Goal: Task Accomplishment & Management: Use online tool/utility

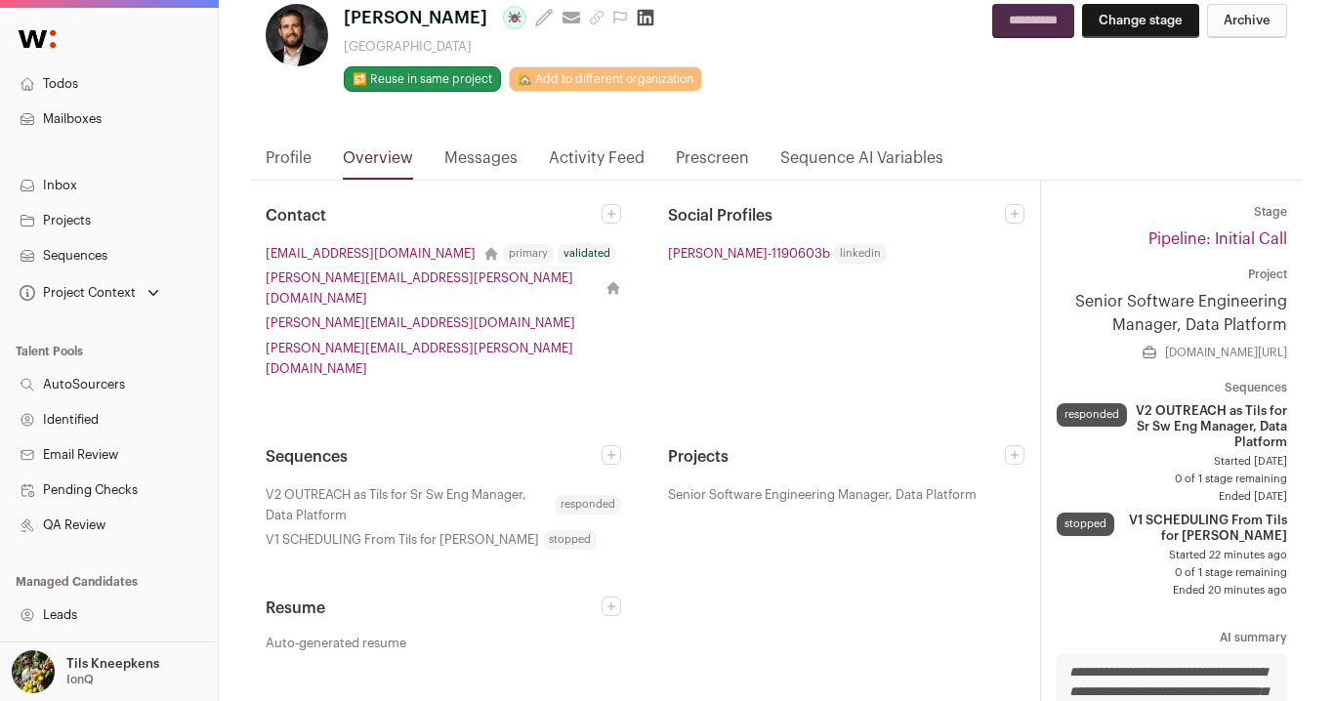
scroll to position [96, 0]
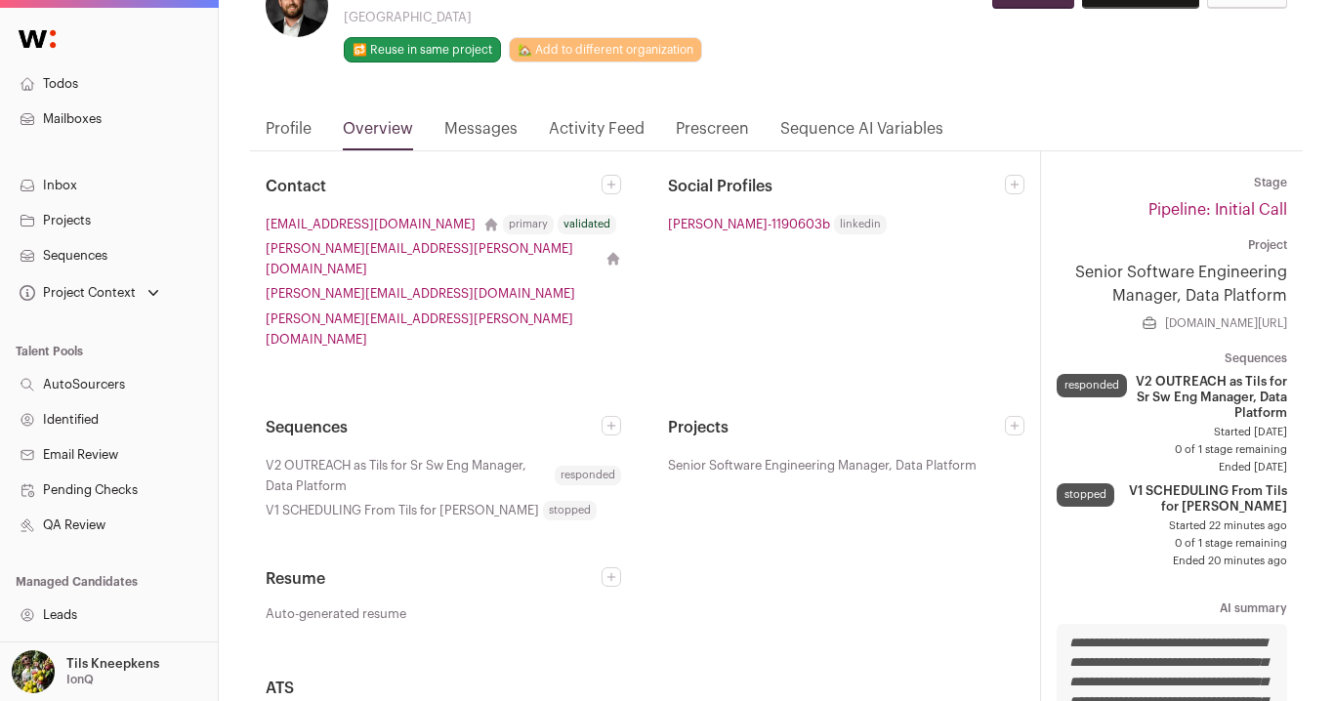
click at [301, 132] on link "Profile" at bounding box center [289, 133] width 46 height 33
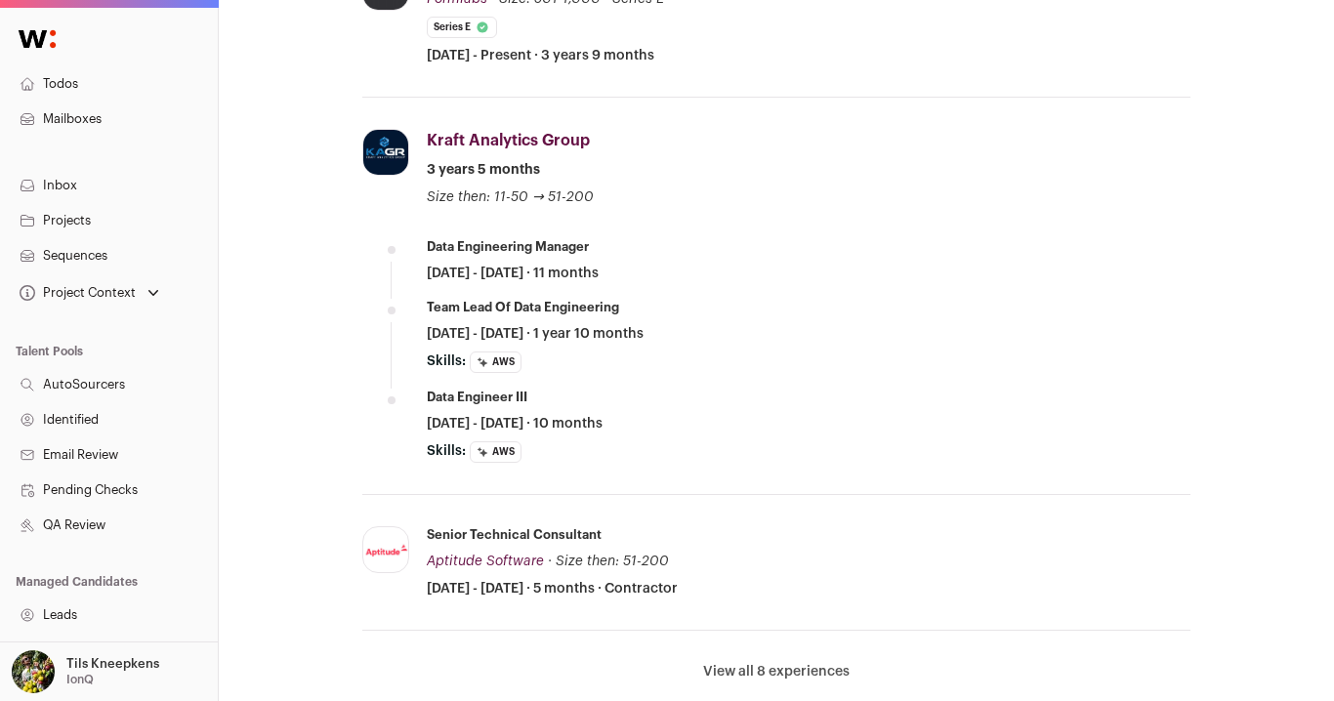
scroll to position [1075, 0]
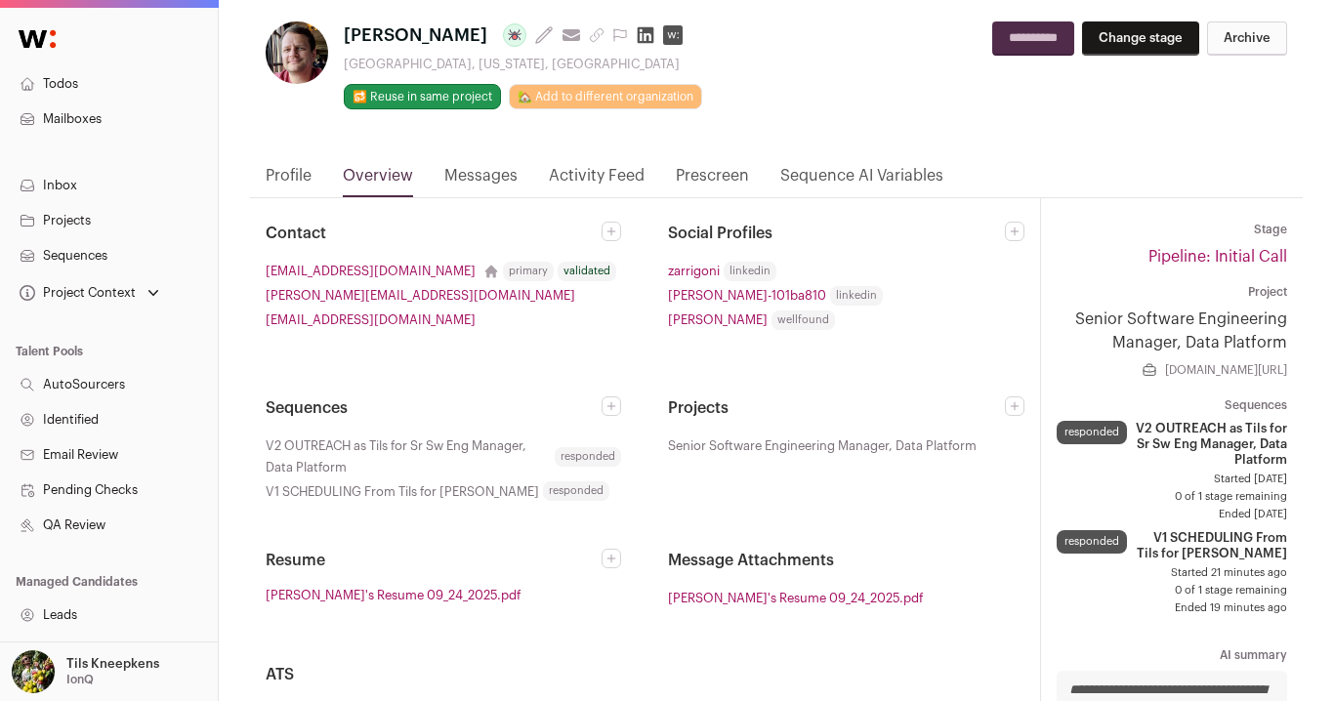
scroll to position [48, 0]
click at [584, 176] on link "Activity Feed" at bounding box center [597, 181] width 96 height 33
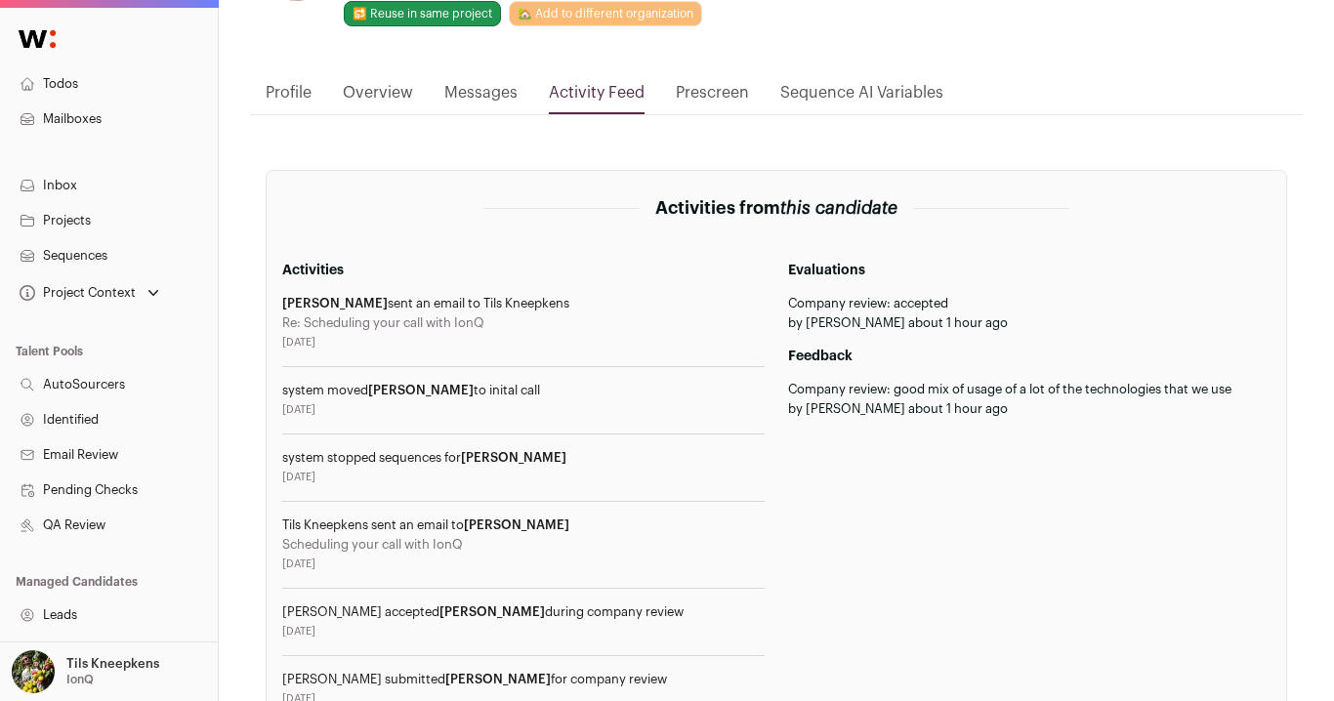
scroll to position [104, 0]
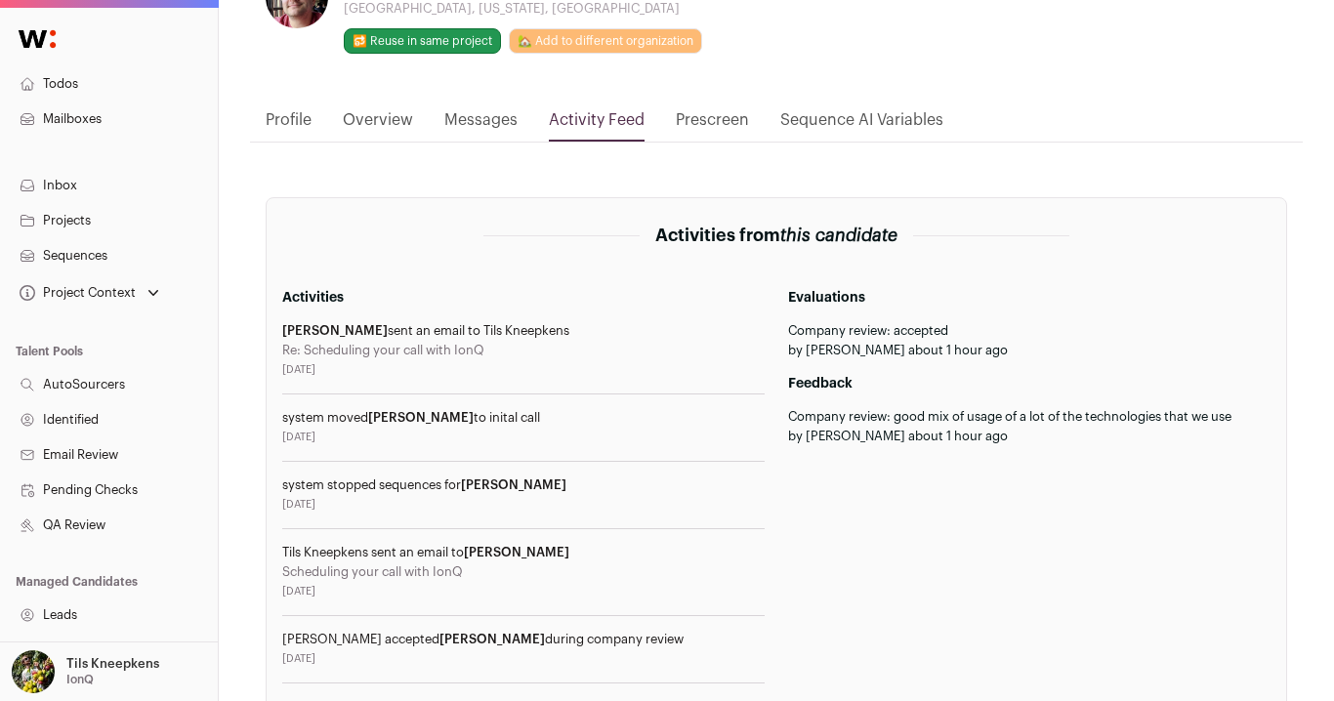
click at [377, 120] on link "Overview" at bounding box center [378, 124] width 70 height 33
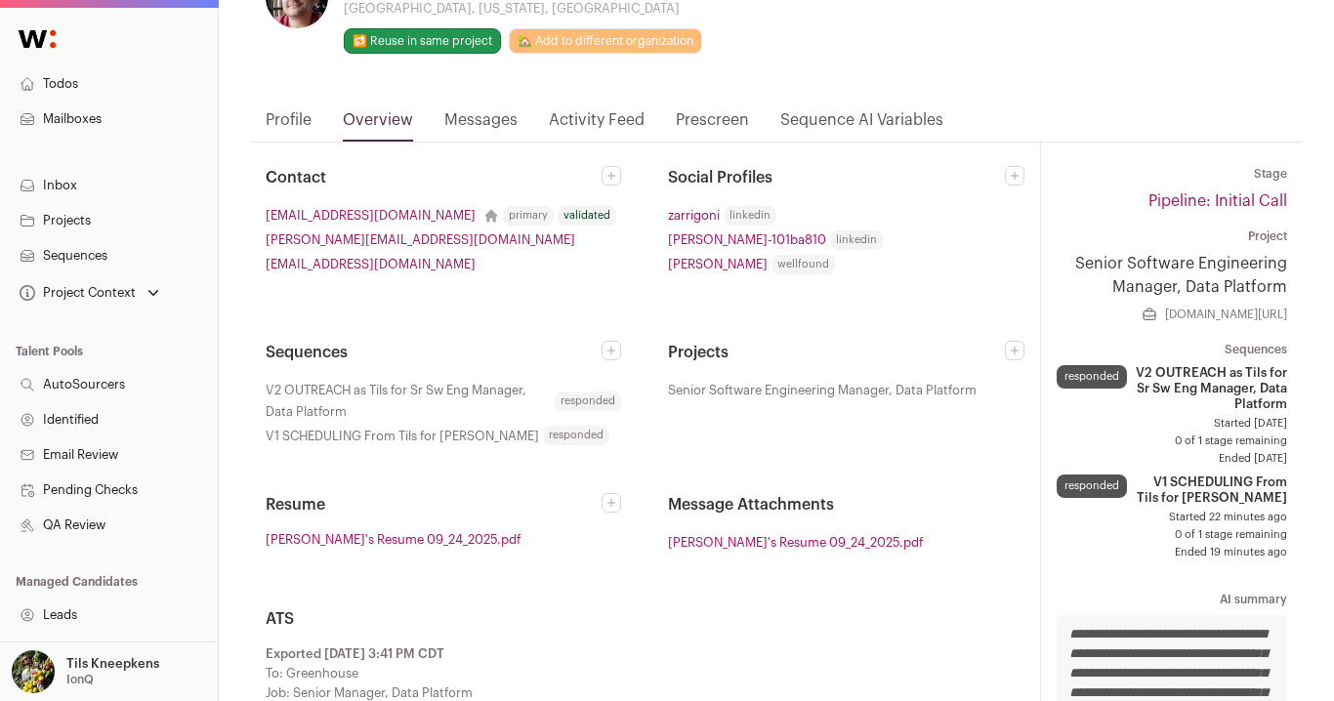
click at [288, 121] on link "Profile" at bounding box center [289, 124] width 46 height 33
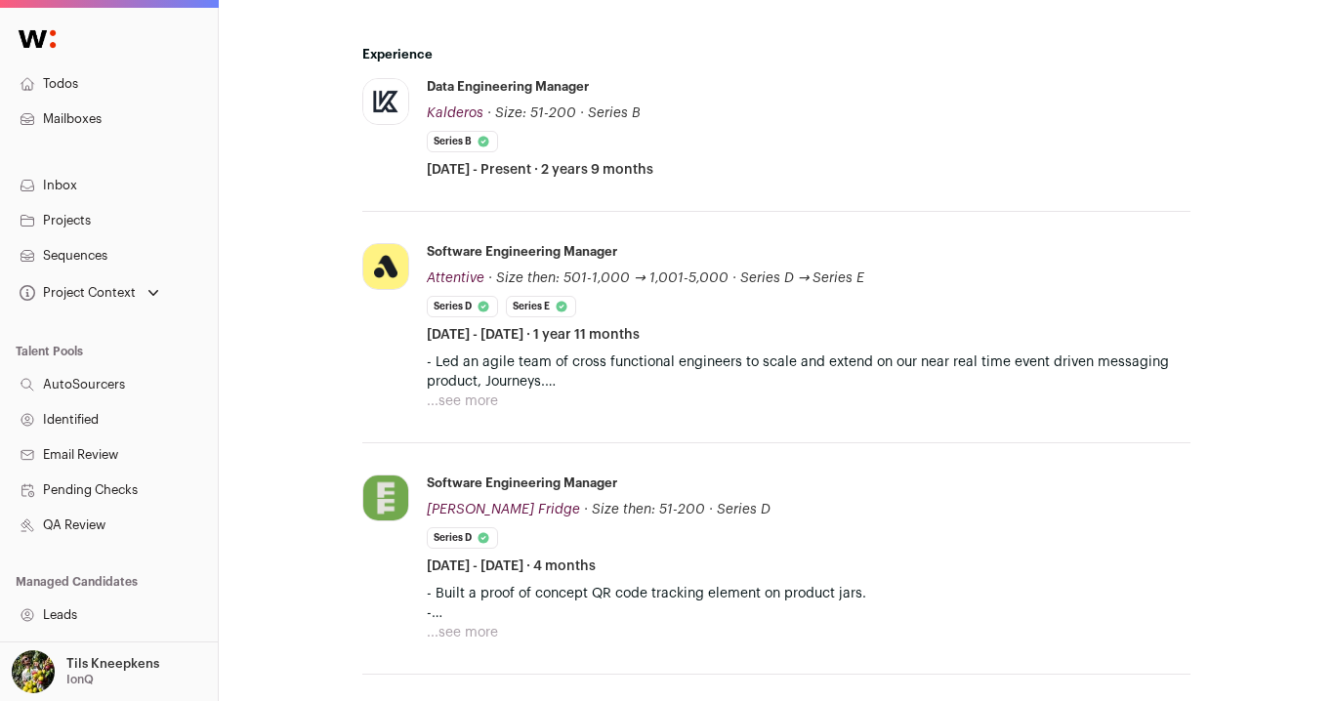
scroll to position [1049, 0]
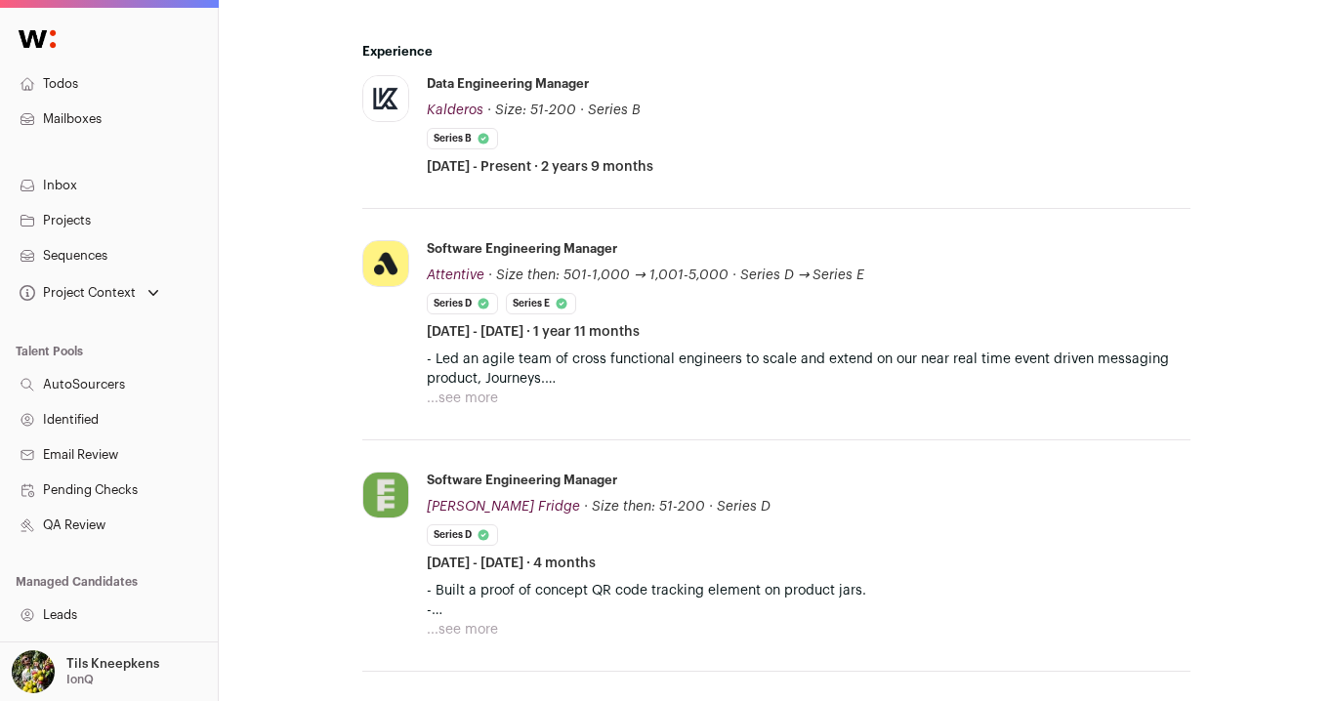
click at [479, 393] on button "...see more" at bounding box center [462, 399] width 71 height 20
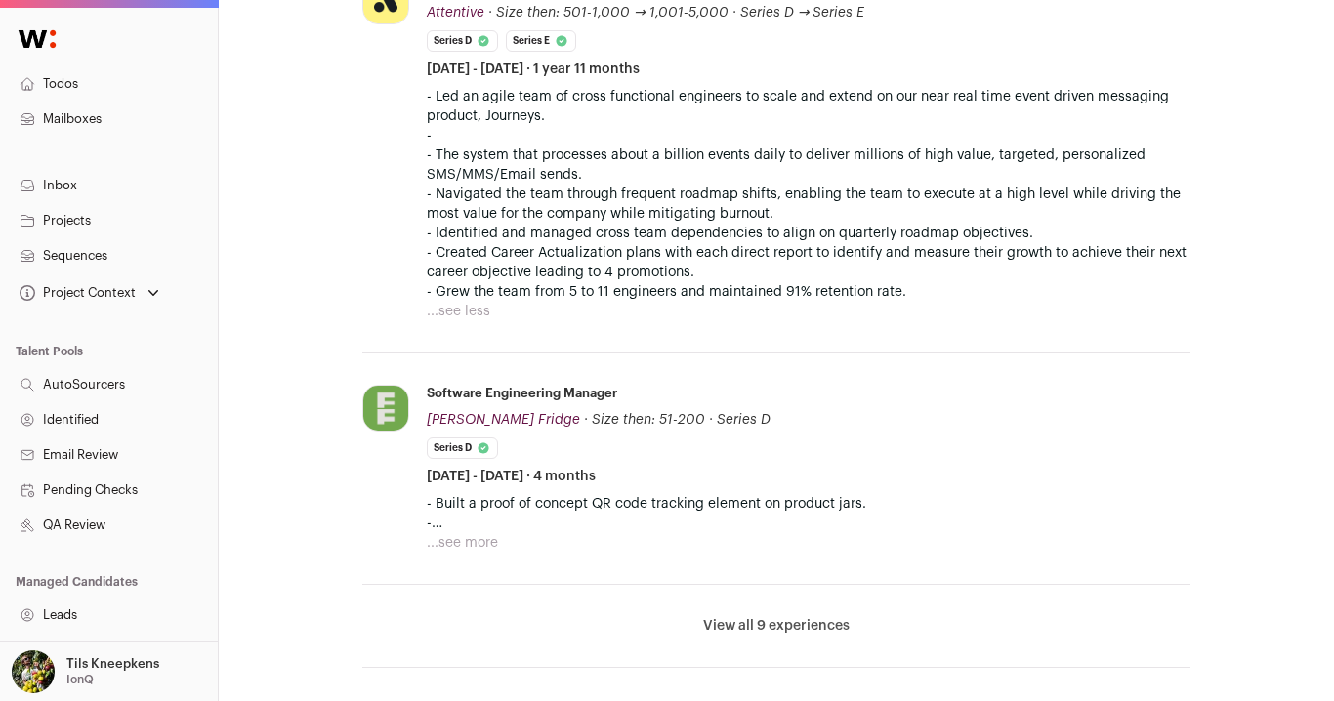
scroll to position [1487, 0]
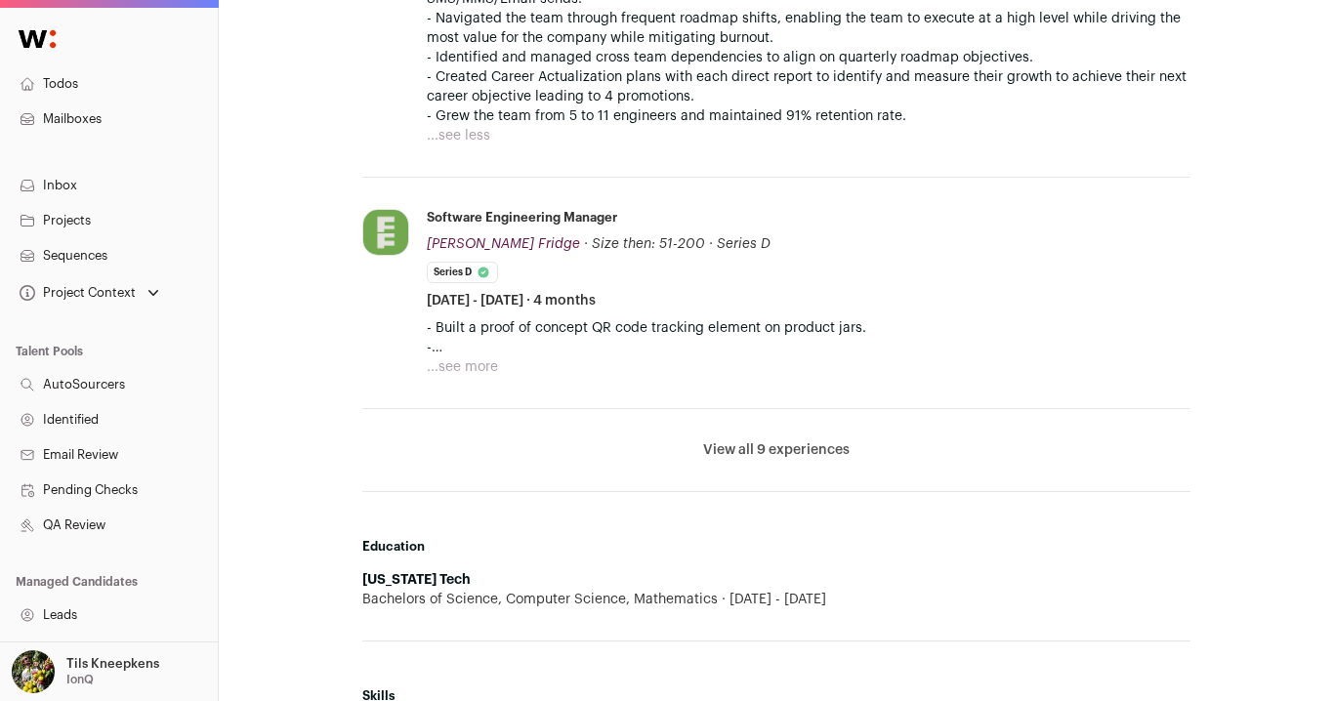
click at [478, 351] on p "- Built a proof of concept QR code tracking element on product jars. - - Integr…" at bounding box center [809, 337] width 764 height 39
click at [478, 361] on button "...see more" at bounding box center [462, 367] width 71 height 20
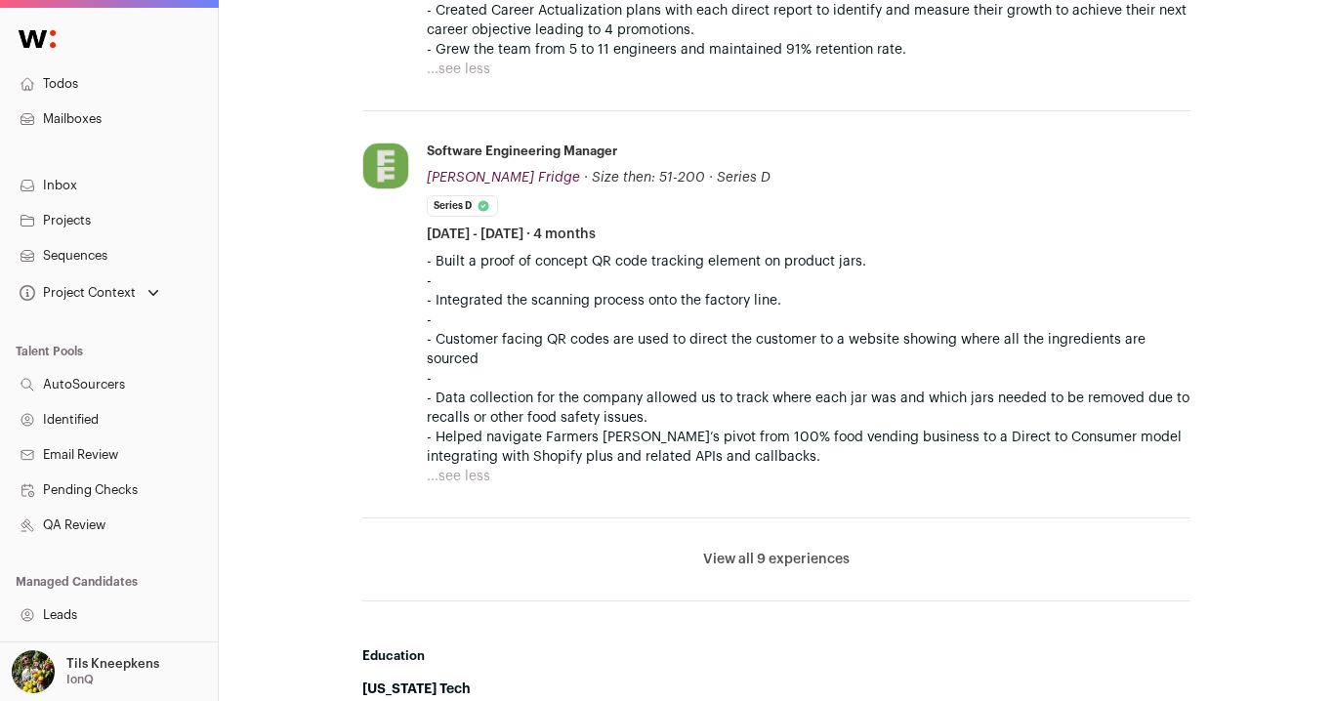
scroll to position [1649, 0]
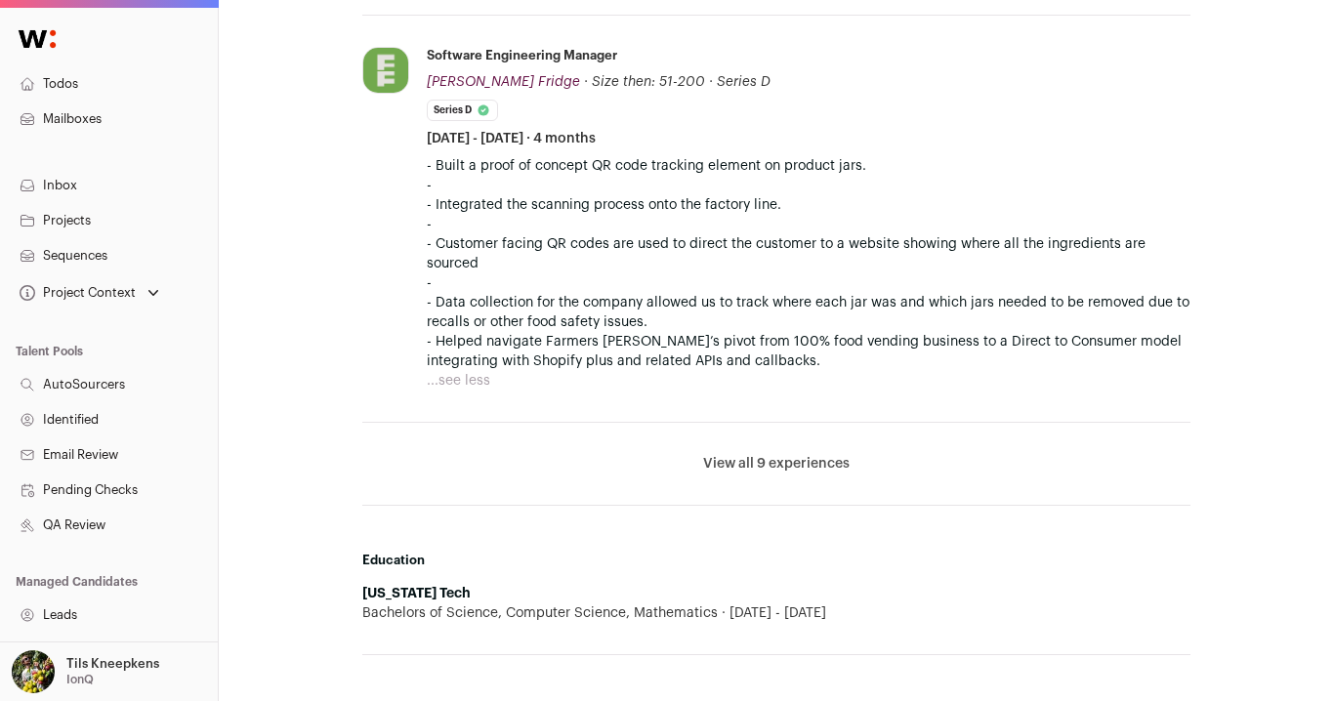
click at [737, 450] on li "View all 9 experiences View less" at bounding box center [776, 464] width 828 height 83
click at [730, 464] on button "View all 9 experiences" at bounding box center [776, 464] width 146 height 20
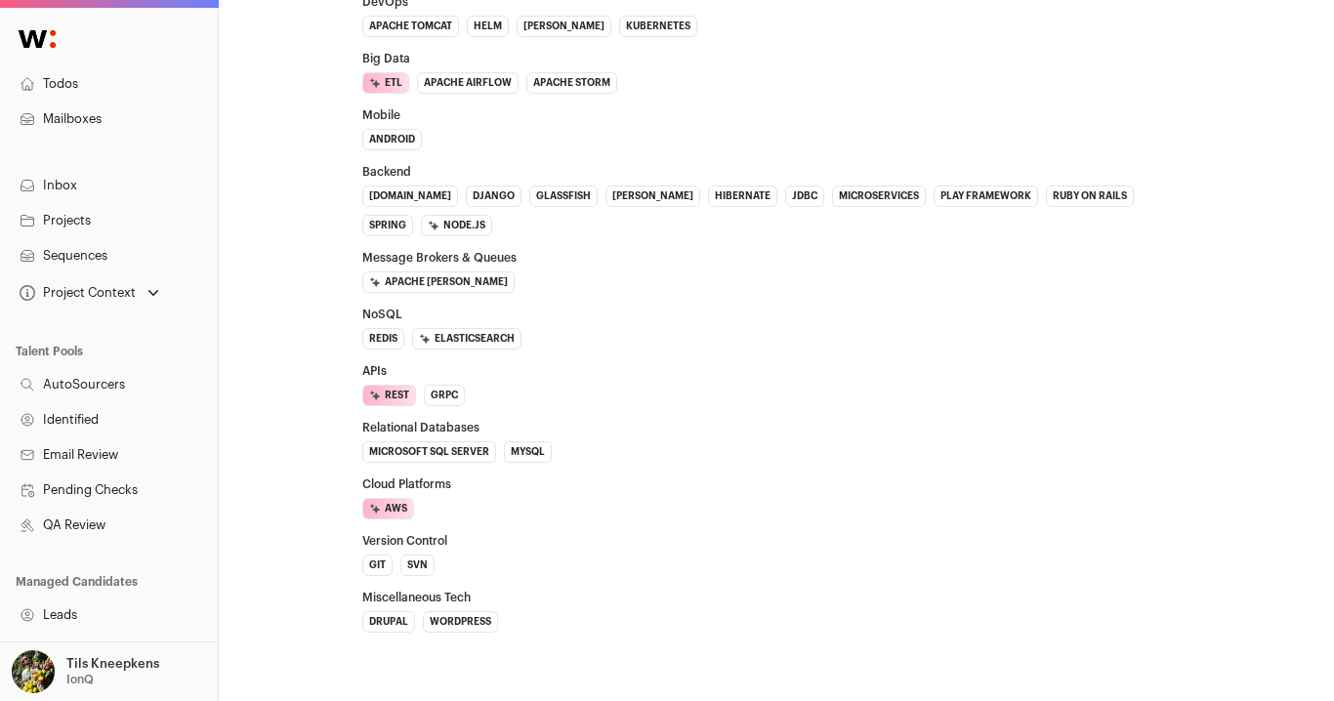
scroll to position [4336, 0]
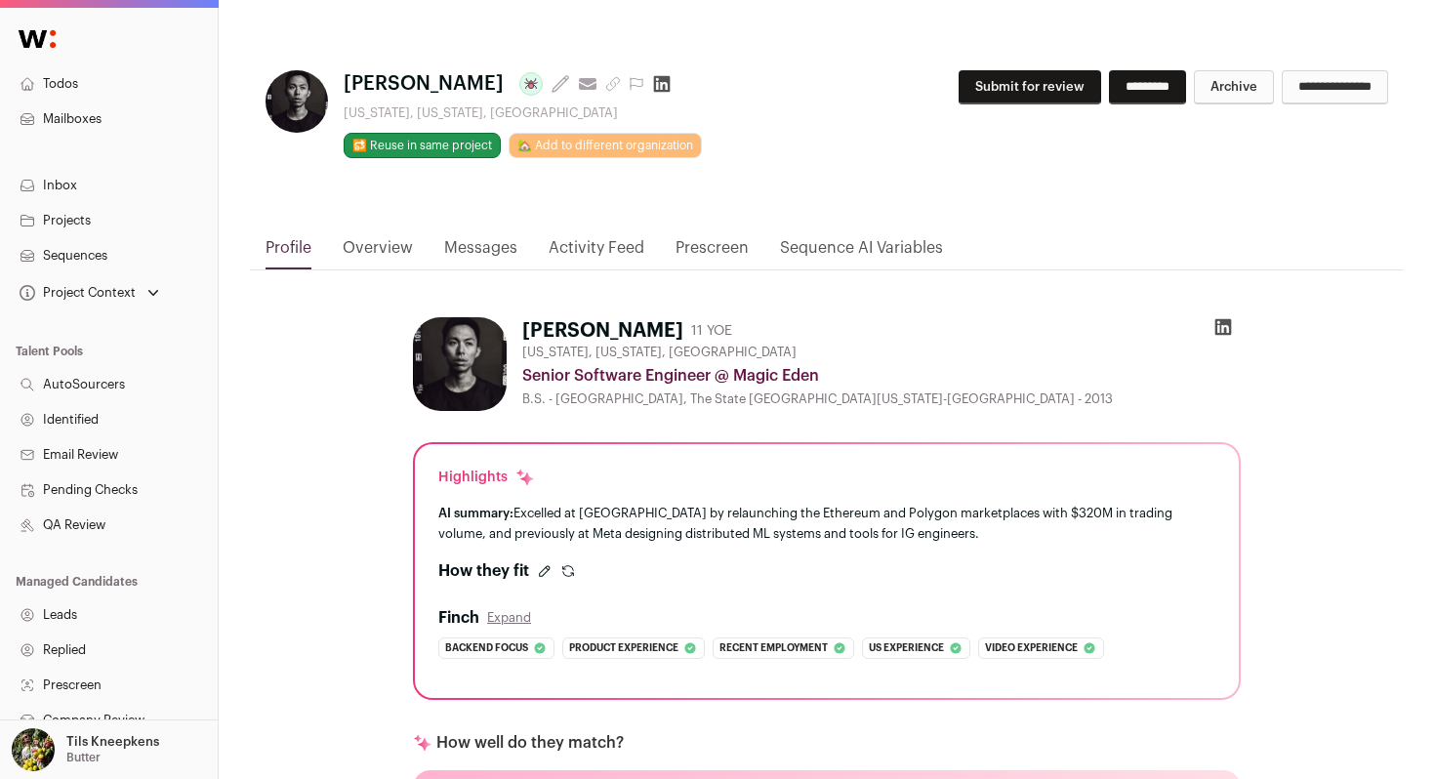
click at [965, 79] on button "Submit for review" at bounding box center [1030, 87] width 143 height 34
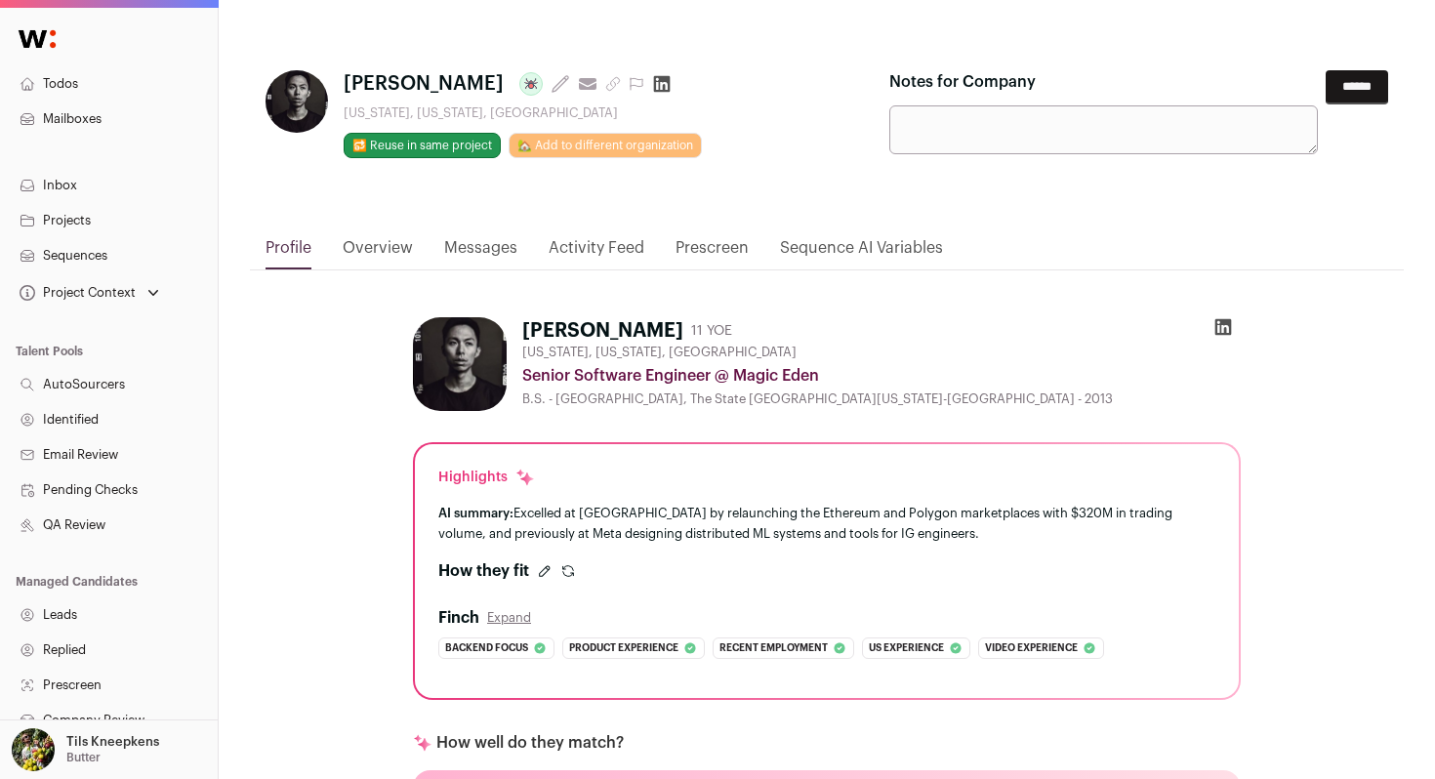
click at [1368, 95] on input "******" at bounding box center [1357, 87] width 62 height 34
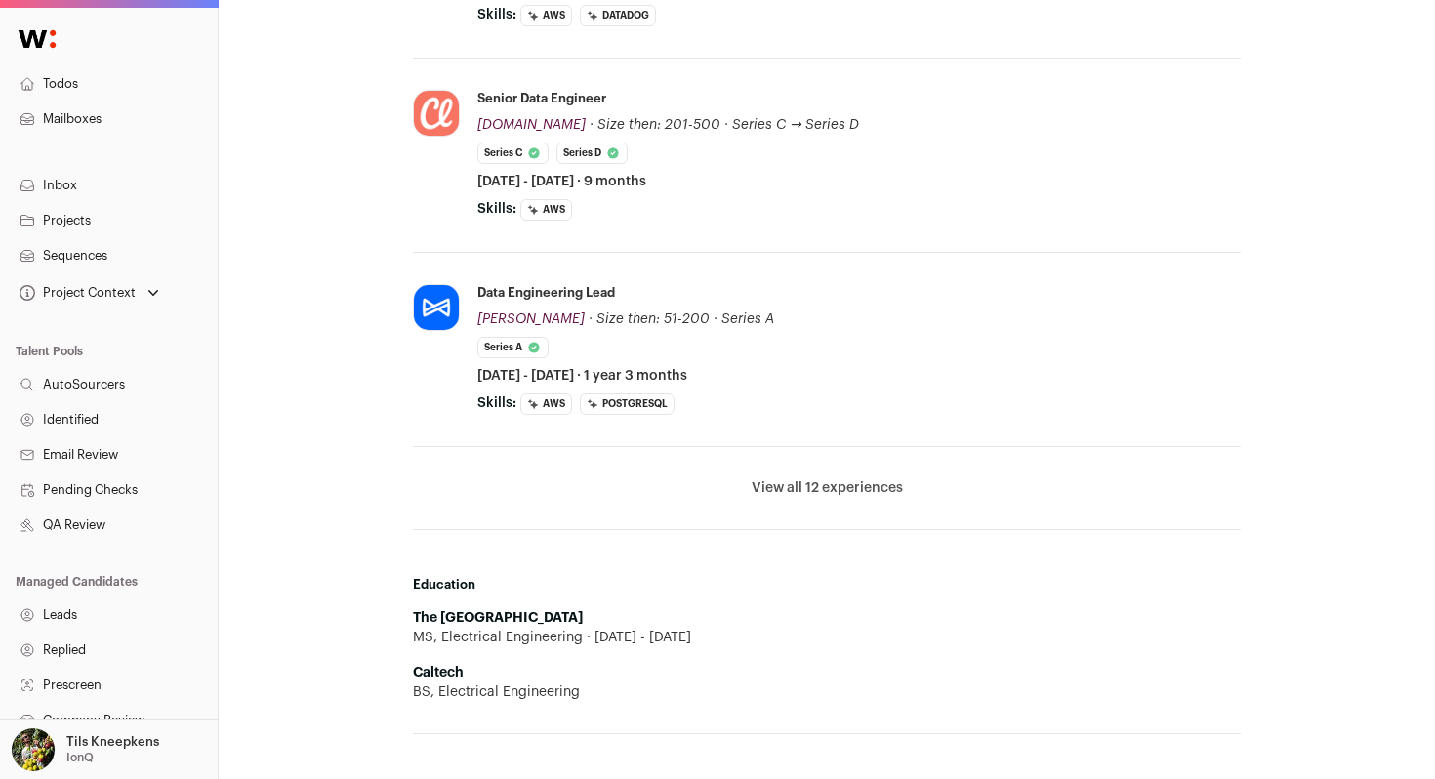
scroll to position [1290, 0]
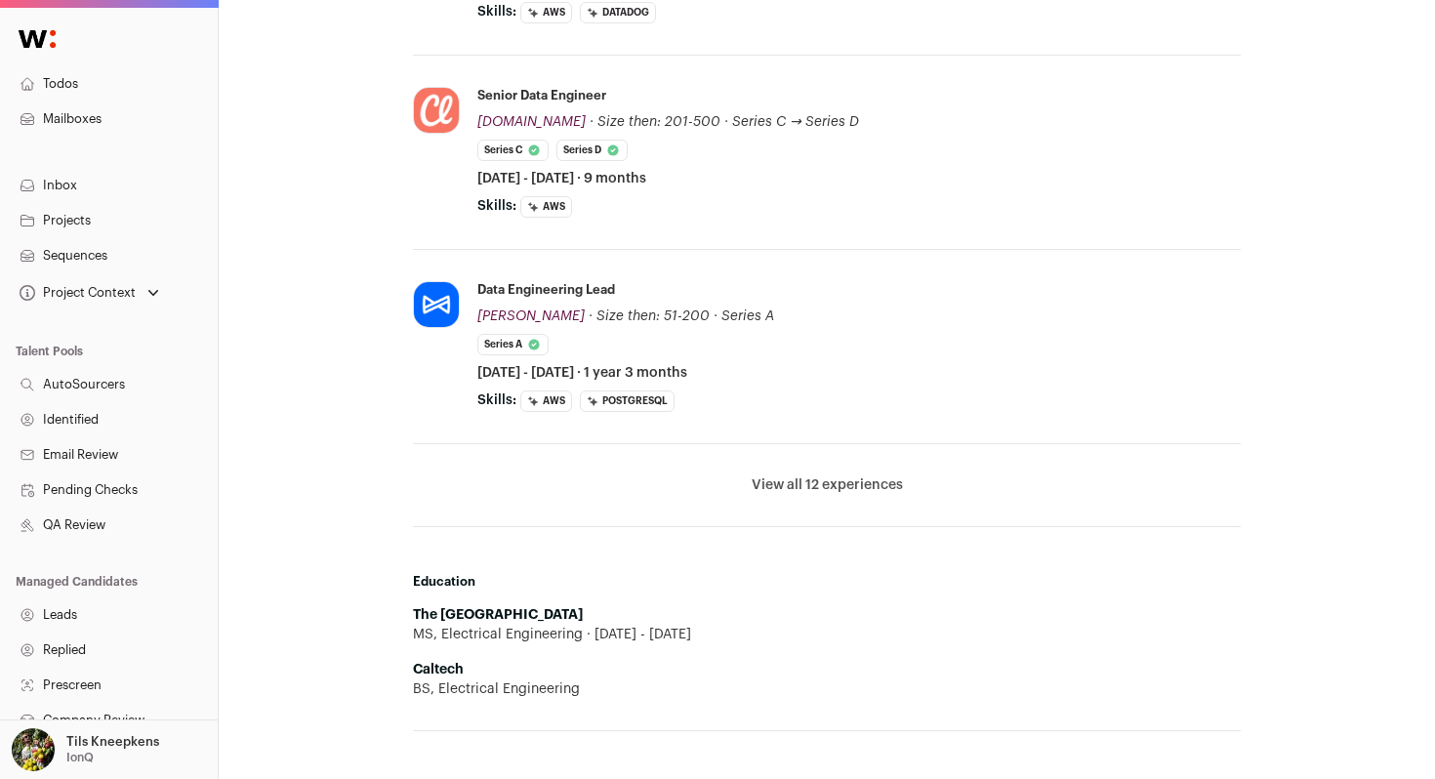
click at [810, 478] on button "View all 12 experiences" at bounding box center [827, 485] width 151 height 20
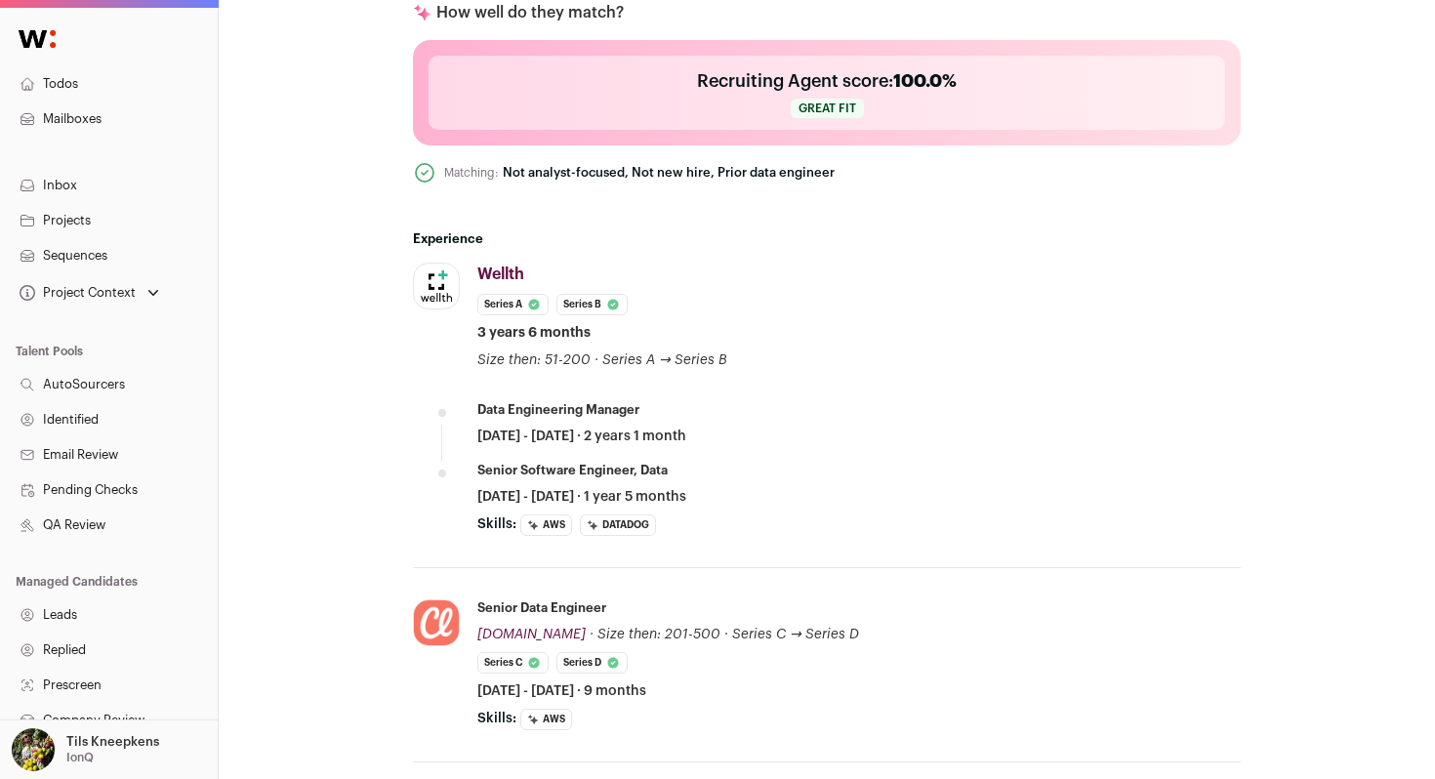
scroll to position [0, 0]
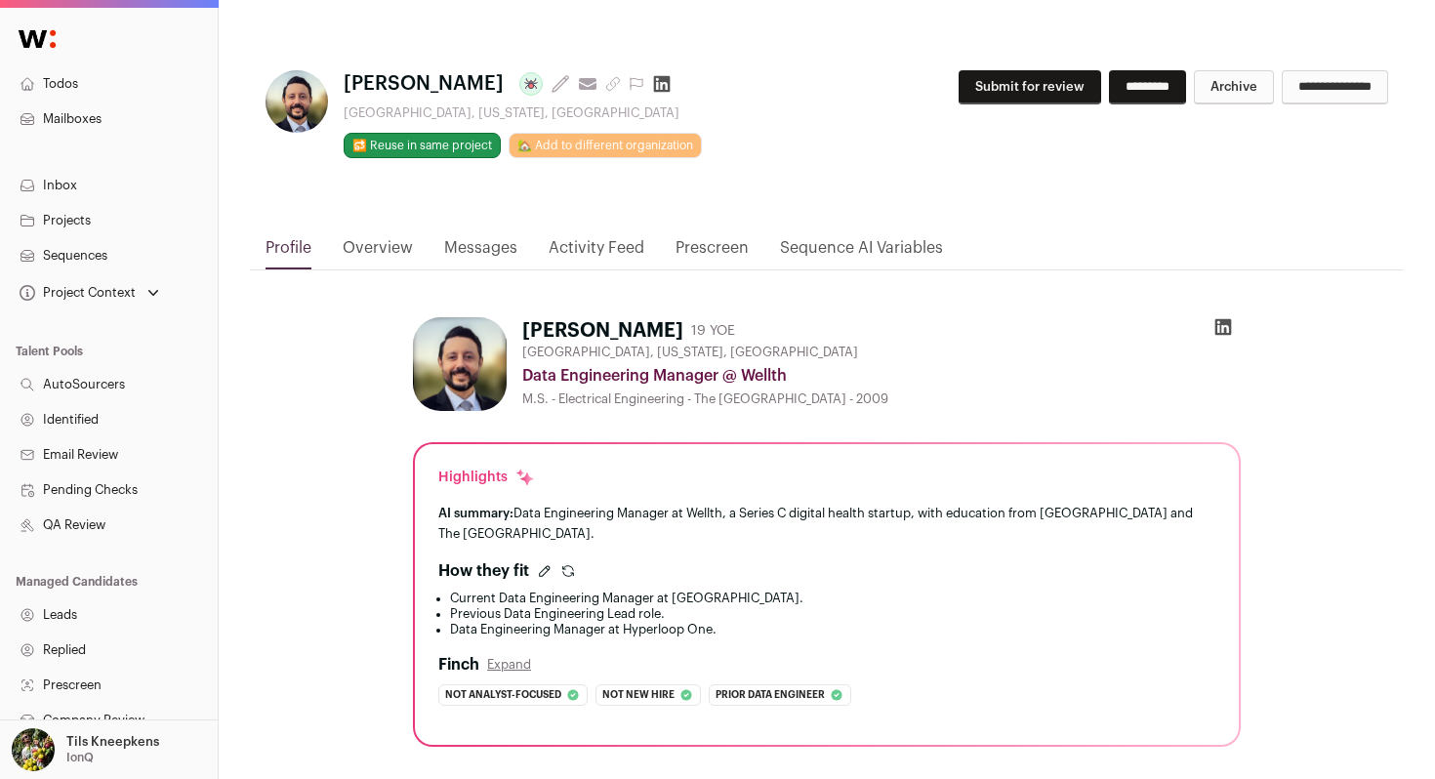
click at [1017, 96] on button "Submit for review" at bounding box center [1030, 87] width 143 height 34
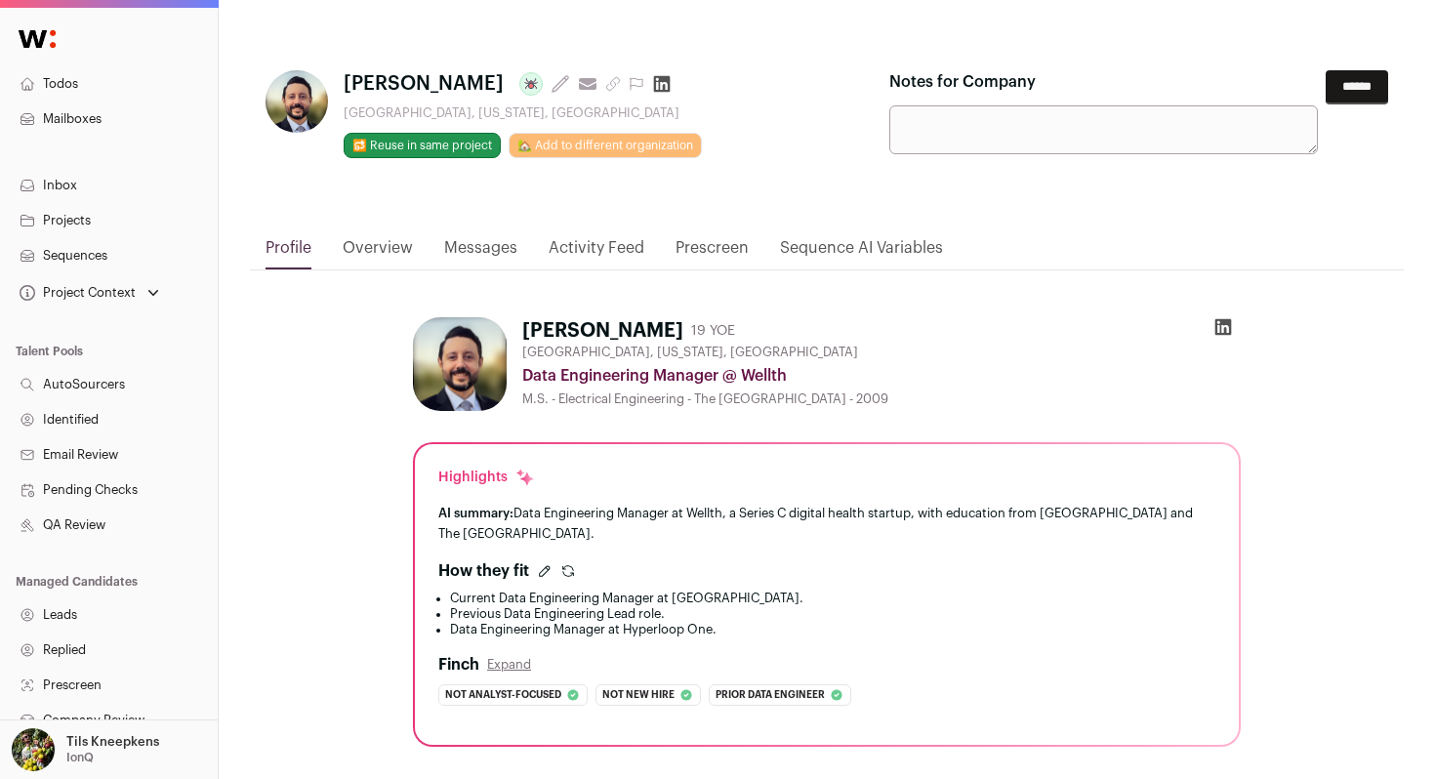
drag, startPoint x: 1354, startPoint y: 85, endPoint x: 1306, endPoint y: 188, distance: 114.0
click at [1308, 186] on div "**********" at bounding box center [827, 141] width 1154 height 189
click at [1346, 111] on form "Notes for Company ******" at bounding box center [1138, 112] width 499 height 84
click at [1348, 94] on input "******" at bounding box center [1357, 87] width 62 height 34
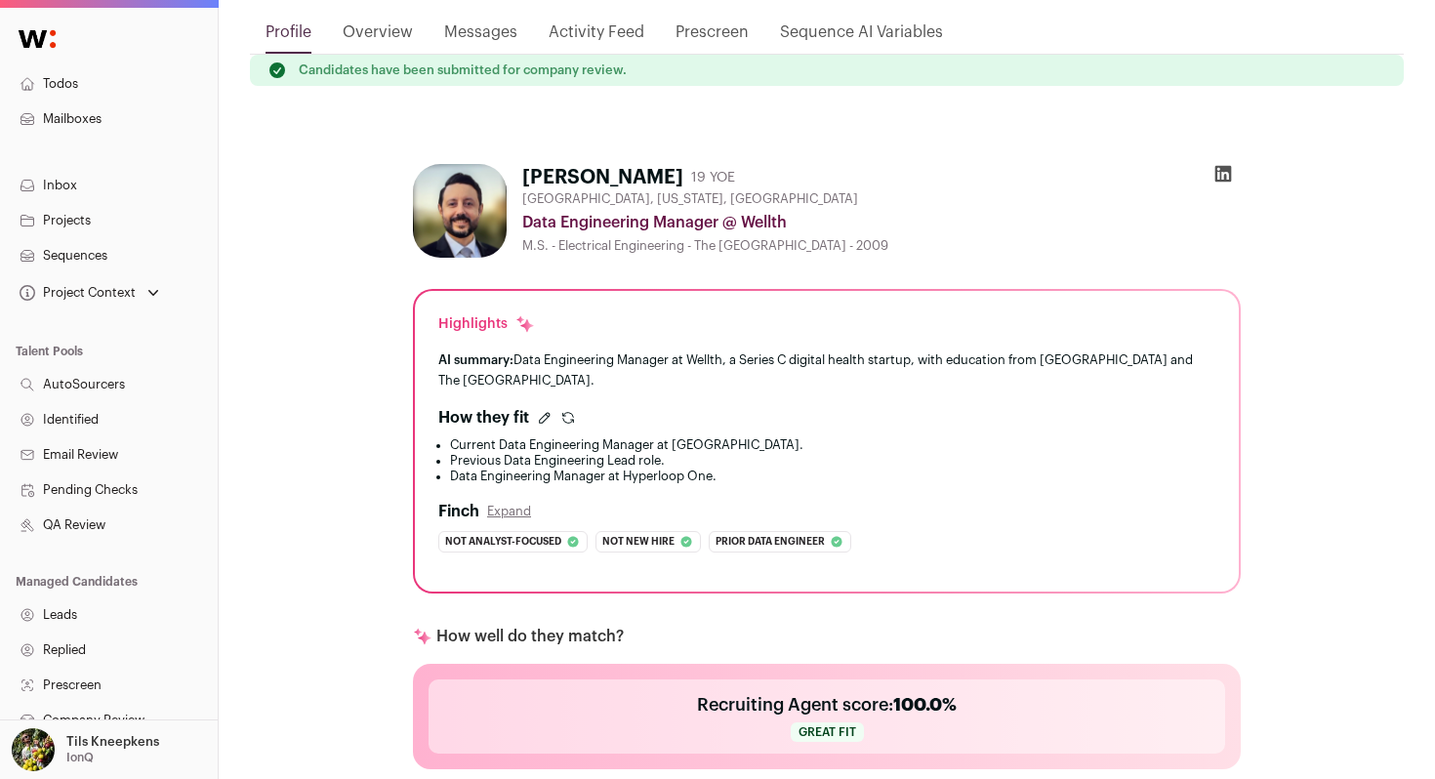
scroll to position [45, 0]
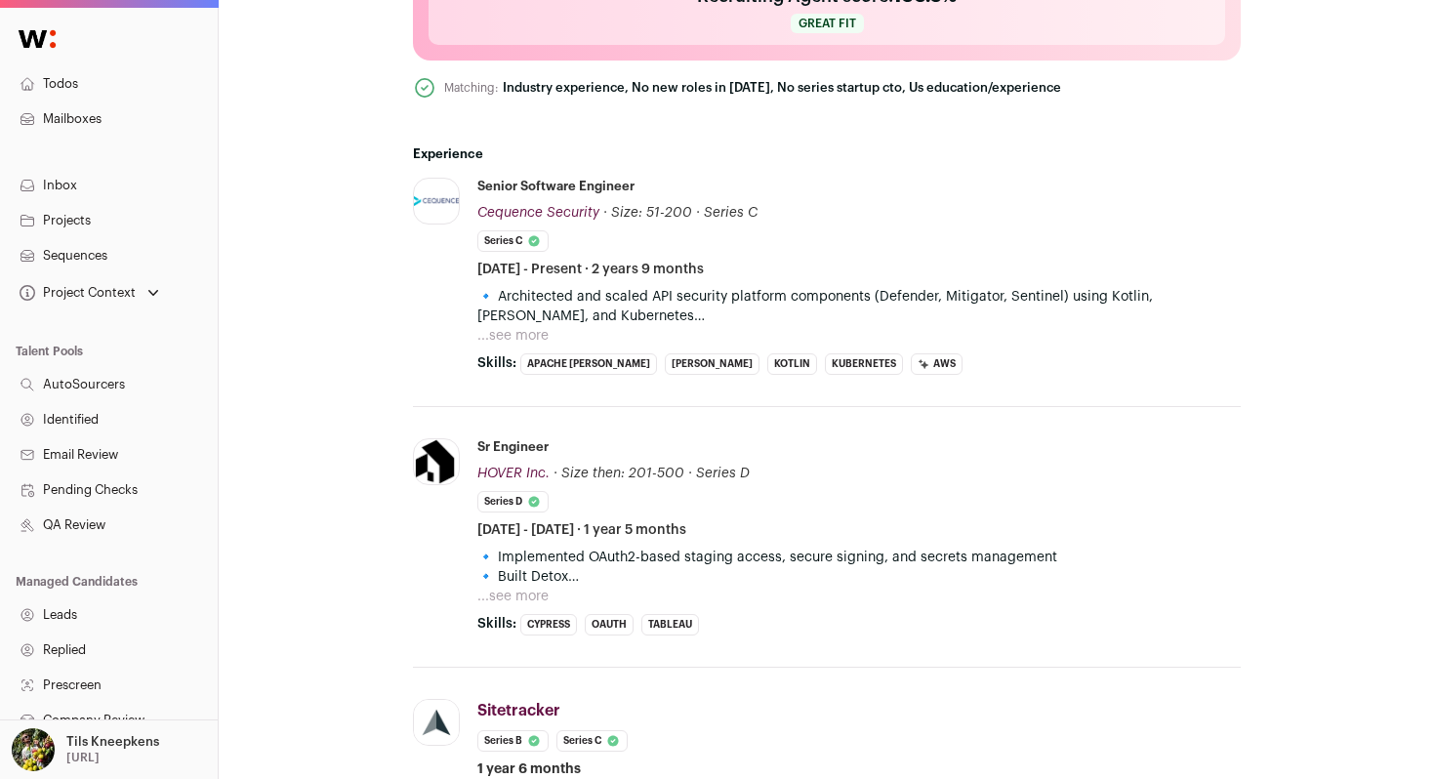
click at [532, 333] on button "...see more" at bounding box center [512, 336] width 71 height 20
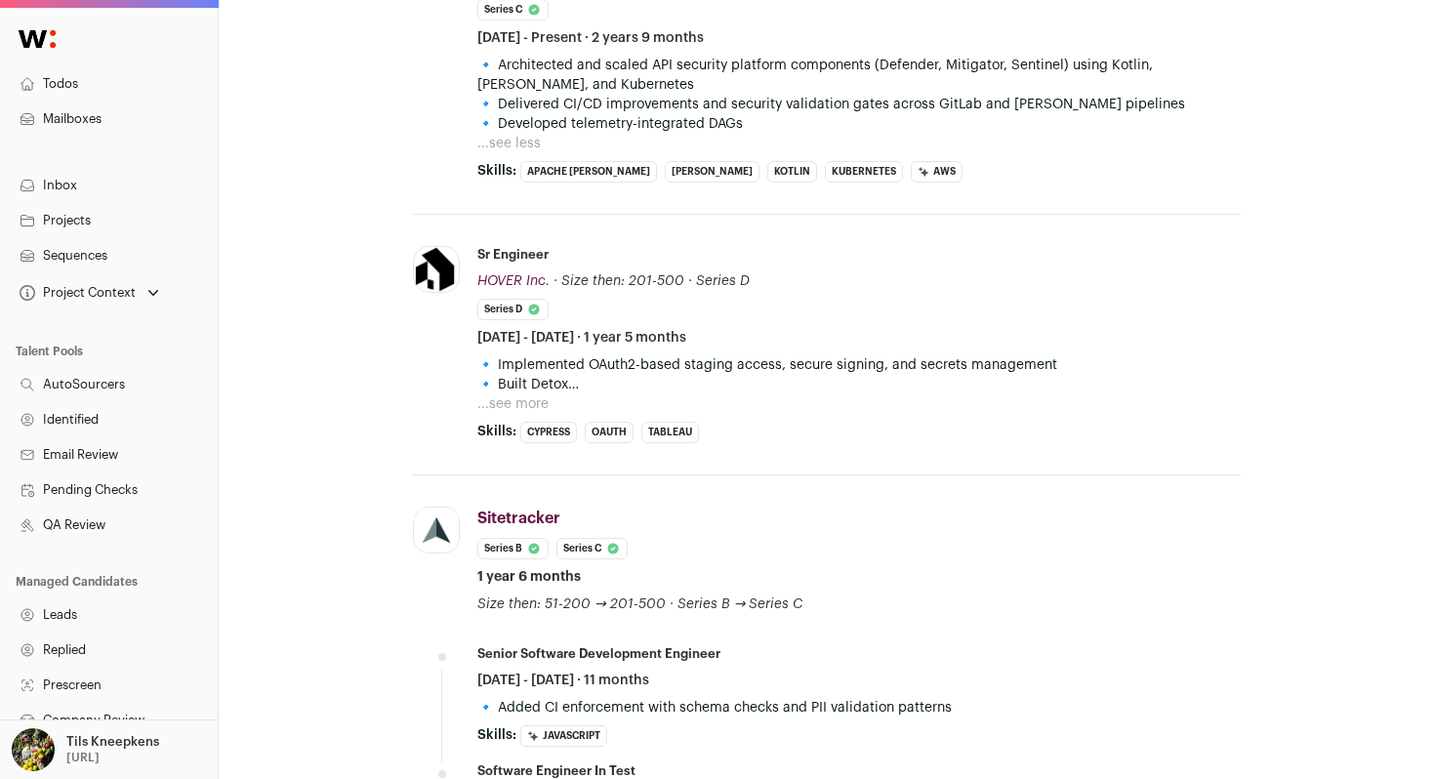
scroll to position [1126, 0]
click at [524, 403] on button "...see more" at bounding box center [512, 403] width 71 height 20
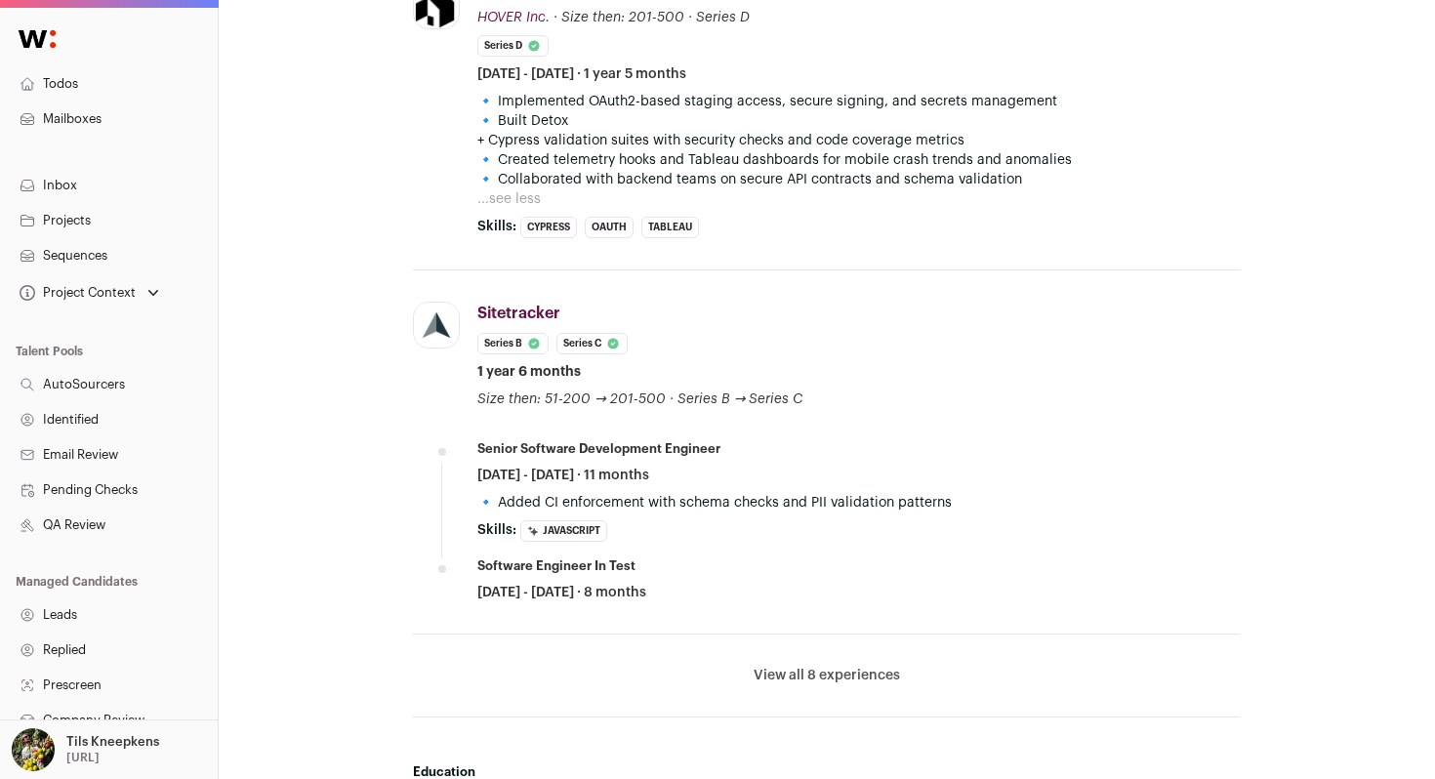
scroll to position [1408, 0]
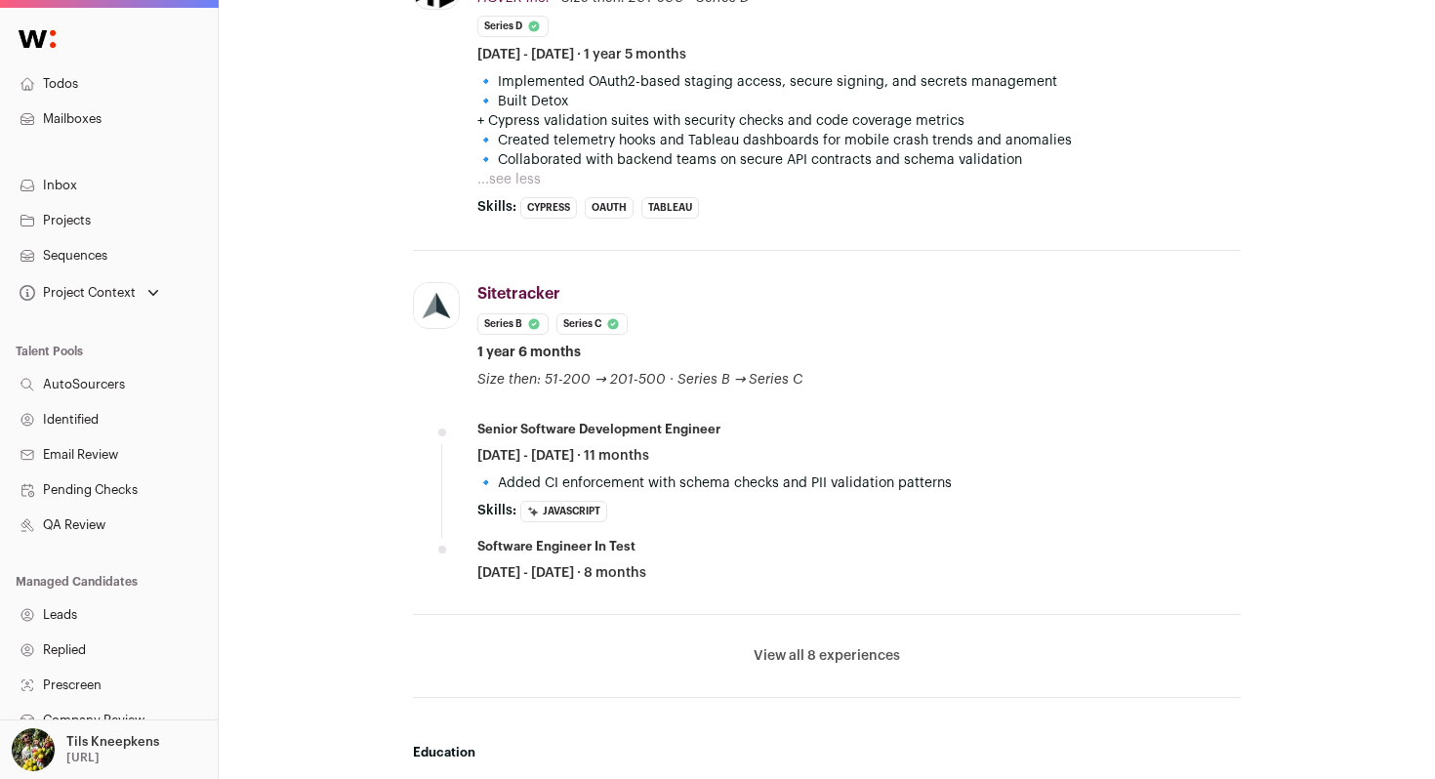
click at [801, 658] on button "View all 8 experiences" at bounding box center [827, 656] width 146 height 20
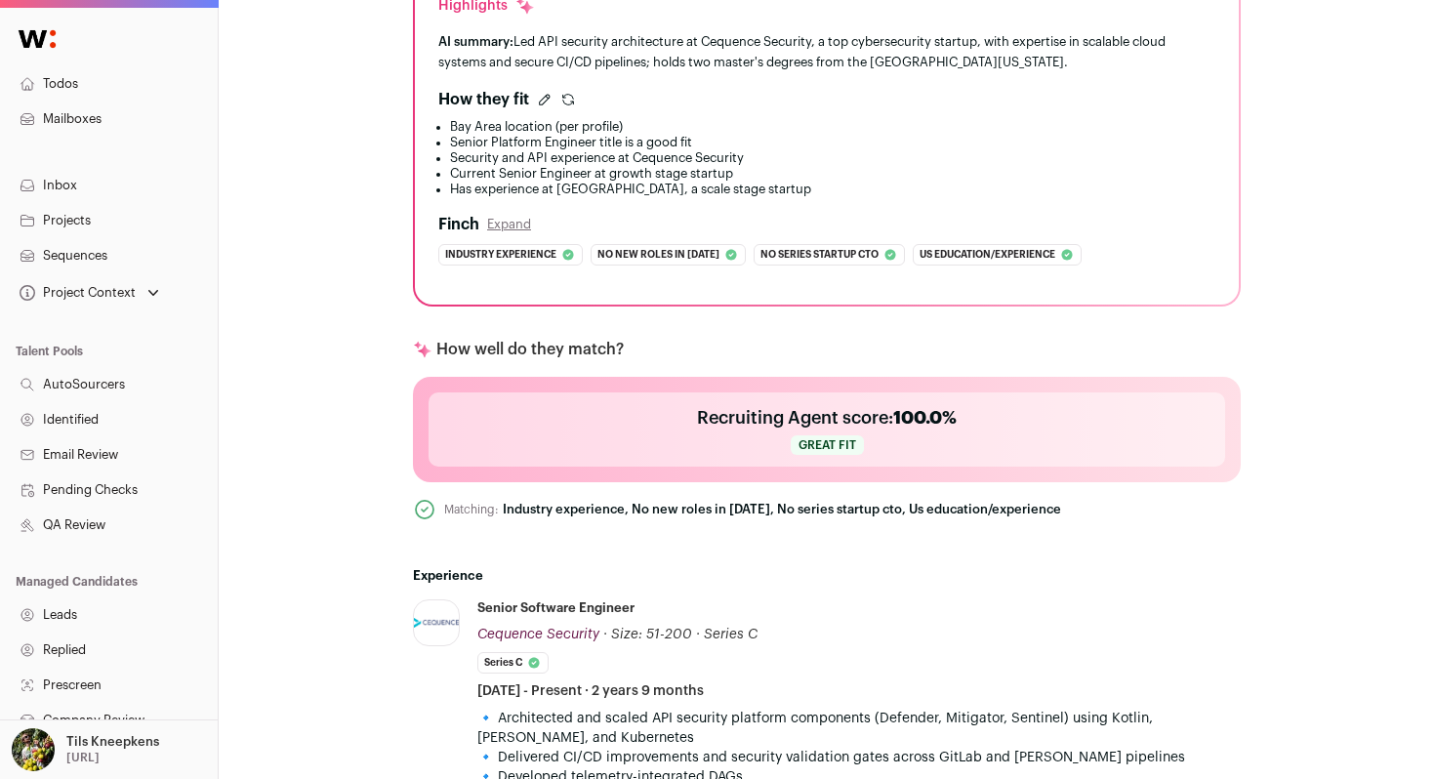
scroll to position [0, 0]
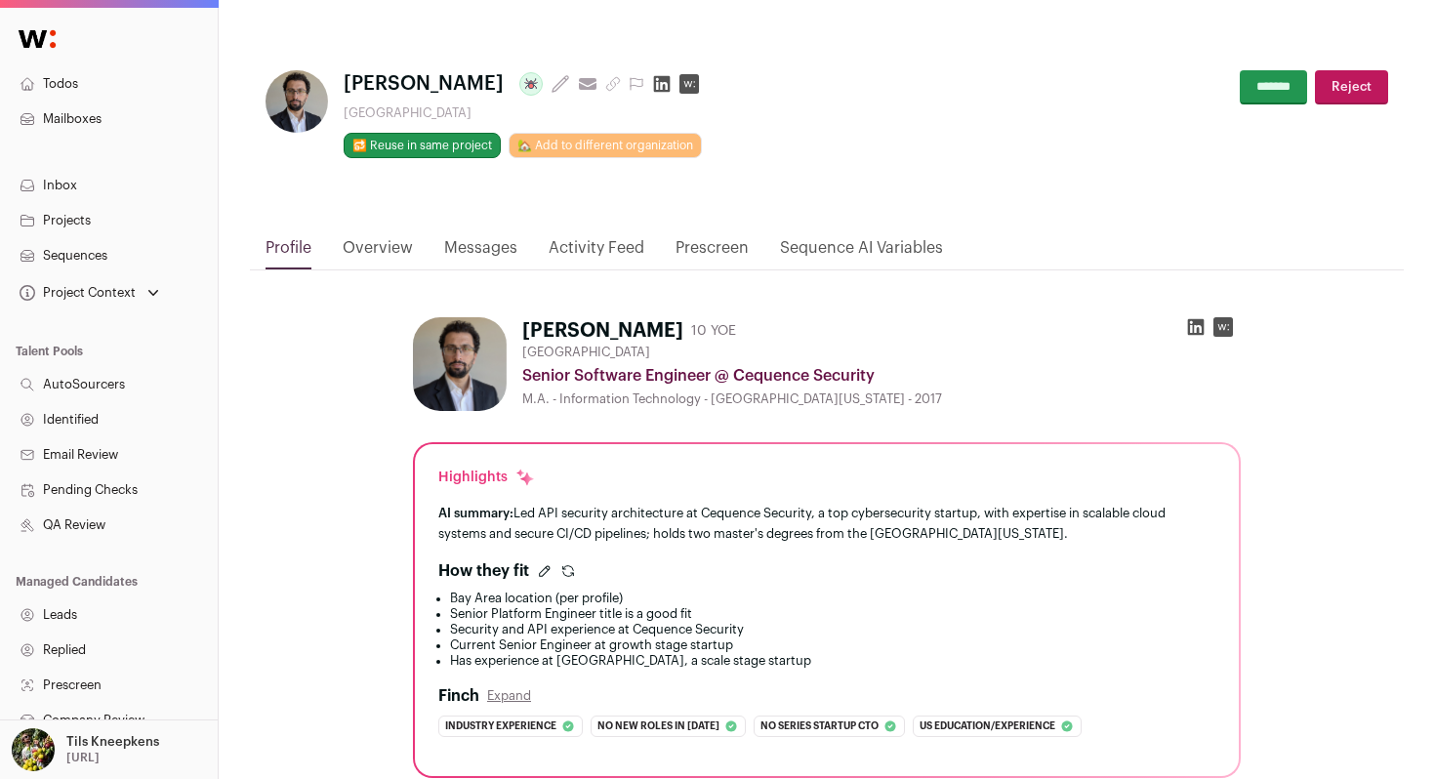
click at [1190, 323] on icon at bounding box center [1196, 327] width 17 height 17
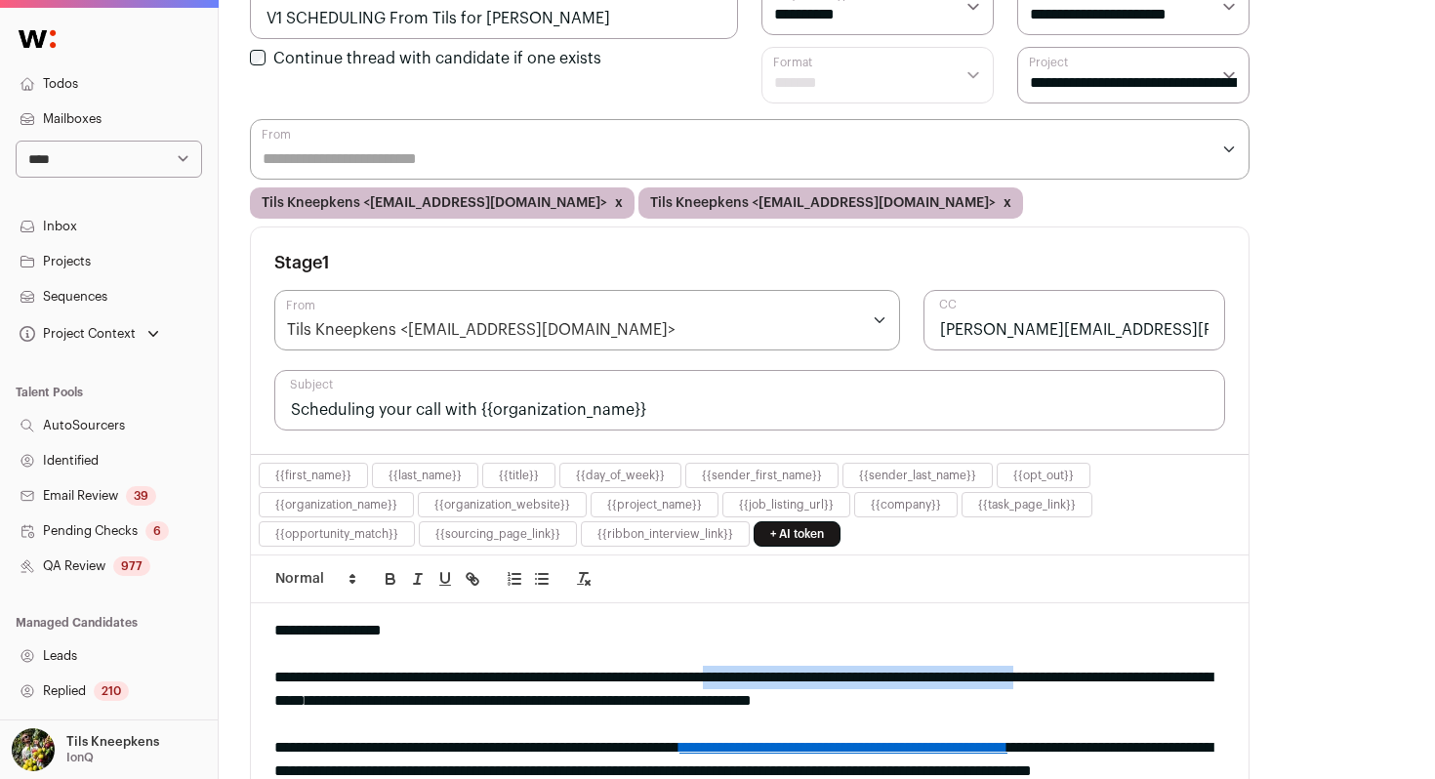
scroll to position [294, 0]
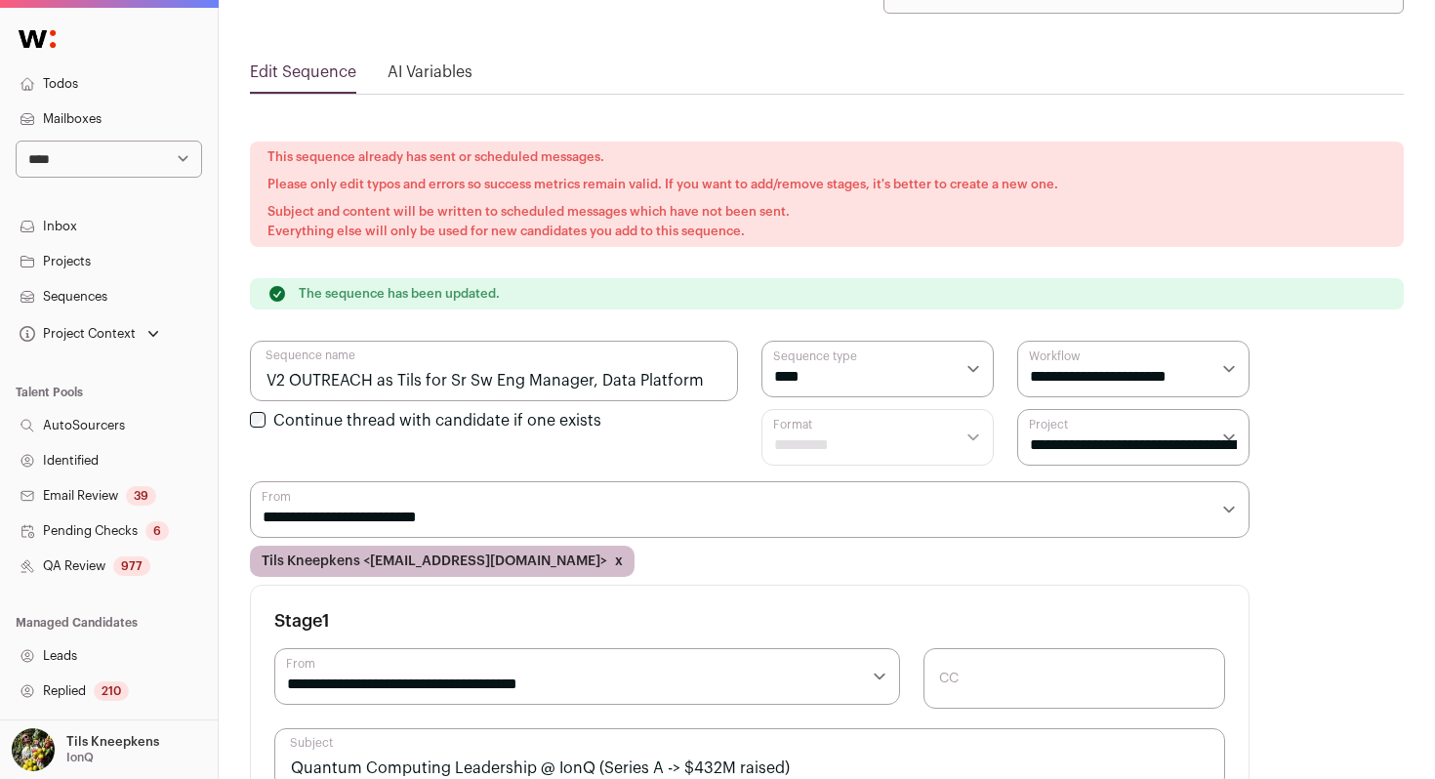
scroll to position [102, 0]
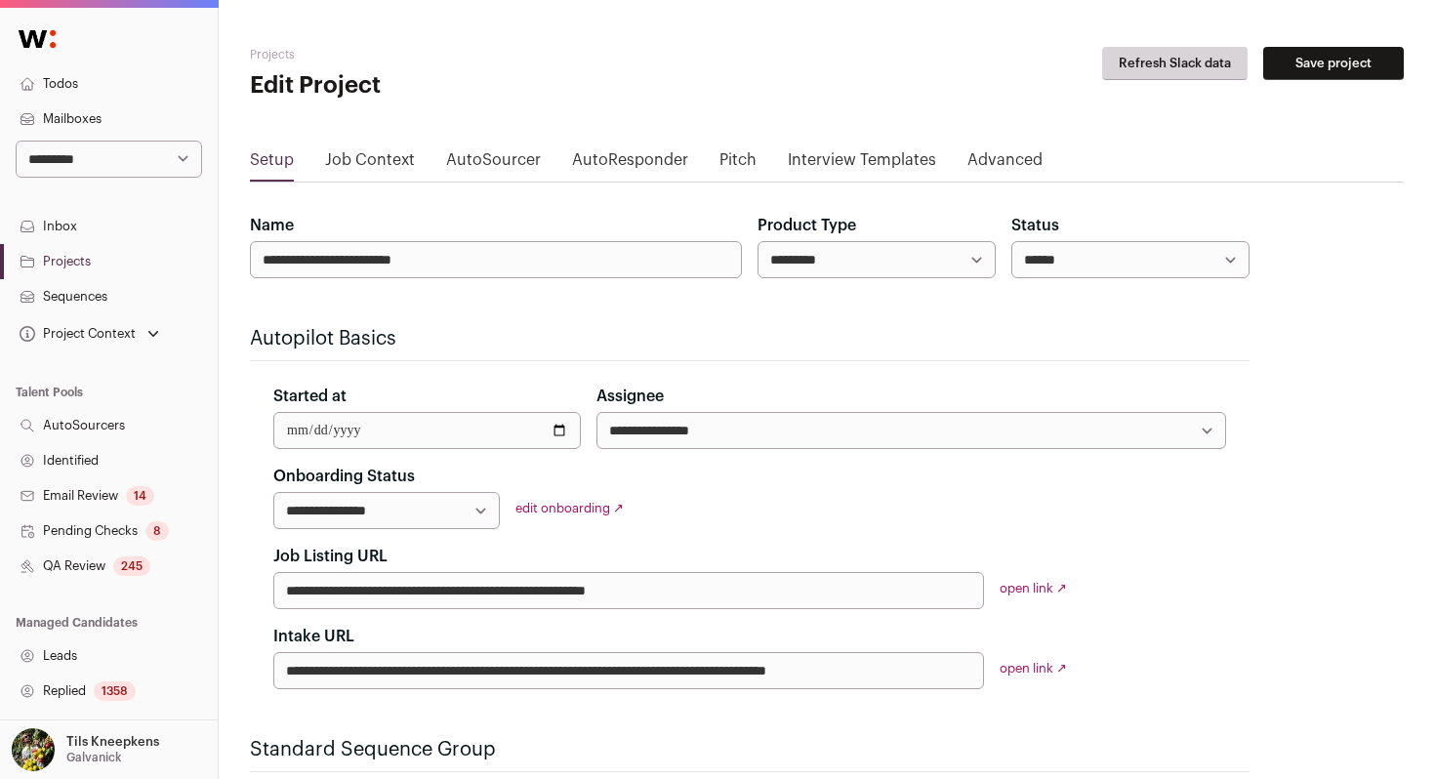
click at [141, 89] on link "Todos" at bounding box center [109, 83] width 218 height 35
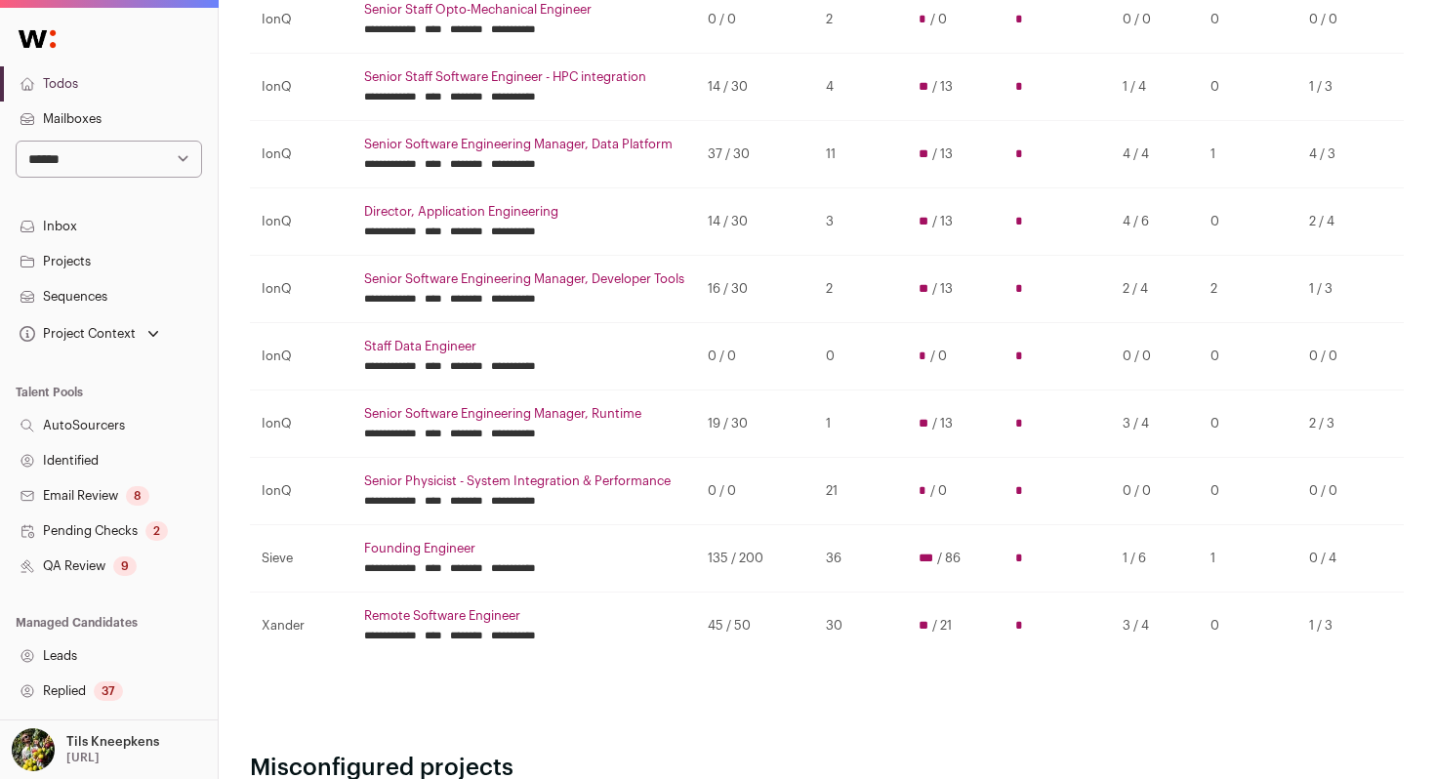
scroll to position [475, 0]
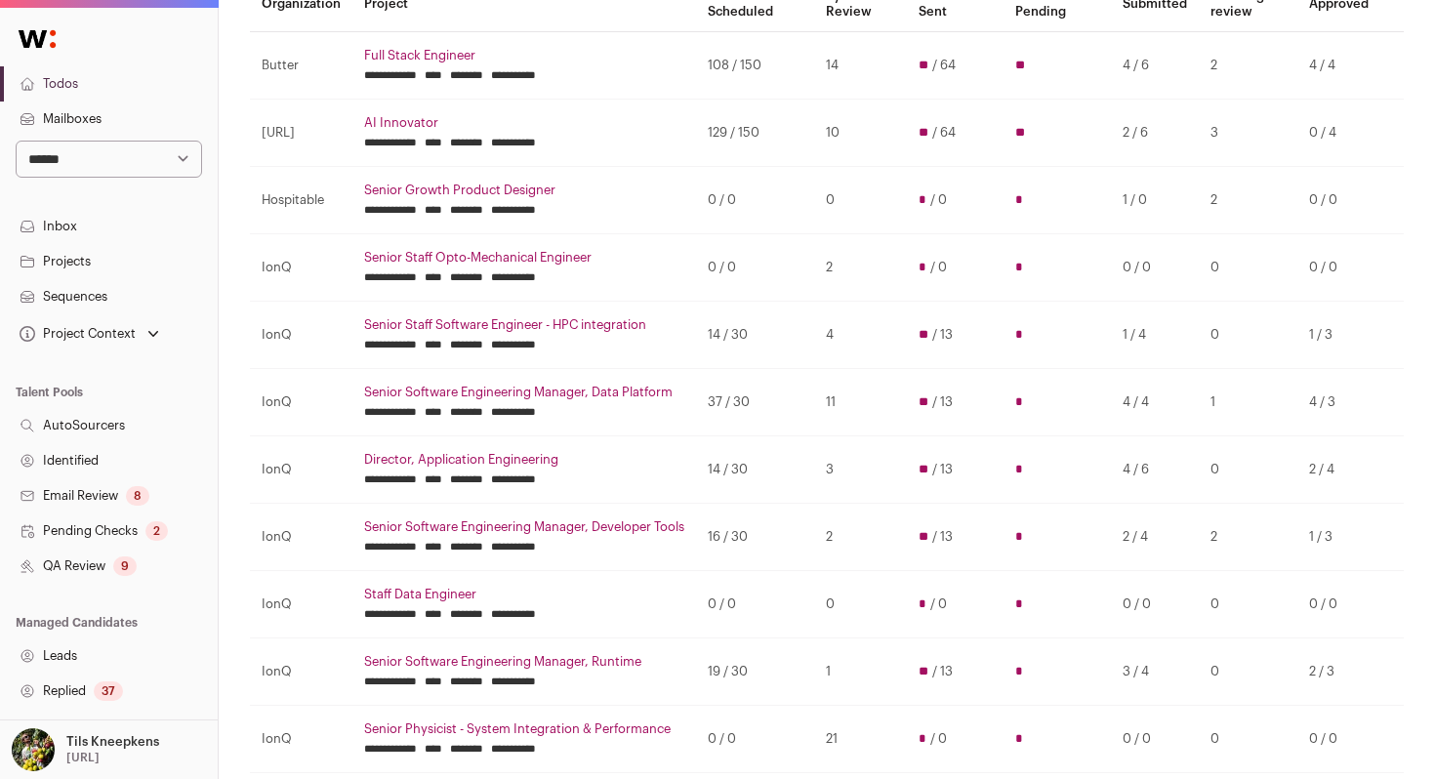
scroll to position [238, 0]
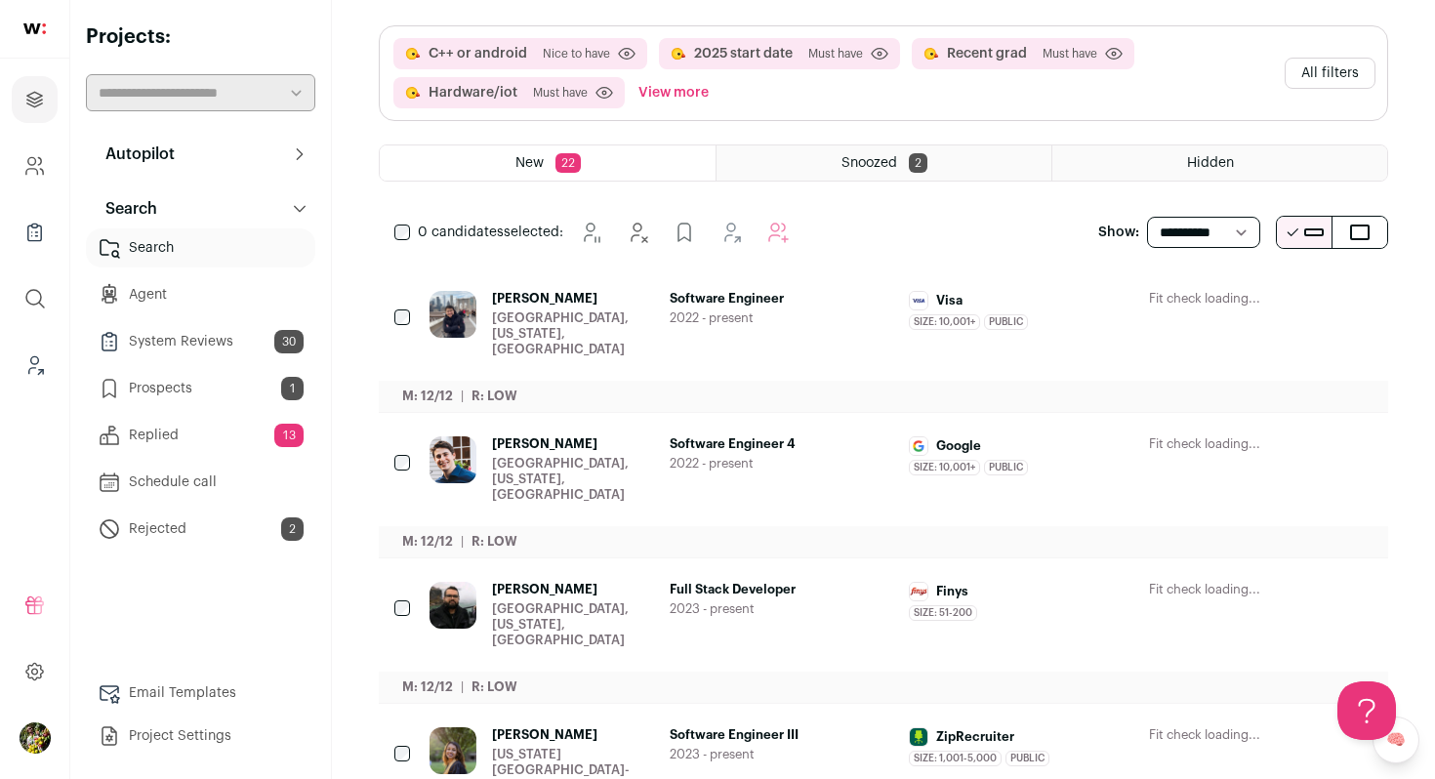
click at [1195, 295] on icon "Hide" at bounding box center [1197, 299] width 23 height 23
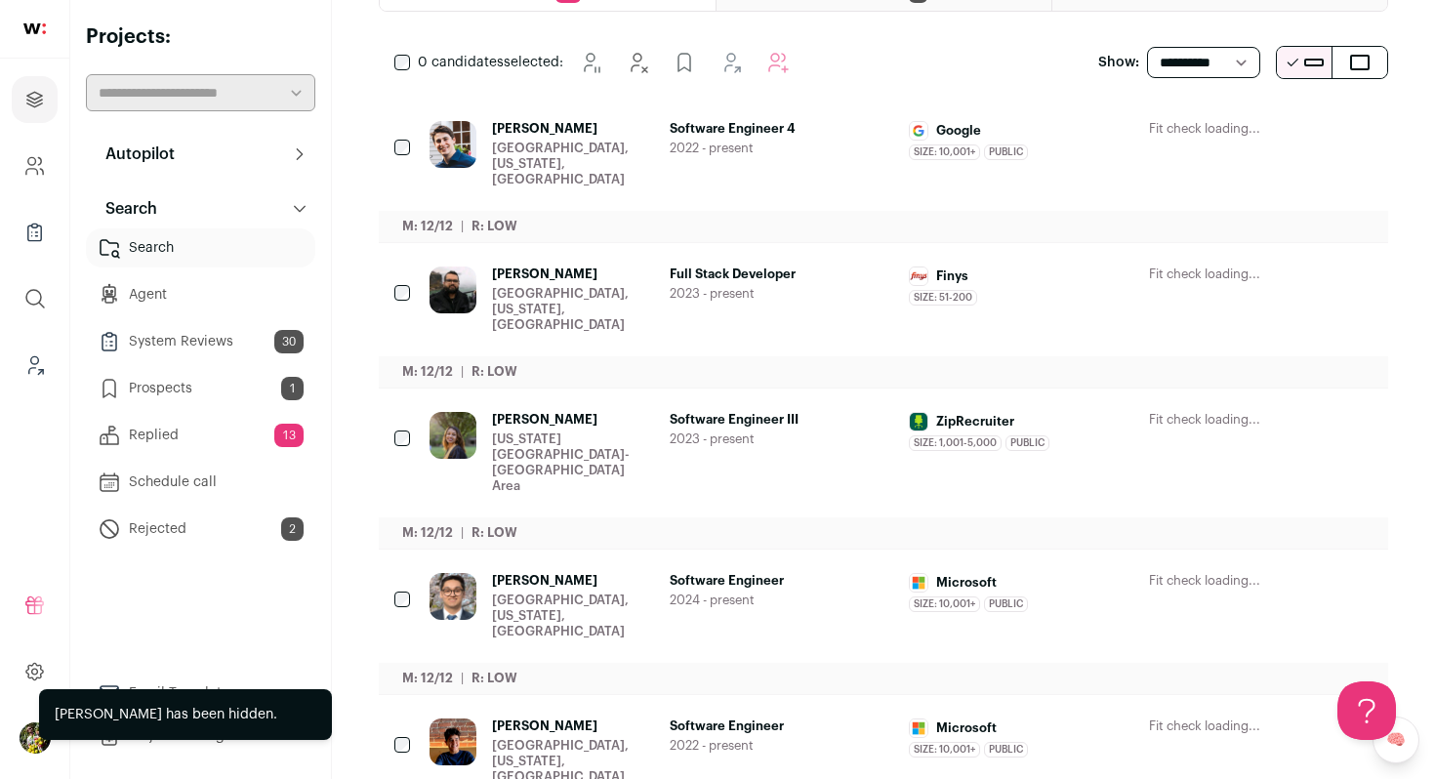
scroll to position [393, 0]
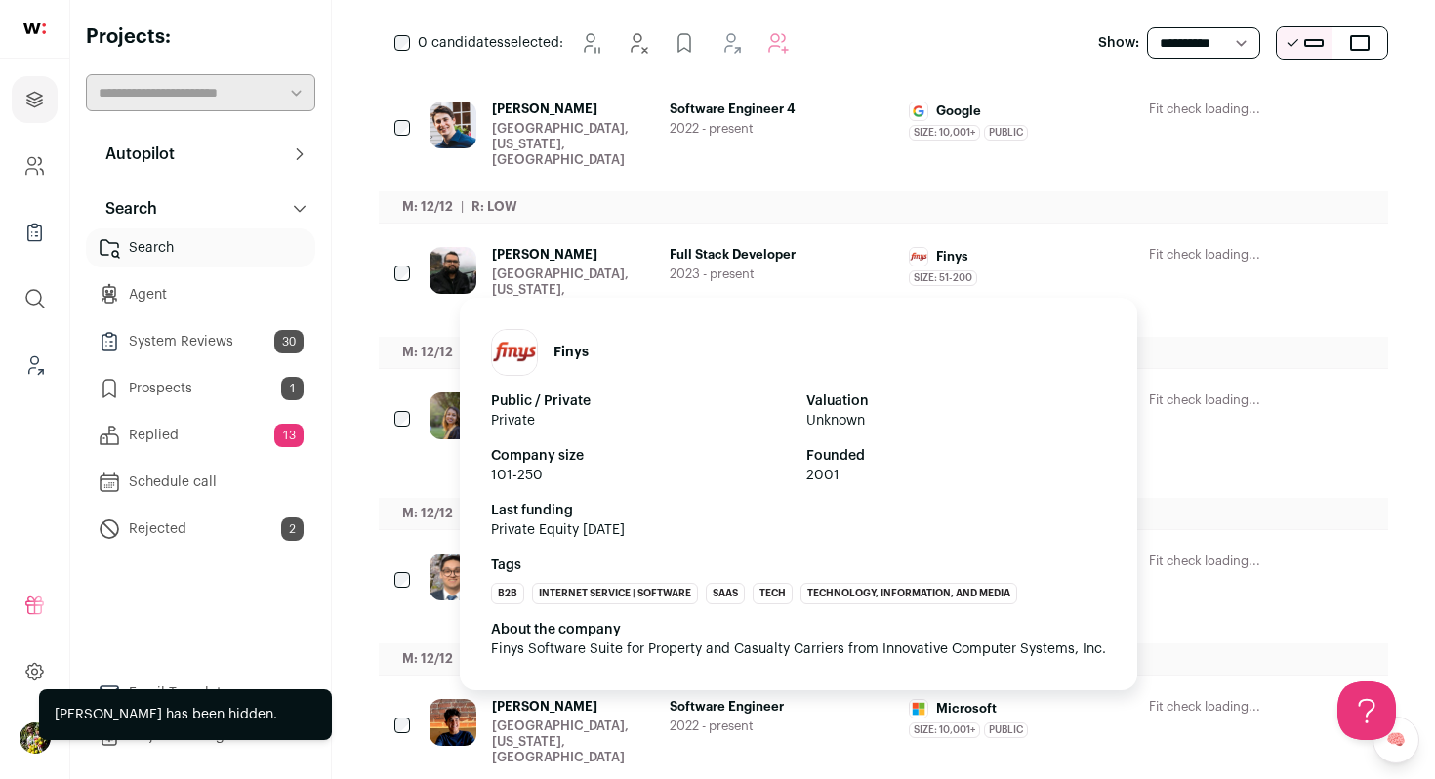
click at [1125, 247] on div "Finys" at bounding box center [1021, 257] width 225 height 20
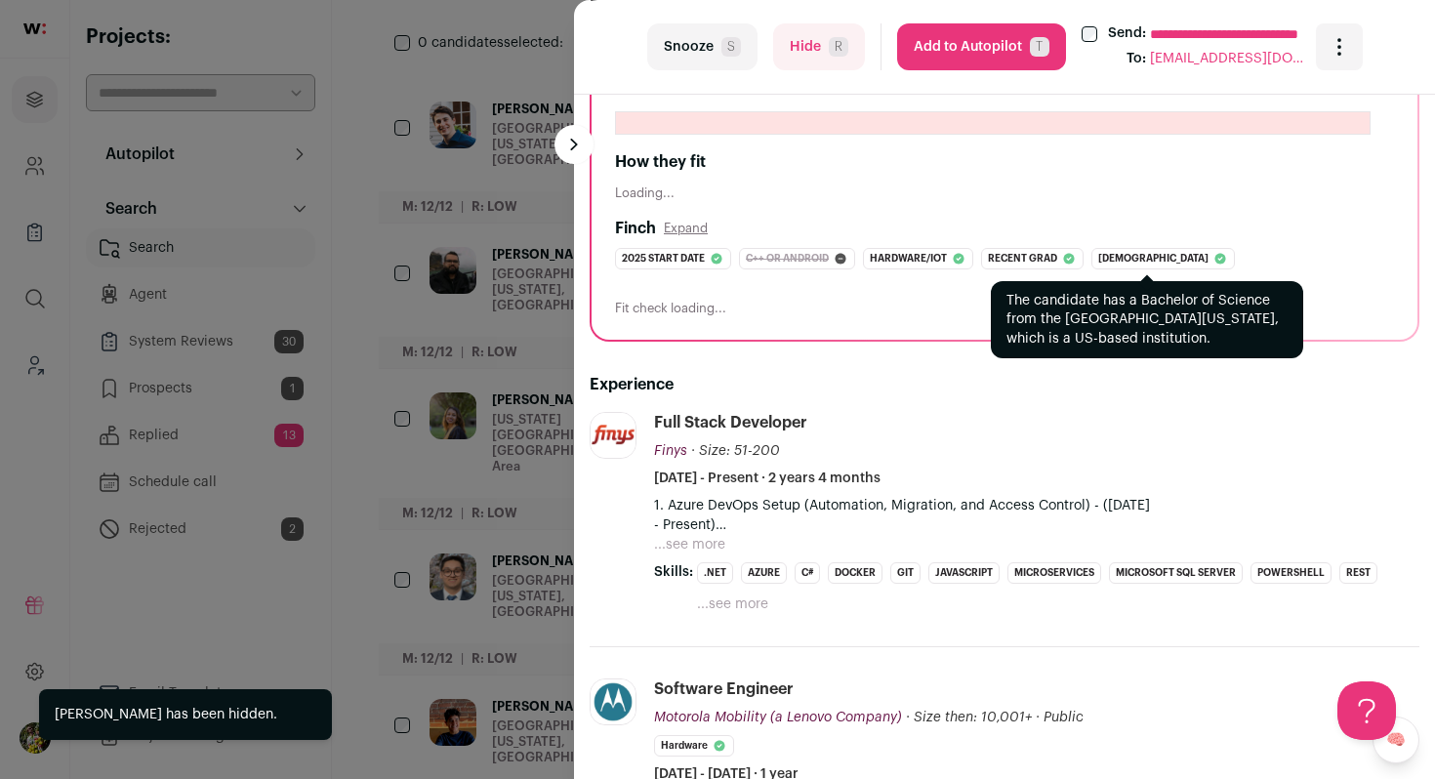
scroll to position [242, 0]
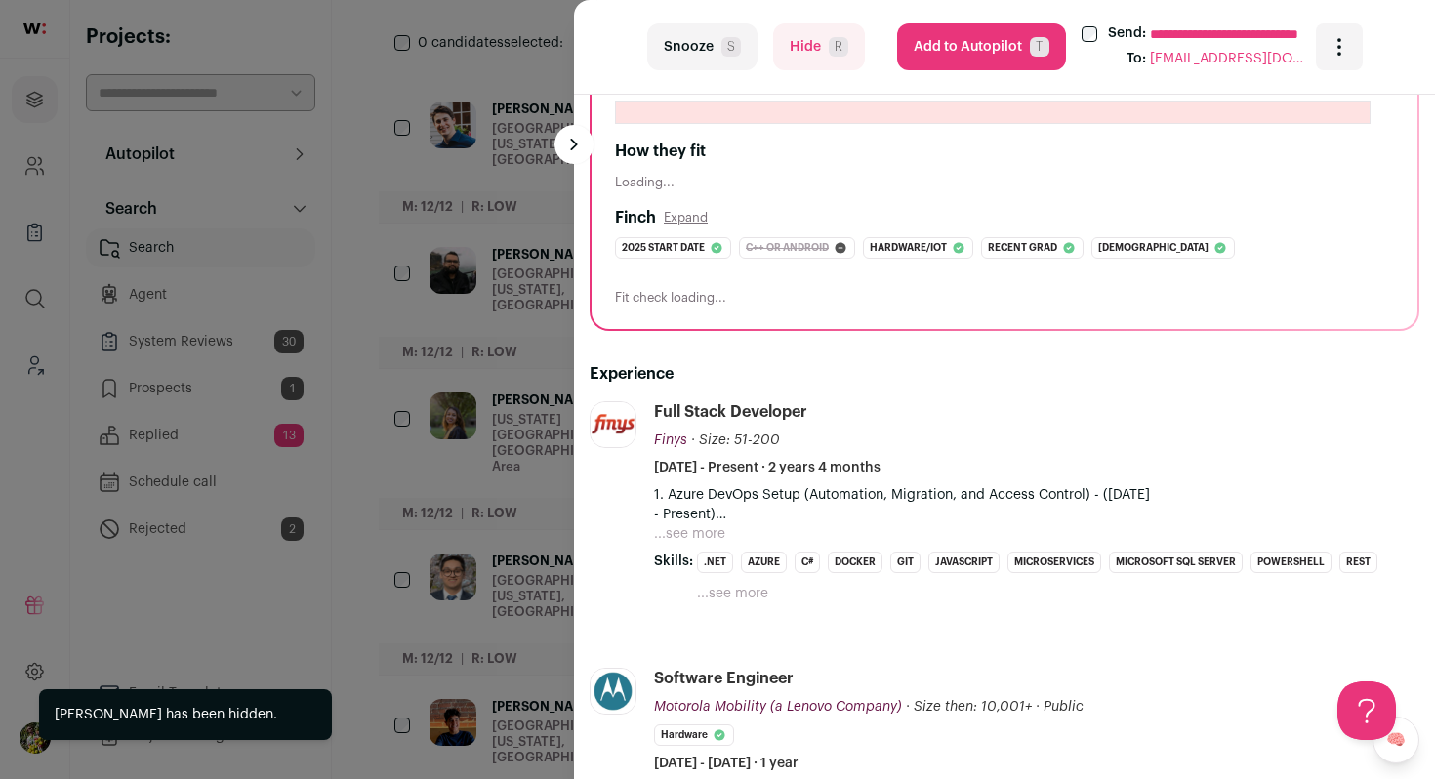
click at [704, 532] on button "...see more" at bounding box center [689, 534] width 71 height 20
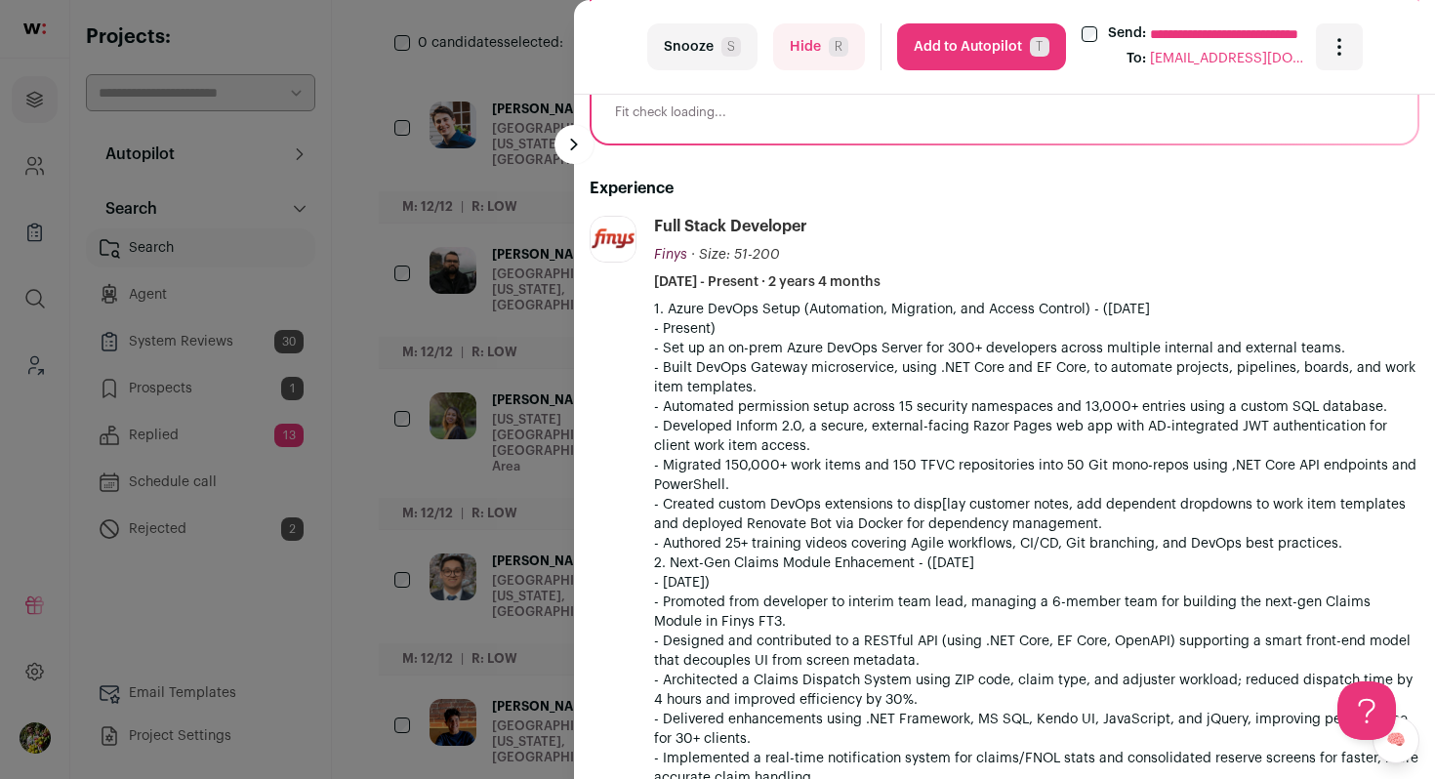
scroll to position [516, 0]
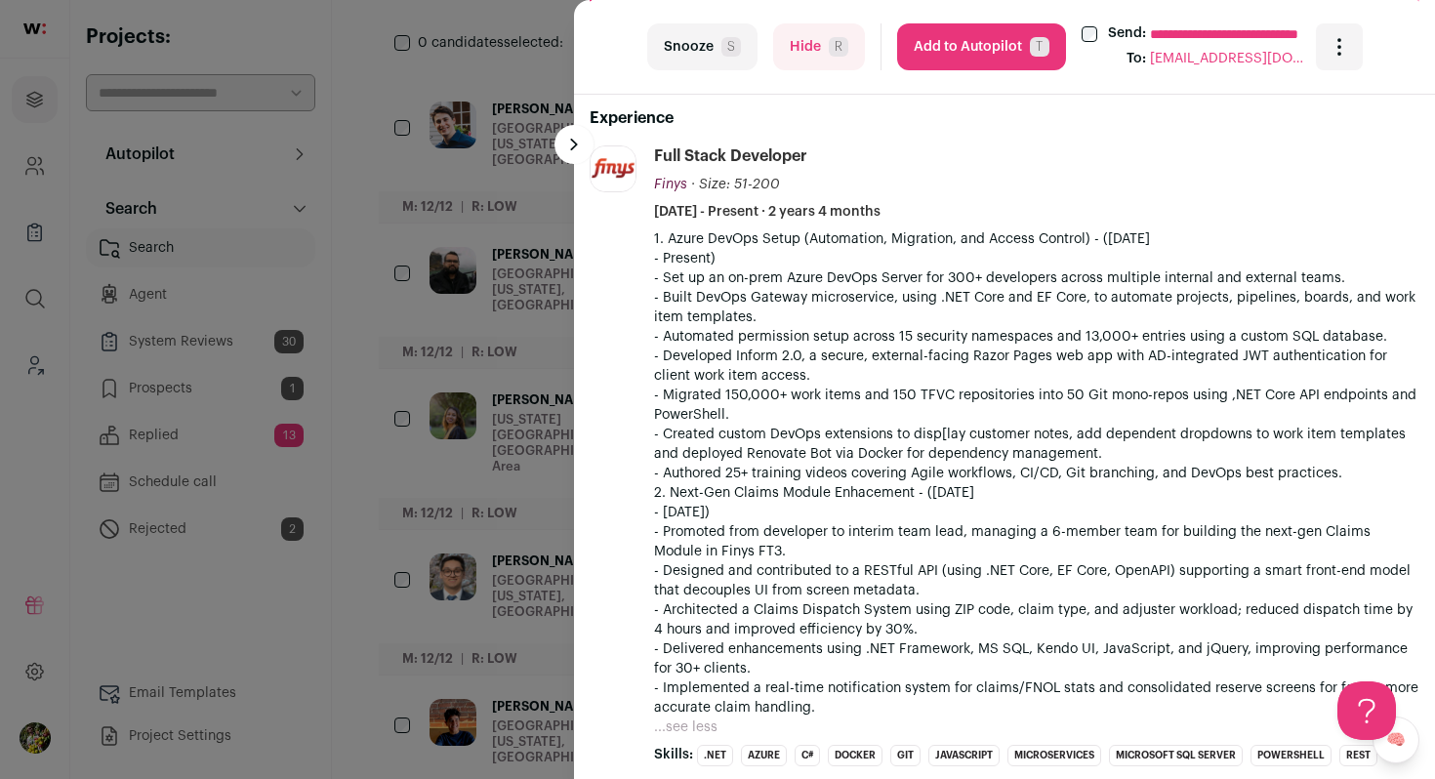
click at [536, 441] on div "**********" at bounding box center [717, 389] width 1435 height 779
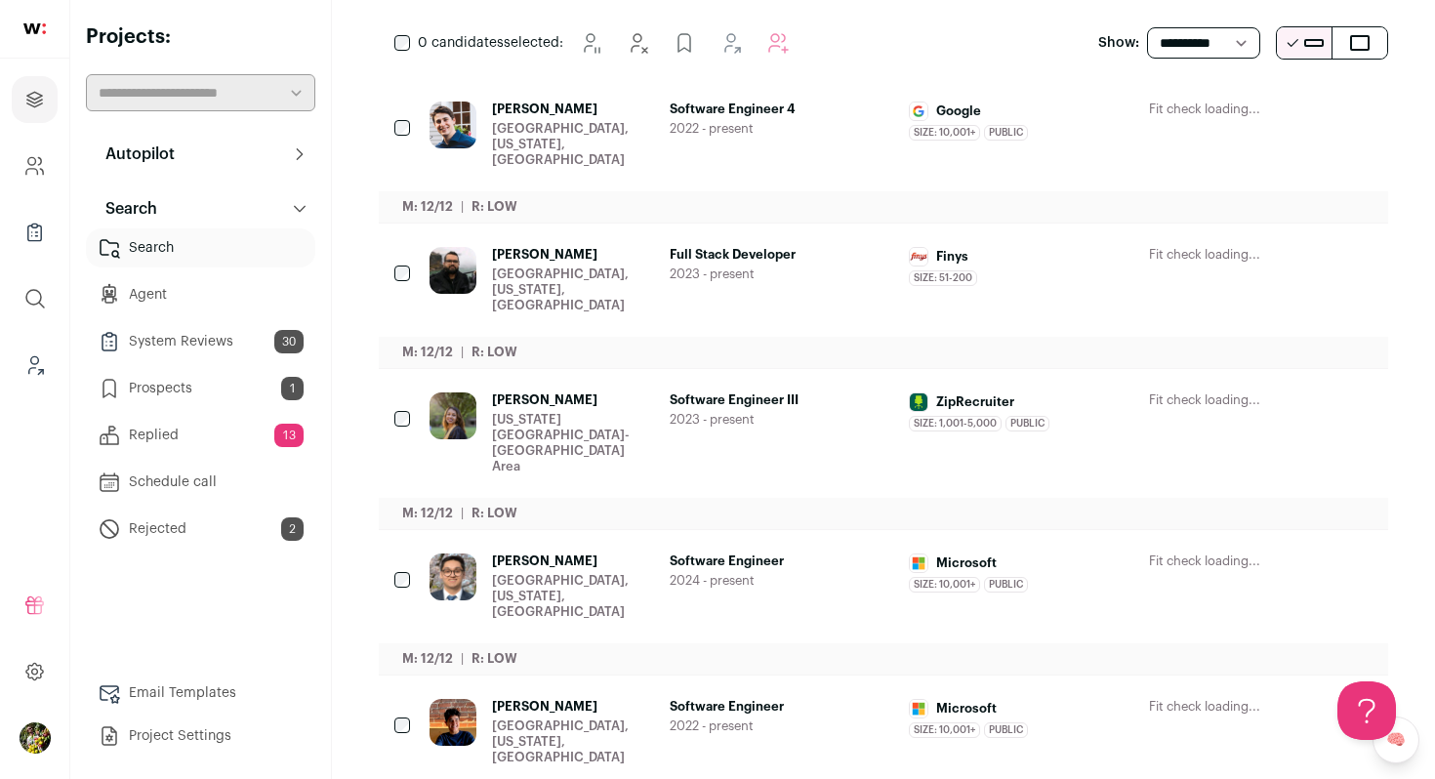
scroll to position [0, 0]
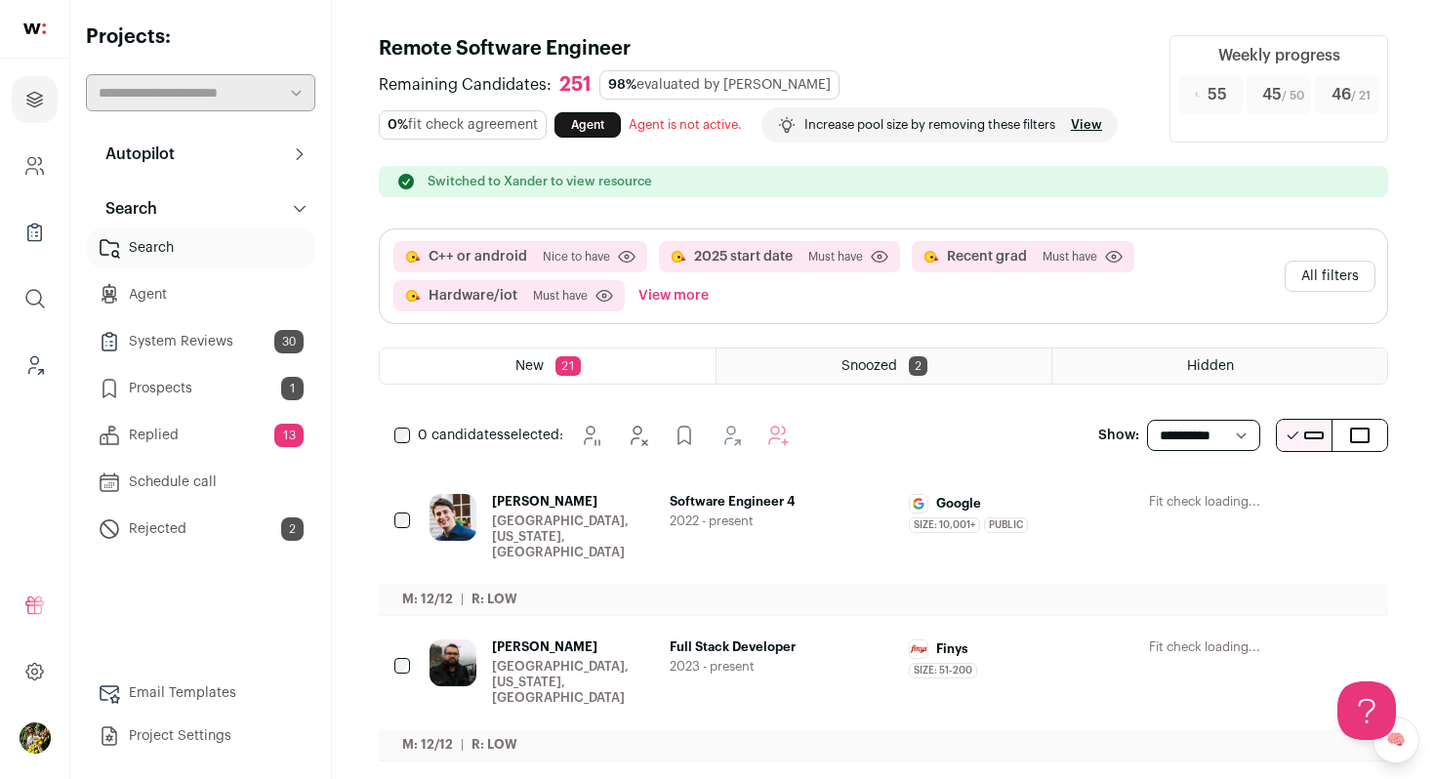
click at [1331, 286] on button "All filters" at bounding box center [1330, 276] width 91 height 31
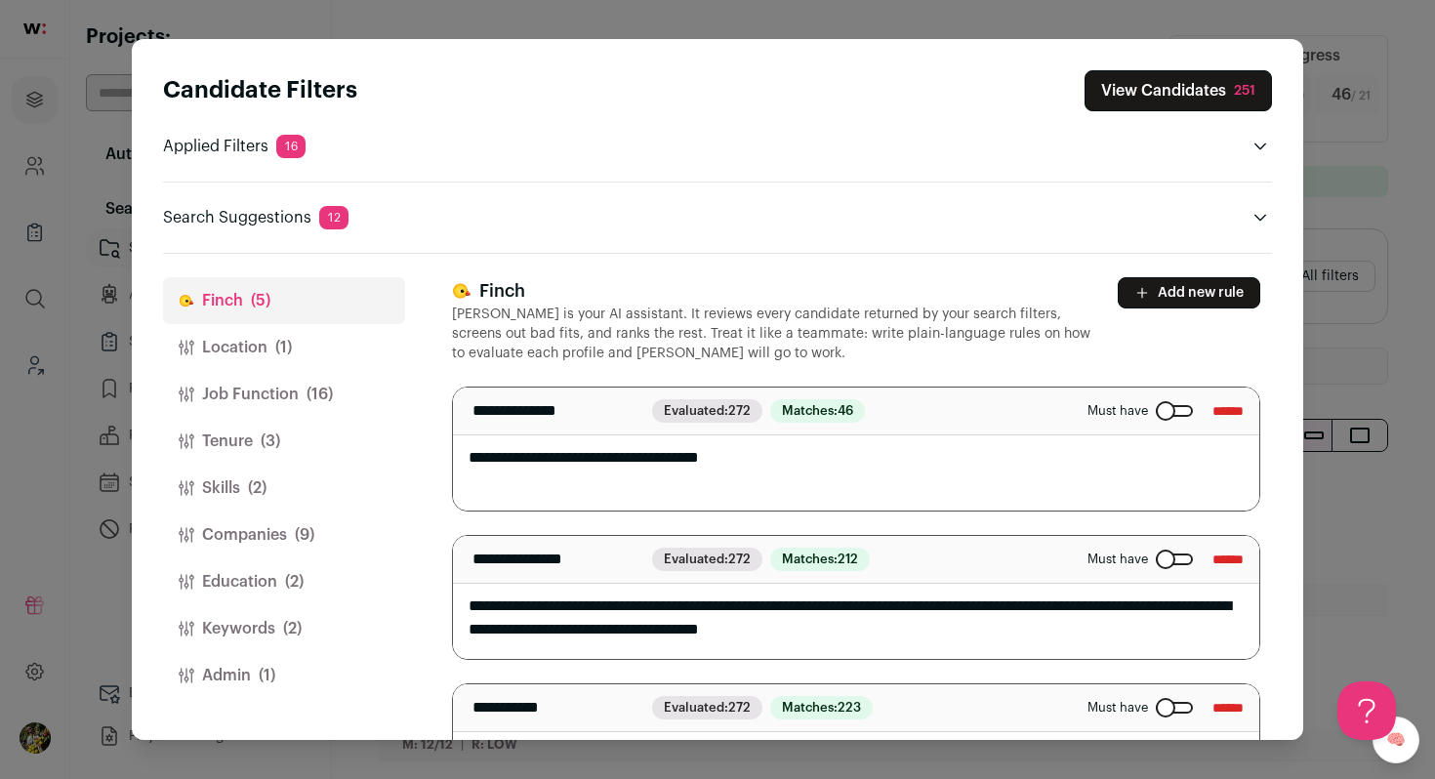
scroll to position [132, 0]
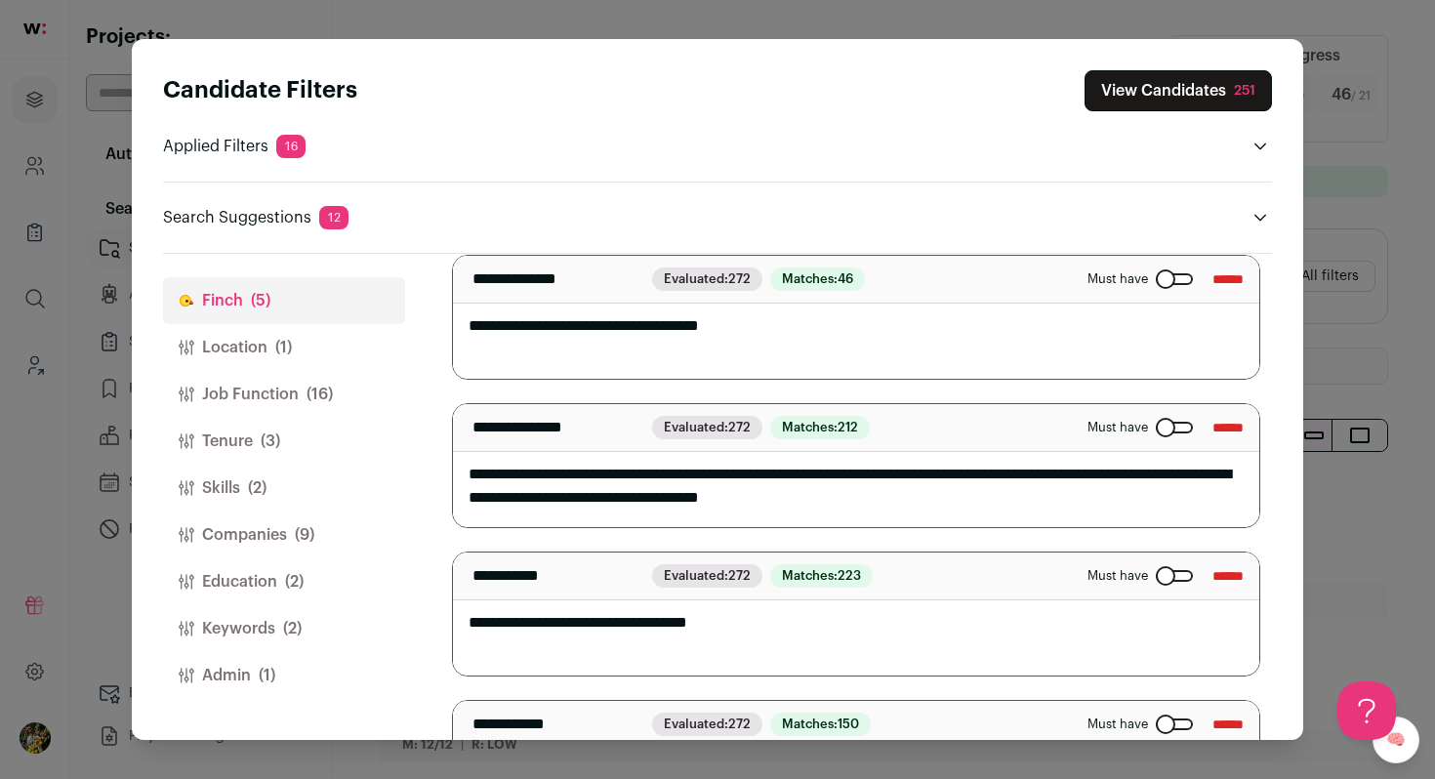
click at [1164, 280] on div "Close modal via background" at bounding box center [1174, 279] width 37 height 12
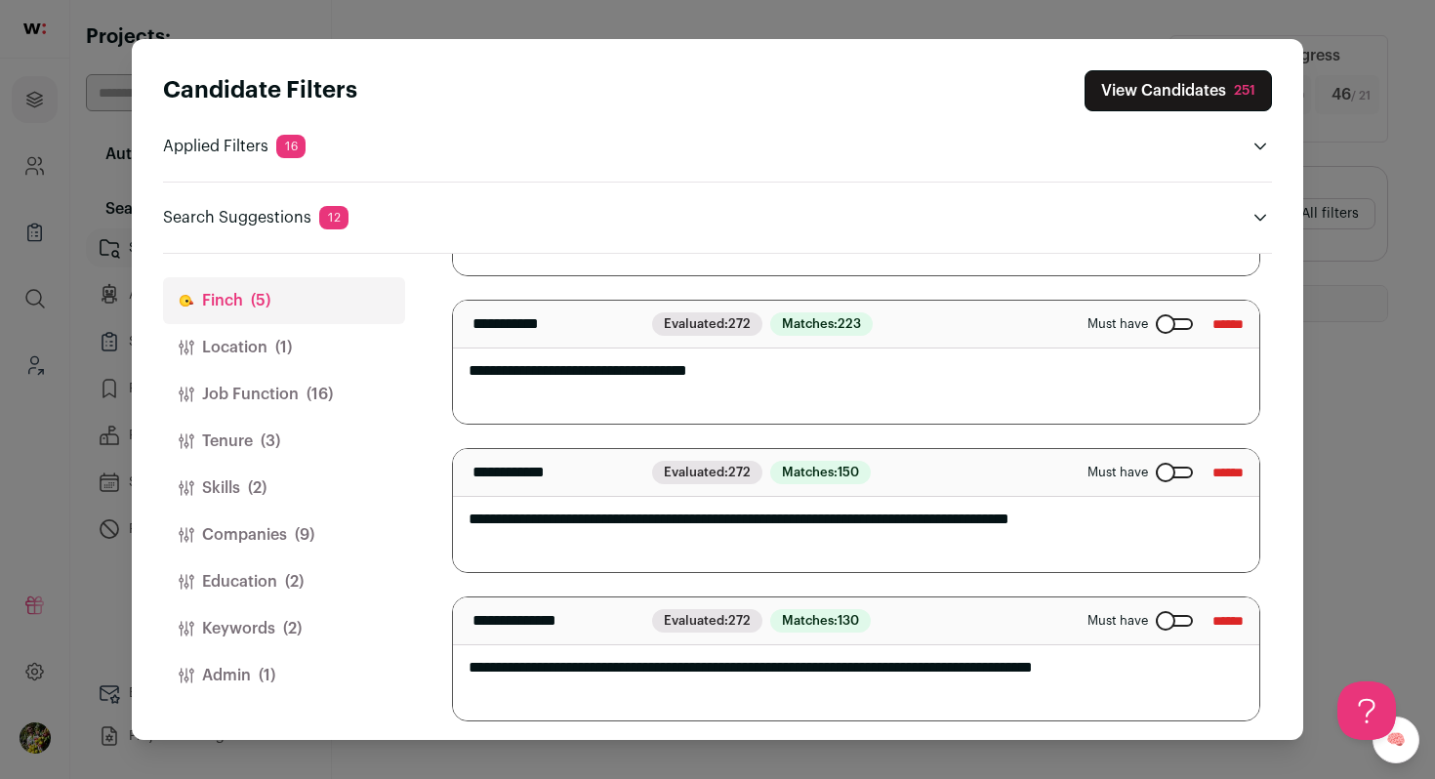
scroll to position [389, 0]
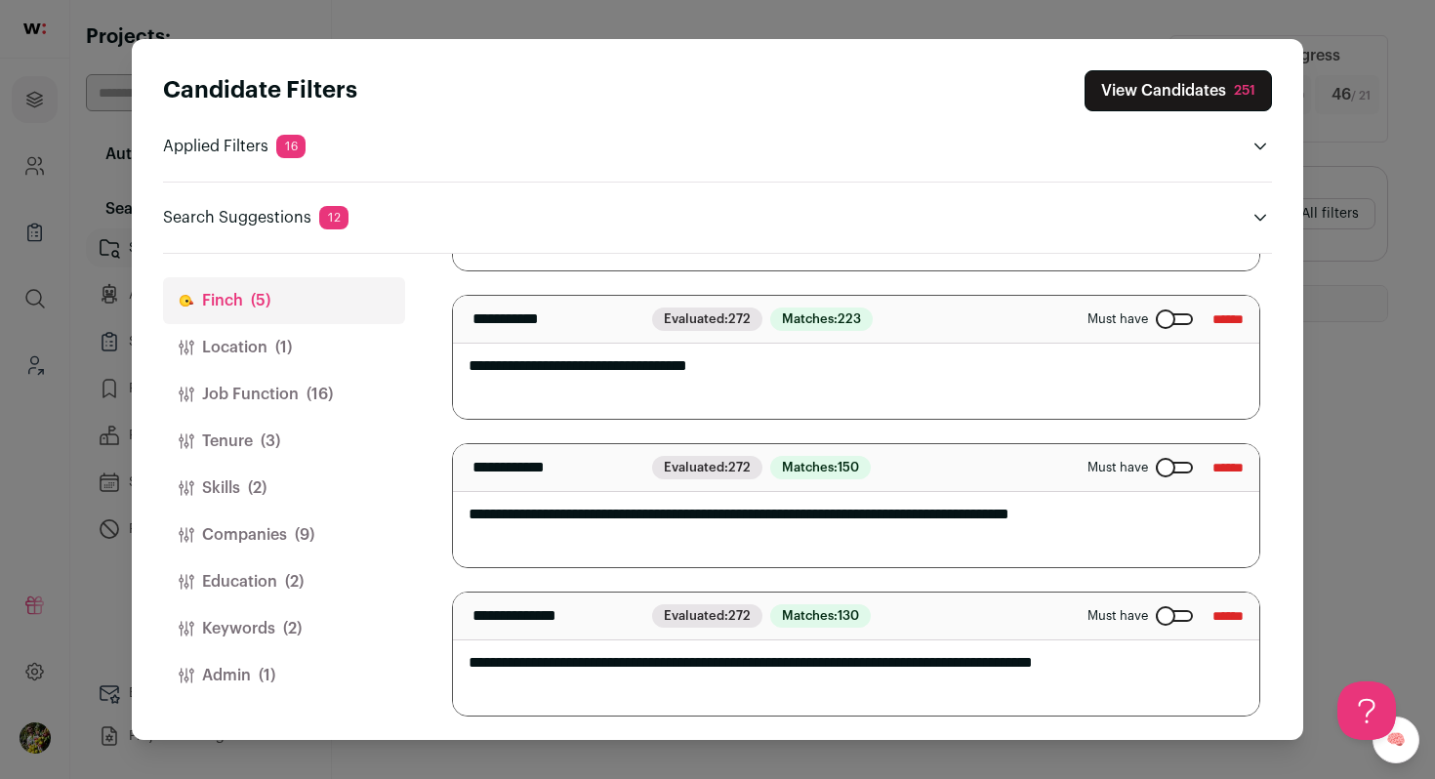
click at [1188, 87] on button "View Candidates 251" at bounding box center [1178, 90] width 187 height 41
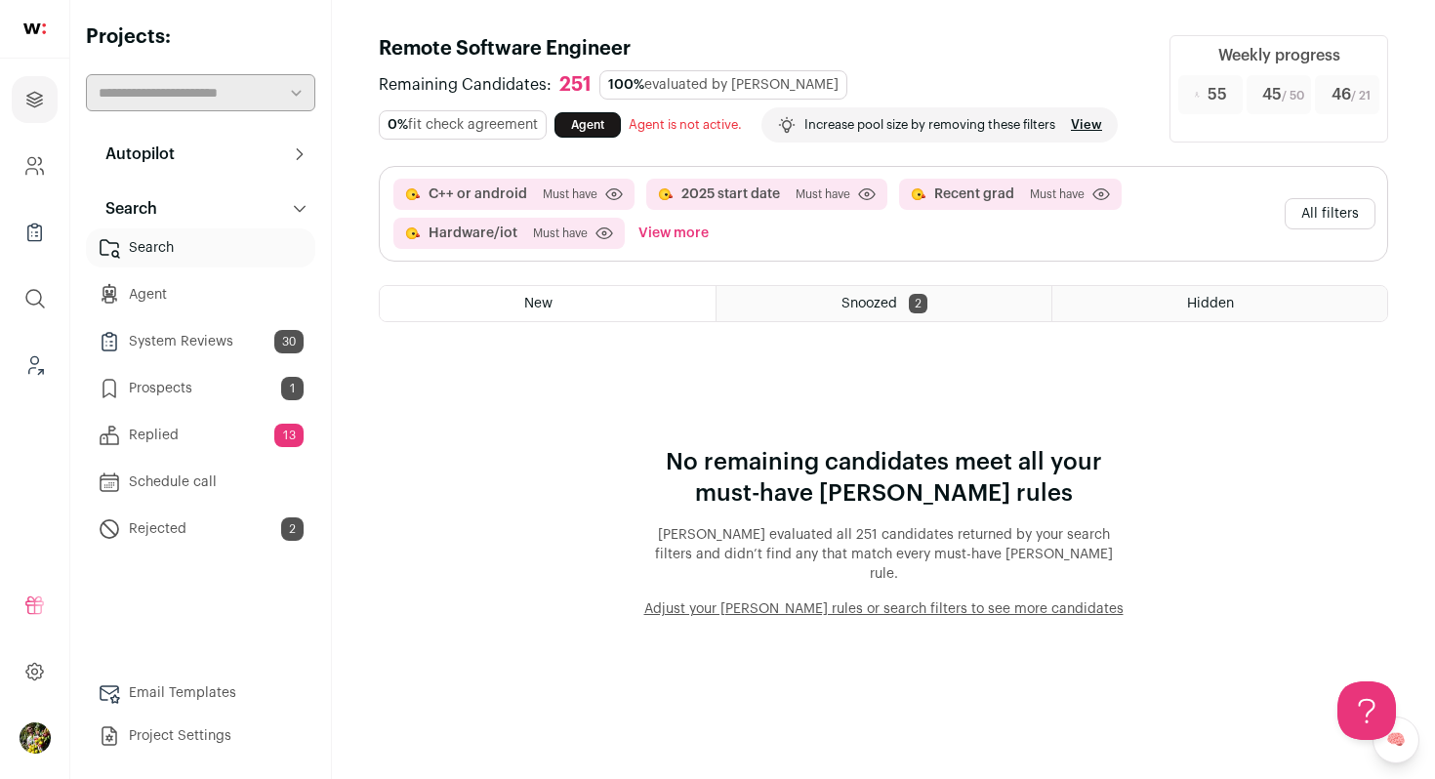
scroll to position [0, 0]
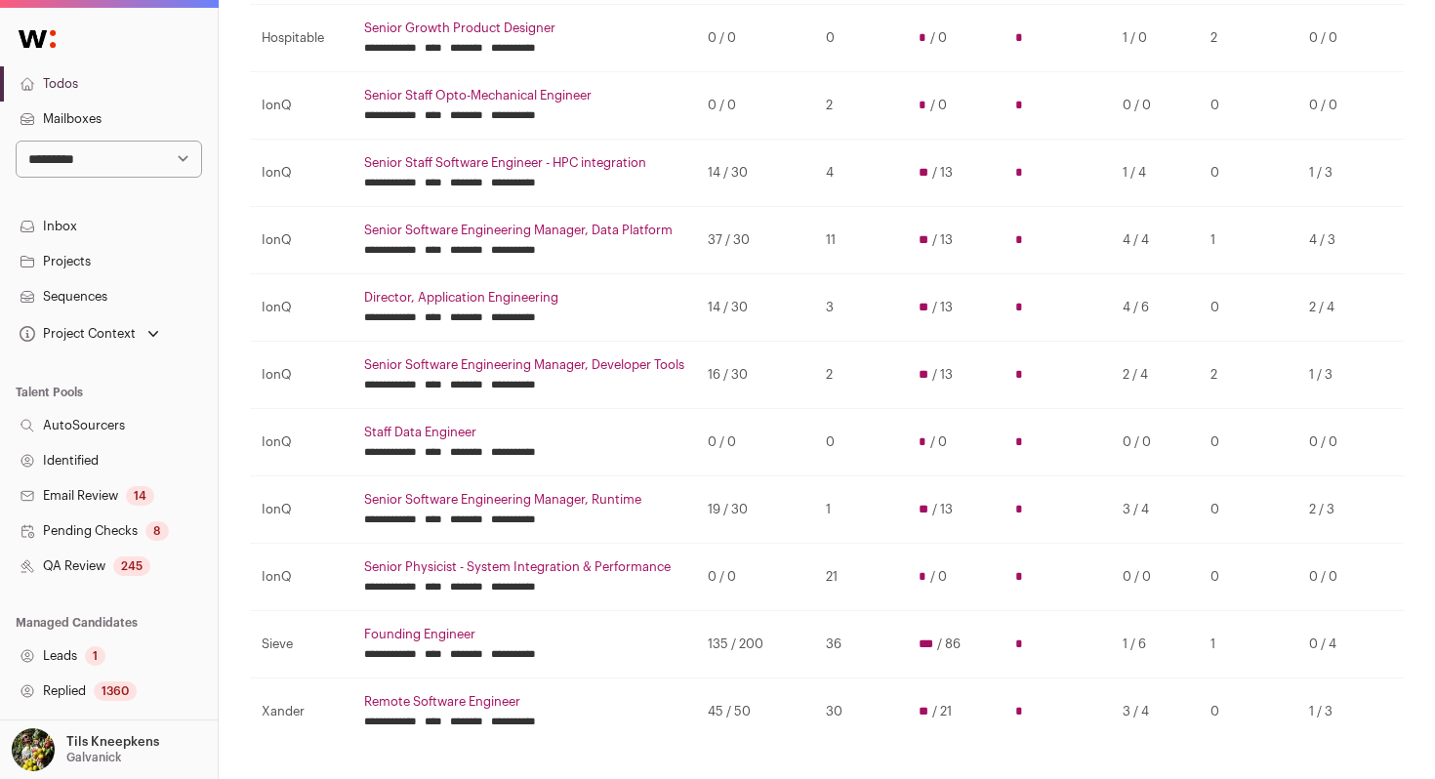
scroll to position [364, 0]
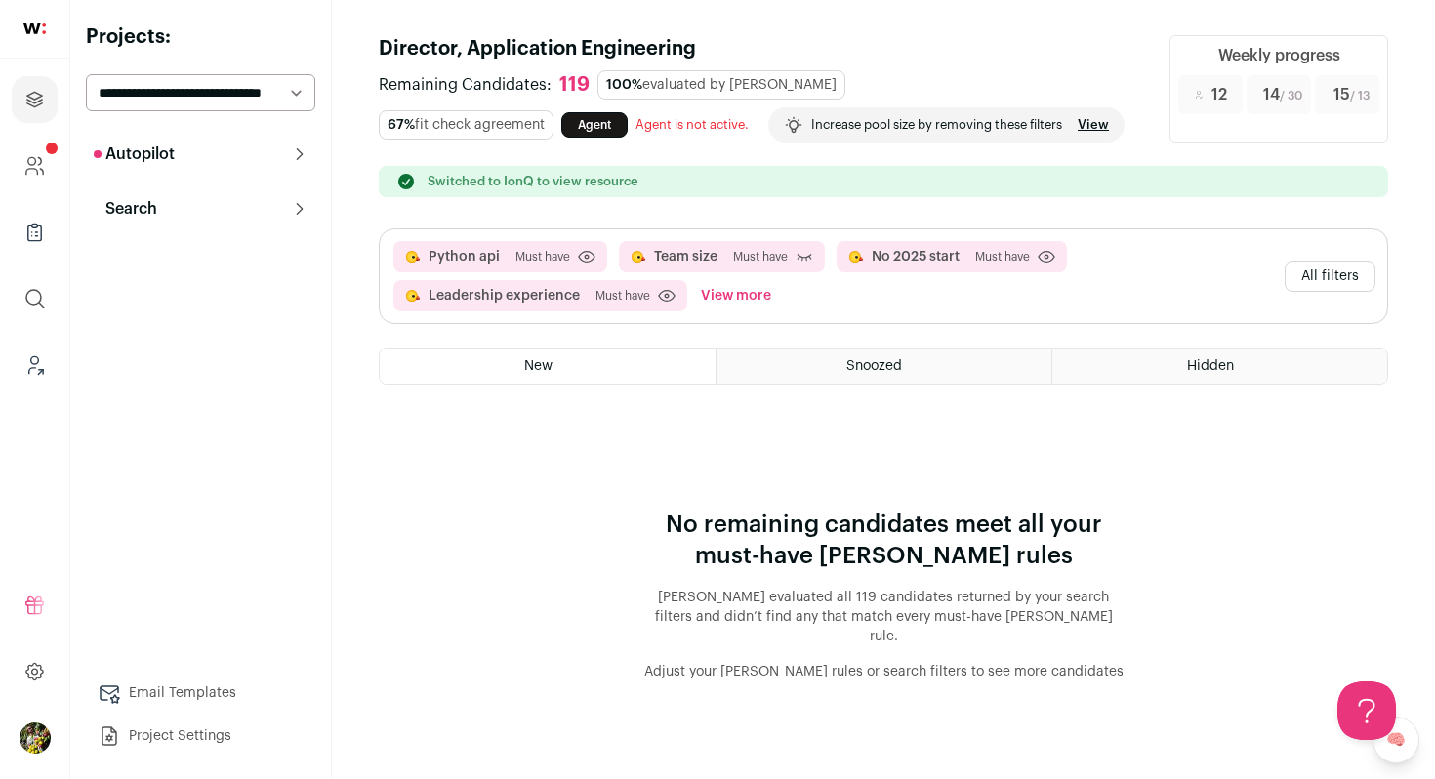
click at [296, 157] on icon at bounding box center [300, 154] width 16 height 16
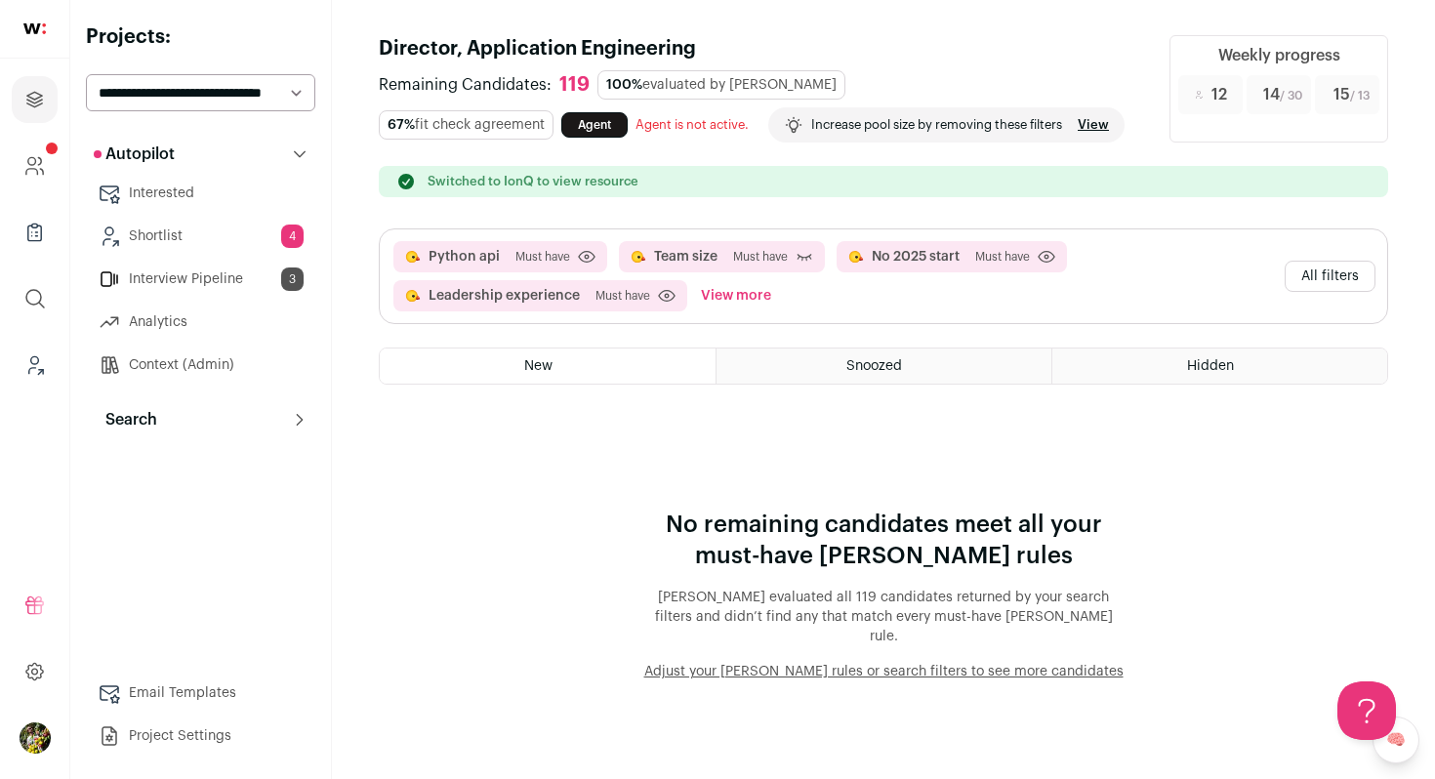
click at [278, 241] on link "Shortlist 4" at bounding box center [200, 236] width 229 height 39
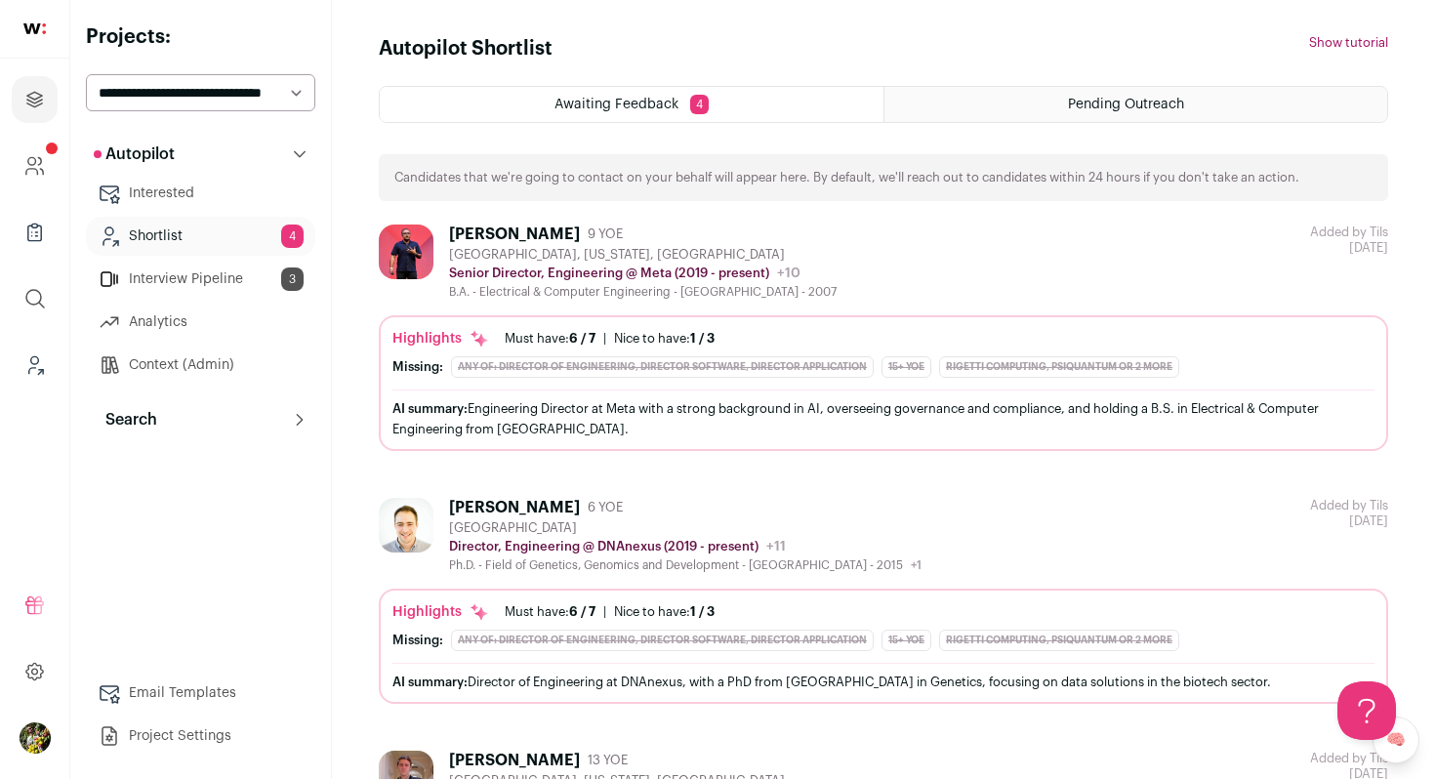
click at [217, 425] on button "Search" at bounding box center [200, 419] width 229 height 39
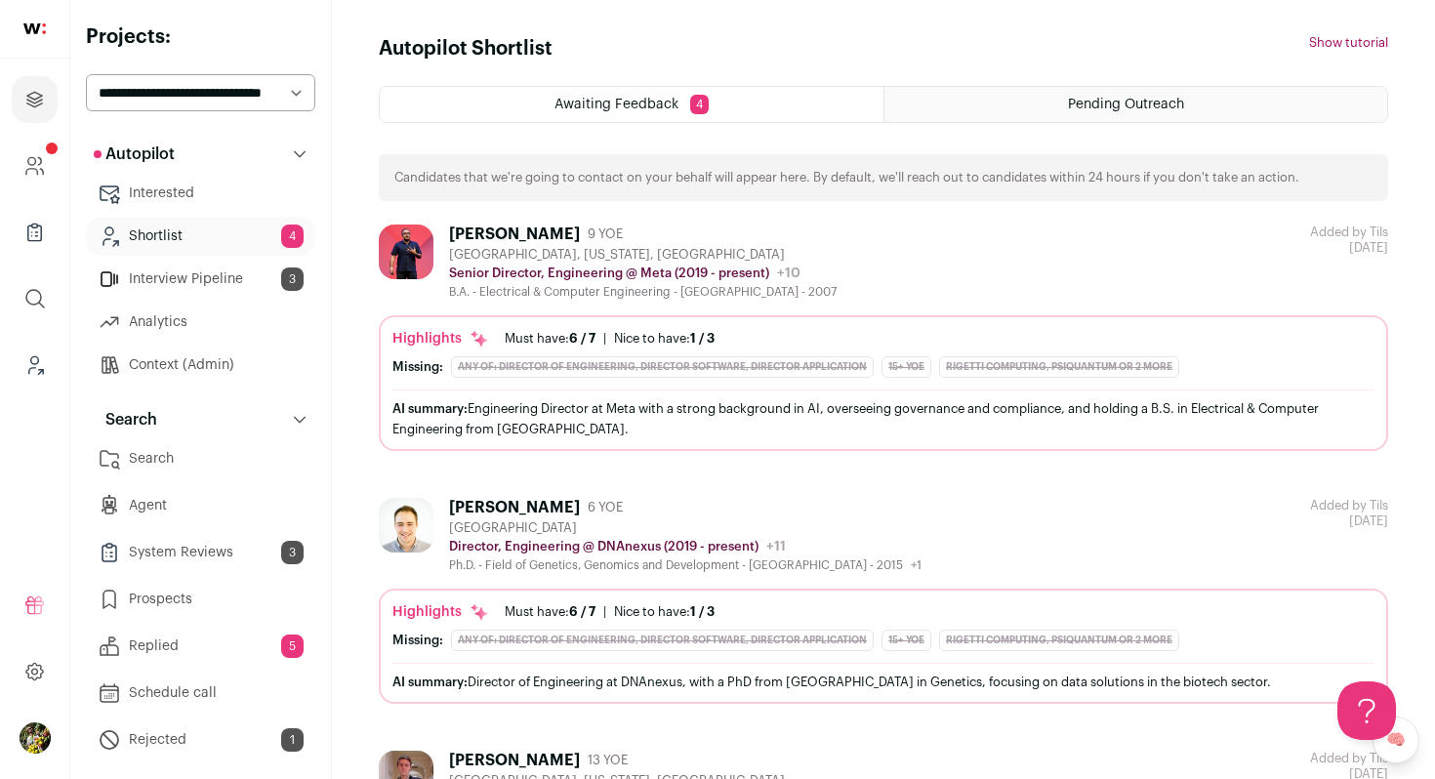
click at [434, 331] on div "Highlights" at bounding box center [441, 339] width 97 height 20
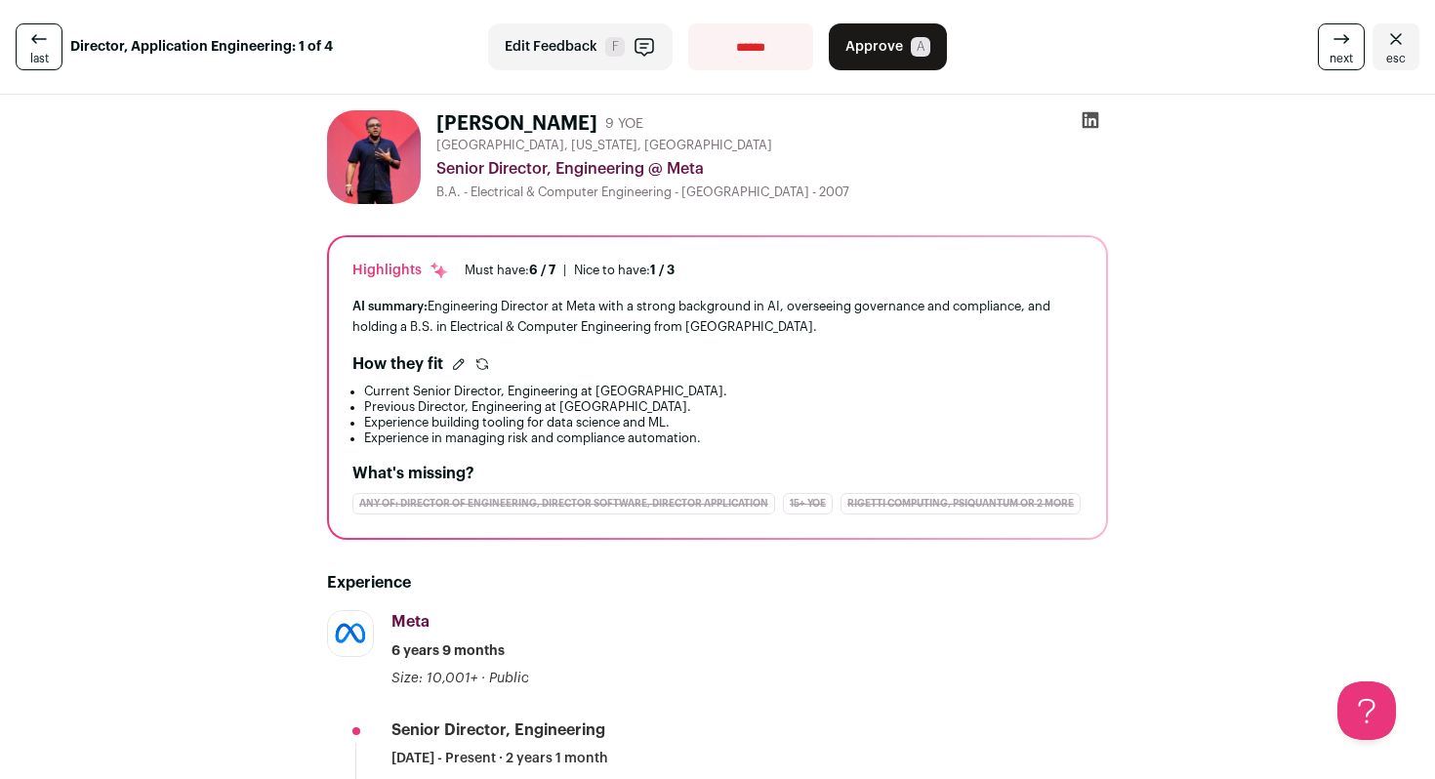
click at [1402, 42] on icon "Close" at bounding box center [1396, 38] width 23 height 23
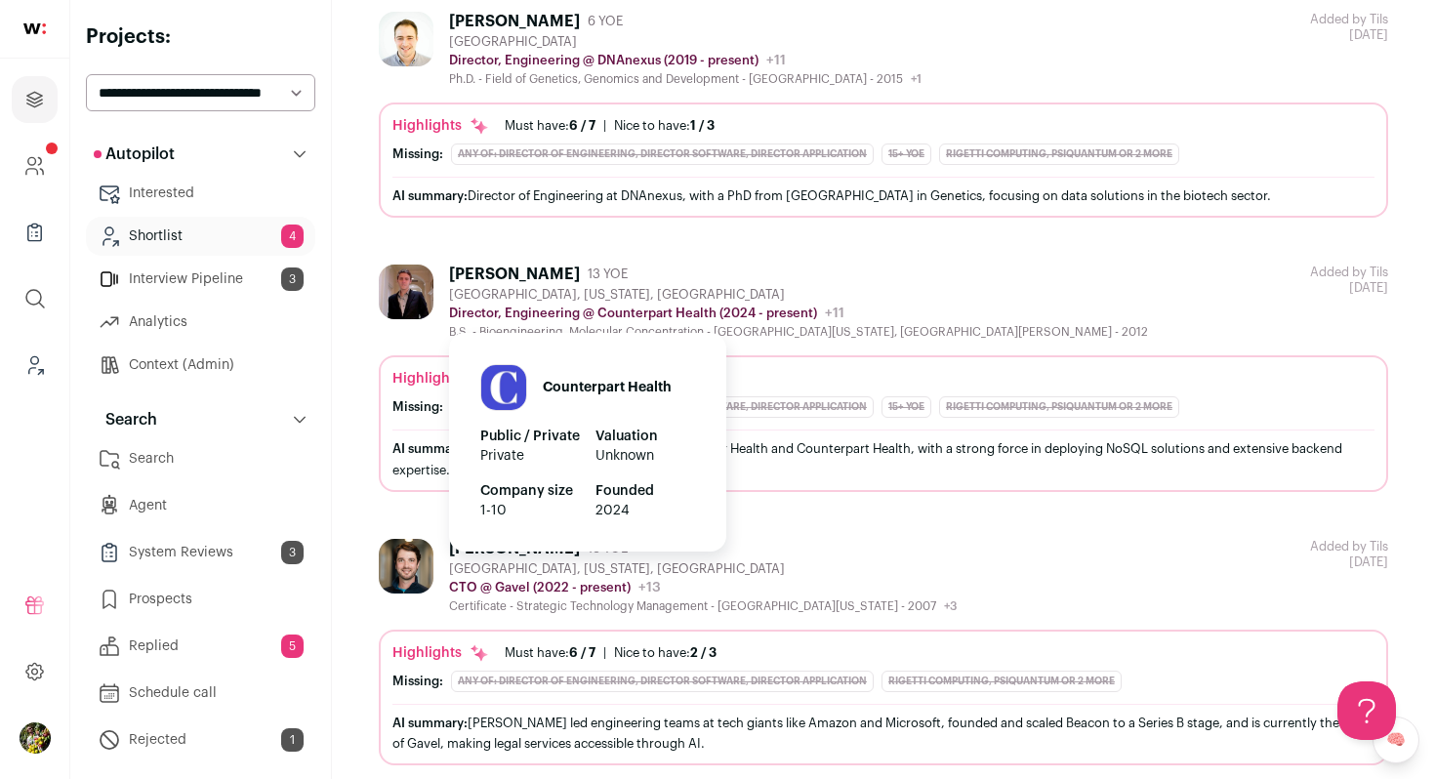
scroll to position [508, 0]
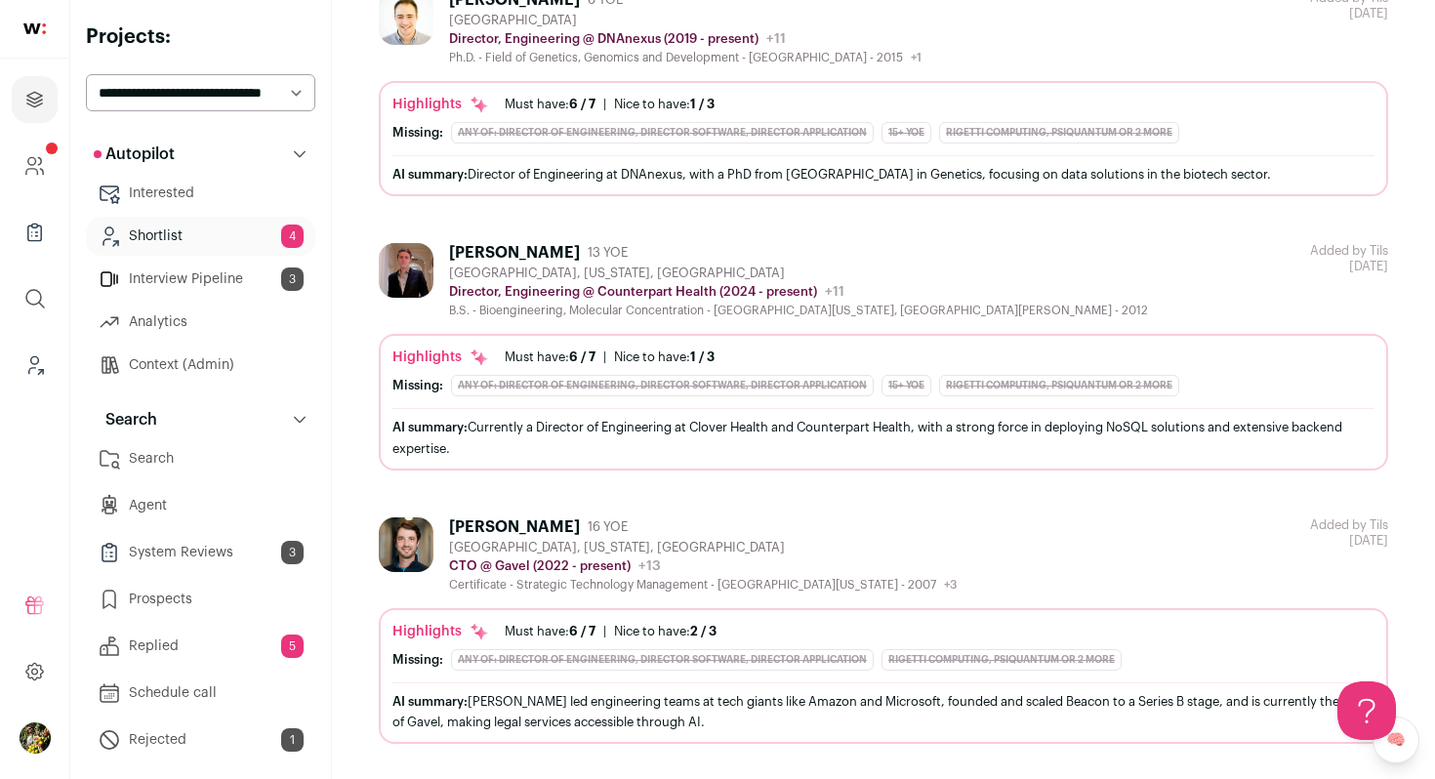
click at [828, 548] on div "[GEOGRAPHIC_DATA], [US_STATE], [GEOGRAPHIC_DATA]" at bounding box center [703, 548] width 508 height 16
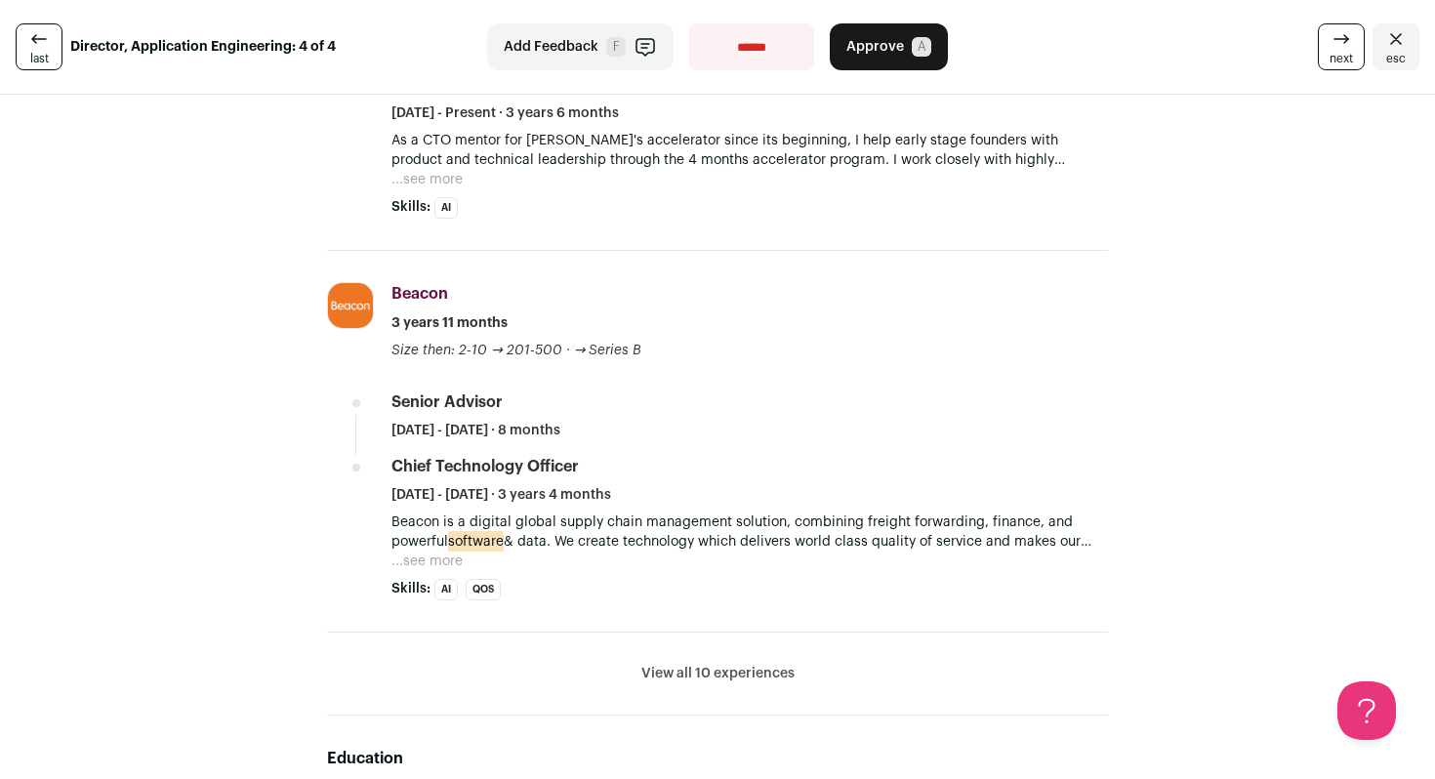
scroll to position [913, 0]
click at [721, 675] on button "View all 10 experiences" at bounding box center [717, 673] width 153 height 20
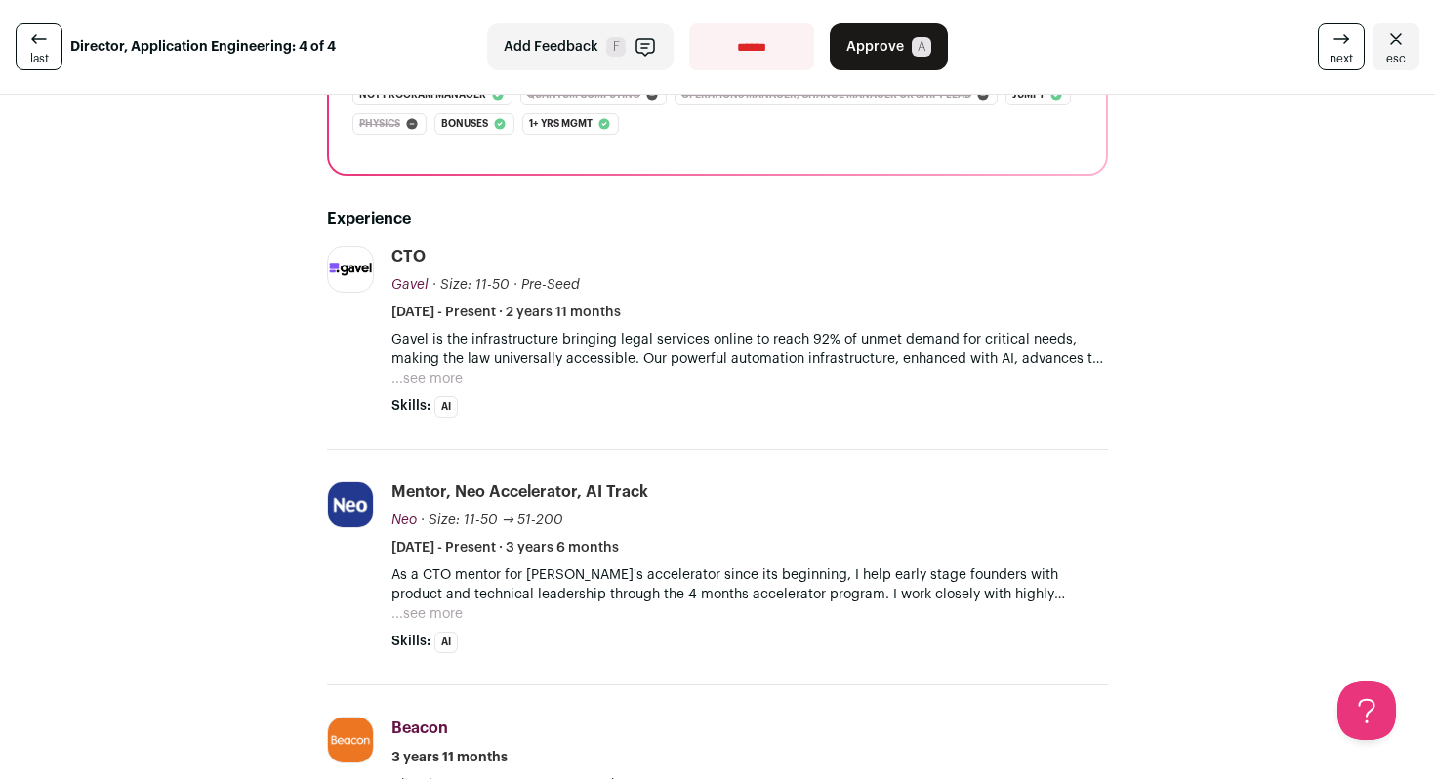
scroll to position [0, 0]
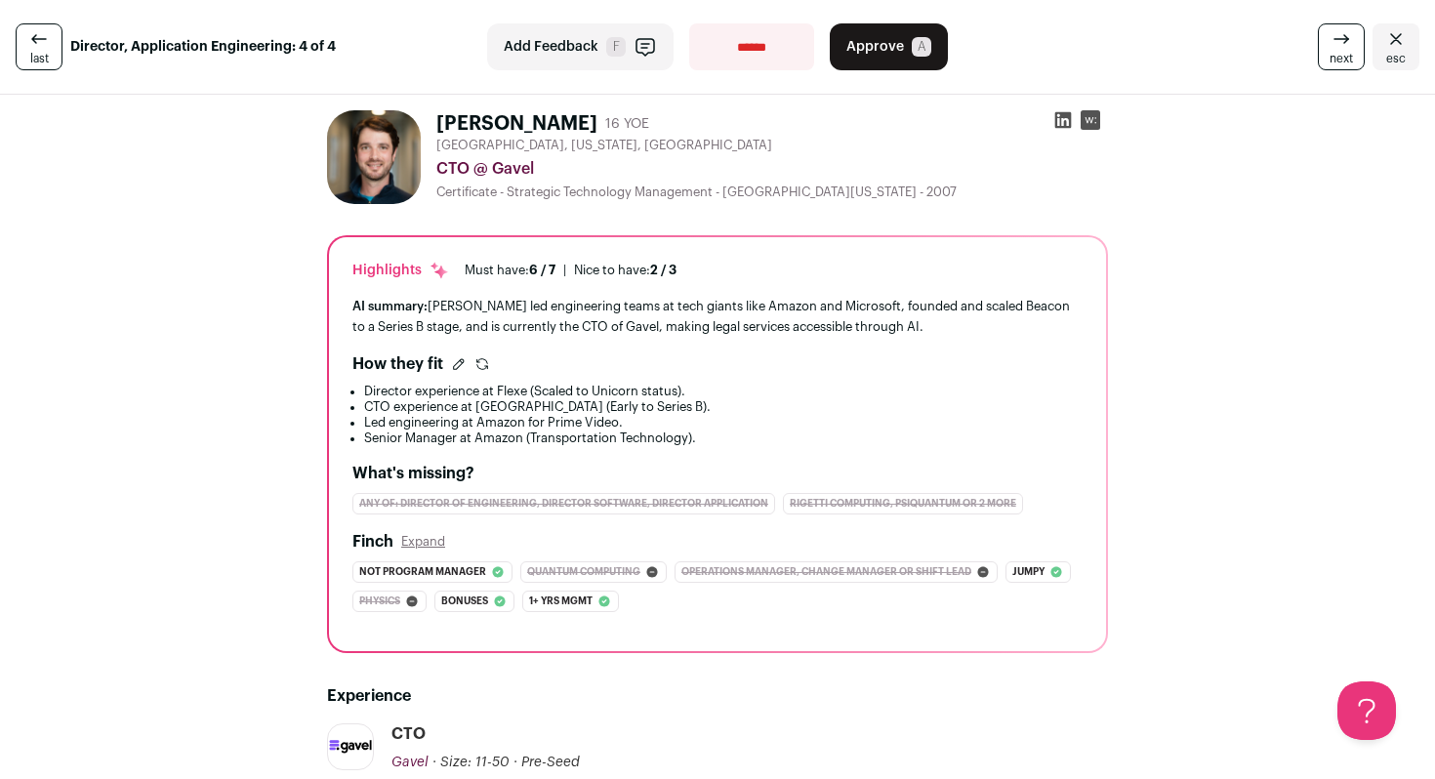
click at [871, 62] on button "Approve A" at bounding box center [889, 46] width 118 height 47
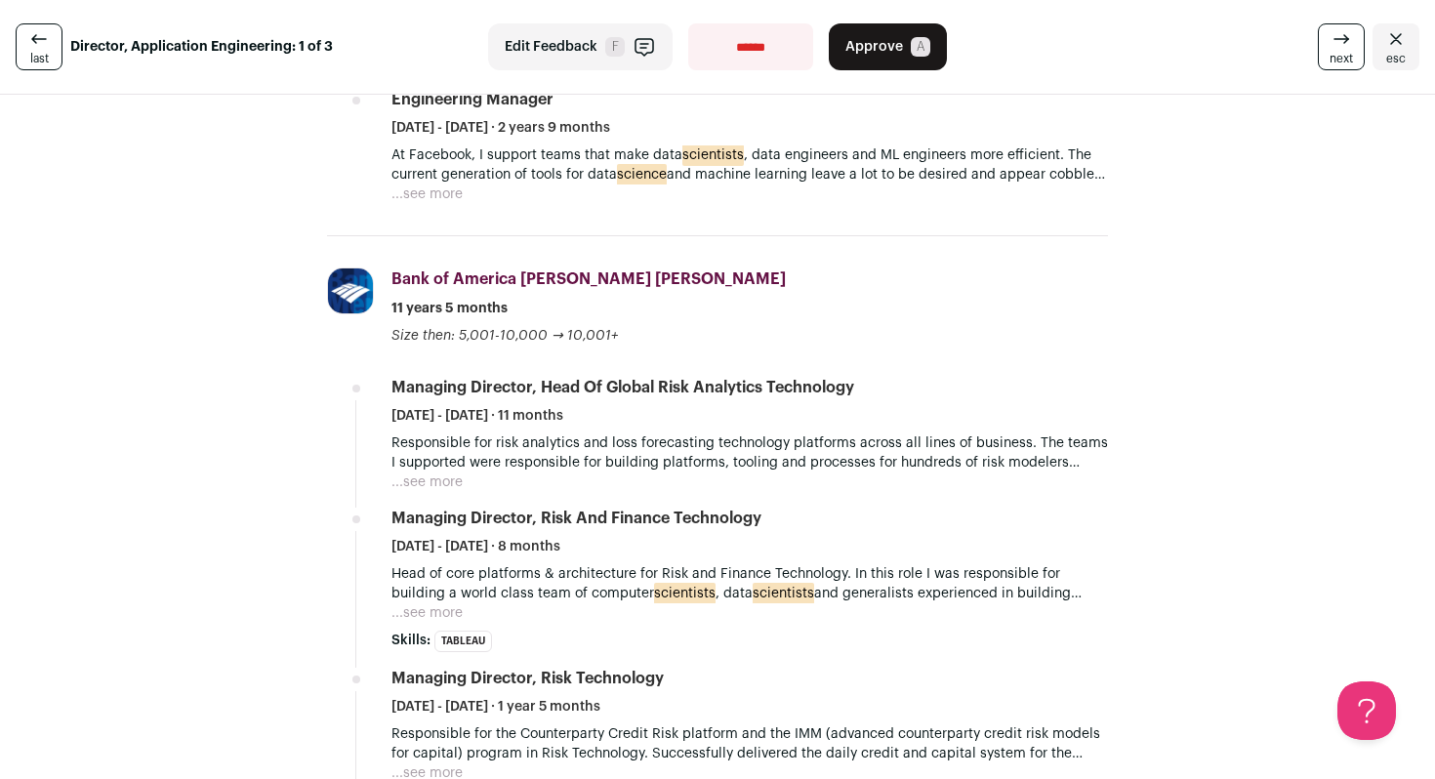
scroll to position [905, 0]
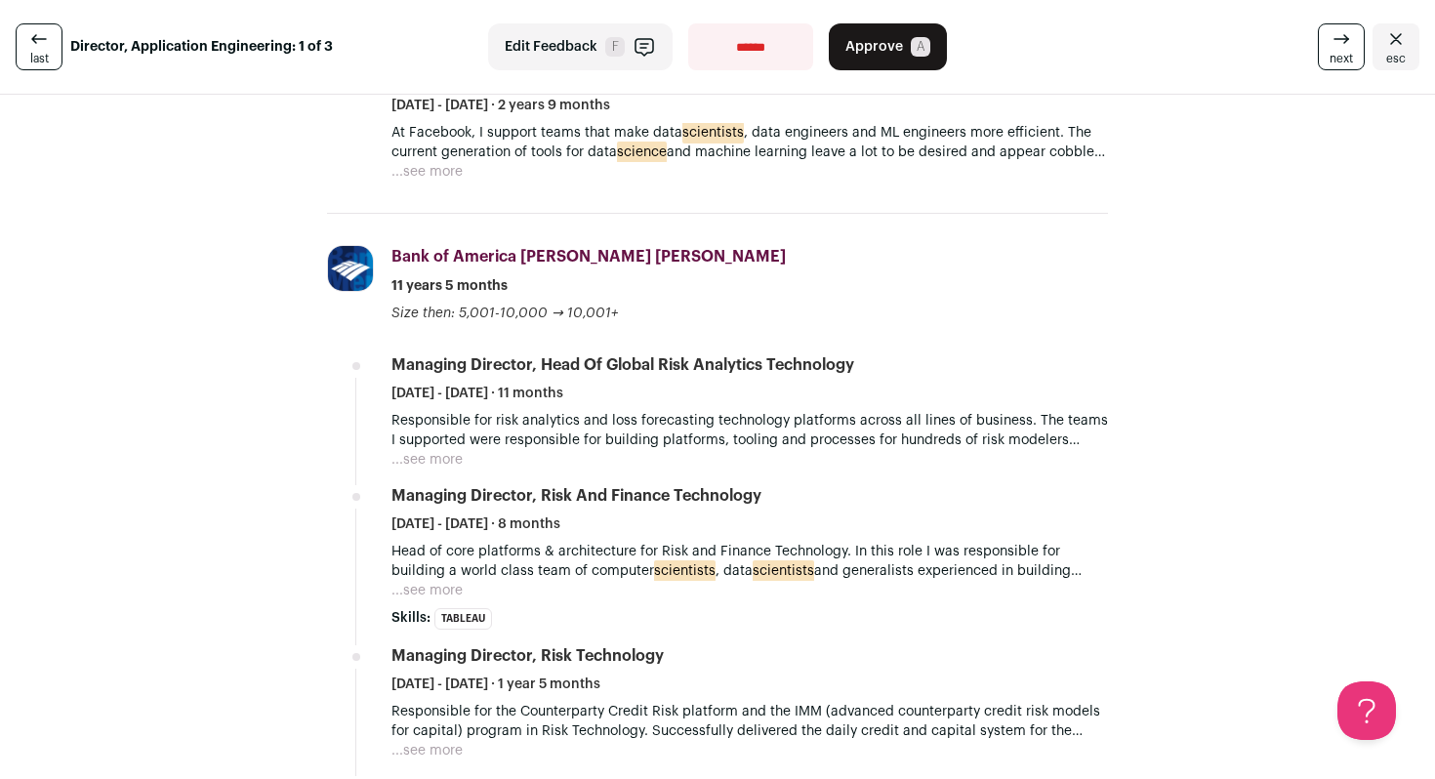
click at [425, 182] on button "...see more" at bounding box center [427, 172] width 71 height 20
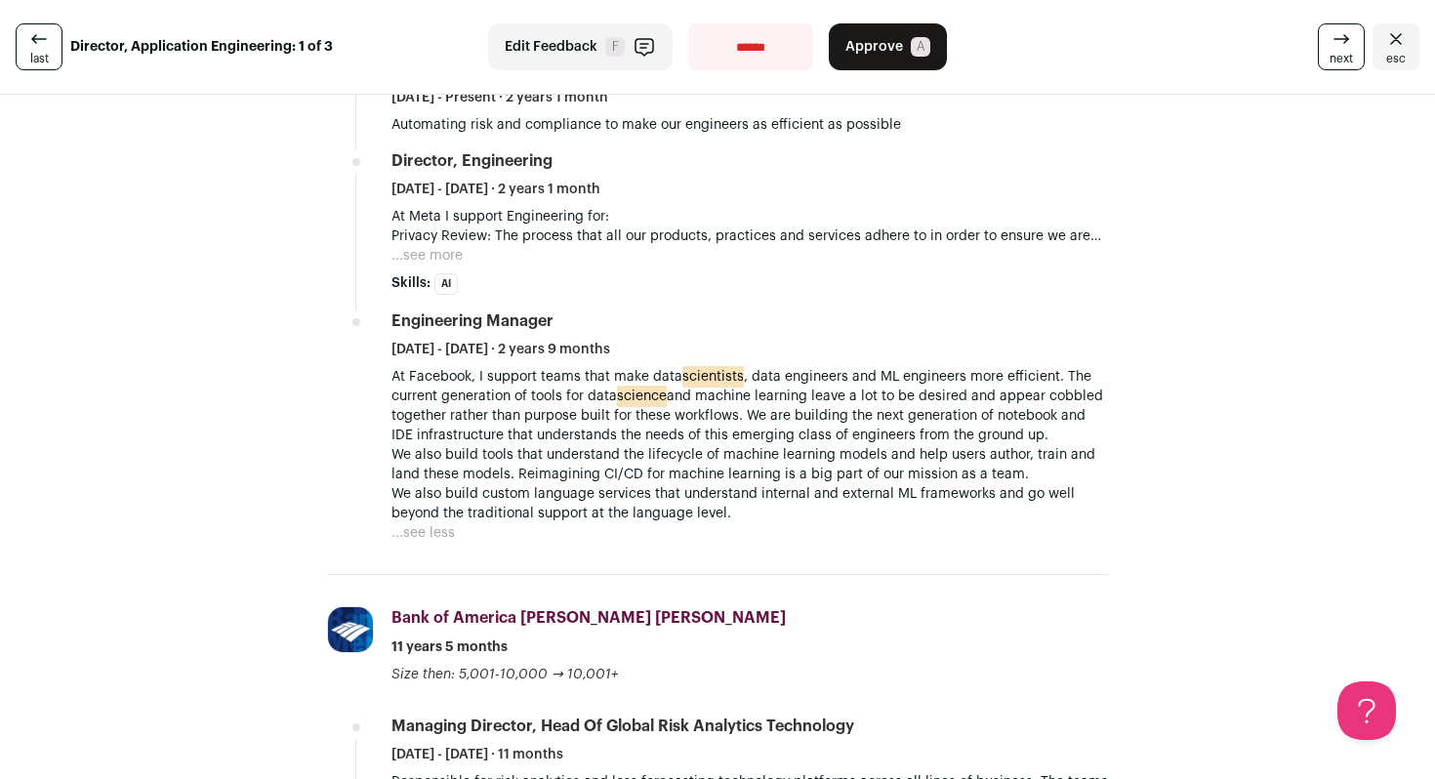
scroll to position [652, 0]
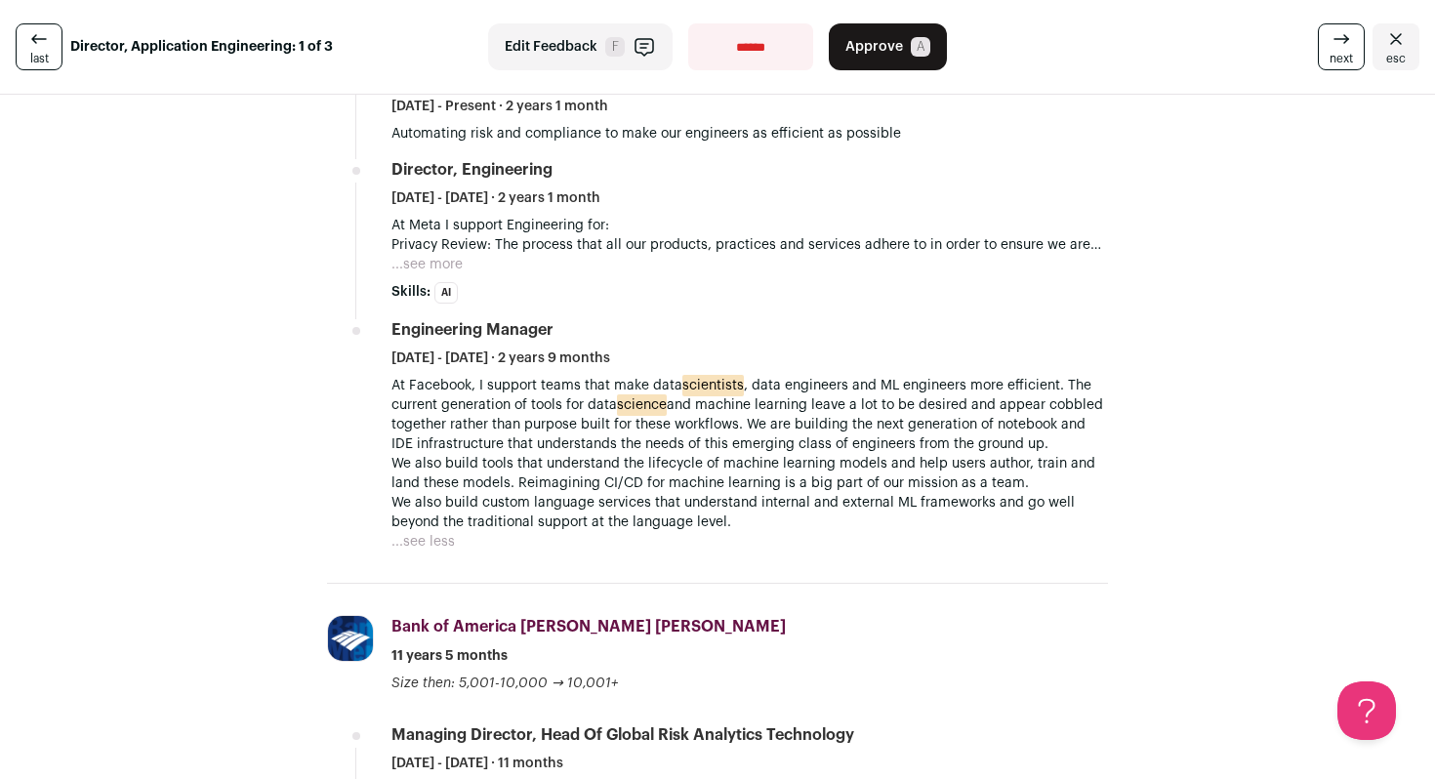
click at [422, 274] on button "...see more" at bounding box center [427, 265] width 71 height 20
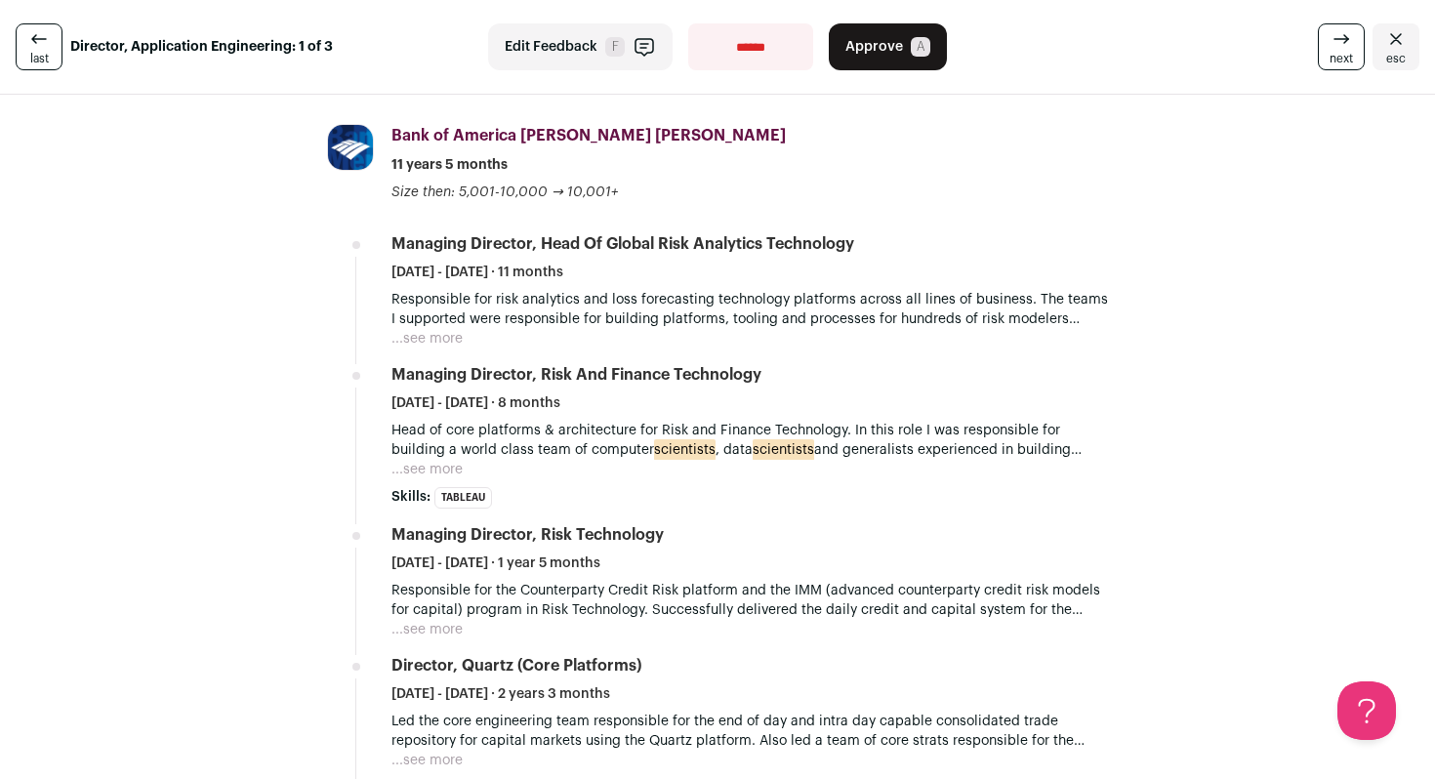
scroll to position [1355, 0]
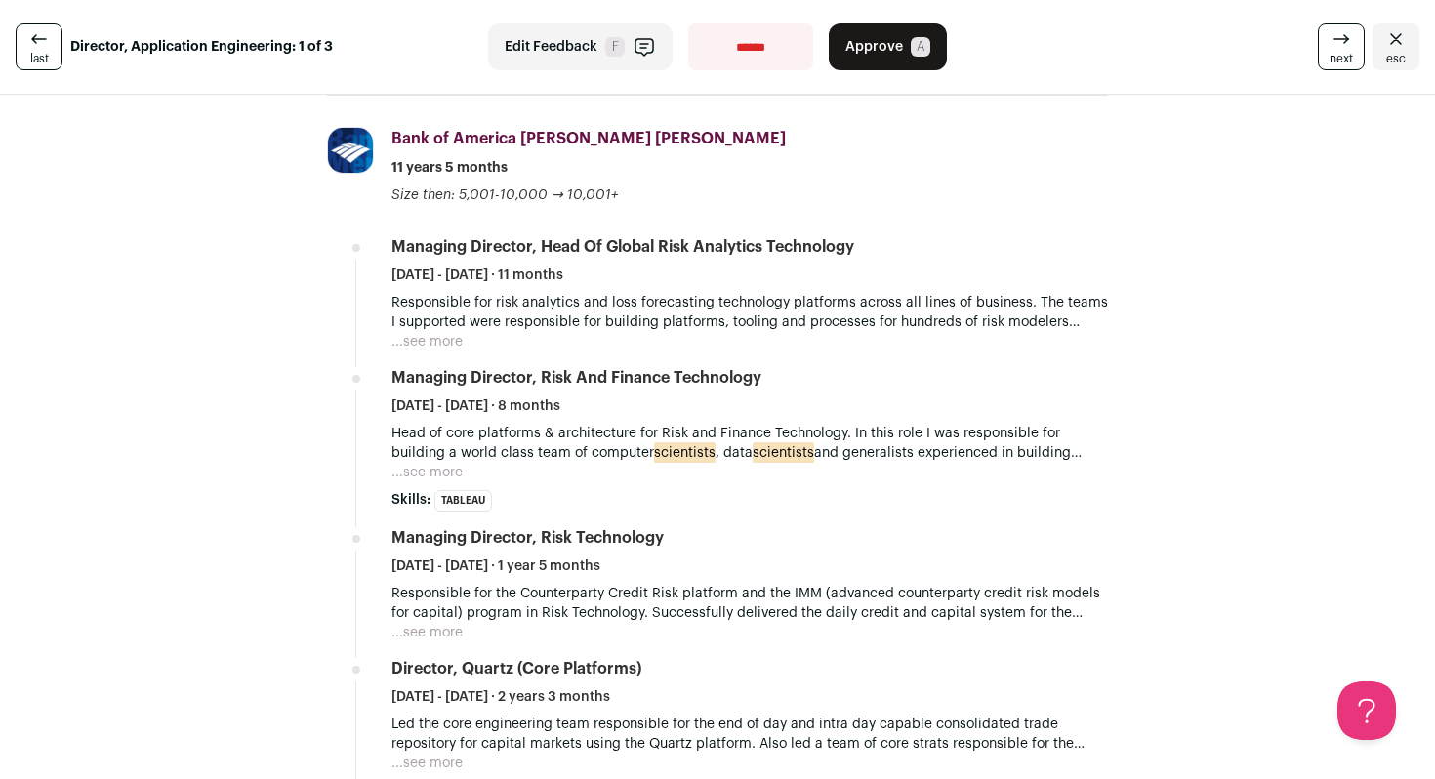
click at [434, 482] on button "...see more" at bounding box center [427, 473] width 71 height 20
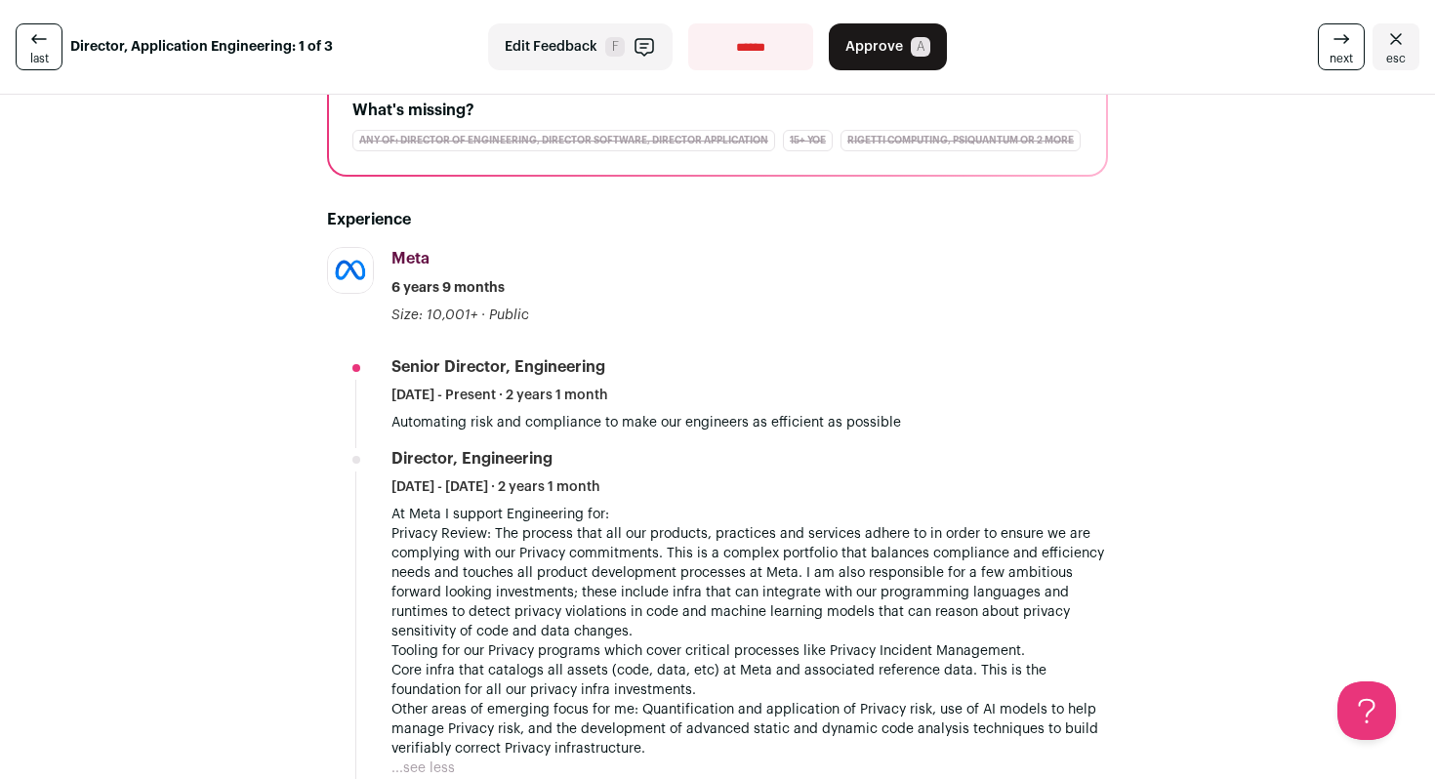
scroll to position [209, 0]
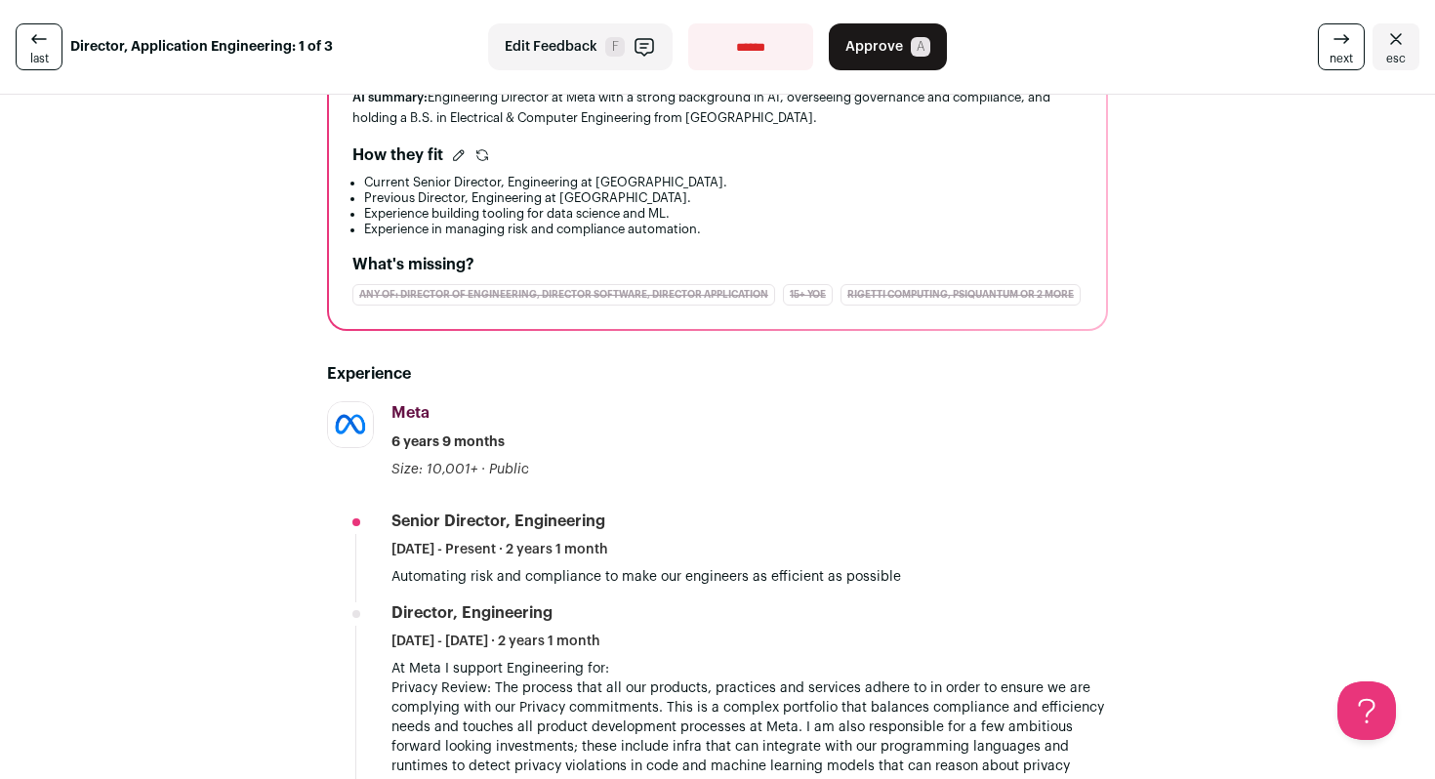
click at [728, 61] on select "**********" at bounding box center [750, 46] width 125 height 47
select select "**********"
click at [688, 23] on select "**********" at bounding box center [750, 46] width 125 height 47
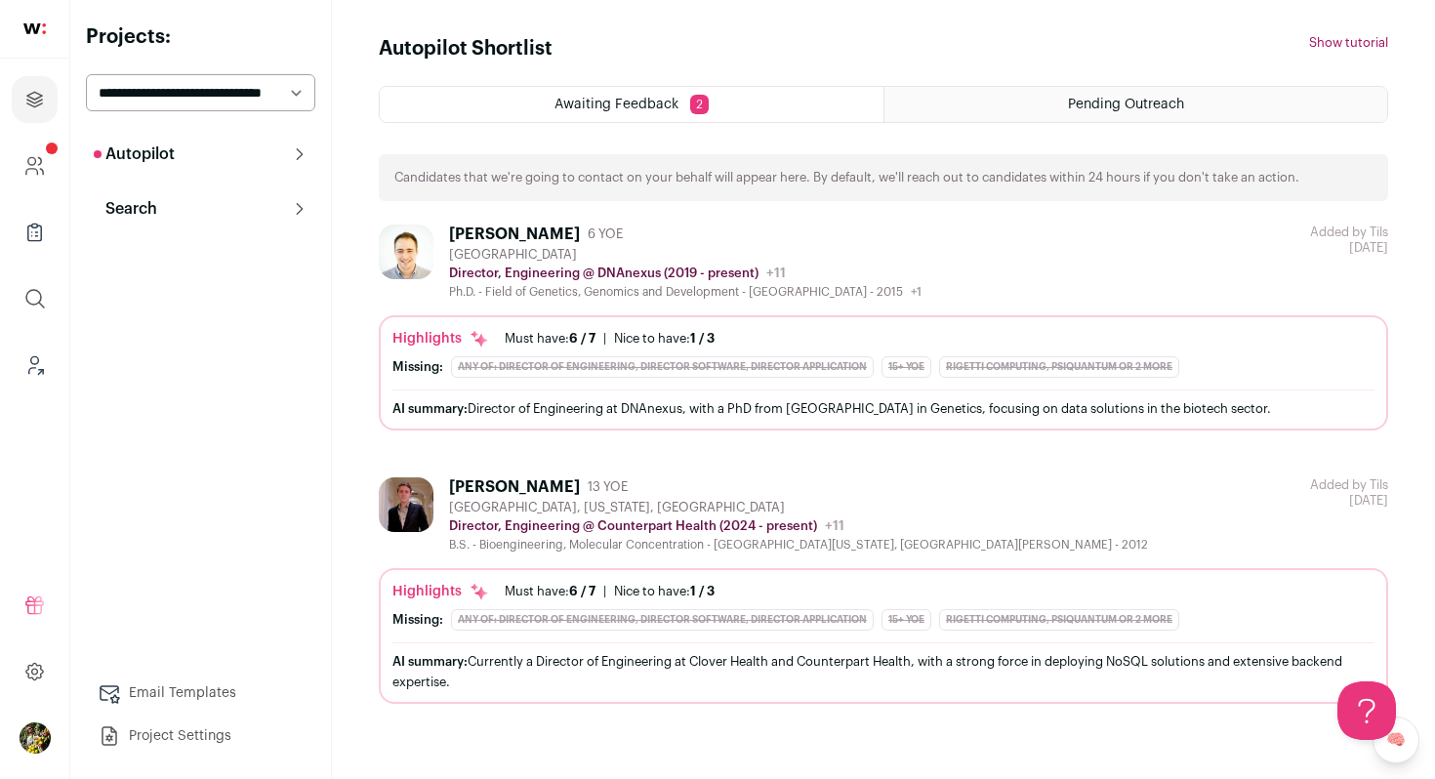
click at [148, 151] on p "Autopilot" at bounding box center [134, 154] width 81 height 23
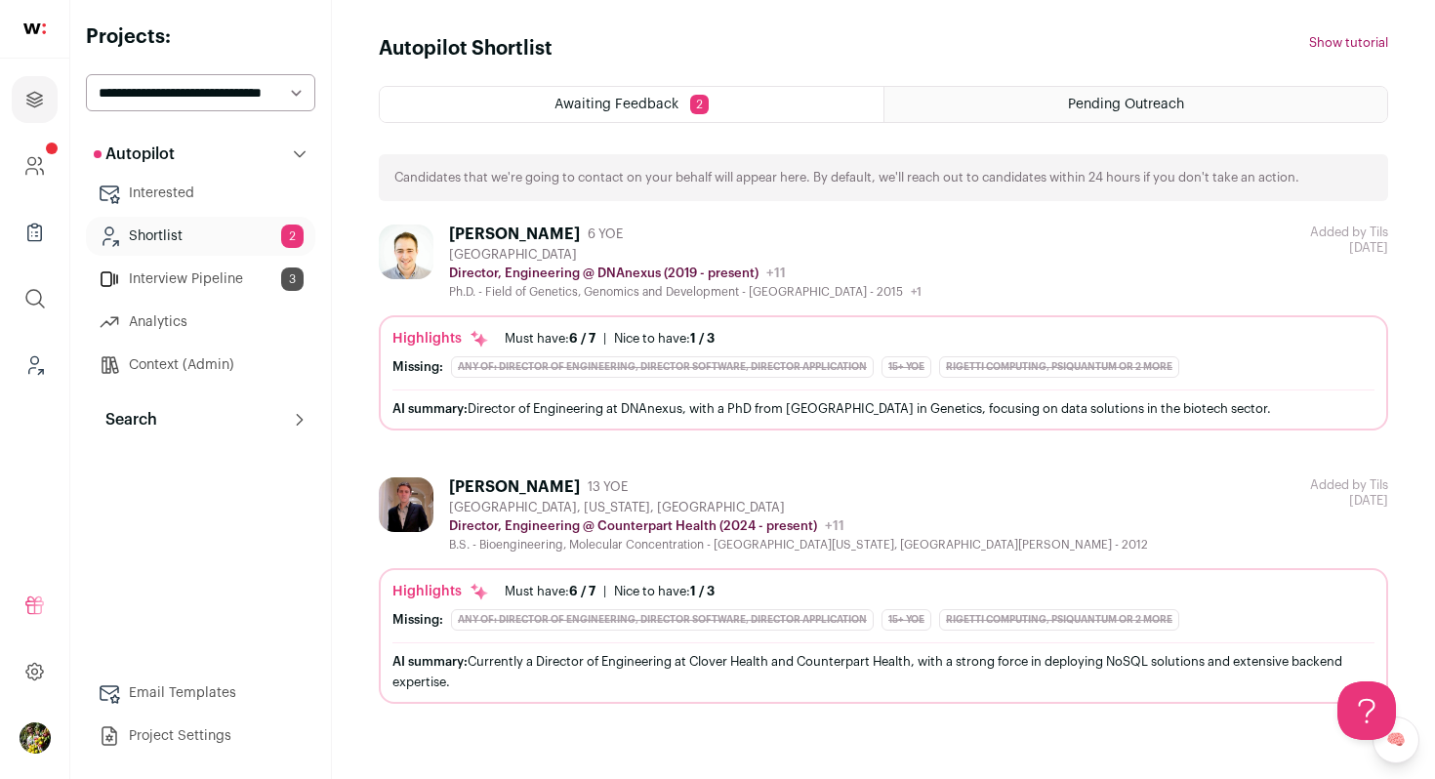
click at [205, 410] on button "Search" at bounding box center [200, 419] width 229 height 39
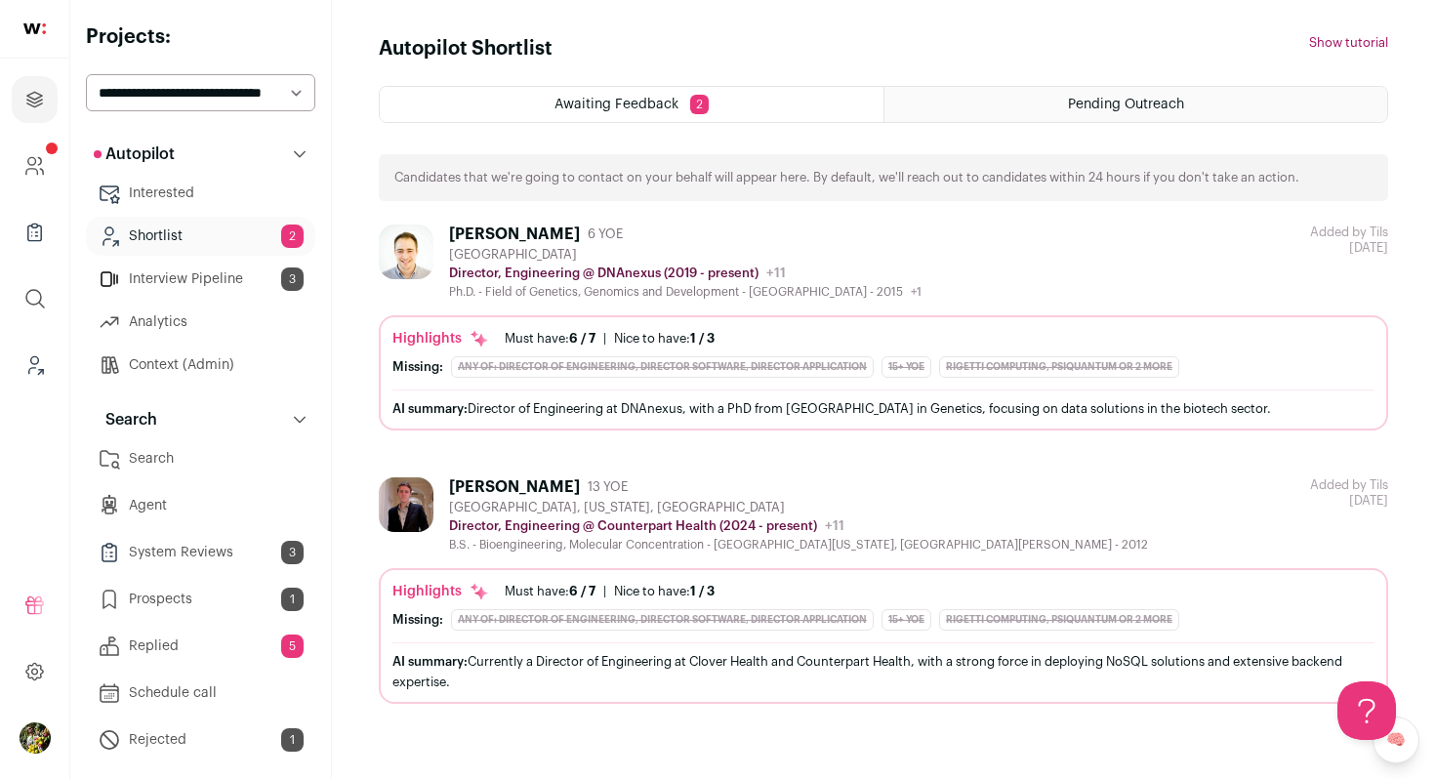
click at [253, 238] on link "Shortlist 2" at bounding box center [200, 236] width 229 height 39
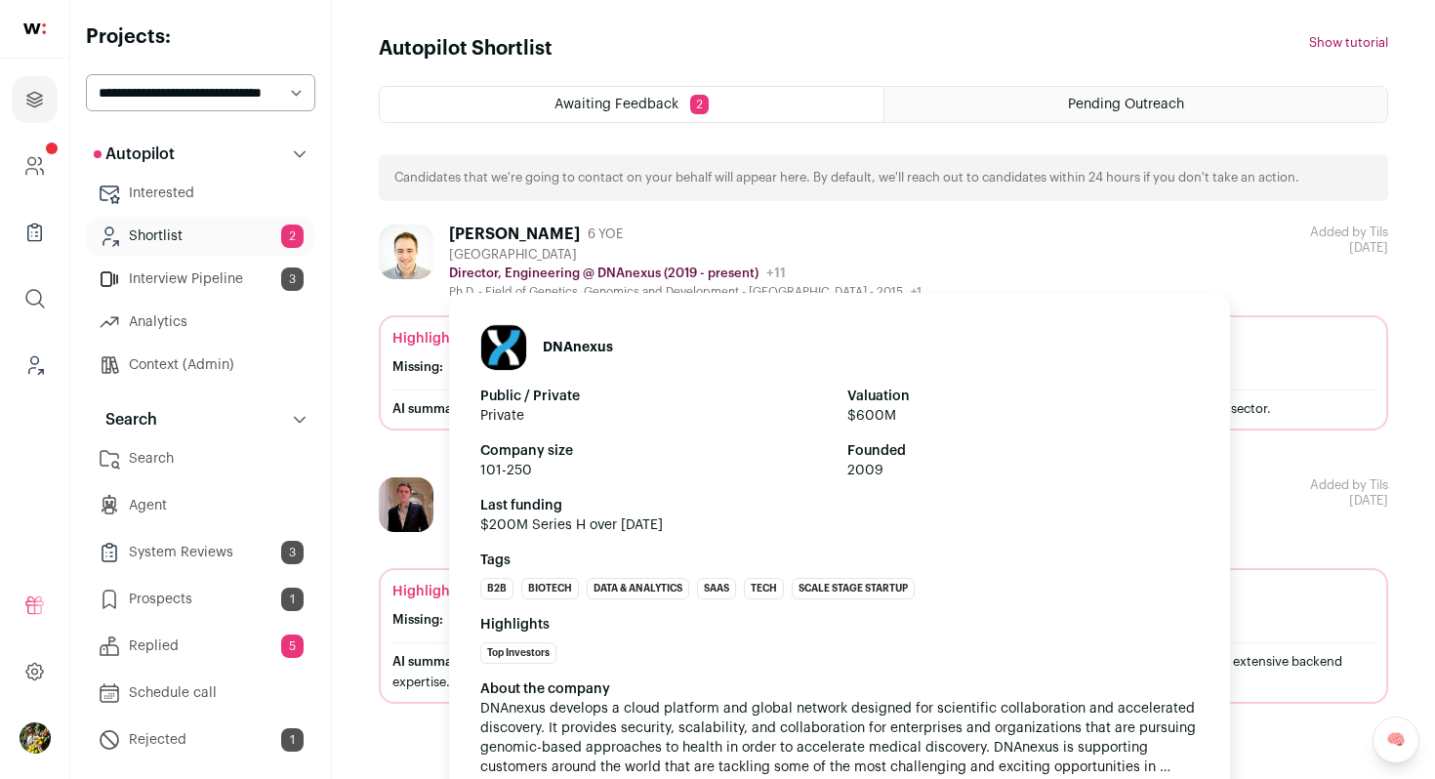
click at [470, 279] on p "Director, Engineering @ DNAnexus (2019 - present)" at bounding box center [604, 274] width 310 height 16
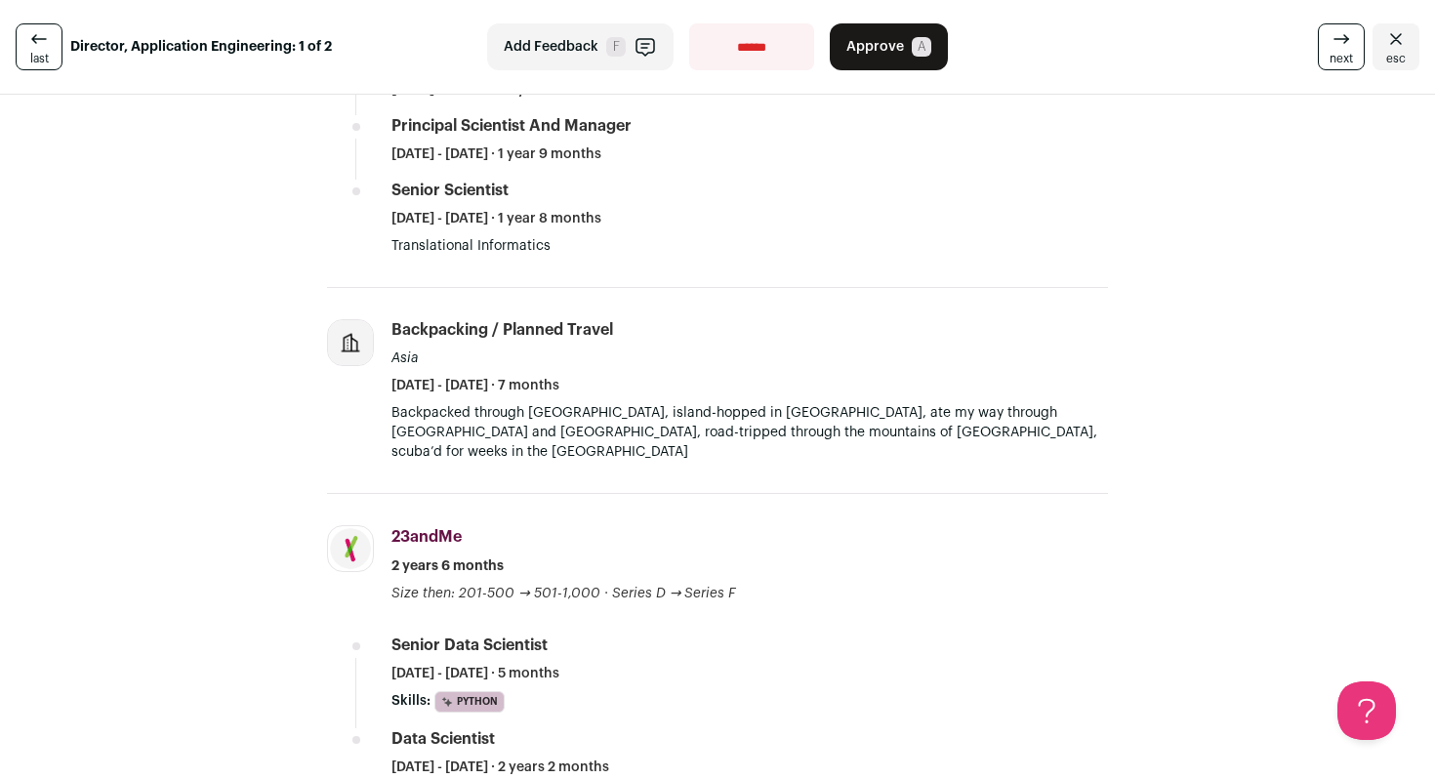
scroll to position [646, 0]
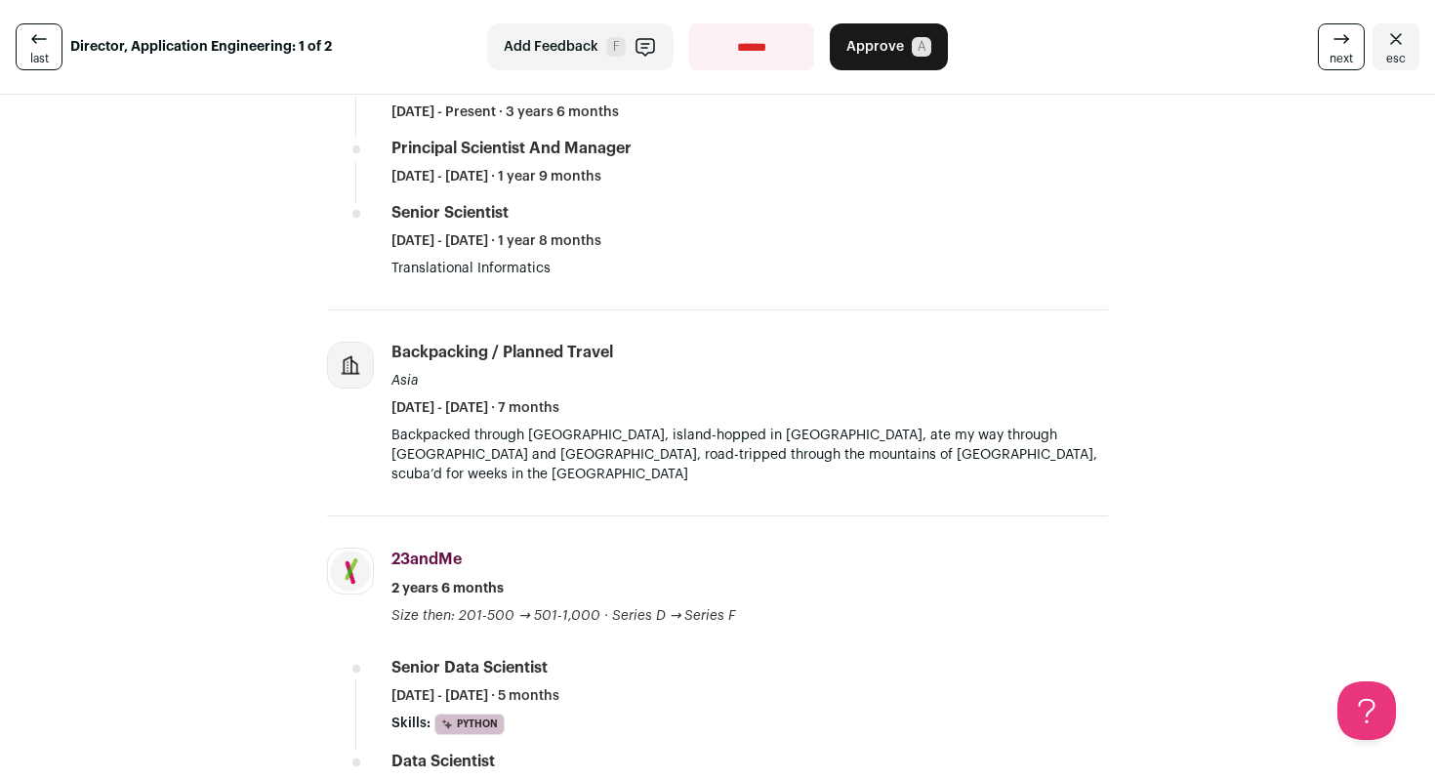
click at [724, 35] on select "**********" at bounding box center [751, 46] width 125 height 47
select select "**********"
click at [689, 23] on select "**********" at bounding box center [751, 46] width 125 height 47
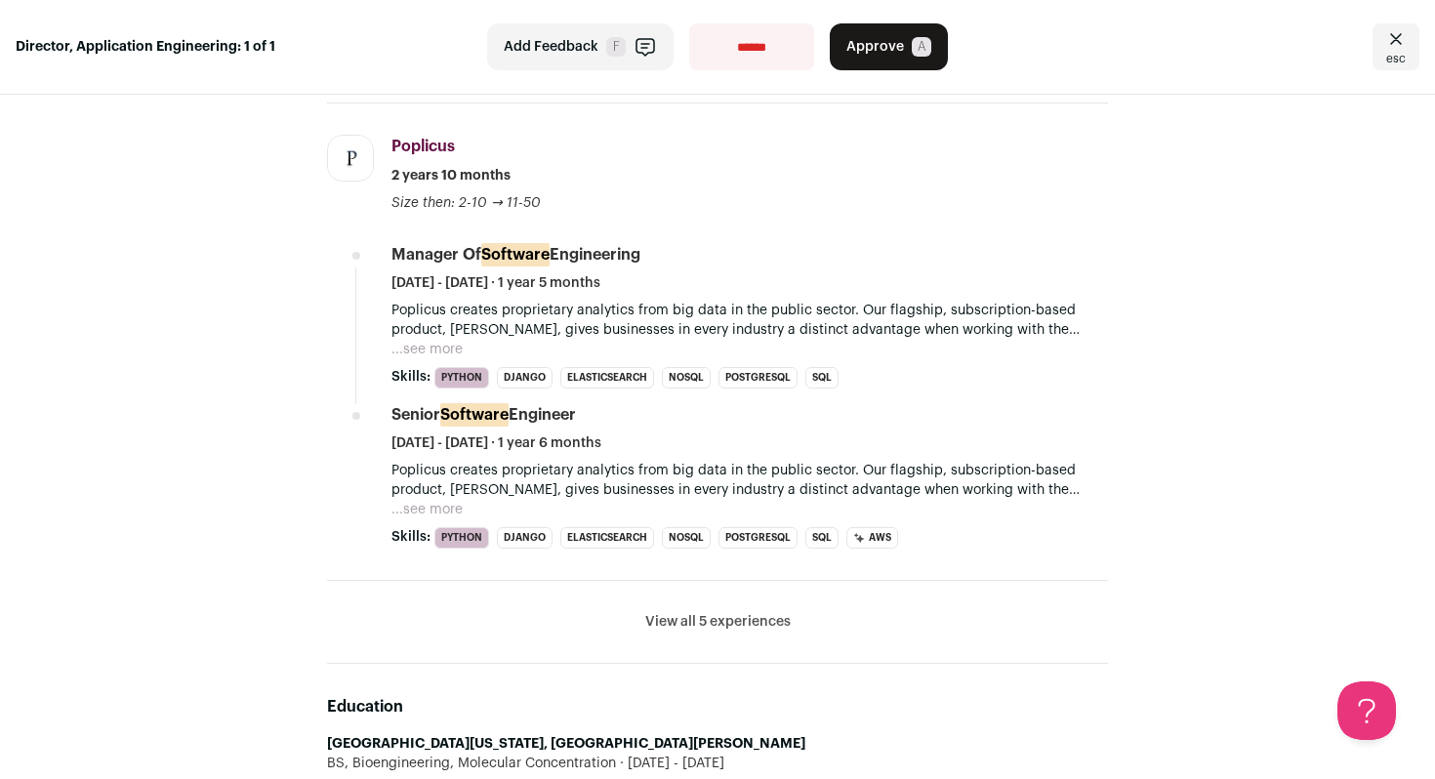
scroll to position [1137, 0]
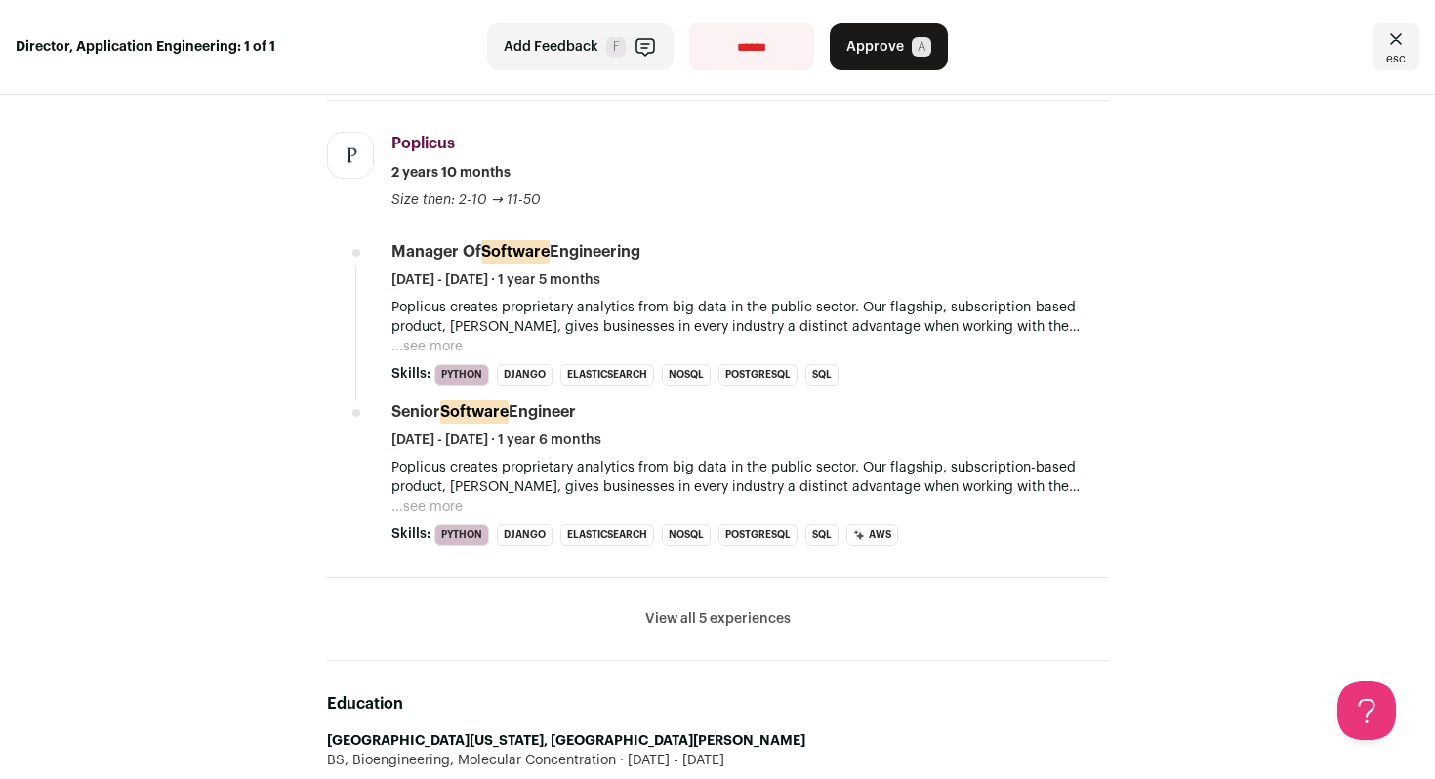
click at [432, 356] on button "...see more" at bounding box center [427, 347] width 71 height 20
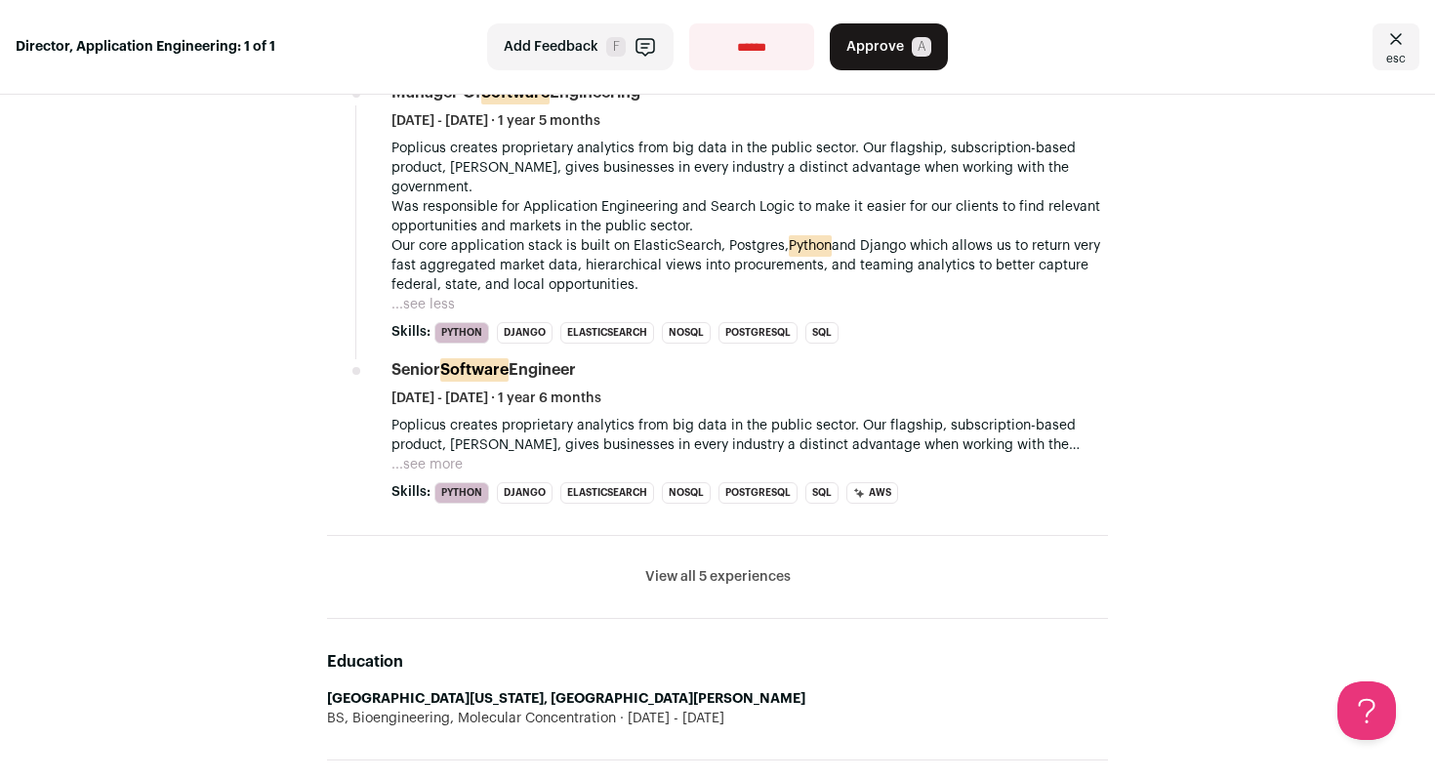
scroll to position [1298, 0]
click at [440, 476] on li "Senior Software Engineer August 2013 - January 2015 · 1 year 6 months Poplicus …" at bounding box center [750, 429] width 717 height 145
click at [440, 475] on li "Senior Software Engineer August 2013 - January 2015 · 1 year 6 months Poplicus …" at bounding box center [750, 429] width 717 height 145
click at [444, 466] on button "...see more" at bounding box center [427, 463] width 71 height 20
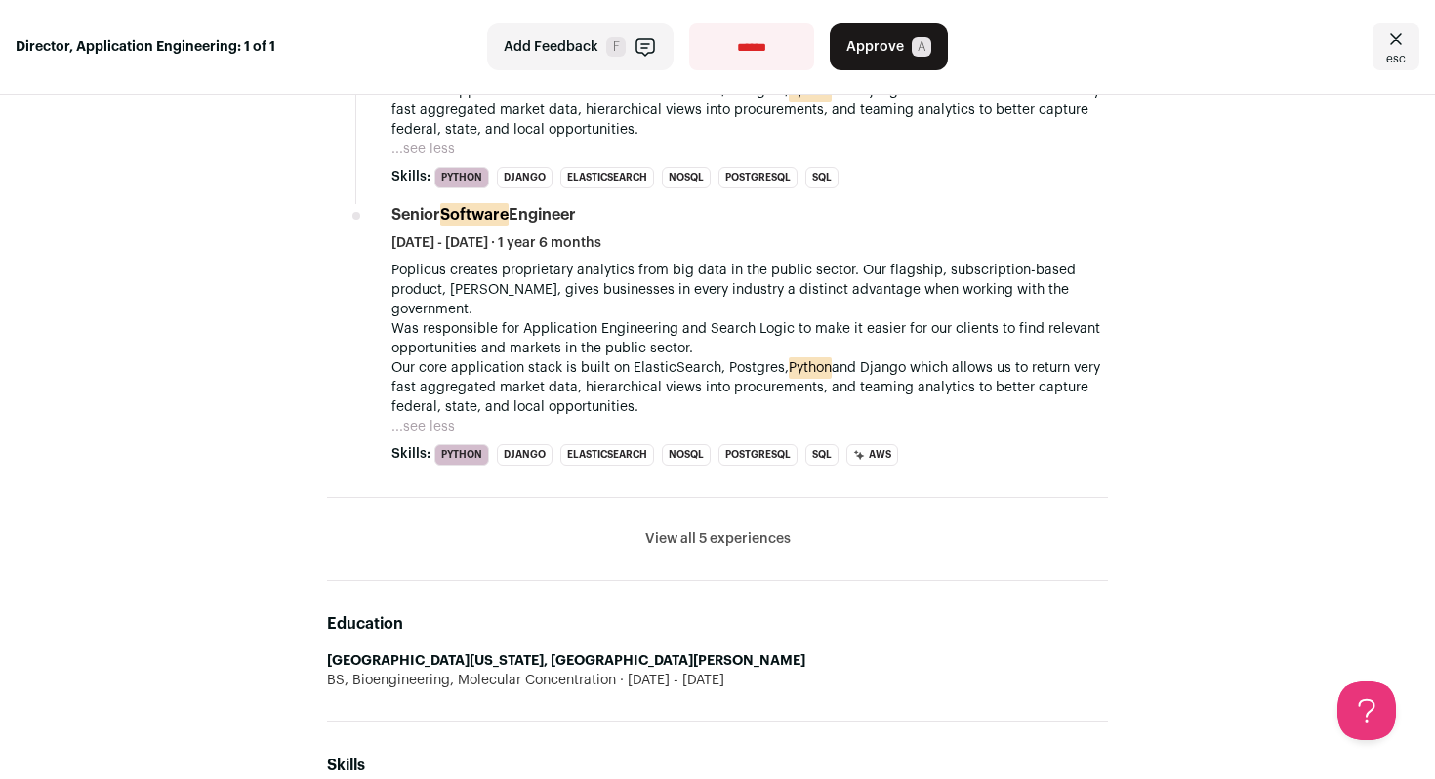
click at [668, 529] on button "View all 5 experiences" at bounding box center [717, 539] width 145 height 20
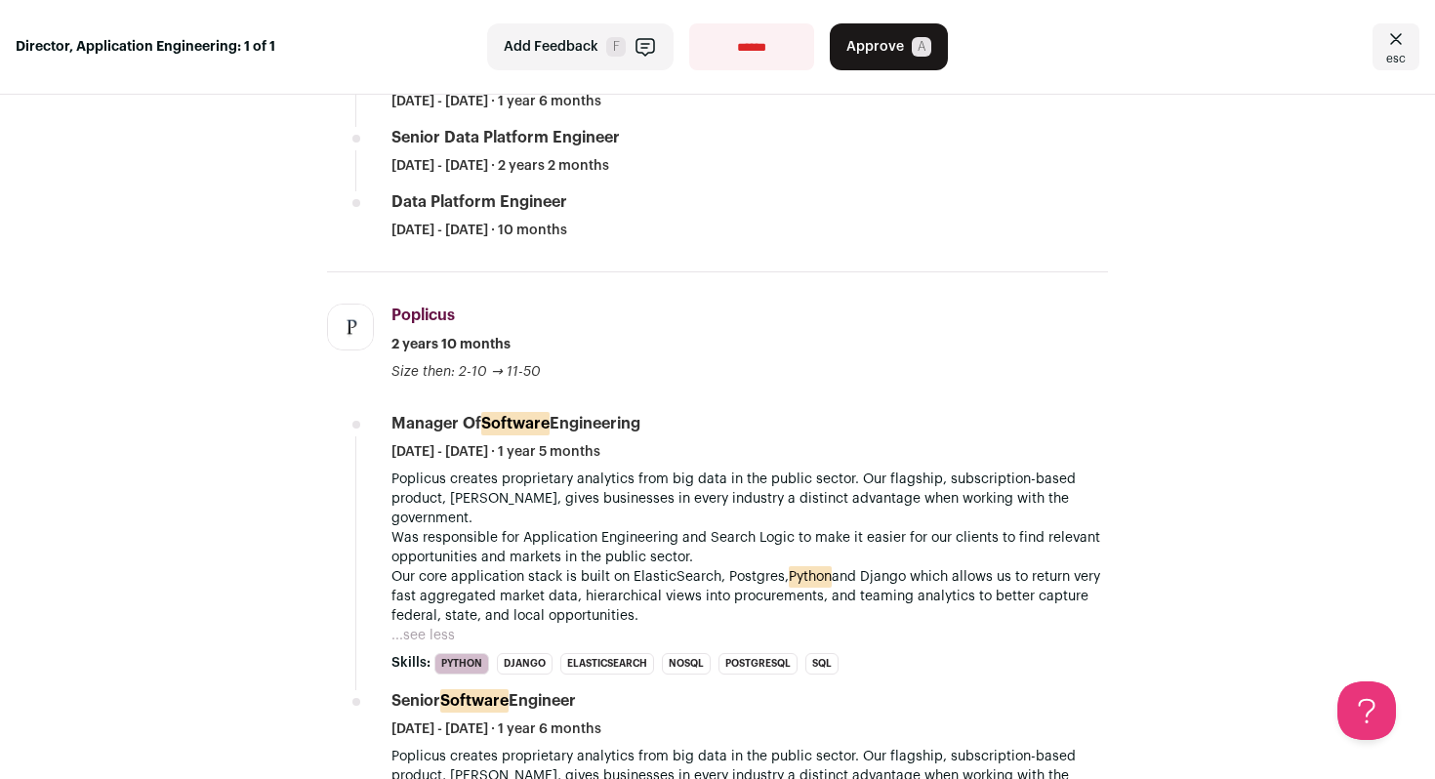
scroll to position [961, 0]
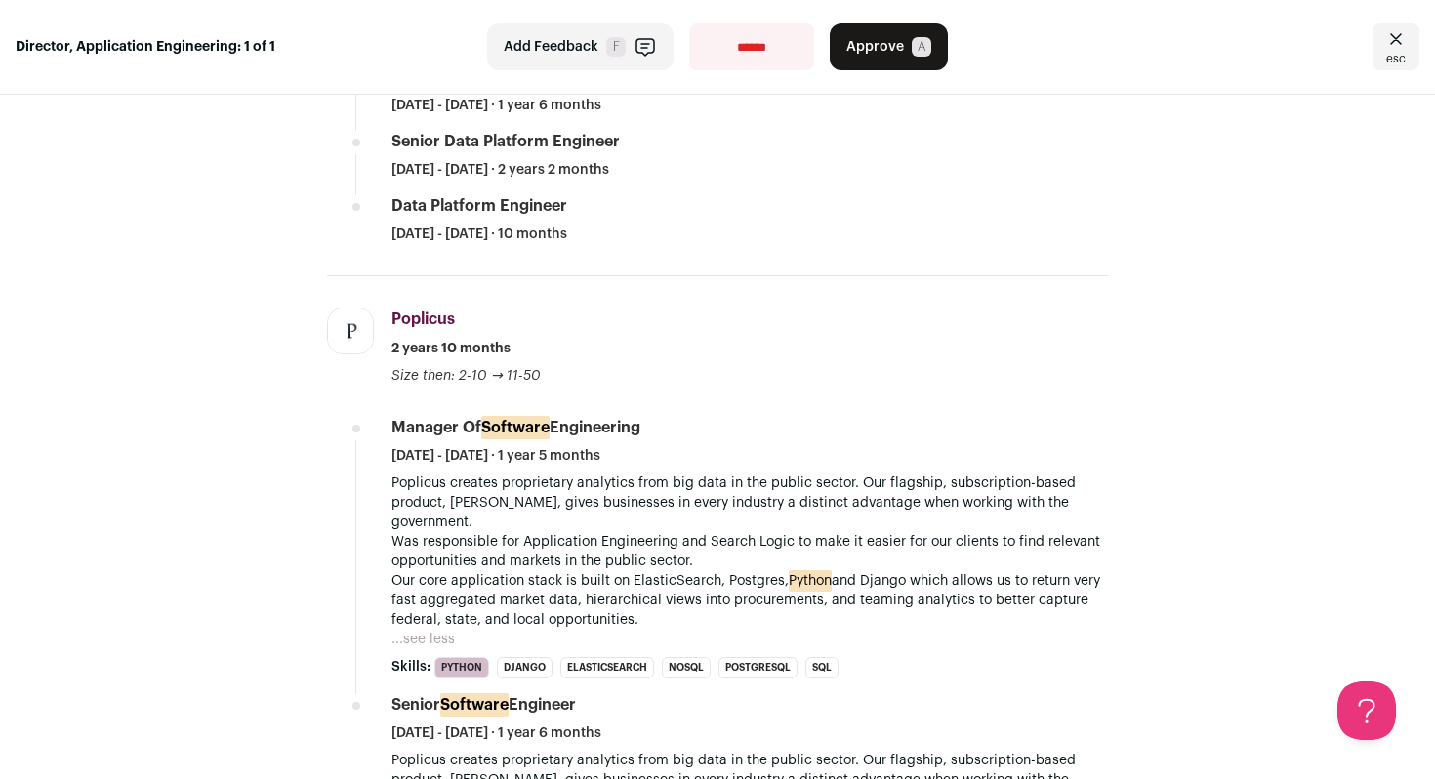
click at [886, 60] on button "Approve A" at bounding box center [889, 46] width 118 height 47
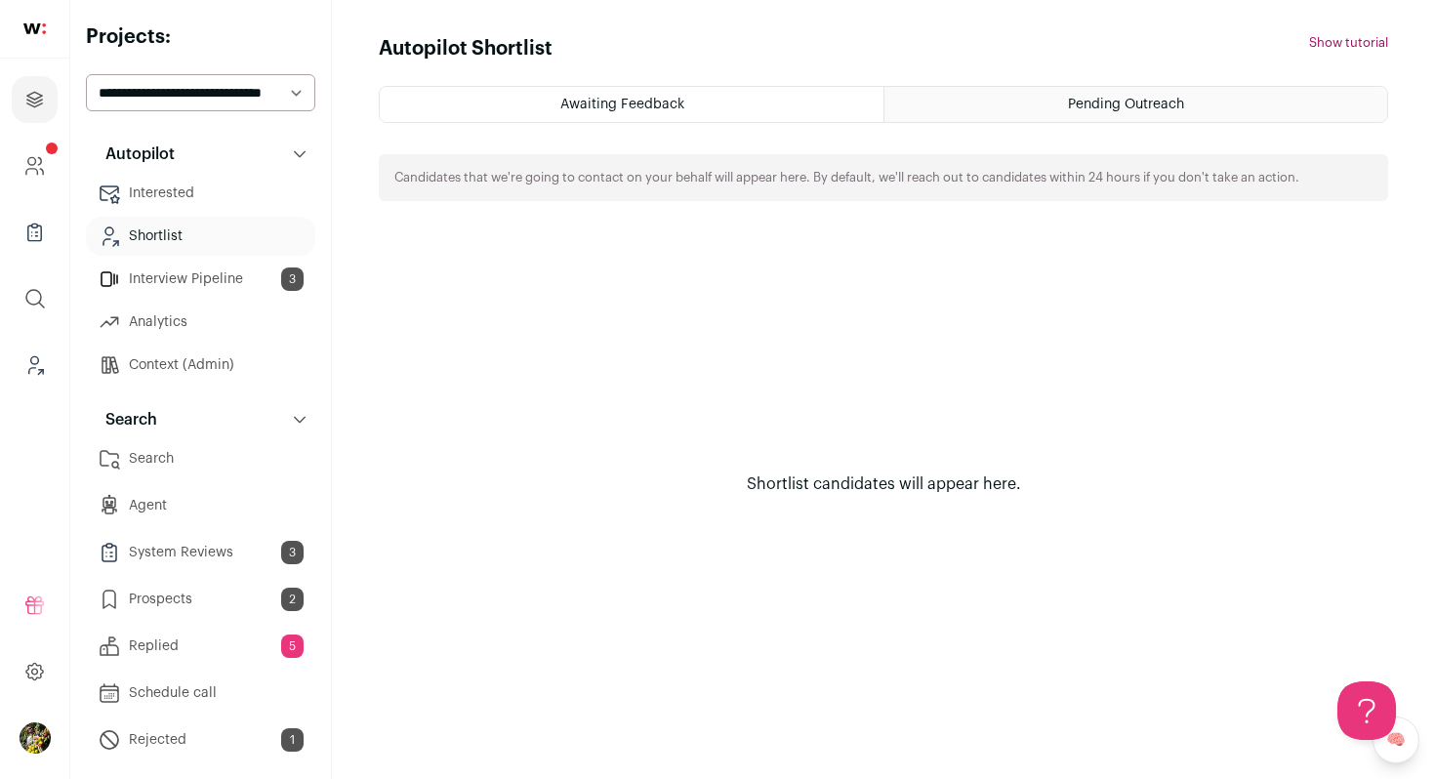
click at [248, 597] on link "Prospects 2" at bounding box center [200, 599] width 229 height 39
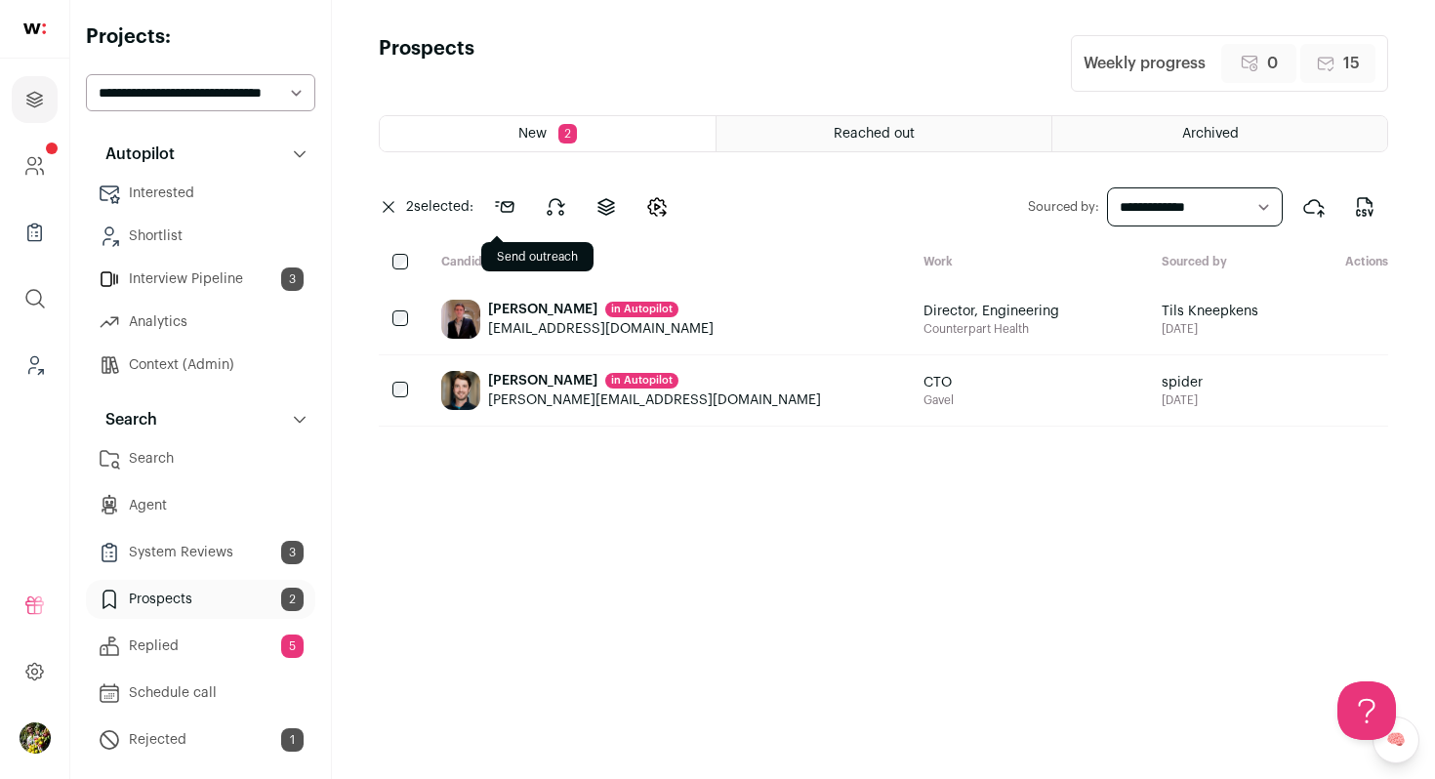
click at [497, 196] on icon at bounding box center [504, 206] width 23 height 23
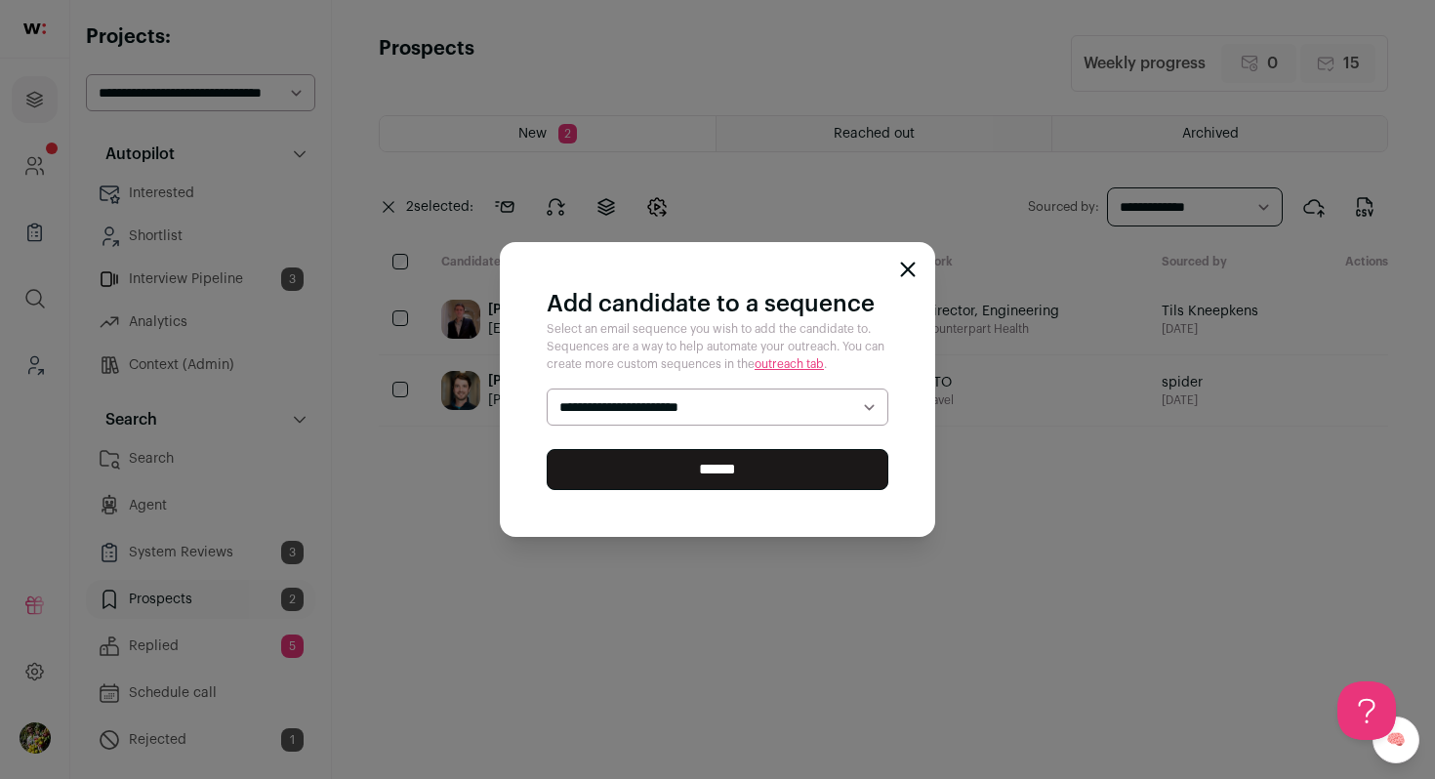
click at [639, 412] on select "**********" at bounding box center [718, 407] width 342 height 37
select select "*****"
click at [547, 389] on select "**********" at bounding box center [718, 407] width 342 height 37
click at [654, 460] on input "******" at bounding box center [718, 469] width 342 height 41
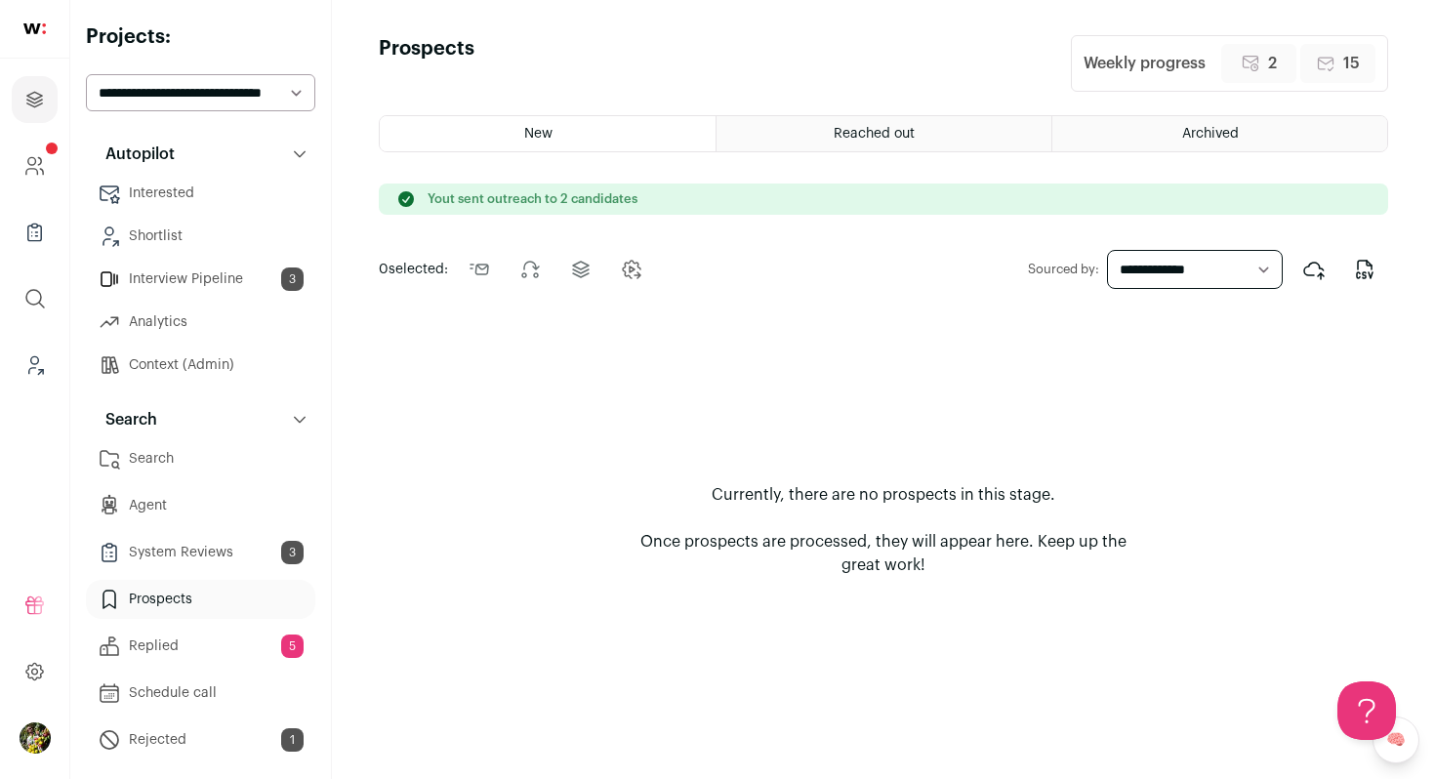
scroll to position [117, 0]
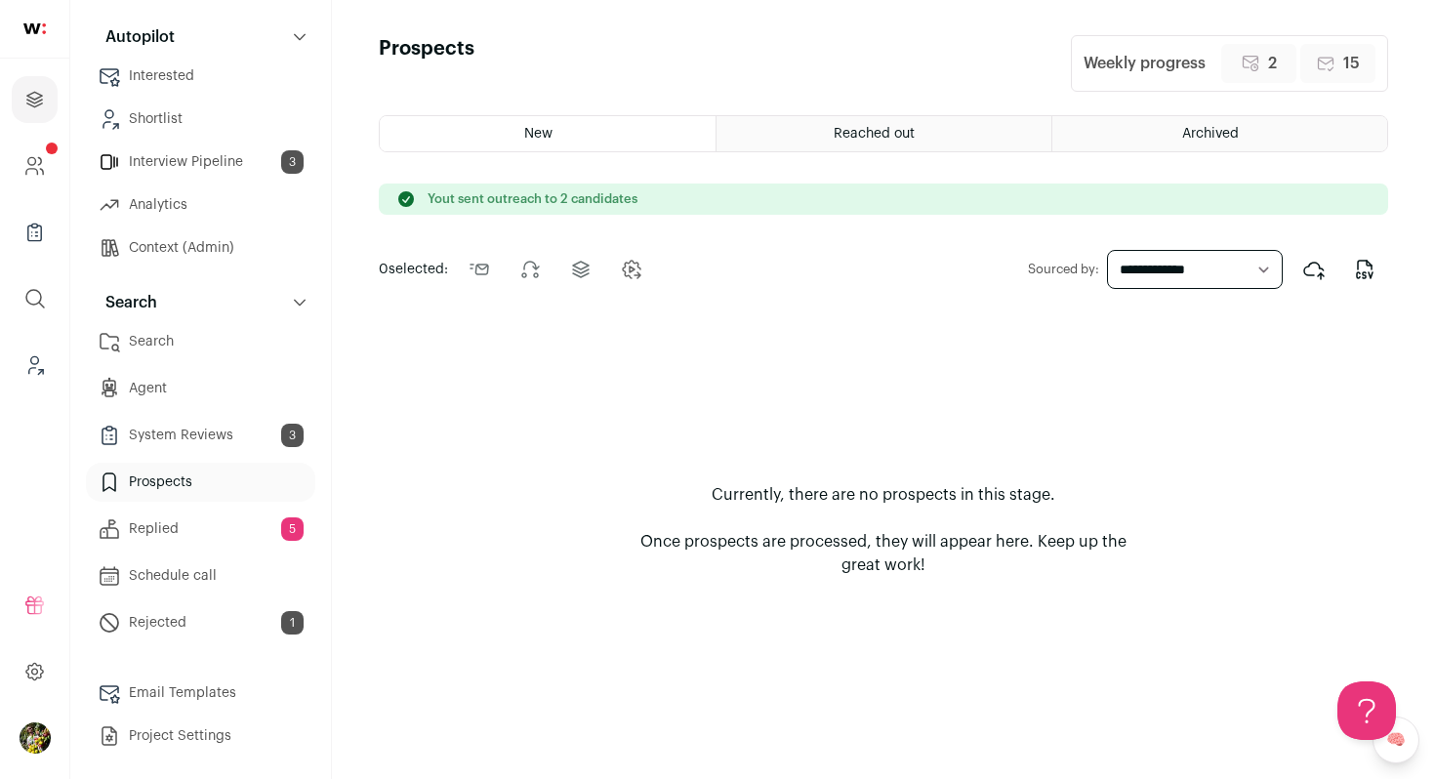
click at [156, 355] on link "Search" at bounding box center [200, 341] width 229 height 39
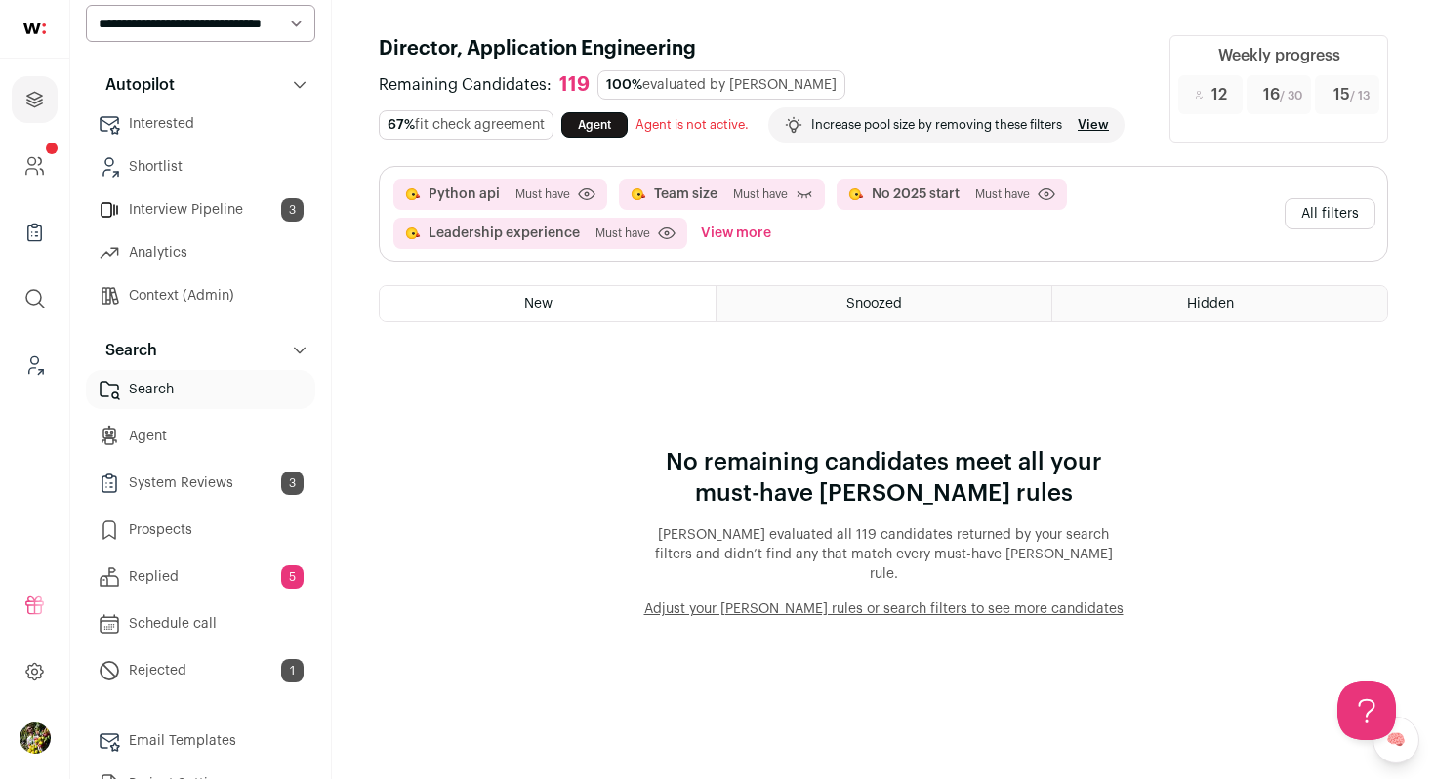
scroll to position [88, 0]
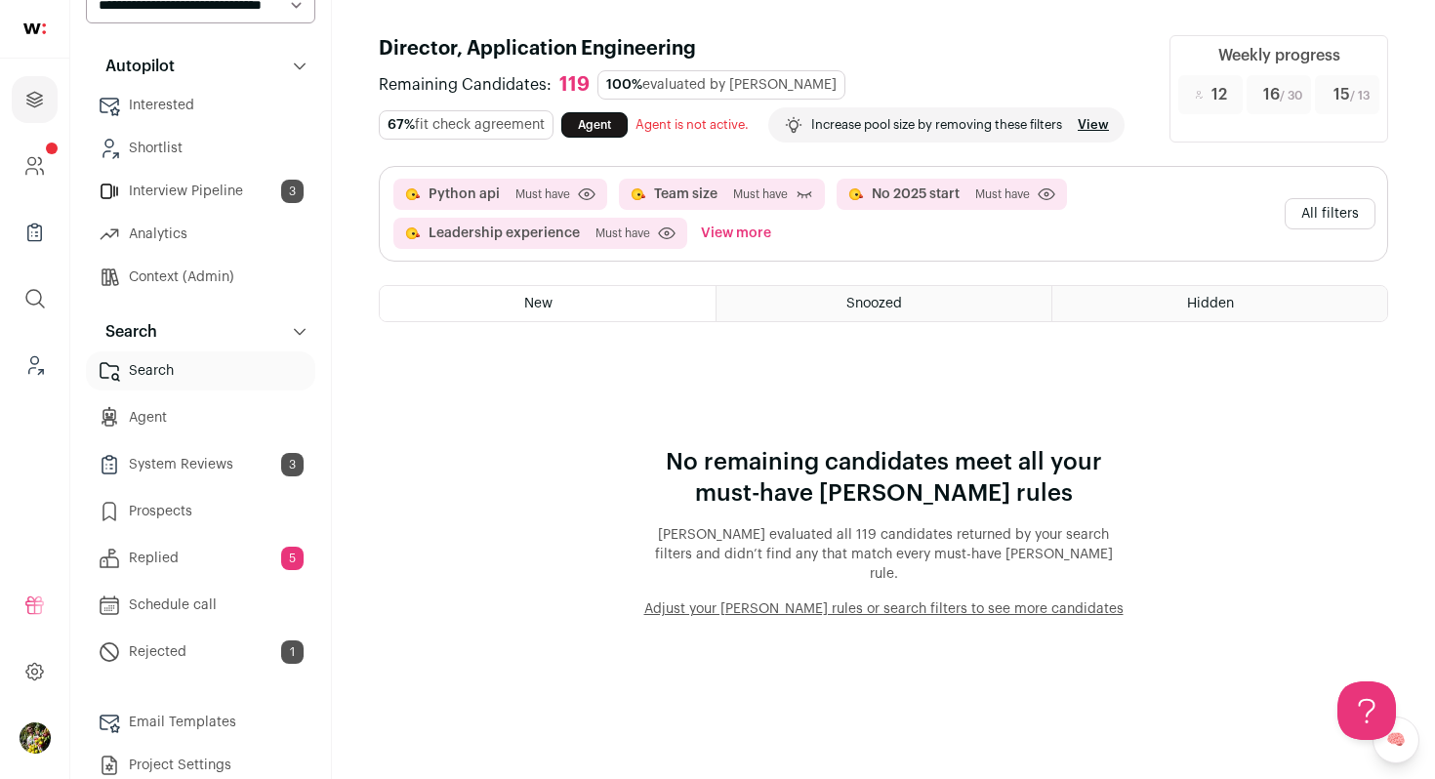
click at [731, 227] on button "View more" at bounding box center [736, 233] width 78 height 31
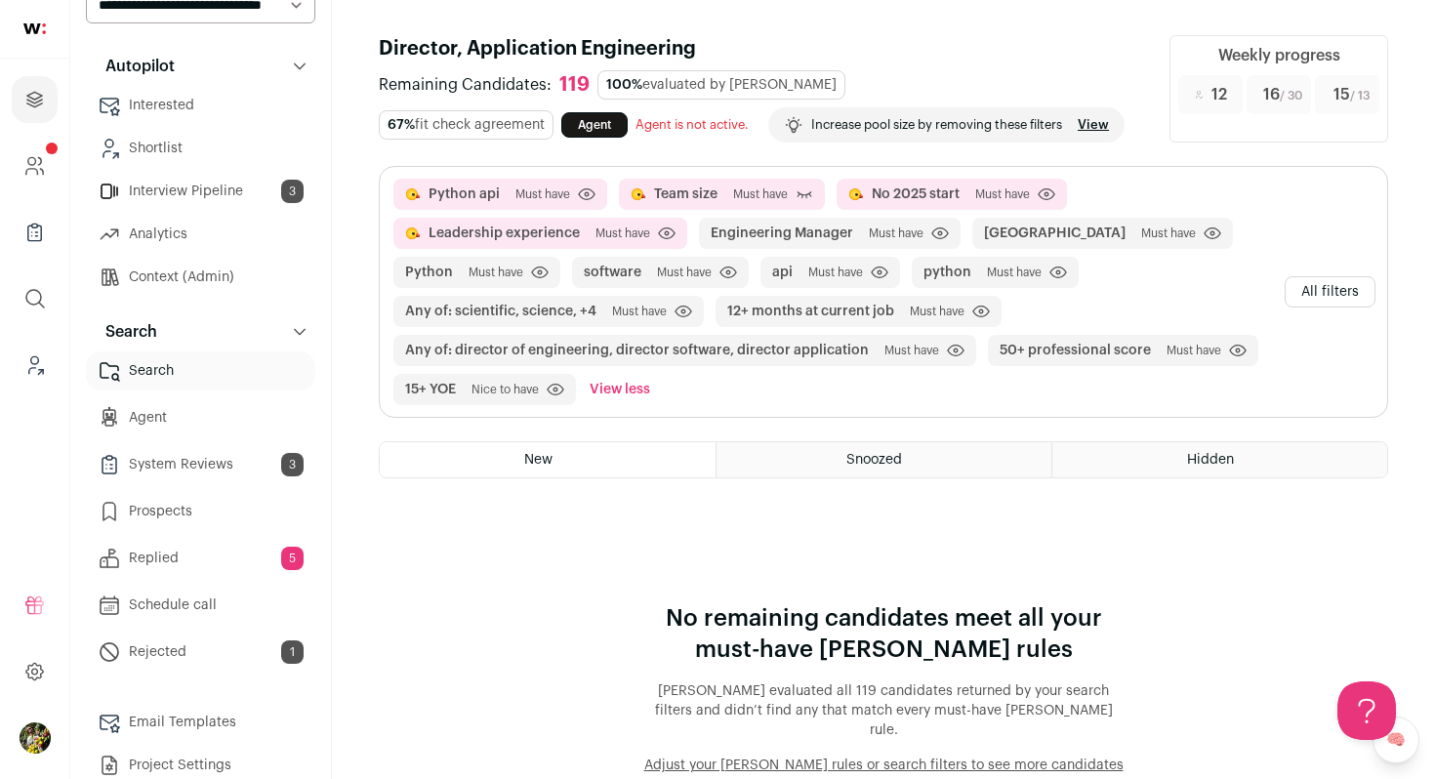
scroll to position [12, 0]
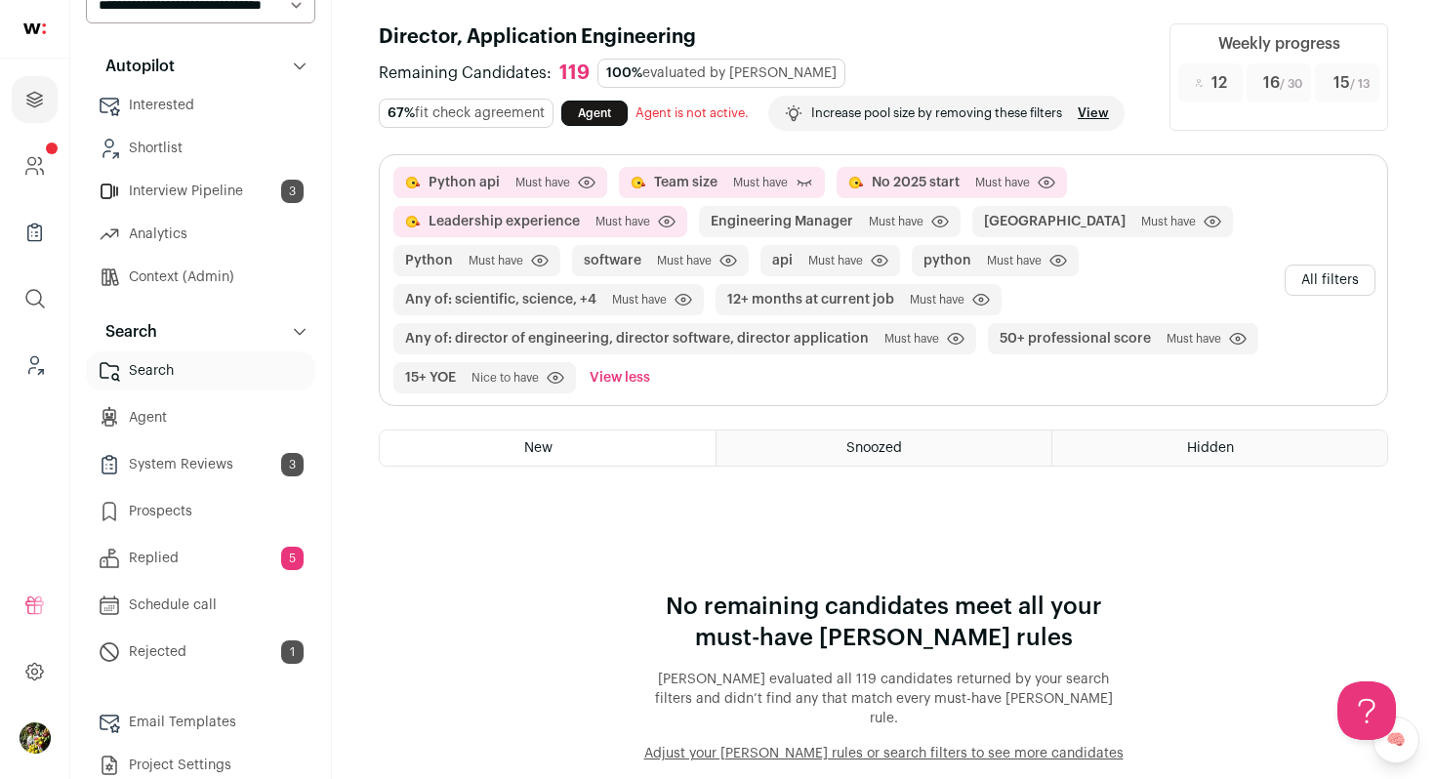
click at [1109, 107] on link "View" at bounding box center [1093, 113] width 31 height 16
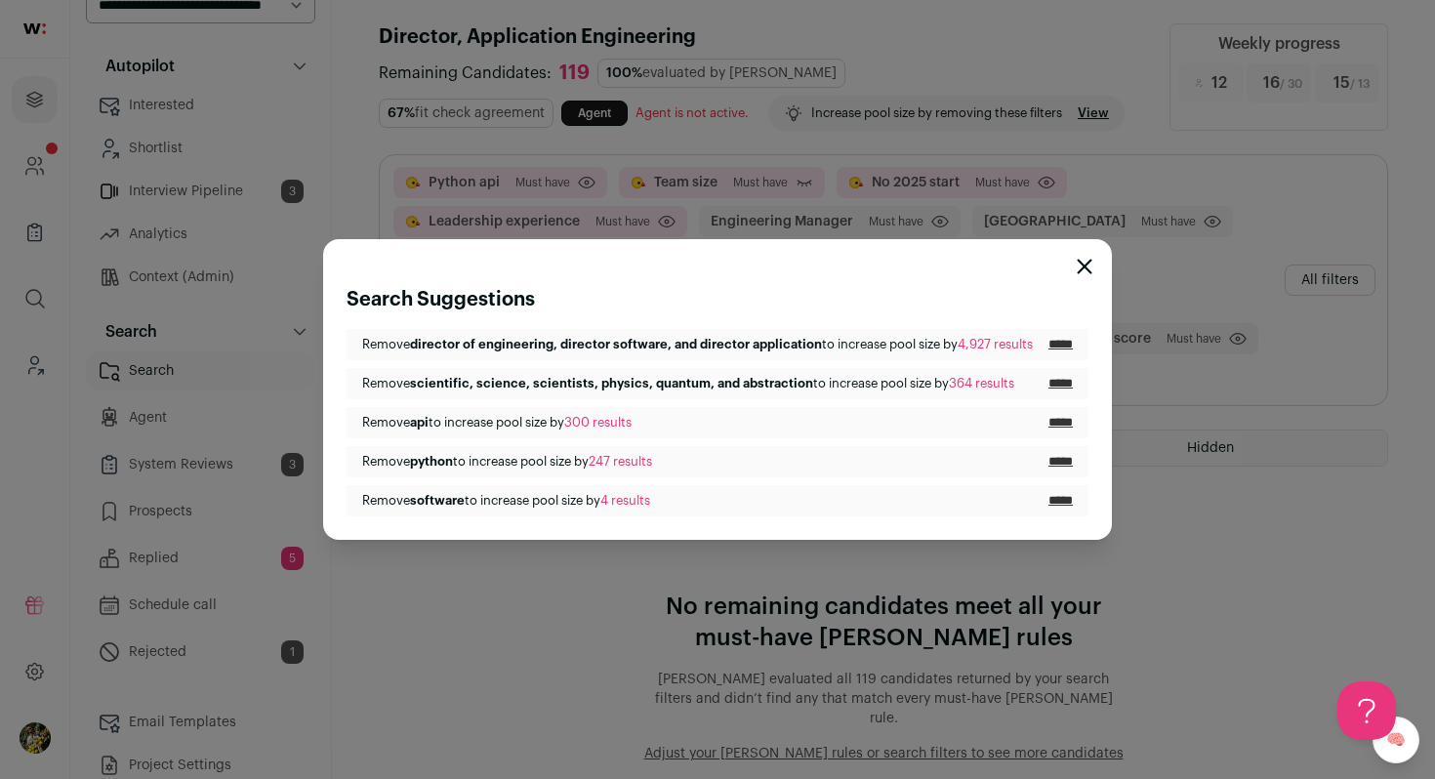
click at [1066, 422] on input "*****" at bounding box center [1061, 423] width 24 height 16
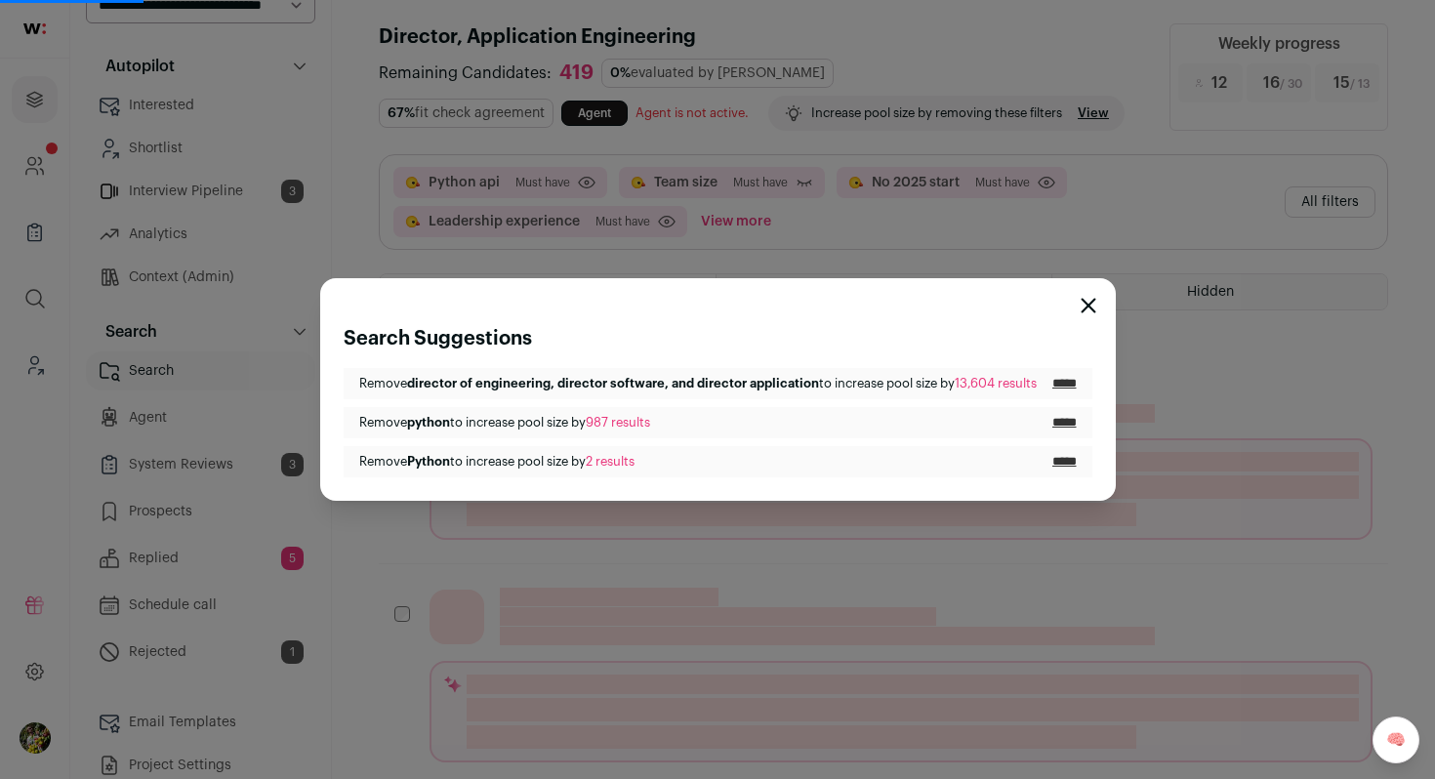
scroll to position [0, 0]
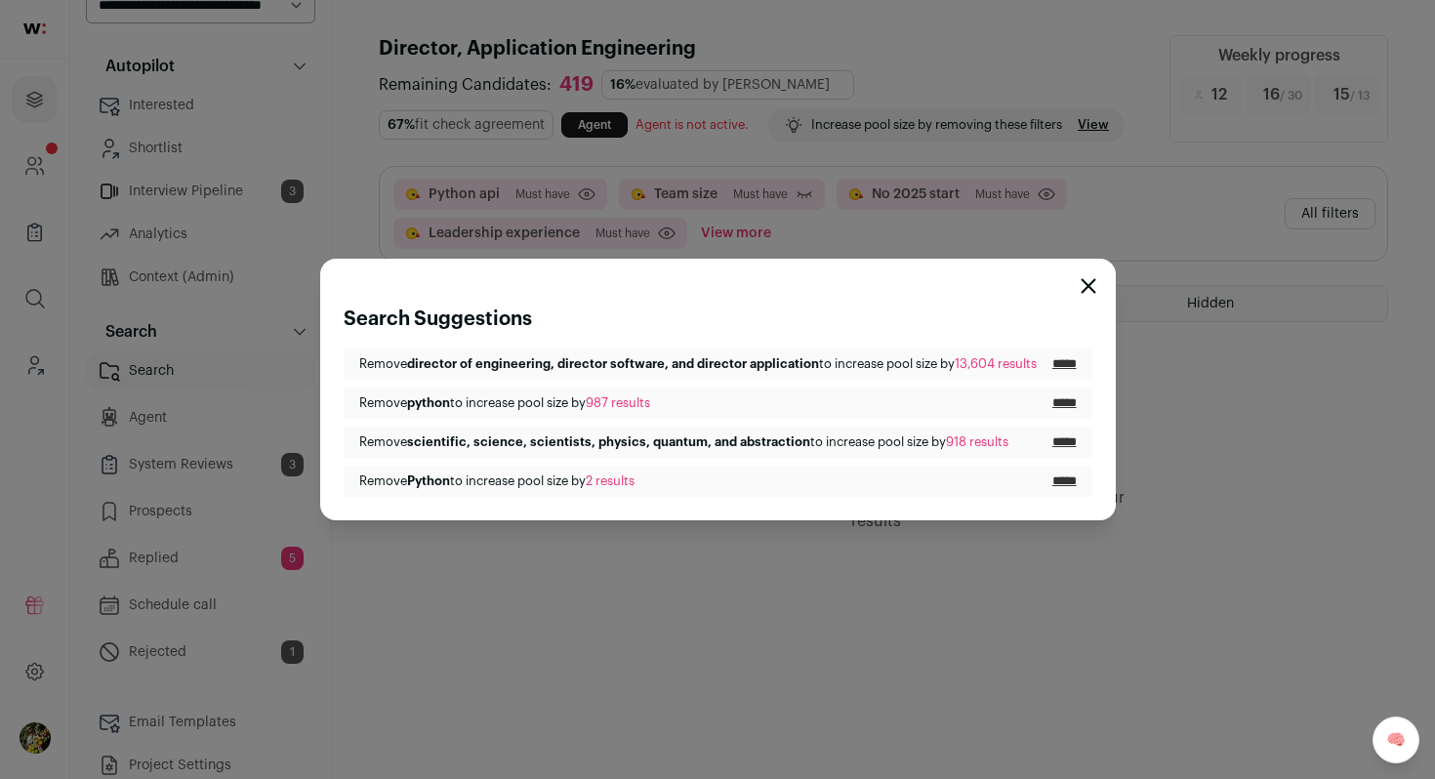
click at [1099, 304] on div "Search Suggestions Remove director of engineering, director software, and direc…" at bounding box center [718, 390] width 796 height 262
click at [1099, 279] on div "Search Suggestions Remove director of engineering, director software, and direc…" at bounding box center [718, 390] width 796 height 262
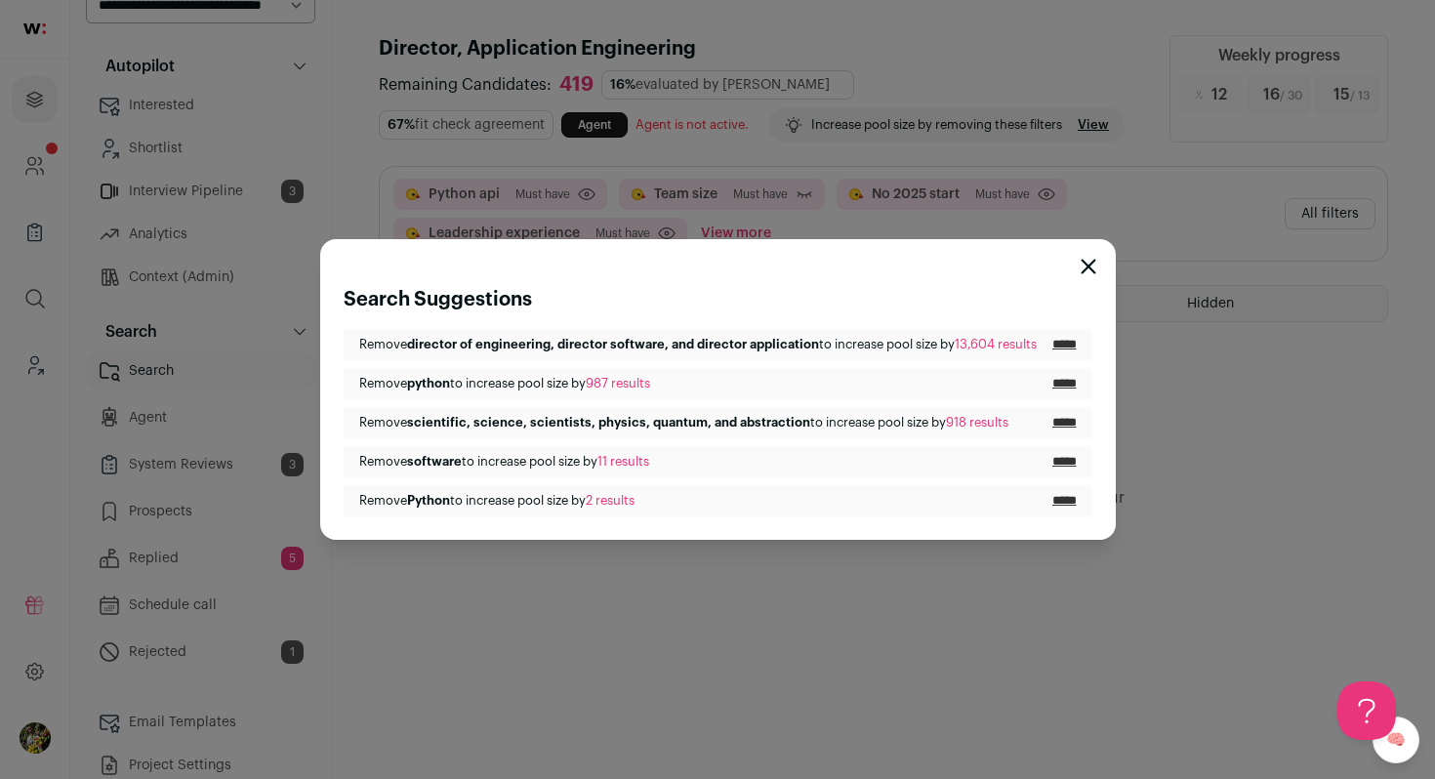
click at [1096, 270] on icon "Close modal" at bounding box center [1089, 267] width 16 height 16
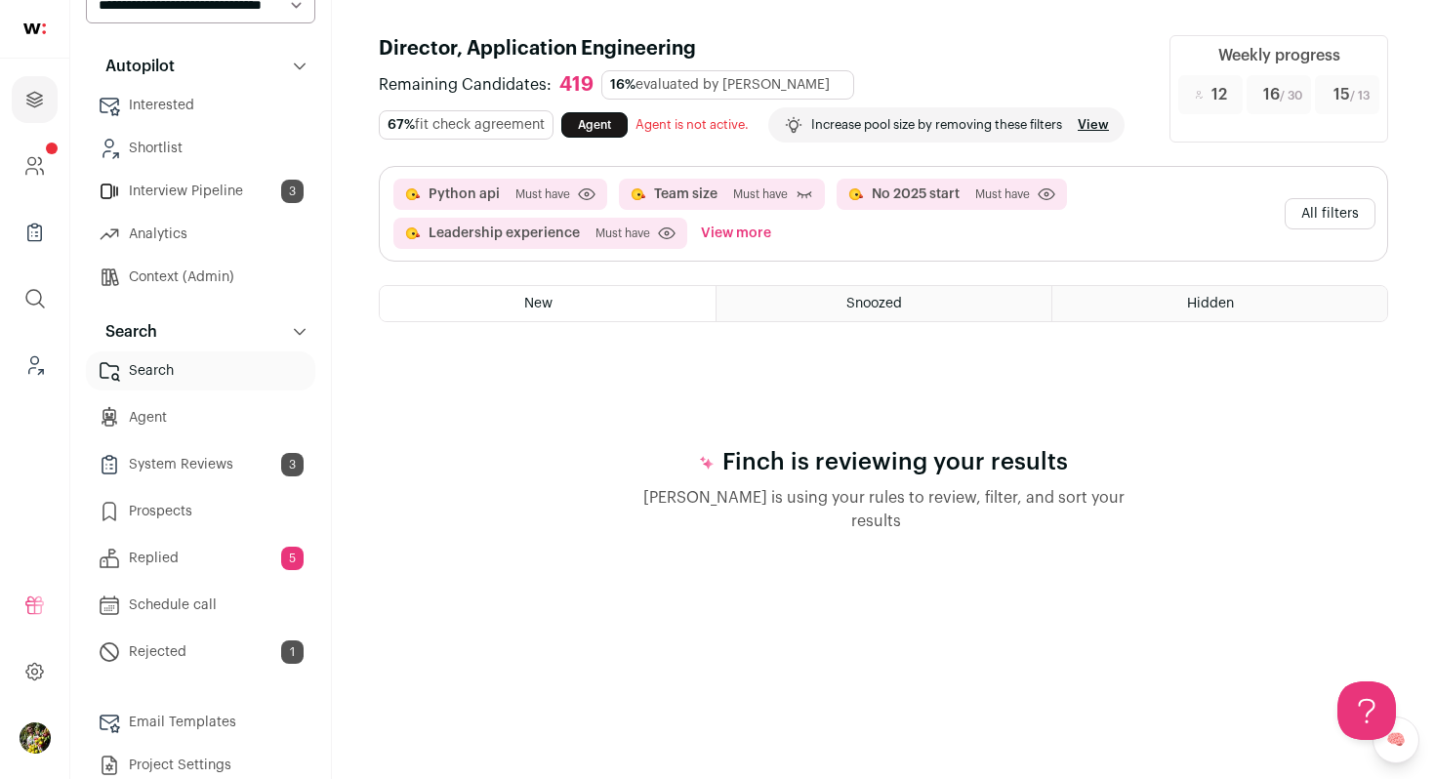
click at [1310, 210] on button "All filters" at bounding box center [1330, 213] width 91 height 31
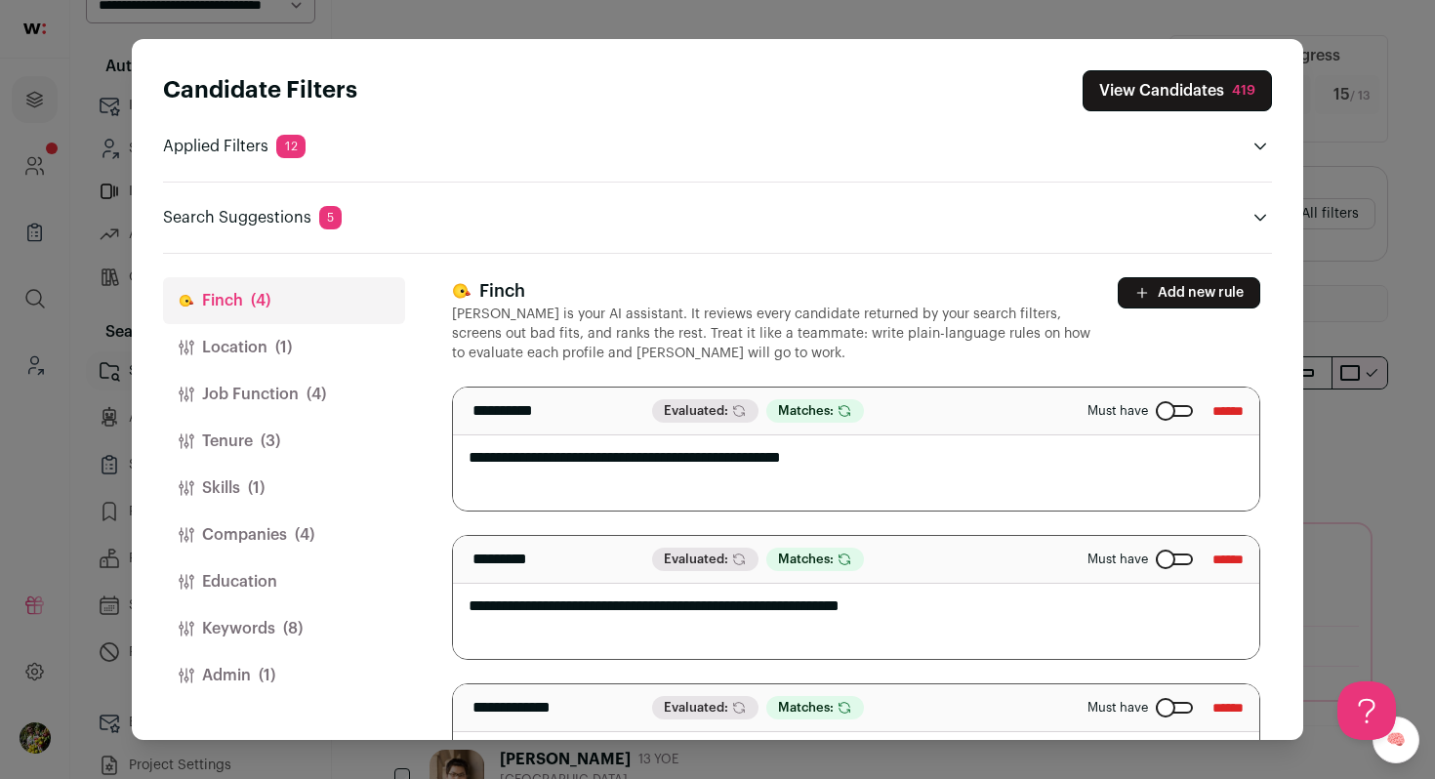
click at [342, 682] on button "Admin (1)" at bounding box center [284, 675] width 242 height 47
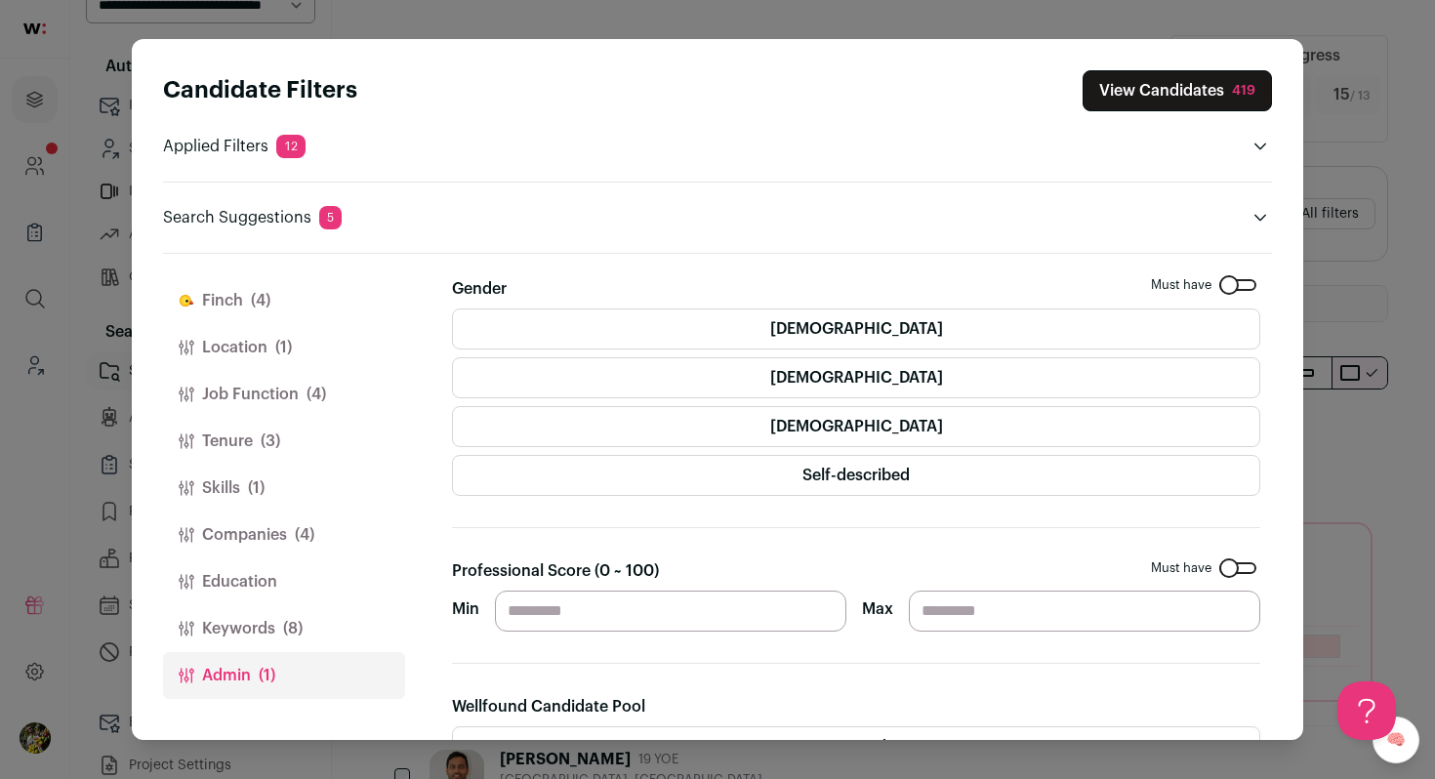
click at [326, 641] on button "Keywords (8)" at bounding box center [284, 628] width 242 height 47
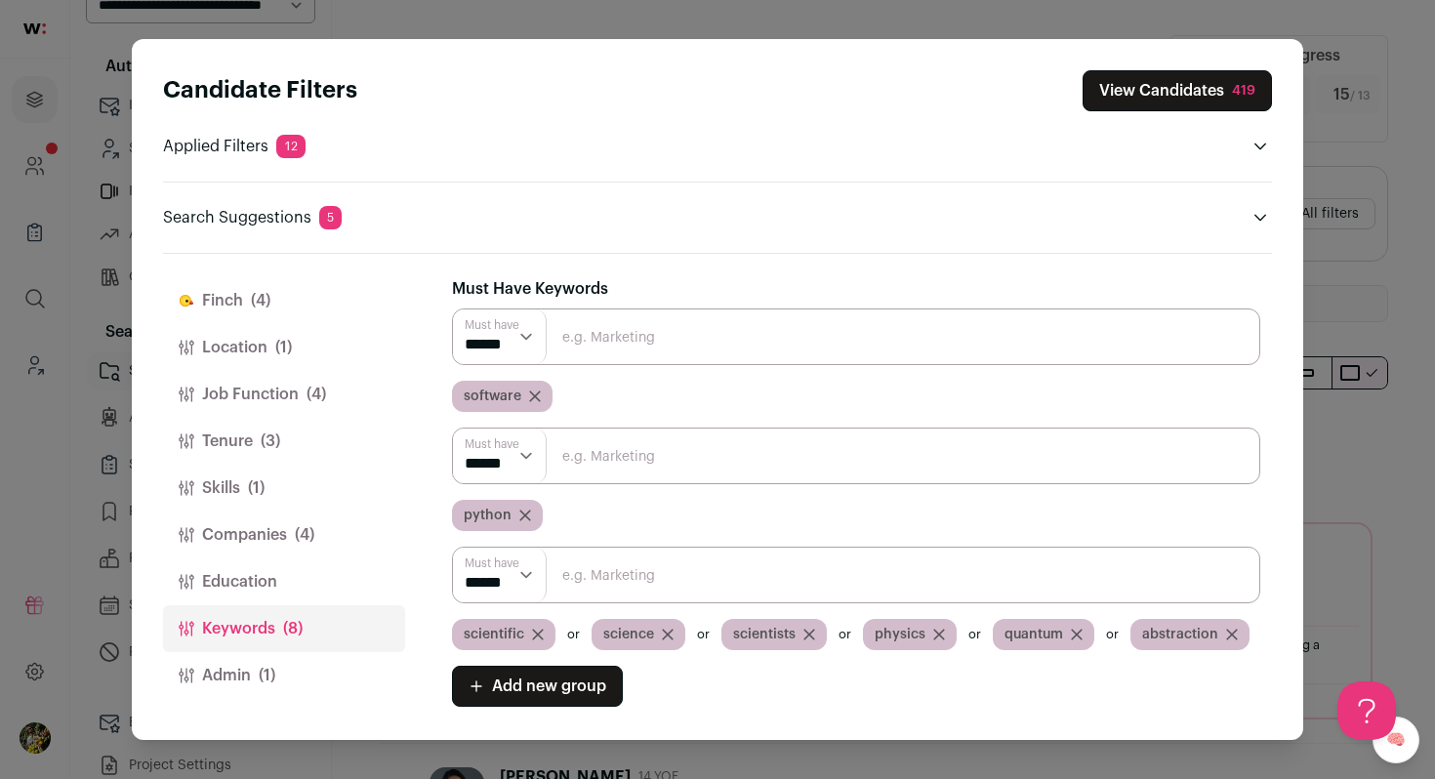
click at [537, 632] on icon "Close modal via background" at bounding box center [538, 635] width 12 height 12
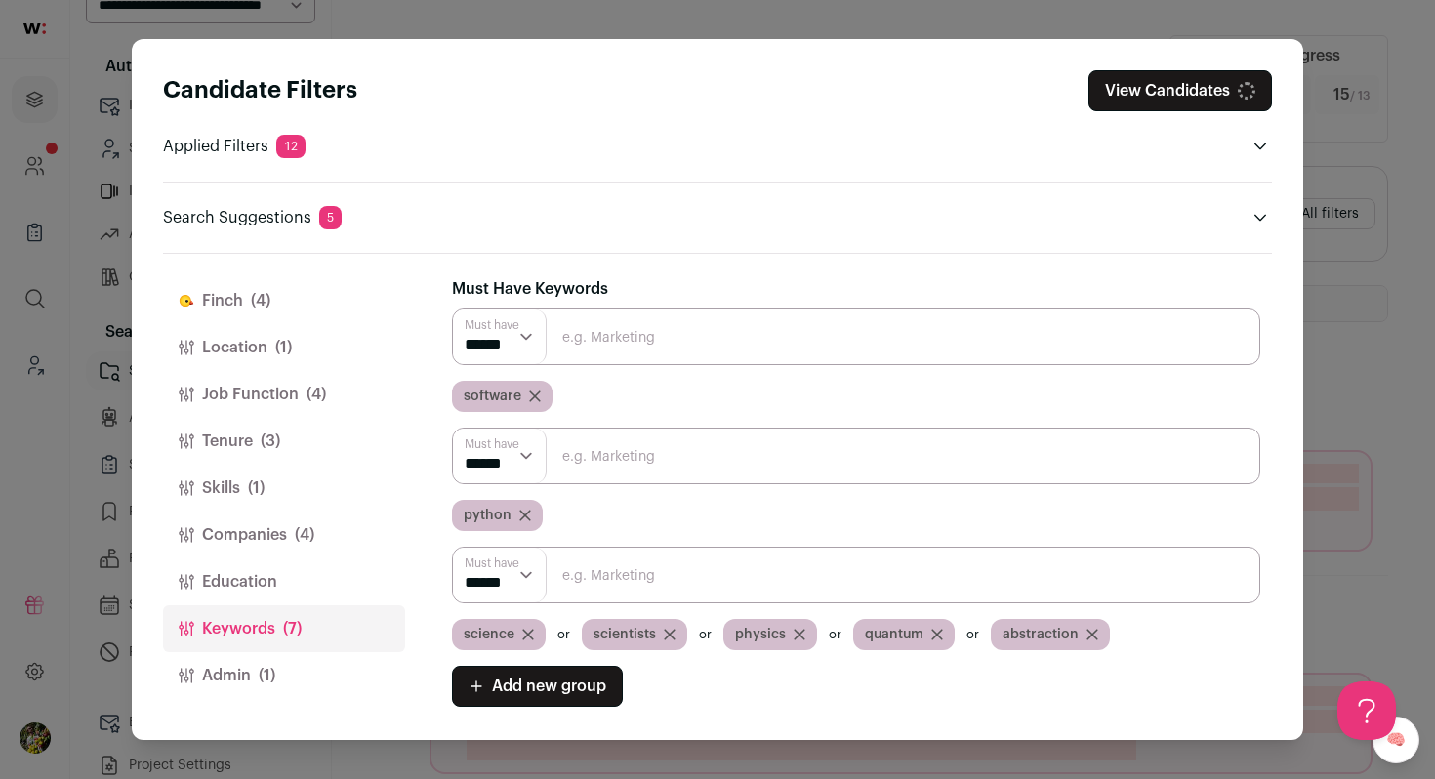
click at [1130, 75] on button "View Candidates" at bounding box center [1181, 90] width 184 height 41
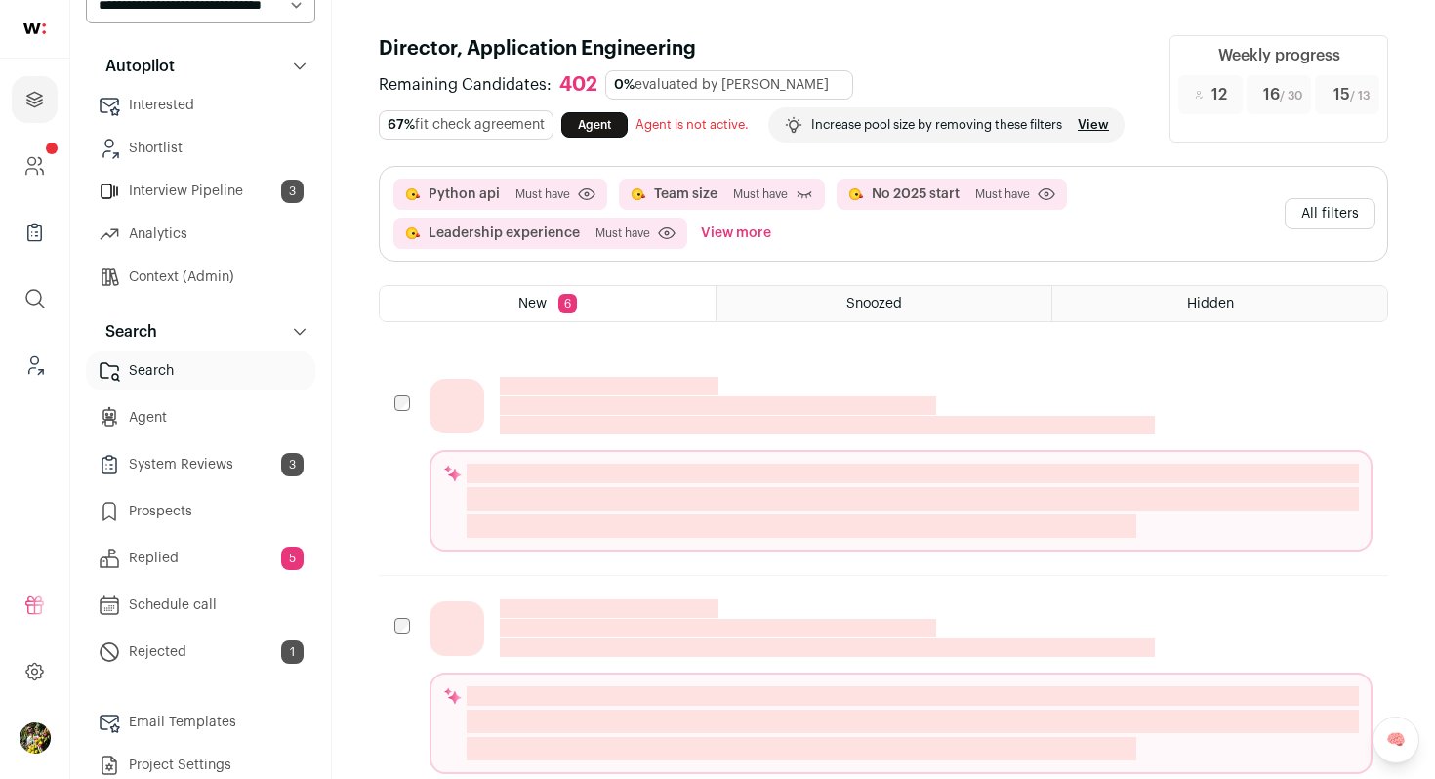
click at [1098, 122] on link "View" at bounding box center [1093, 125] width 31 height 16
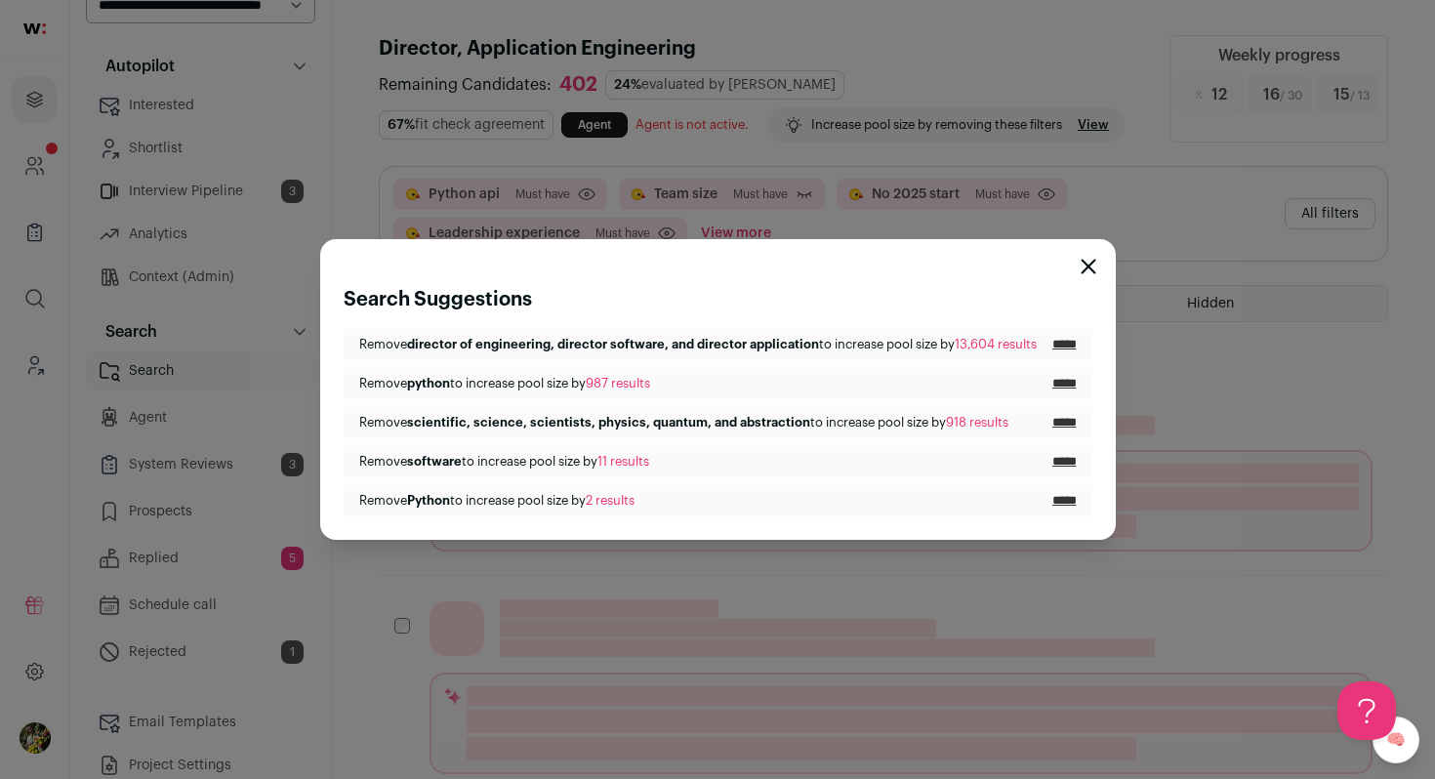
click at [1066, 418] on input "*****" at bounding box center [1065, 423] width 24 height 16
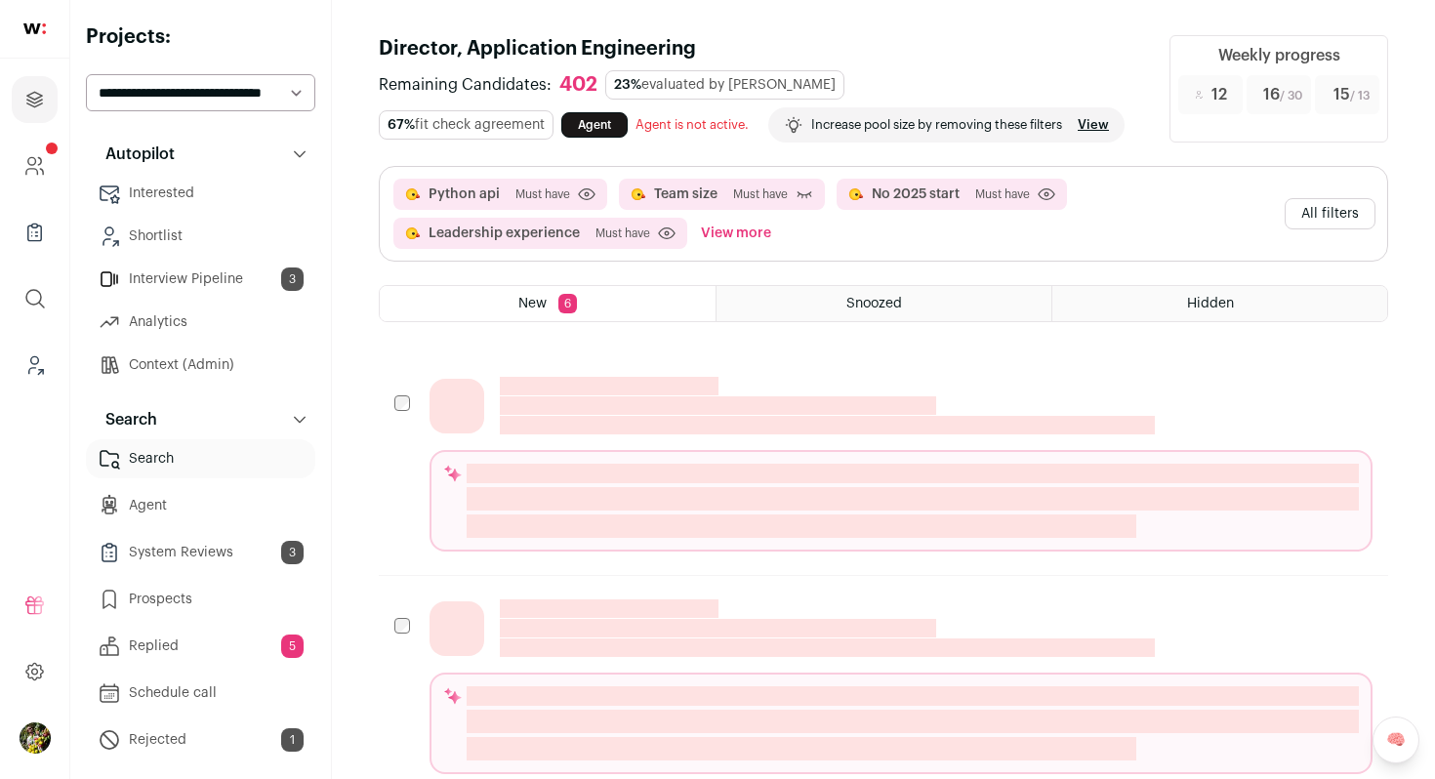
click at [1318, 208] on html "Projects Company and ATS Settings Company Lists (Experimental) Global Search Le…" at bounding box center [717, 750] width 1435 height 1501
click at [1318, 208] on button "All filters" at bounding box center [1330, 213] width 91 height 31
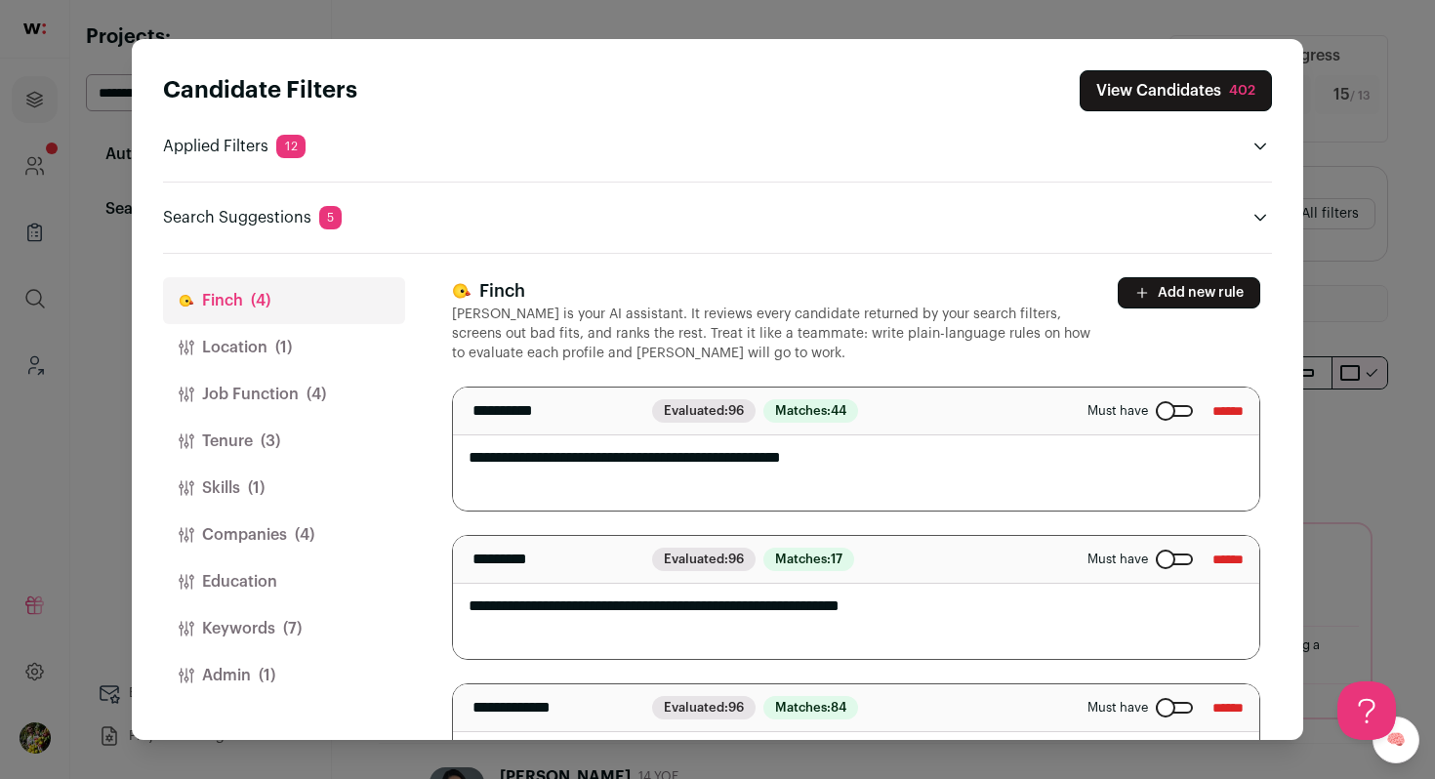
click at [301, 665] on button "Admin (1)" at bounding box center [284, 675] width 242 height 47
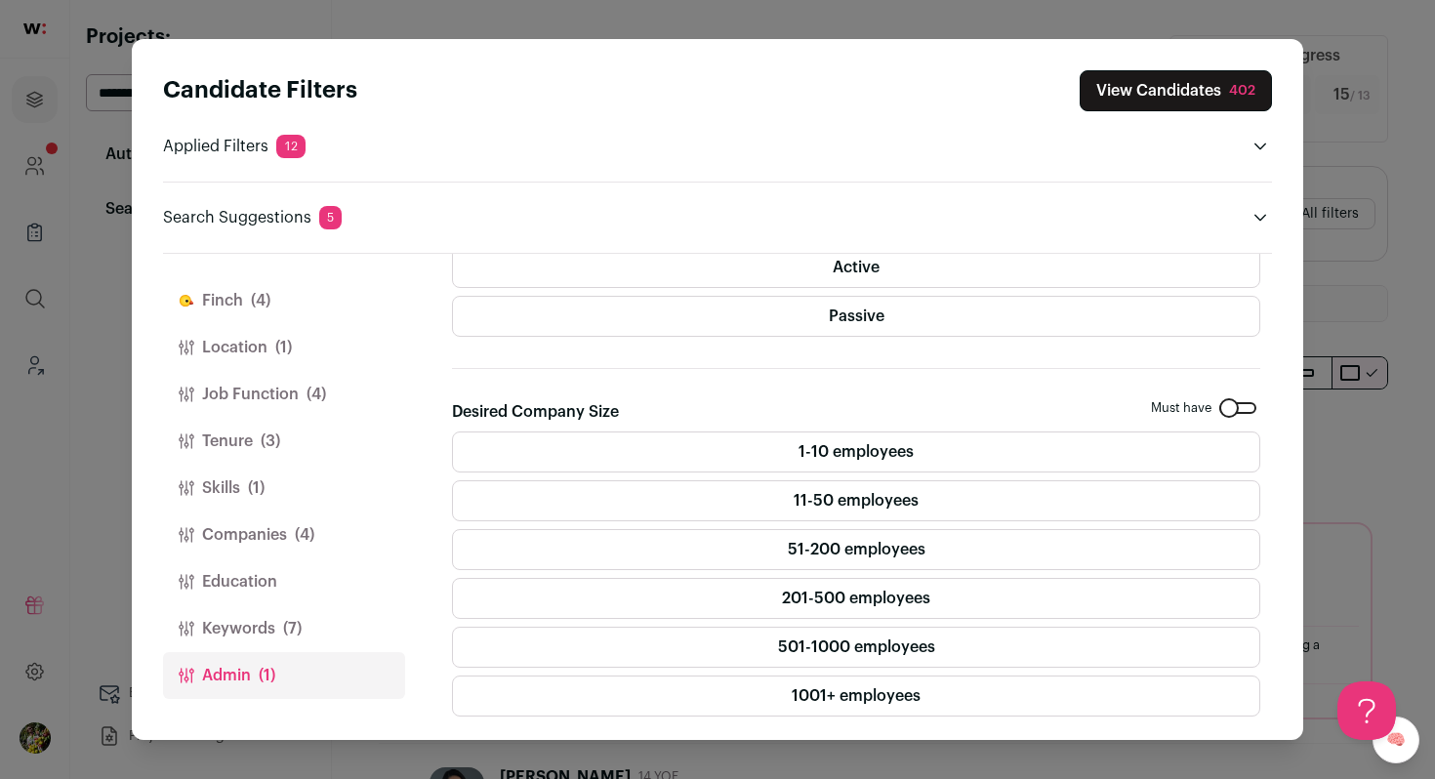
click at [303, 631] on button "Keywords (7)" at bounding box center [284, 628] width 242 height 47
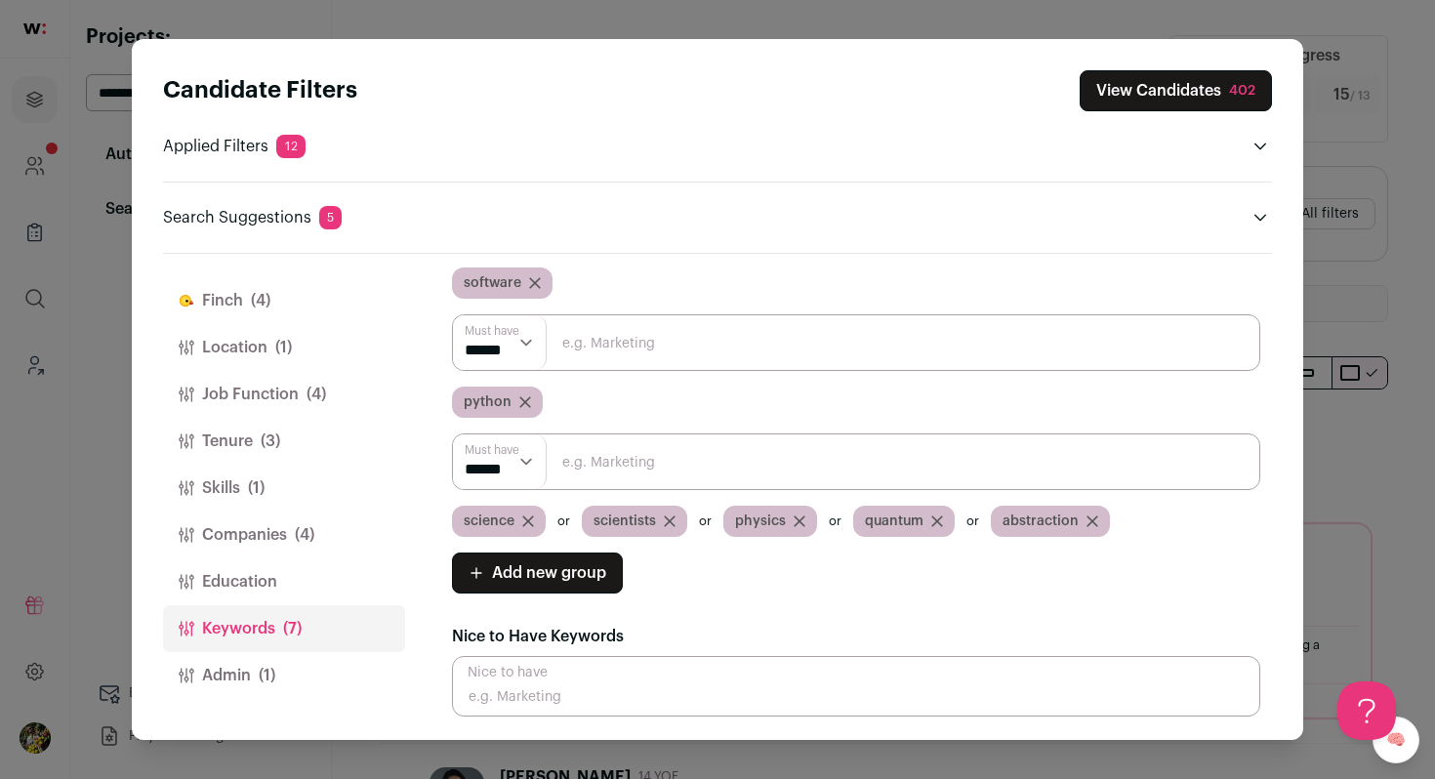
scroll to position [113, 0]
click at [530, 519] on icon "Close modal via background" at bounding box center [528, 522] width 12 height 12
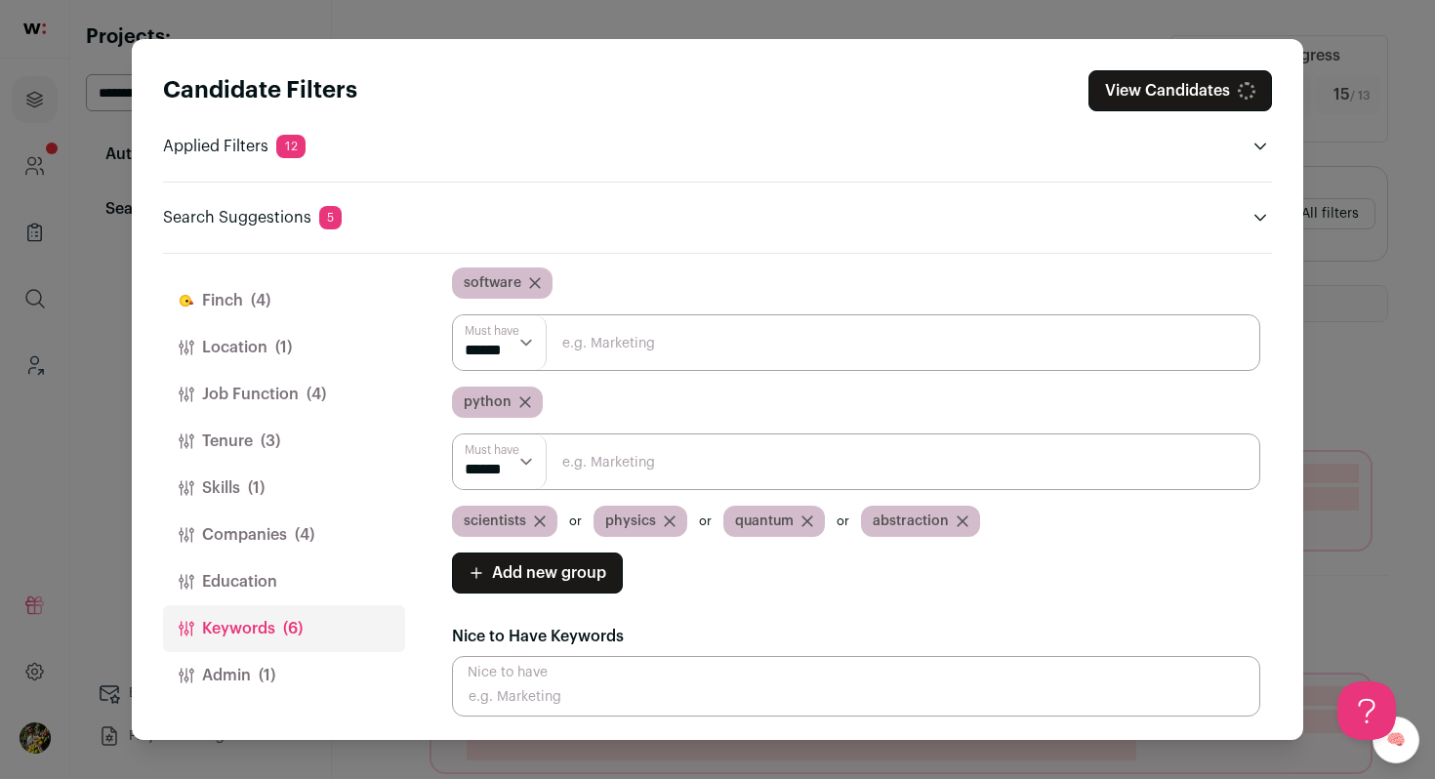
click at [539, 518] on icon "Close modal via background" at bounding box center [540, 522] width 12 height 12
click at [522, 519] on icon "Close modal via background" at bounding box center [528, 522] width 12 height 12
click at [540, 520] on icon "Close modal via background" at bounding box center [536, 522] width 12 height 12
click at [554, 517] on icon "Close modal via background" at bounding box center [554, 522] width 12 height 12
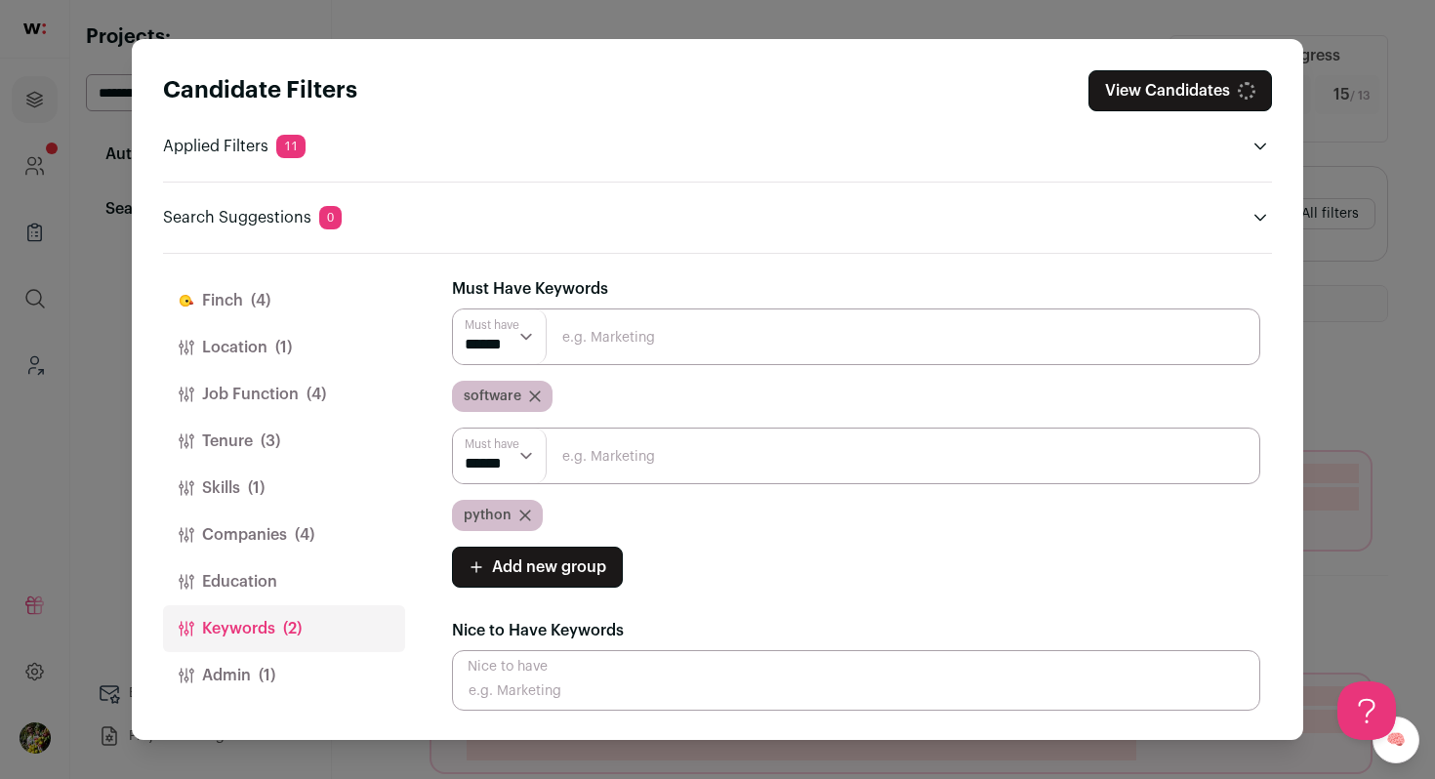
scroll to position [0, 0]
click at [541, 574] on span "Add new group" at bounding box center [549, 567] width 114 height 23
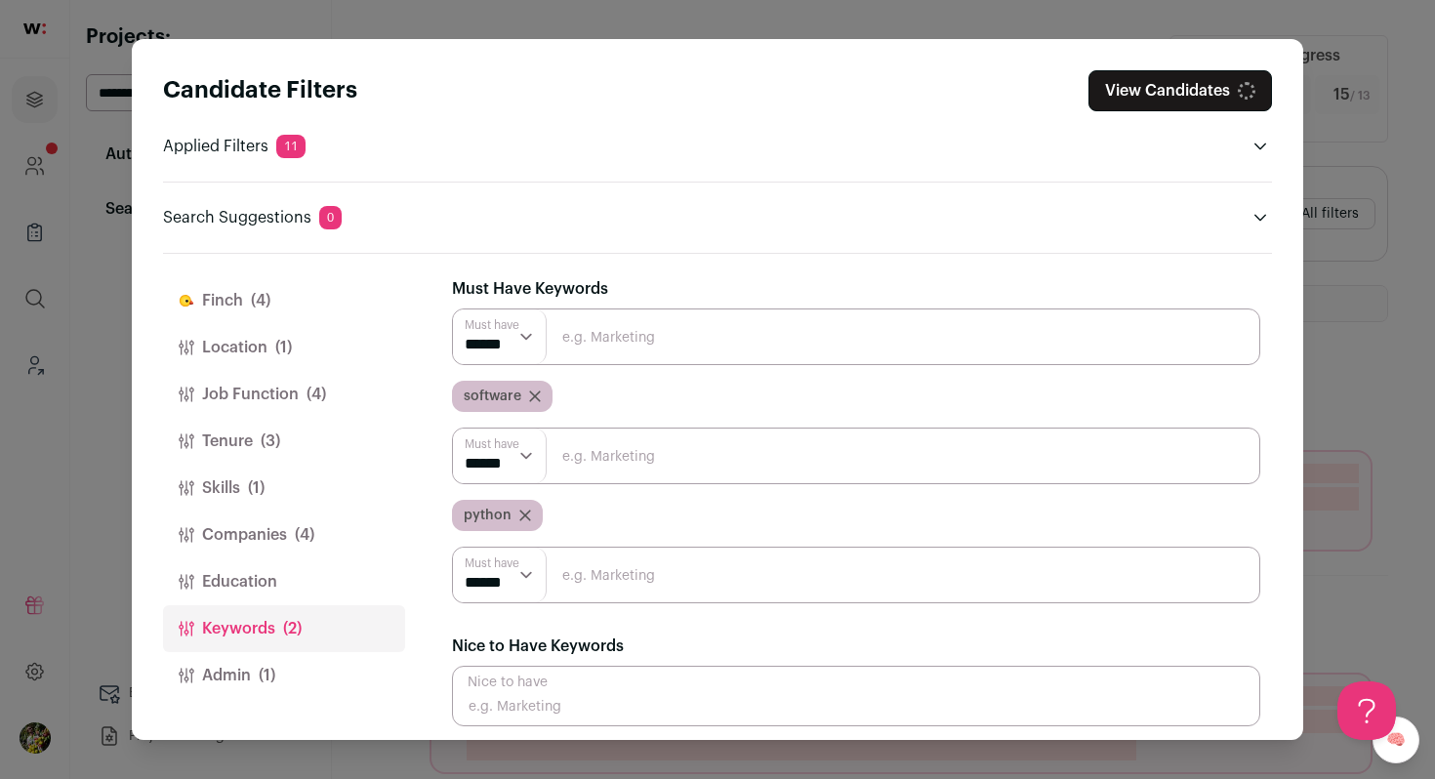
click at [541, 574] on select "****** ******" at bounding box center [500, 575] width 94 height 55
click at [587, 572] on input "Close modal via background" at bounding box center [856, 575] width 808 height 57
type input "api"
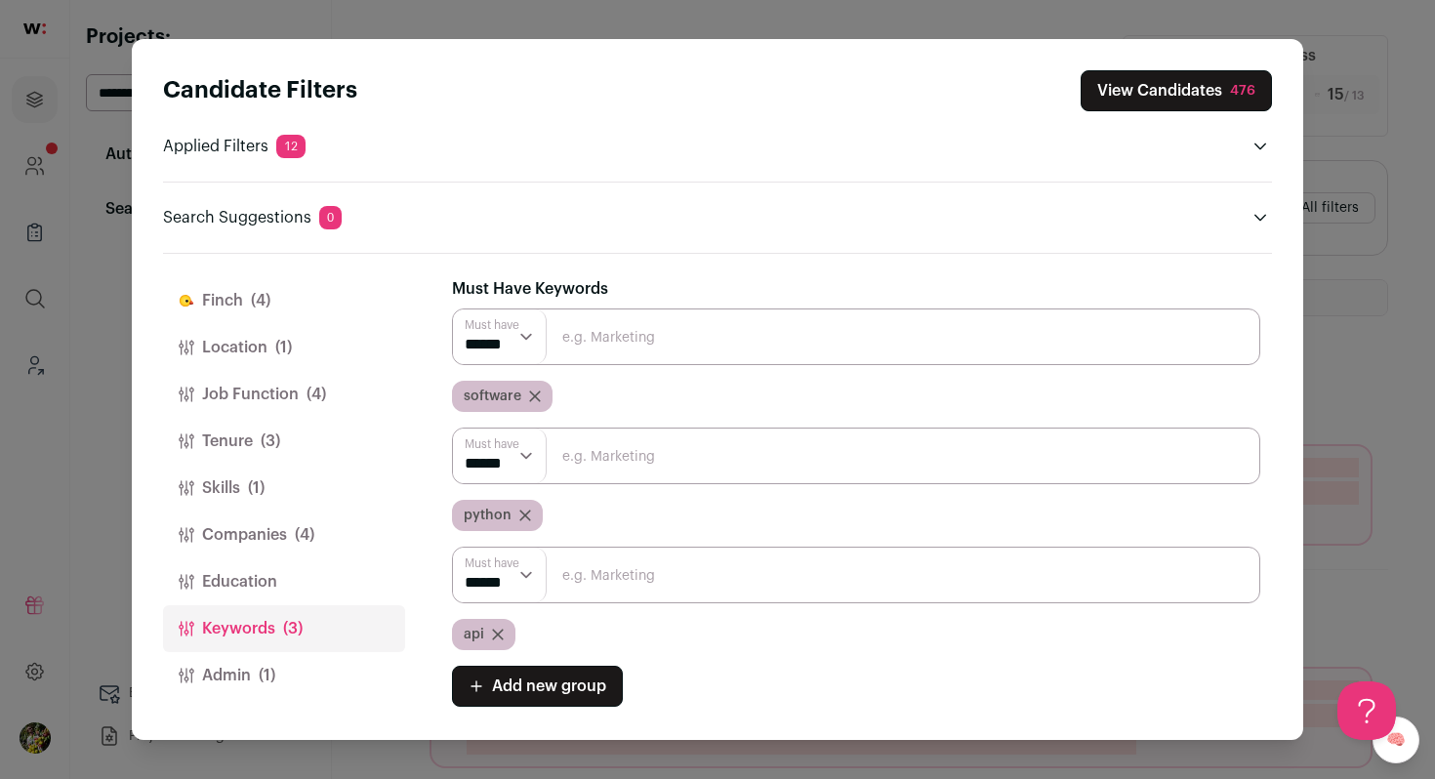
click at [1174, 103] on button "View Candidates 476" at bounding box center [1176, 90] width 191 height 41
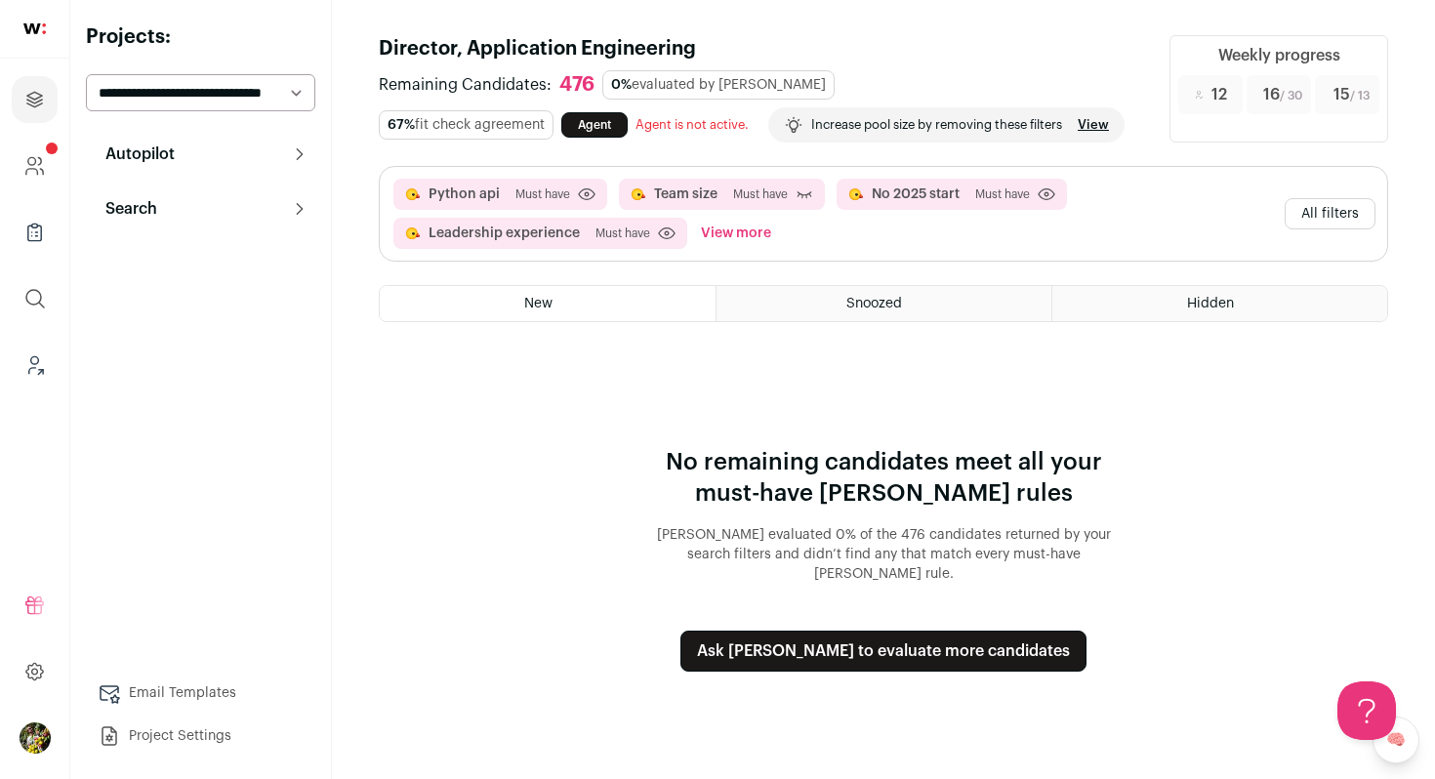
click at [1319, 216] on button "All filters" at bounding box center [1330, 213] width 91 height 31
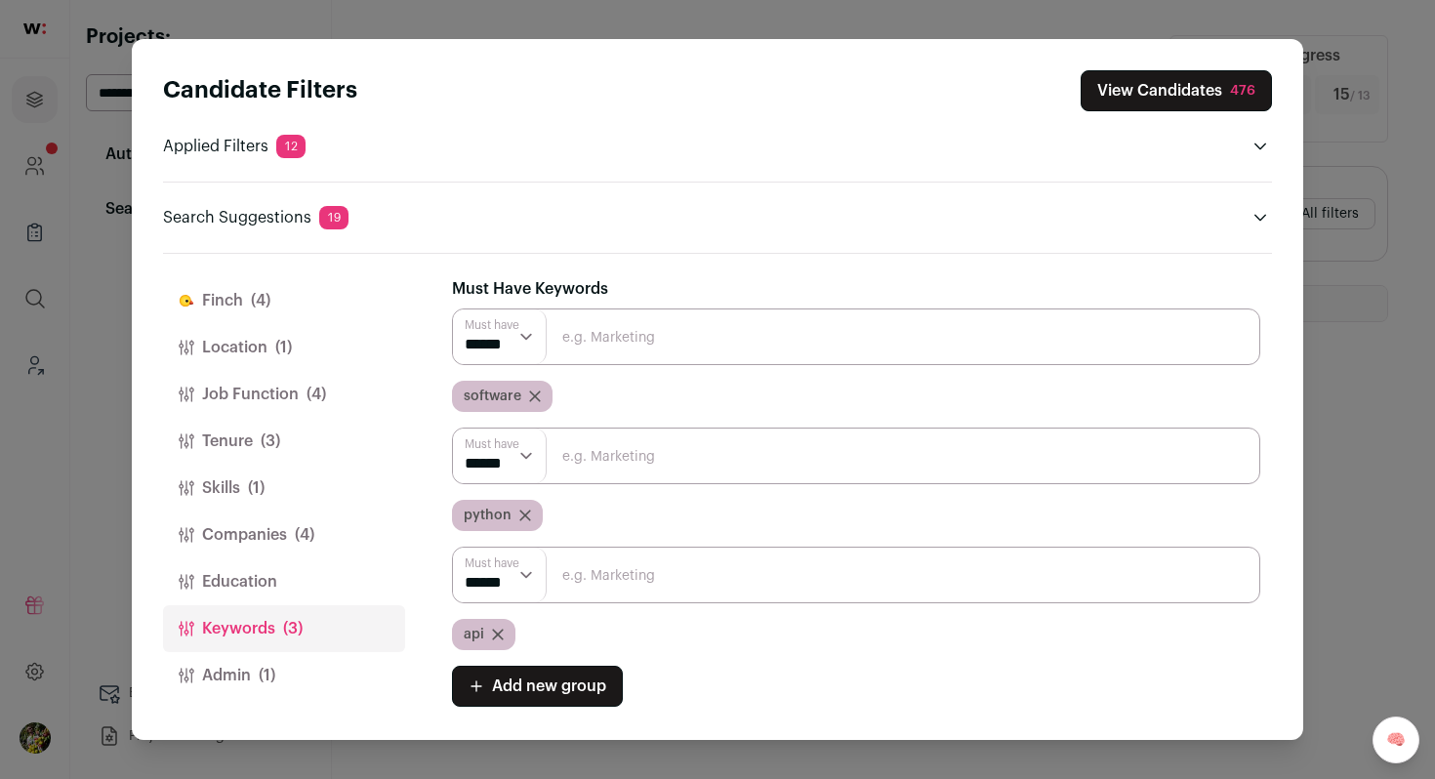
click at [535, 392] on icon "Close modal via background" at bounding box center [535, 397] width 12 height 12
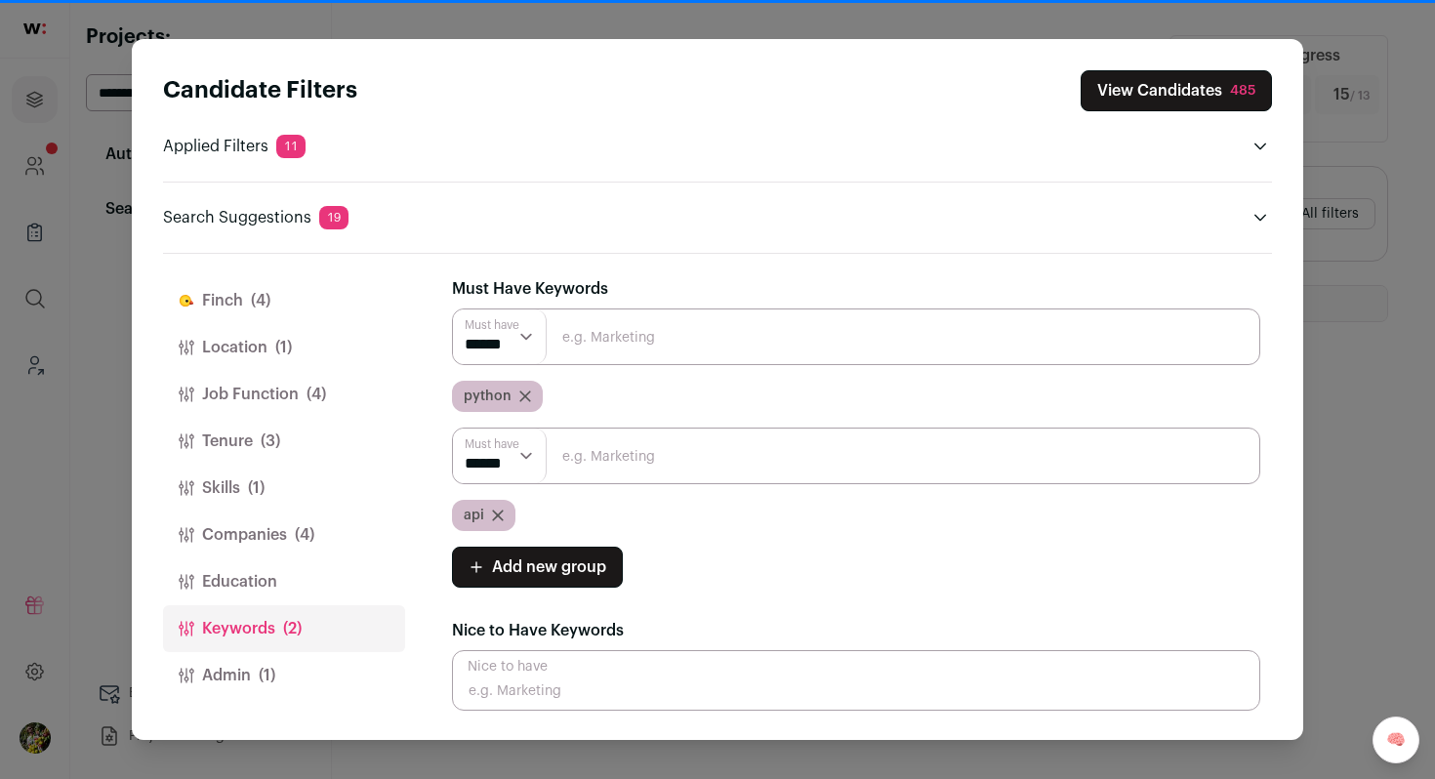
click at [1146, 99] on button "View Candidates 485" at bounding box center [1176, 90] width 191 height 41
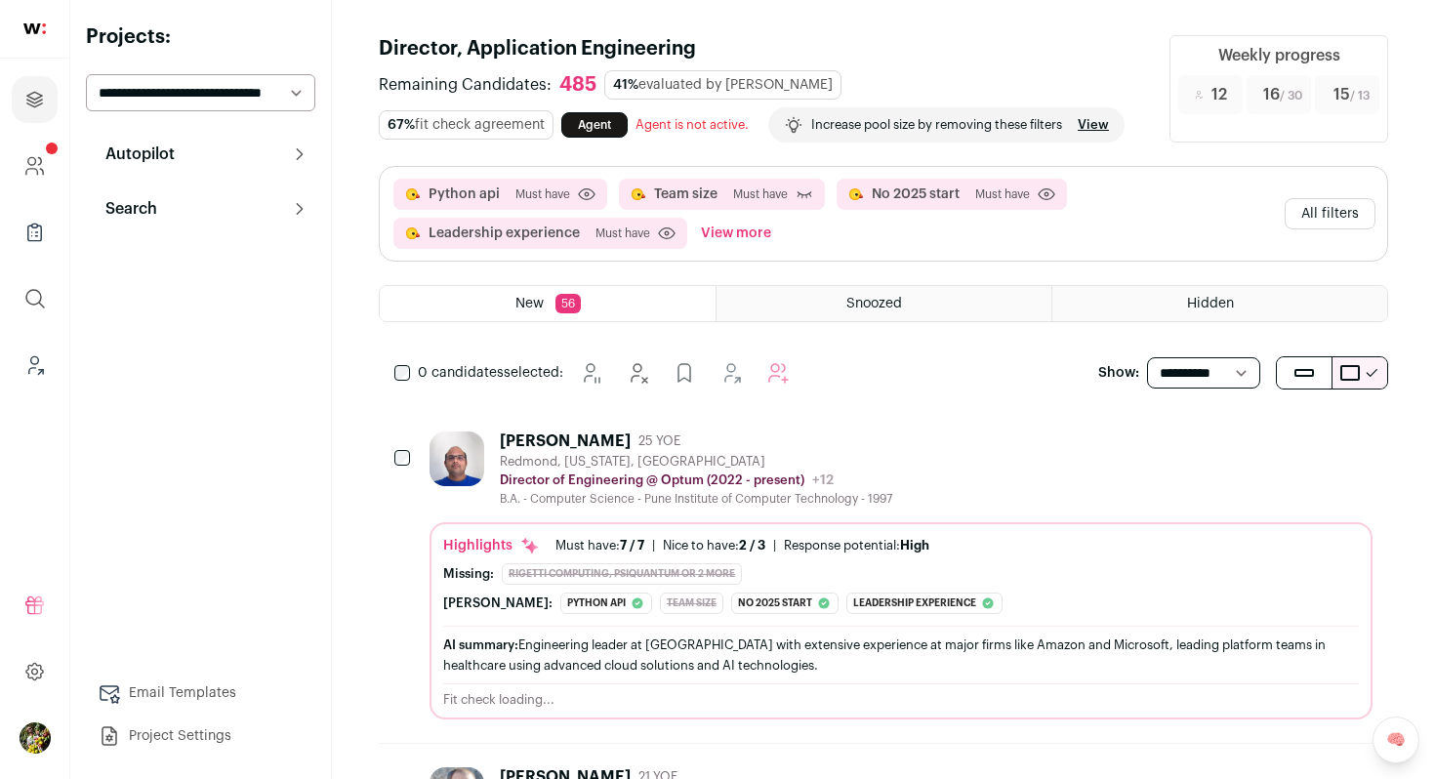
click at [562, 488] on div "Director of Engineering @ Optum (2022 - present) Optum Public / Private Private…" at bounding box center [696, 481] width 393 height 20
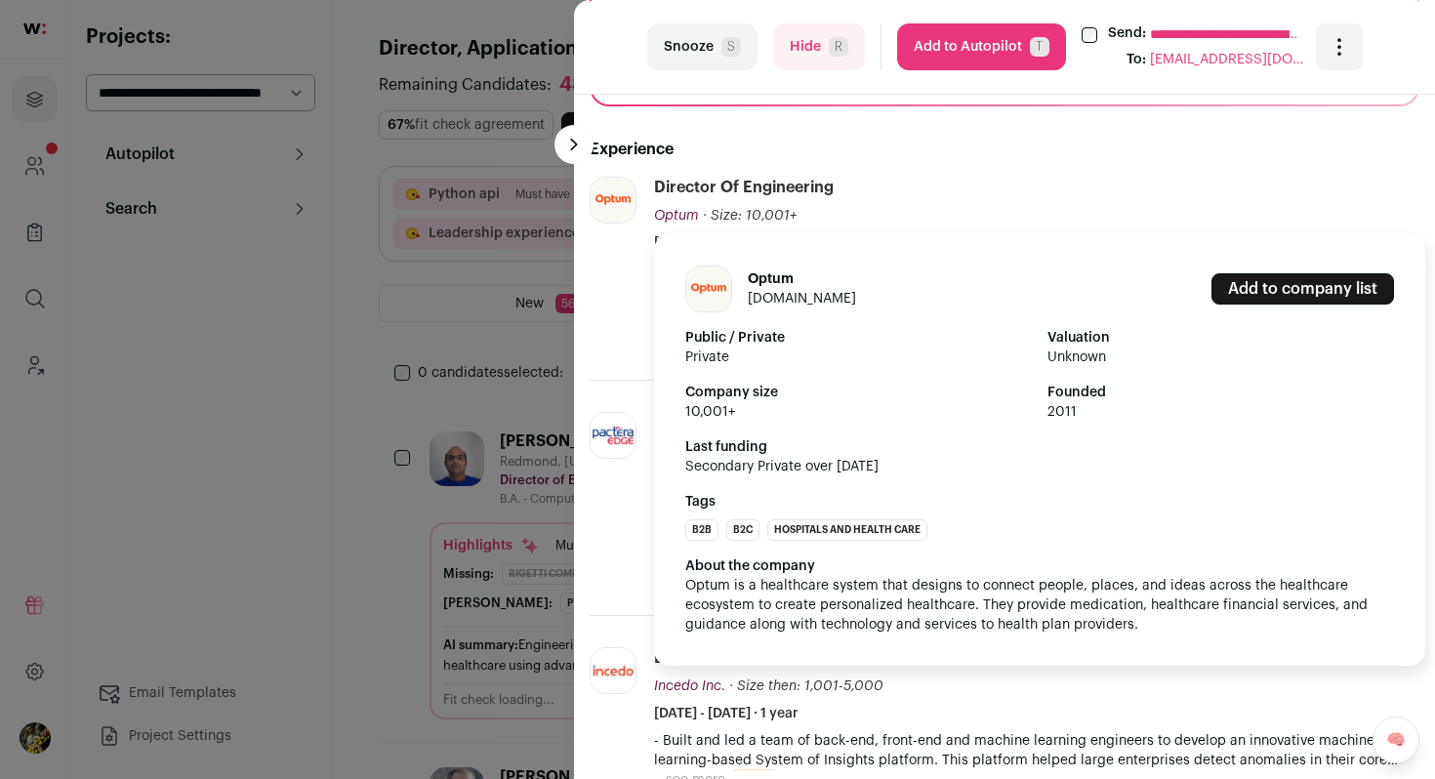
scroll to position [546, 0]
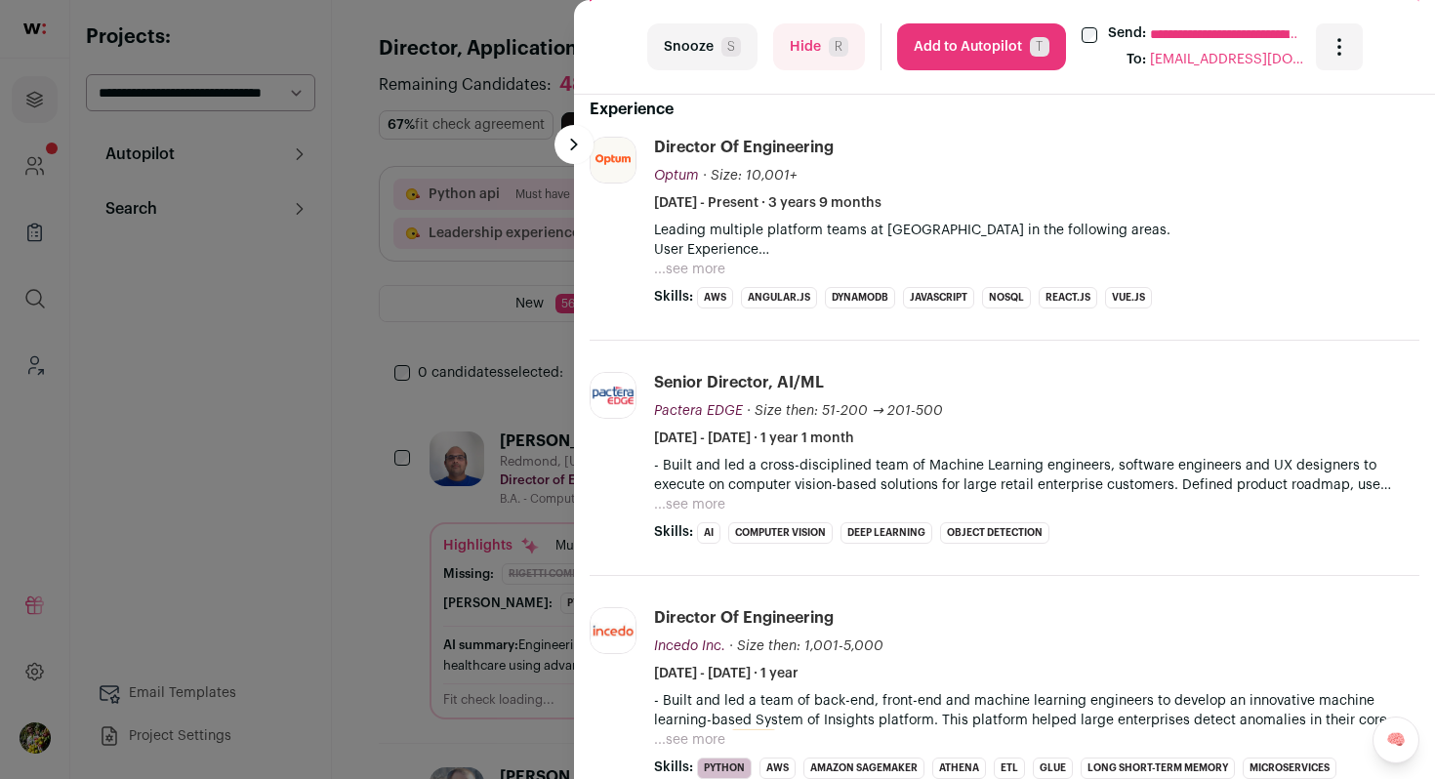
click at [685, 271] on button "...see more" at bounding box center [689, 270] width 71 height 20
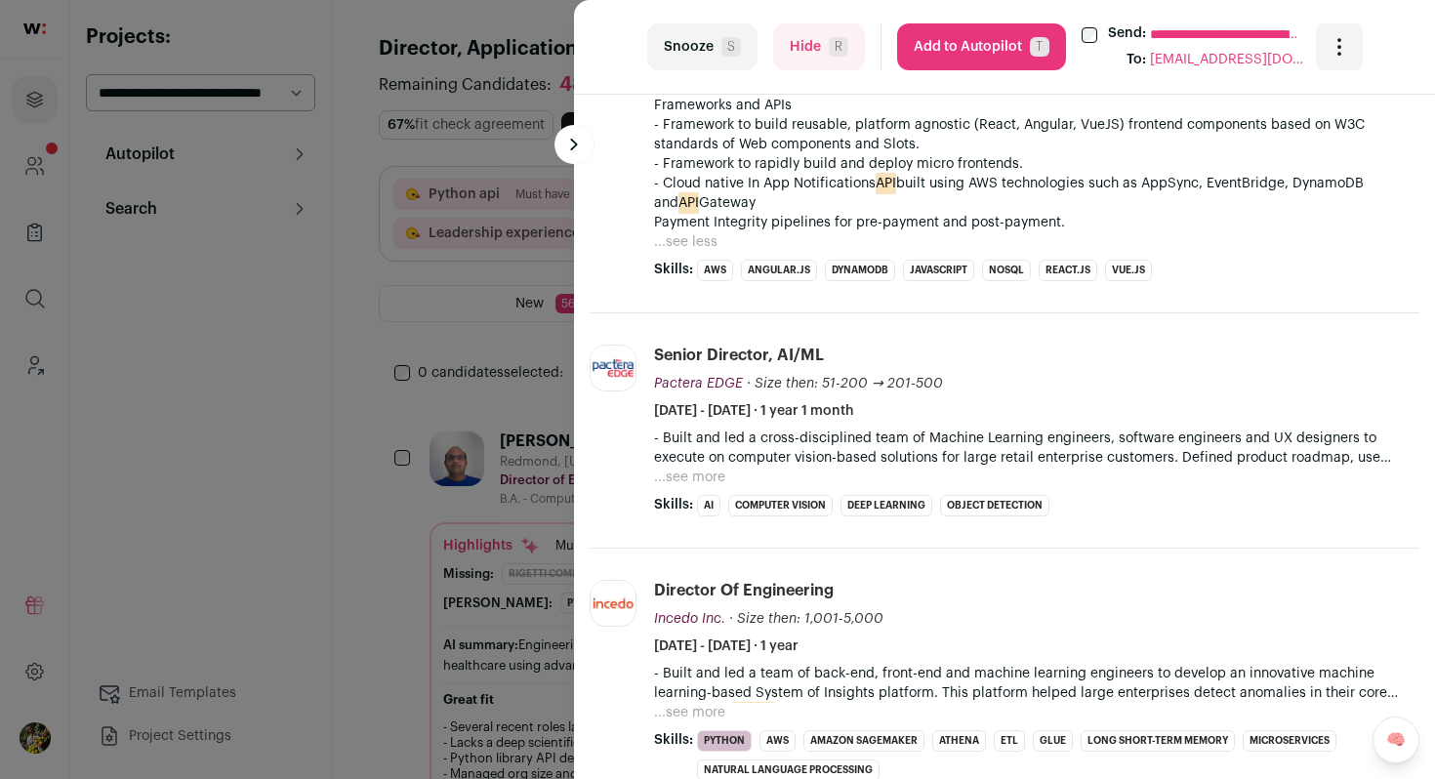
scroll to position [890, 0]
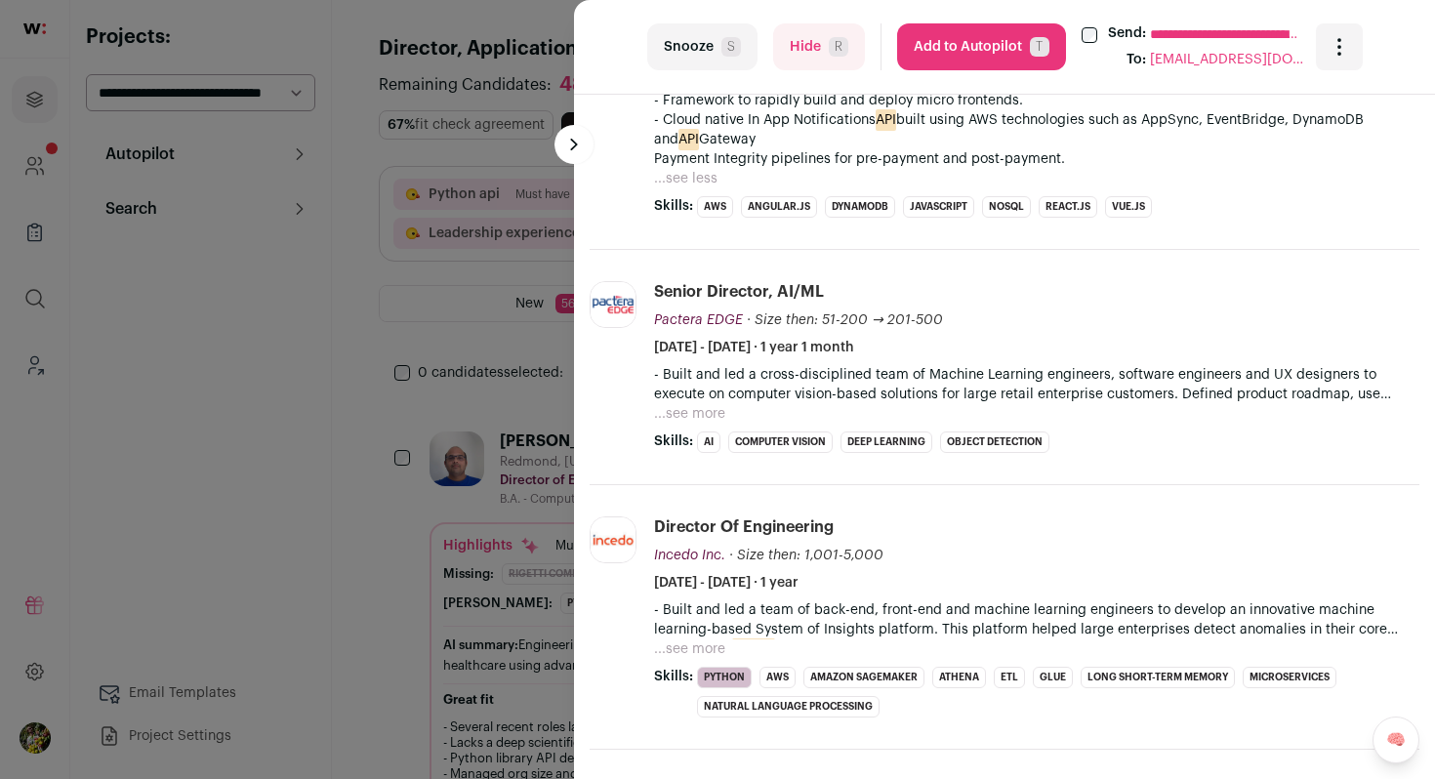
click at [794, 45] on button "Hide R" at bounding box center [819, 46] width 92 height 47
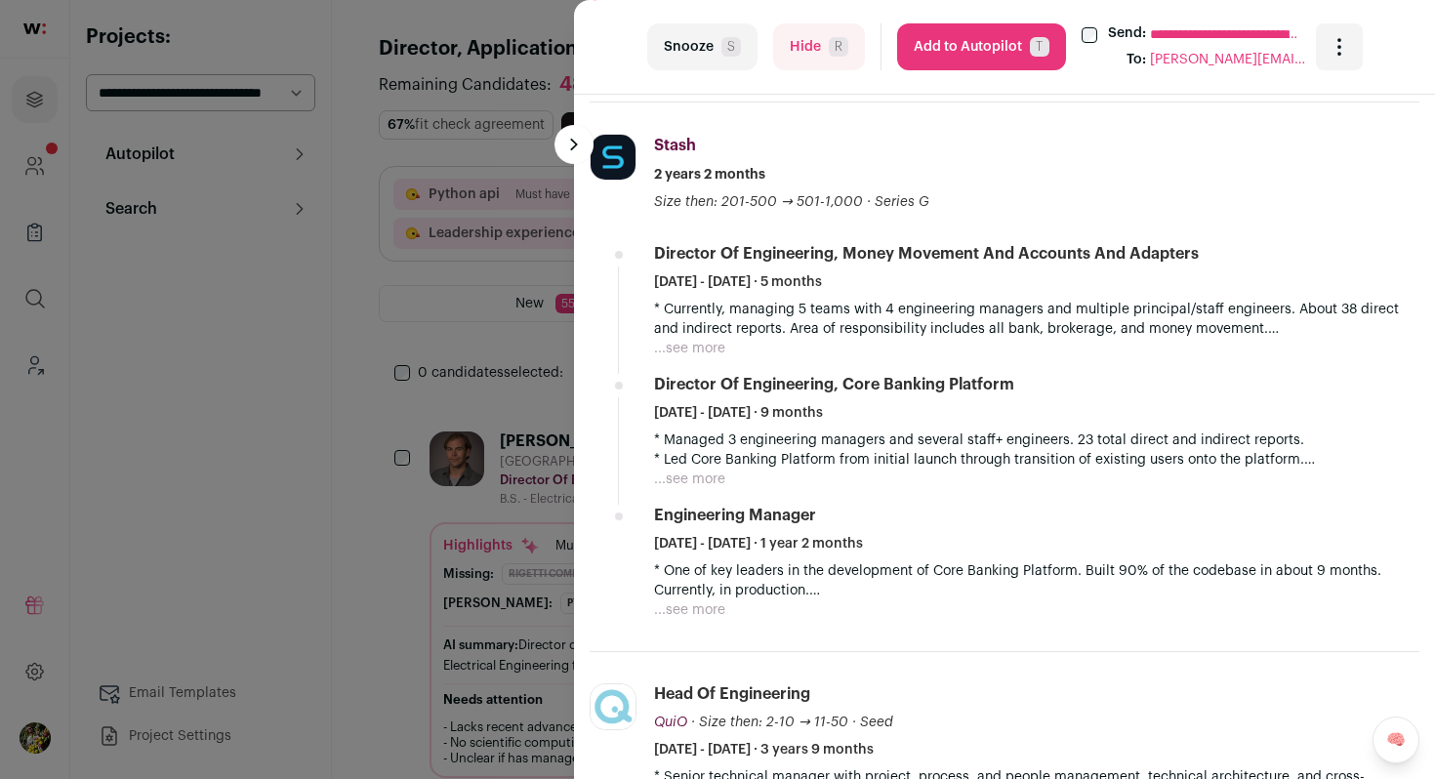
scroll to position [821, 0]
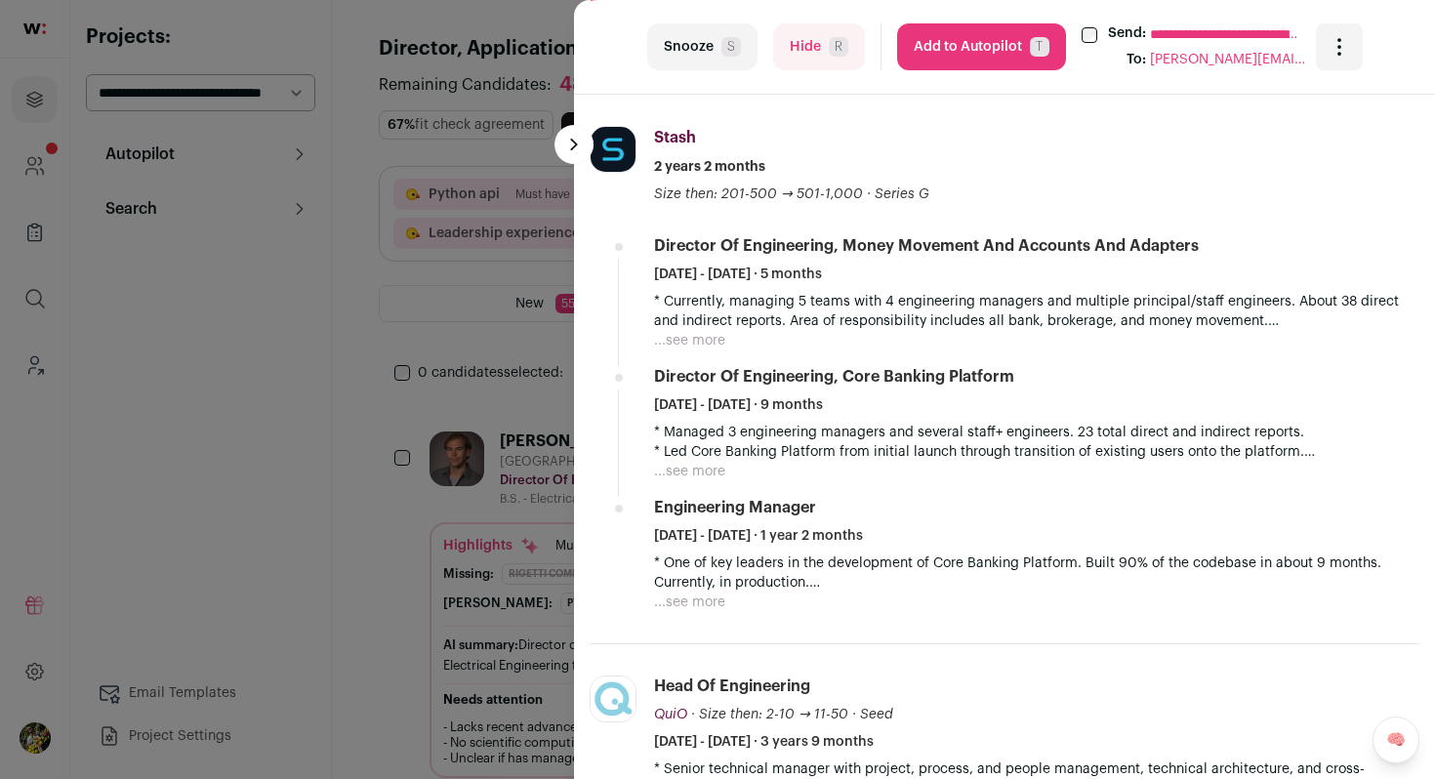
click at [702, 346] on button "...see more" at bounding box center [689, 341] width 71 height 20
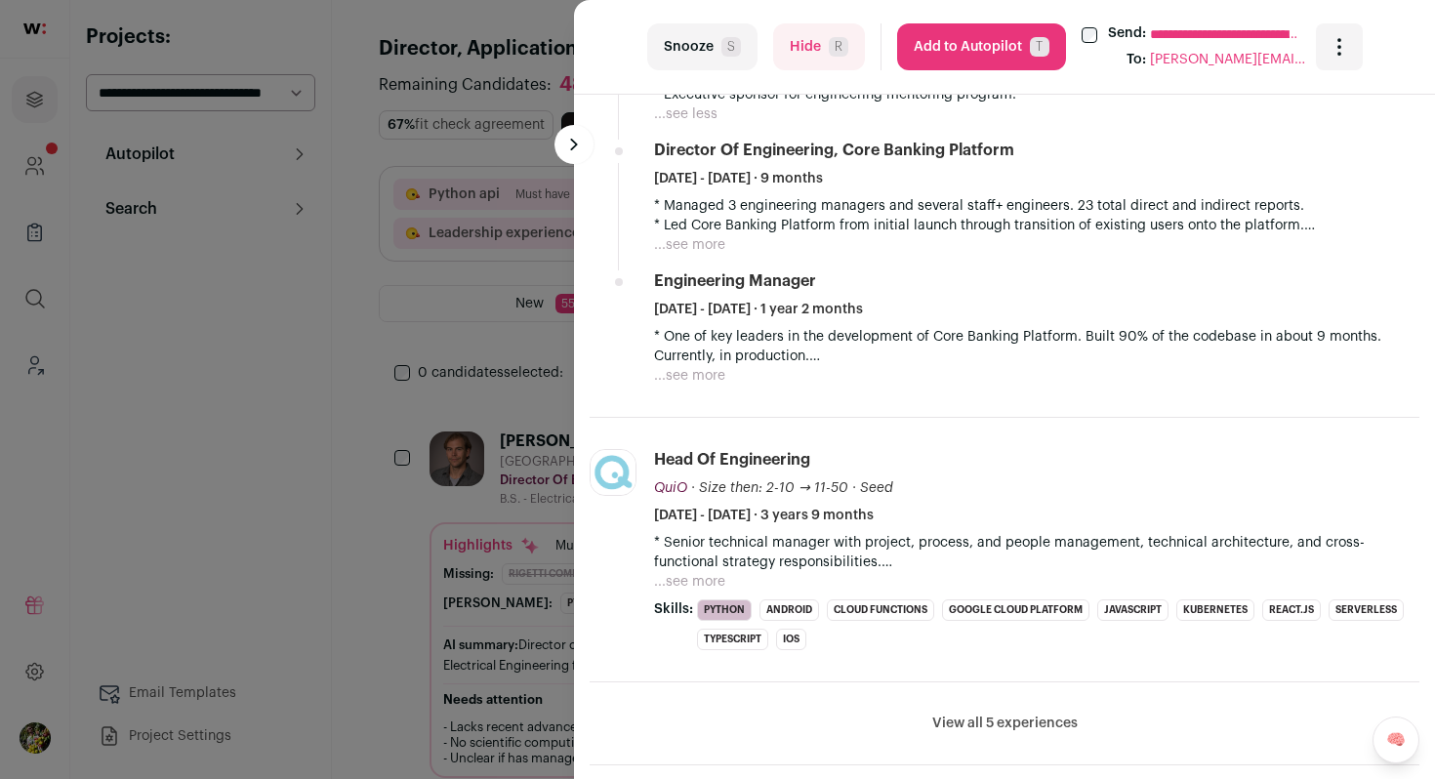
scroll to position [1128, 0]
click at [1035, 49] on span "T" at bounding box center [1040, 47] width 20 height 20
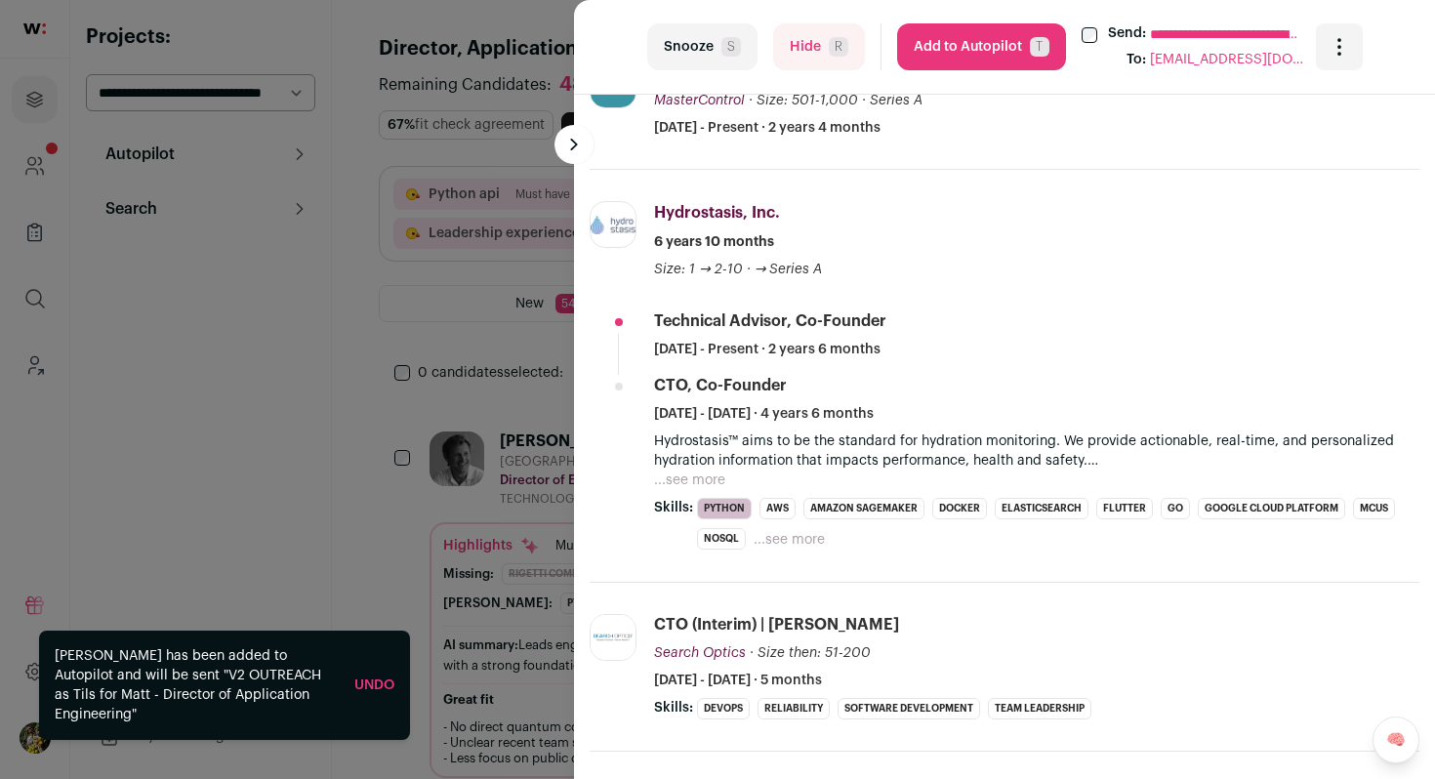
scroll to position [787, 0]
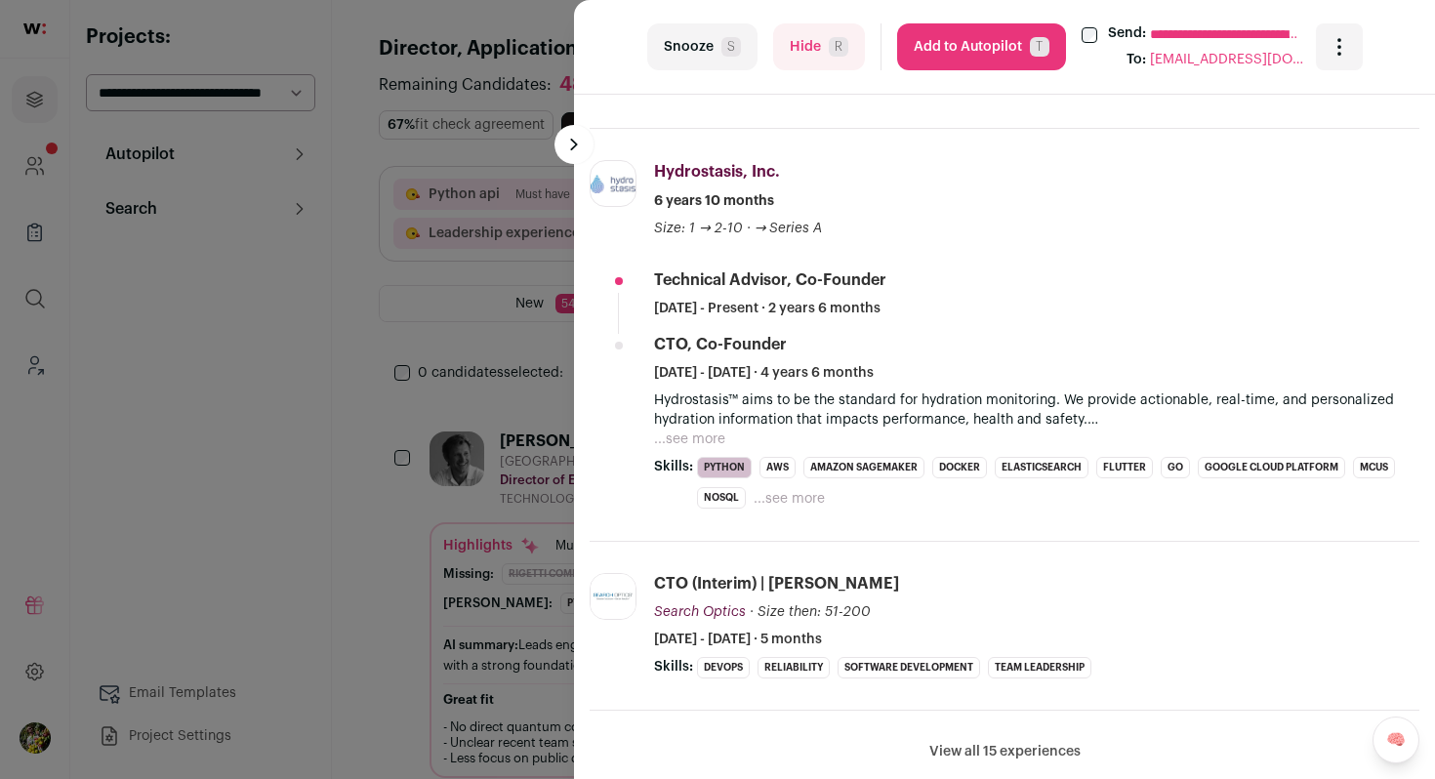
click at [706, 435] on button "...see more" at bounding box center [689, 440] width 71 height 20
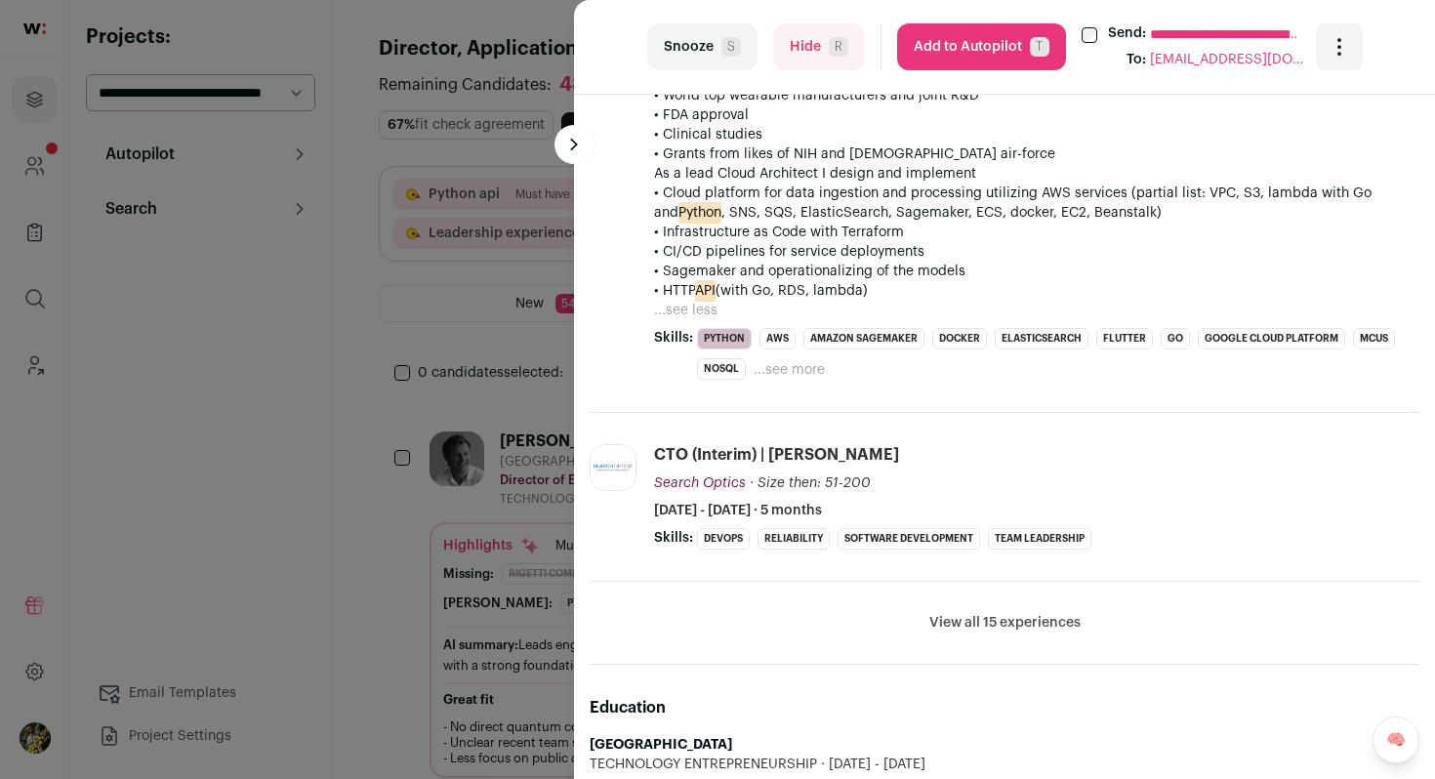
scroll to position [1475, 0]
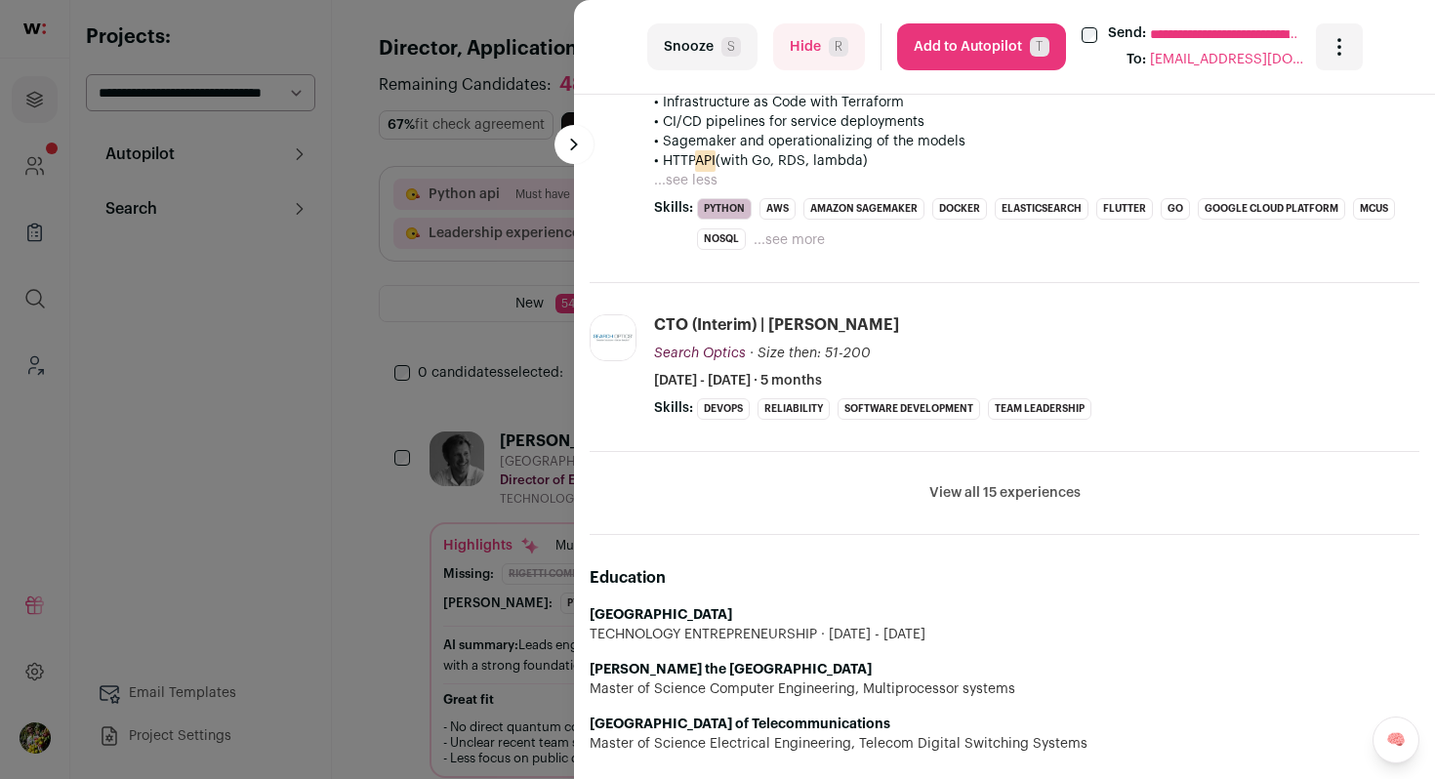
click at [947, 494] on button "View all 15 experiences" at bounding box center [1005, 493] width 151 height 20
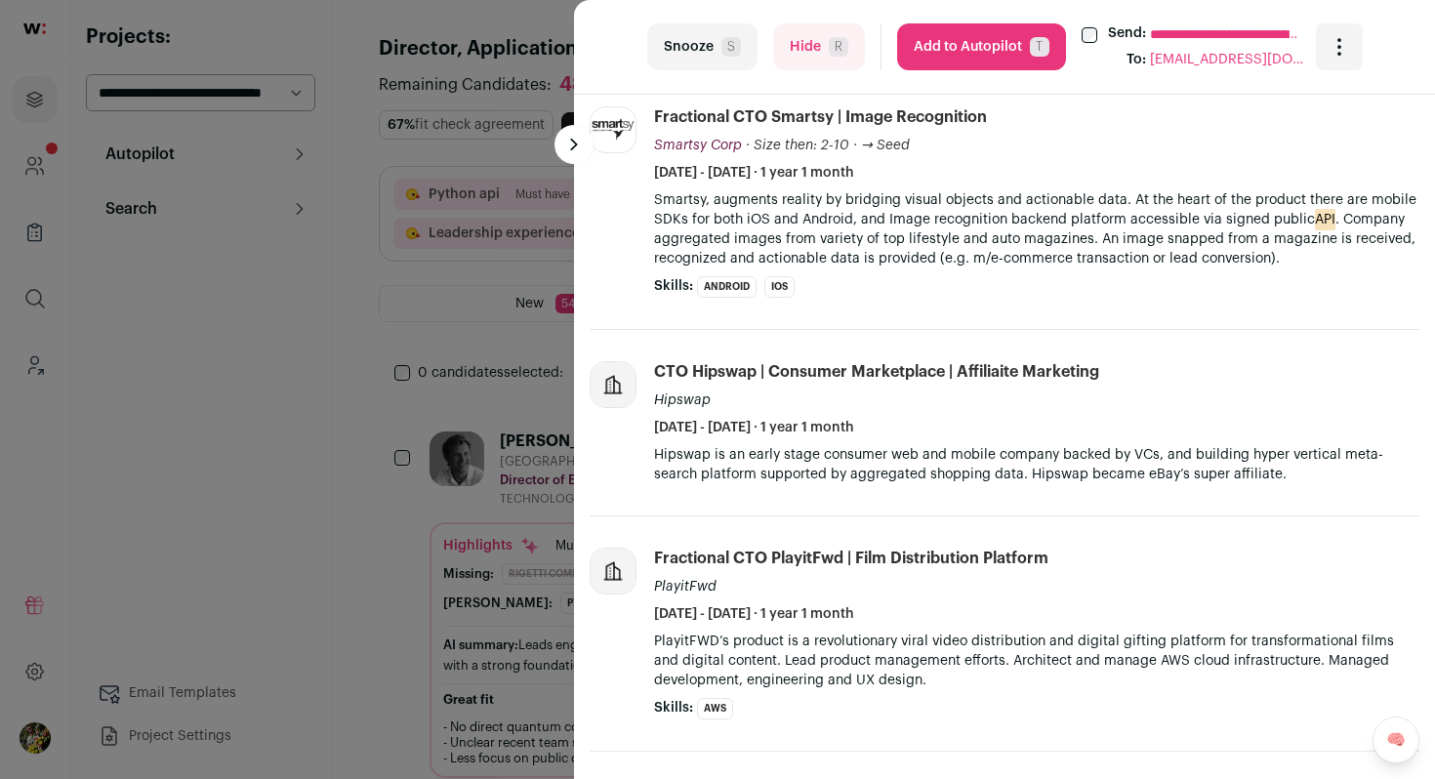
scroll to position [2561, 0]
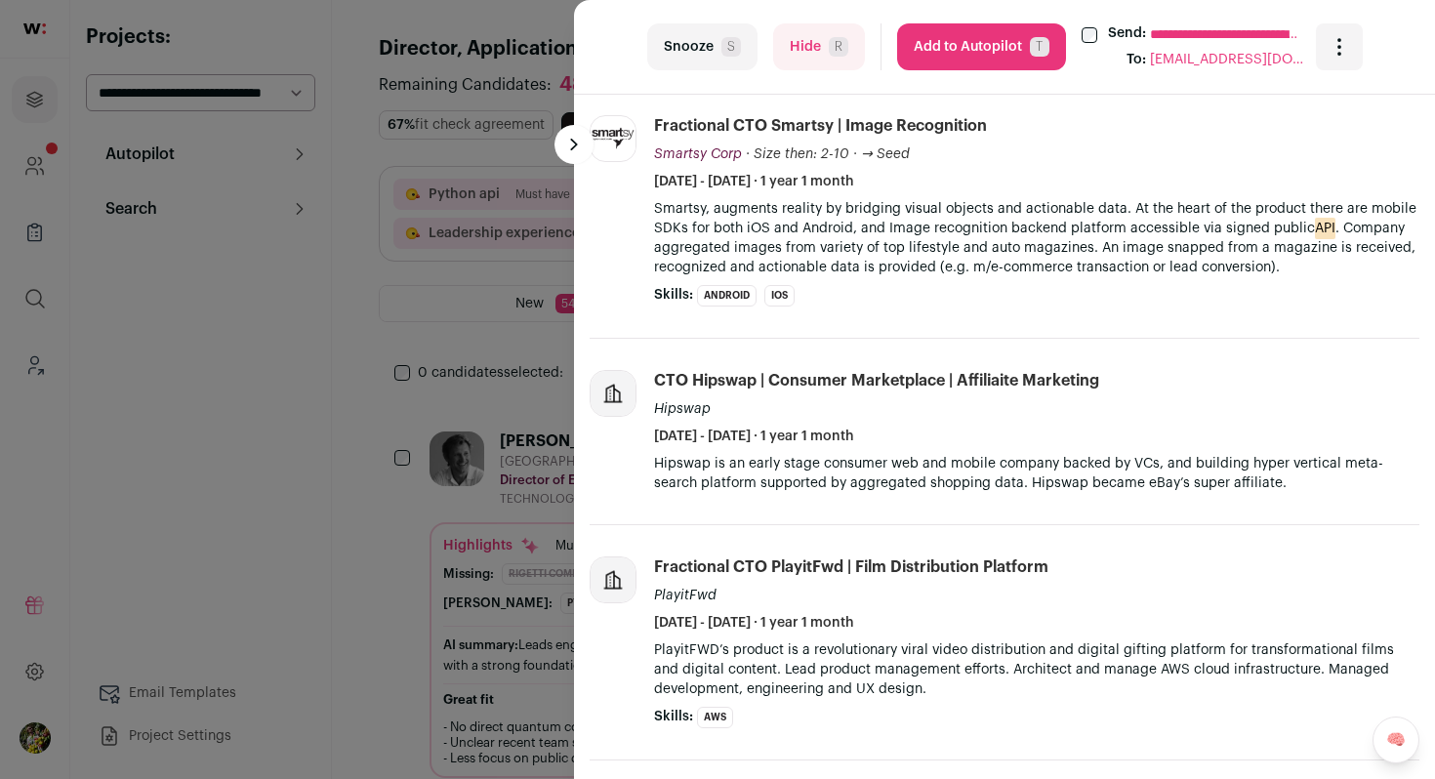
click at [826, 62] on button "Hide R" at bounding box center [819, 46] width 92 height 47
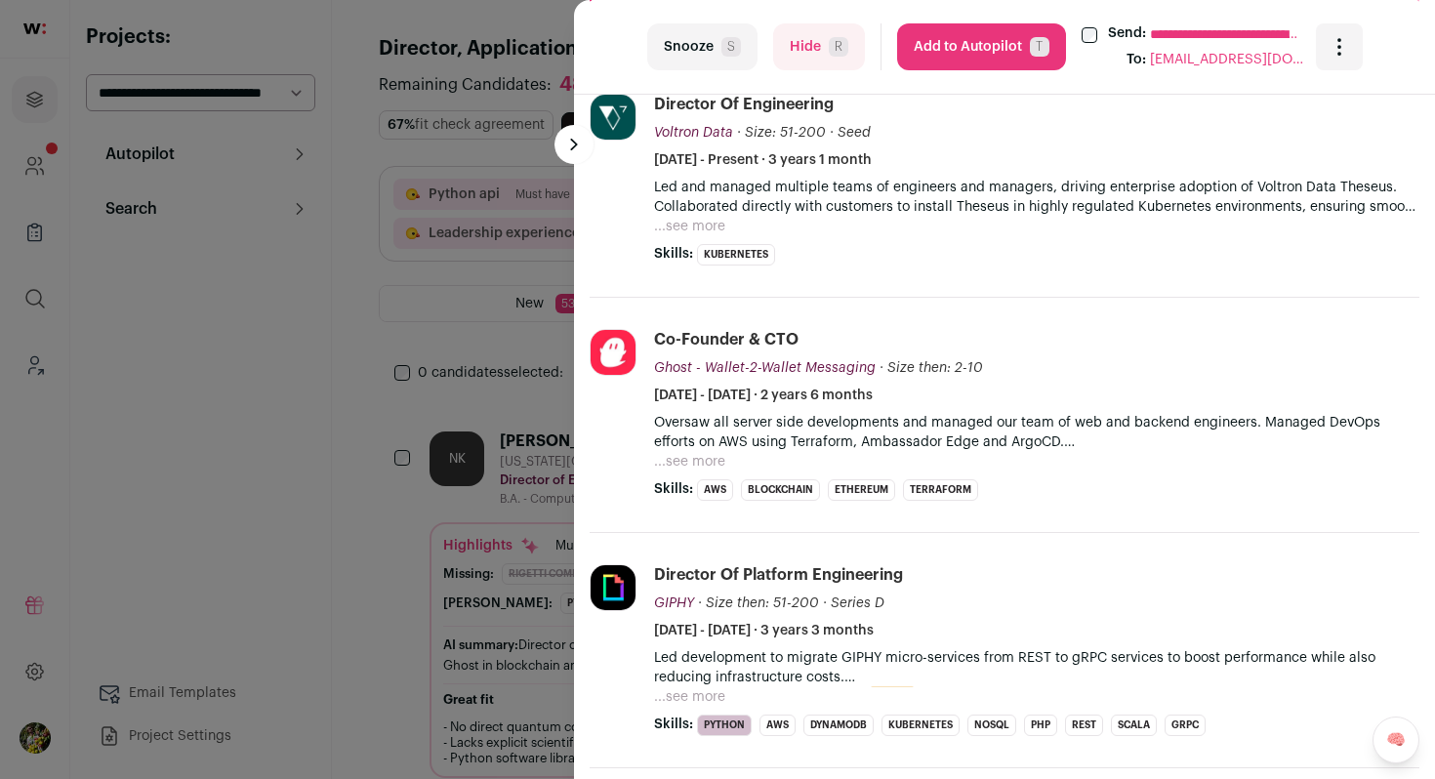
scroll to position [720, 0]
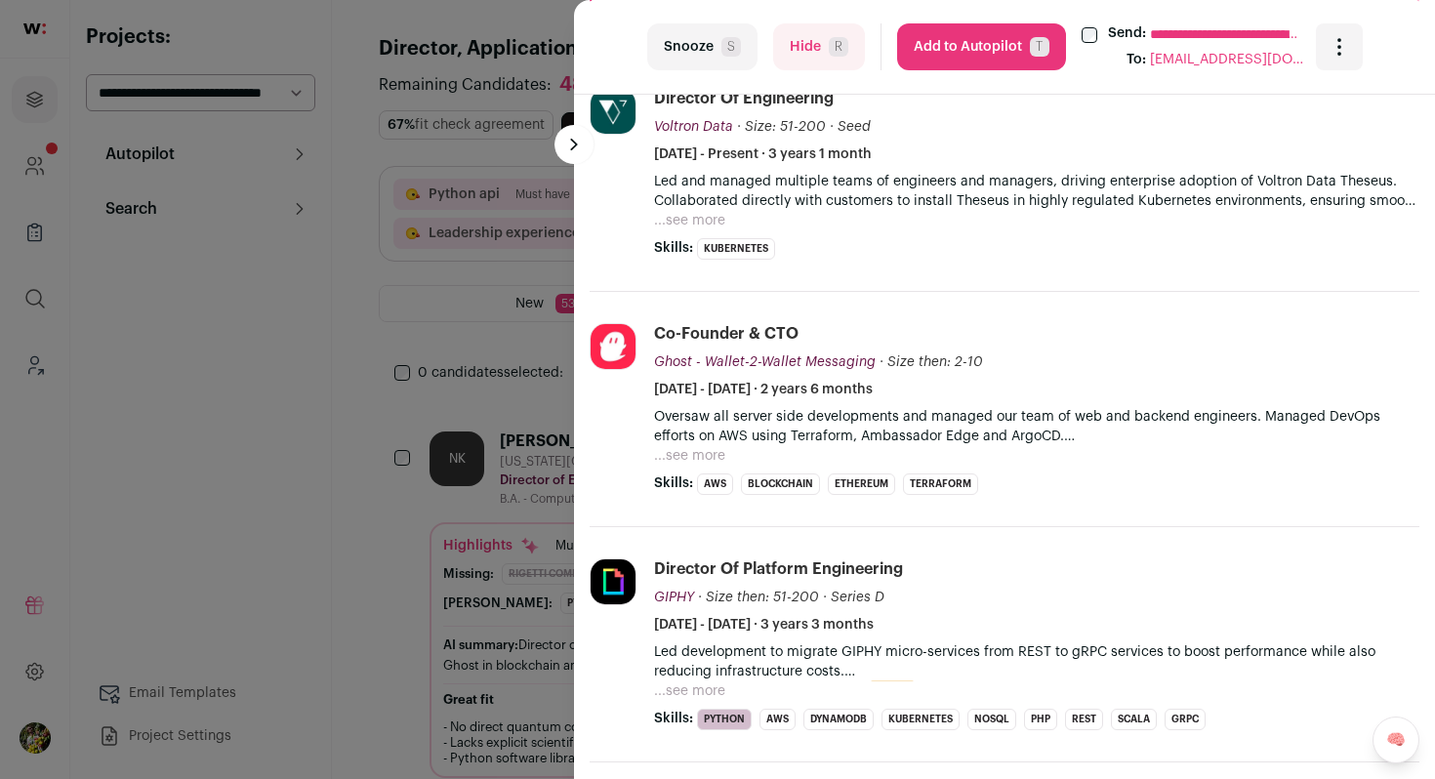
click at [707, 227] on button "...see more" at bounding box center [689, 221] width 71 height 20
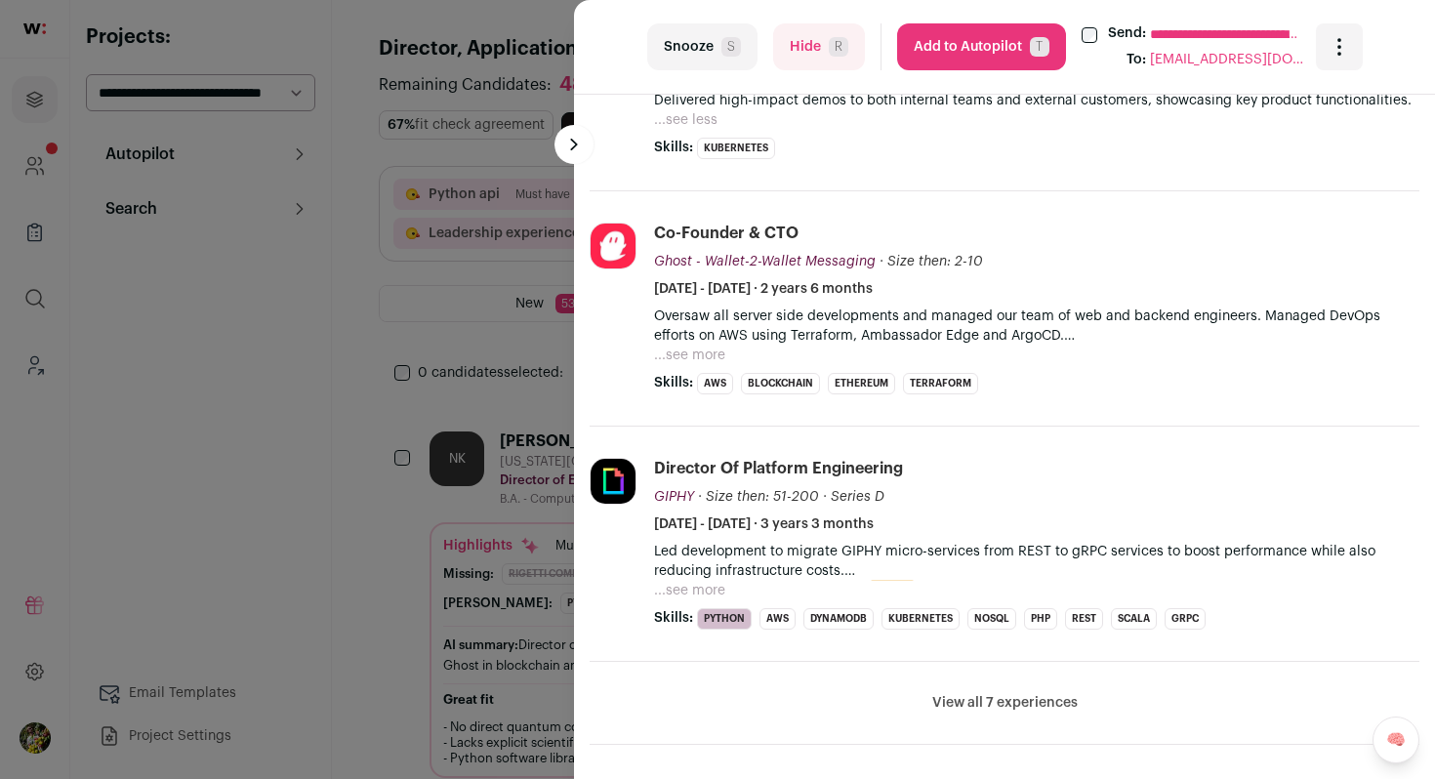
scroll to position [1027, 0]
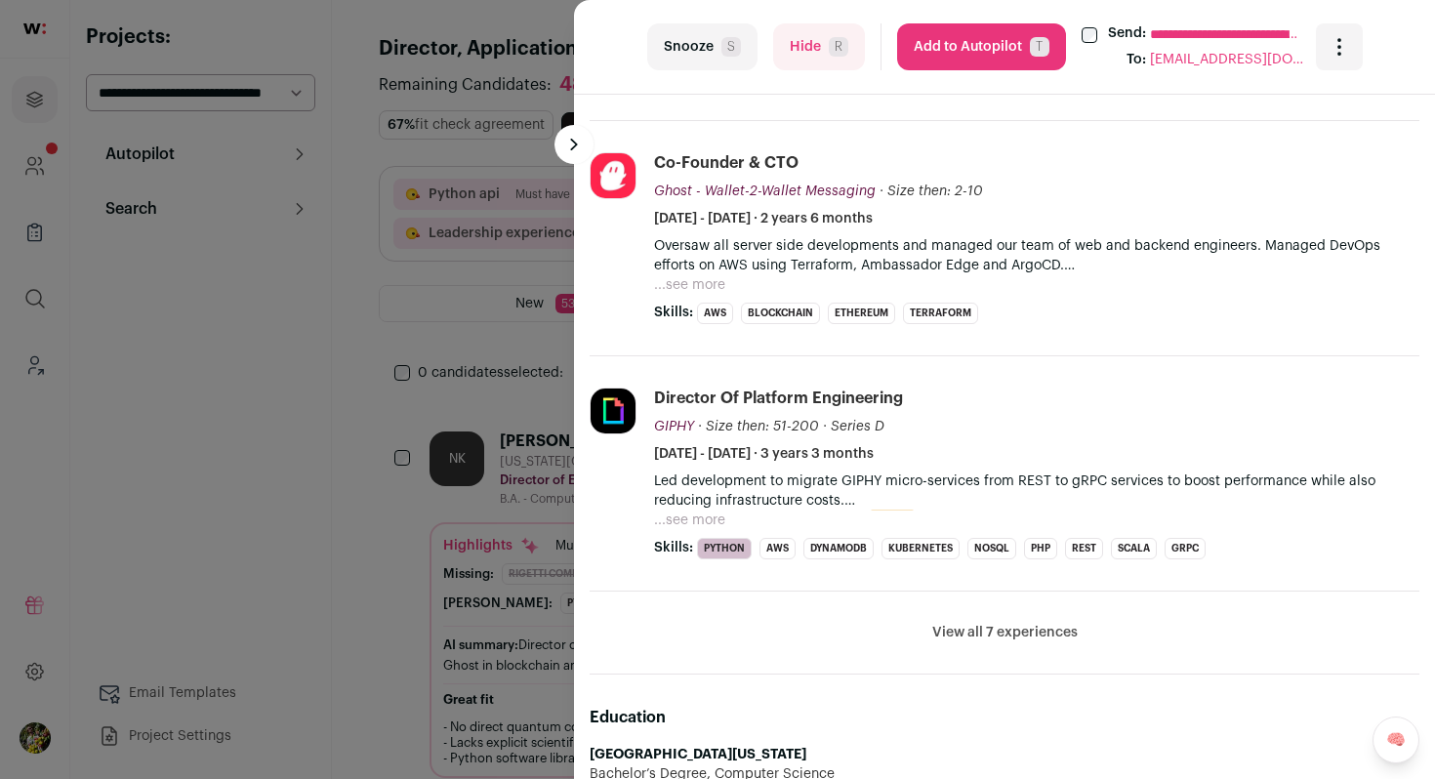
click at [698, 275] on button "...see more" at bounding box center [689, 285] width 71 height 20
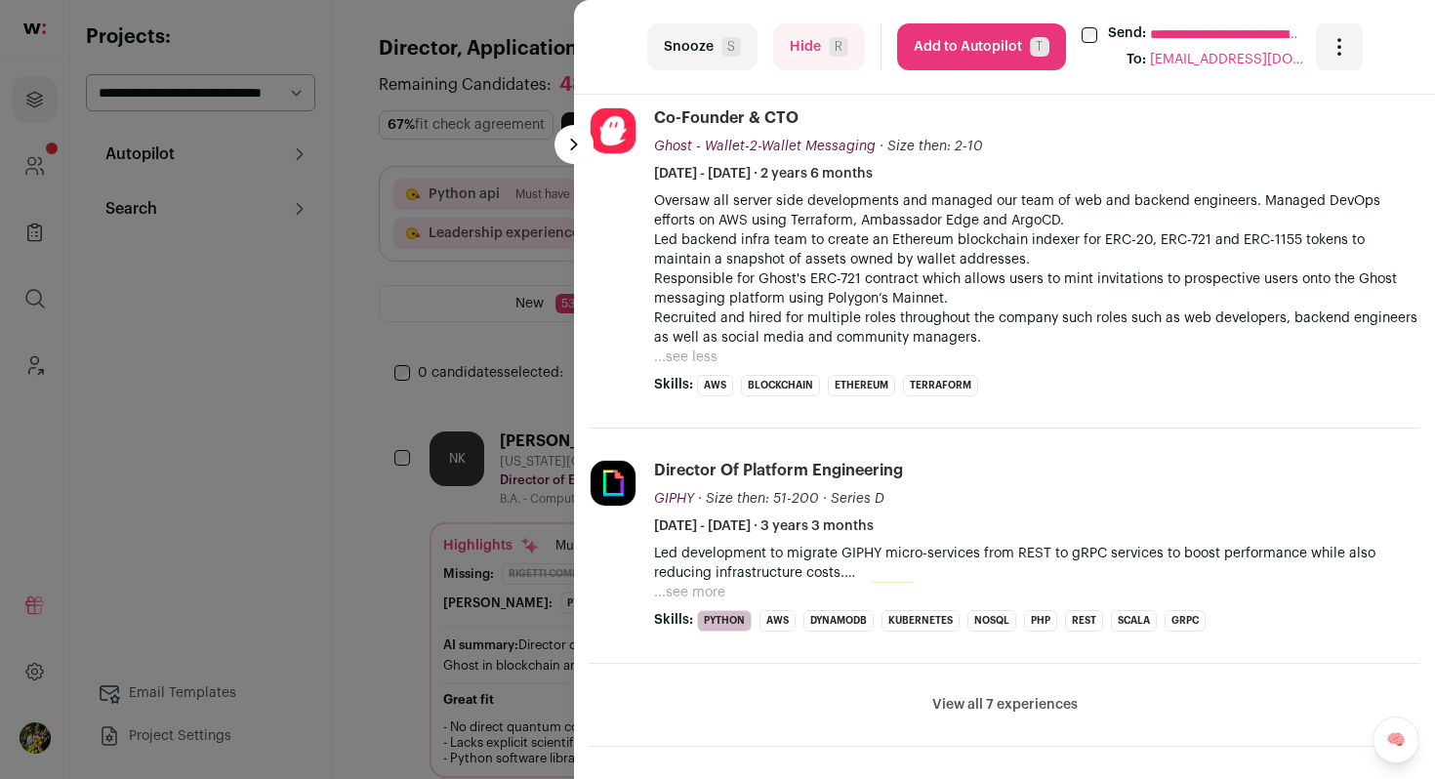
scroll to position [1078, 0]
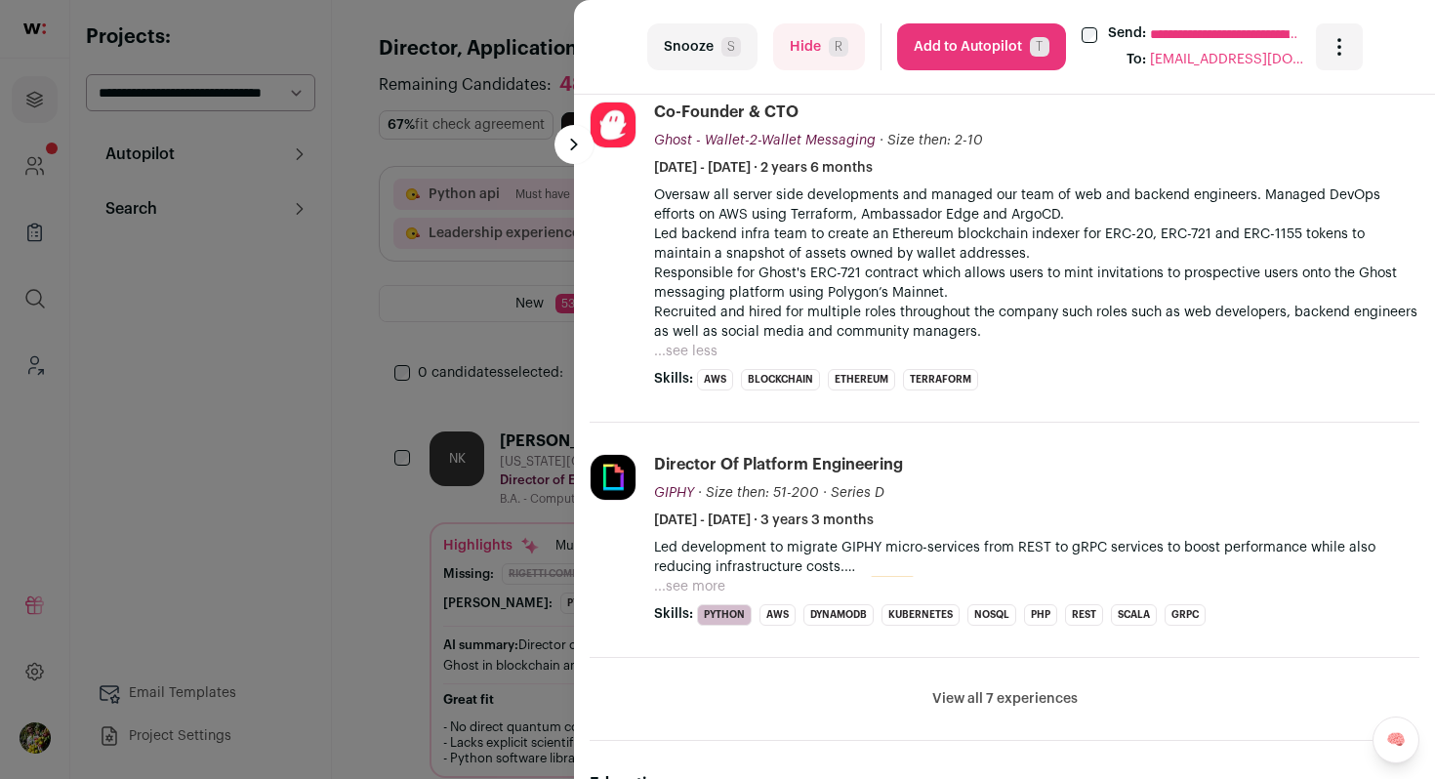
click at [687, 577] on button "...see more" at bounding box center [689, 587] width 71 height 20
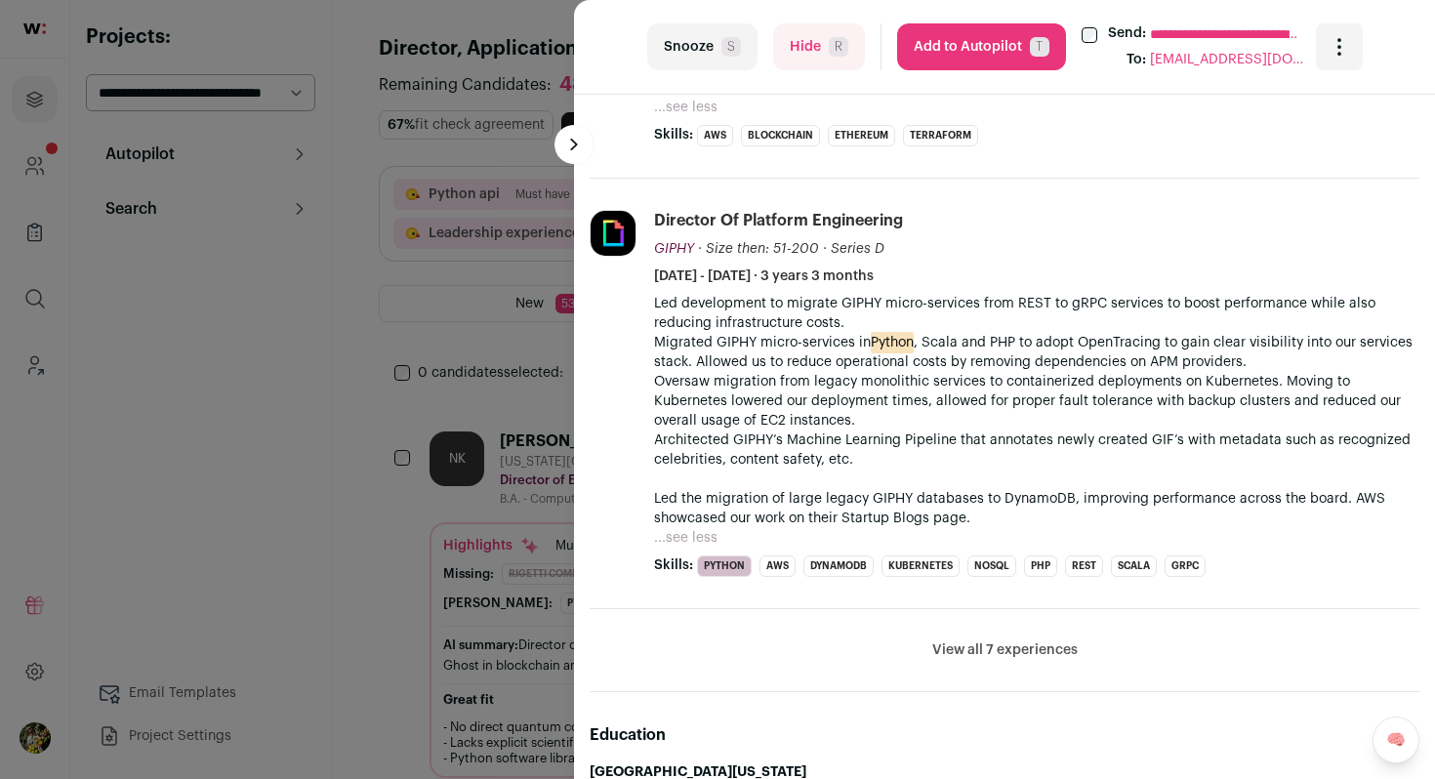
scroll to position [1327, 0]
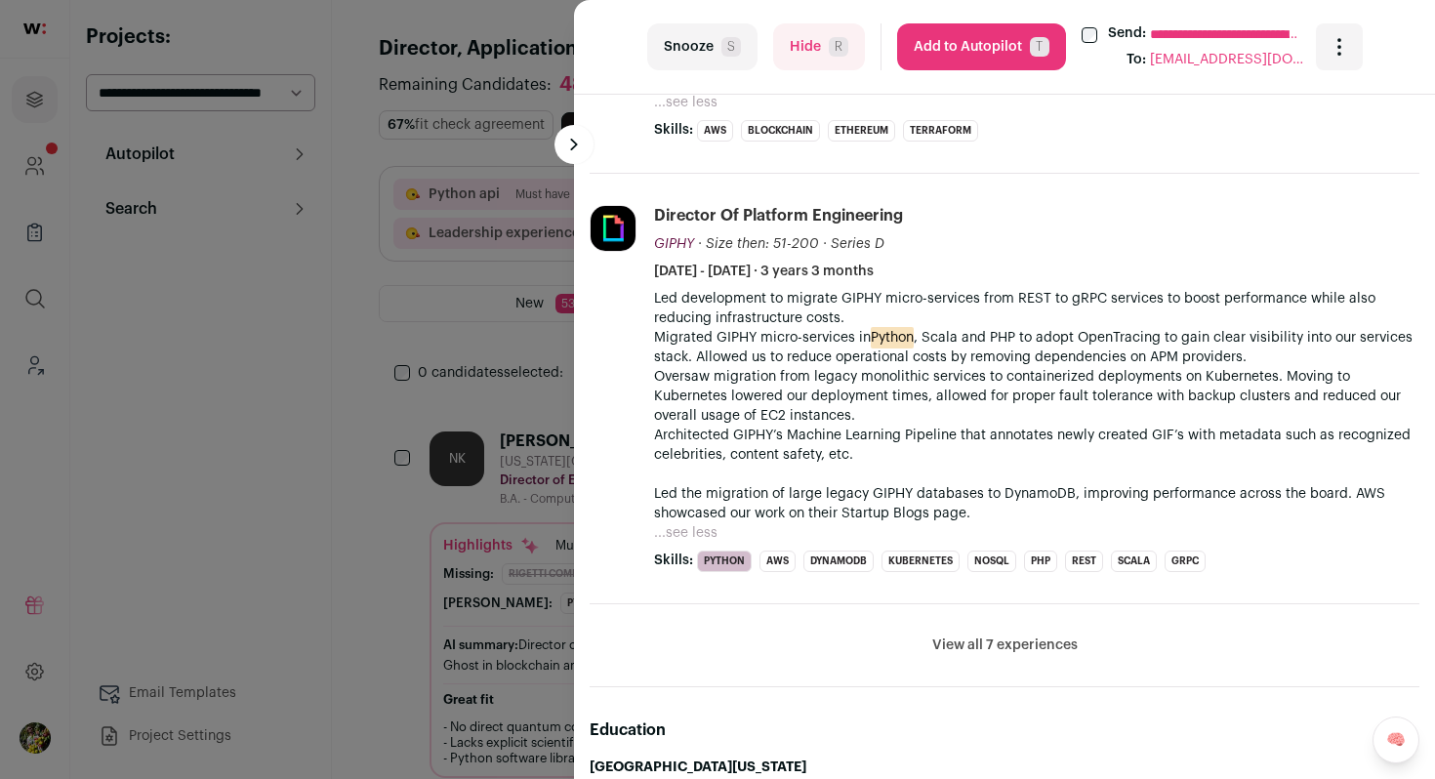
click at [982, 637] on li "View all 7 experiences View less" at bounding box center [1005, 645] width 830 height 83
click at [985, 636] on button "View all 7 experiences" at bounding box center [1004, 646] width 145 height 20
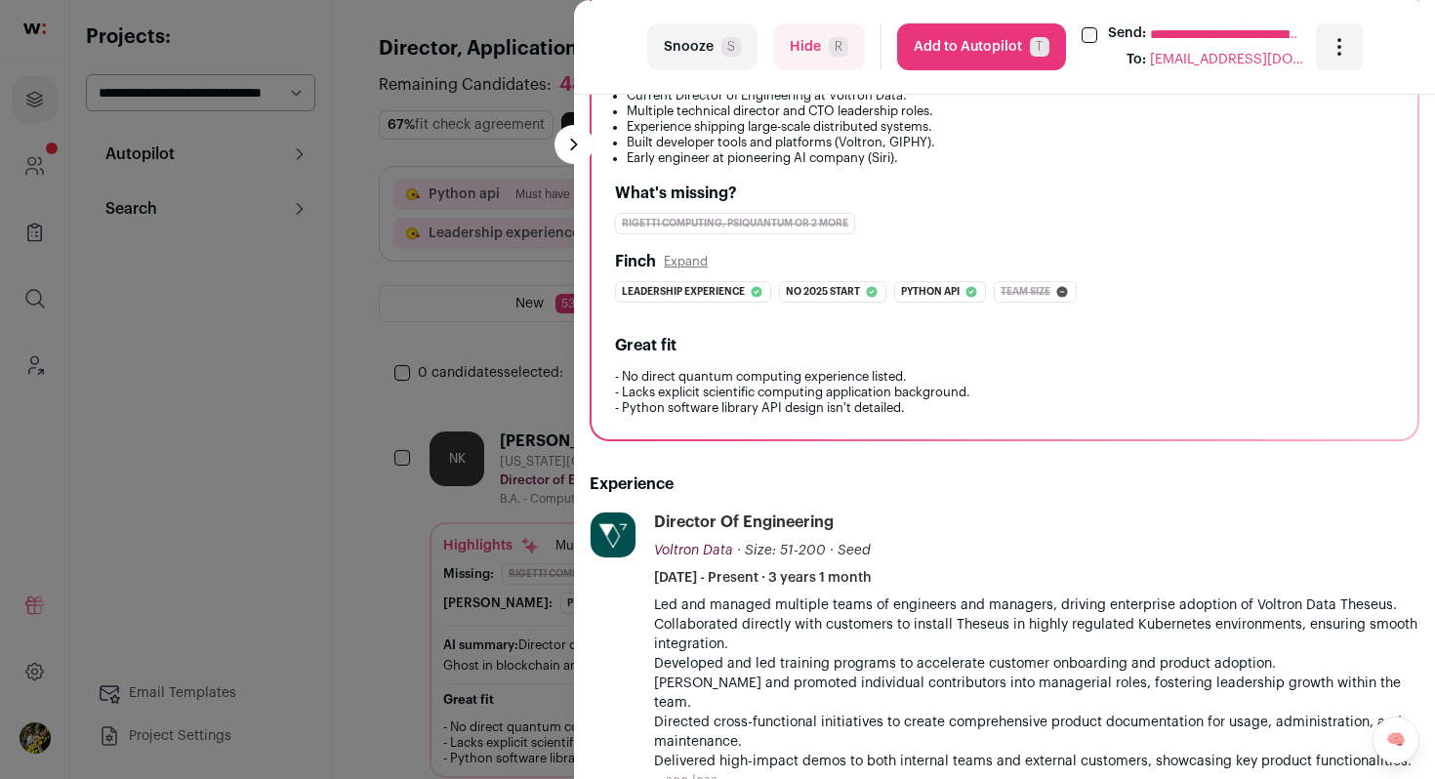
scroll to position [211, 0]
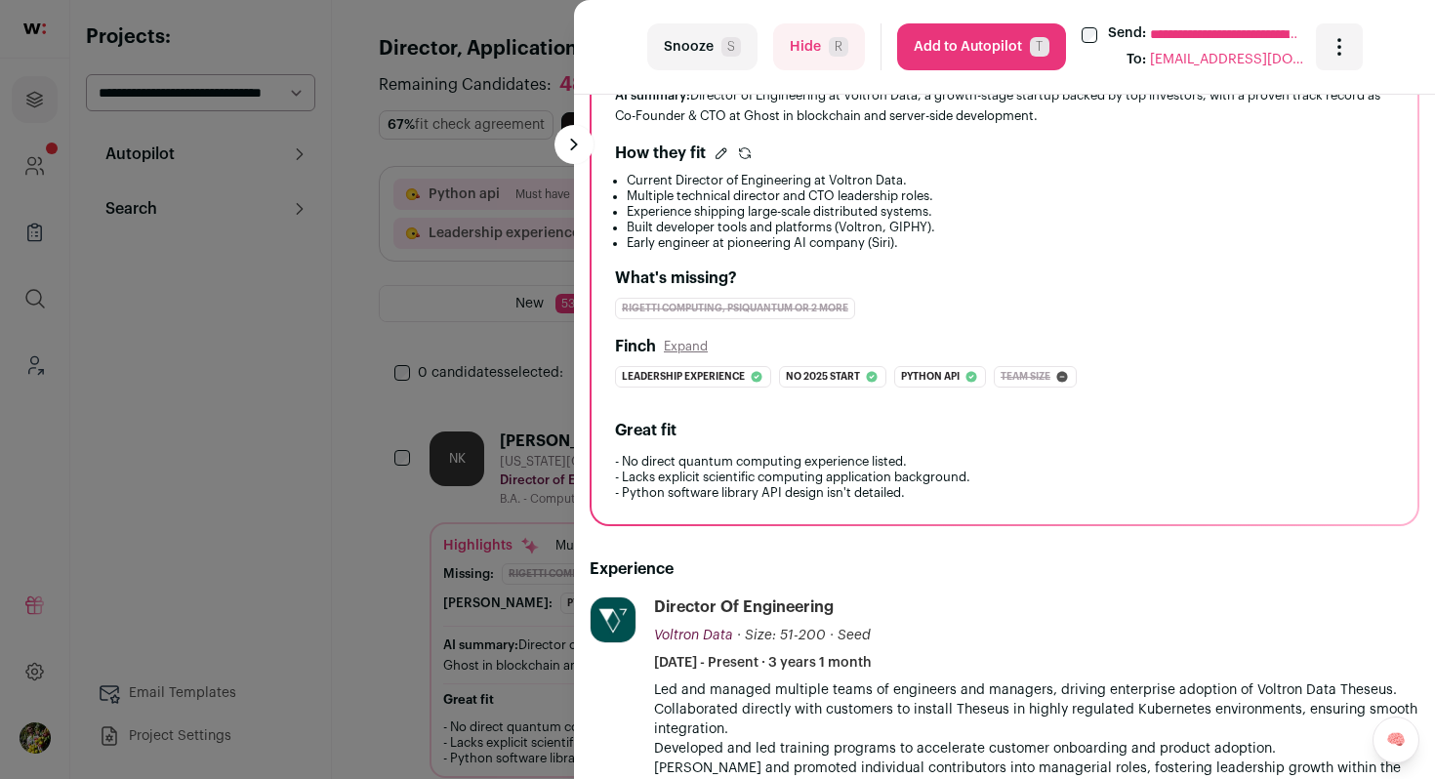
click at [1013, 54] on button "Add to Autopilot T" at bounding box center [981, 46] width 169 height 47
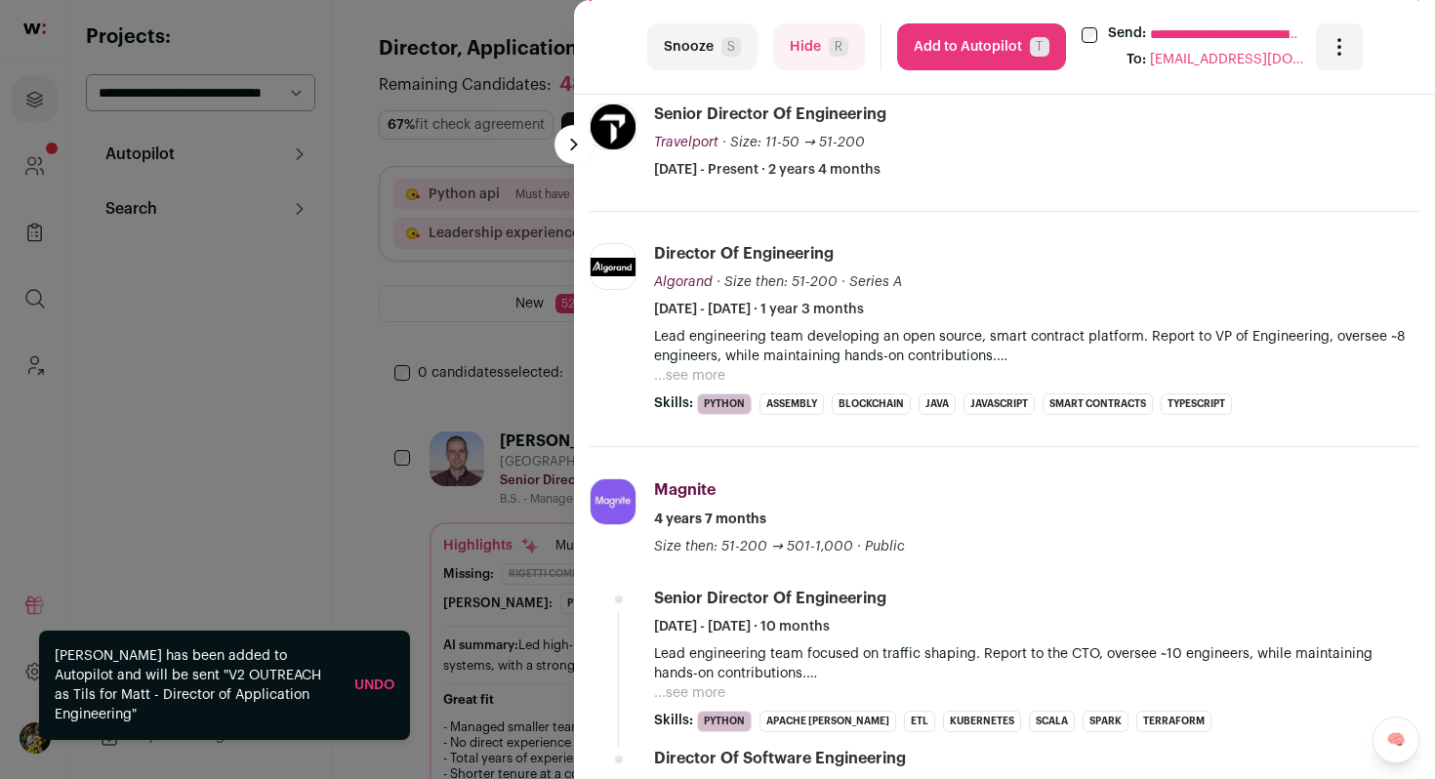
scroll to position [728, 0]
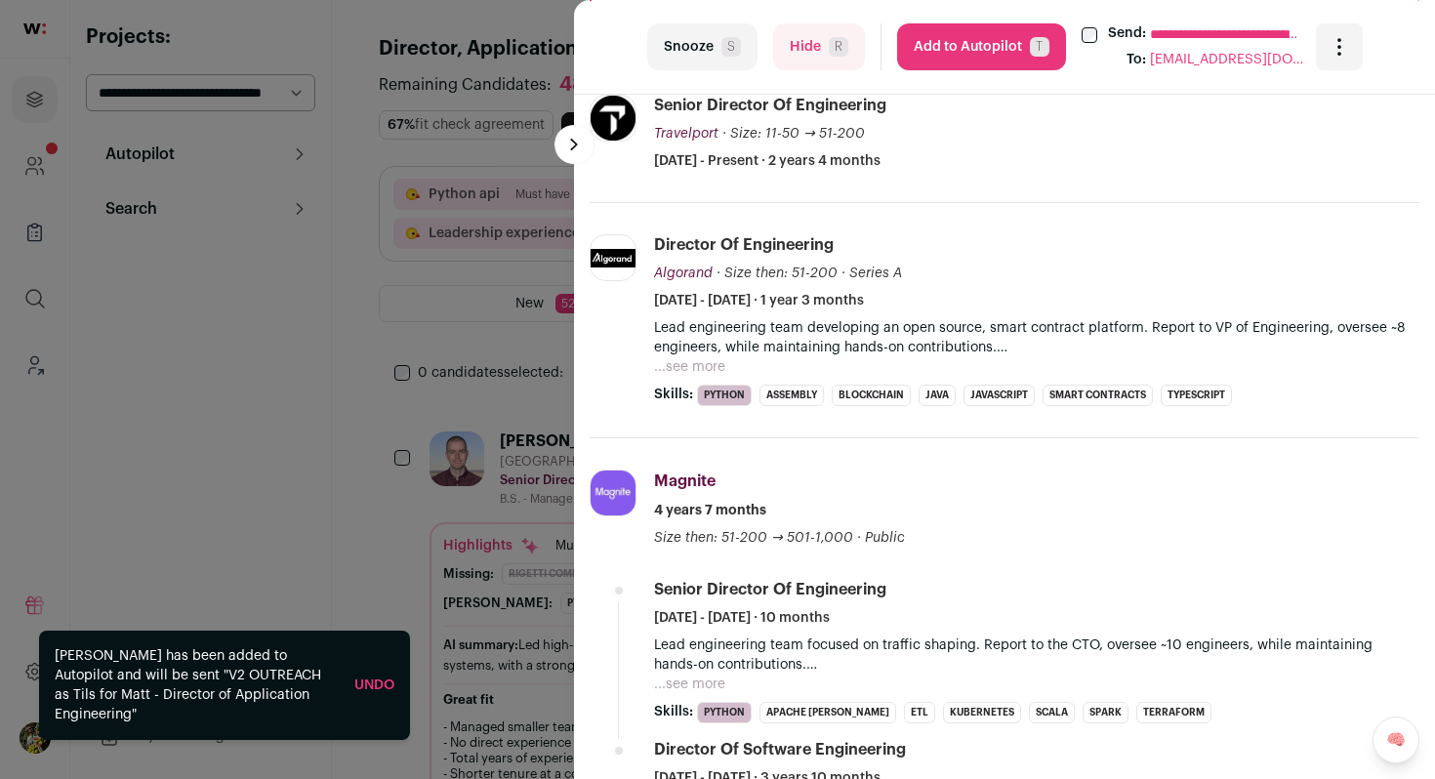
click at [1030, 47] on span "T" at bounding box center [1040, 47] width 20 height 20
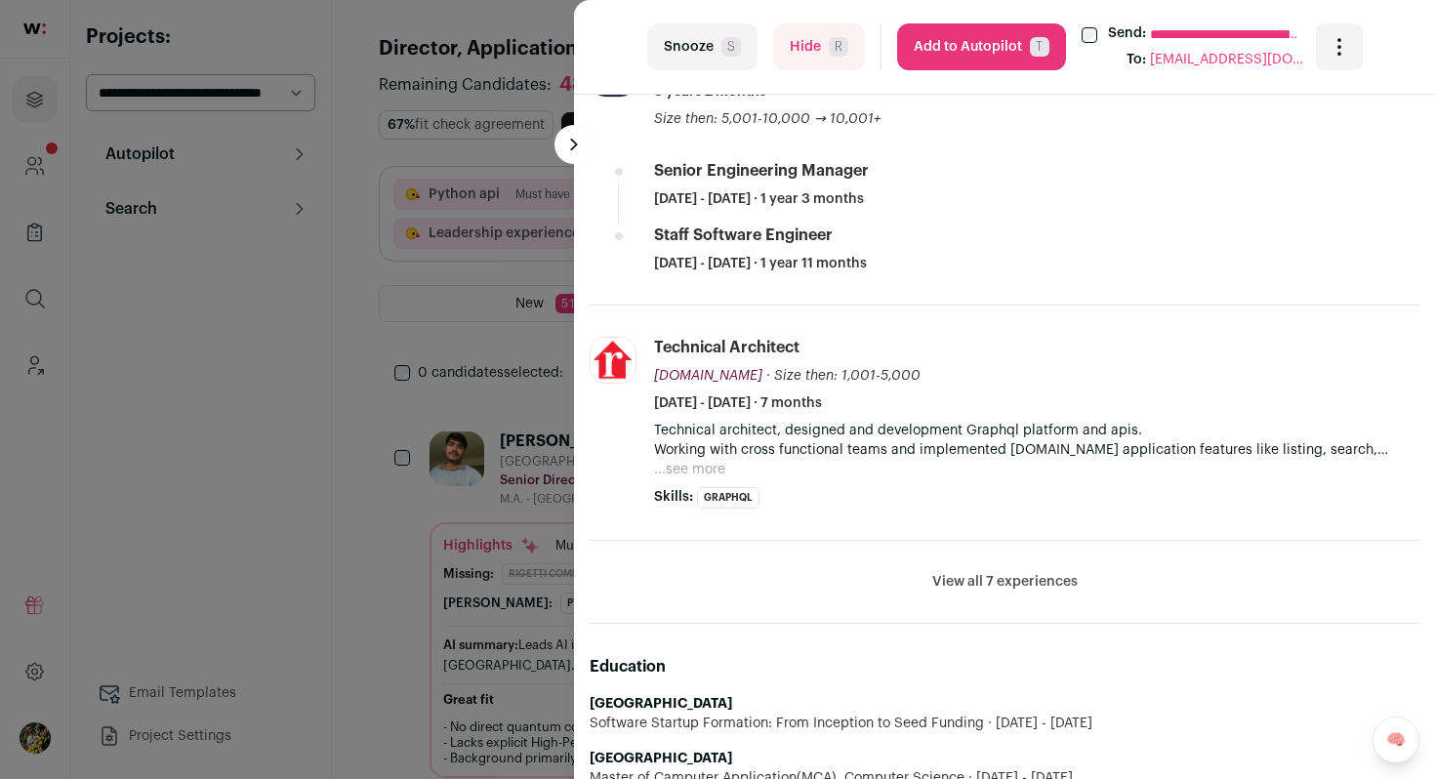
scroll to position [1071, 0]
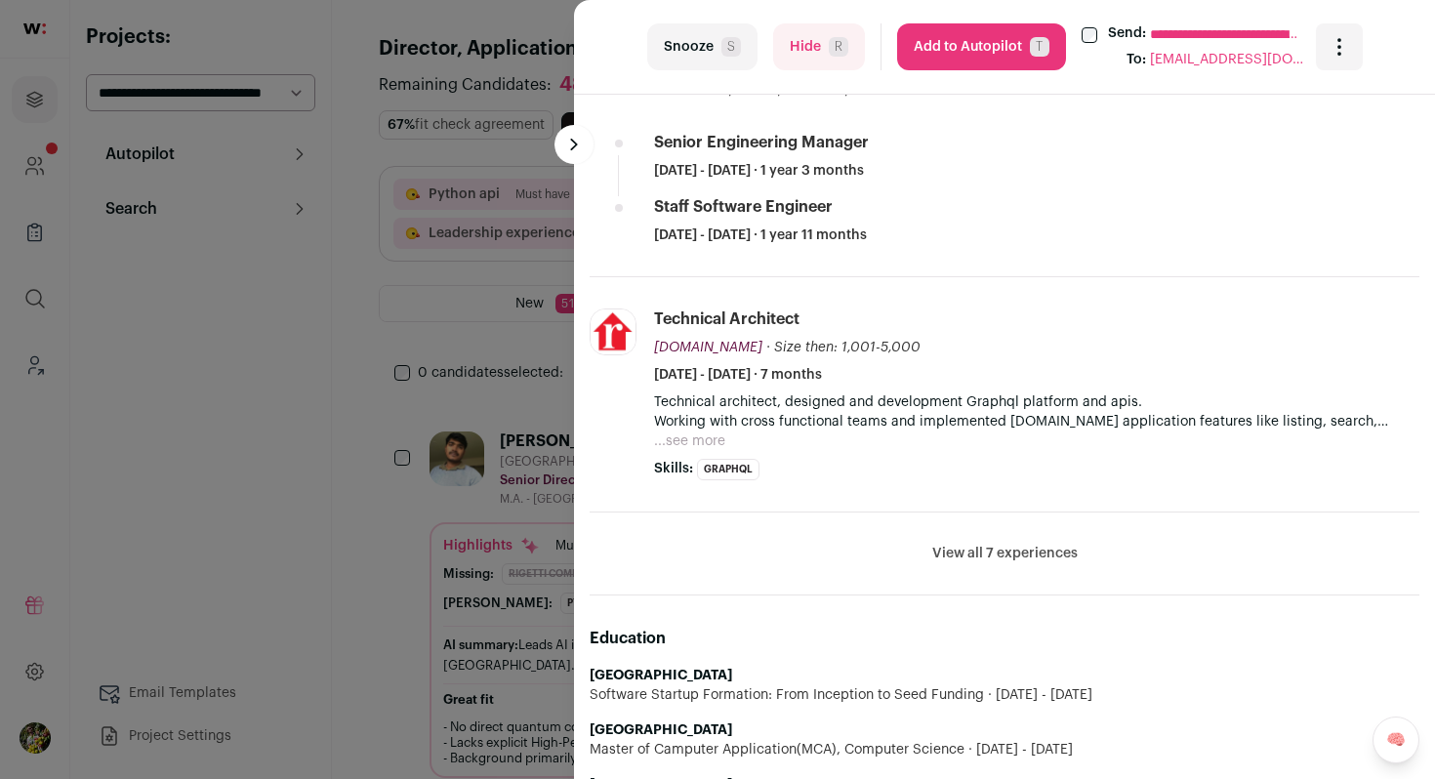
click at [969, 545] on button "View all 7 experiences" at bounding box center [1004, 554] width 145 height 20
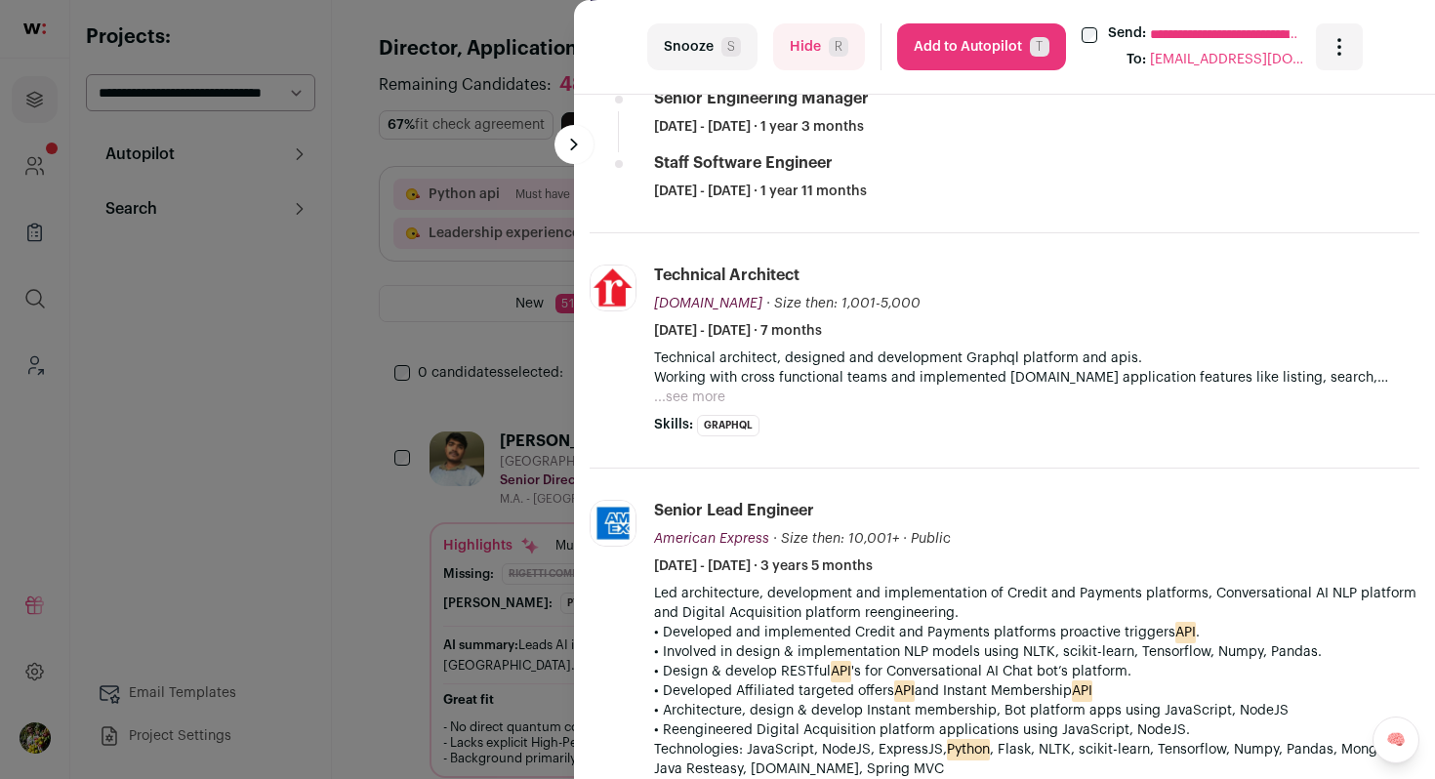
scroll to position [1117, 0]
click at [827, 55] on button "Hide R" at bounding box center [819, 46] width 92 height 47
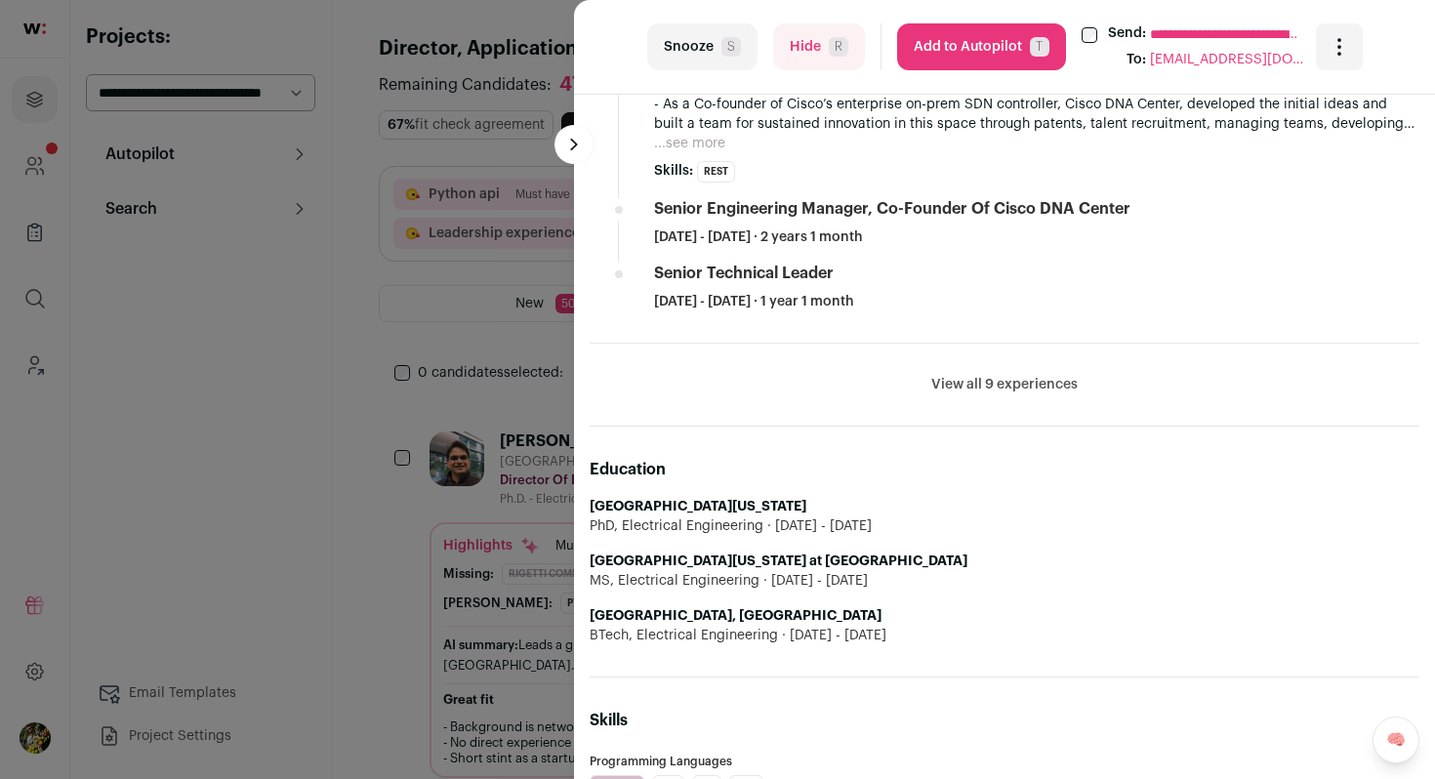
scroll to position [1592, 0]
click at [961, 383] on button "View all 9 experiences" at bounding box center [1004, 384] width 146 height 20
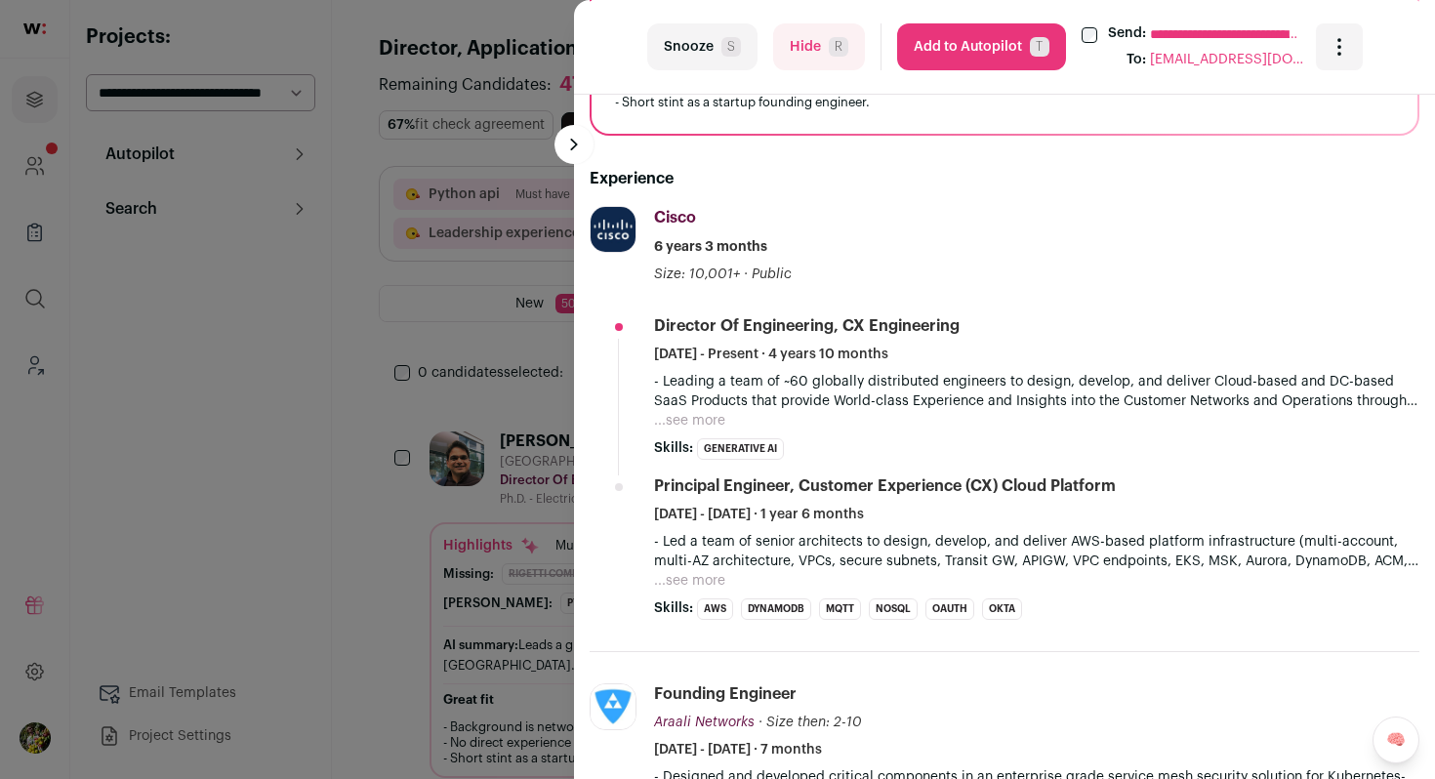
scroll to position [603, 0]
click at [717, 414] on button "...see more" at bounding box center [689, 419] width 71 height 20
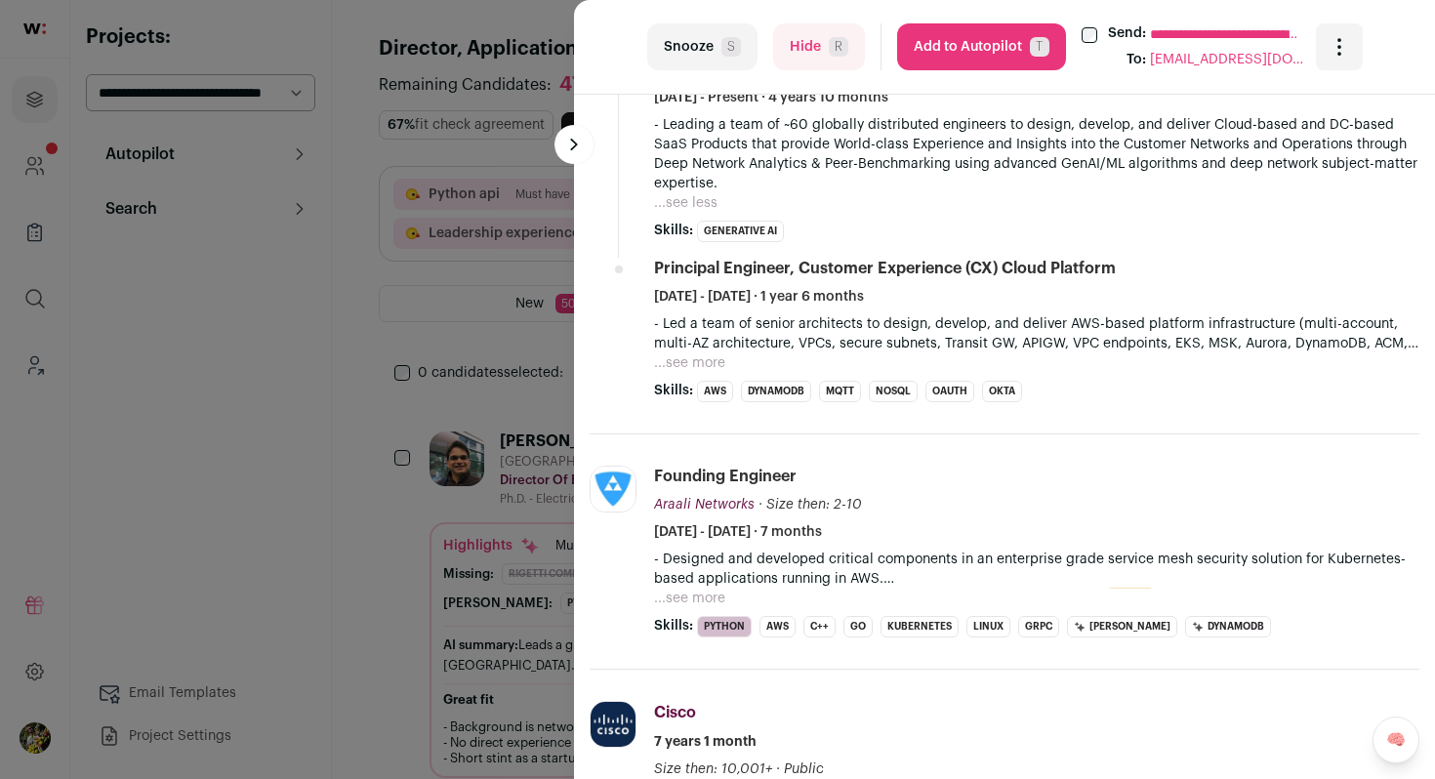
scroll to position [860, 0]
click at [702, 367] on button "...see more" at bounding box center [689, 361] width 71 height 20
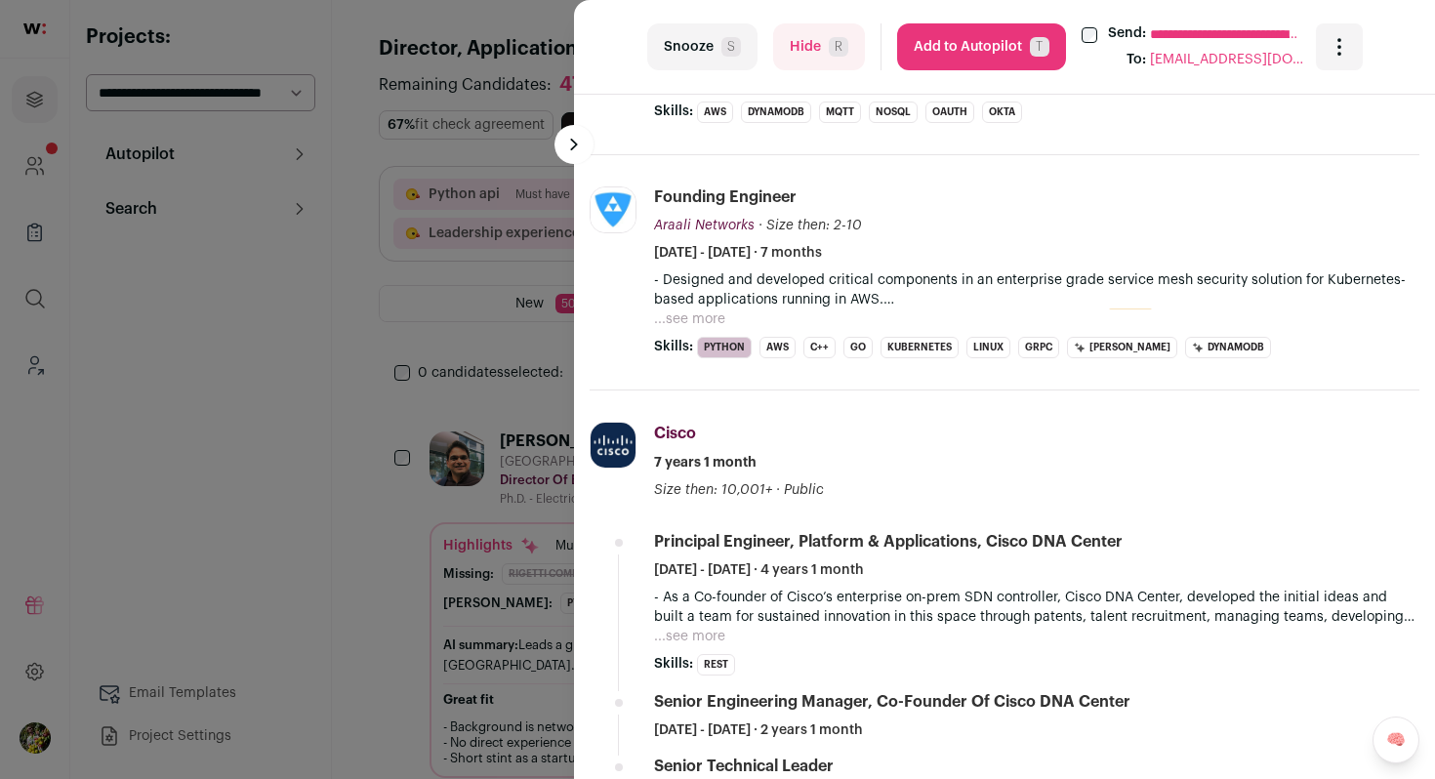
scroll to position [1287, 0]
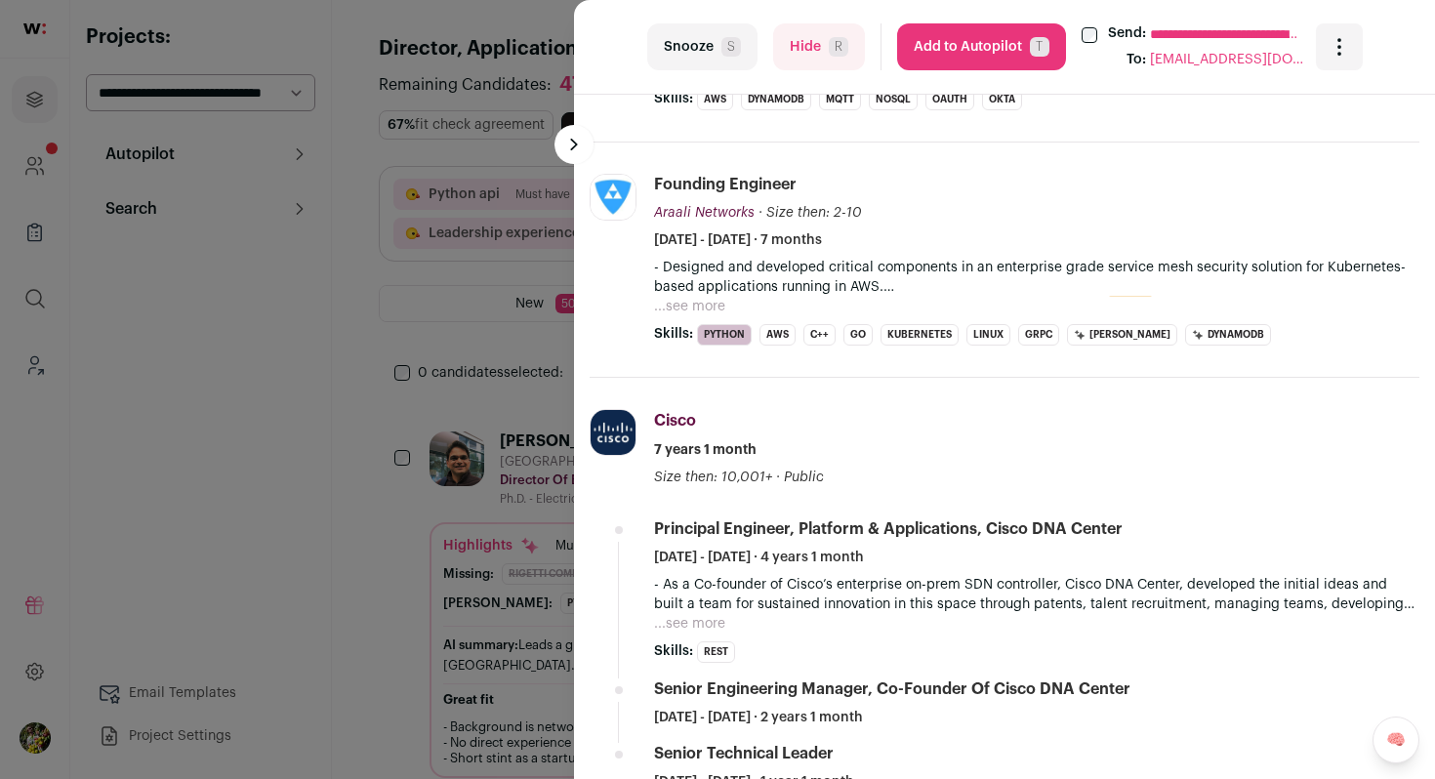
click at [694, 297] on button "...see more" at bounding box center [689, 307] width 71 height 20
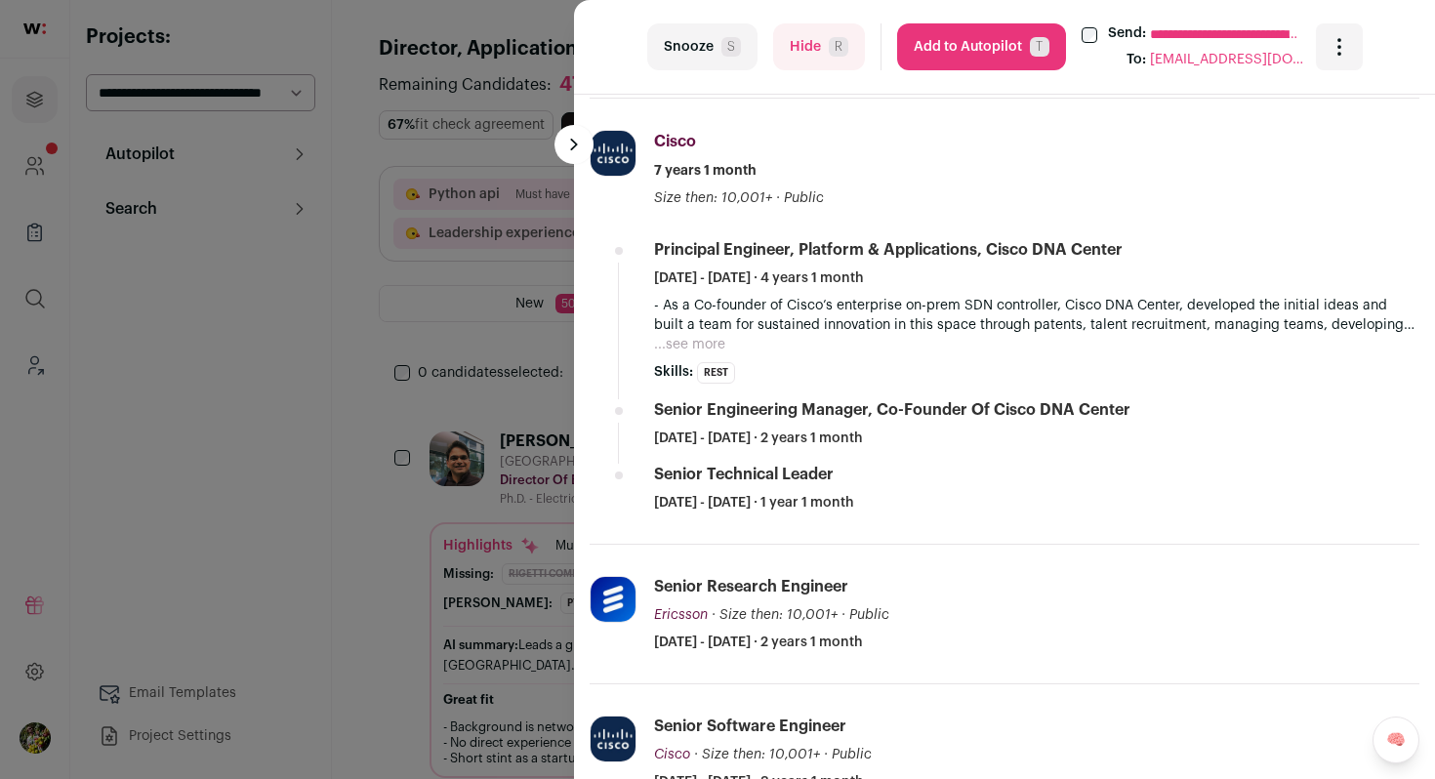
scroll to position [1697, 0]
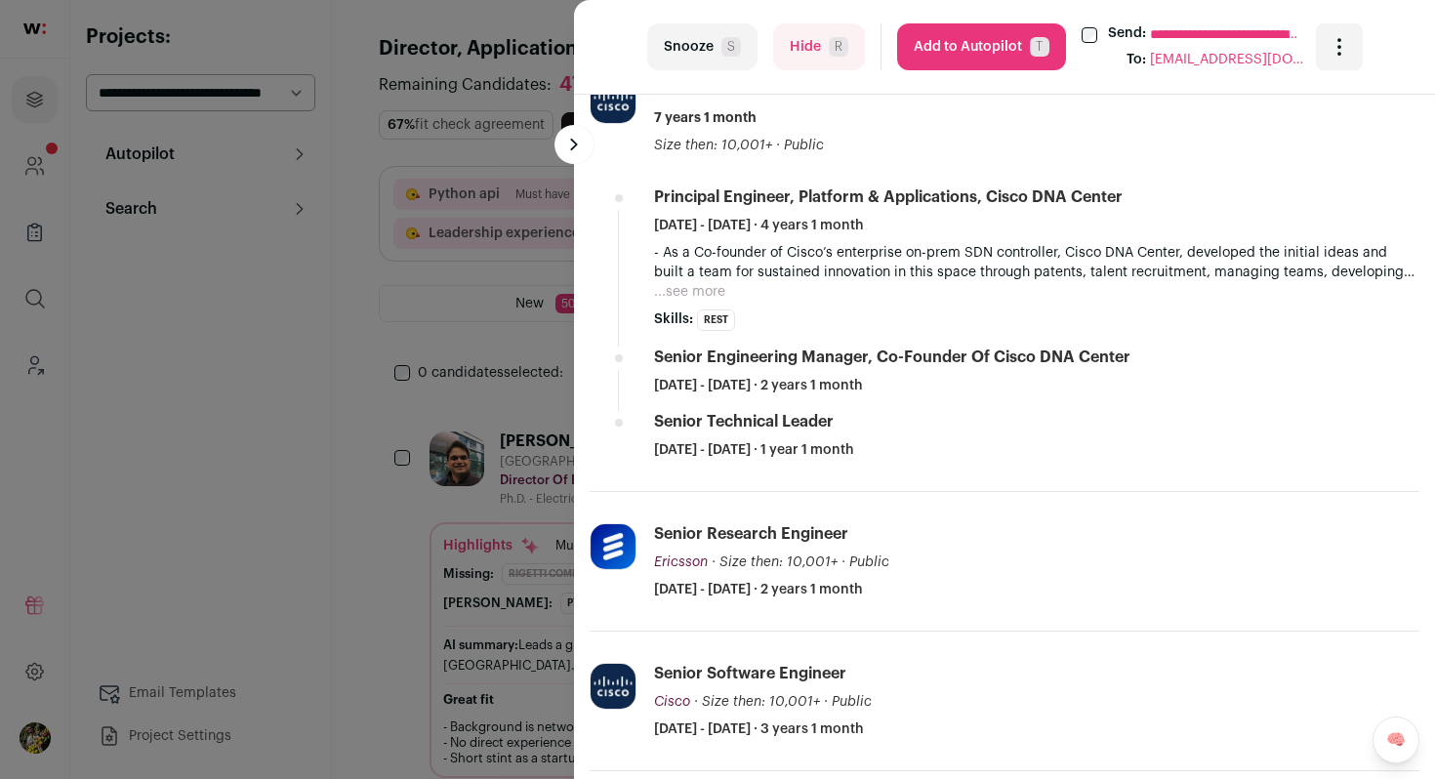
click at [702, 282] on button "...see more" at bounding box center [689, 292] width 71 height 20
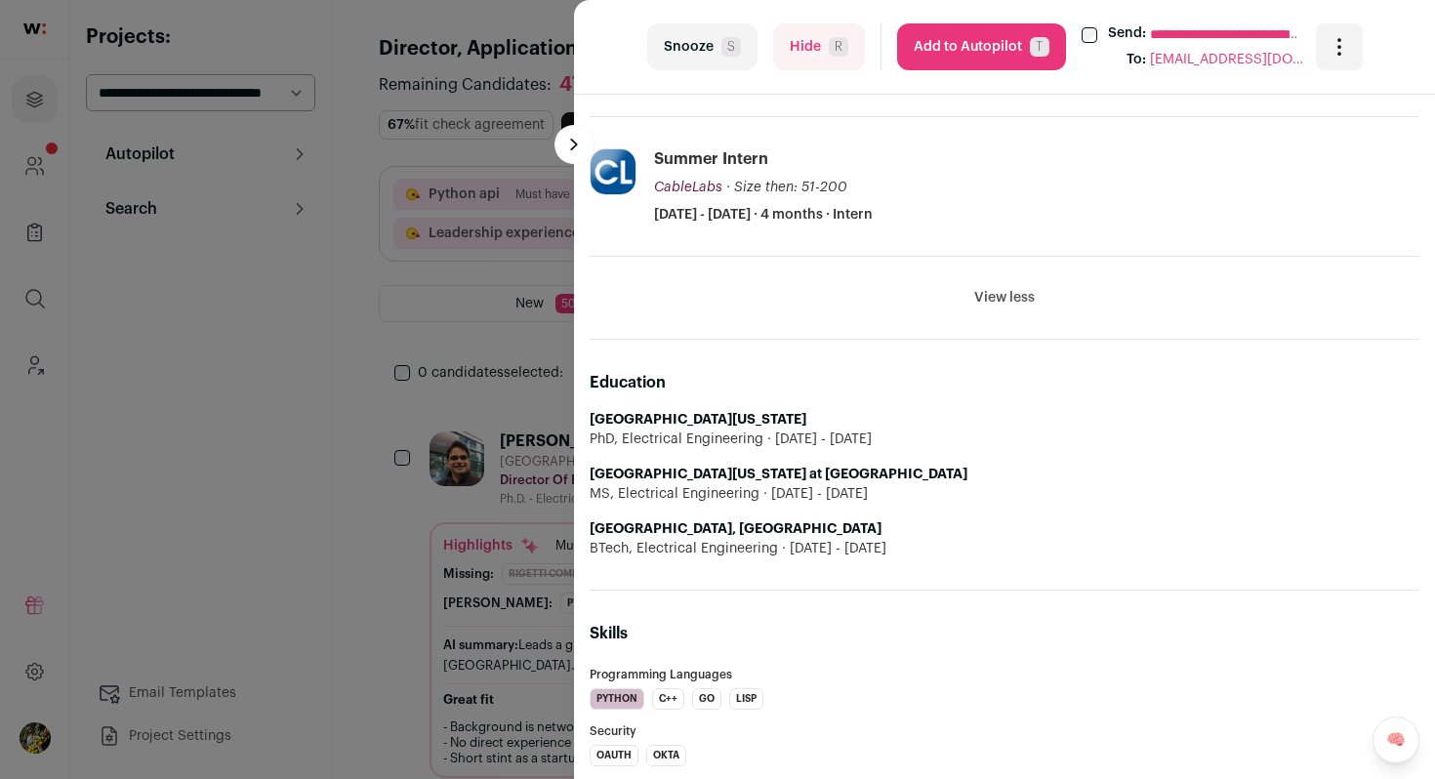
scroll to position [2969, 0]
click at [914, 50] on button "Add to Autopilot T" at bounding box center [981, 46] width 169 height 47
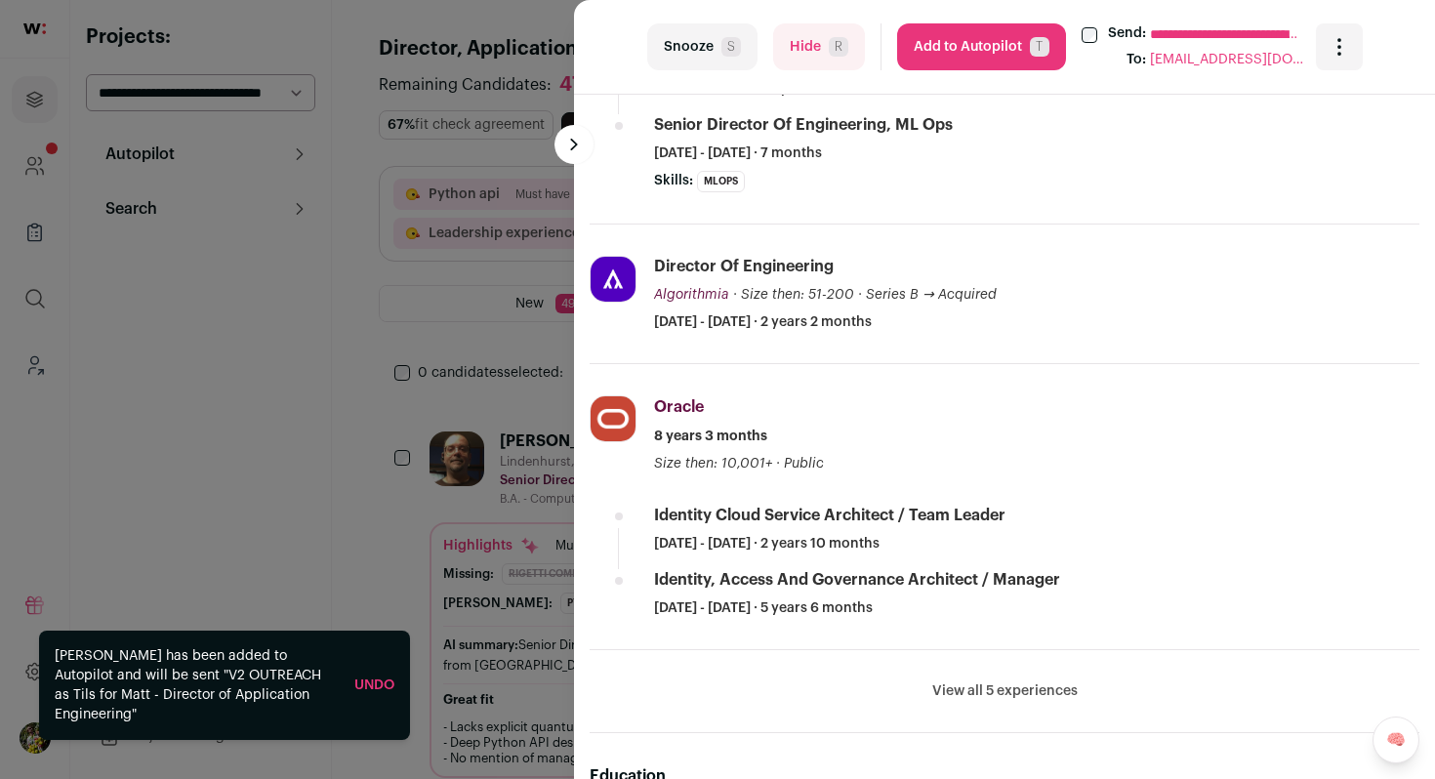
scroll to position [980, 0]
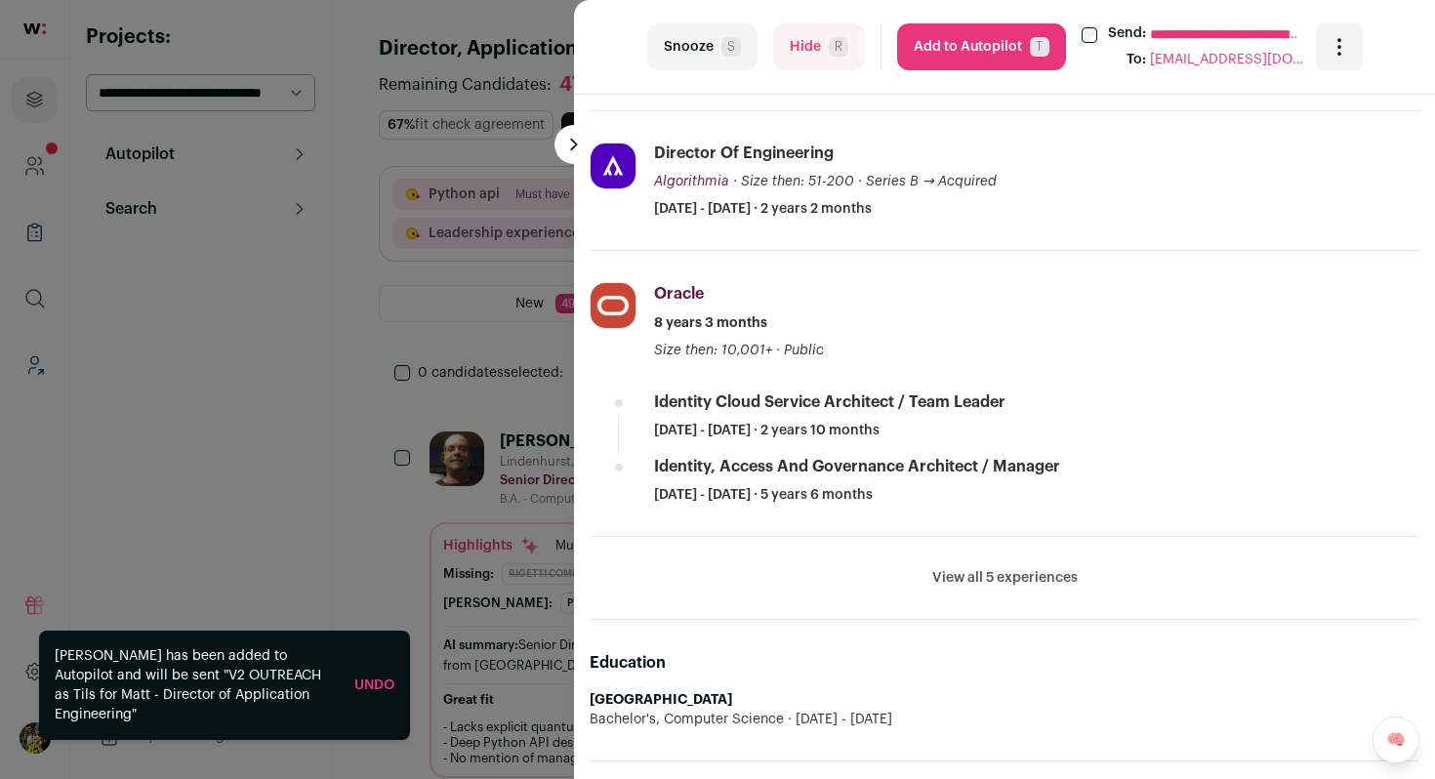
click at [1010, 573] on button "View all 5 experiences" at bounding box center [1004, 578] width 145 height 20
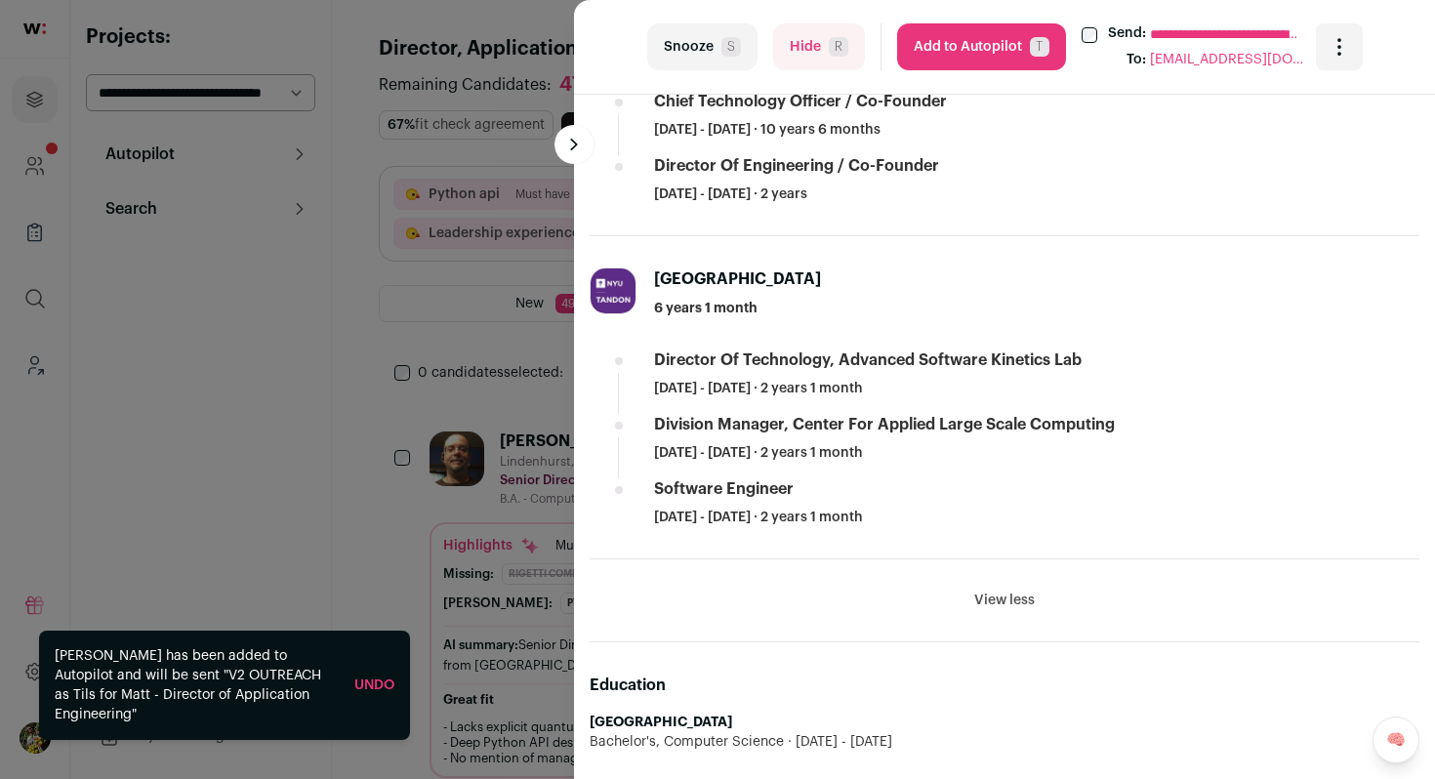
scroll to position [1569, 0]
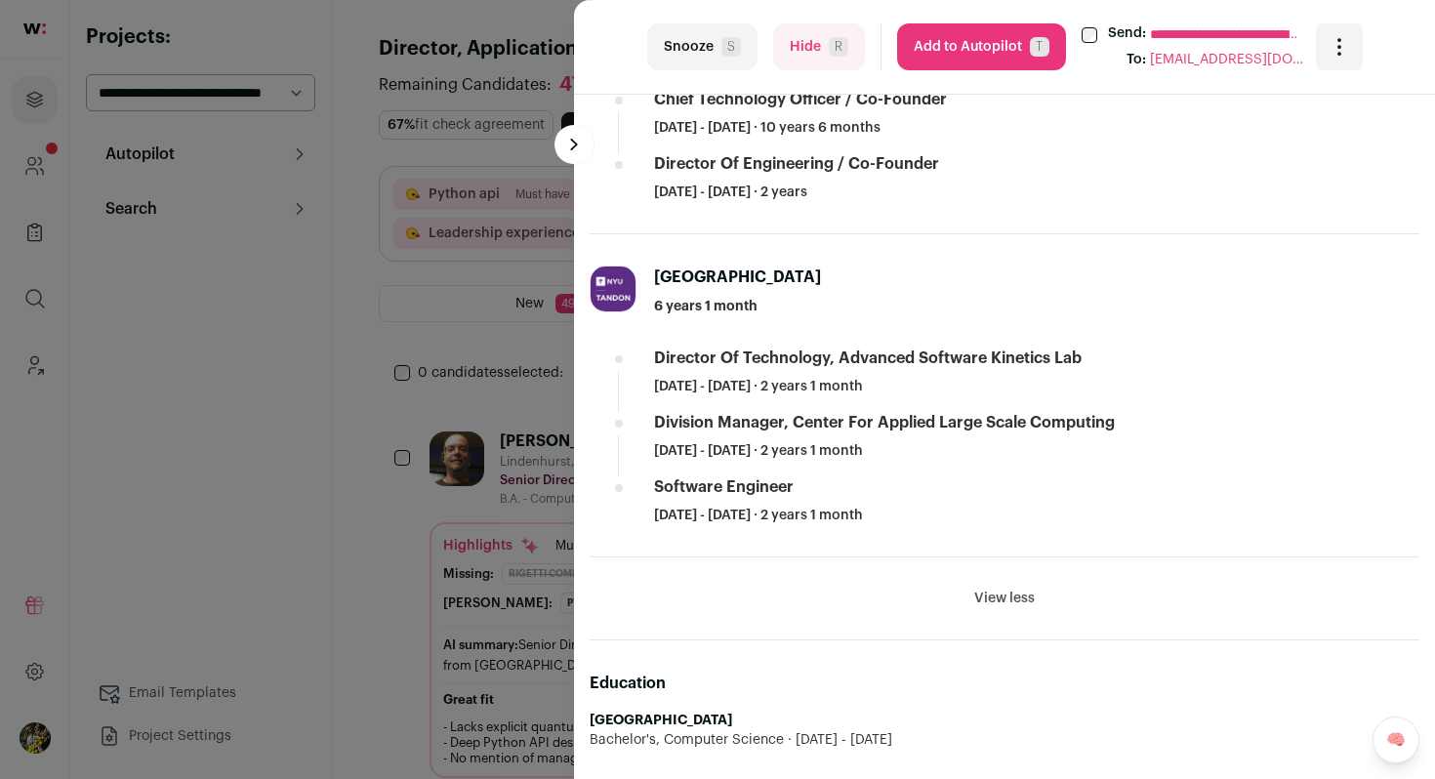
click at [969, 52] on button "Add to Autopilot T" at bounding box center [981, 46] width 169 height 47
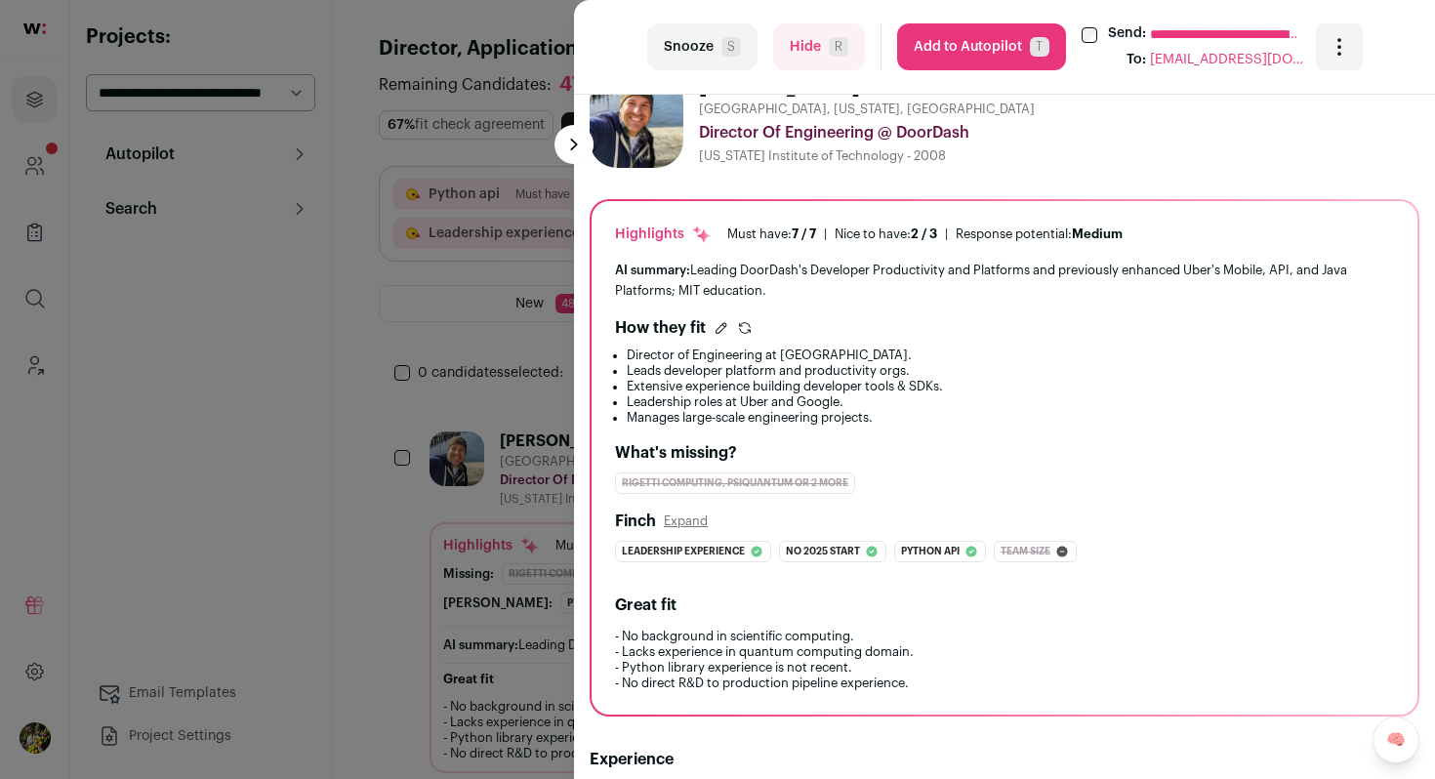
scroll to position [0, 0]
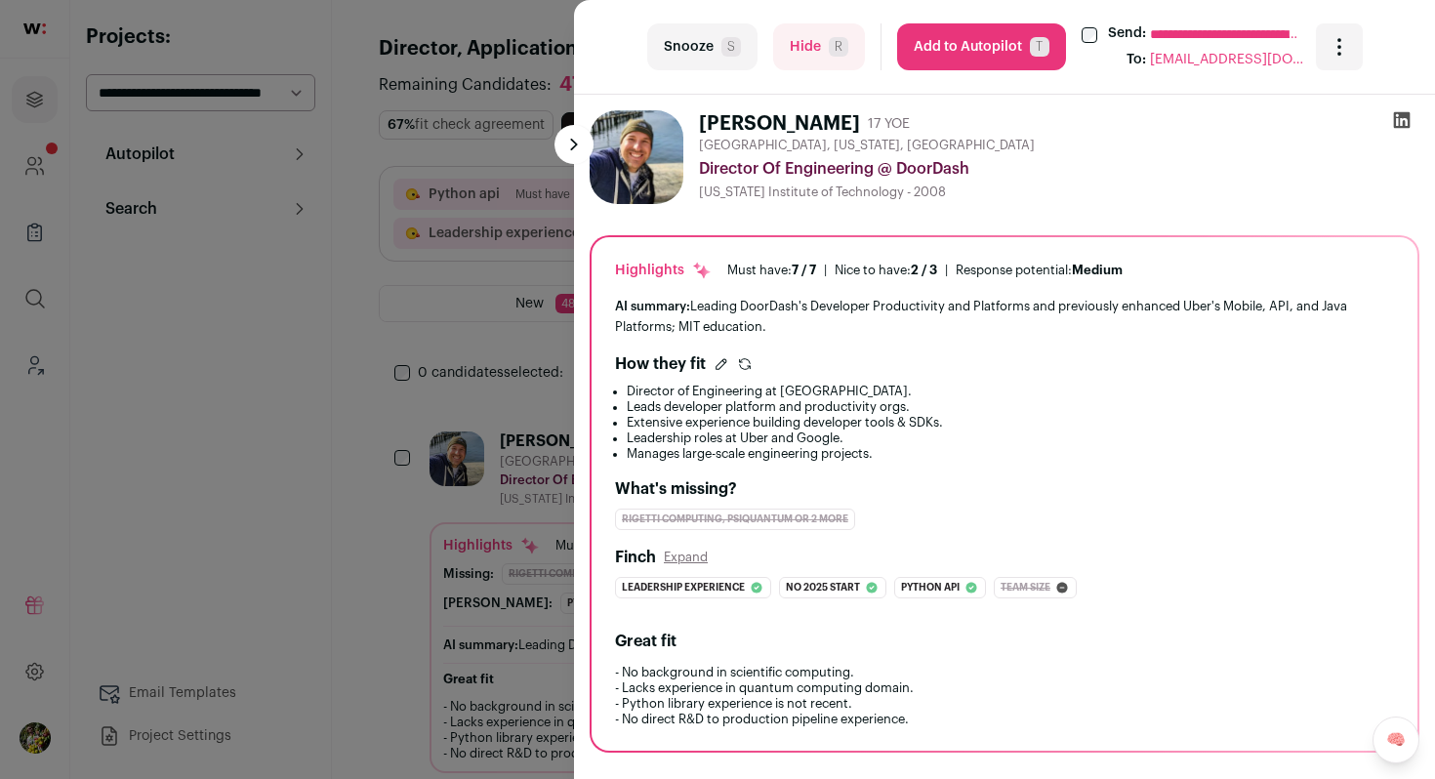
click at [1400, 116] on icon at bounding box center [1402, 120] width 17 height 17
click at [827, 62] on button "Hide R" at bounding box center [819, 46] width 92 height 47
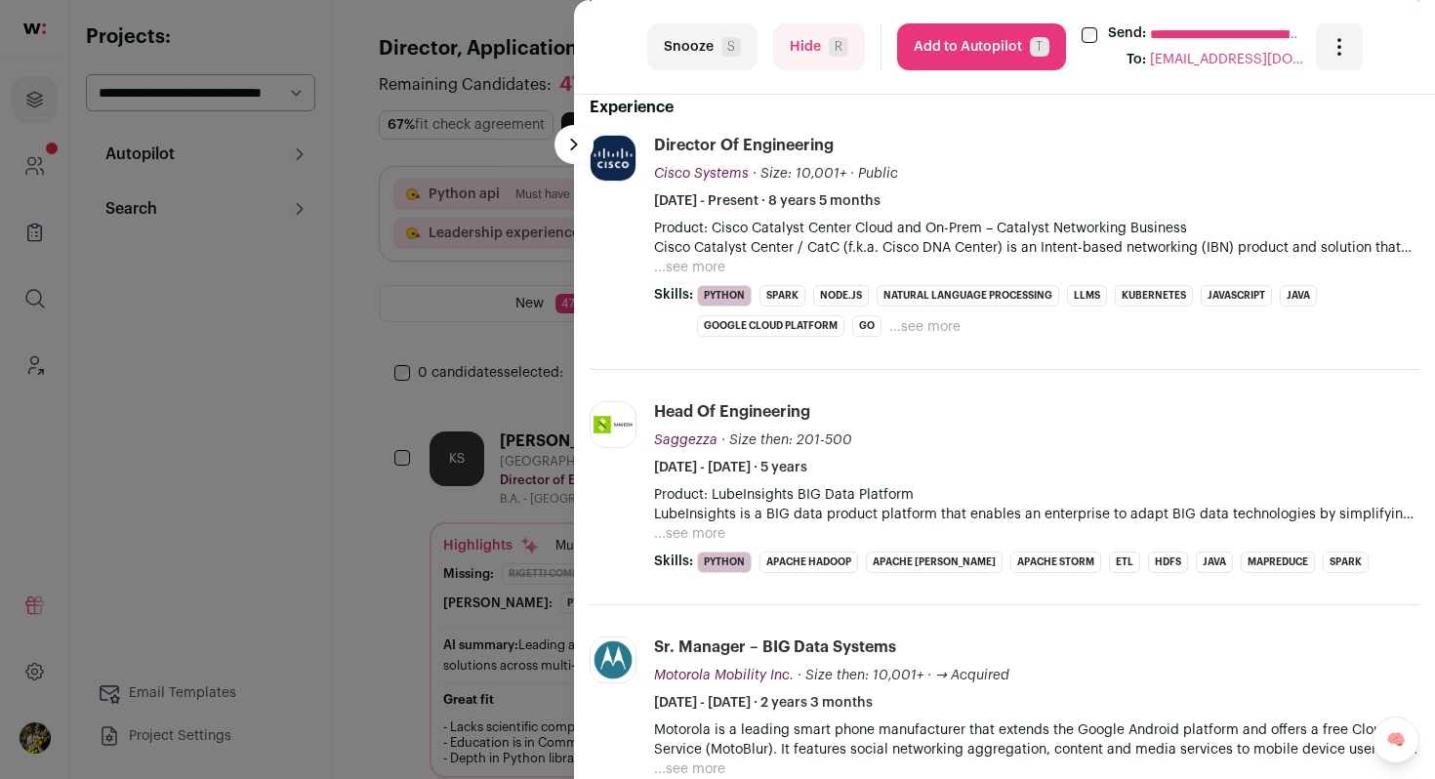
scroll to position [679, 0]
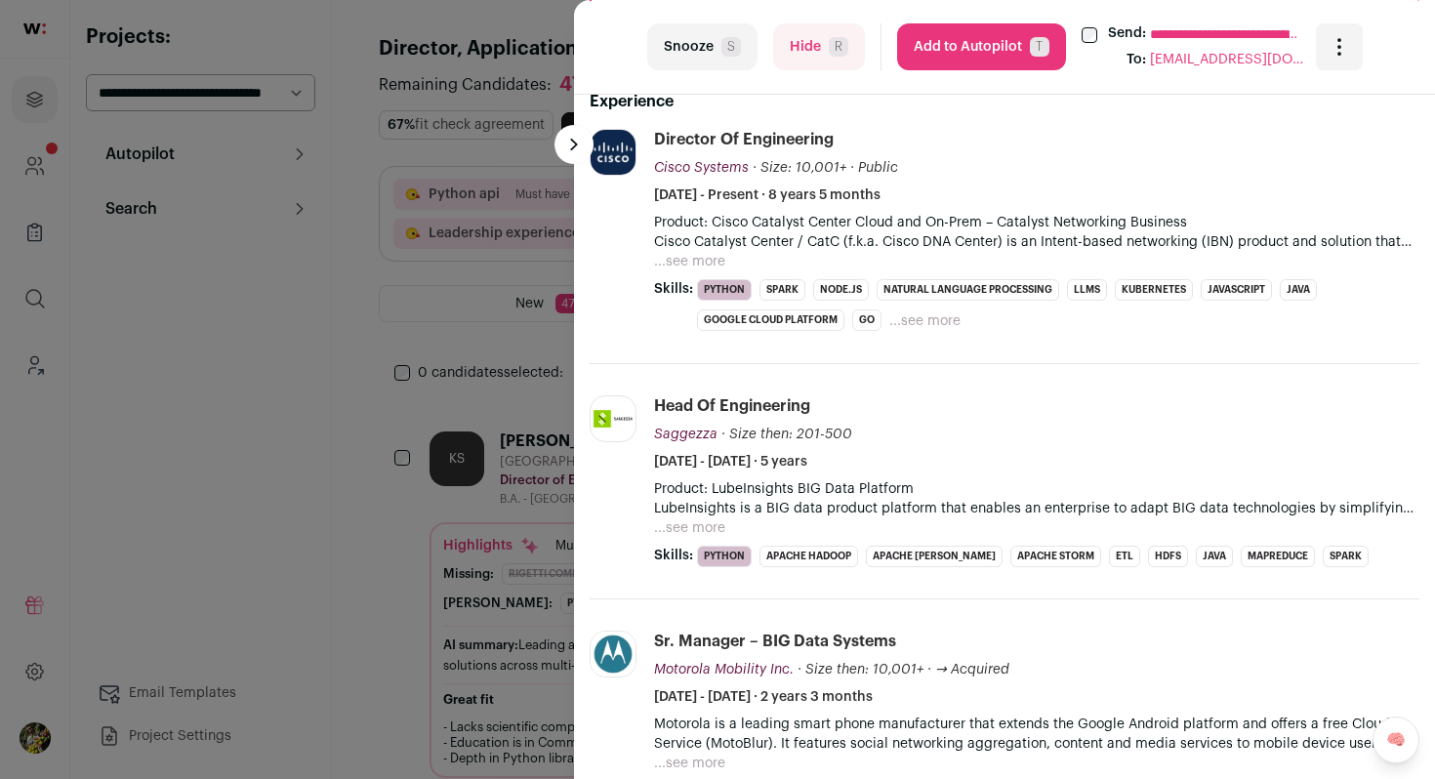
click at [725, 264] on div "Product: Cisco Catalyst Center Cloud and On-Prem – Catalyst Networking Business…" at bounding box center [1036, 242] width 765 height 59
click at [705, 268] on button "...see more" at bounding box center [689, 262] width 71 height 20
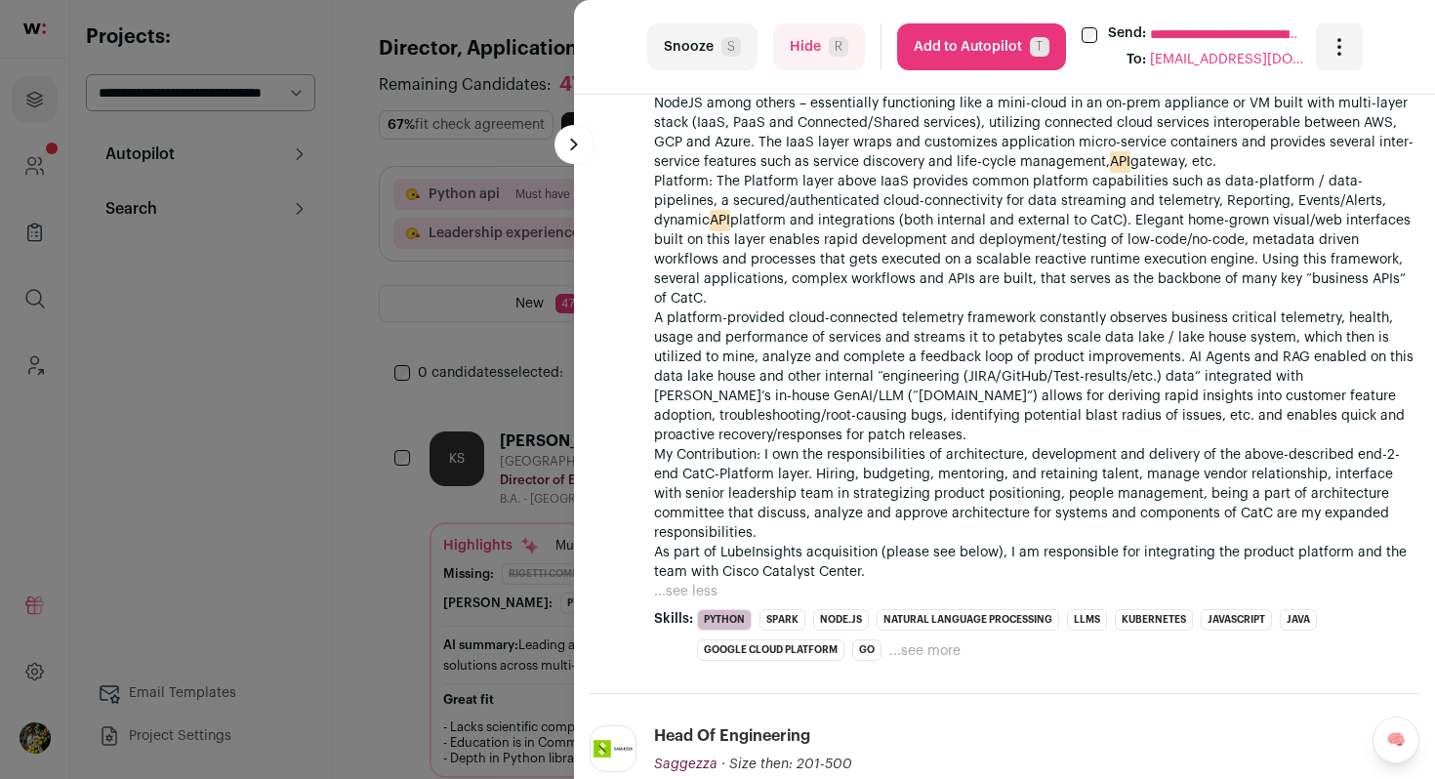
scroll to position [1018, 0]
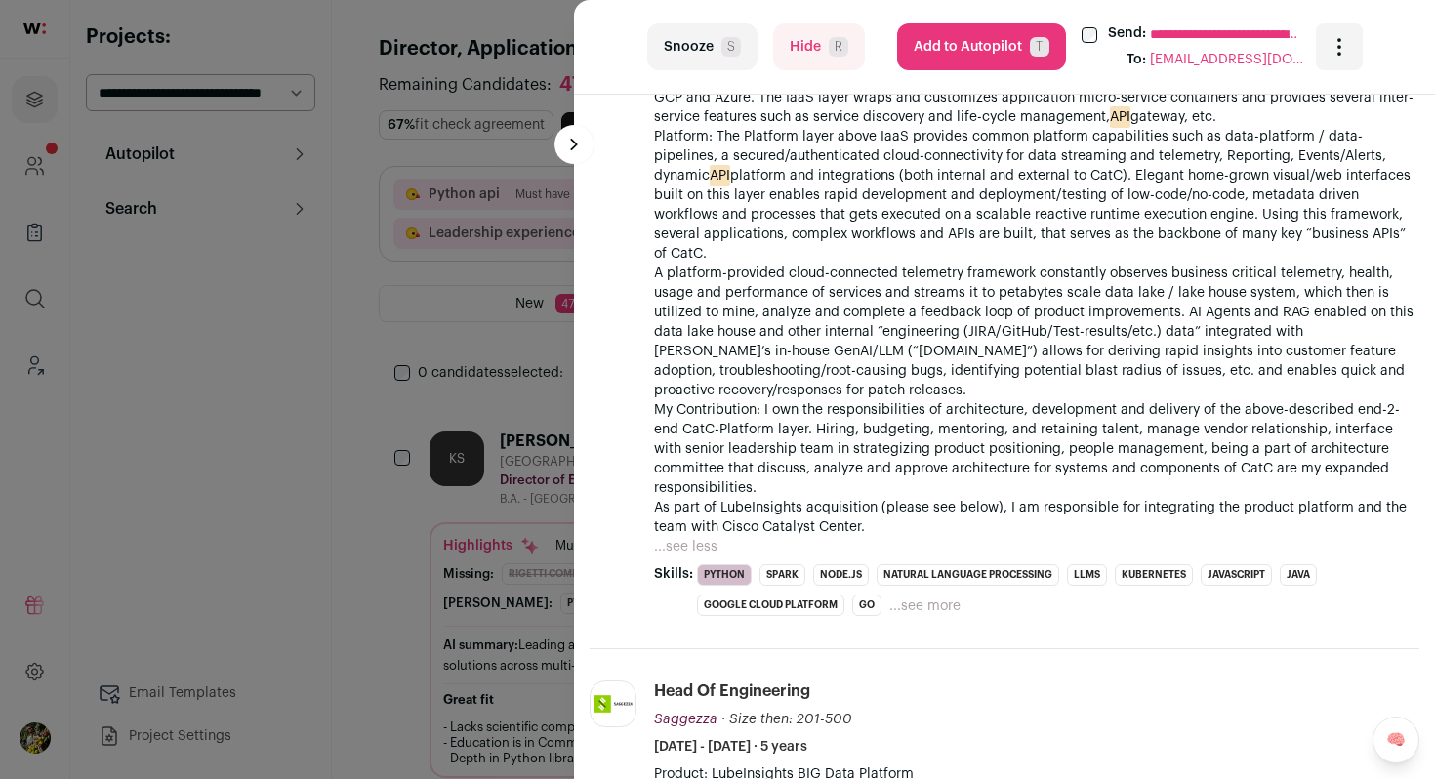
click at [800, 51] on button "Hide R" at bounding box center [819, 46] width 92 height 47
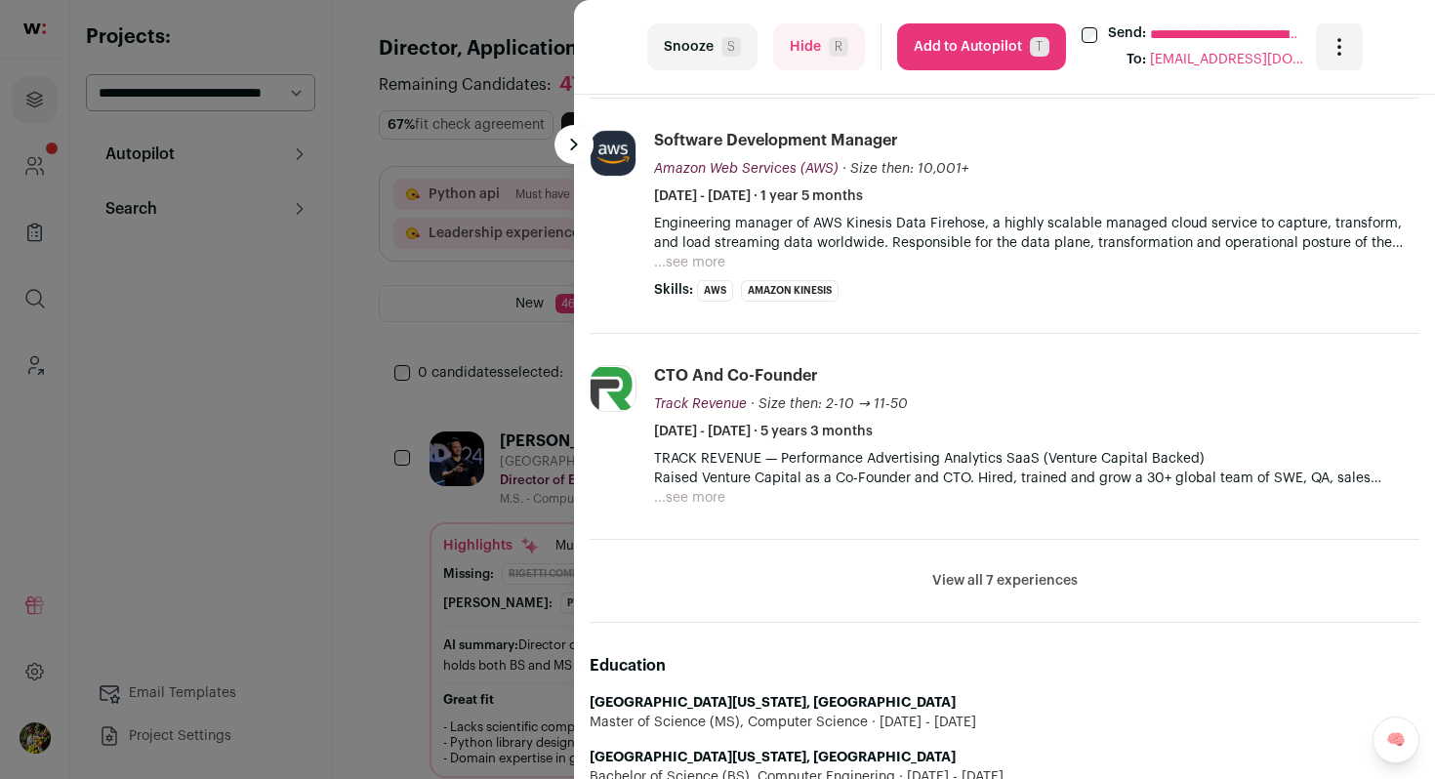
scroll to position [1085, 0]
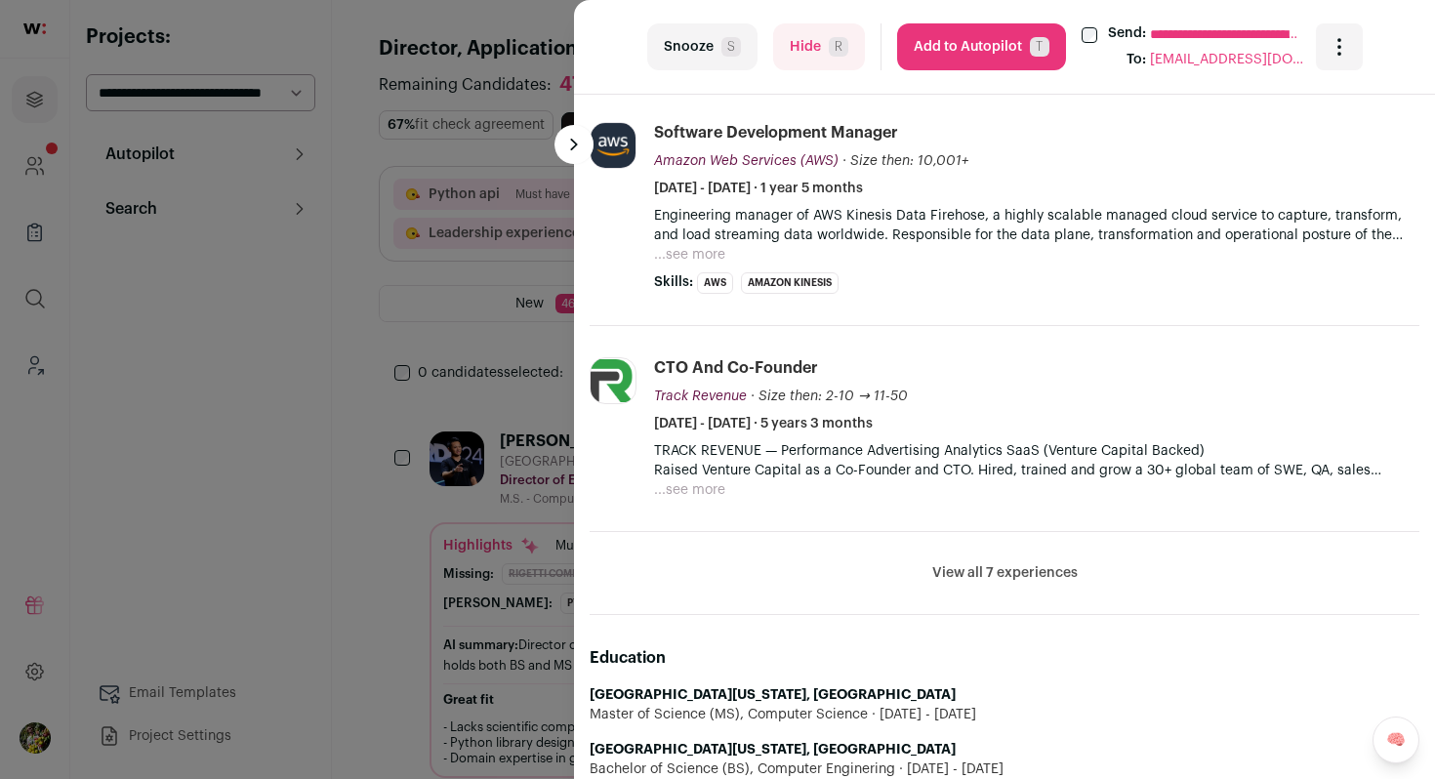
click at [948, 577] on button "View all 7 experiences" at bounding box center [1004, 573] width 145 height 20
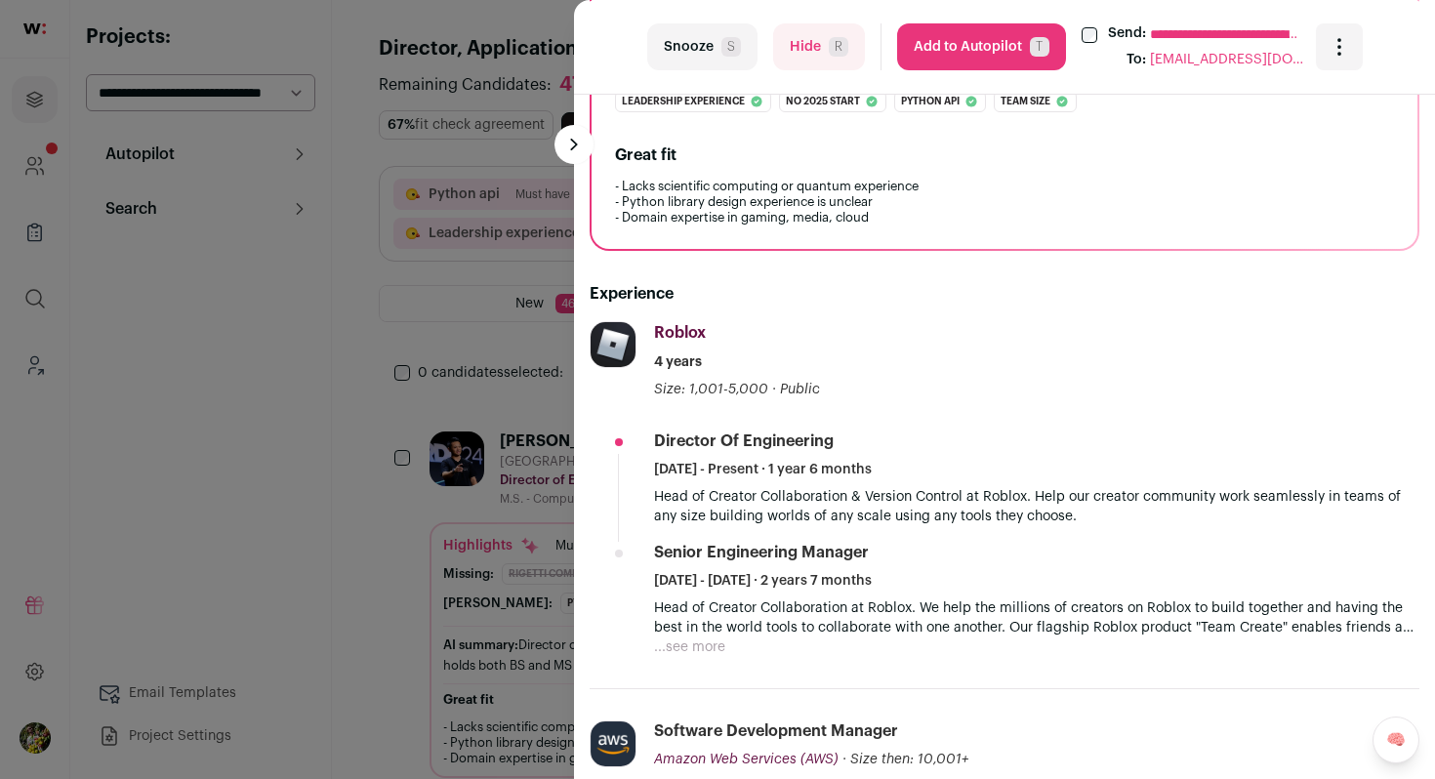
scroll to position [485, 0]
click at [948, 55] on button "Add to Autopilot T" at bounding box center [981, 46] width 169 height 47
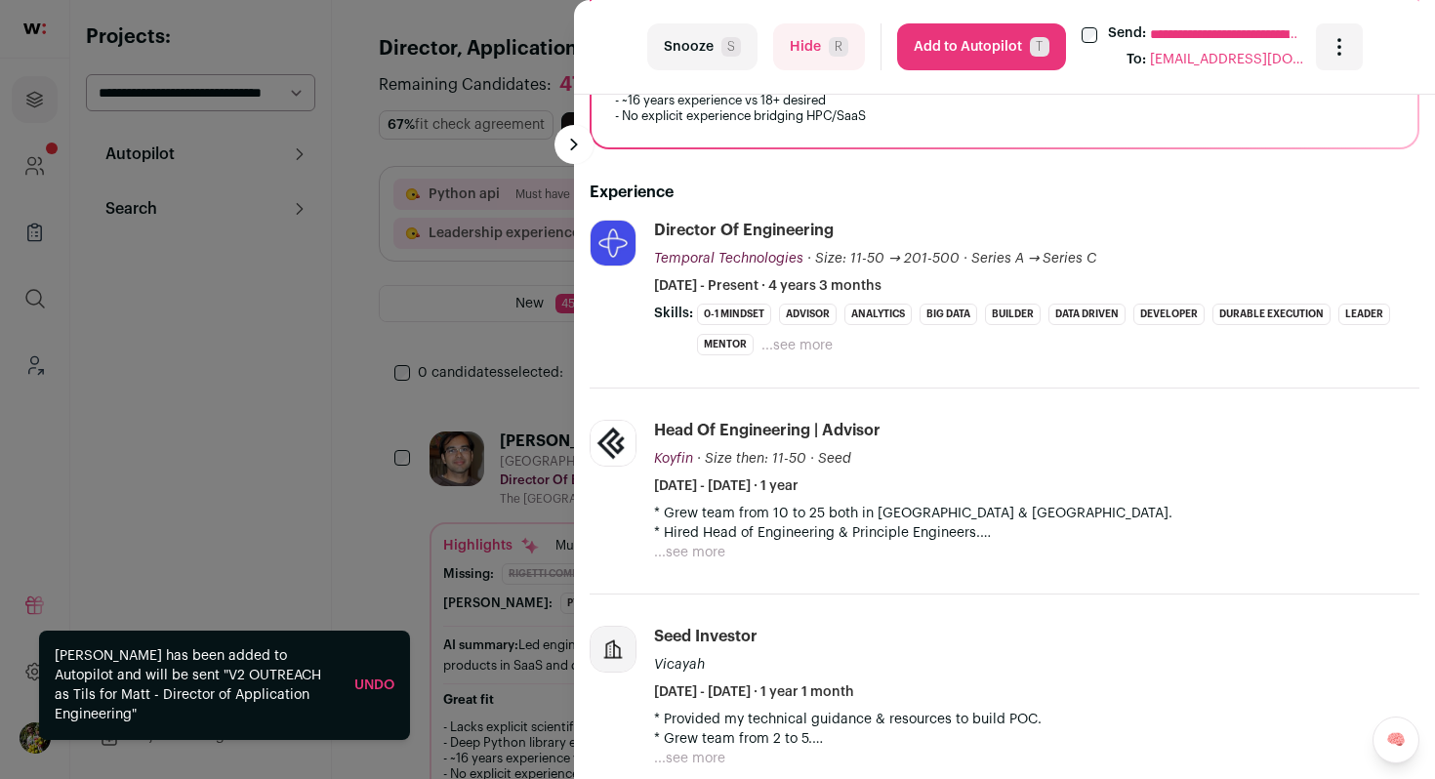
scroll to position [609, 0]
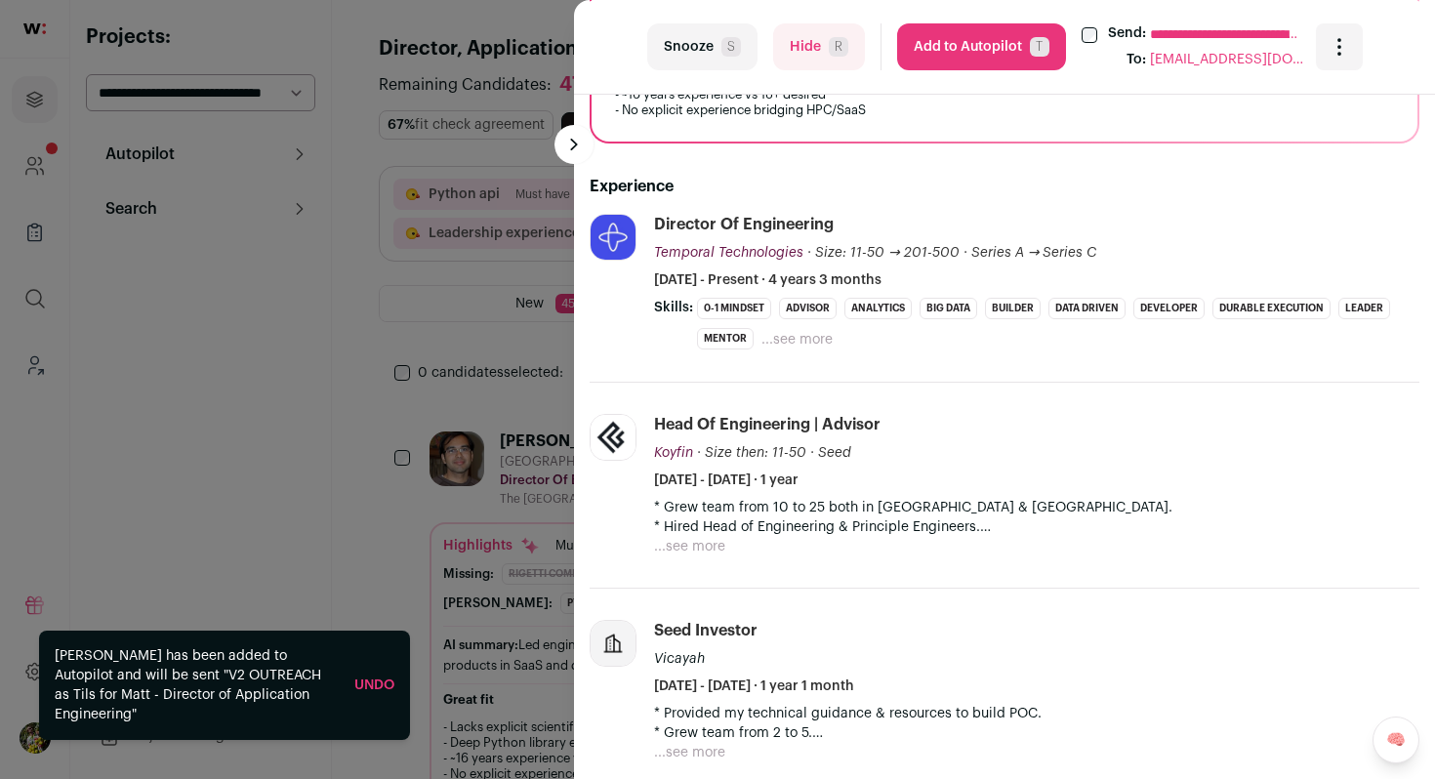
click at [512, 258] on div "**********" at bounding box center [717, 389] width 1435 height 779
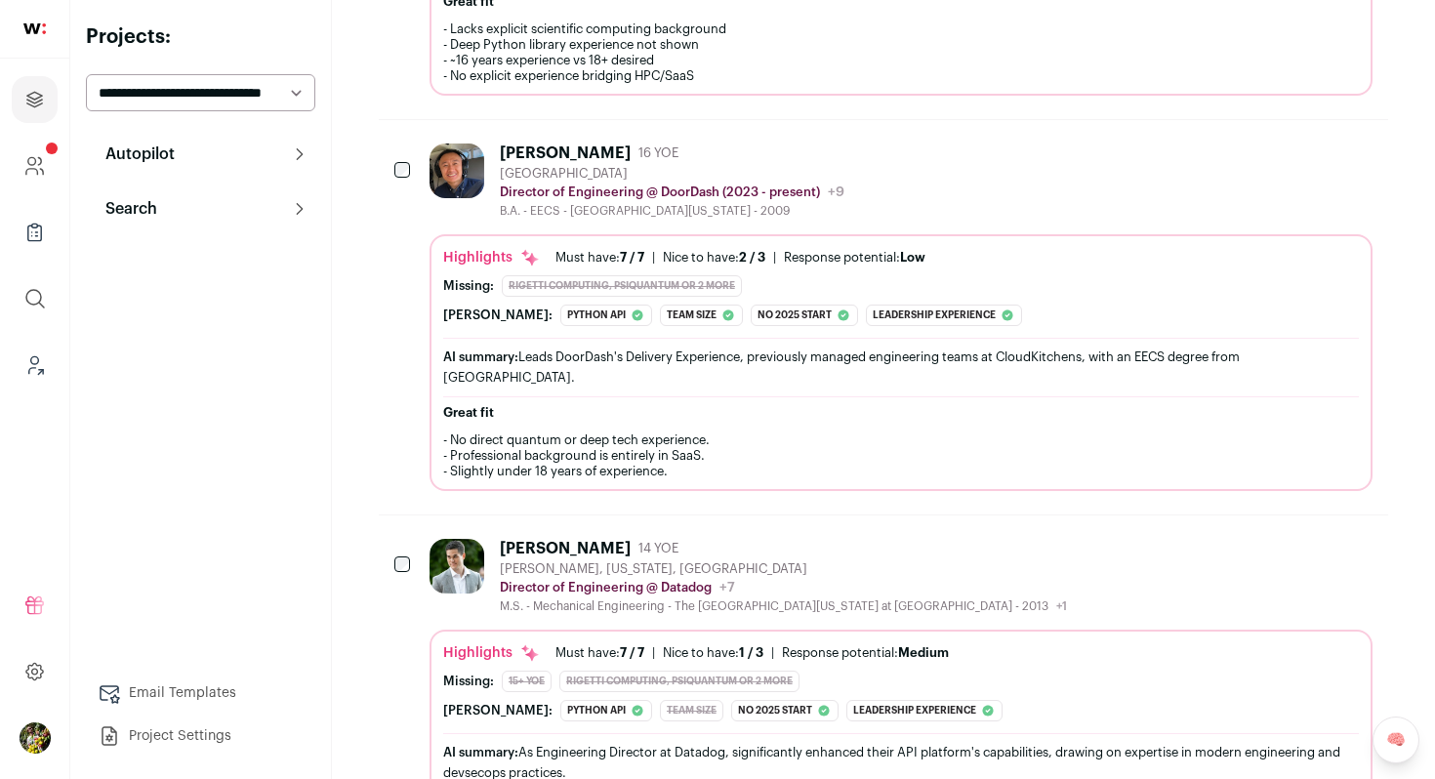
scroll to position [975, 0]
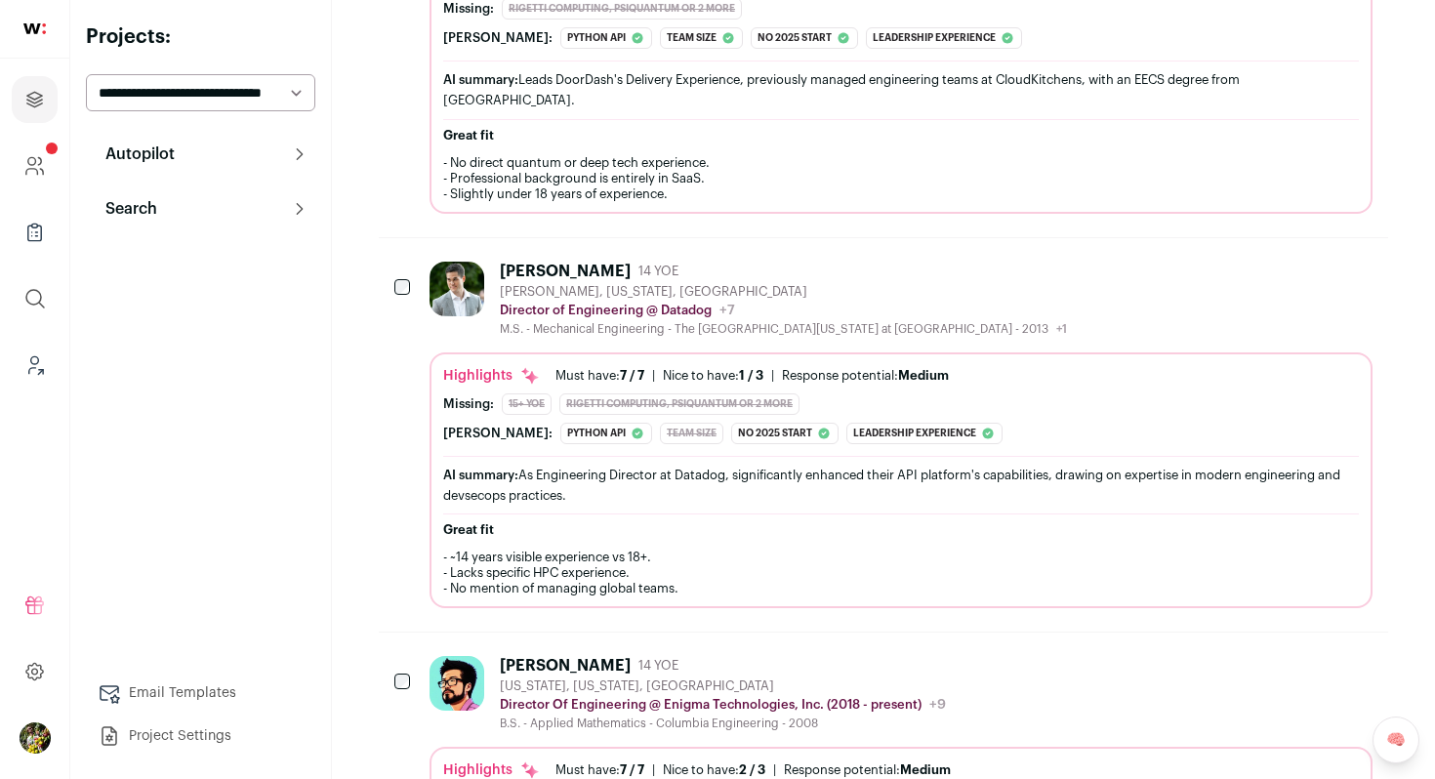
click at [512, 262] on div "Cody Lee" at bounding box center [565, 272] width 131 height 20
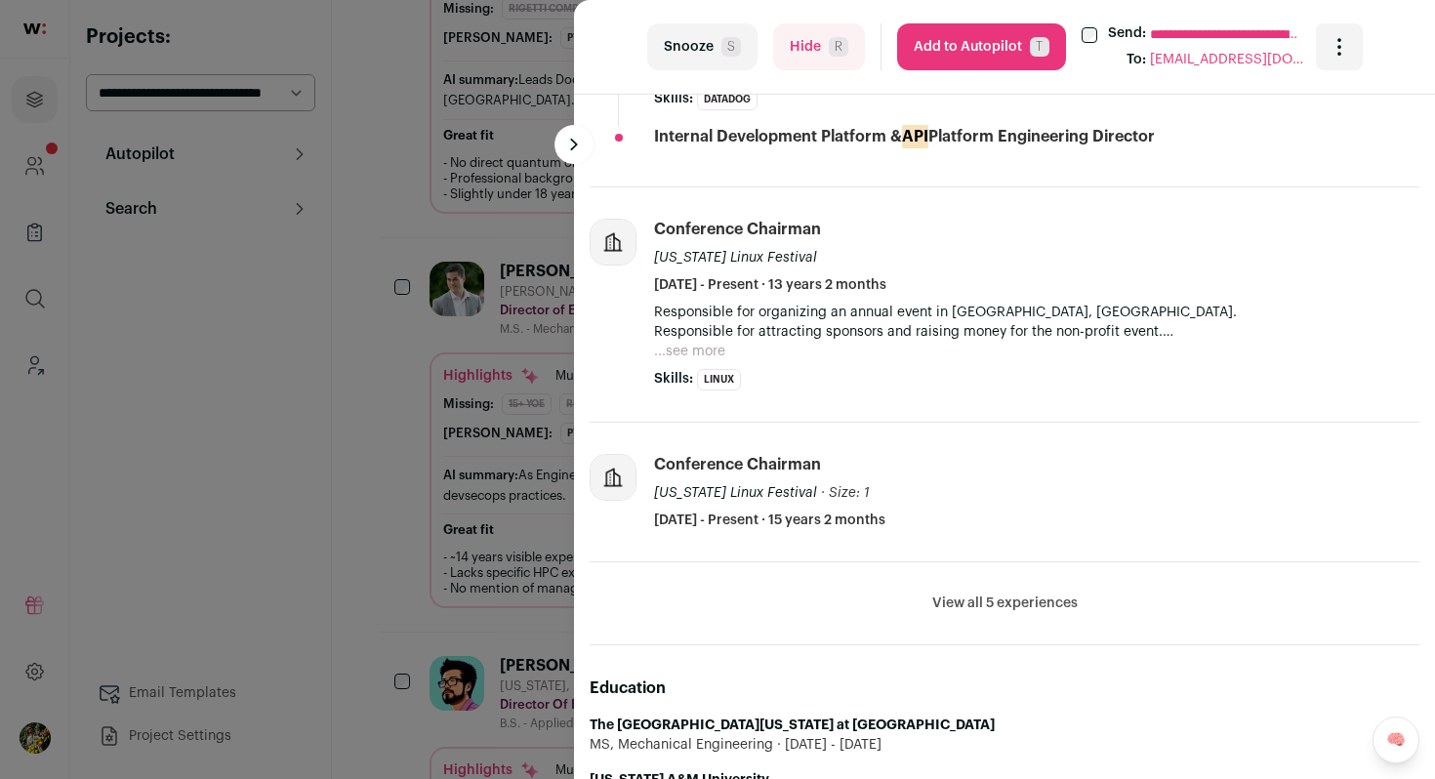
scroll to position [1266, 0]
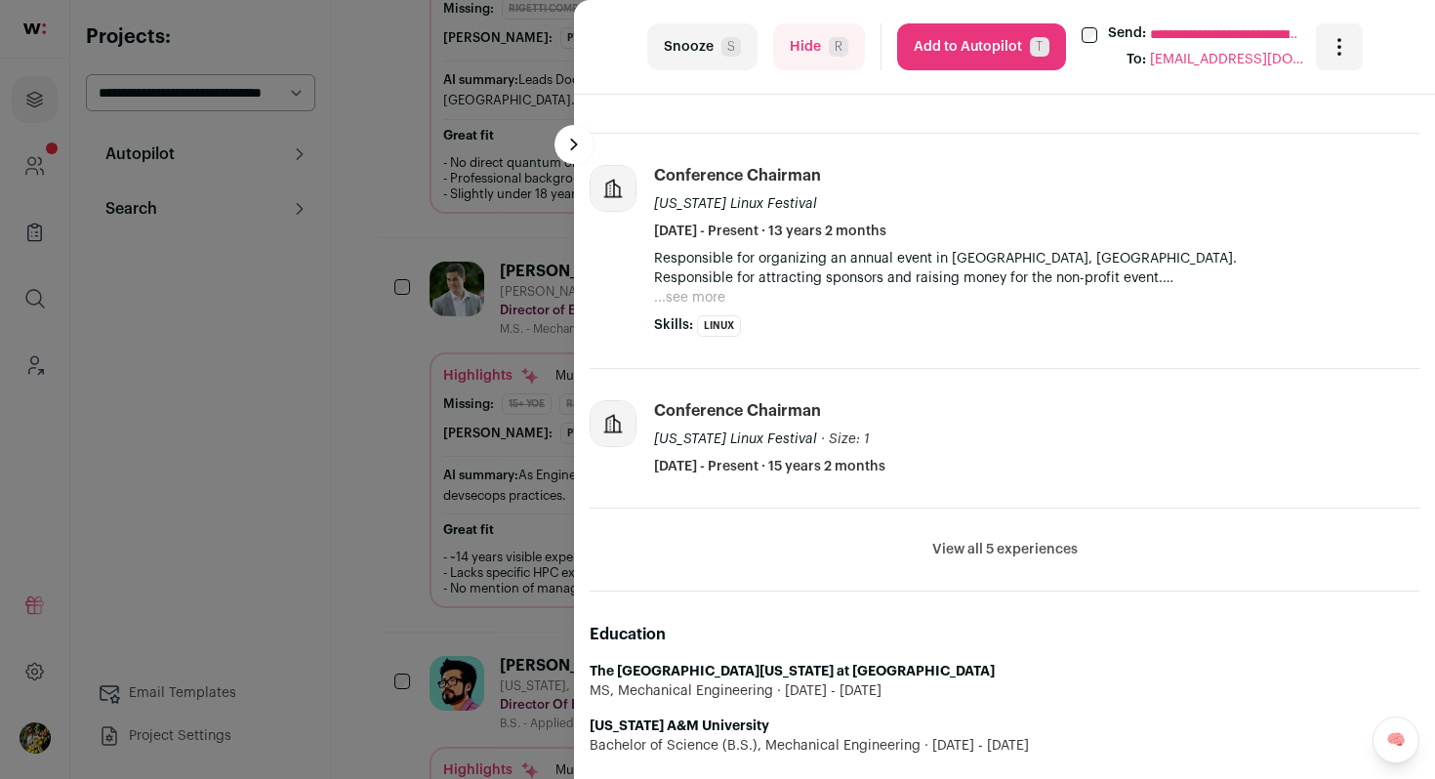
click at [958, 557] on button "View all 5 experiences" at bounding box center [1004, 550] width 145 height 20
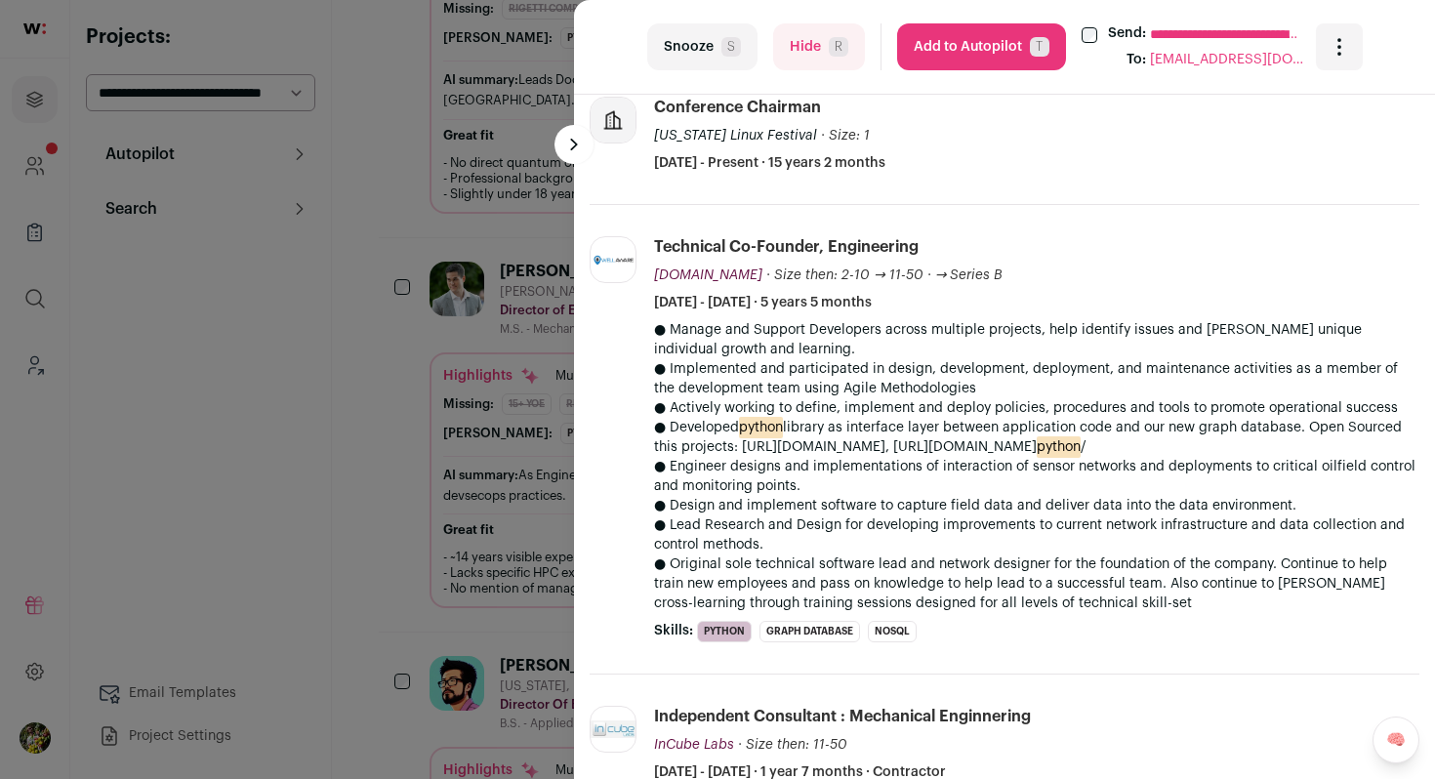
scroll to position [1723, 0]
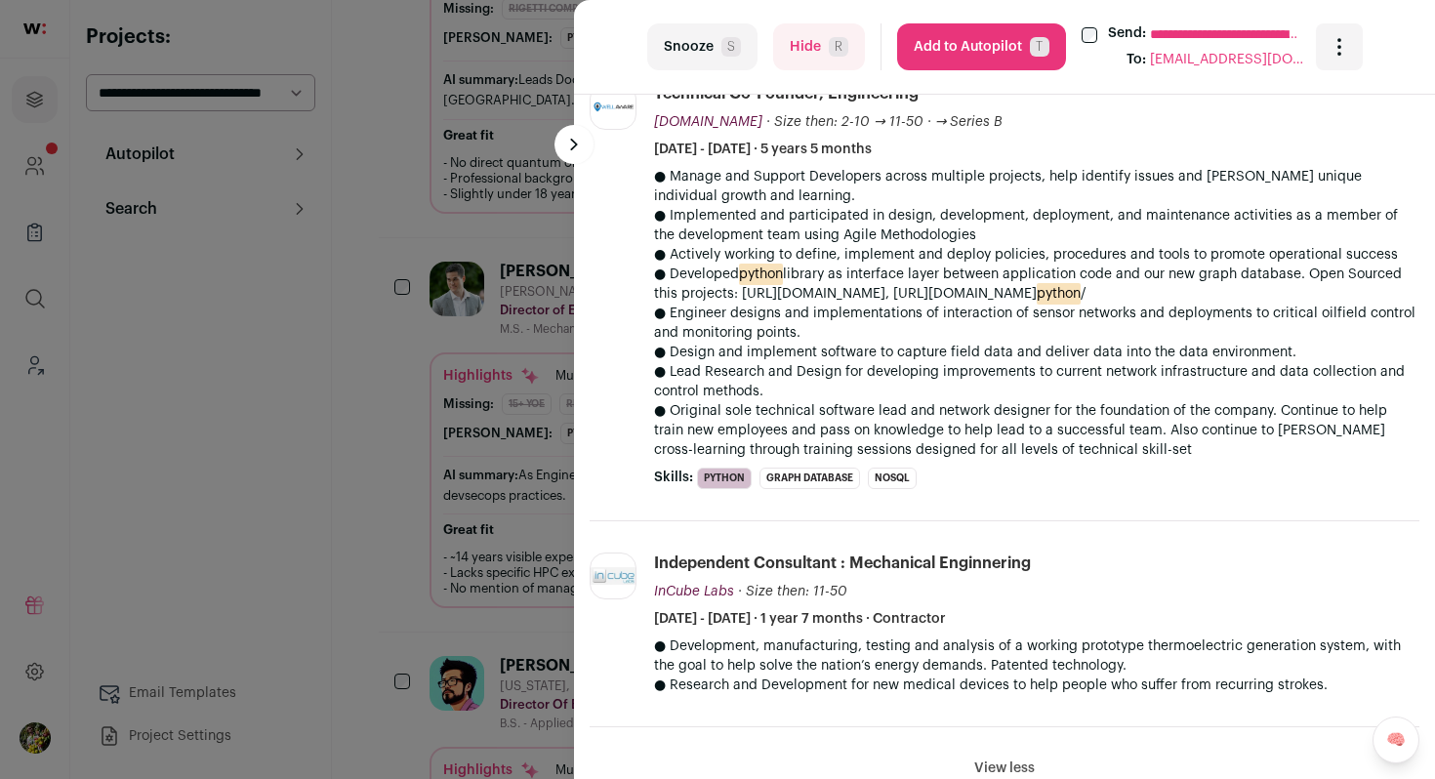
click at [973, 48] on button "Add to Autopilot T" at bounding box center [981, 46] width 169 height 47
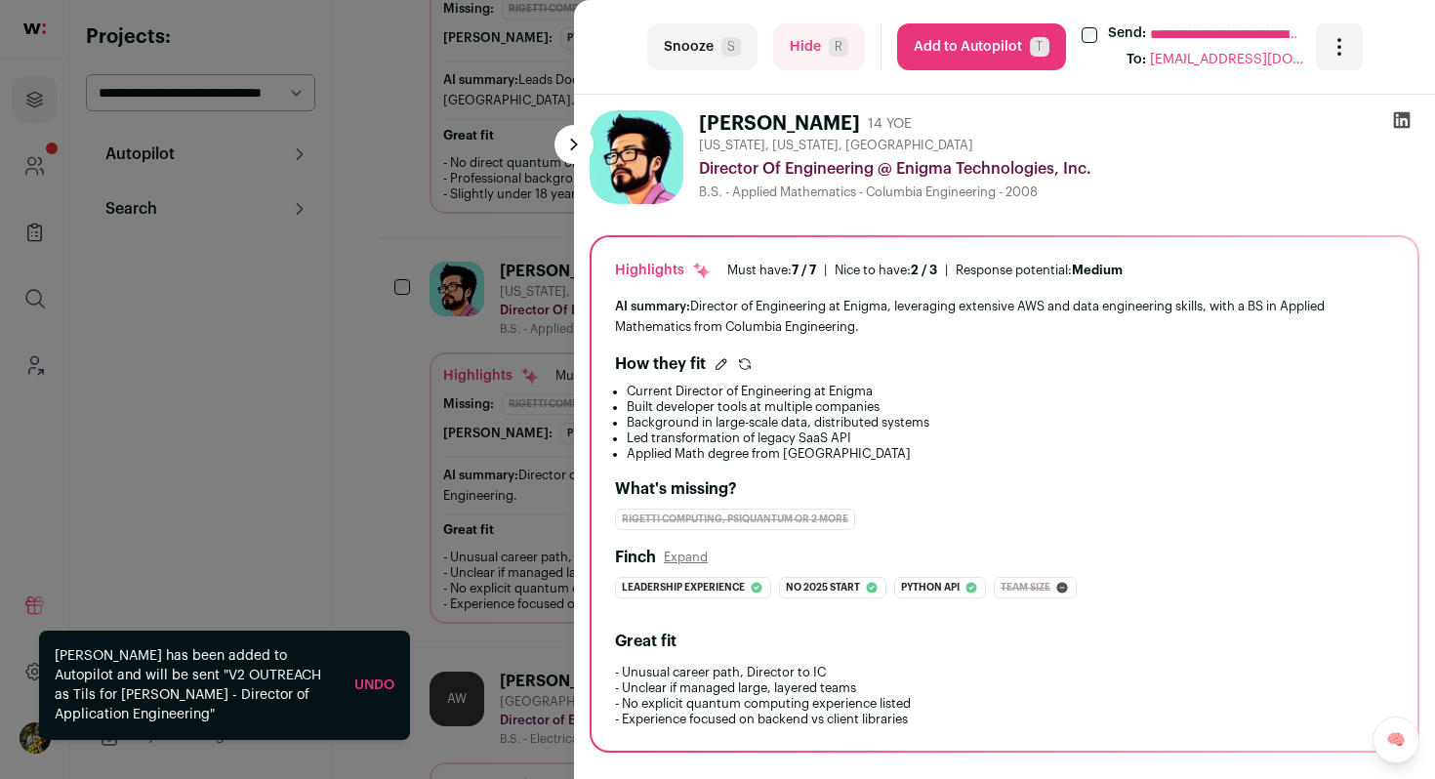
click at [539, 393] on div "**********" at bounding box center [717, 389] width 1435 height 779
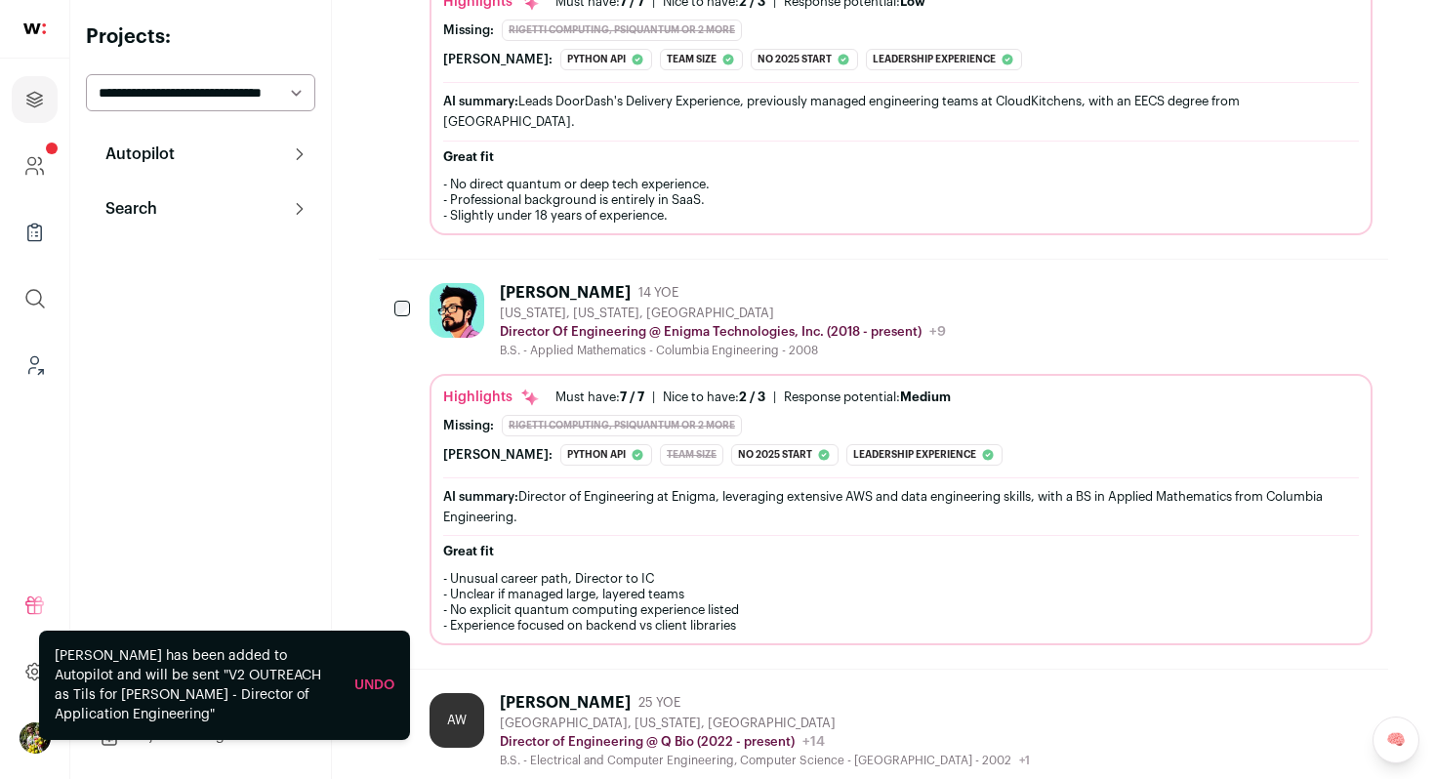
scroll to position [1057, 0]
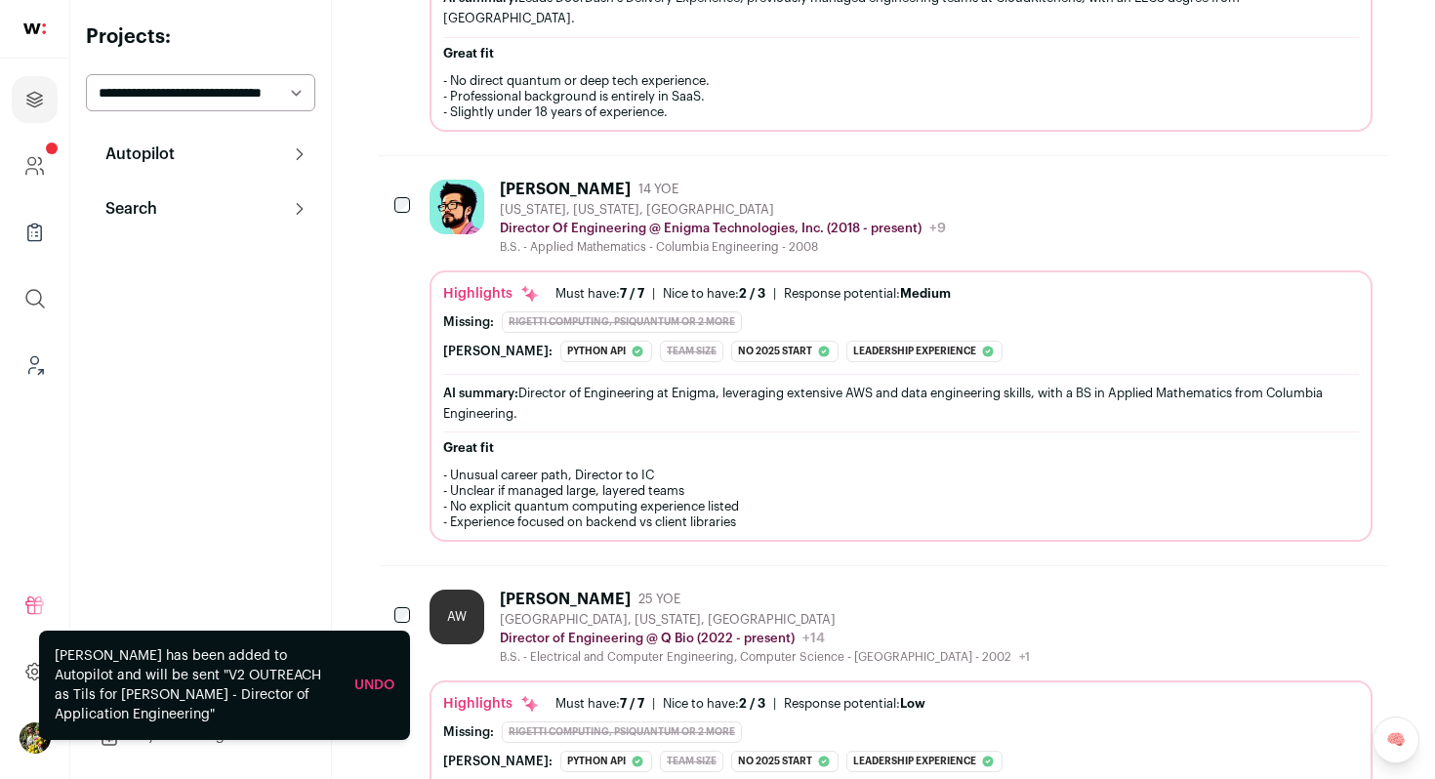
click at [539, 393] on div "AI summary: Director of Engineering at Enigma, leveraging extensive AWS and dat…" at bounding box center [901, 403] width 916 height 41
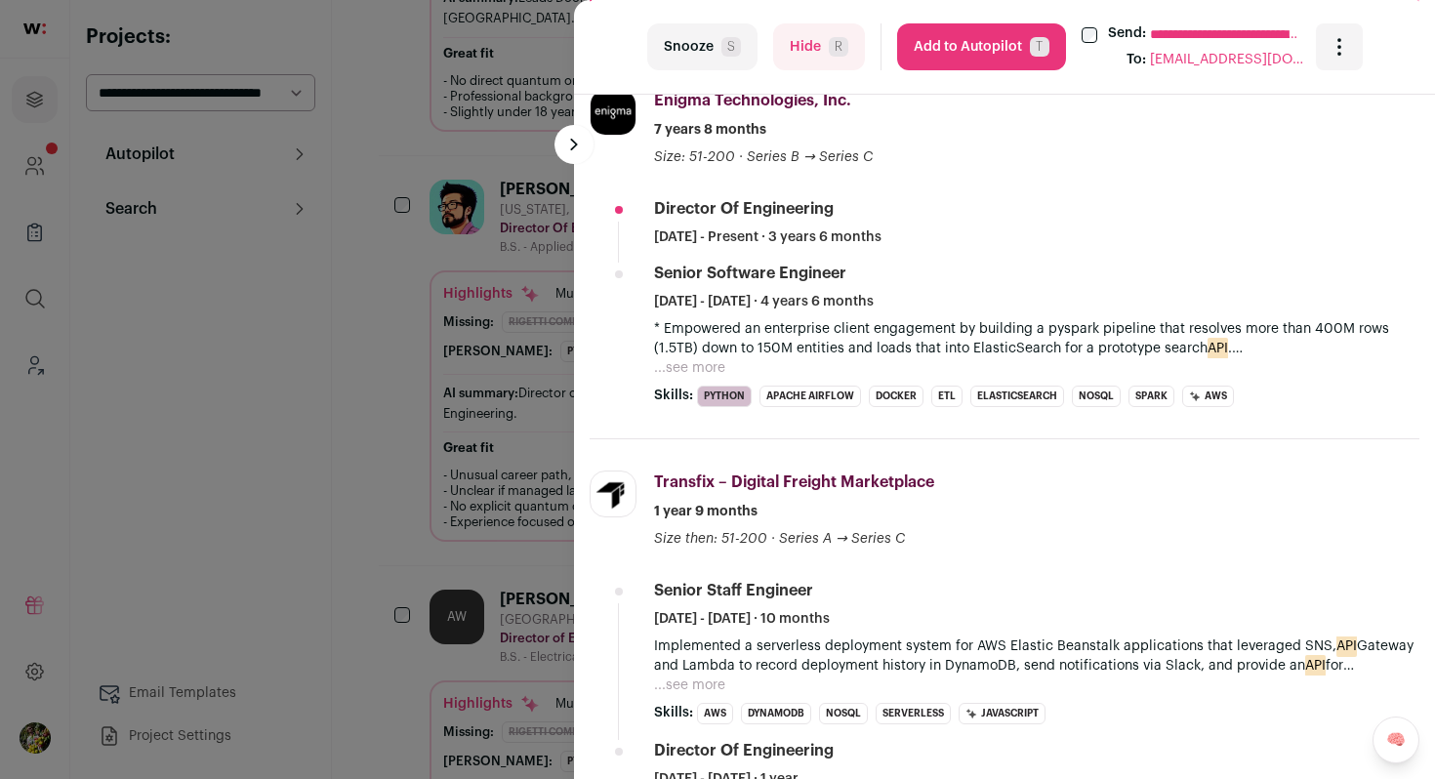
scroll to position [740, 0]
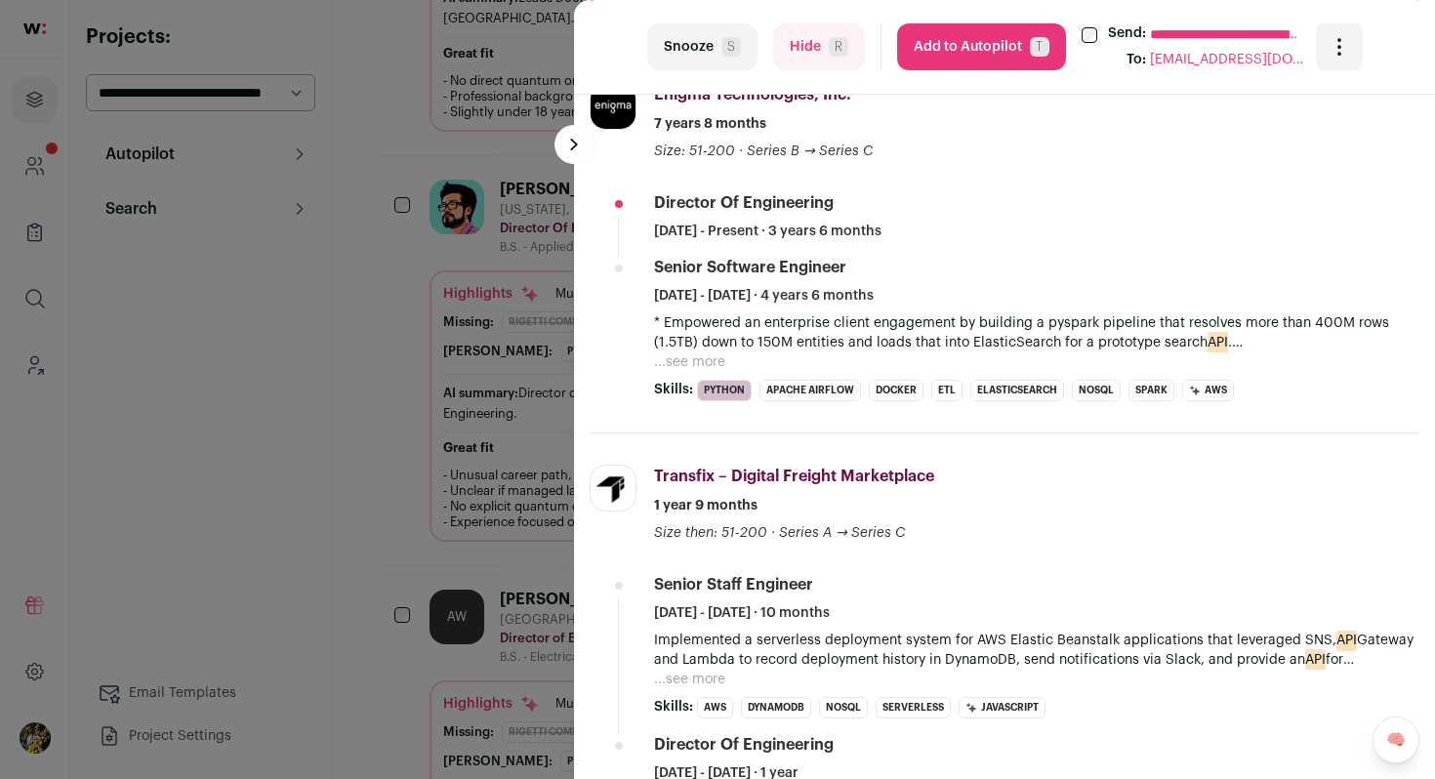
click at [694, 364] on button "...see more" at bounding box center [689, 362] width 71 height 20
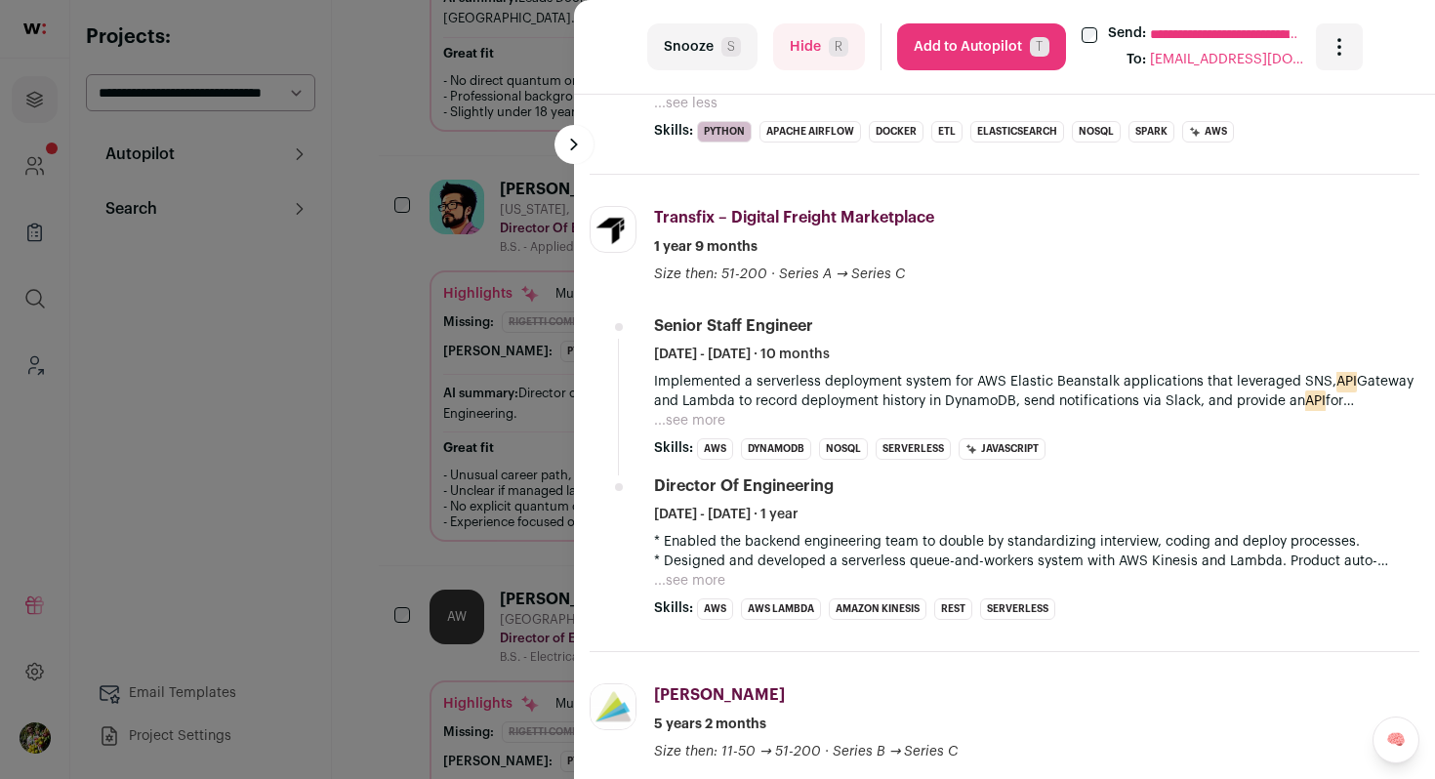
scroll to position [1079, 0]
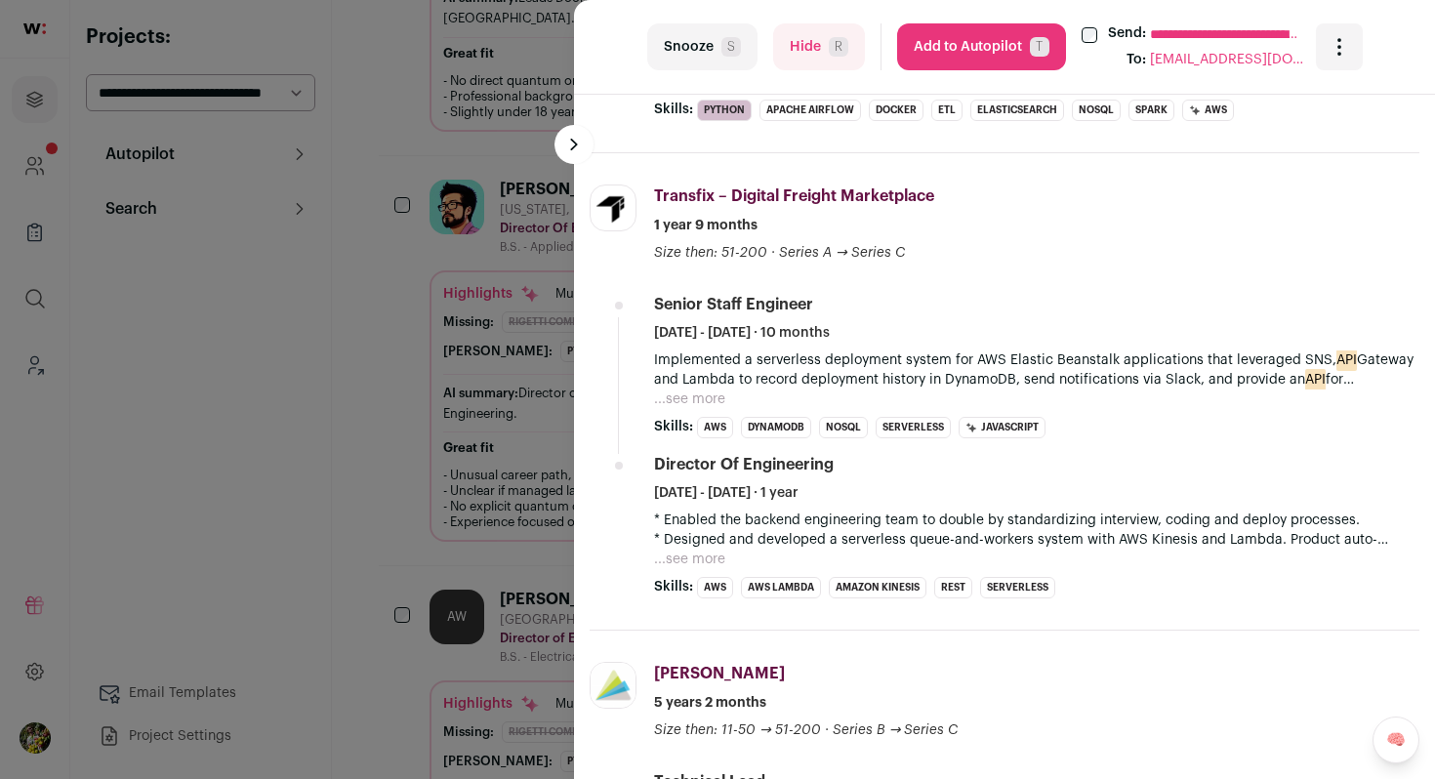
click at [699, 398] on button "...see more" at bounding box center [689, 400] width 71 height 20
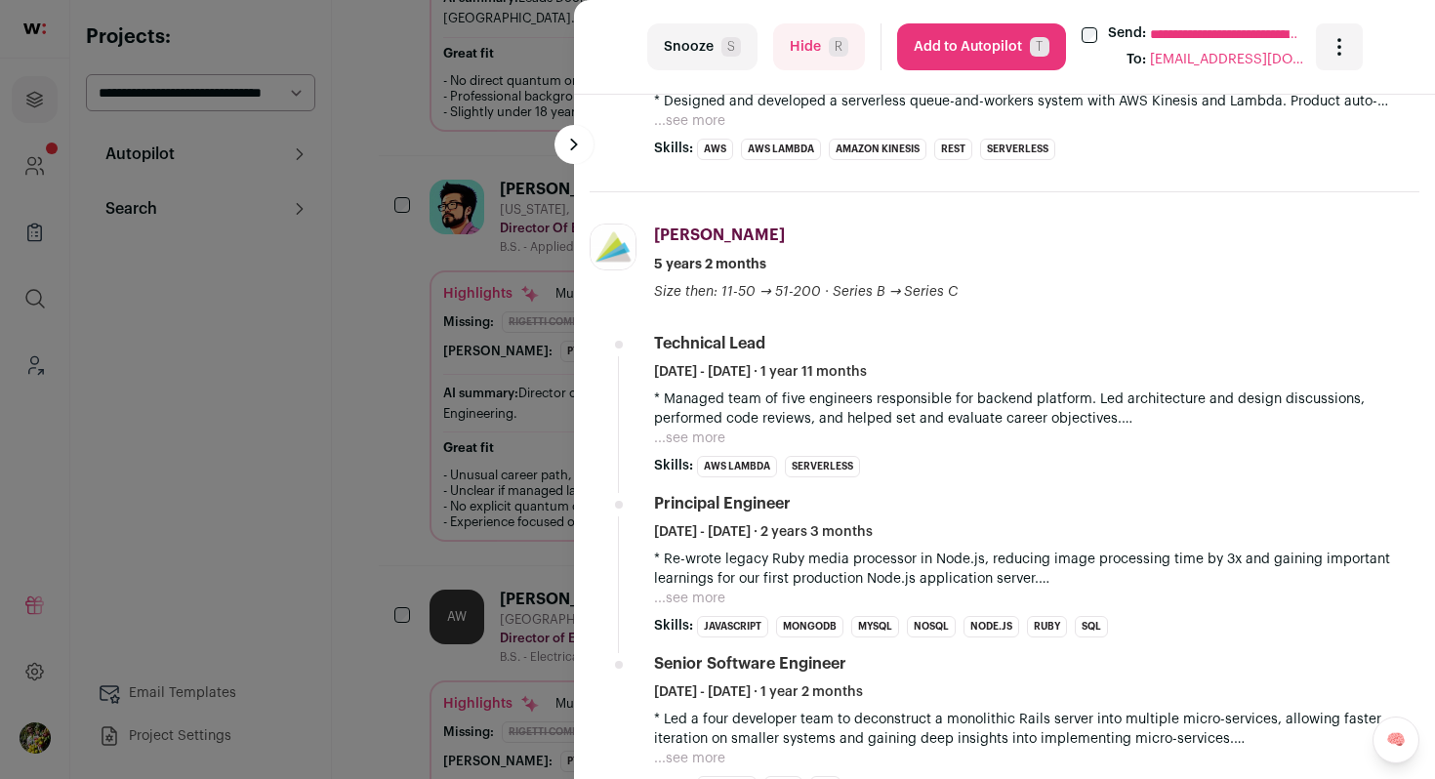
scroll to position [1548, 0]
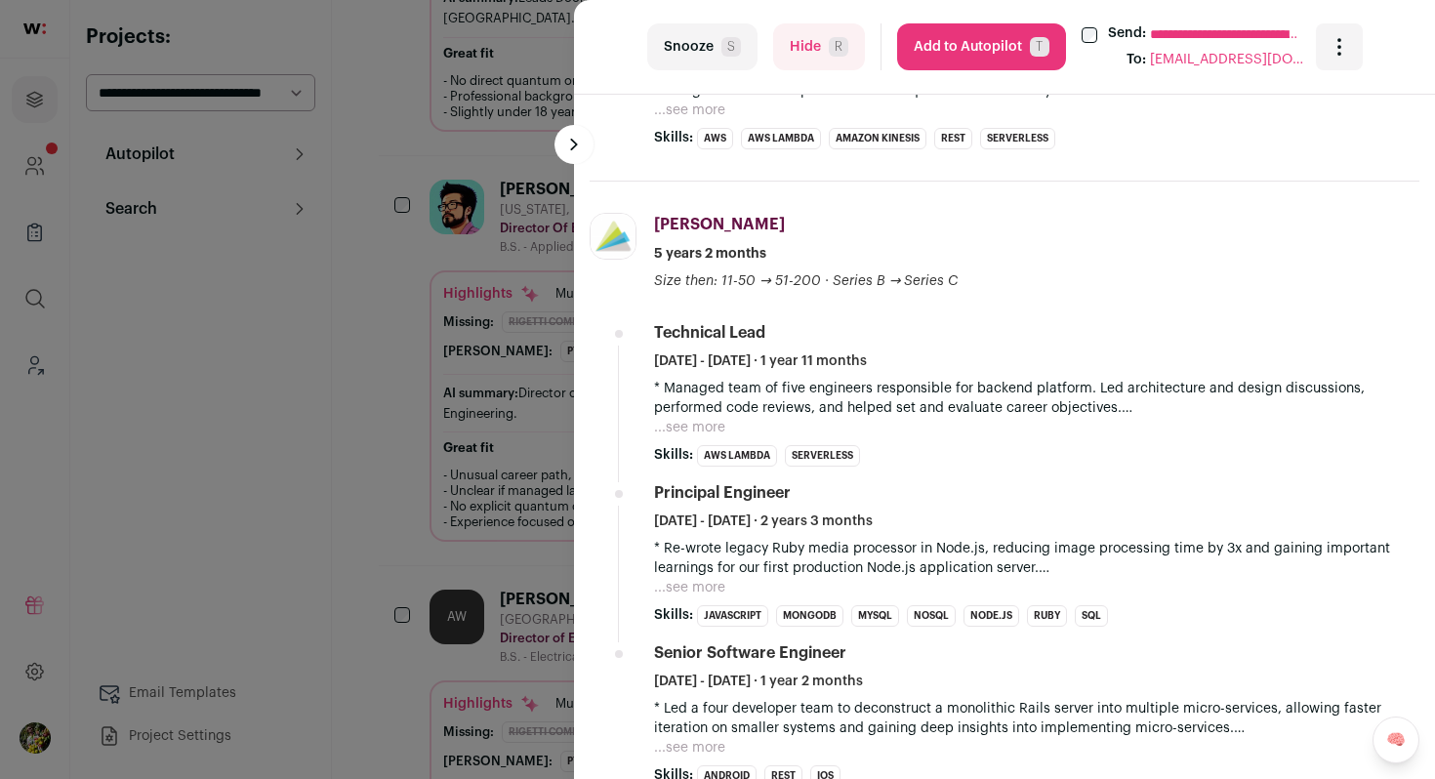
click at [976, 64] on button "Add to Autopilot T" at bounding box center [981, 46] width 169 height 47
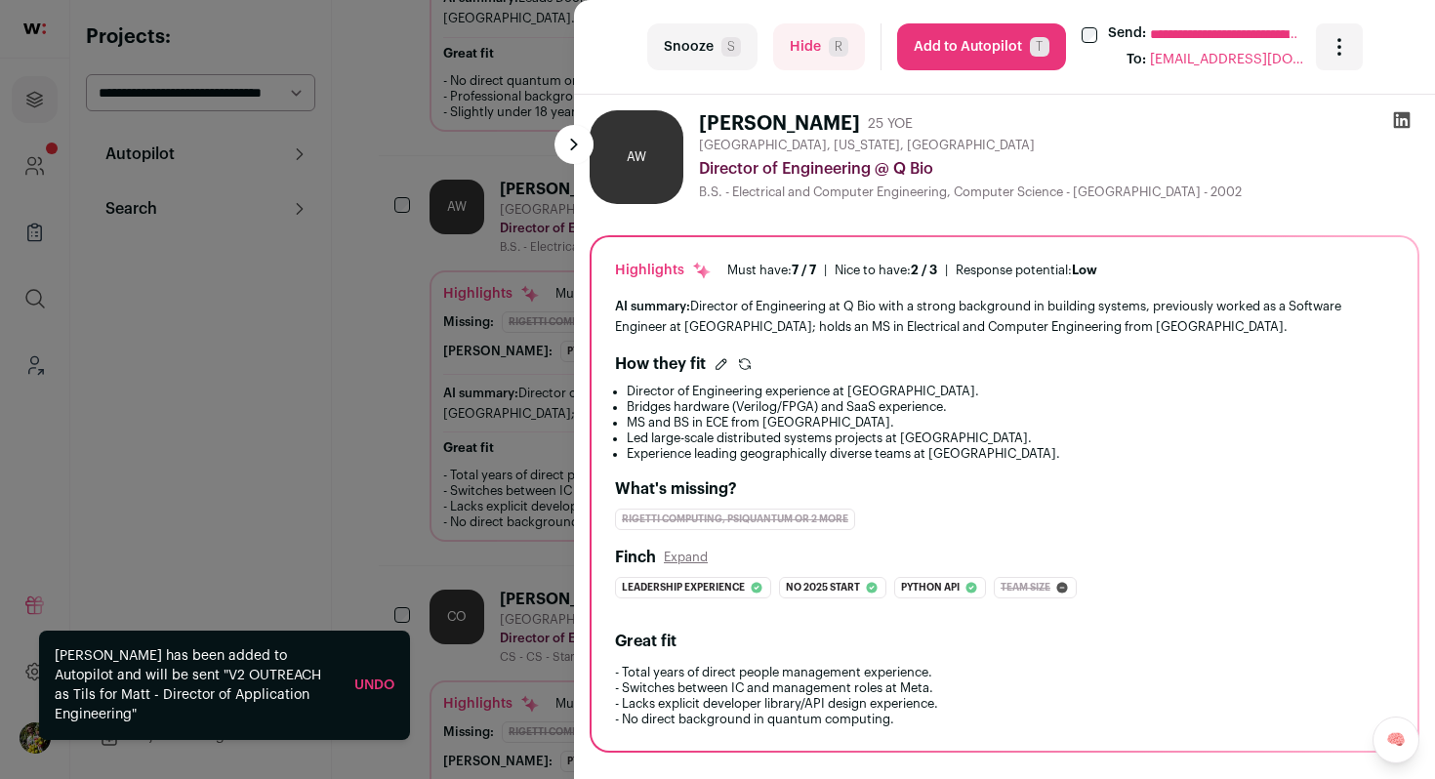
click at [480, 378] on div "**********" at bounding box center [717, 389] width 1435 height 779
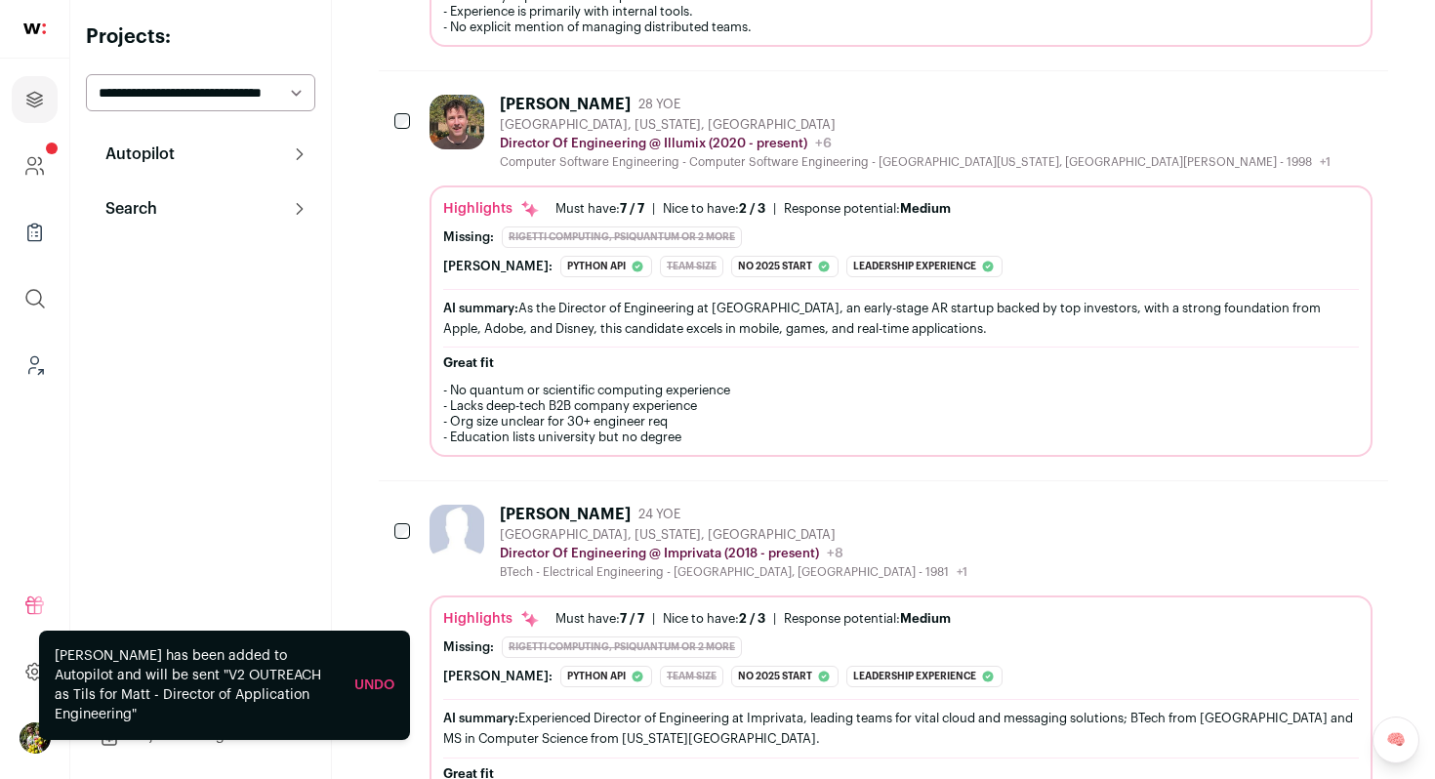
scroll to position [1984, 0]
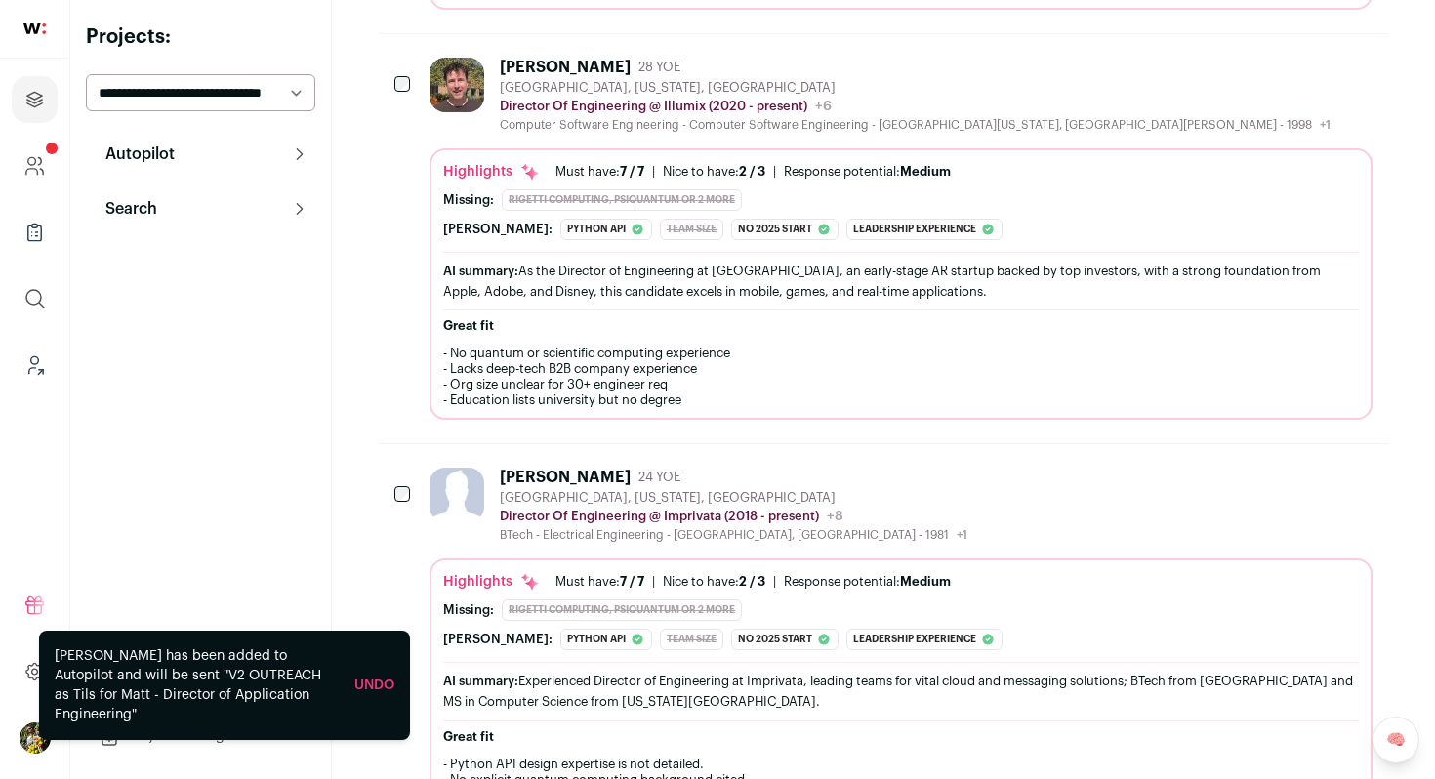
click at [621, 126] on div "Michael VanLandingham 28 YOE Pacific Grove, California, United States Director …" at bounding box center [901, 239] width 943 height 362
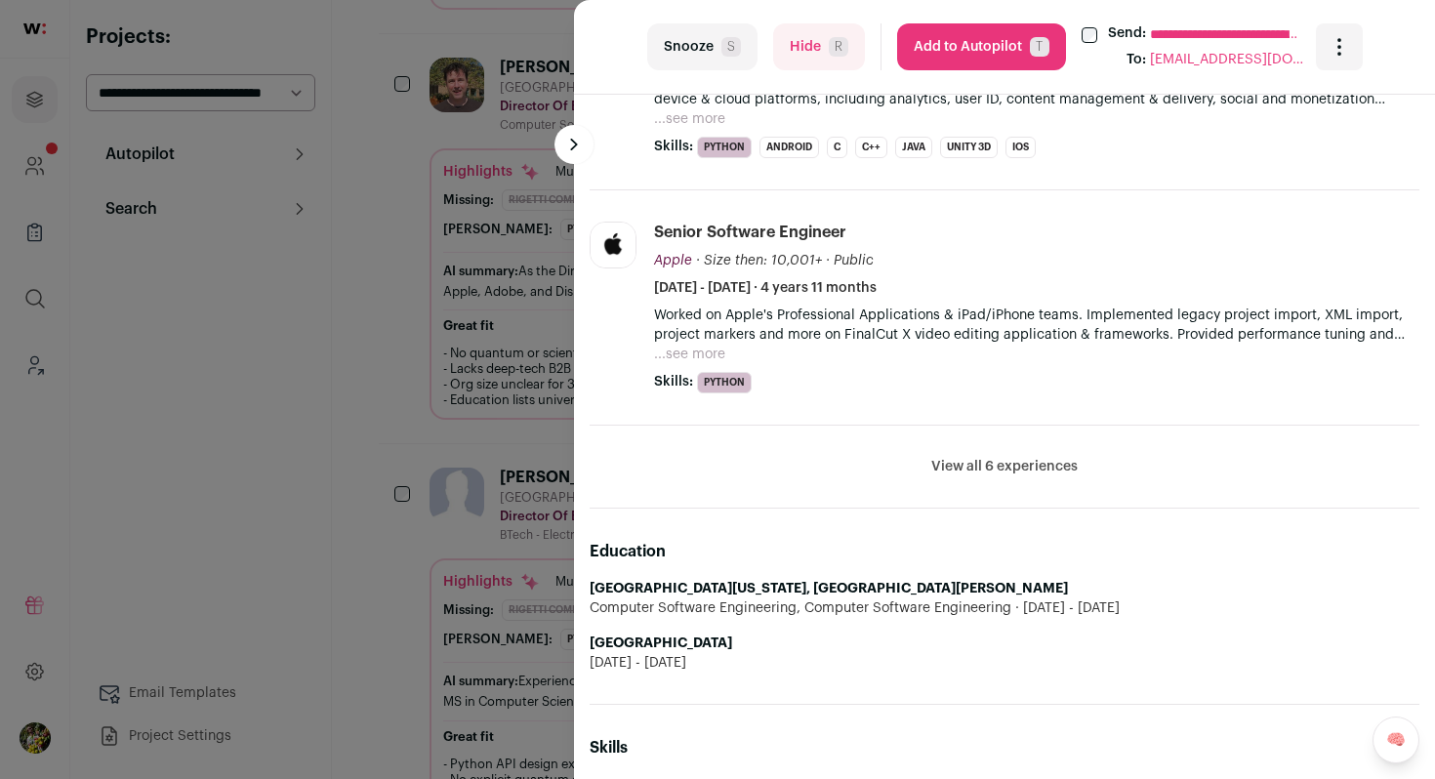
scroll to position [1220, 0]
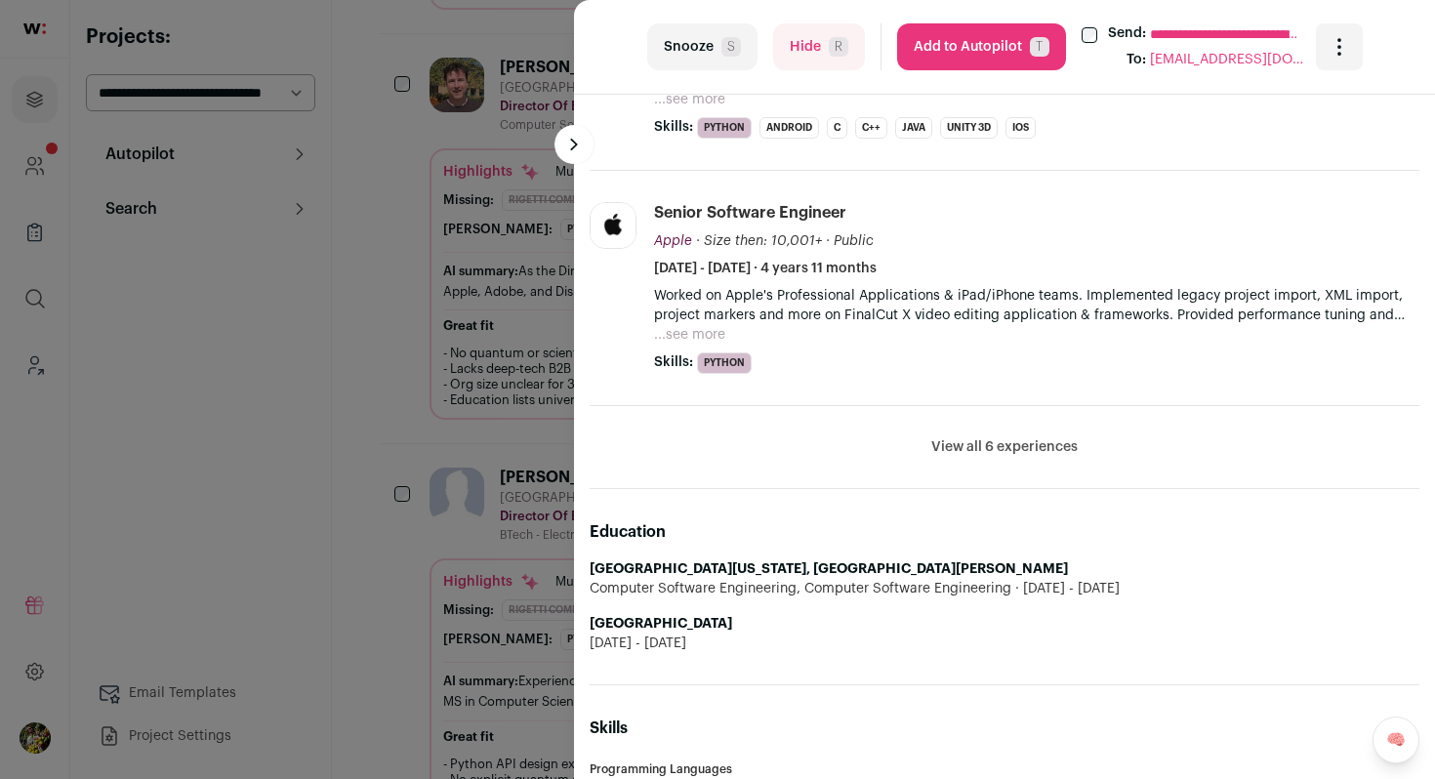
click at [959, 37] on button "Add to Autopilot T" at bounding box center [981, 46] width 169 height 47
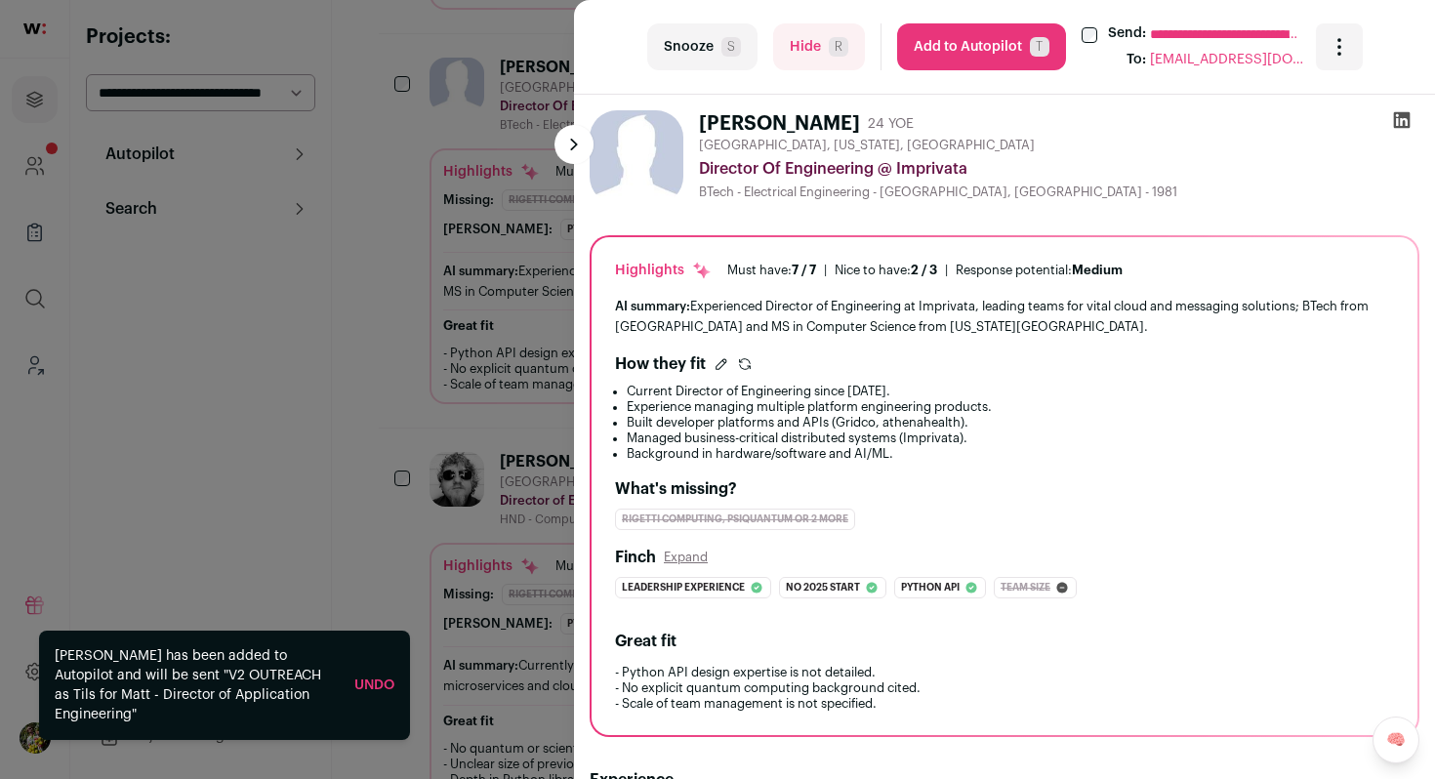
click at [530, 454] on div "**********" at bounding box center [717, 389] width 1435 height 779
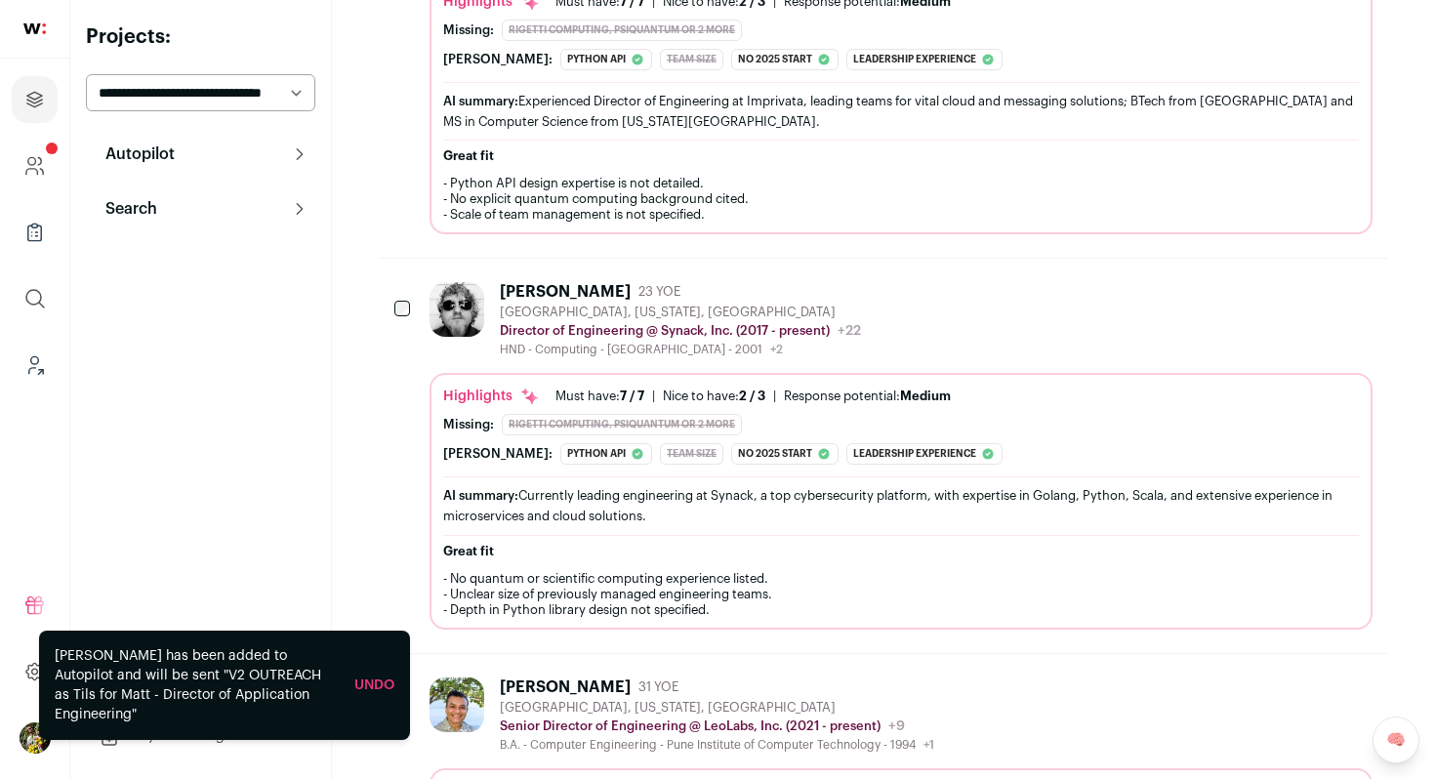
scroll to position [2157, 0]
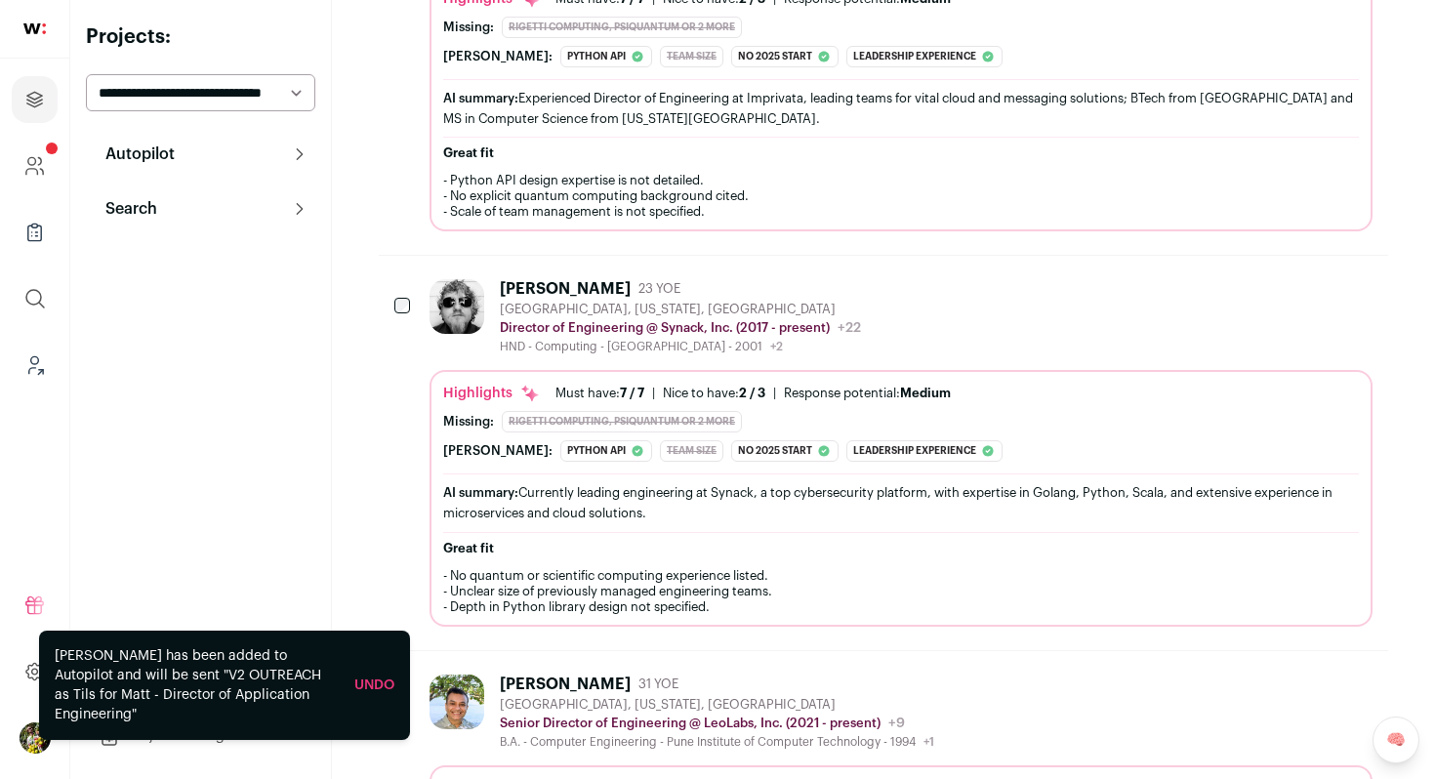
click at [594, 345] on div "Andy Hull 23 YOE Fremont, California, United States Director of Engineering @ S…" at bounding box center [901, 452] width 943 height 347
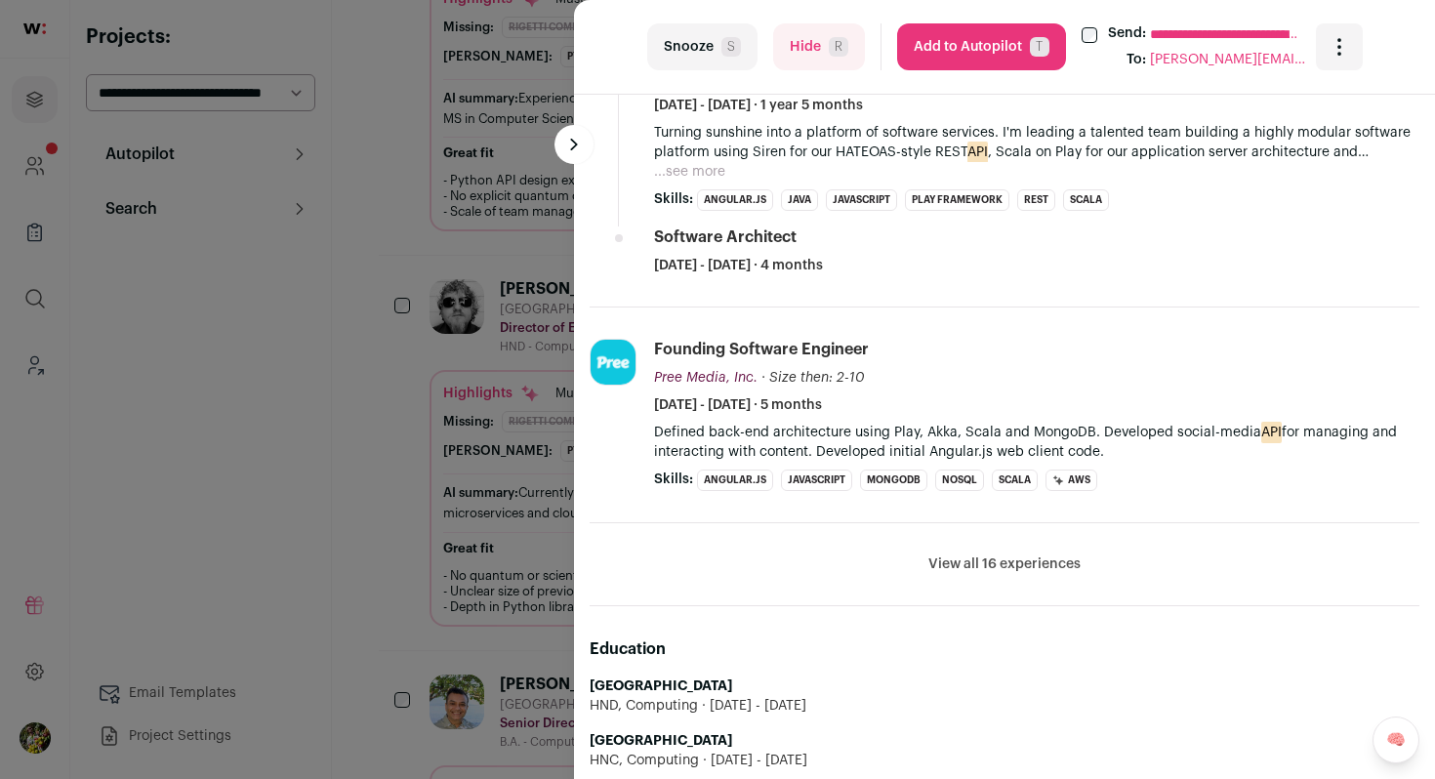
scroll to position [1510, 0]
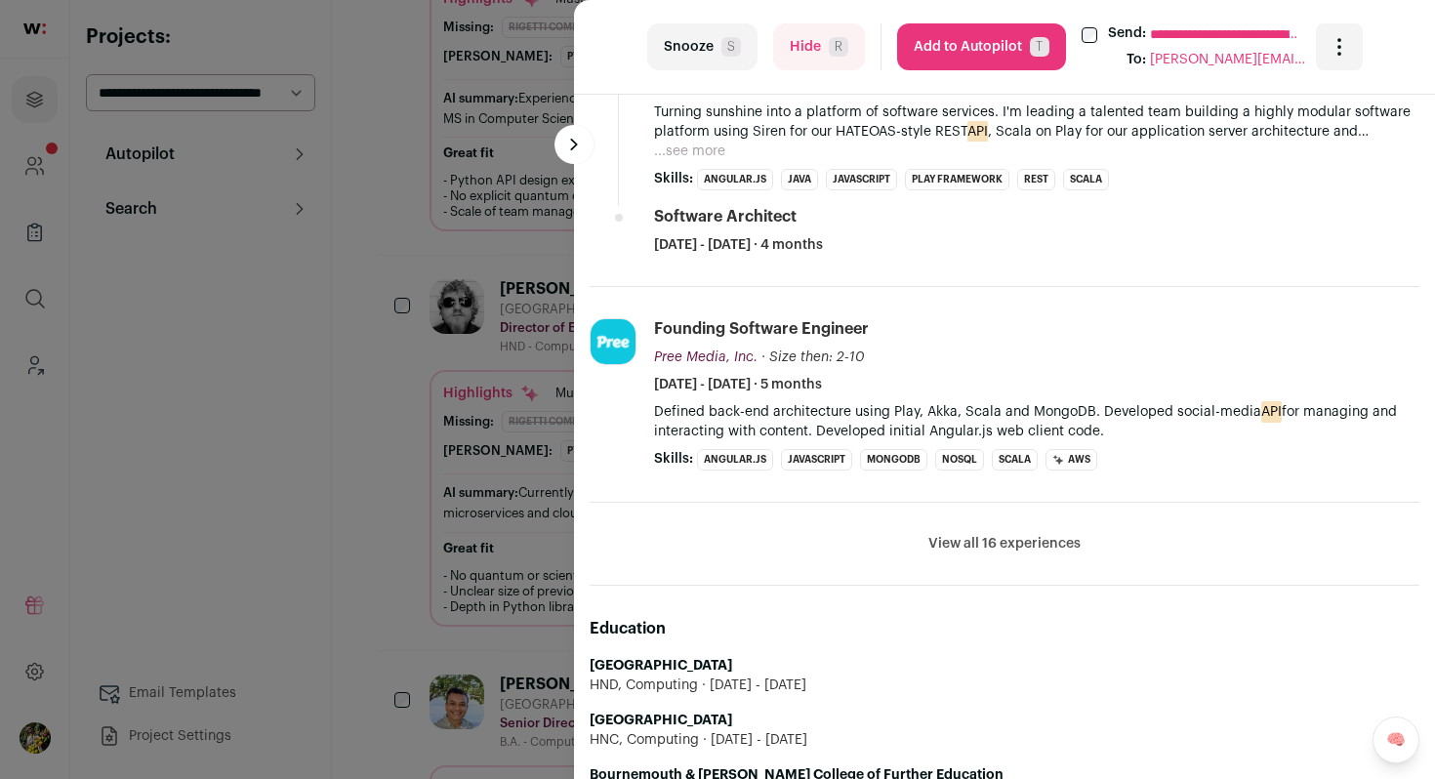
click at [938, 35] on button "Add to Autopilot T" at bounding box center [981, 46] width 169 height 47
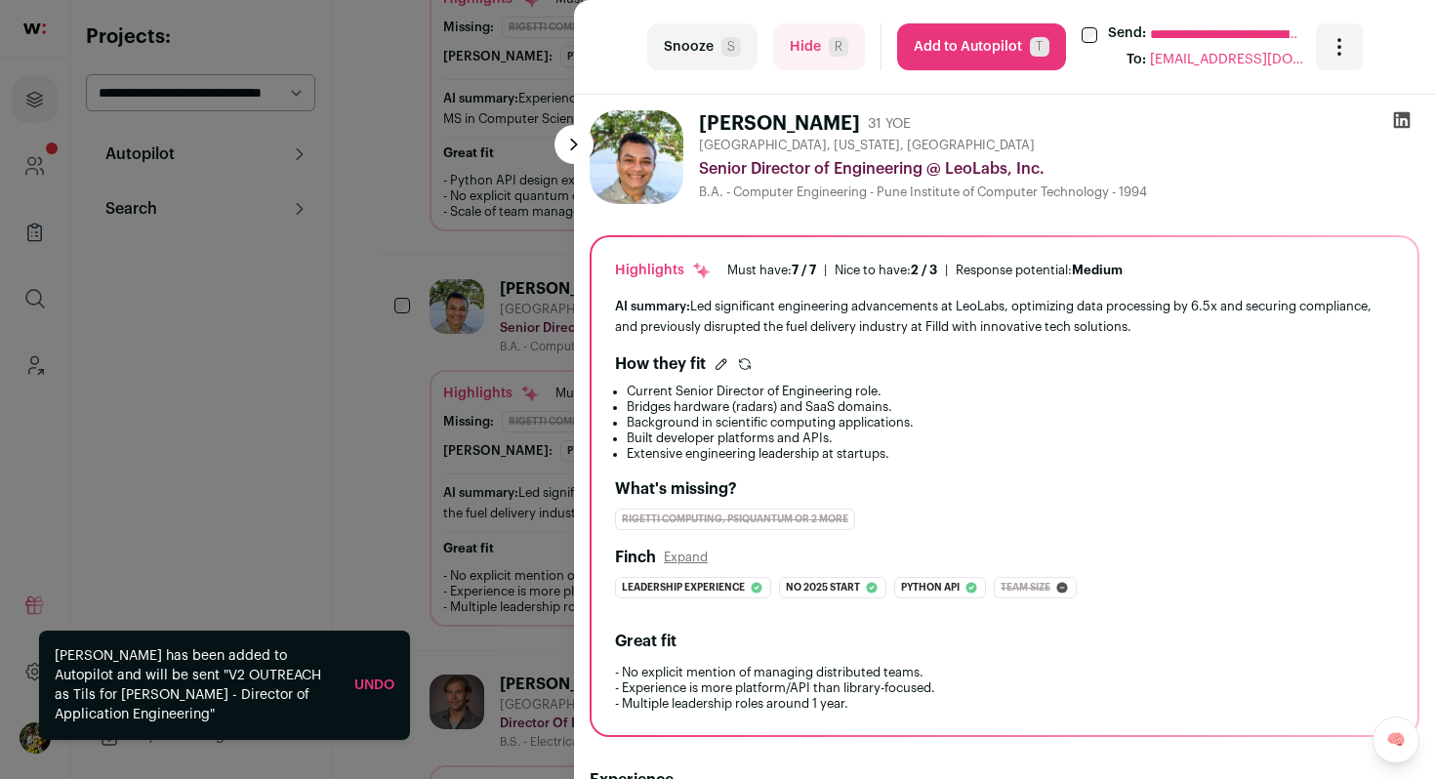
click at [521, 396] on div "**********" at bounding box center [717, 389] width 1435 height 779
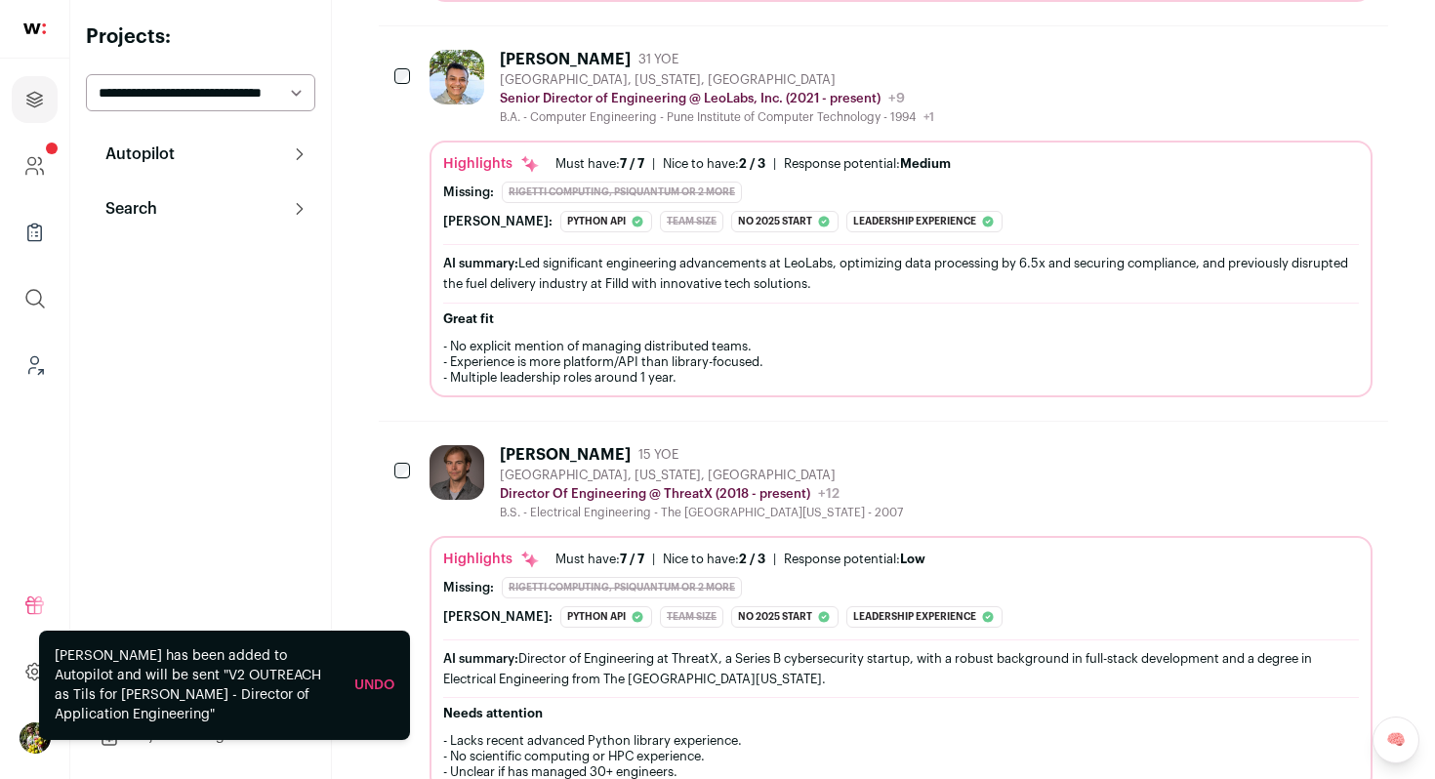
scroll to position [2543, 0]
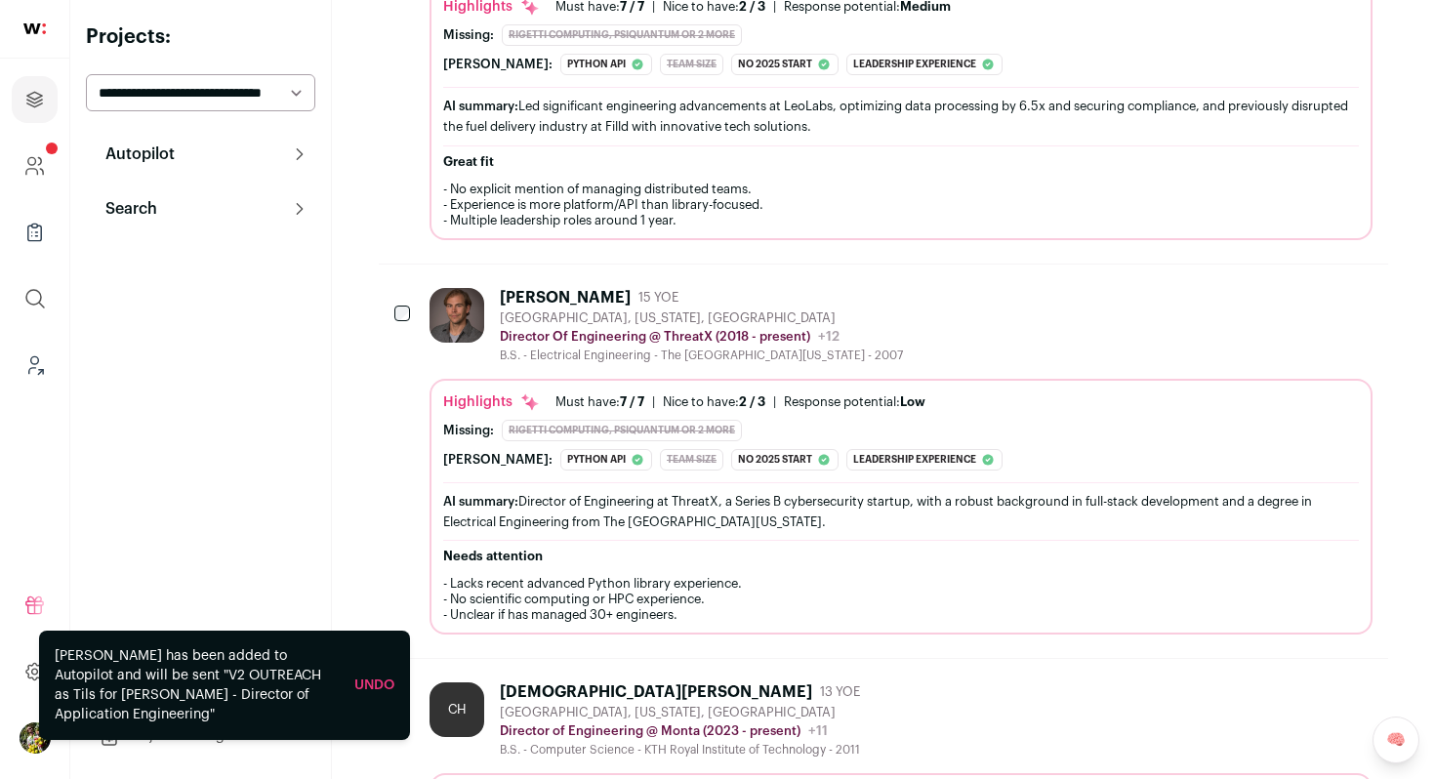
click at [597, 310] on div "Boulder, Colorado, United States" at bounding box center [701, 318] width 403 height 16
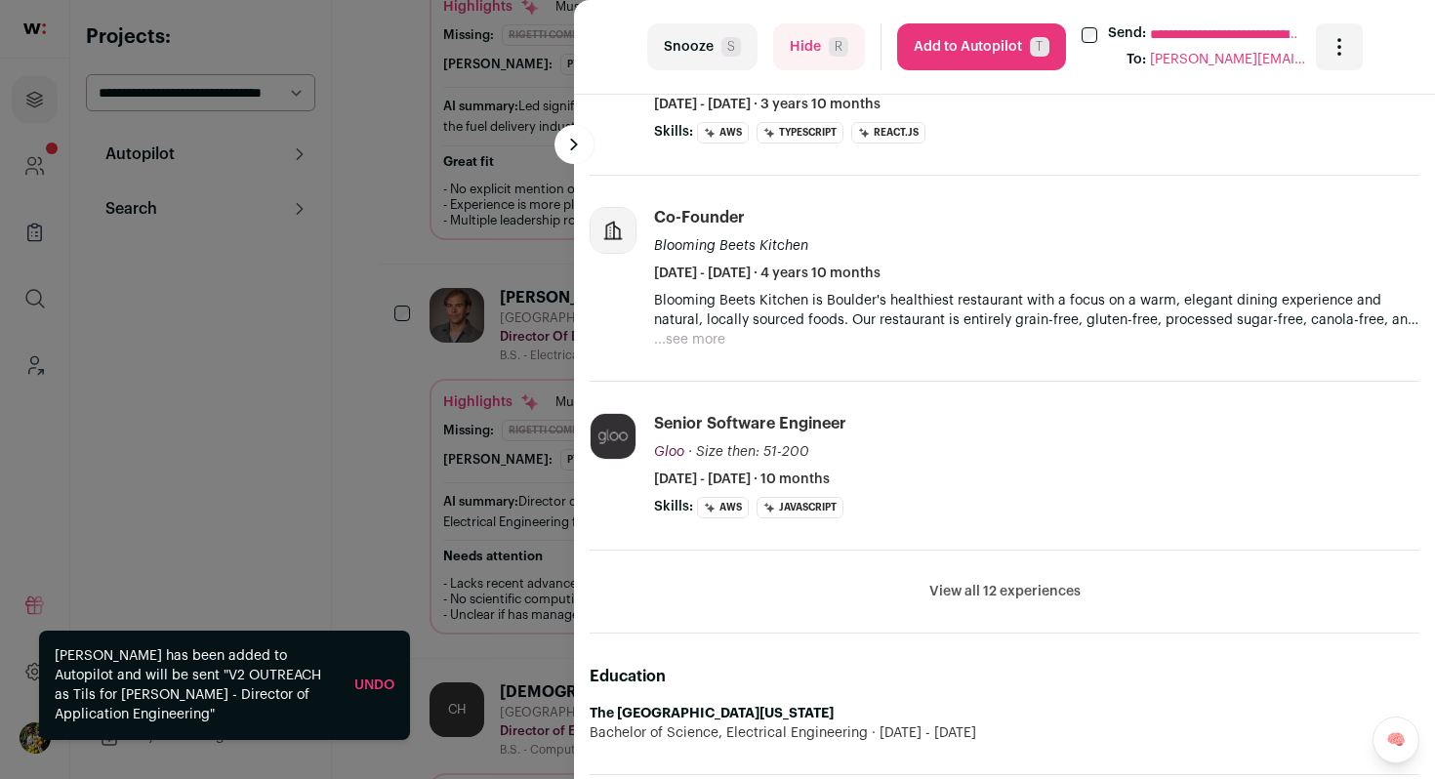
scroll to position [917, 0]
click at [994, 594] on button "View all 12 experiences" at bounding box center [1005, 591] width 151 height 20
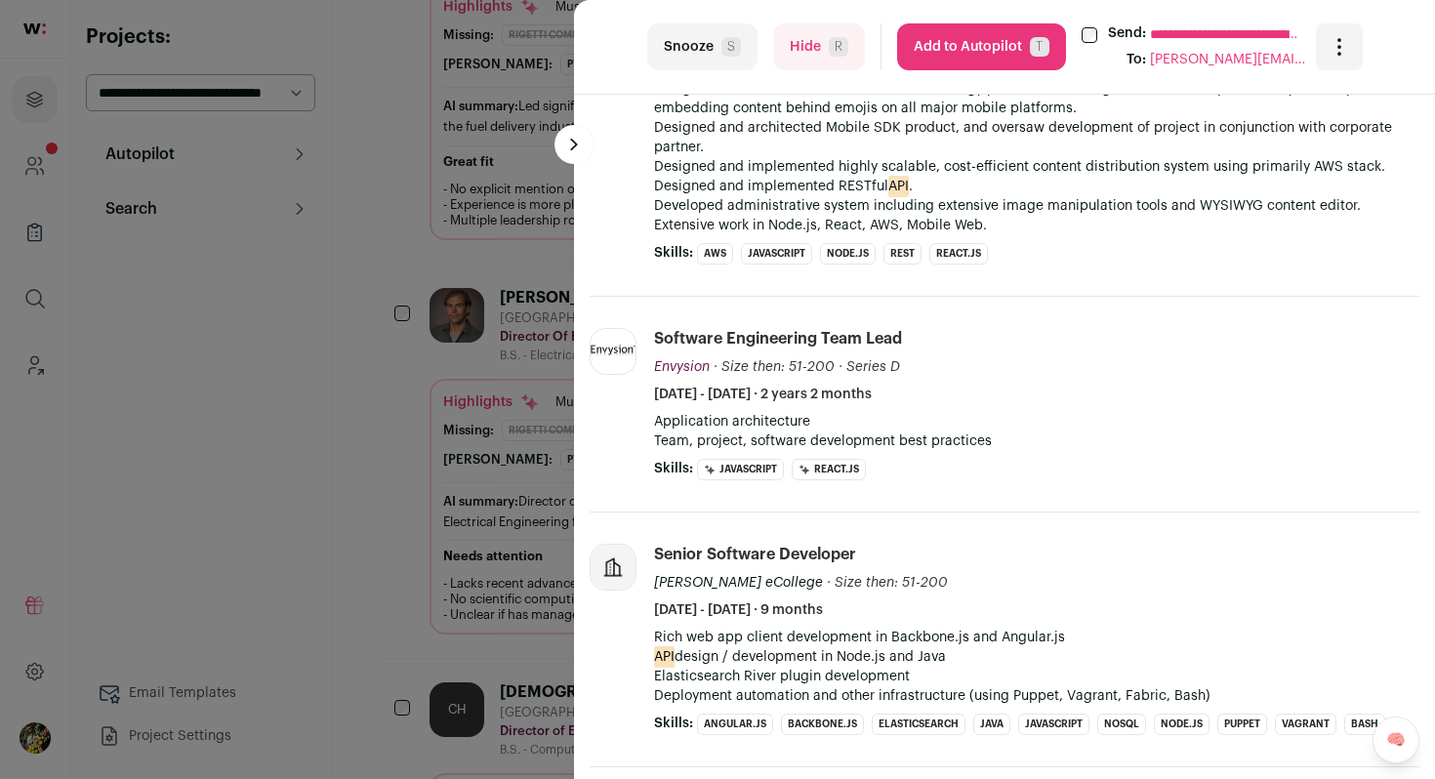
scroll to position [1550, 0]
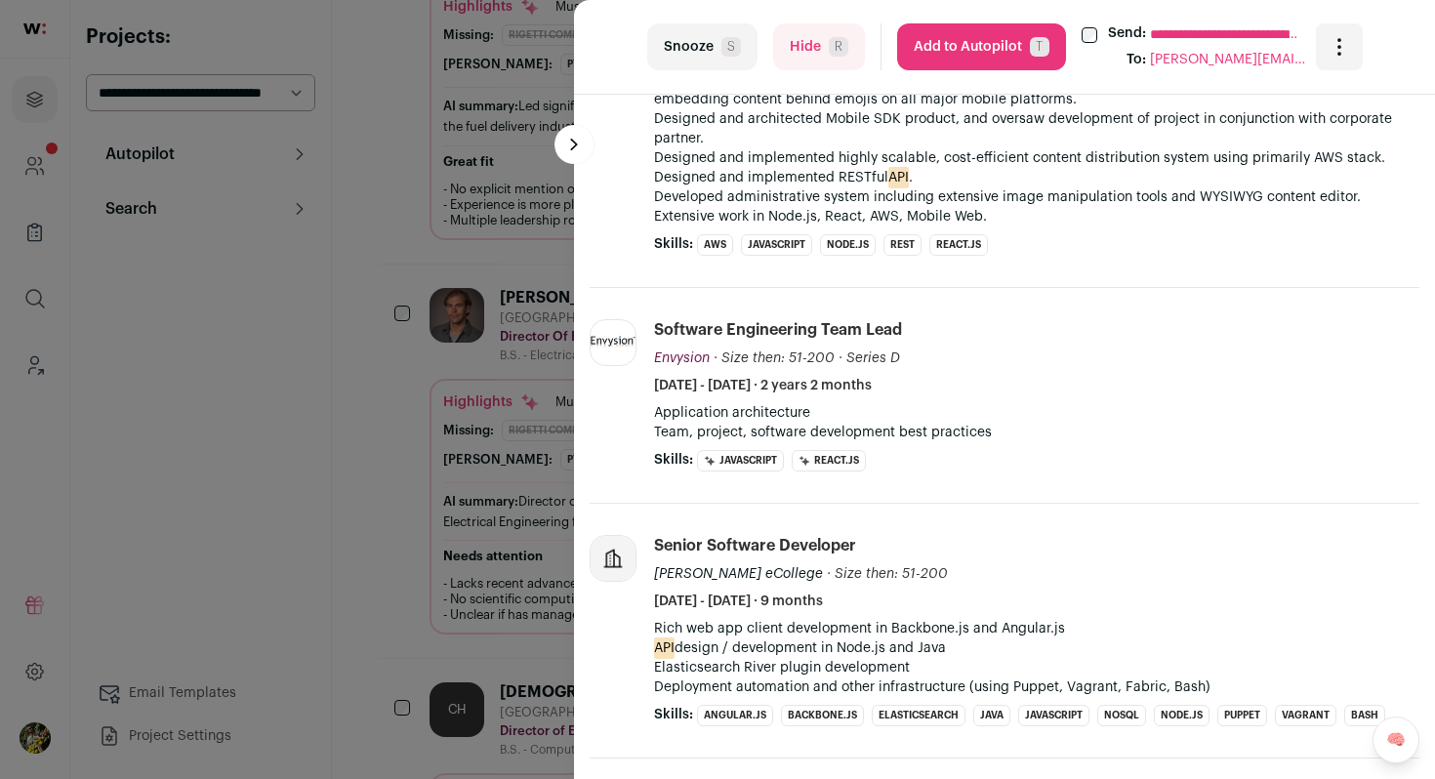
click at [973, 63] on button "Add to Autopilot T" at bounding box center [981, 46] width 169 height 47
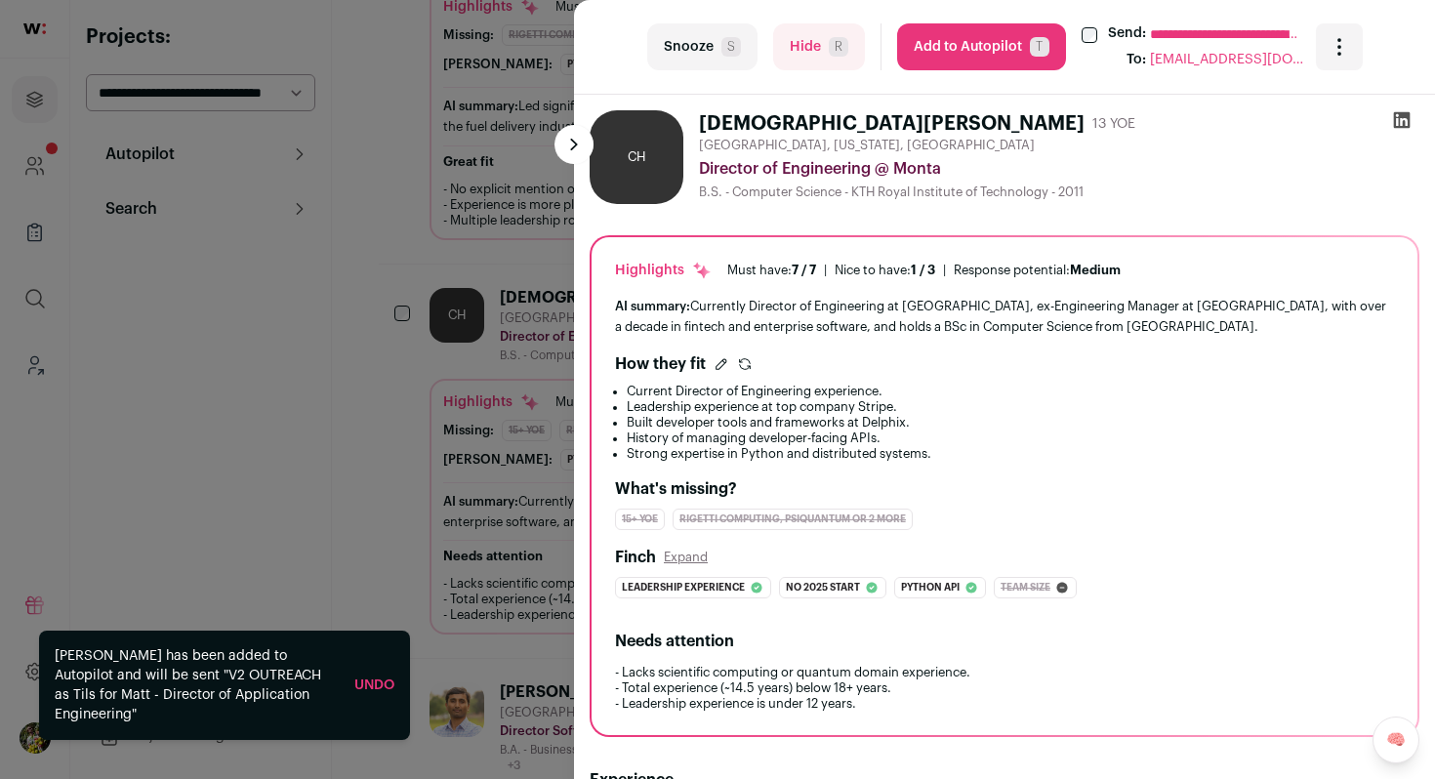
click at [520, 416] on div "**********" at bounding box center [717, 389] width 1435 height 779
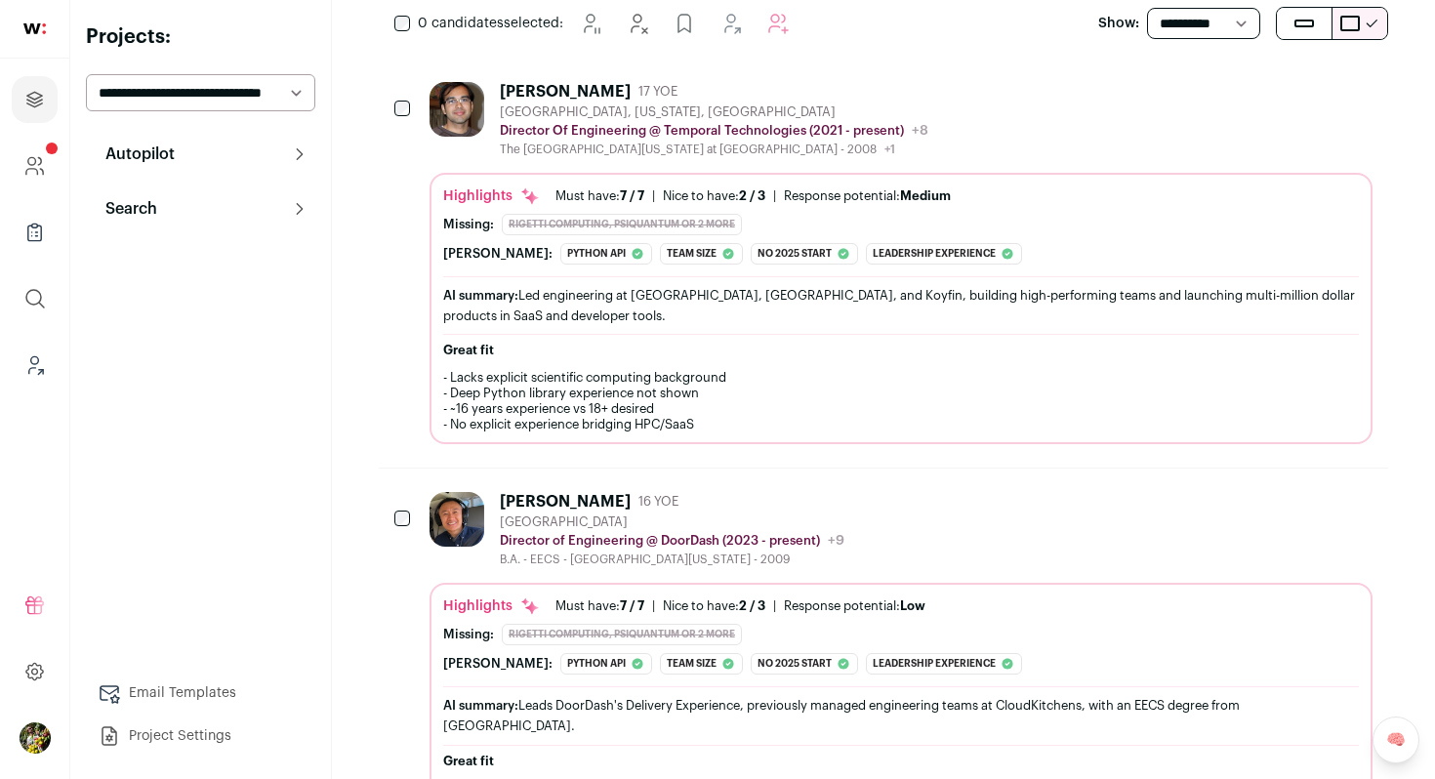
scroll to position [410, 0]
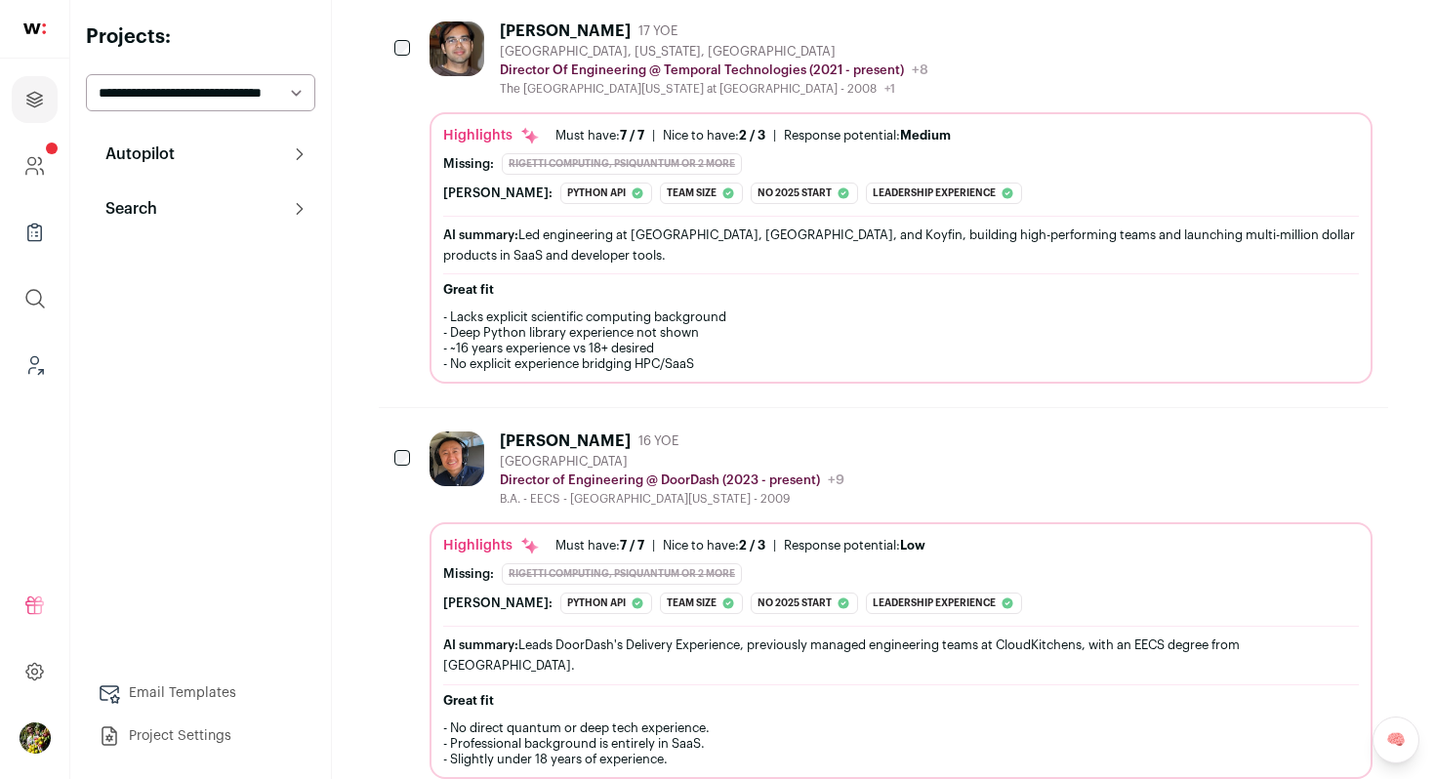
click at [558, 501] on div "B.A. - EECS - University of California, Berkeley - 2009" at bounding box center [672, 499] width 345 height 16
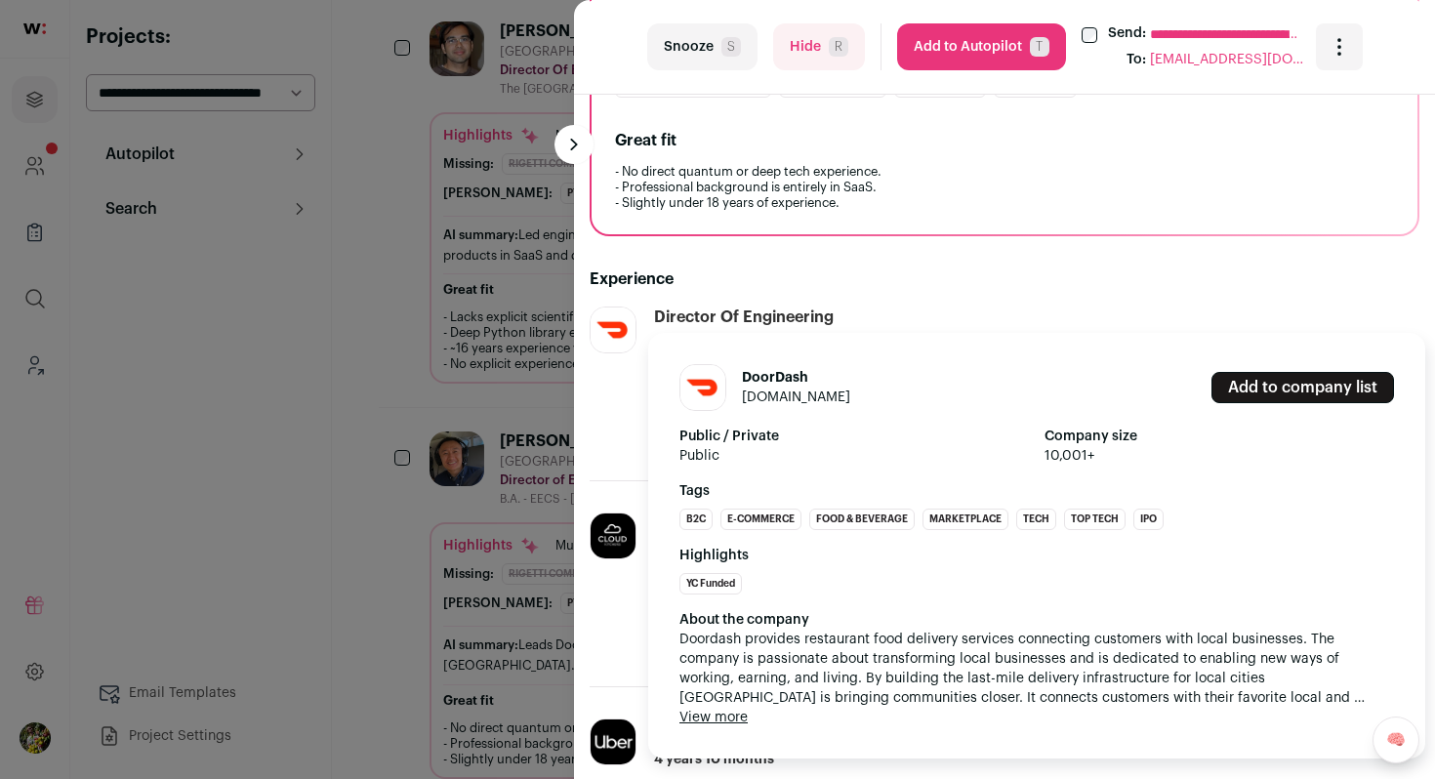
scroll to position [514, 0]
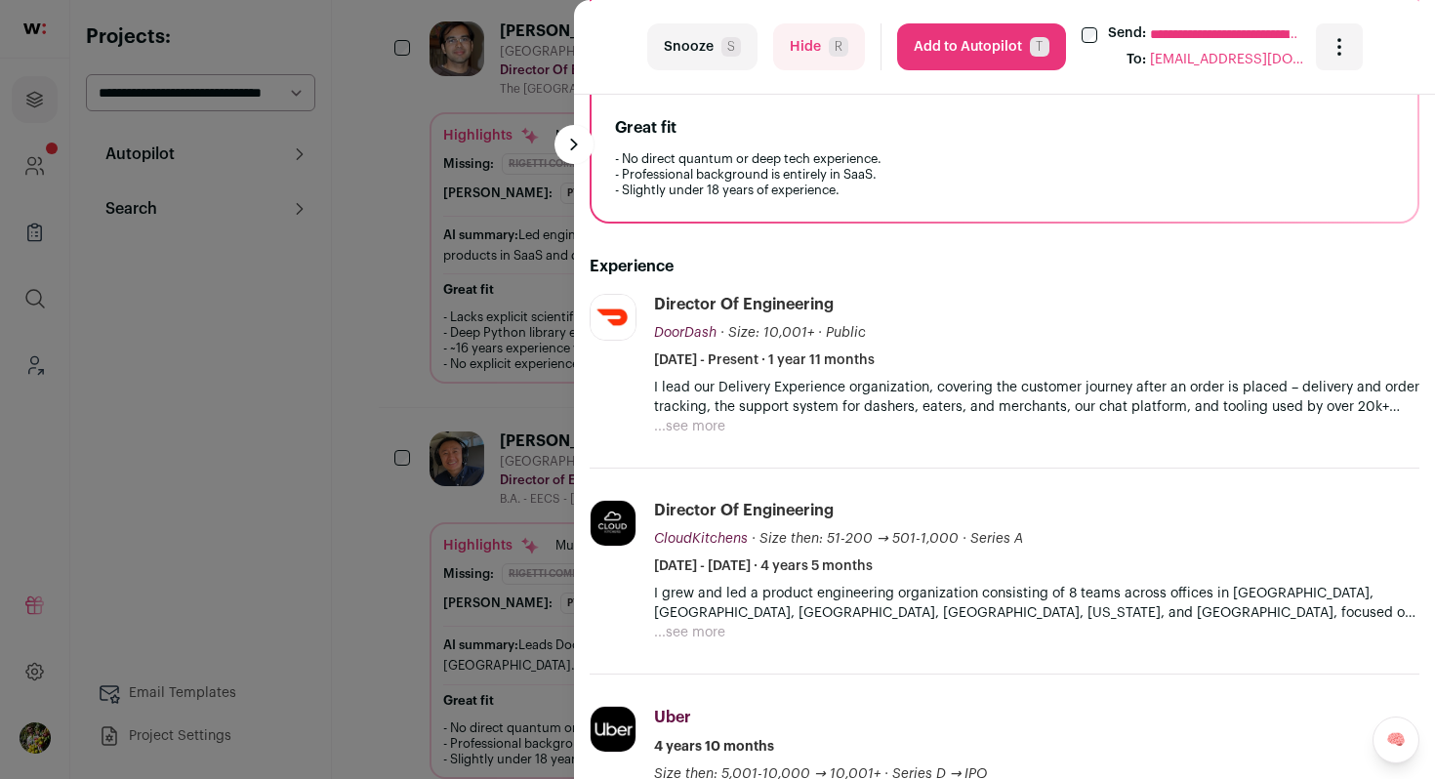
click at [692, 423] on button "...see more" at bounding box center [689, 427] width 71 height 20
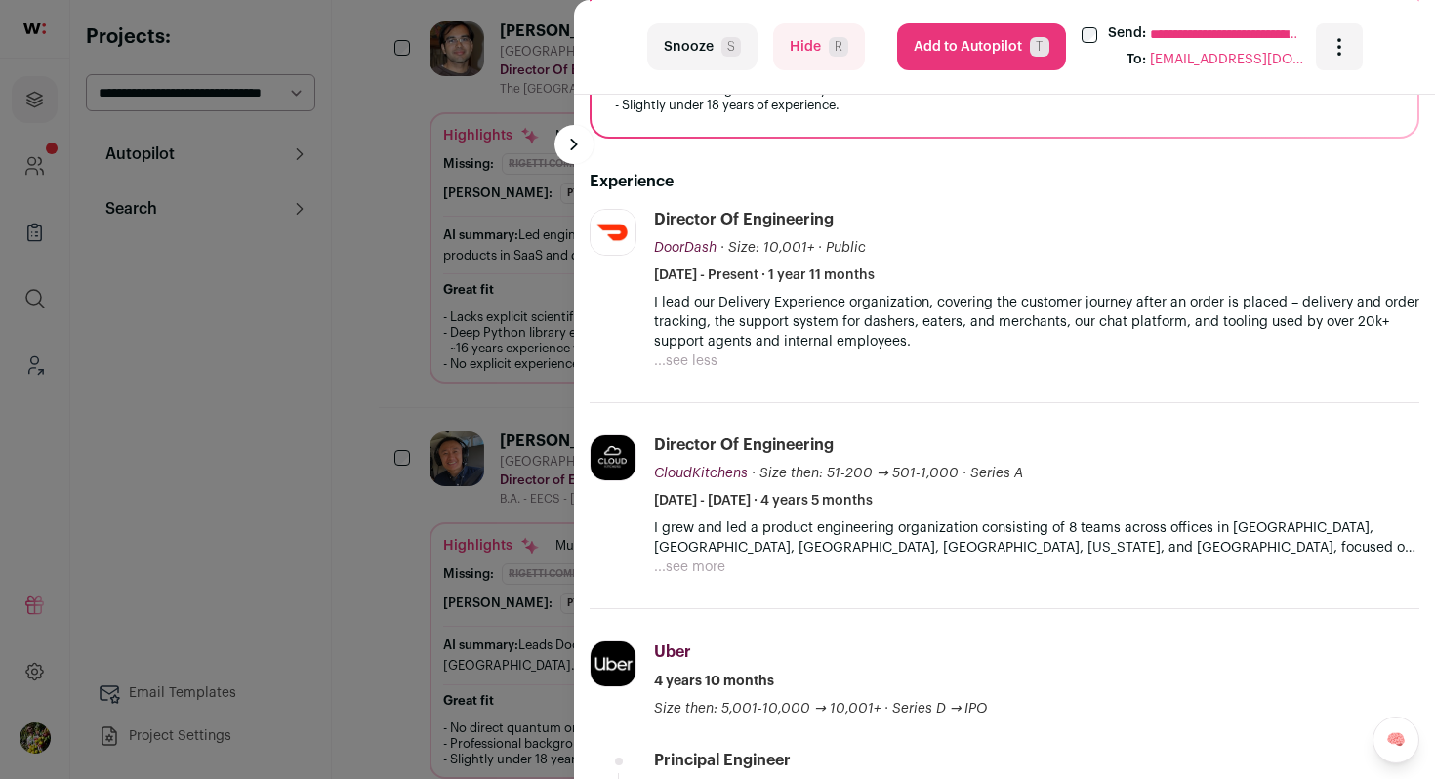
scroll to position [649, 0]
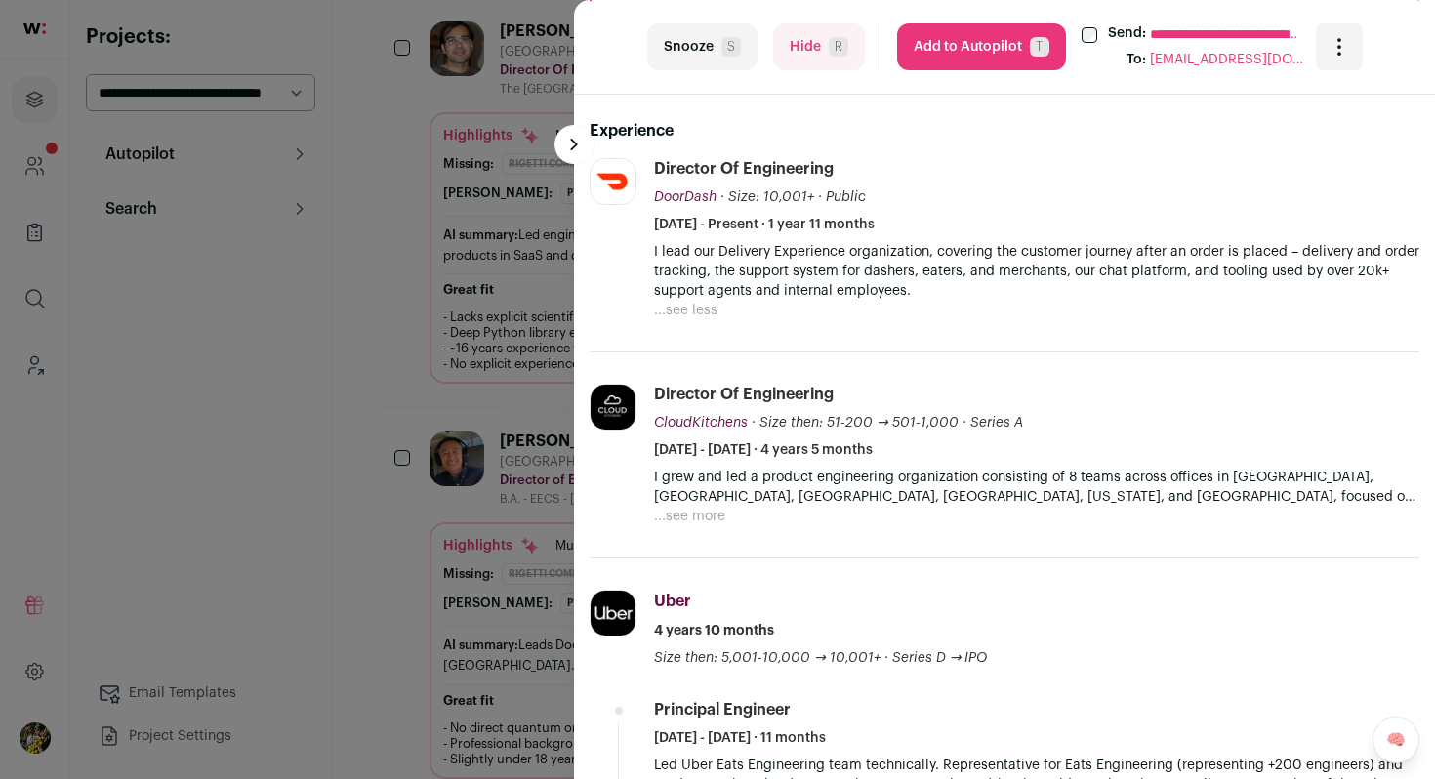
click at [676, 512] on button "...see more" at bounding box center [689, 517] width 71 height 20
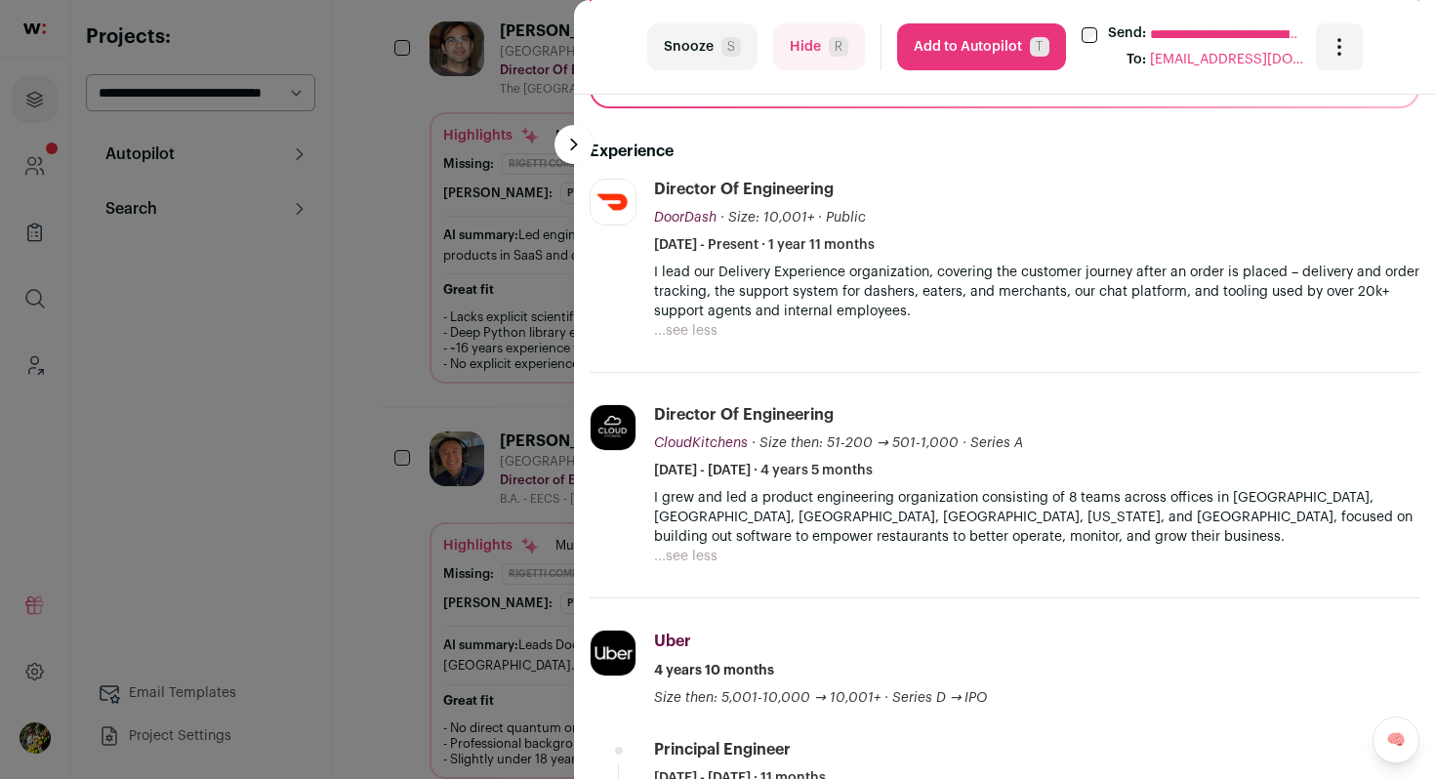
scroll to position [632, 0]
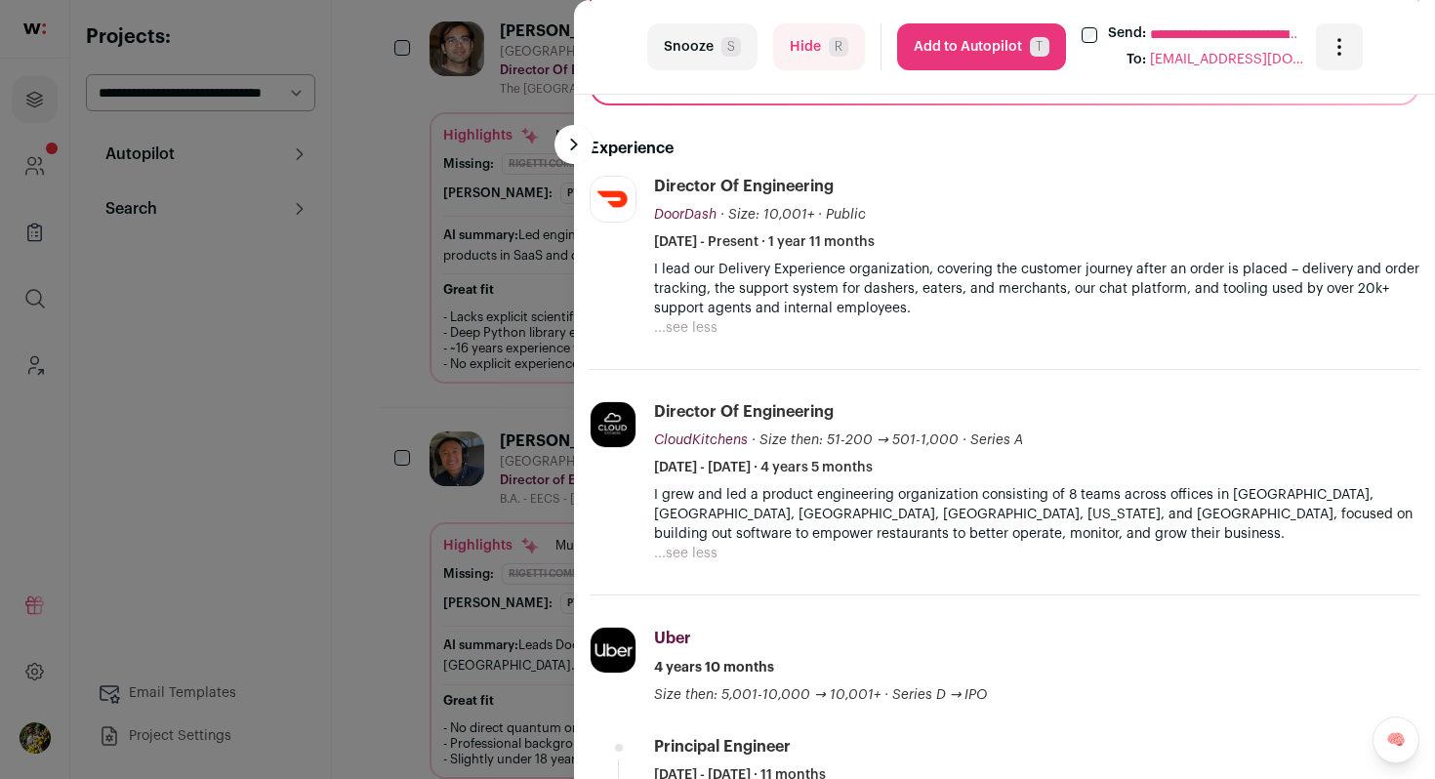
click at [702, 323] on button "...see less" at bounding box center [685, 328] width 63 height 20
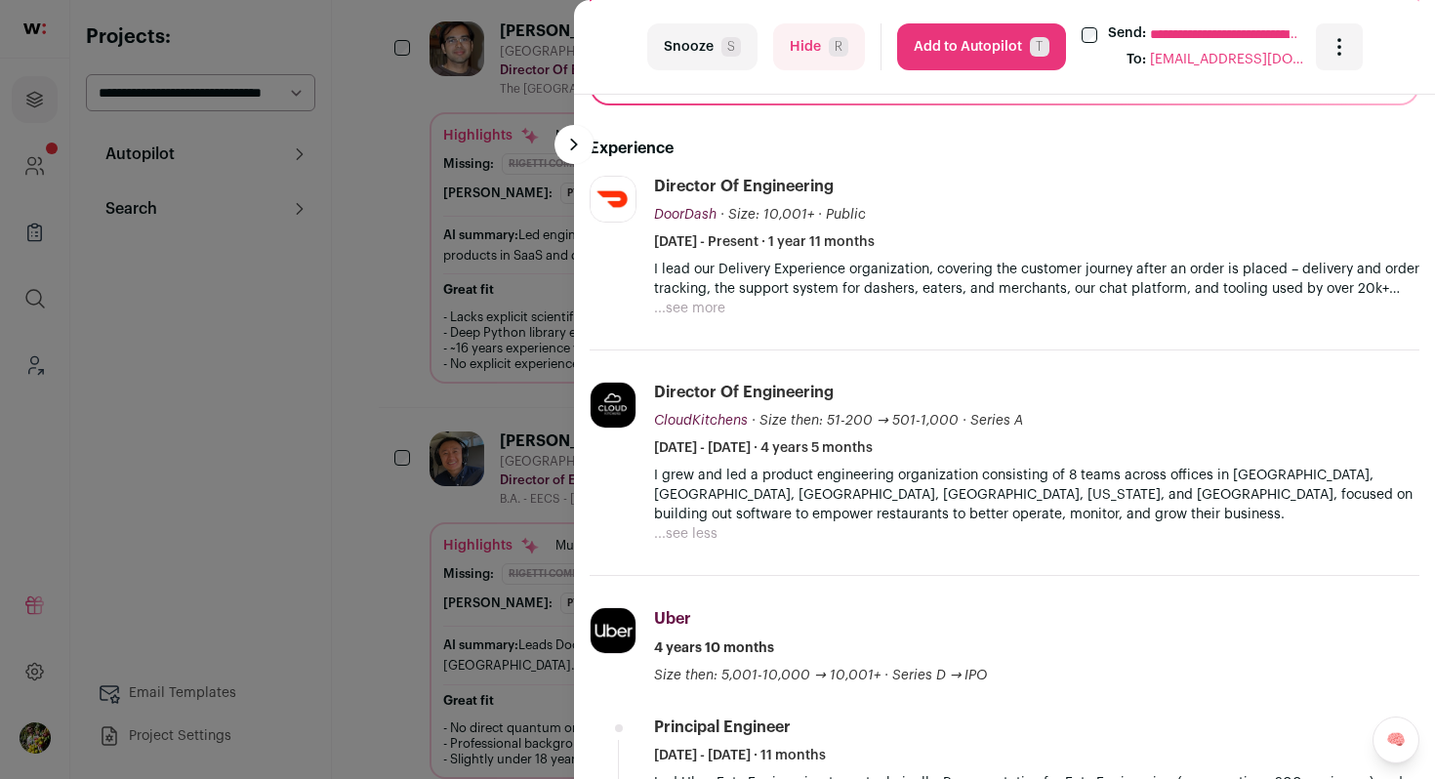
scroll to position [729, 0]
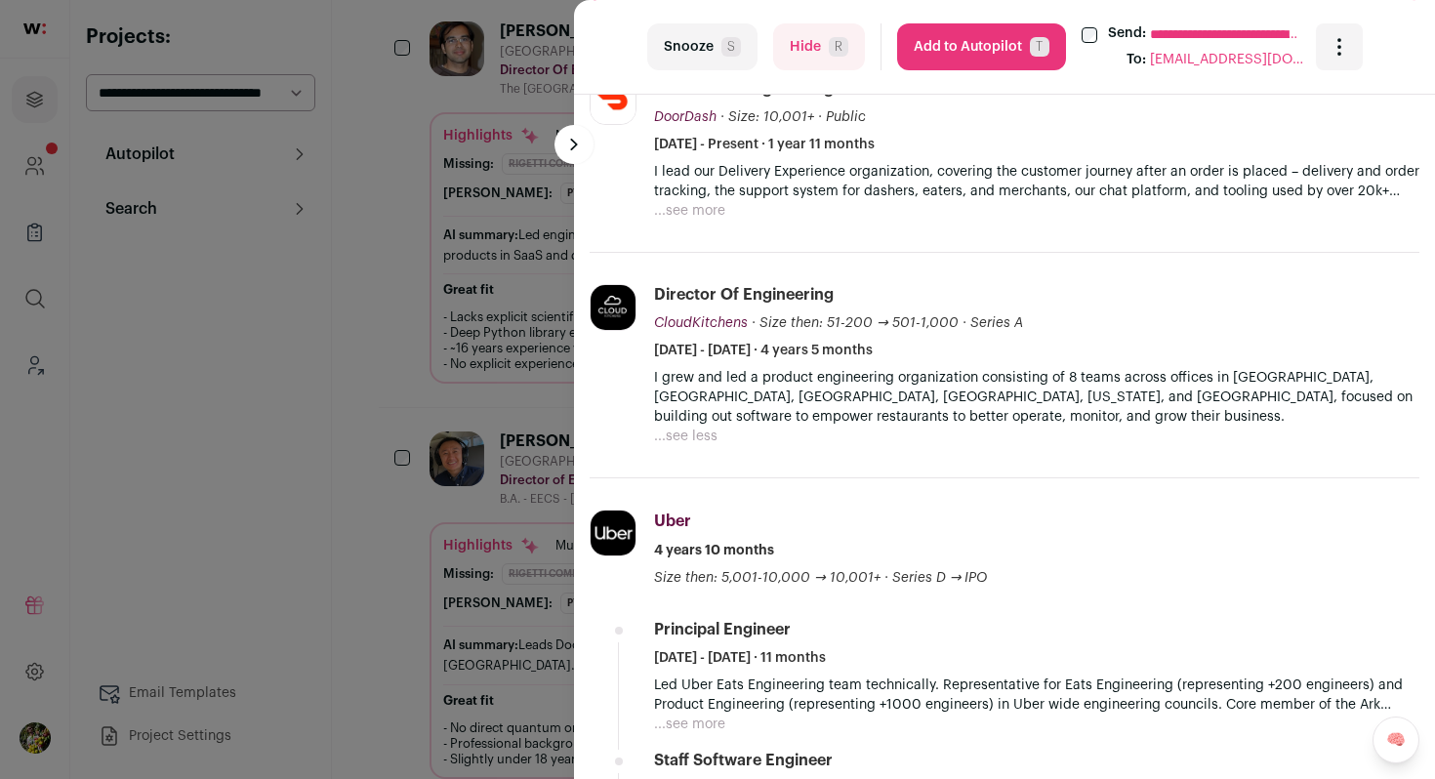
click at [691, 207] on button "...see more" at bounding box center [689, 211] width 71 height 20
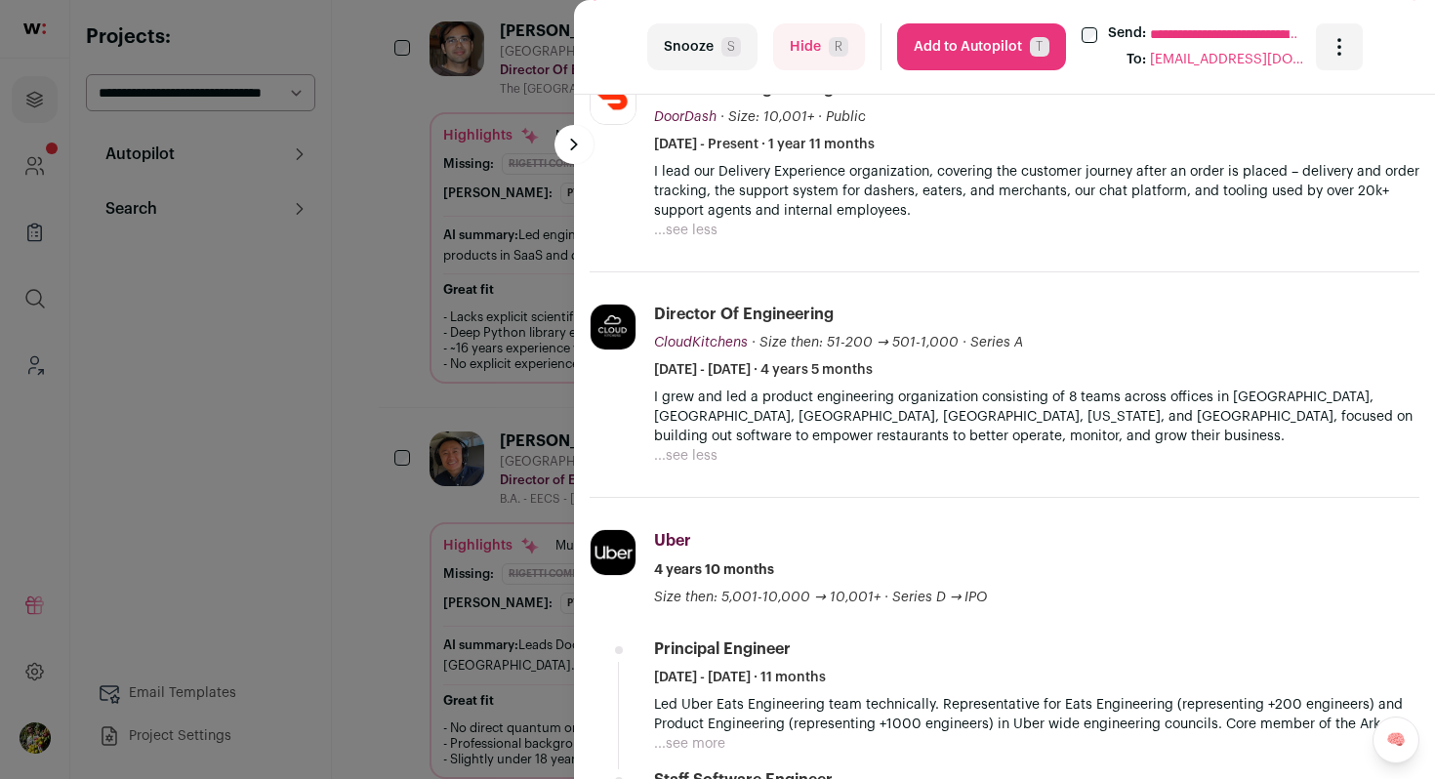
click at [978, 50] on button "Add to Autopilot T" at bounding box center [981, 46] width 169 height 47
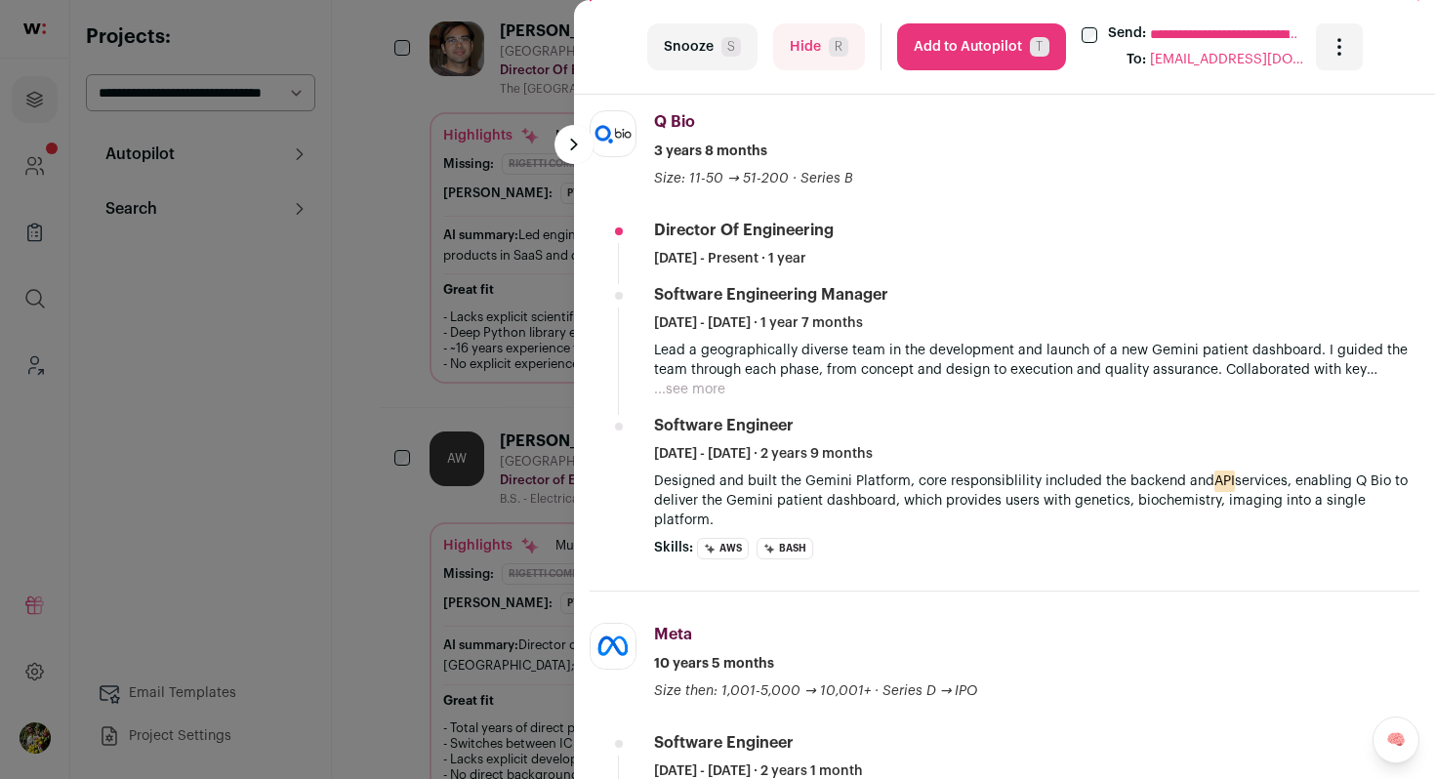
scroll to position [717, 0]
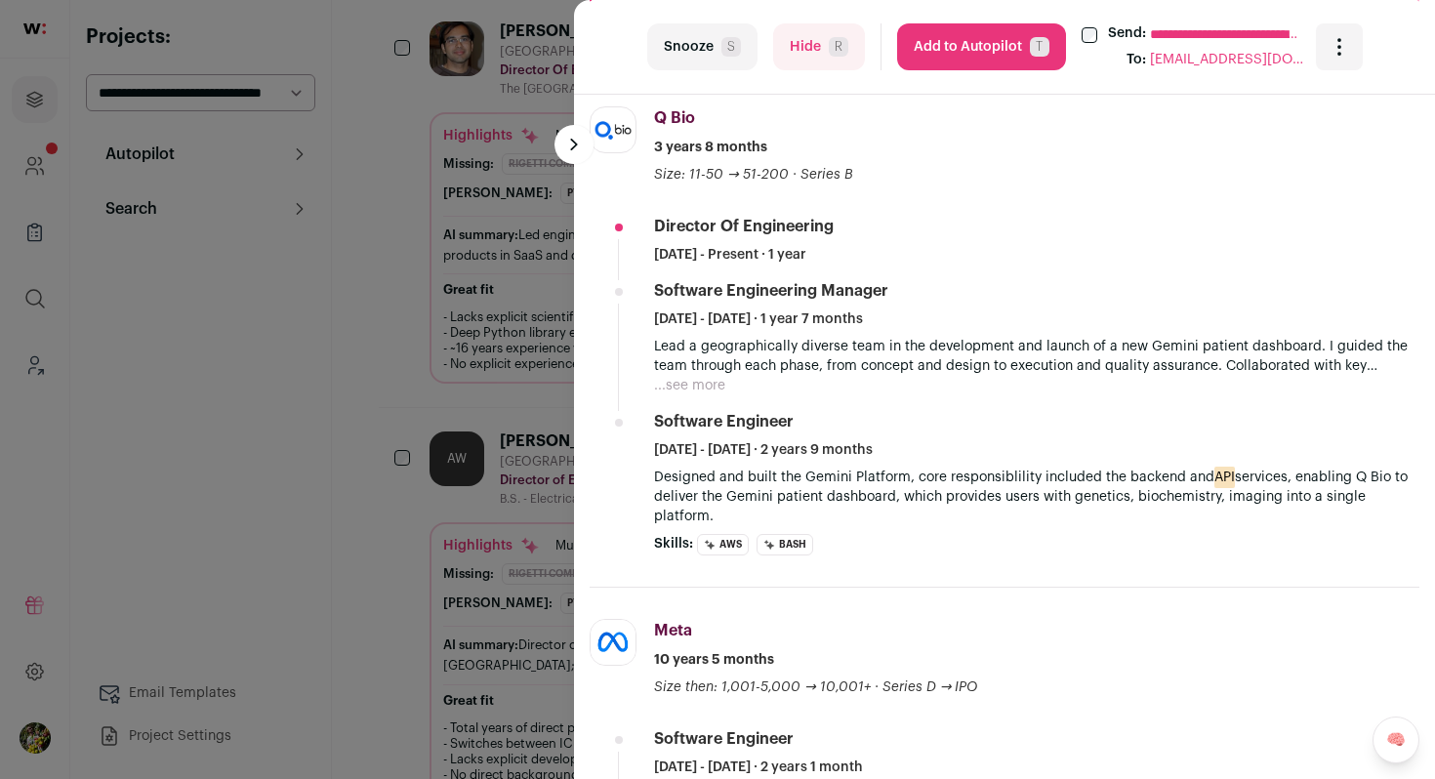
click at [704, 388] on button "...see more" at bounding box center [689, 386] width 71 height 20
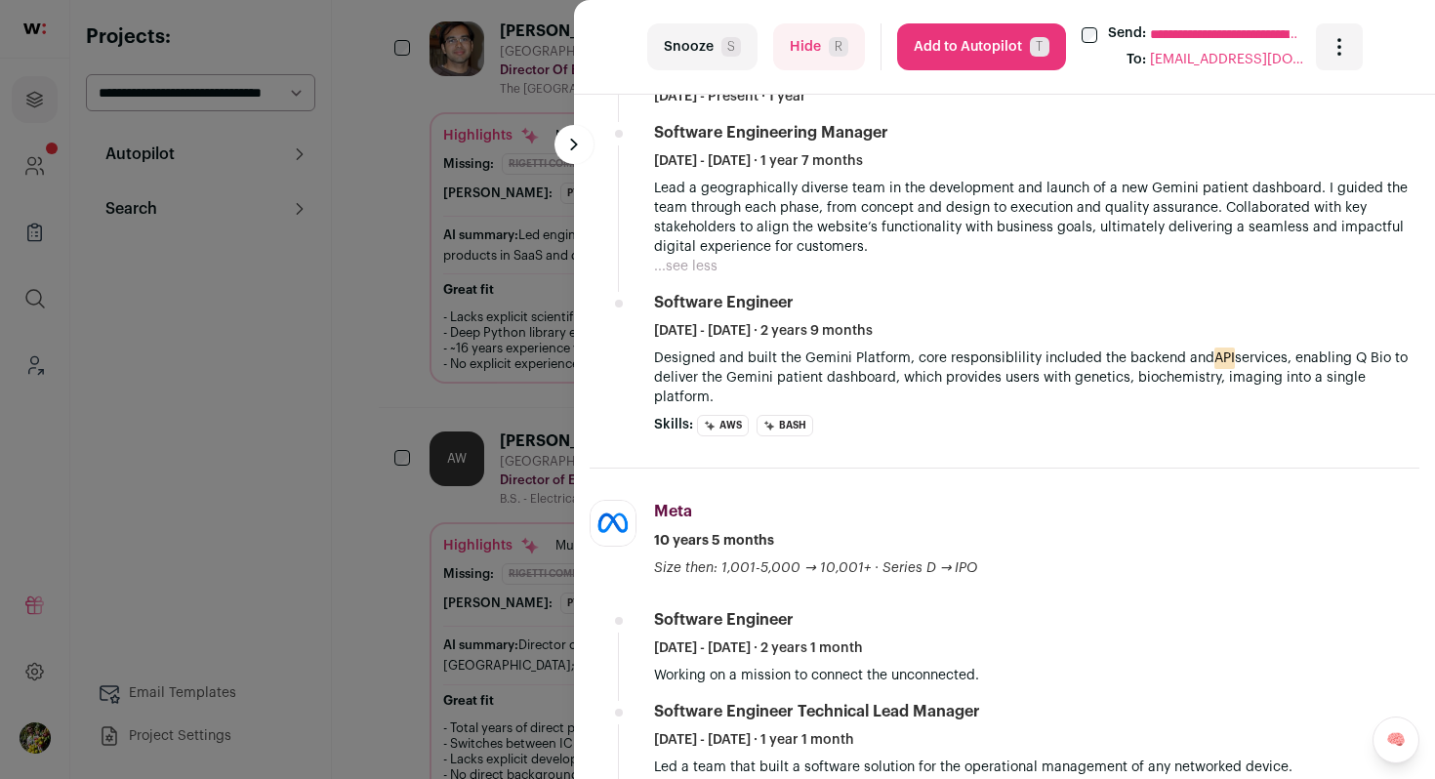
scroll to position [1251, 0]
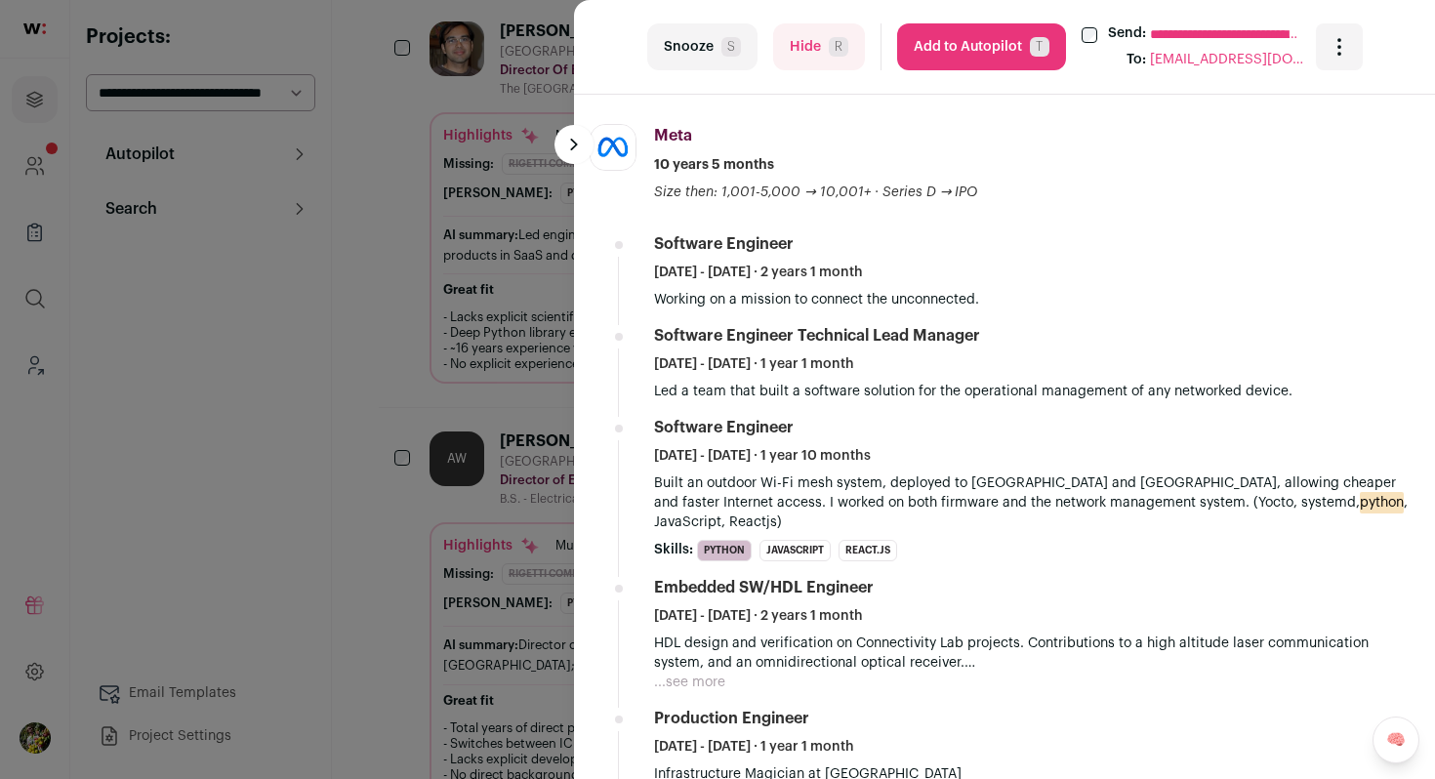
click at [809, 49] on button "Hide R" at bounding box center [819, 46] width 92 height 47
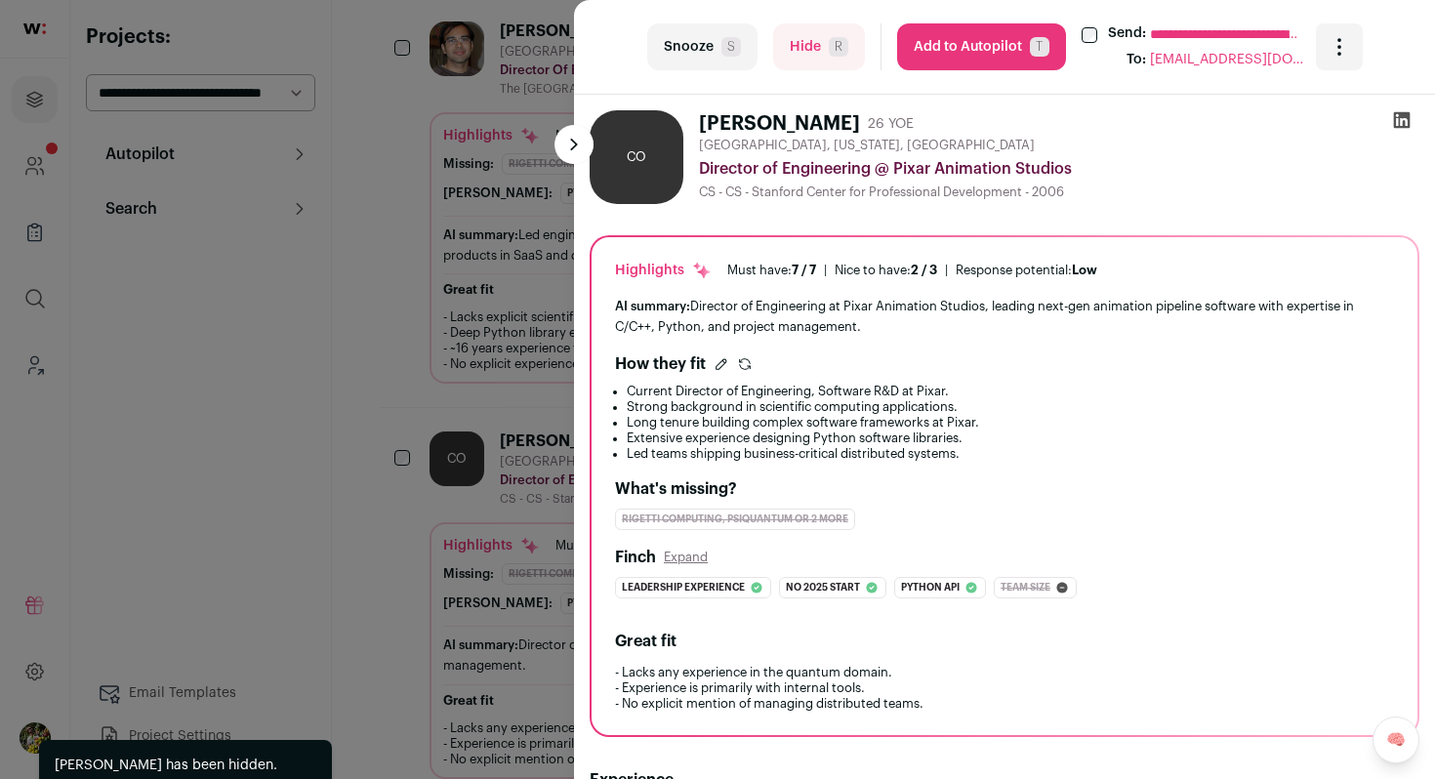
click at [486, 256] on div "**********" at bounding box center [717, 389] width 1435 height 779
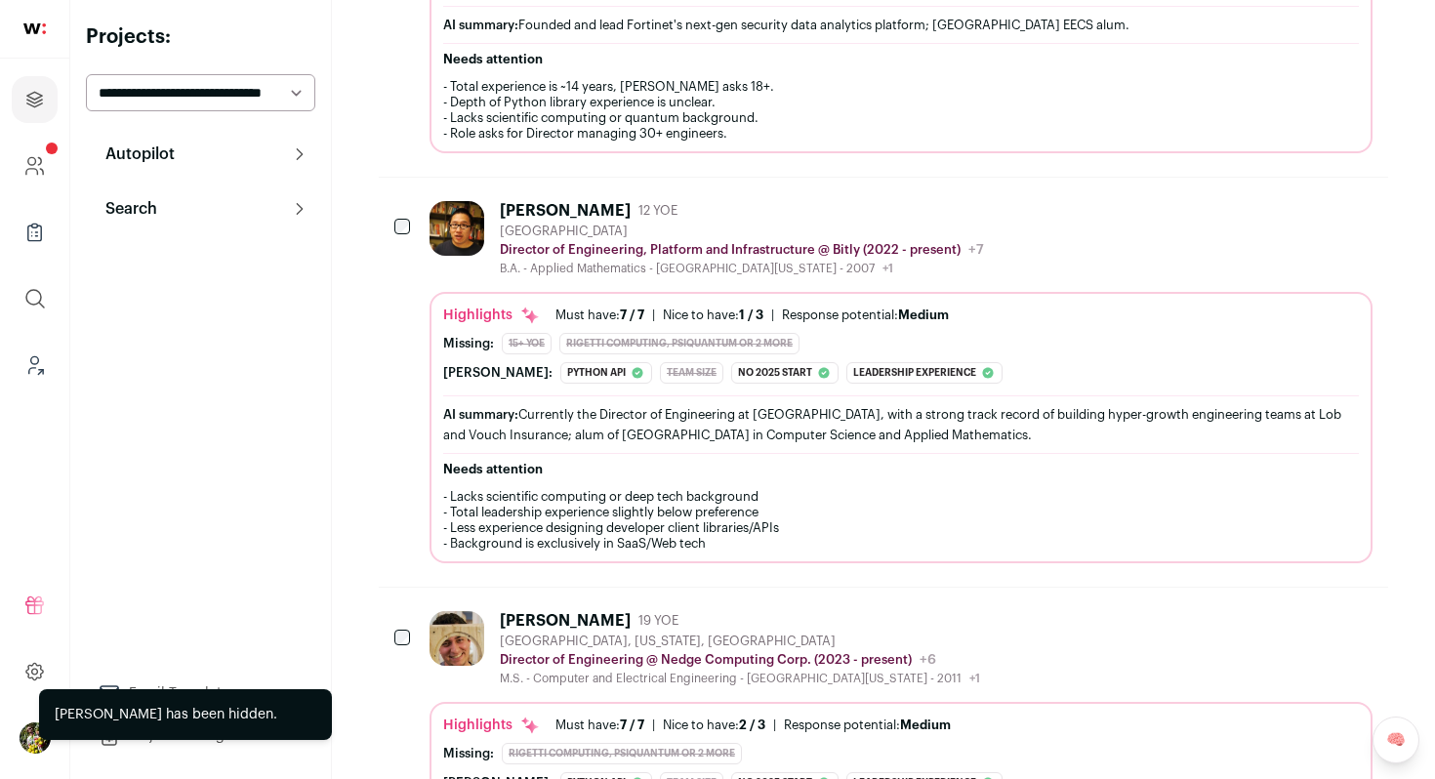
scroll to position [3561, 0]
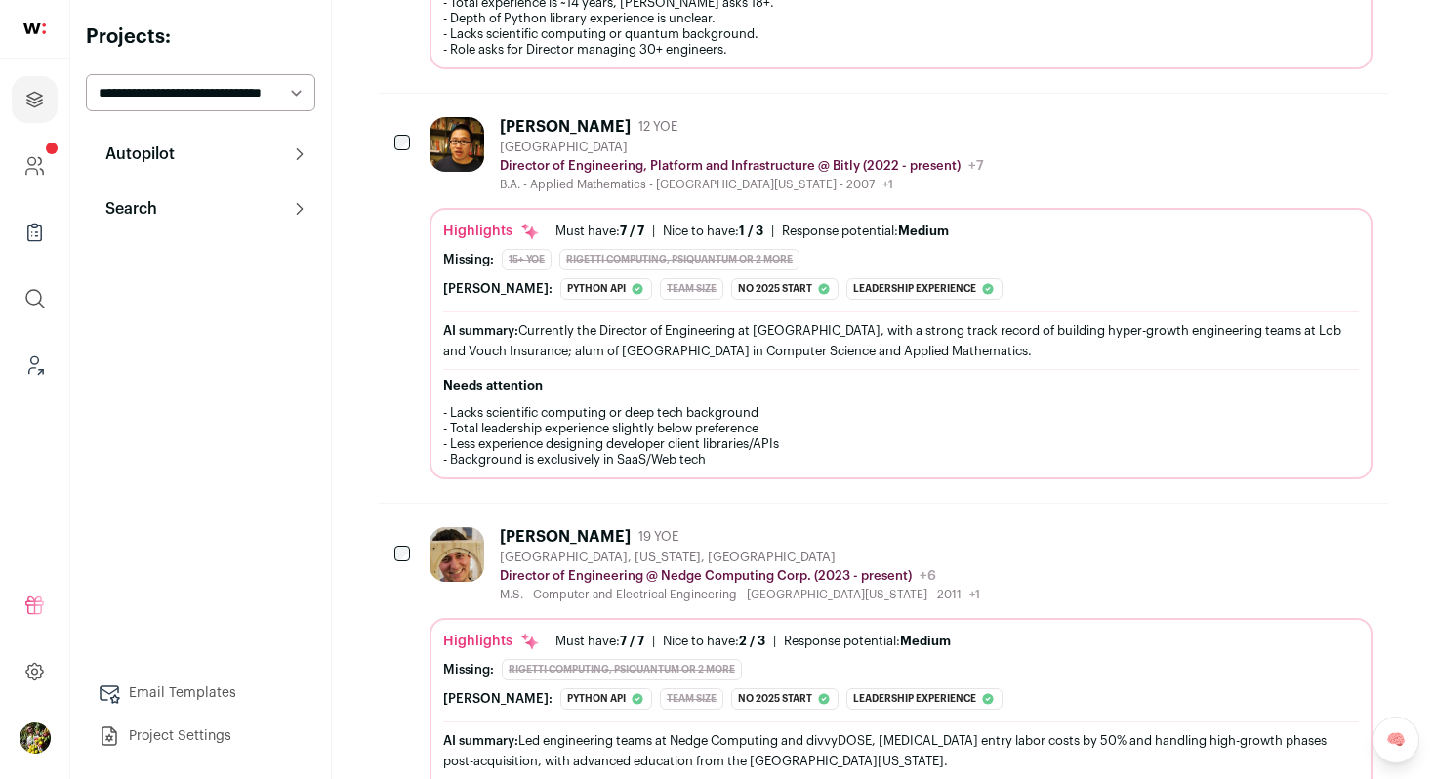
click at [486, 255] on div "Highlights Must have: 7 / 7 How many must haves have been fulfilled? | Nice to …" at bounding box center [901, 261] width 916 height 78
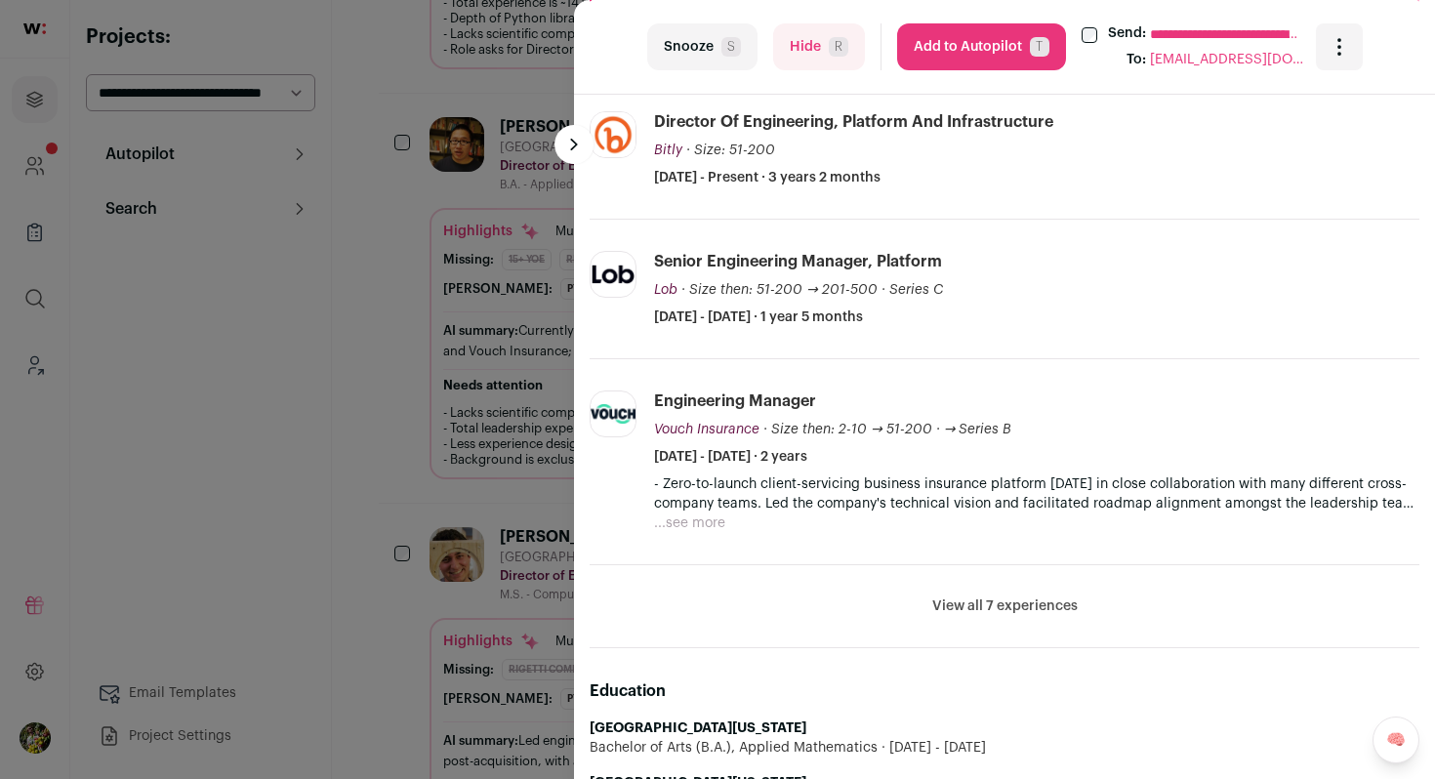
scroll to position [711, 0]
click at [970, 611] on button "View all 7 experiences" at bounding box center [1004, 608] width 145 height 20
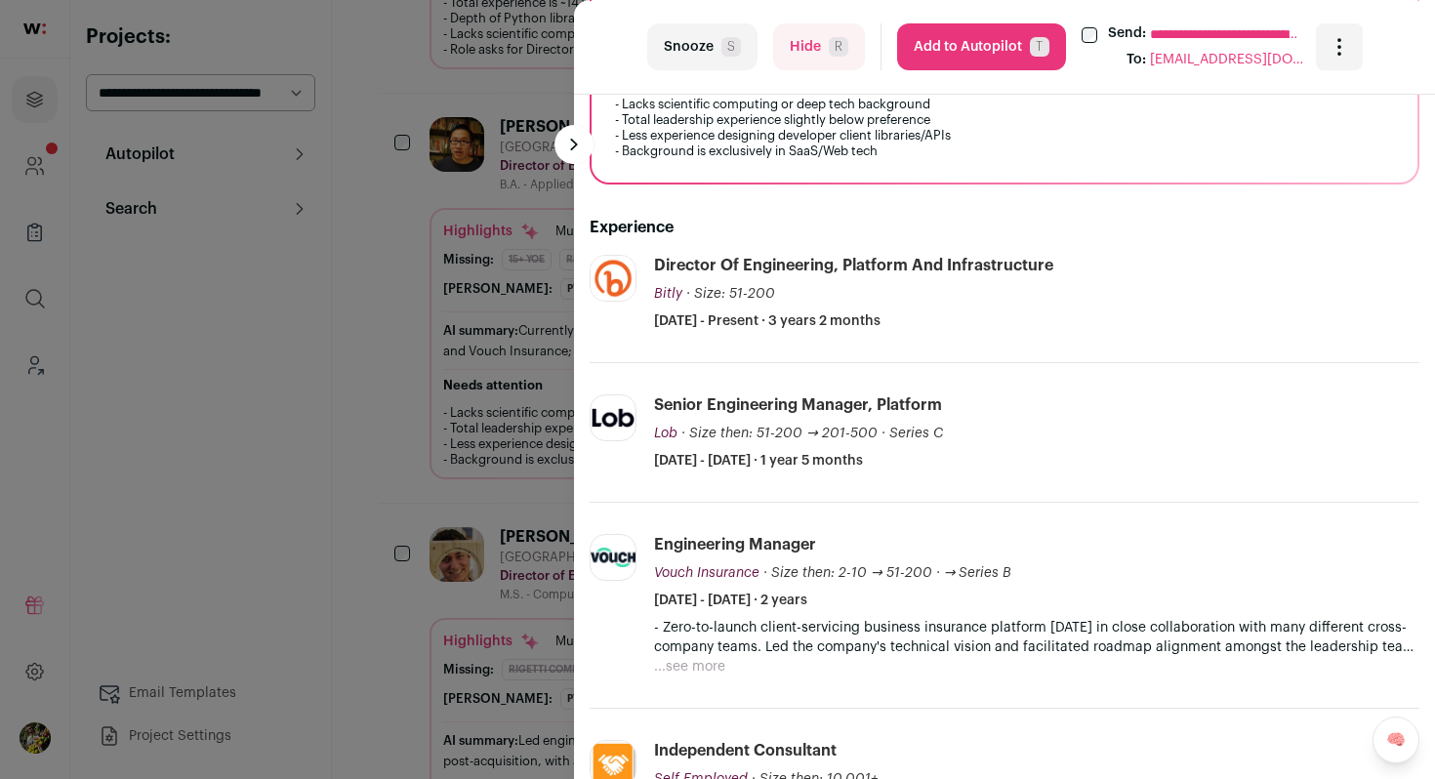
scroll to position [558, 0]
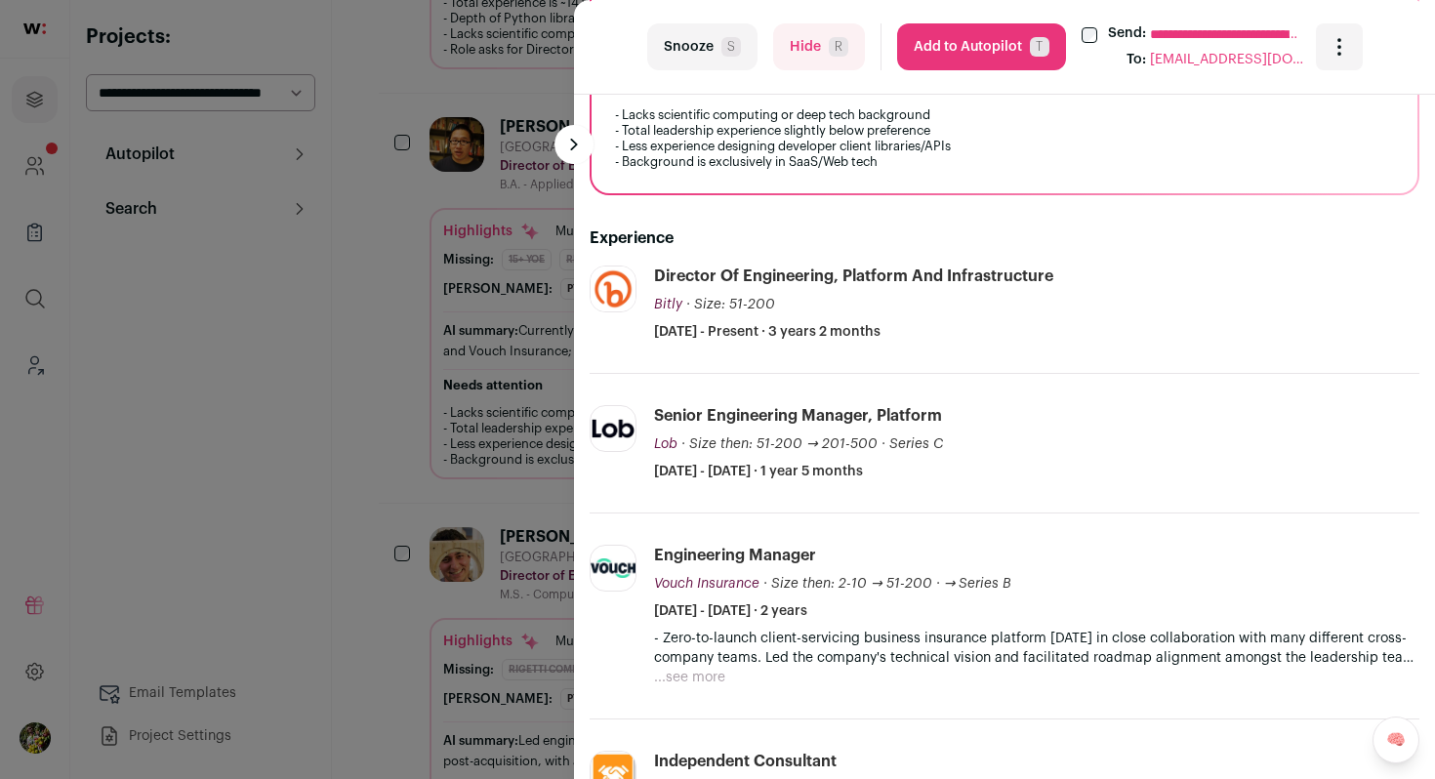
click at [712, 679] on button "...see more" at bounding box center [689, 678] width 71 height 20
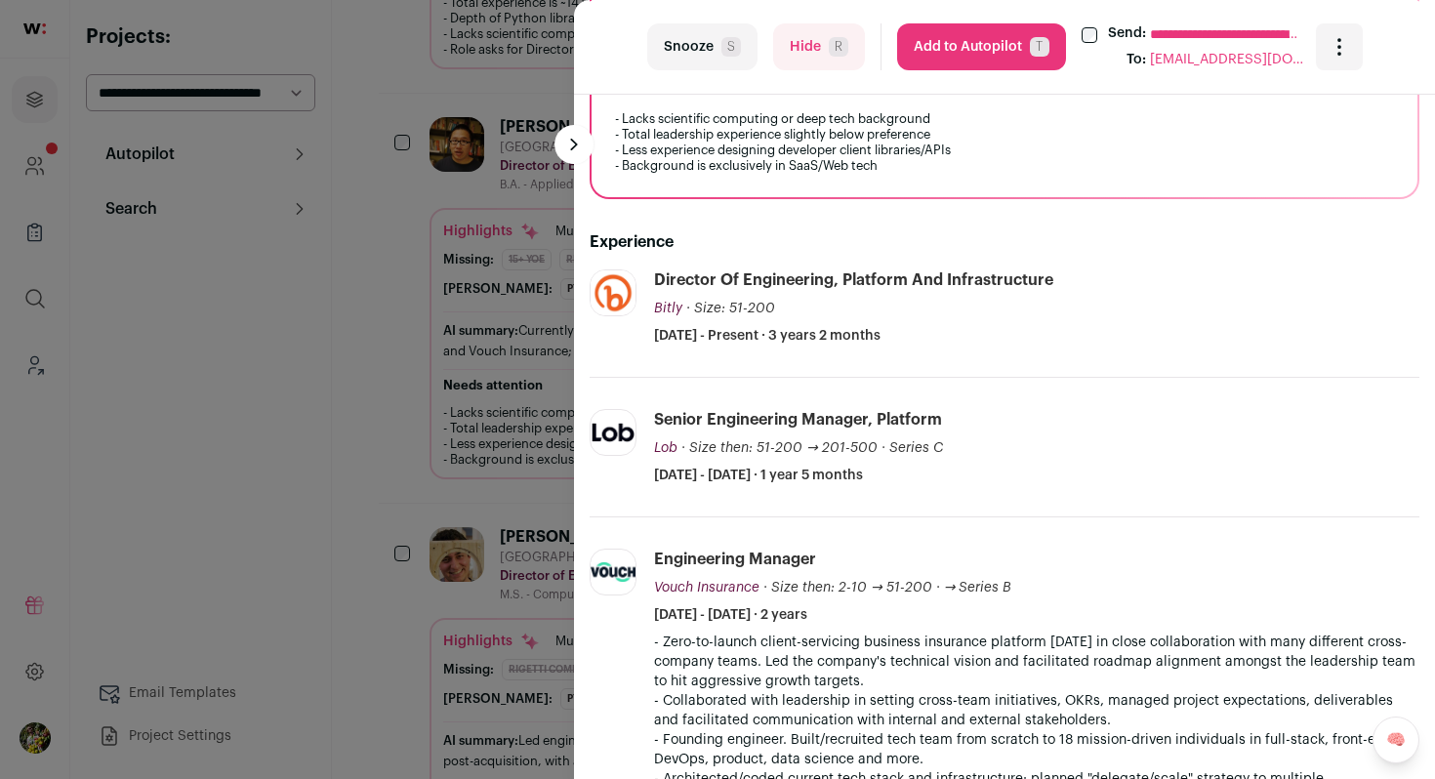
scroll to position [549, 0]
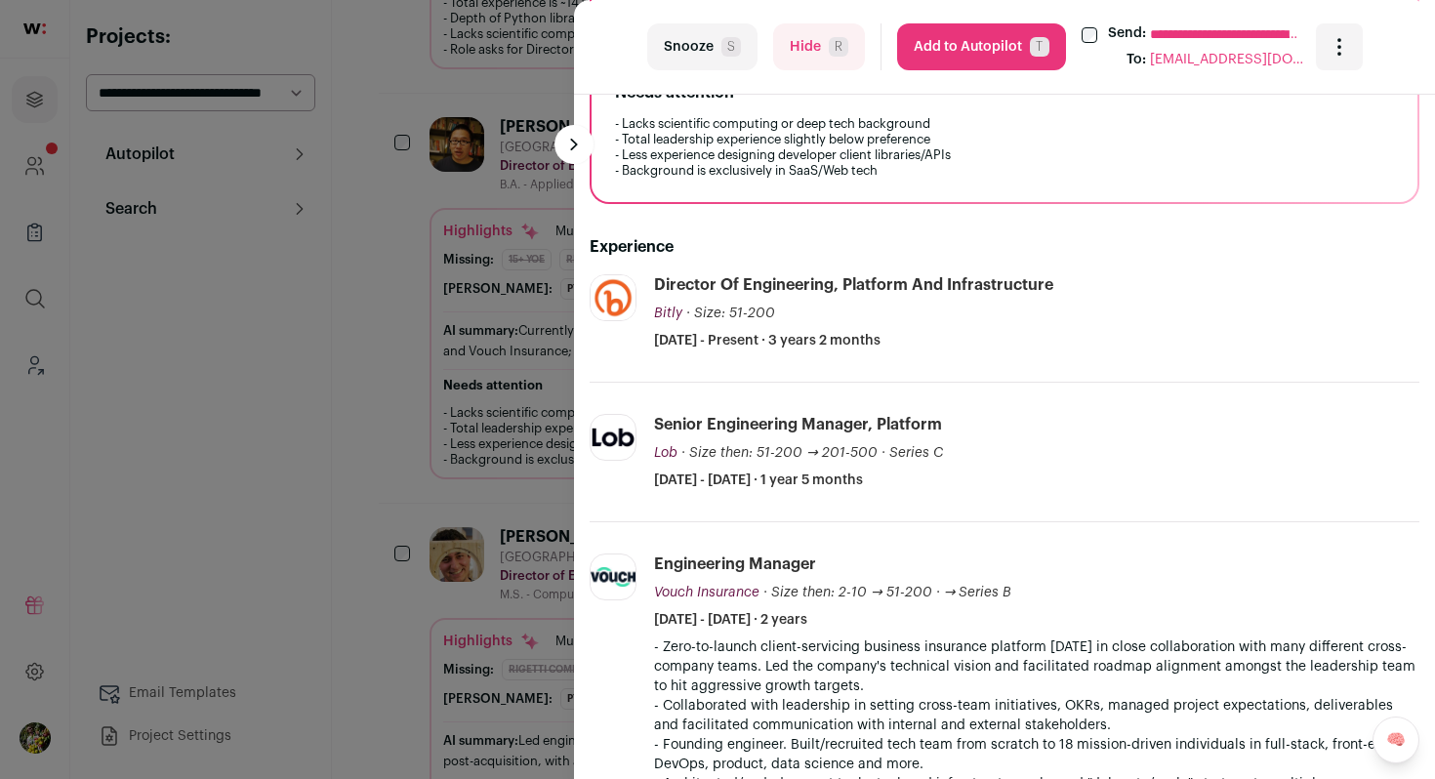
click at [826, 35] on button "Hide R" at bounding box center [819, 46] width 92 height 47
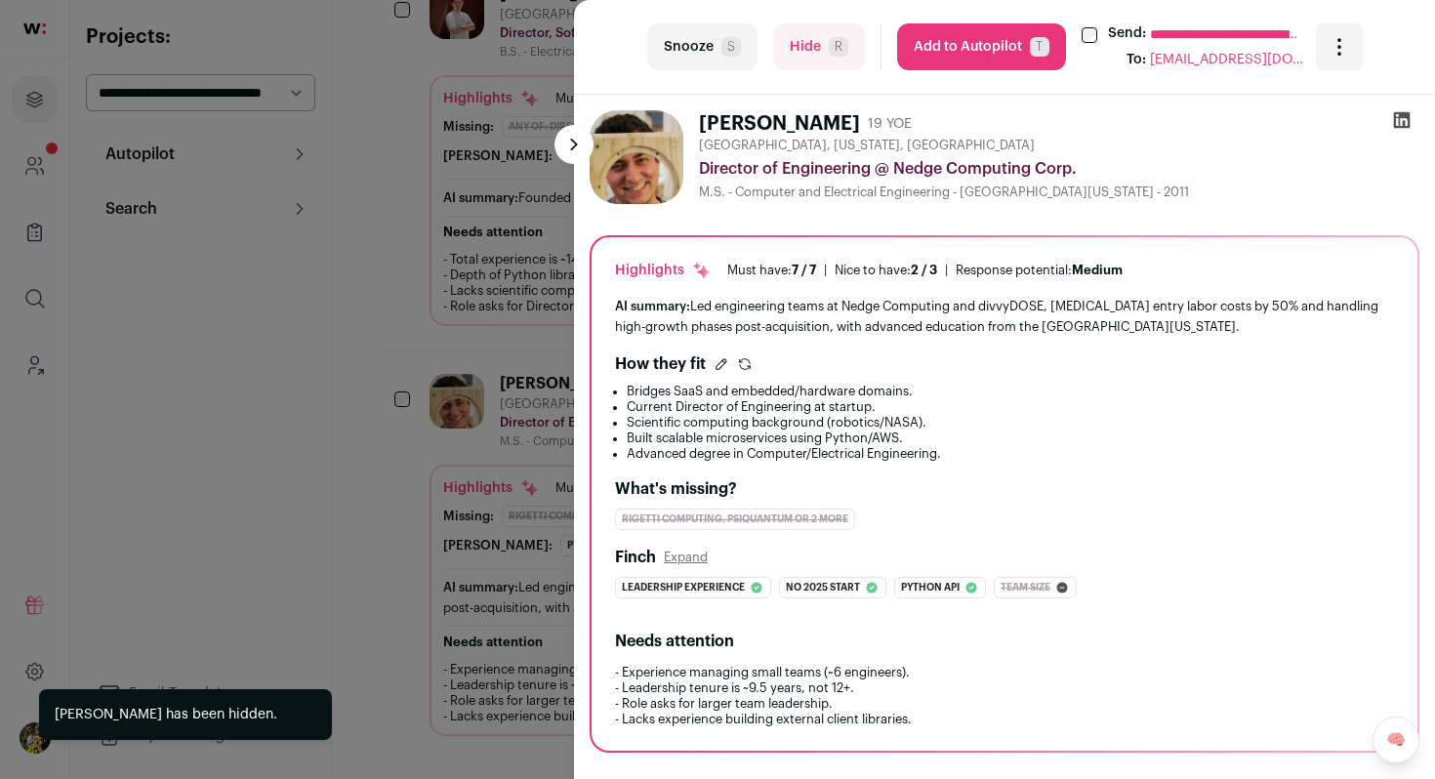
click at [487, 270] on div "**********" at bounding box center [717, 389] width 1435 height 779
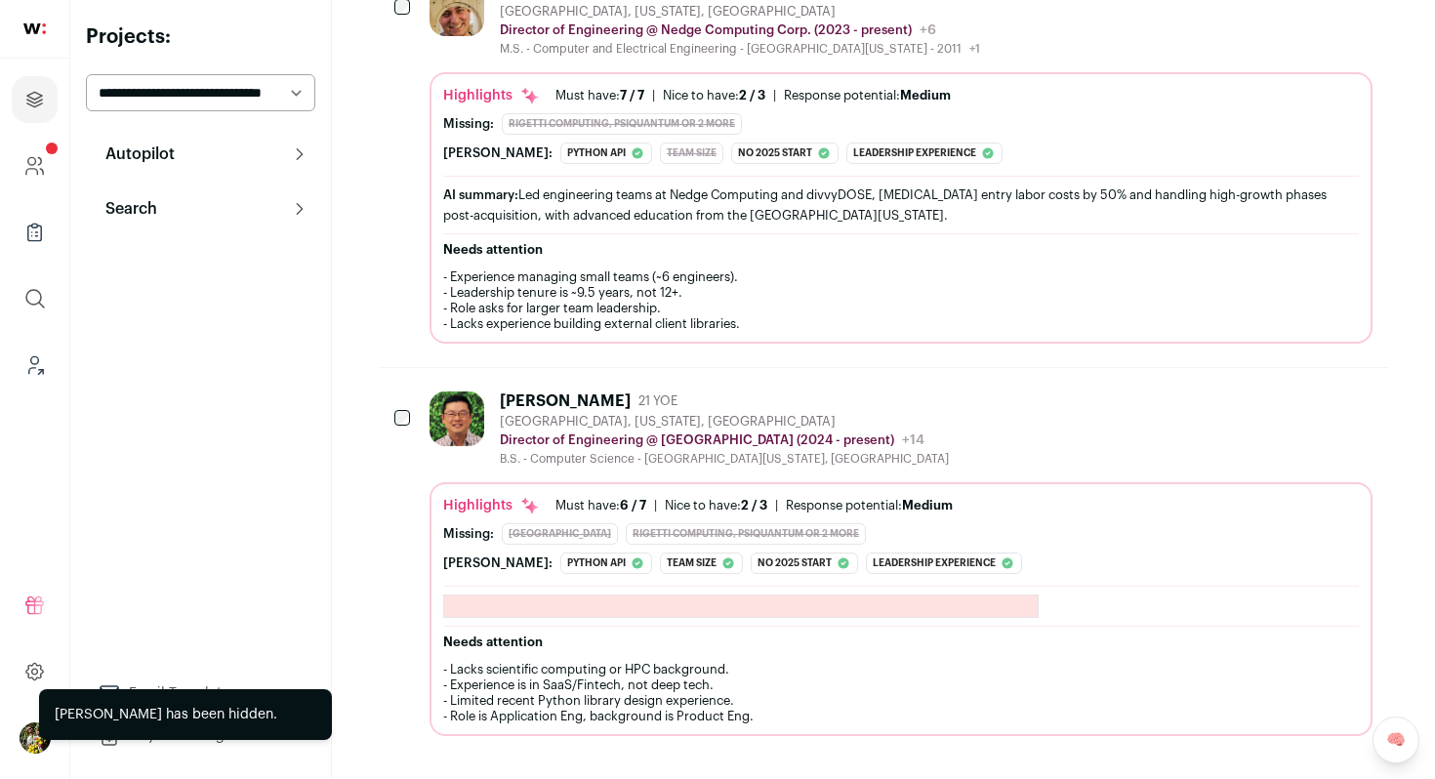
scroll to position [3226, 0]
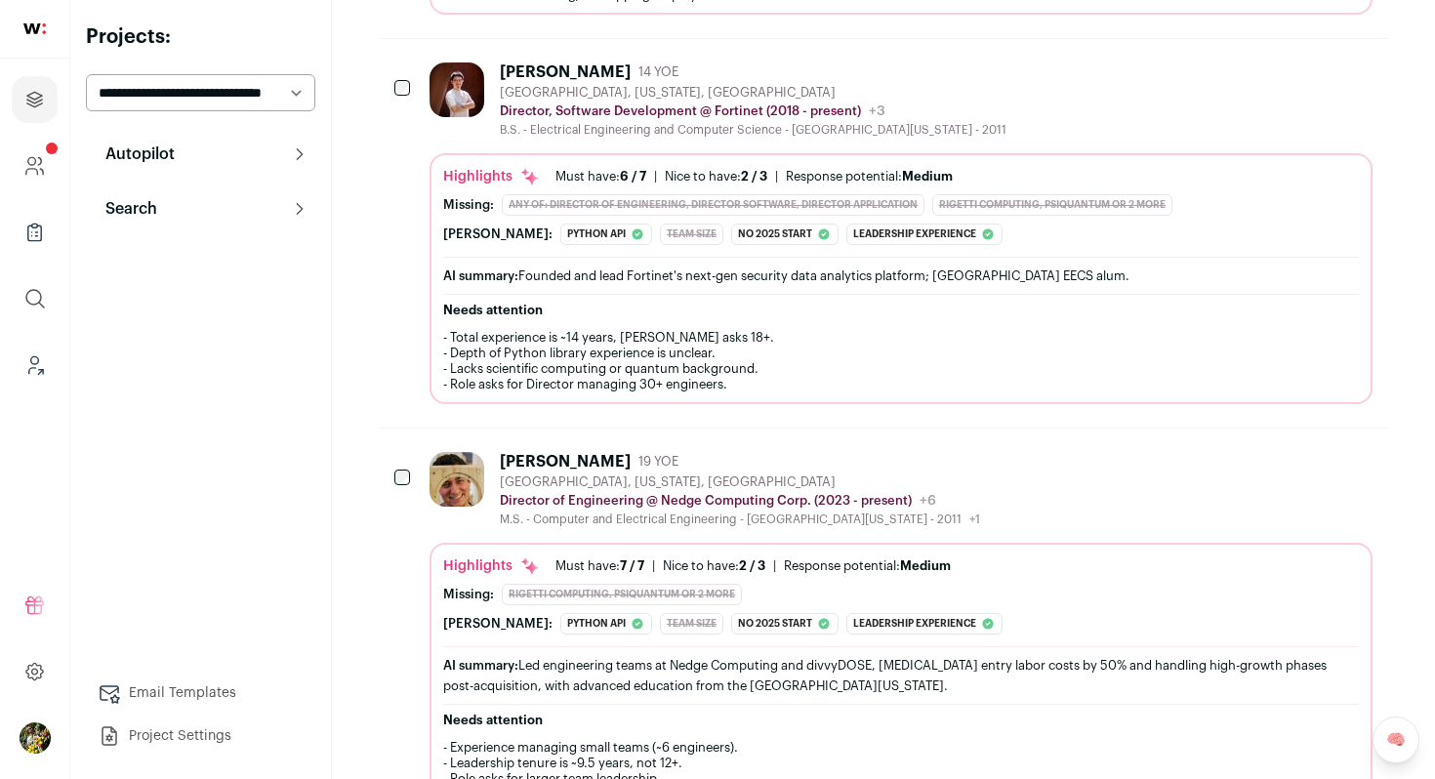
click at [478, 455] on img at bounding box center [457, 479] width 55 height 55
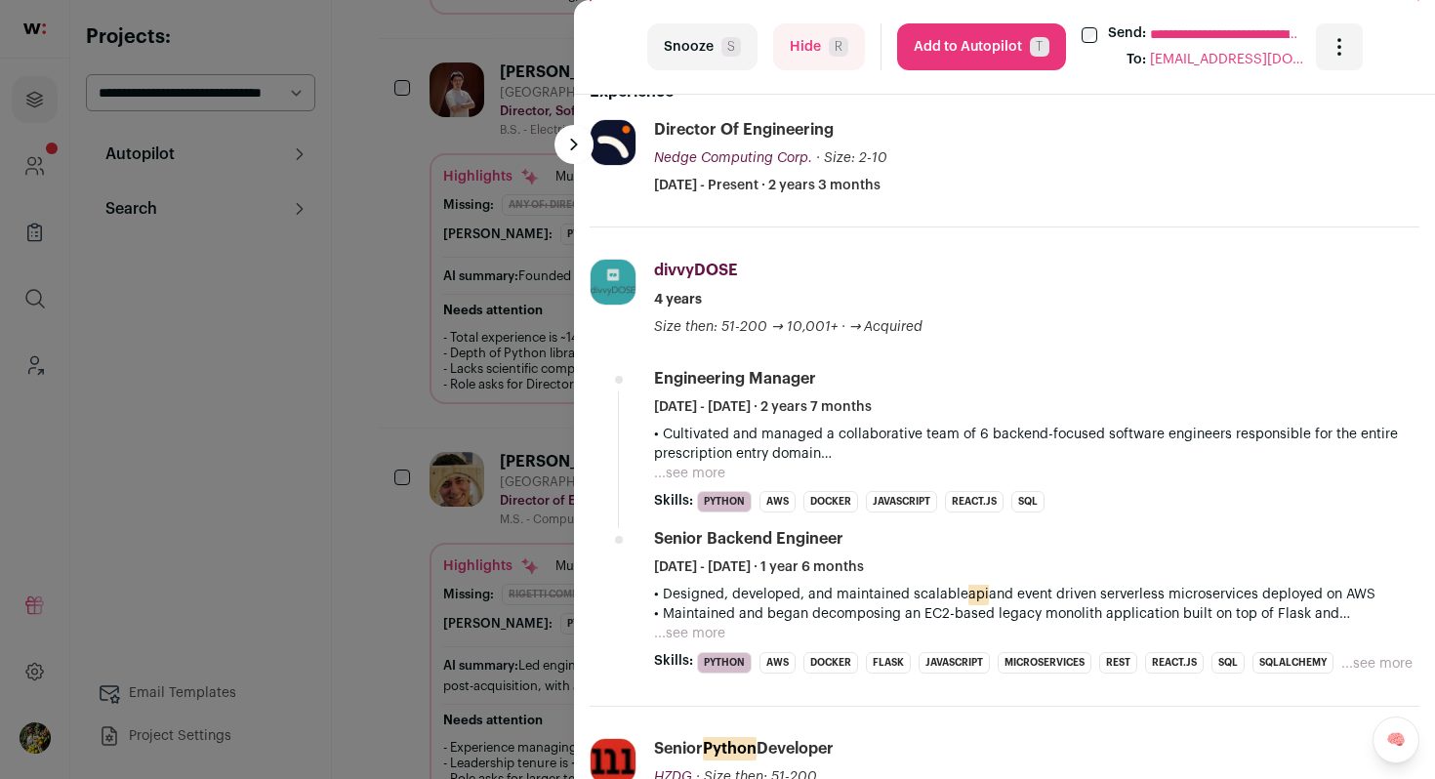
scroll to position [705, 0]
click at [823, 42] on button "Hide R" at bounding box center [819, 46] width 92 height 47
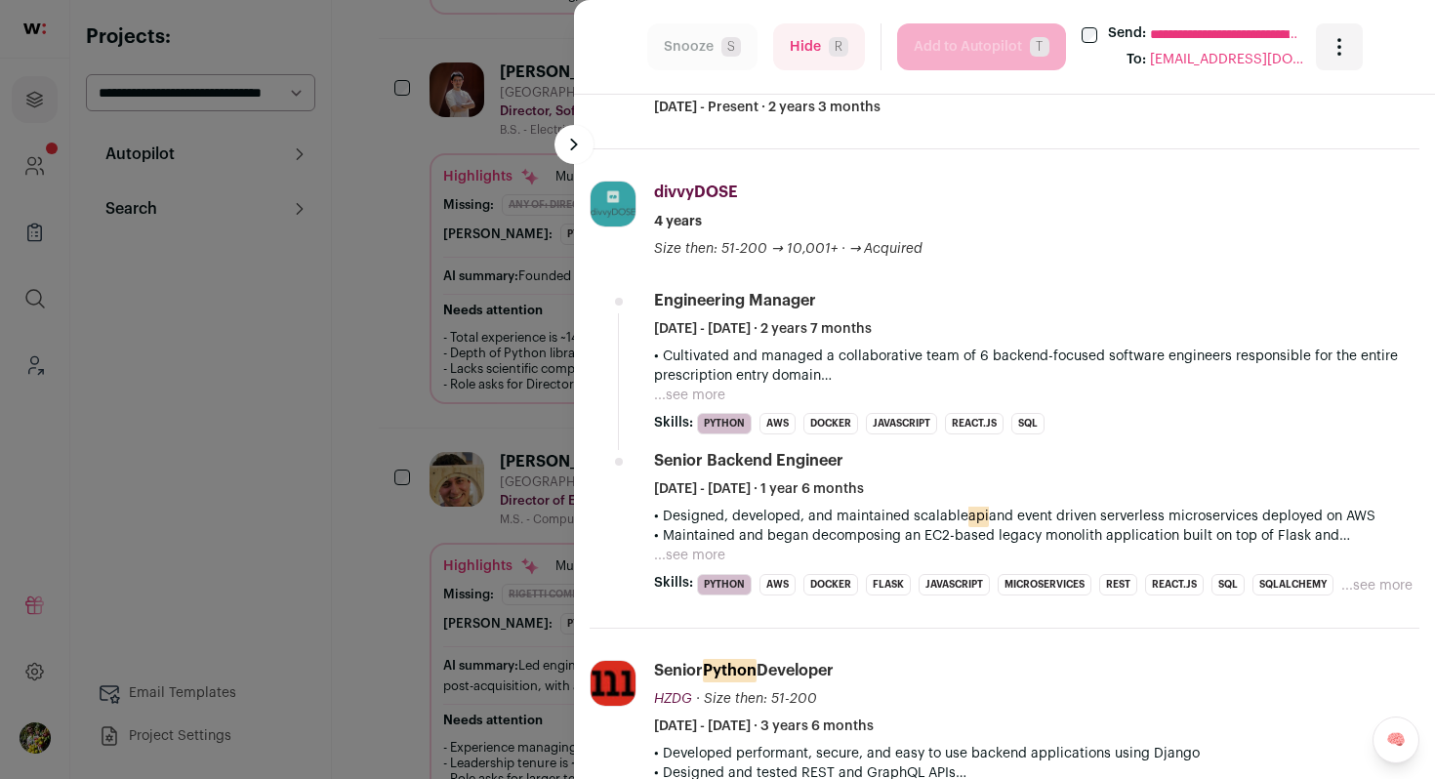
scroll to position [0, 0]
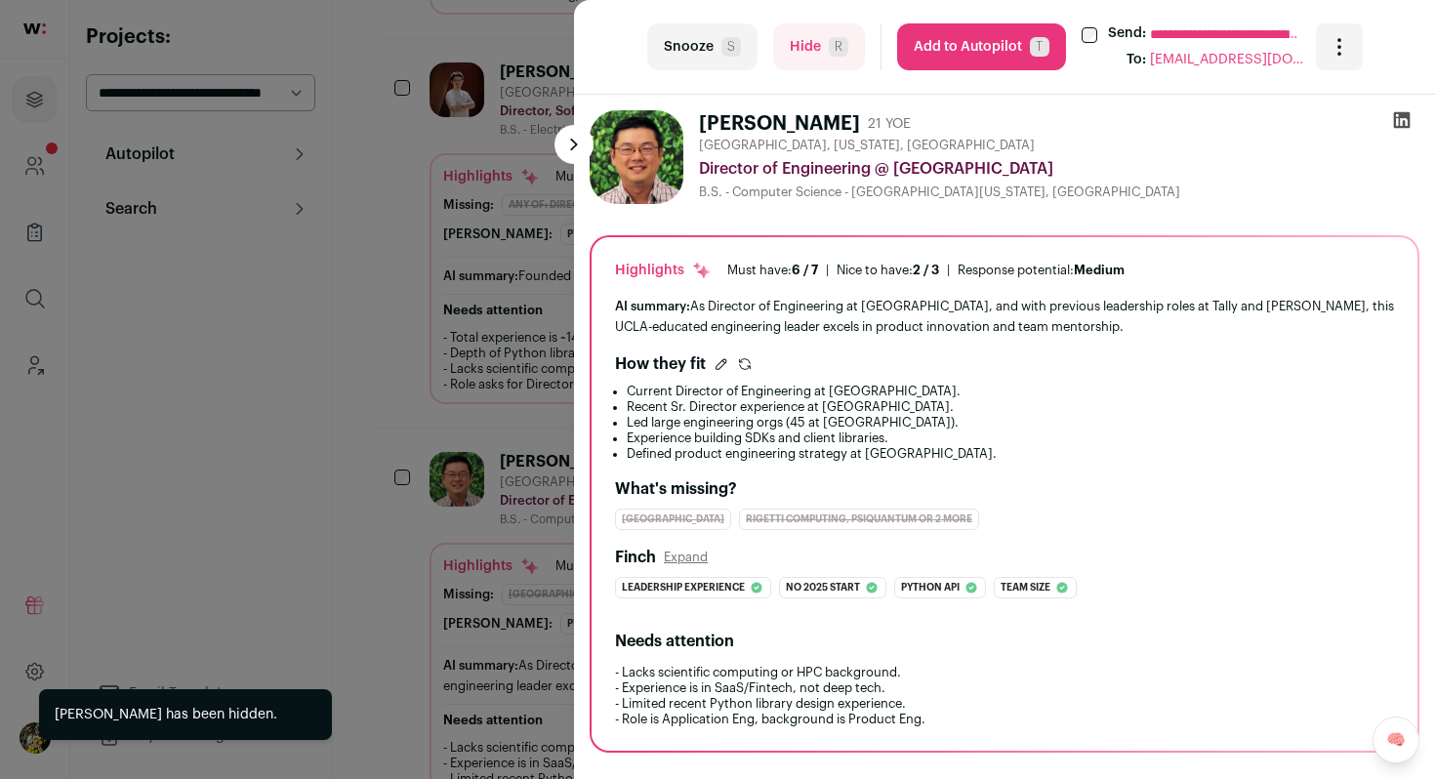
click at [475, 281] on div "**********" at bounding box center [717, 389] width 1435 height 779
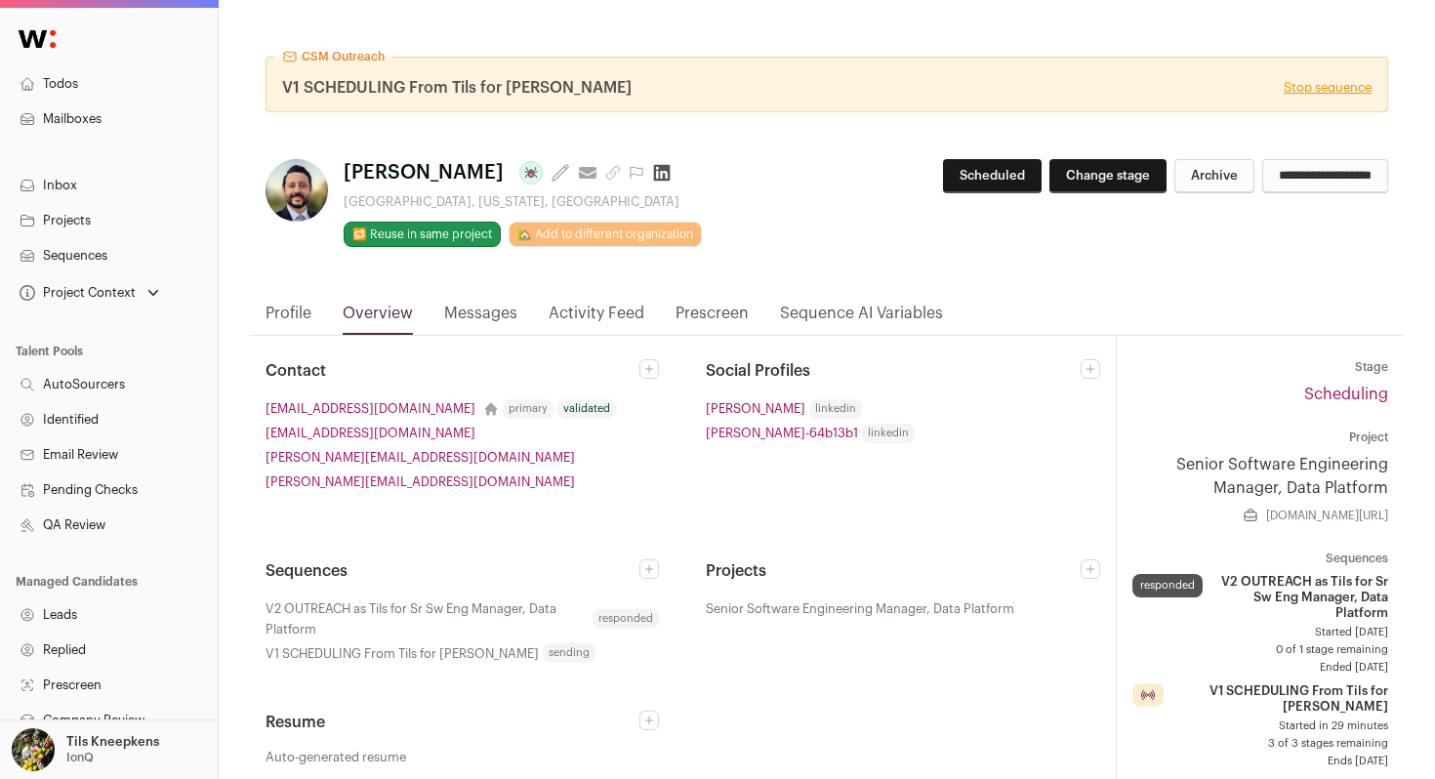
scroll to position [31, 0]
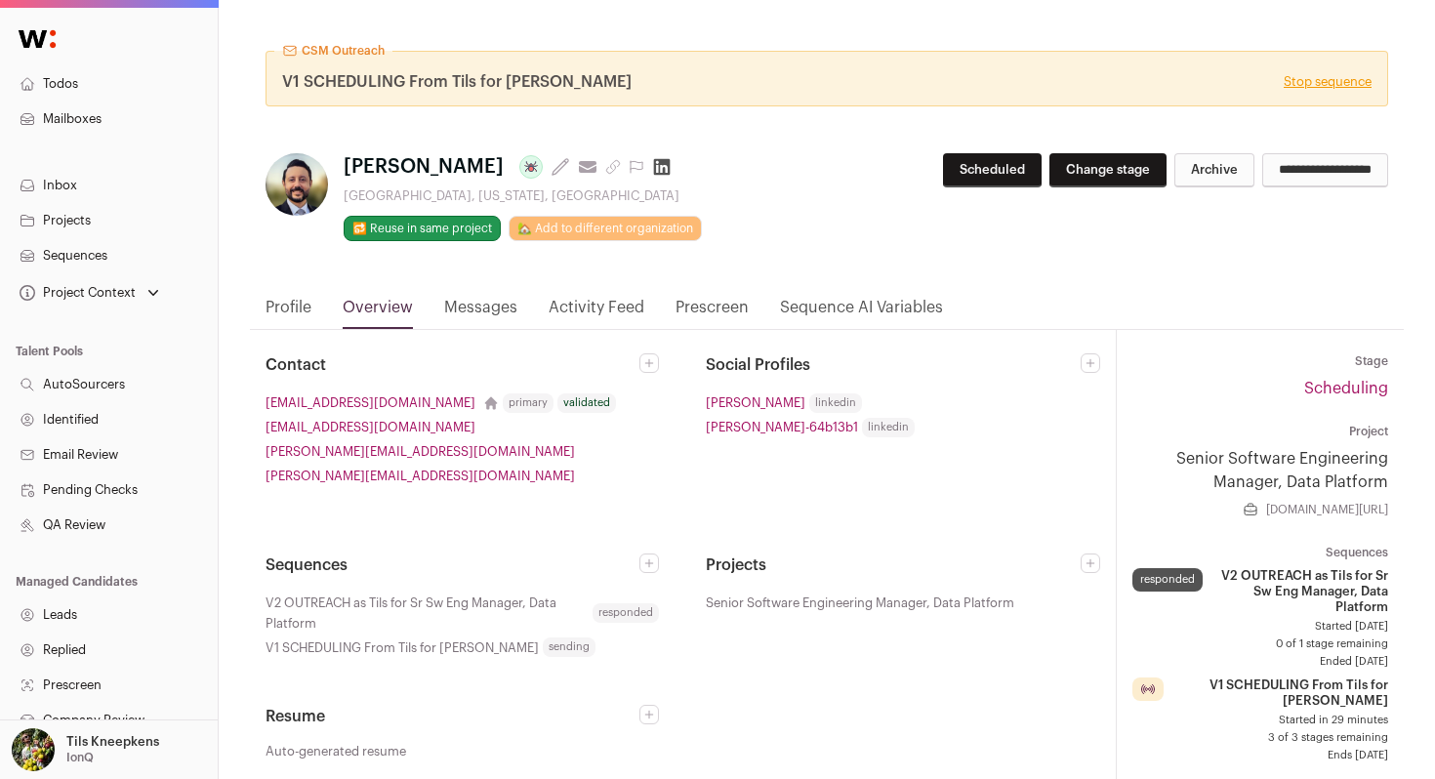
click at [293, 297] on link "Profile" at bounding box center [289, 312] width 46 height 33
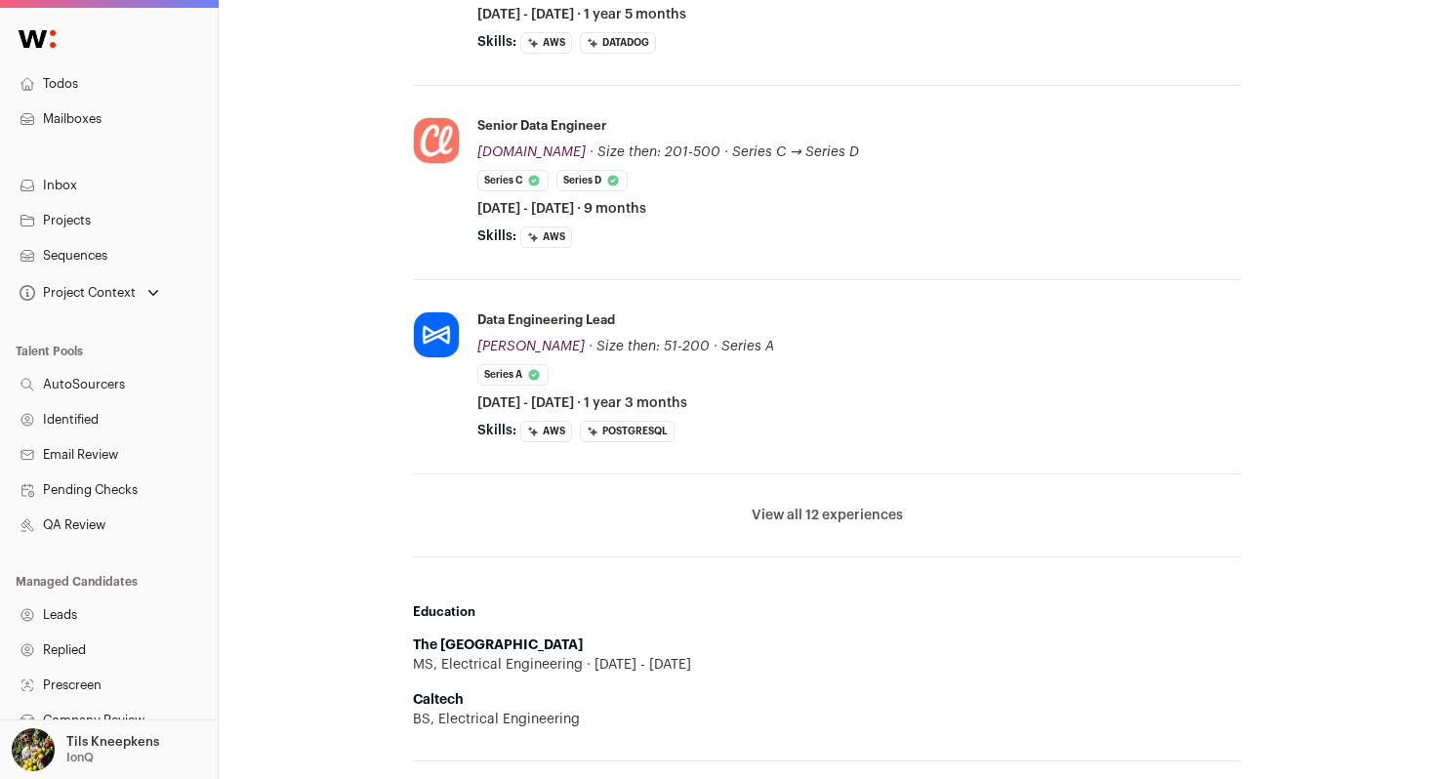
scroll to position [1425, 0]
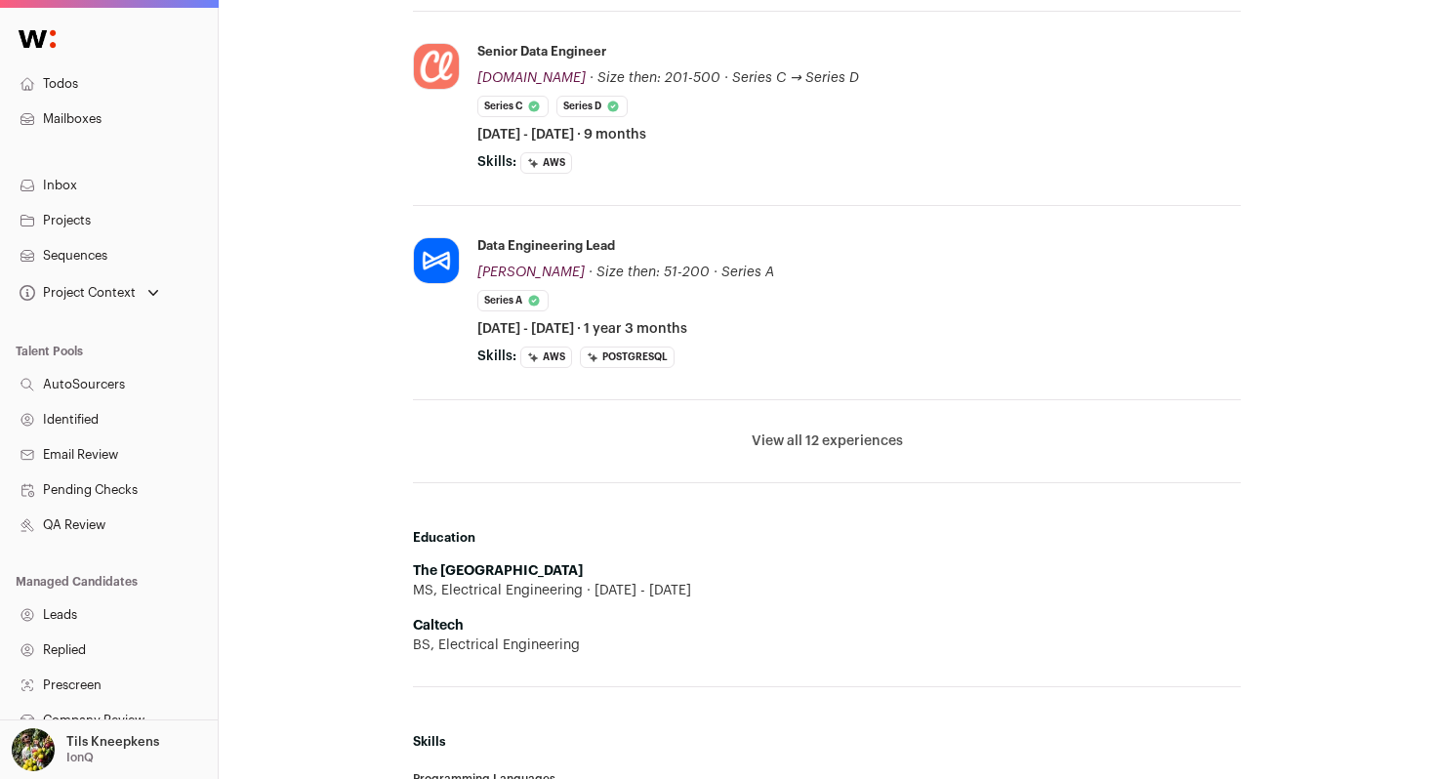
click at [777, 439] on button "View all 12 experiences" at bounding box center [827, 442] width 151 height 20
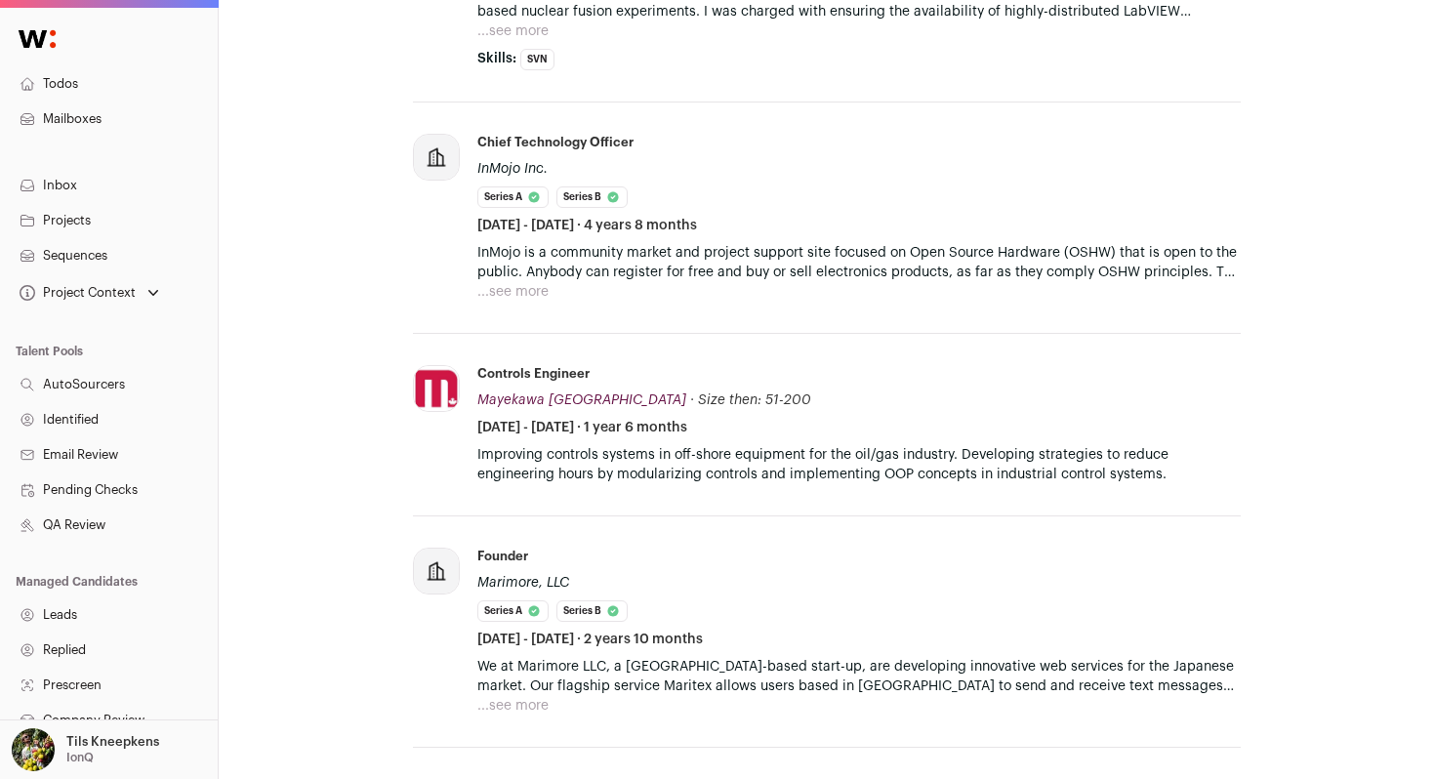
scroll to position [2510, 0]
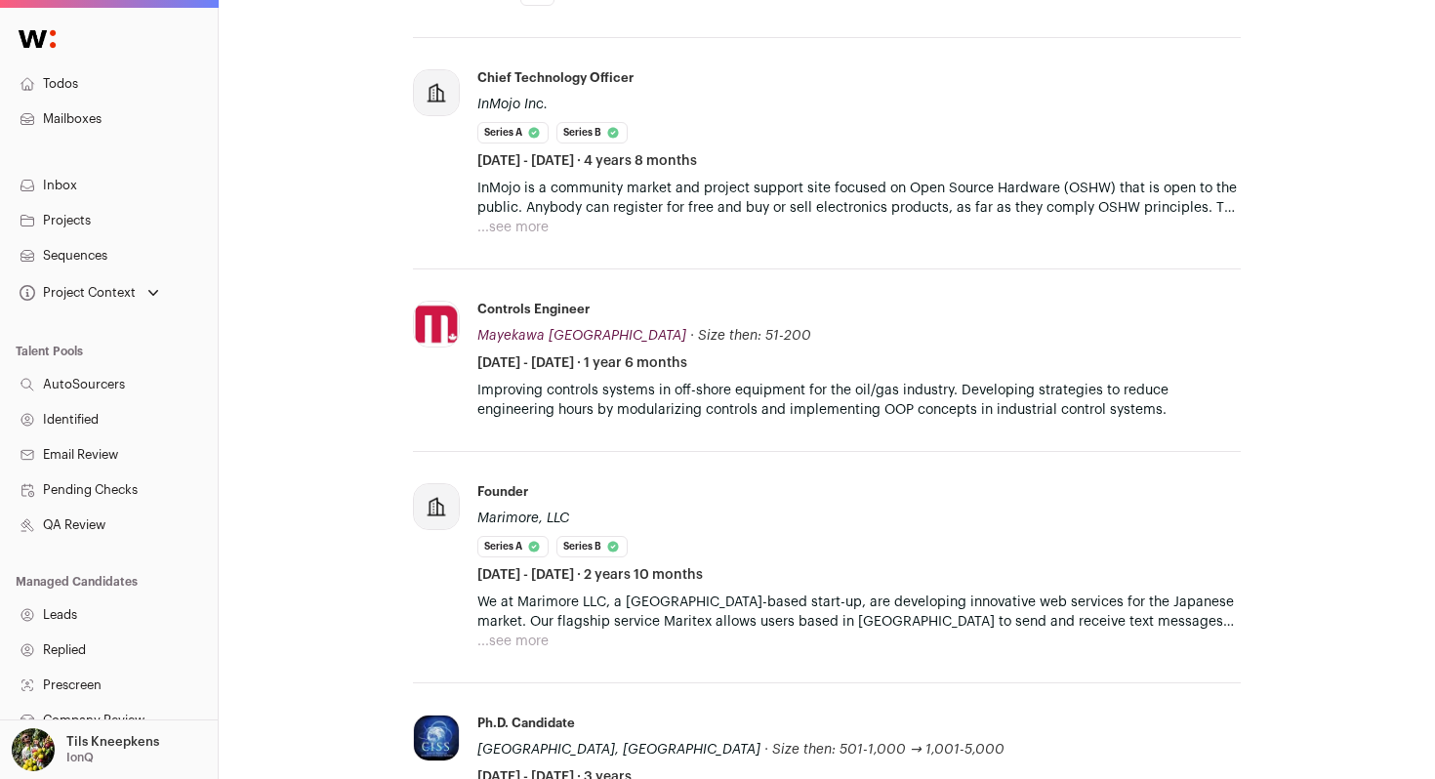
click at [526, 231] on button "...see more" at bounding box center [512, 228] width 71 height 20
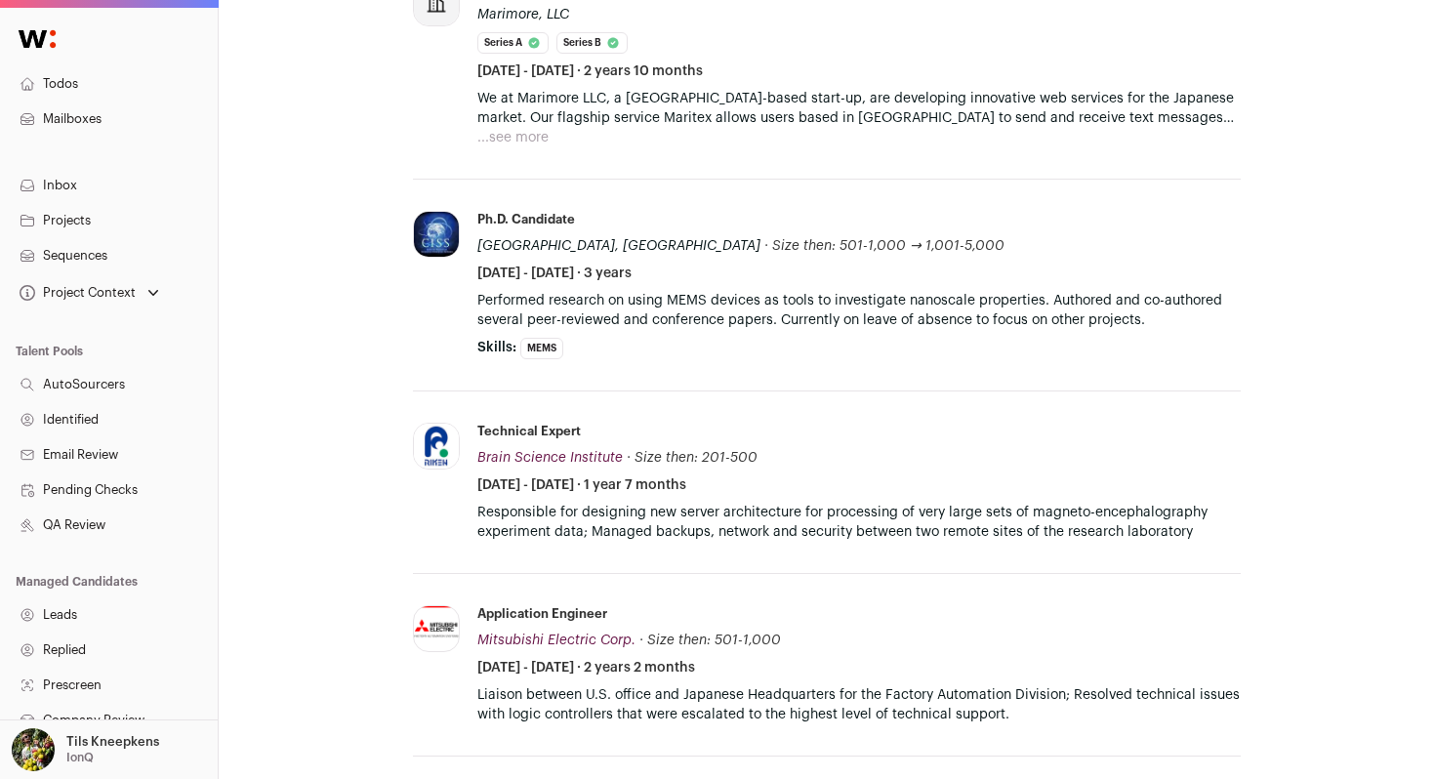
scroll to position [3140, 0]
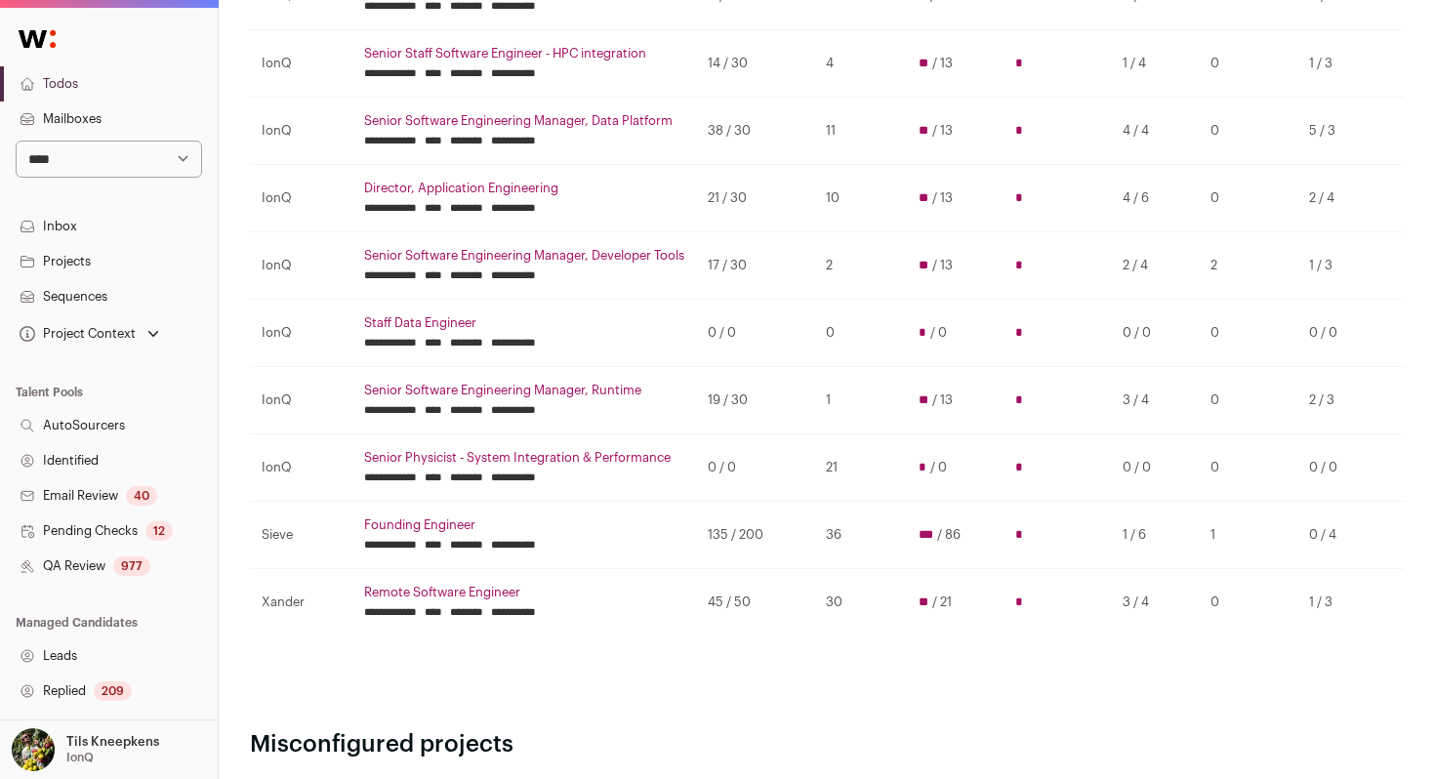
scroll to position [502, 0]
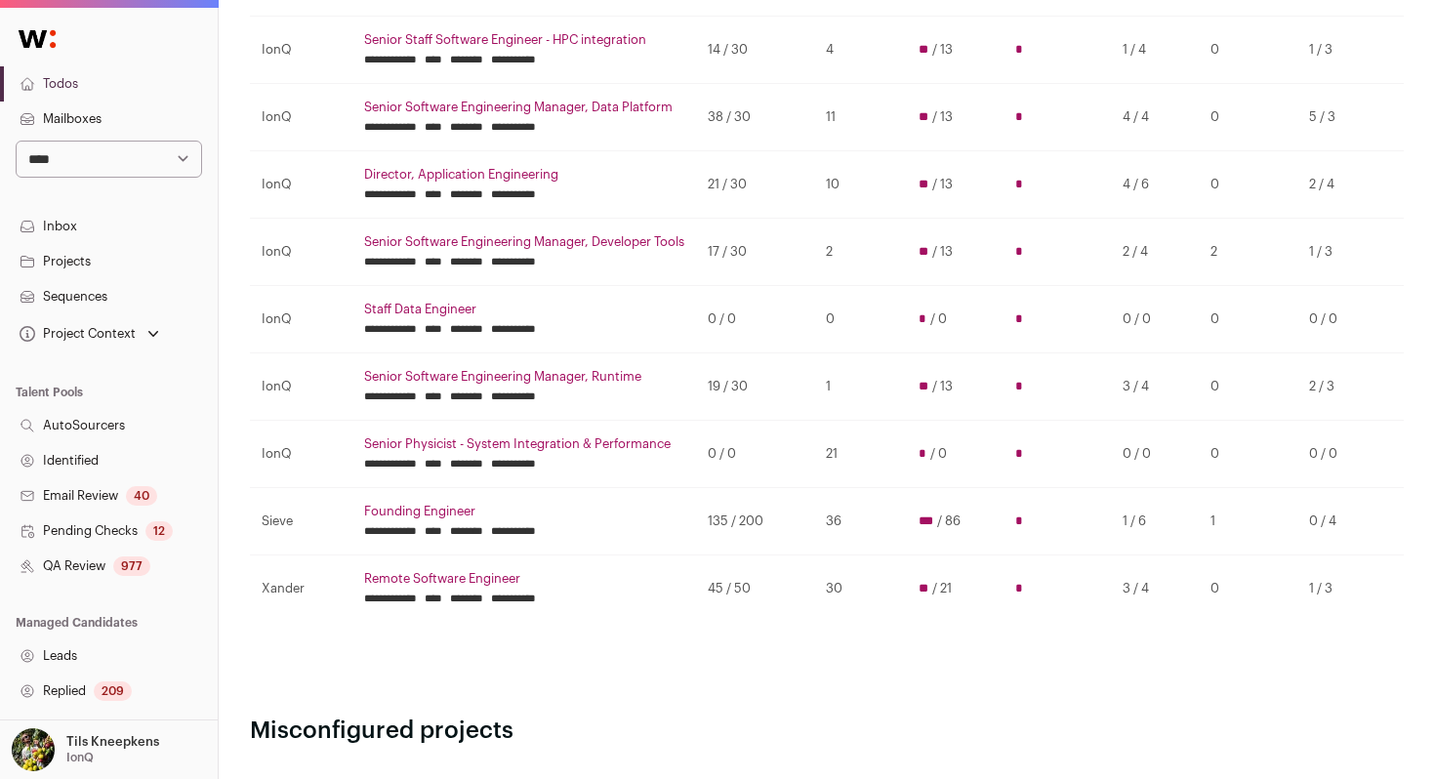
click at [573, 40] on link "Senior Staff Software Engineer - HPC integration" at bounding box center [524, 40] width 320 height 16
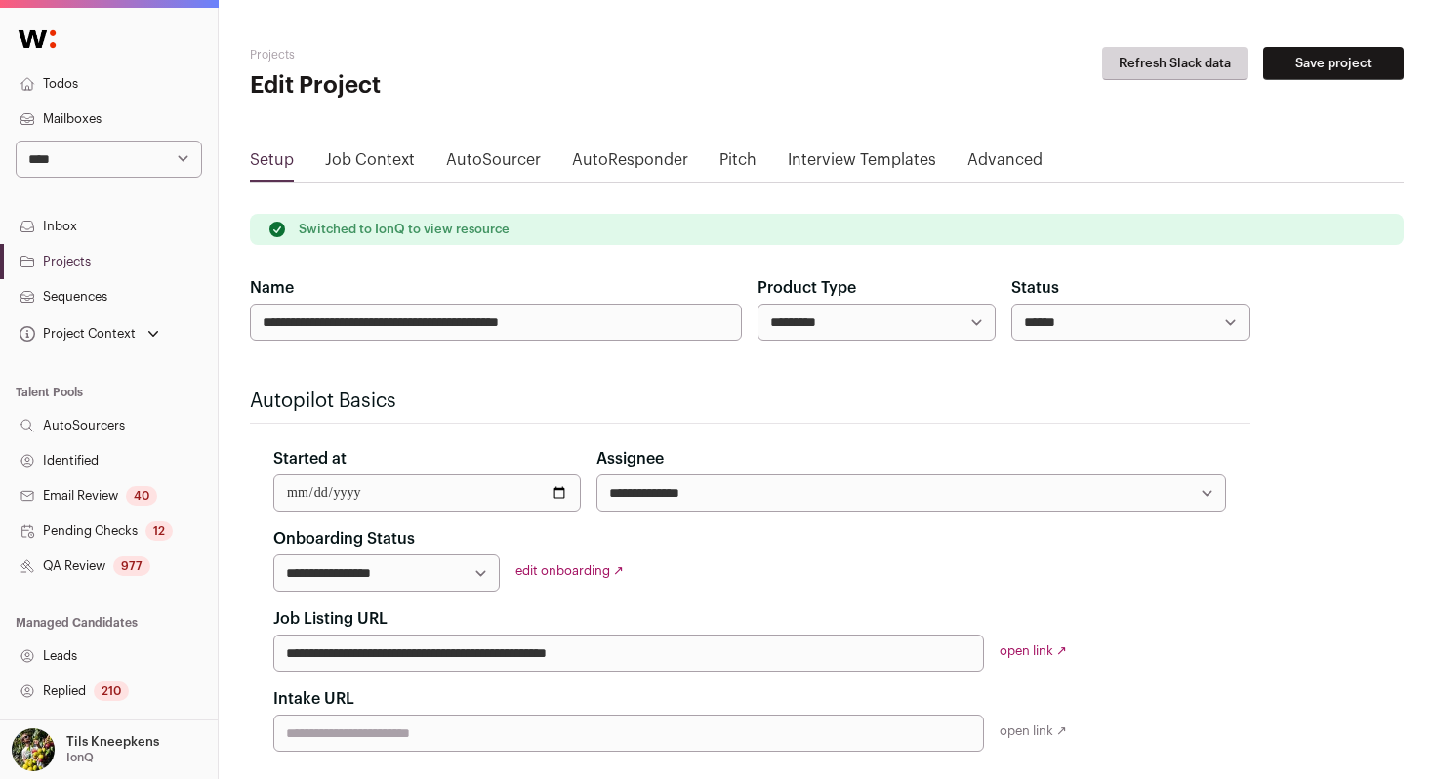
select select "*****"
click at [125, 569] on div "977" at bounding box center [131, 567] width 37 height 20
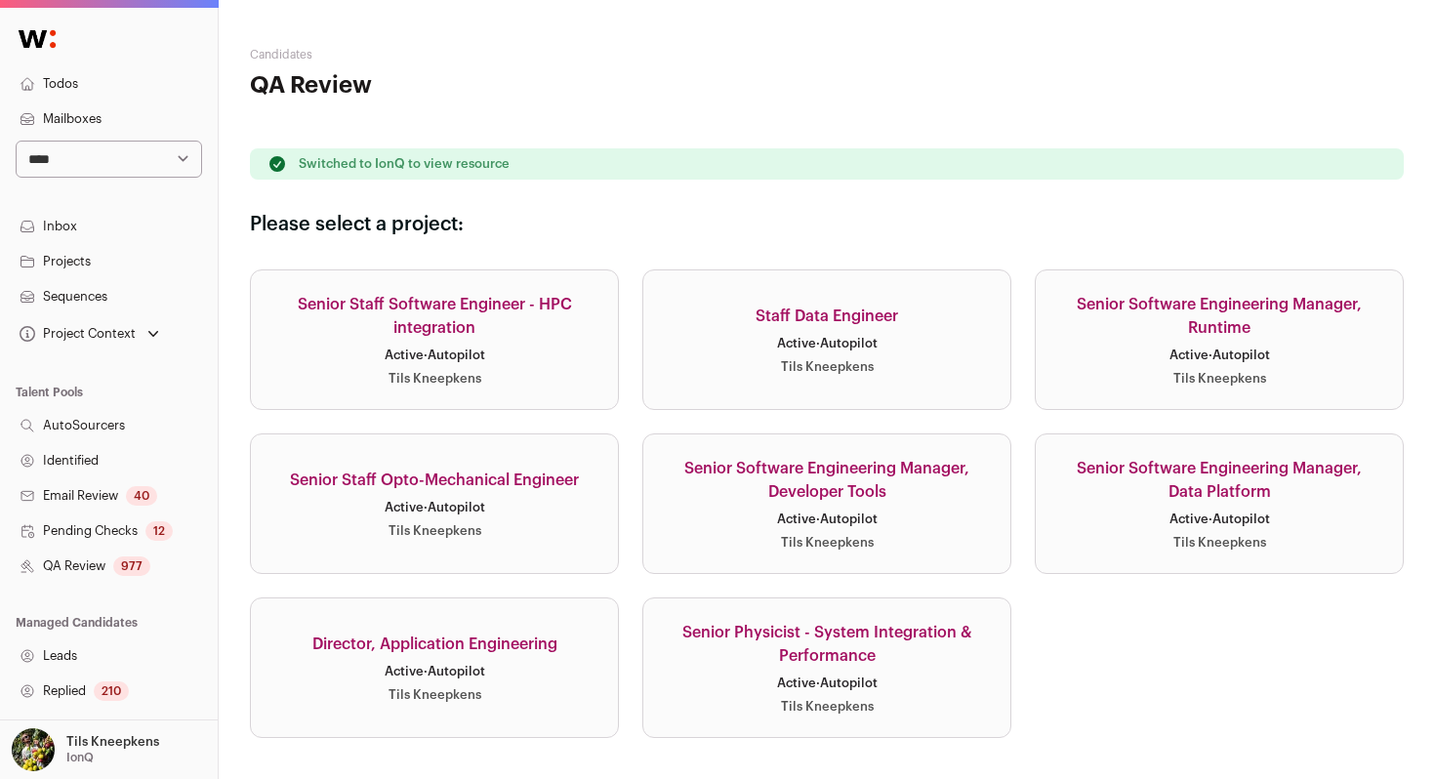
click at [575, 381] on link "Senior Staff Software Engineer - HPC integration Active · Autopilot Tils Kneepk…" at bounding box center [434, 339] width 369 height 141
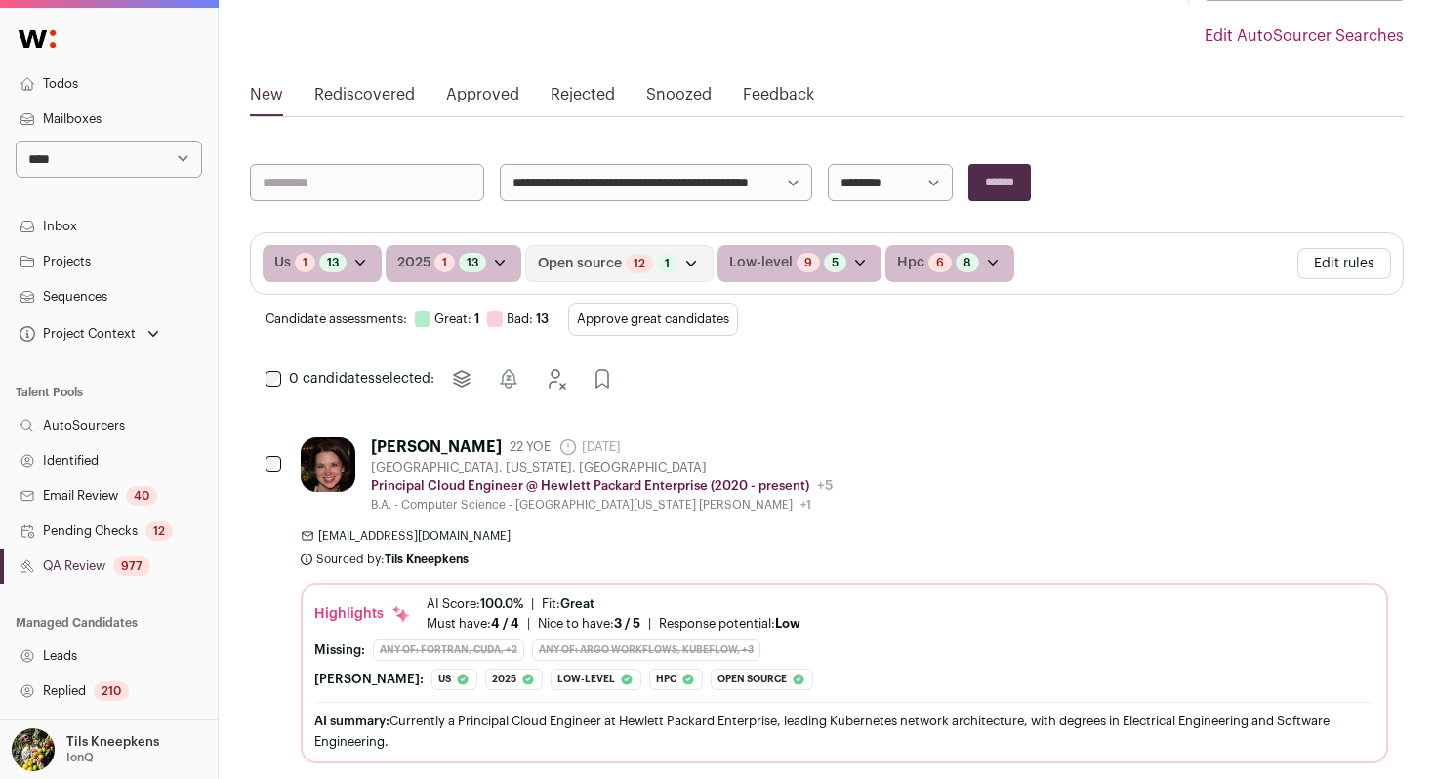
scroll to position [205, 0]
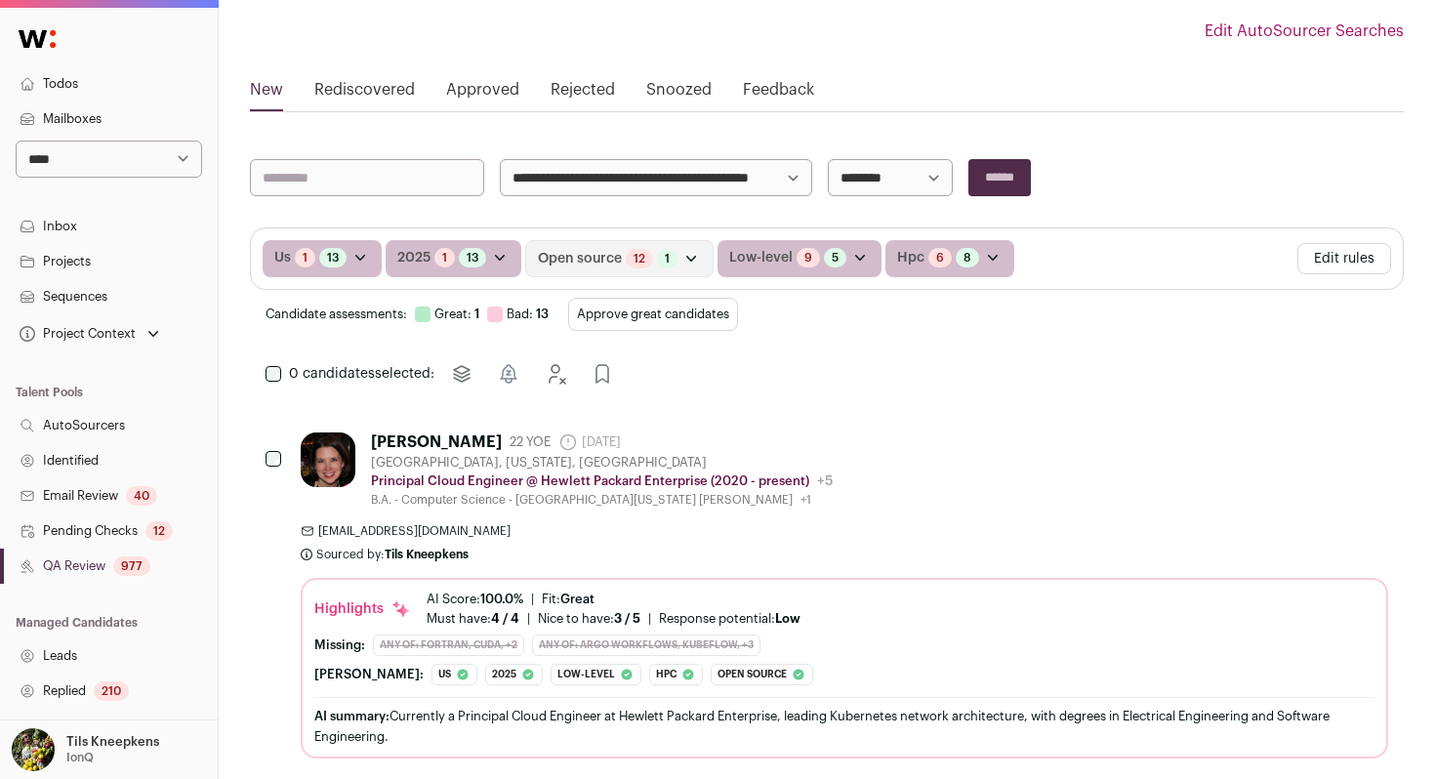
click at [683, 310] on button "Approve great candidates" at bounding box center [653, 314] width 170 height 33
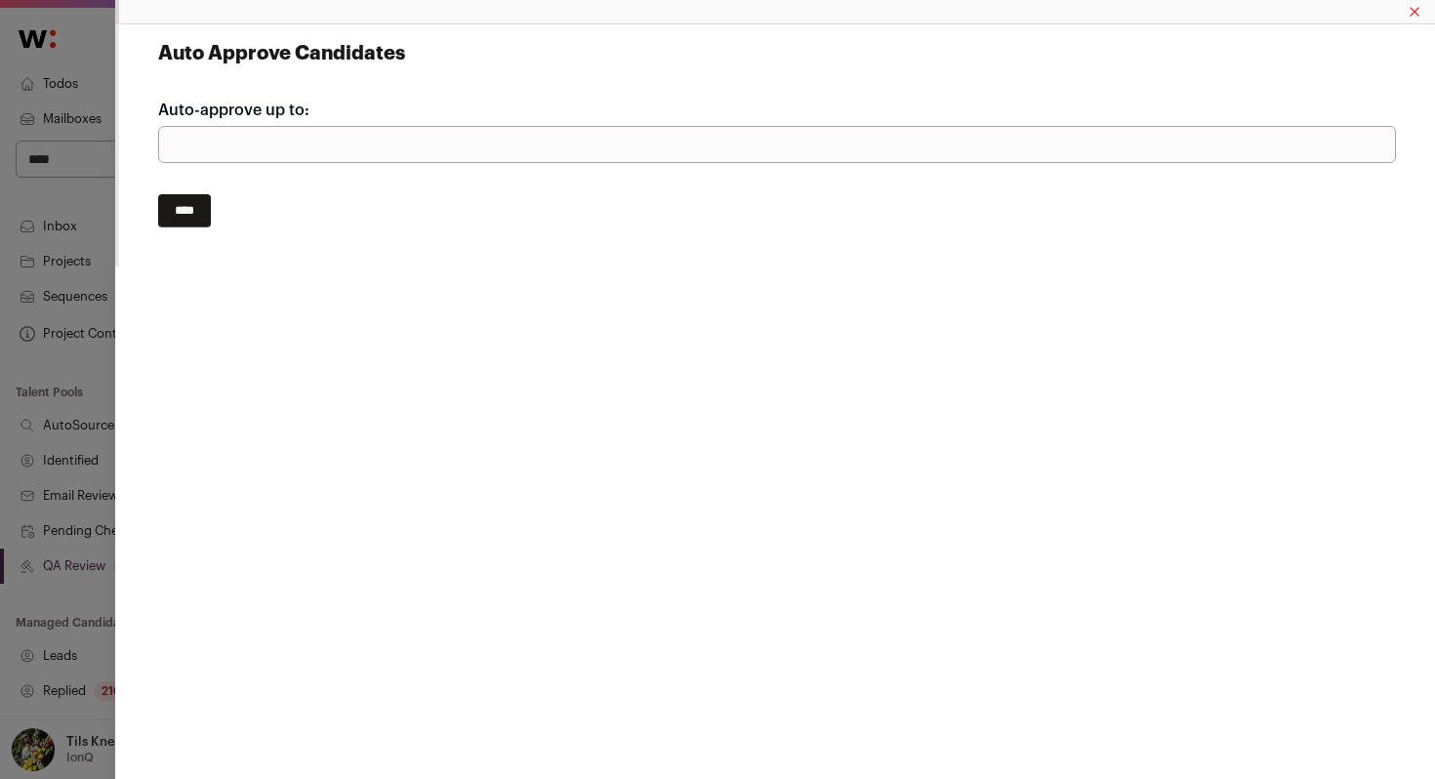
click at [202, 209] on input "****" at bounding box center [184, 210] width 53 height 33
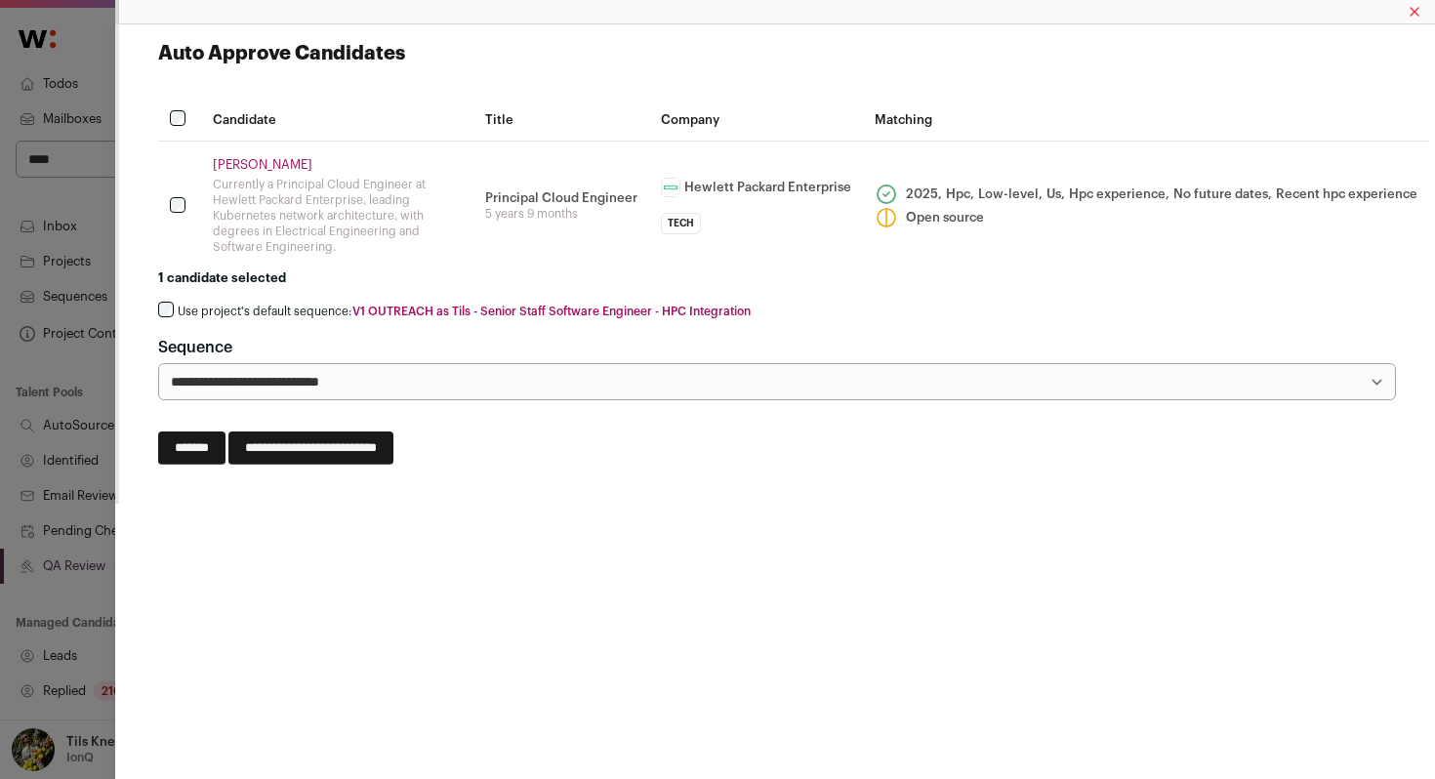
click at [301, 310] on label "Use project's default sequence: V1 OUTREACH as Tils - Senior Staff Software Eng…" at bounding box center [464, 312] width 573 height 16
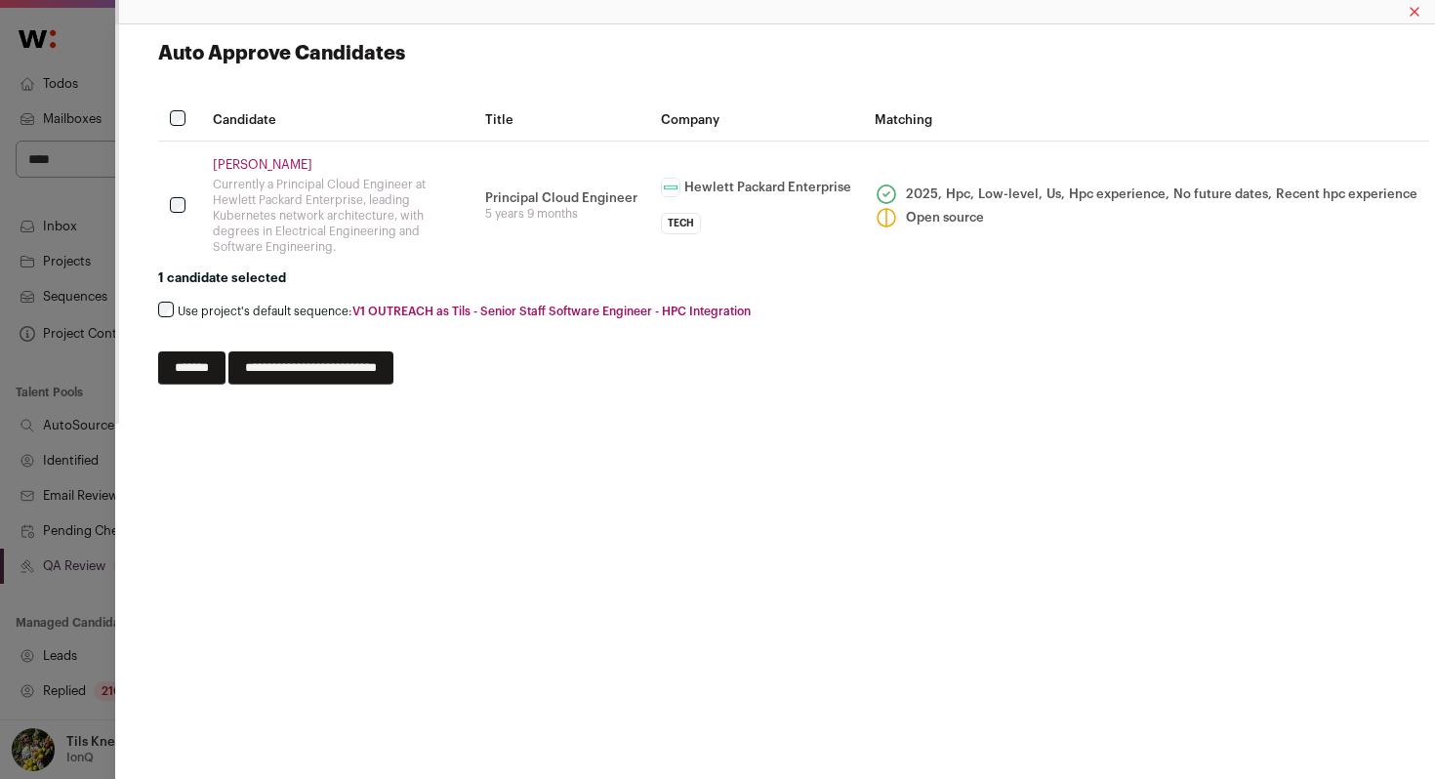
click at [366, 368] on input "**********" at bounding box center [310, 367] width 165 height 33
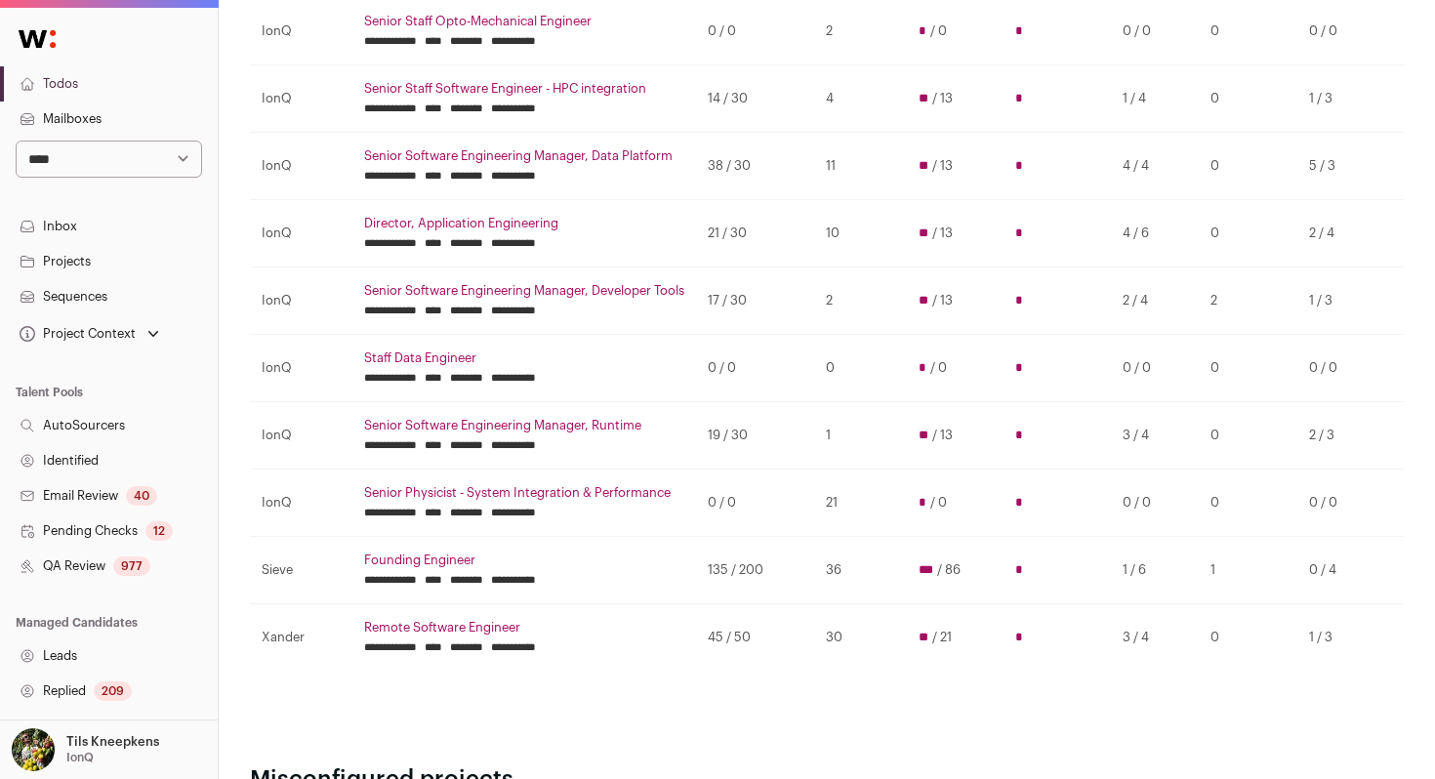
scroll to position [576, 0]
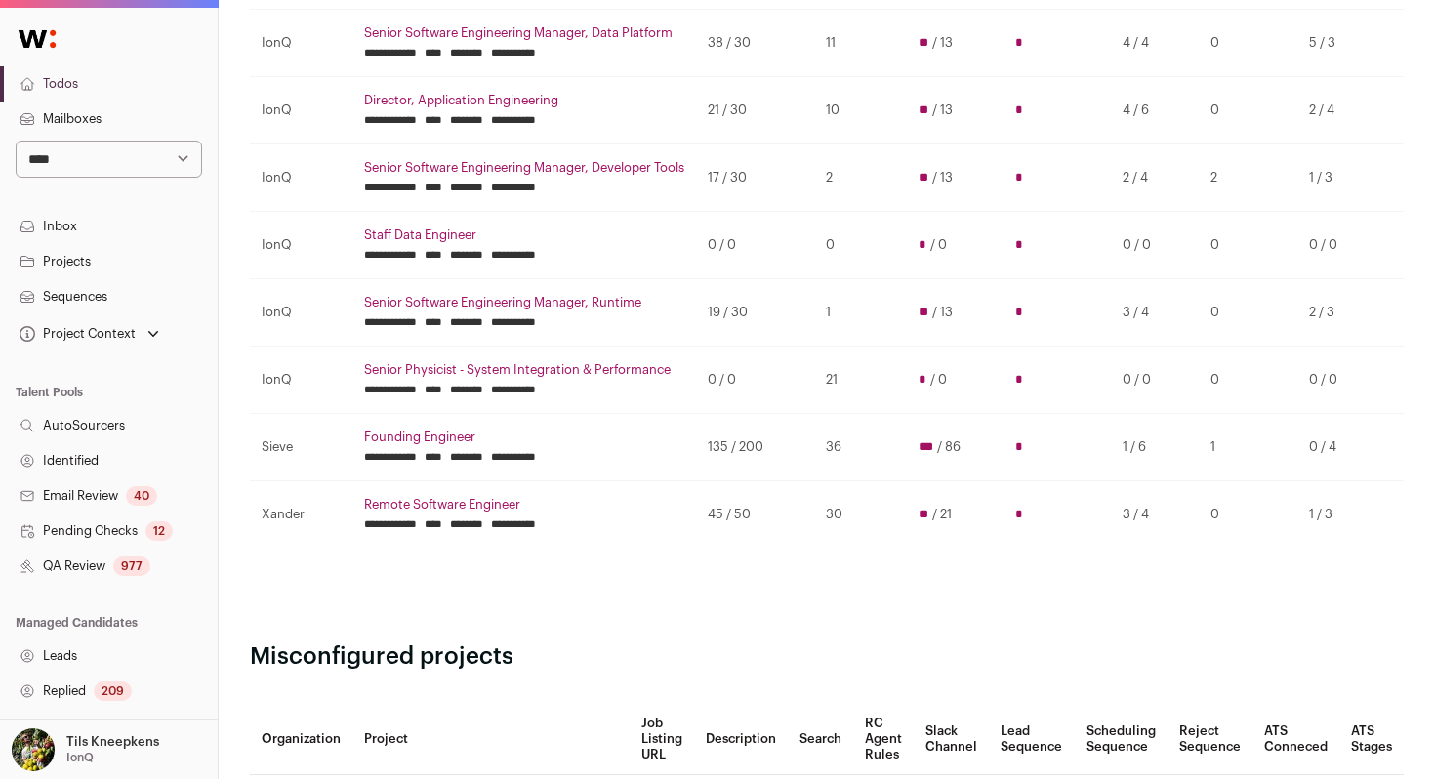
click at [391, 504] on link "Remote Software Engineer" at bounding box center [524, 505] width 320 height 16
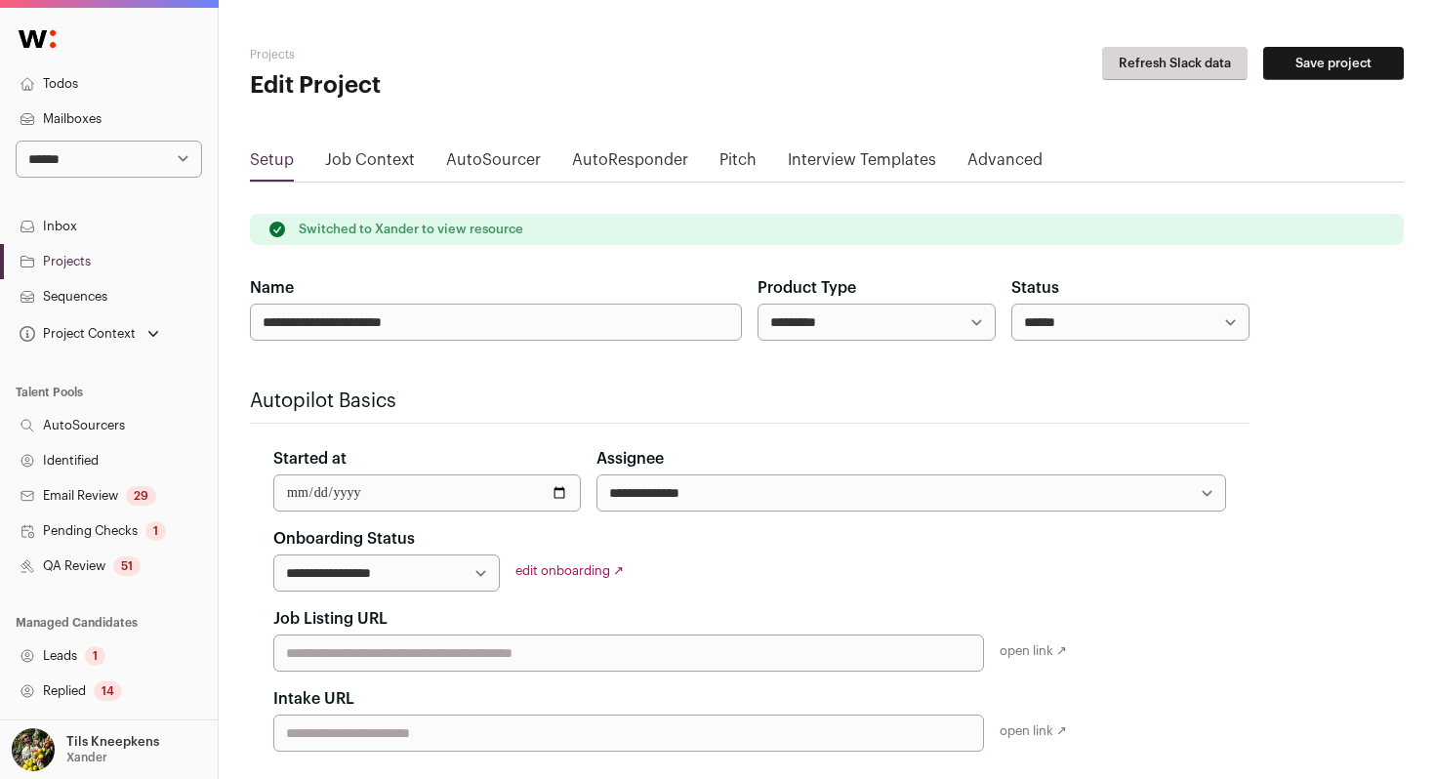
click at [124, 572] on div "51" at bounding box center [126, 567] width 27 height 20
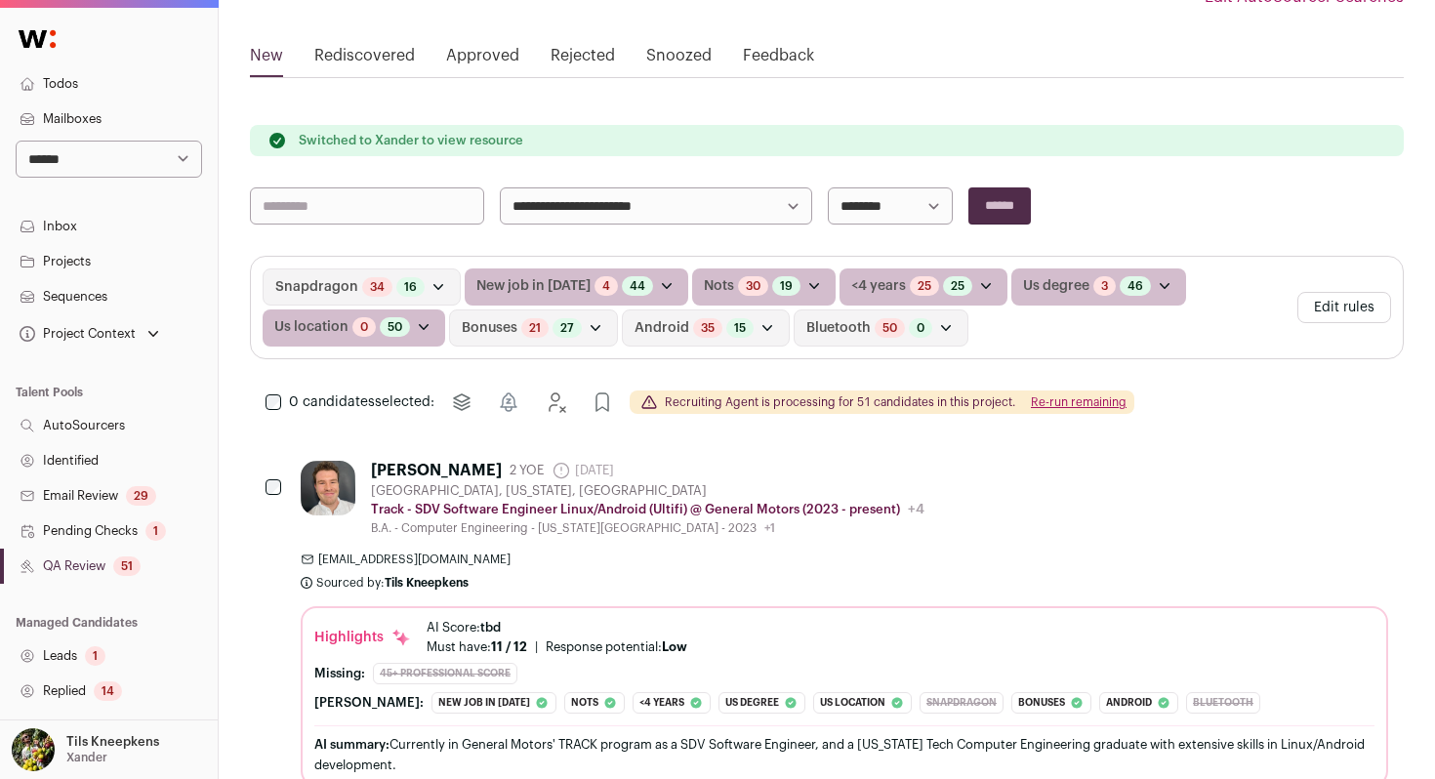
scroll to position [328, 0]
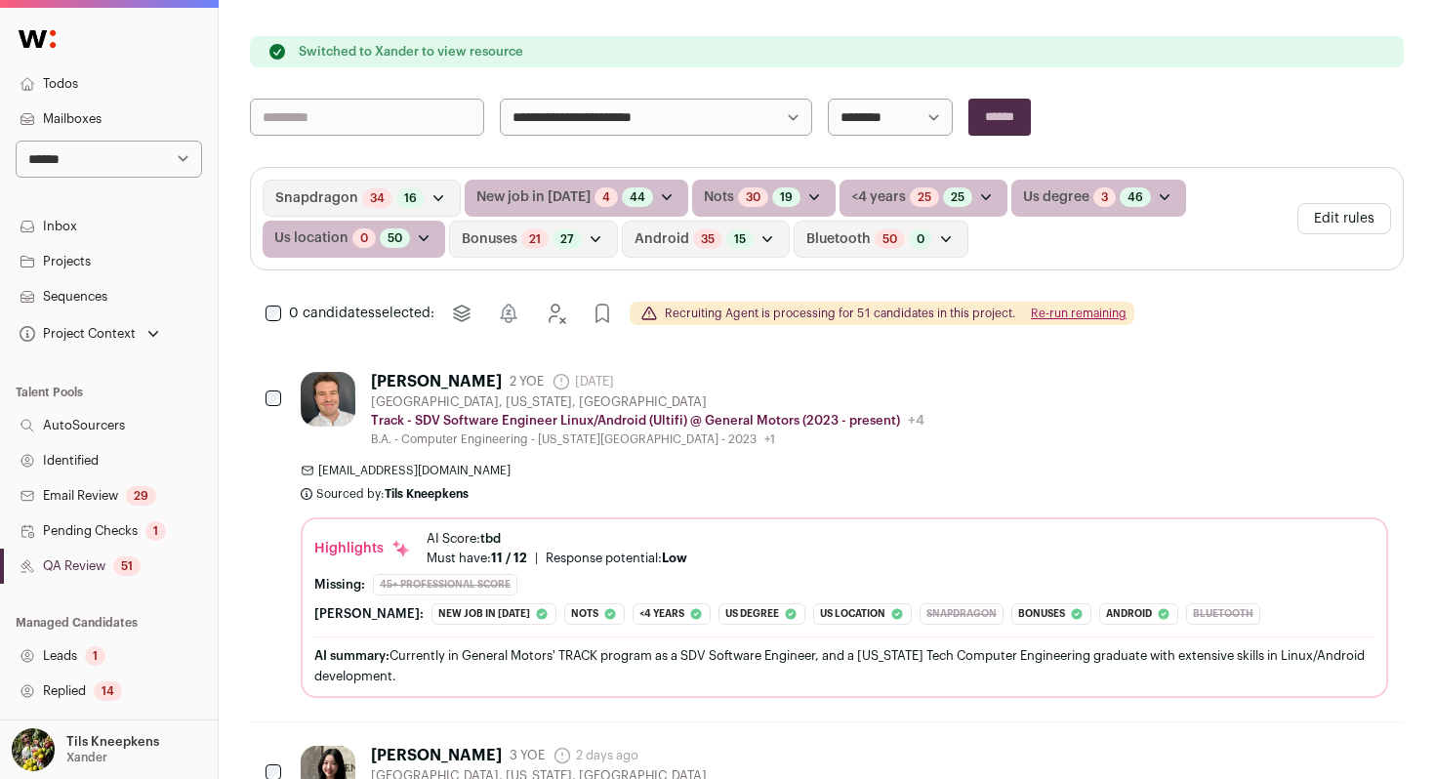
click at [1056, 305] on div "Recruiting Agent is processing for 51 candidates in this project. Re-run remain…" at bounding box center [882, 313] width 505 height 23
click at [1056, 311] on button "Re-run remaining" at bounding box center [1079, 314] width 96 height 16
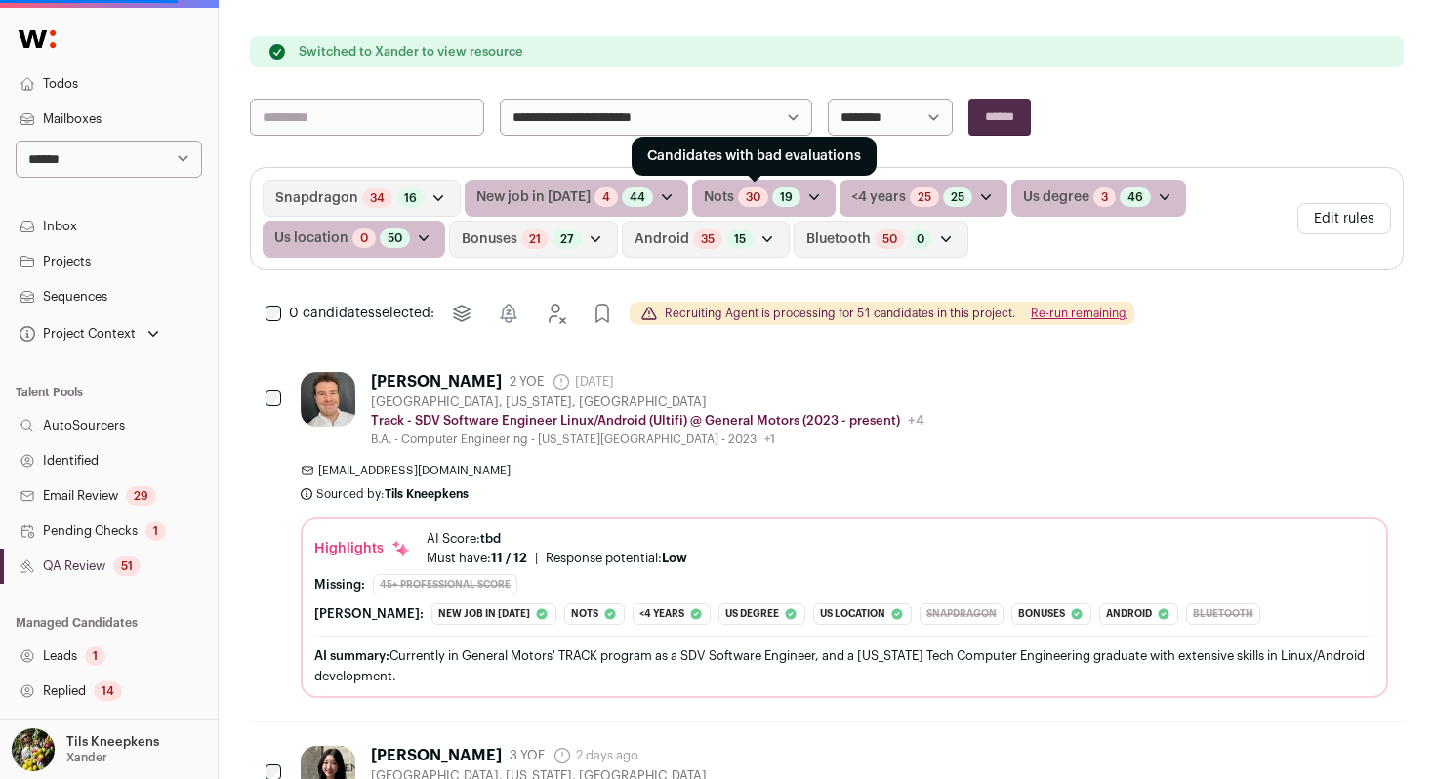
click at [746, 196] on link "30" at bounding box center [753, 197] width 15 height 16
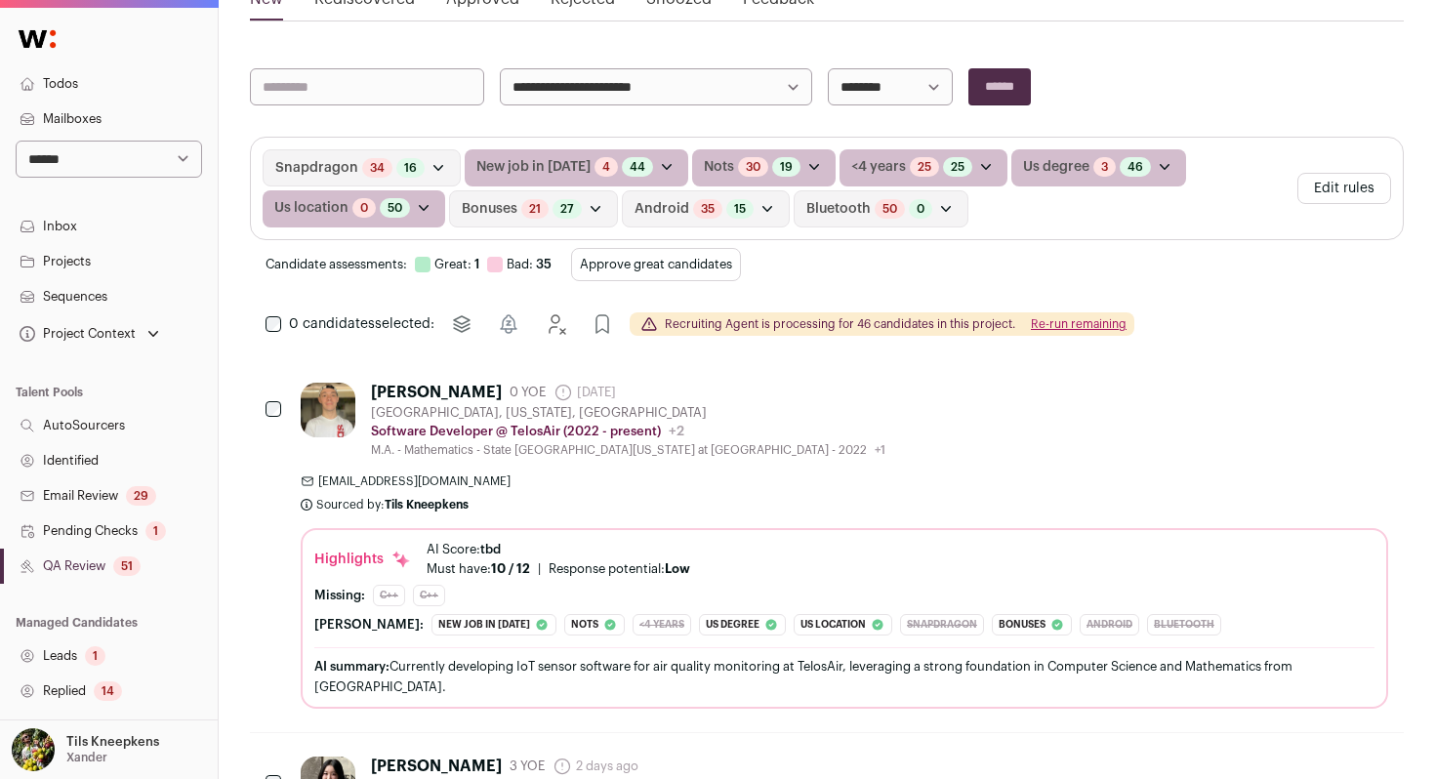
scroll to position [325, 0]
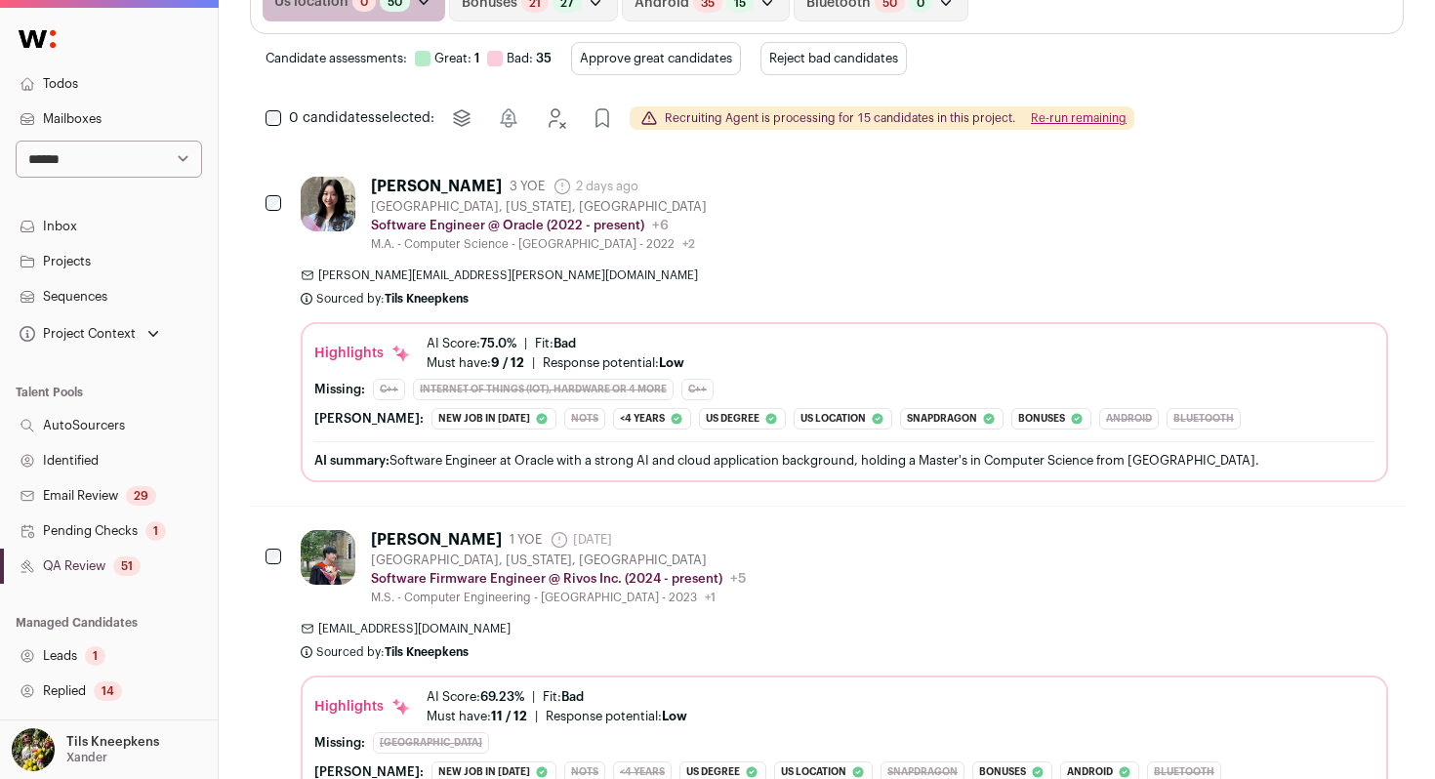
scroll to position [338, 0]
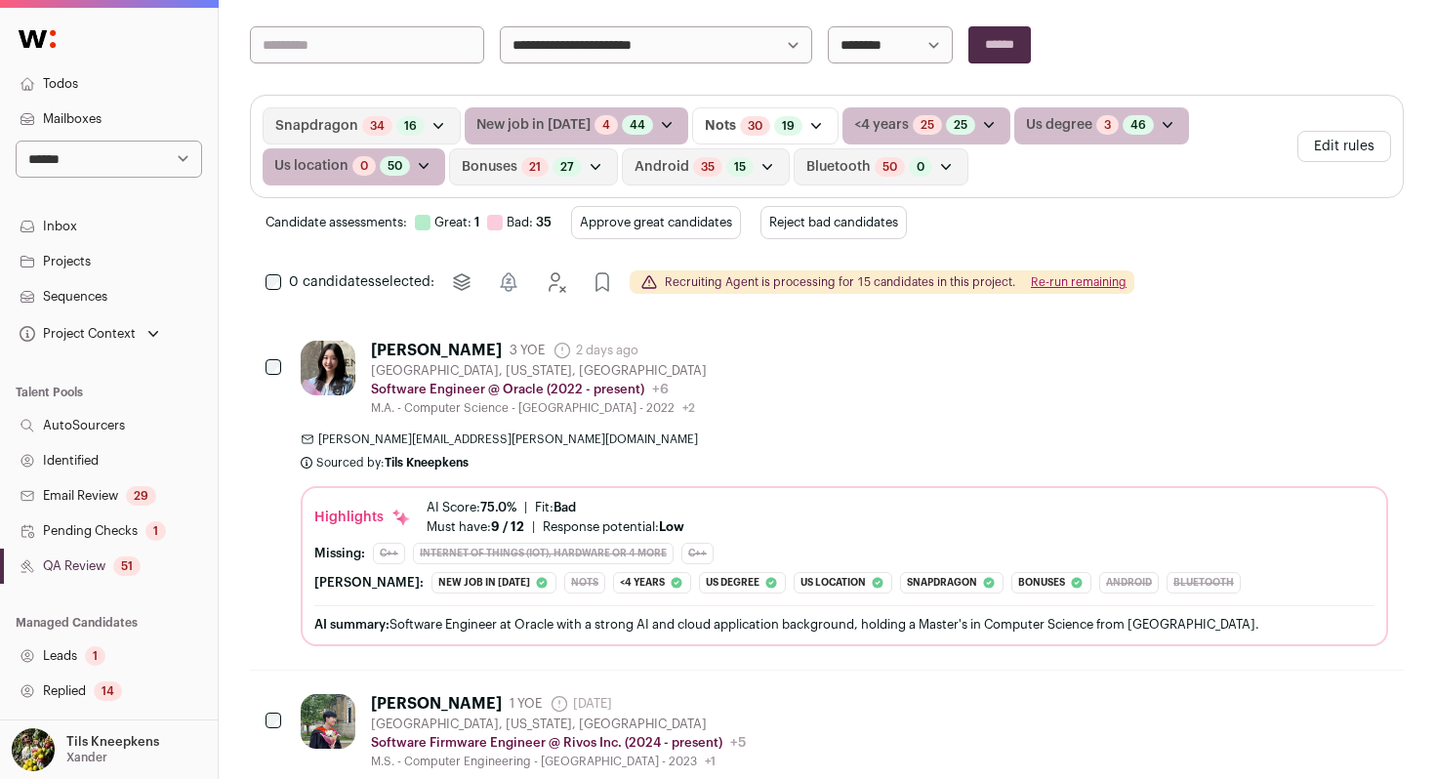
click at [805, 235] on button "Reject bad candidates" at bounding box center [834, 222] width 146 height 33
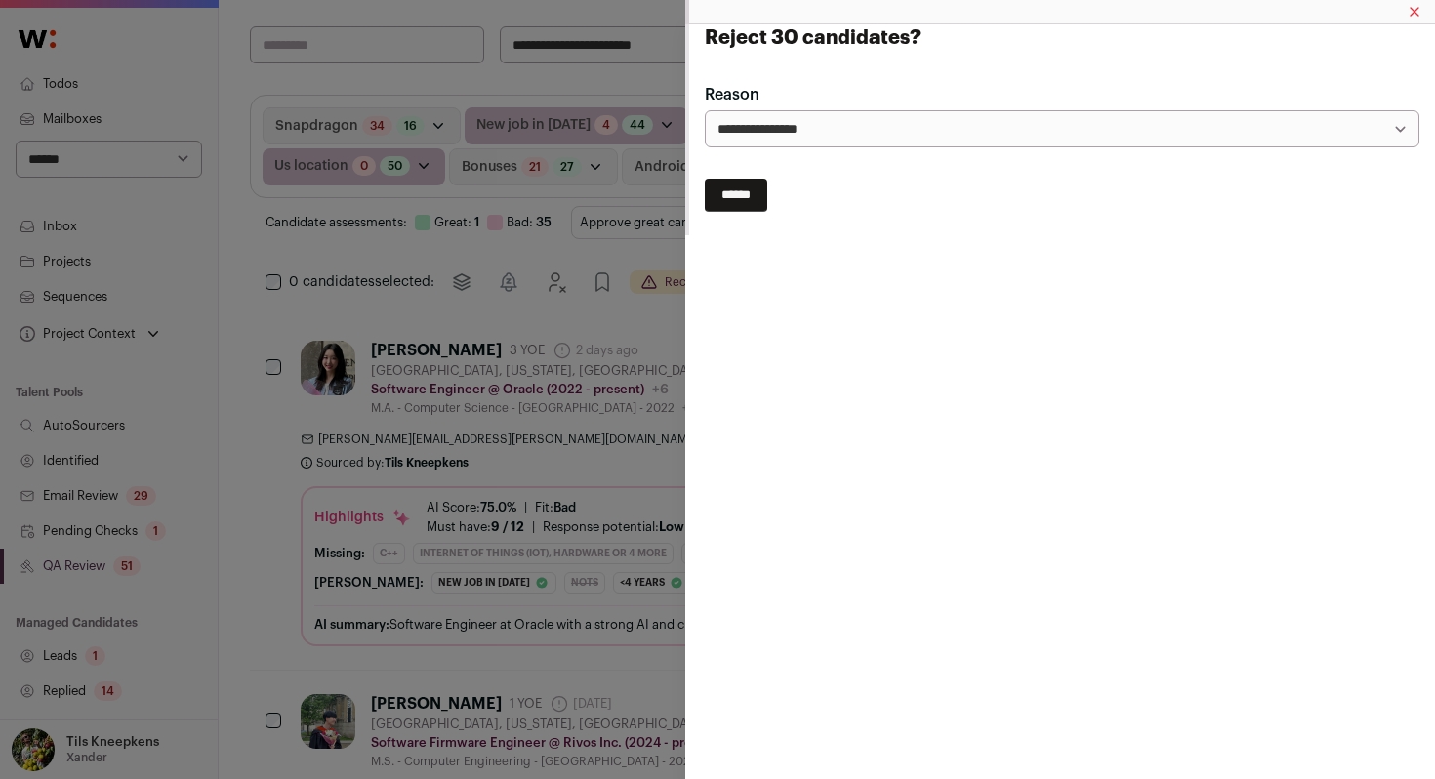
click at [761, 197] on input "******" at bounding box center [736, 195] width 62 height 33
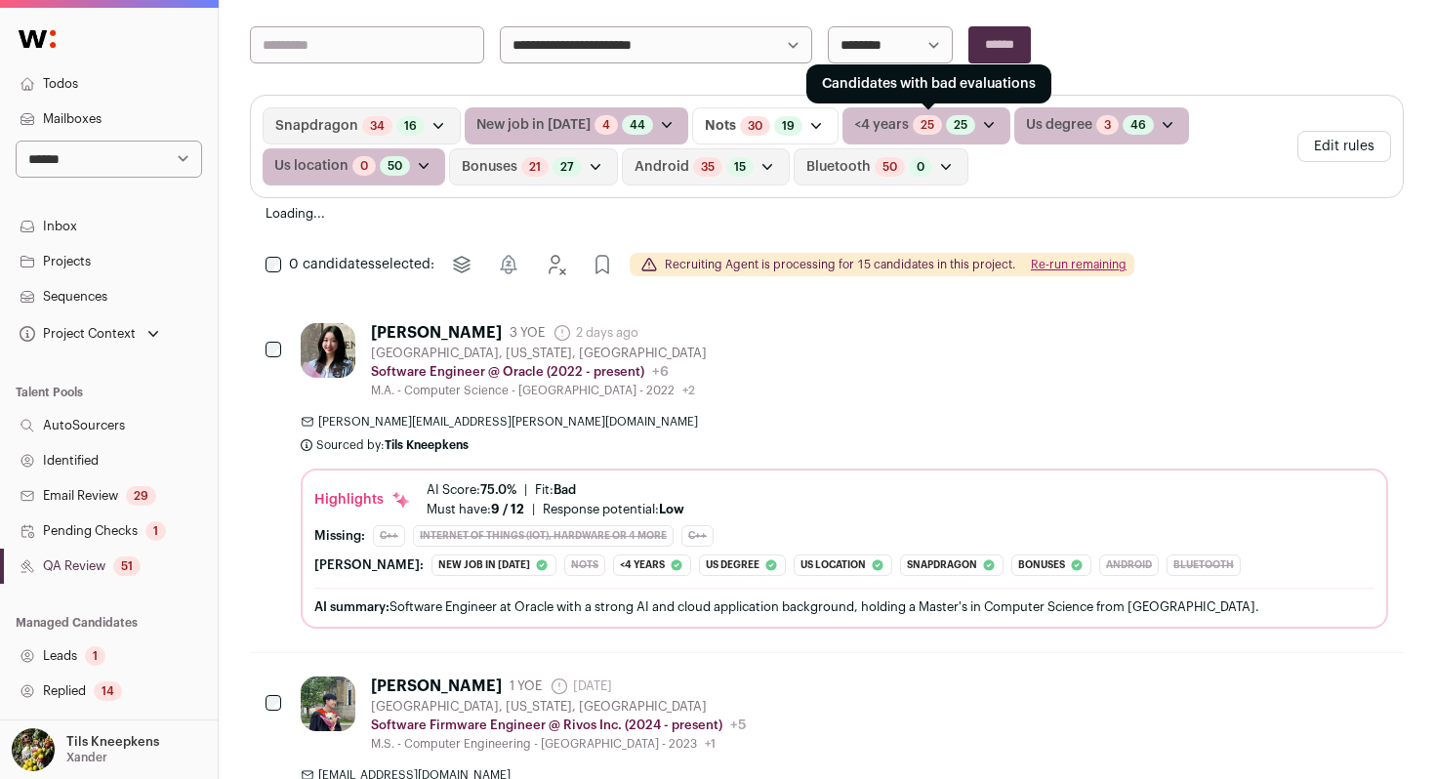
click at [921, 124] on link "25" at bounding box center [928, 125] width 14 height 16
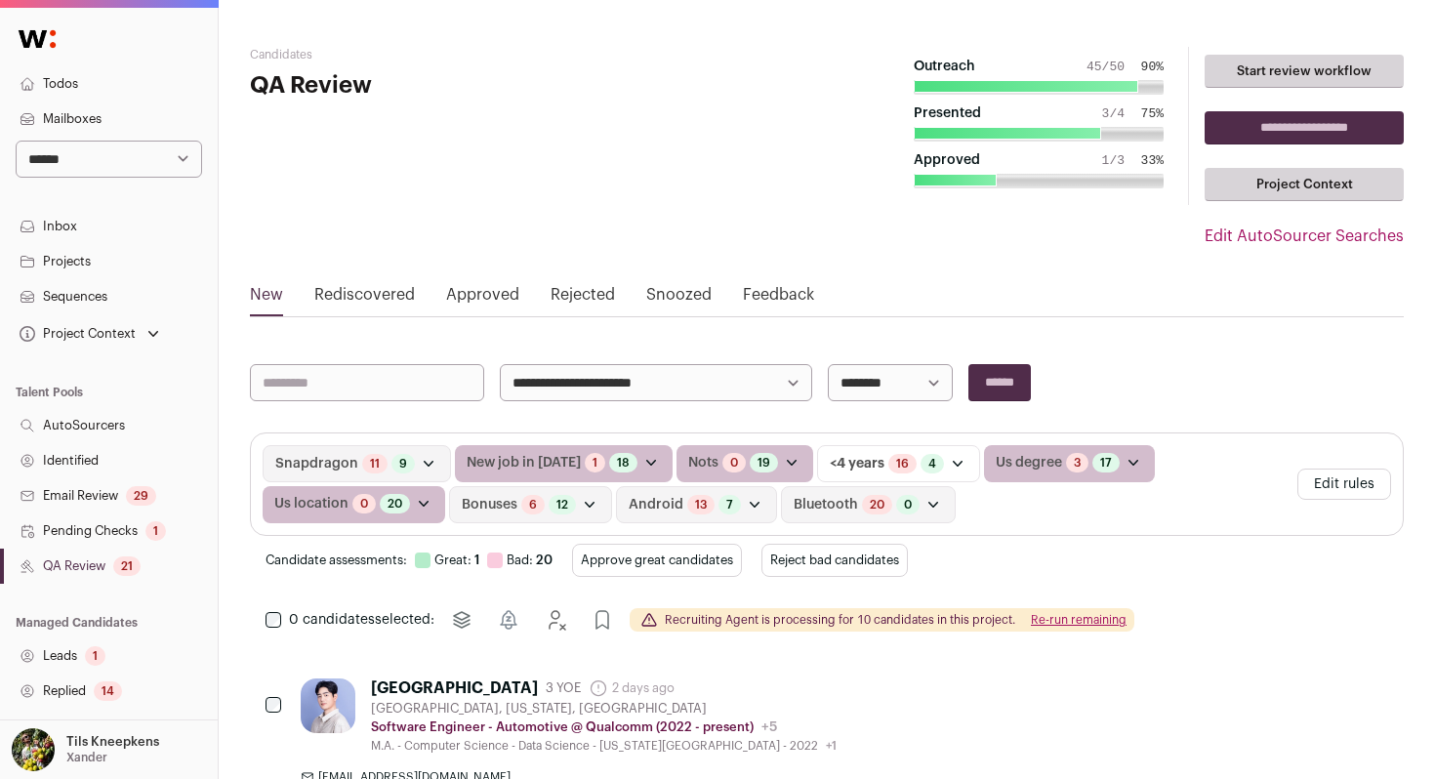
click at [798, 553] on button "Reject bad candidates" at bounding box center [835, 560] width 146 height 33
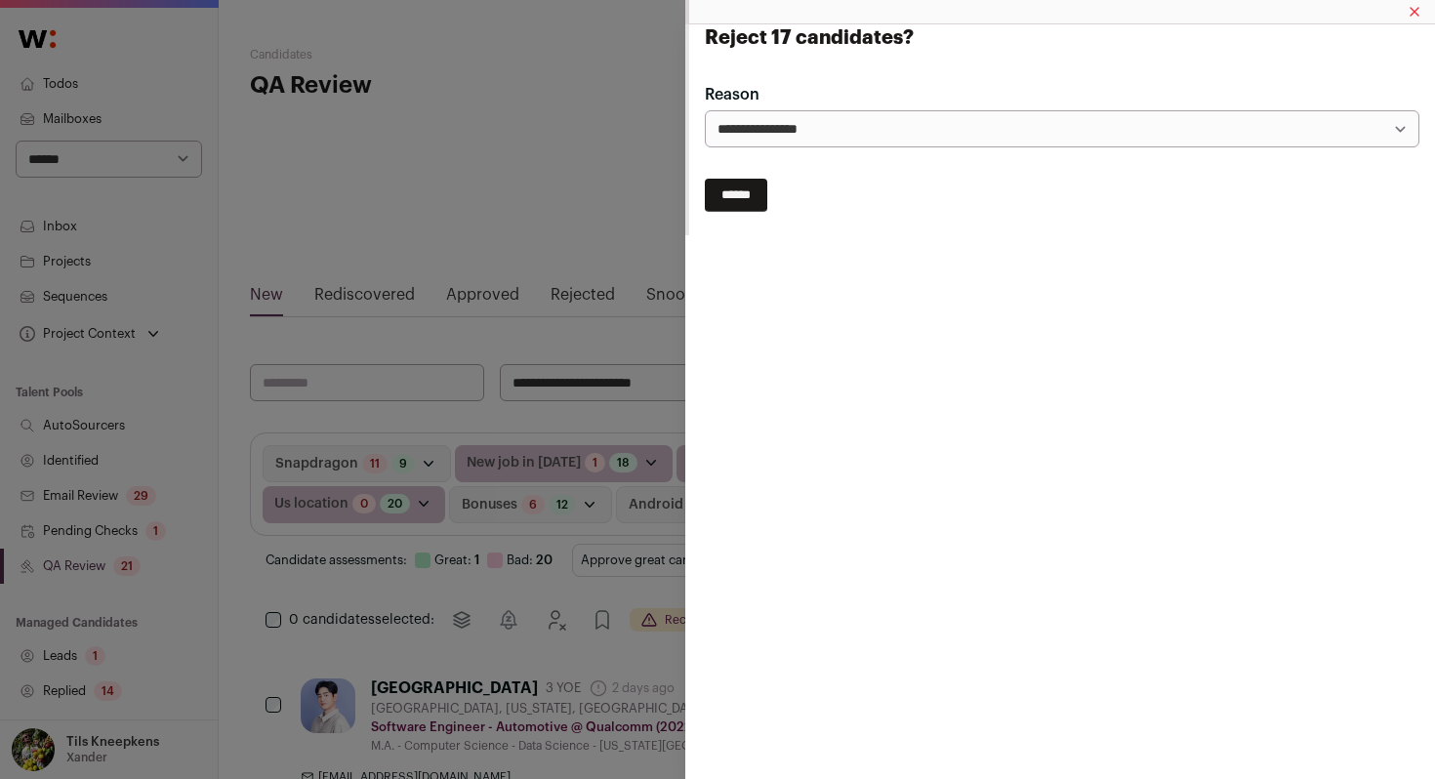
click at [762, 193] on input "******" at bounding box center [736, 195] width 62 height 33
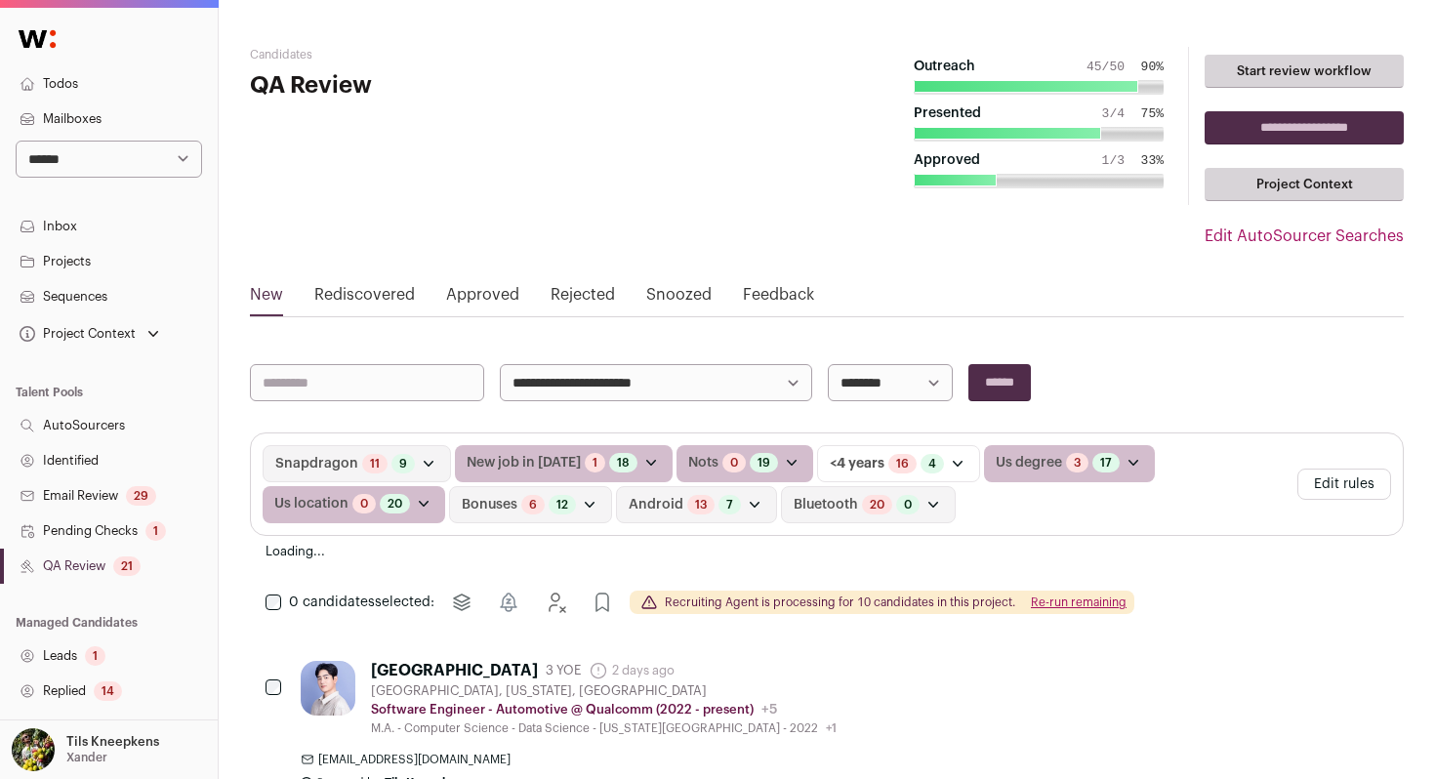
click at [1074, 468] on link "3" at bounding box center [1077, 463] width 7 height 16
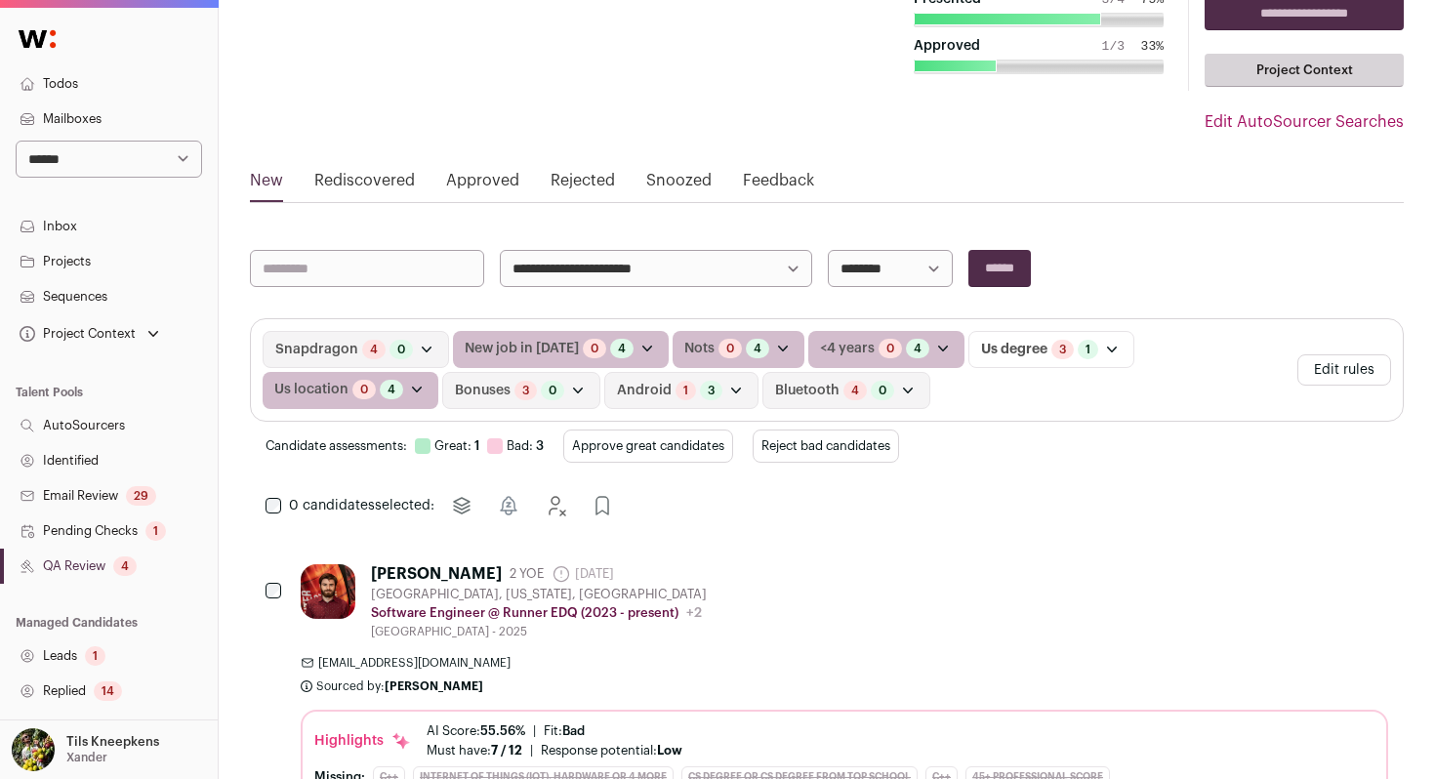
scroll to position [173, 0]
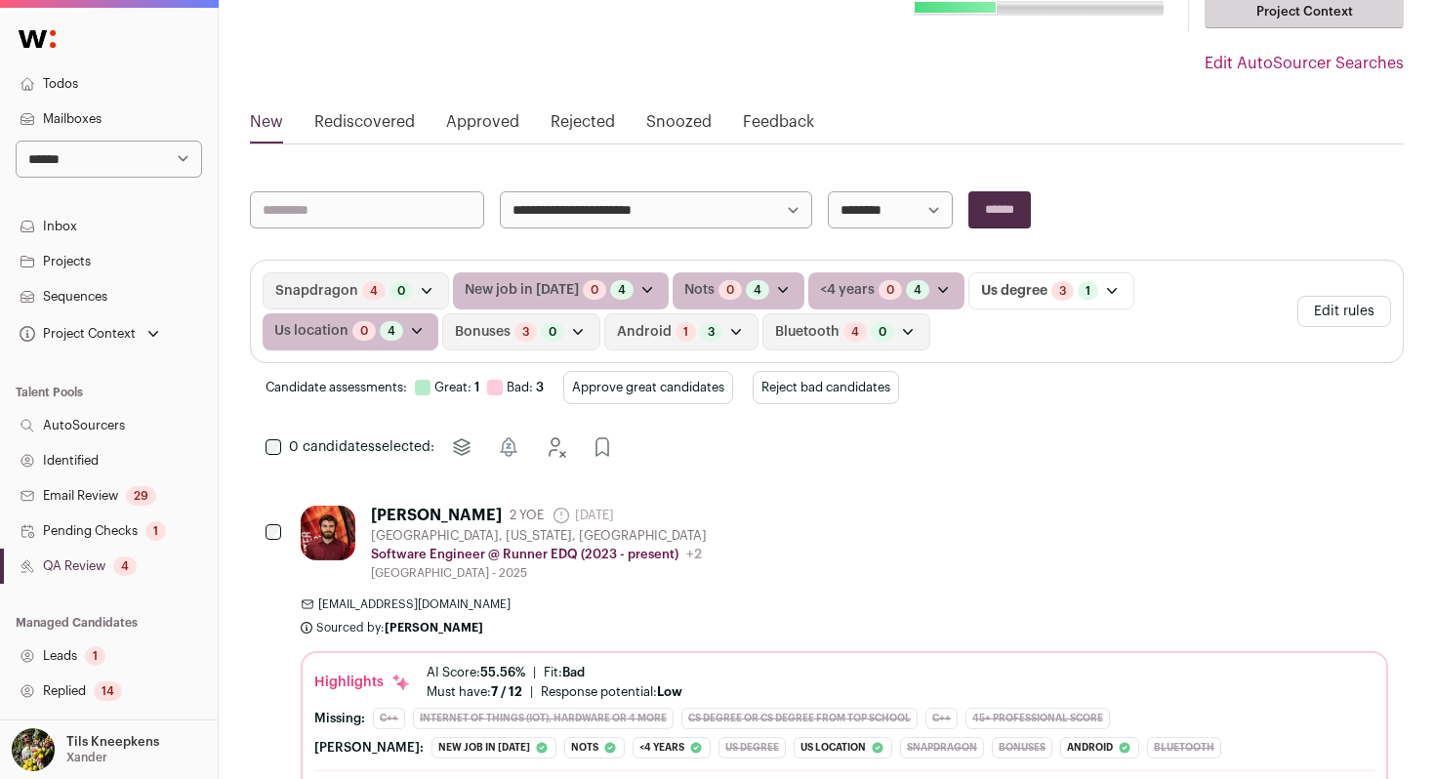
click at [873, 393] on button "Reject bad candidates" at bounding box center [826, 387] width 146 height 33
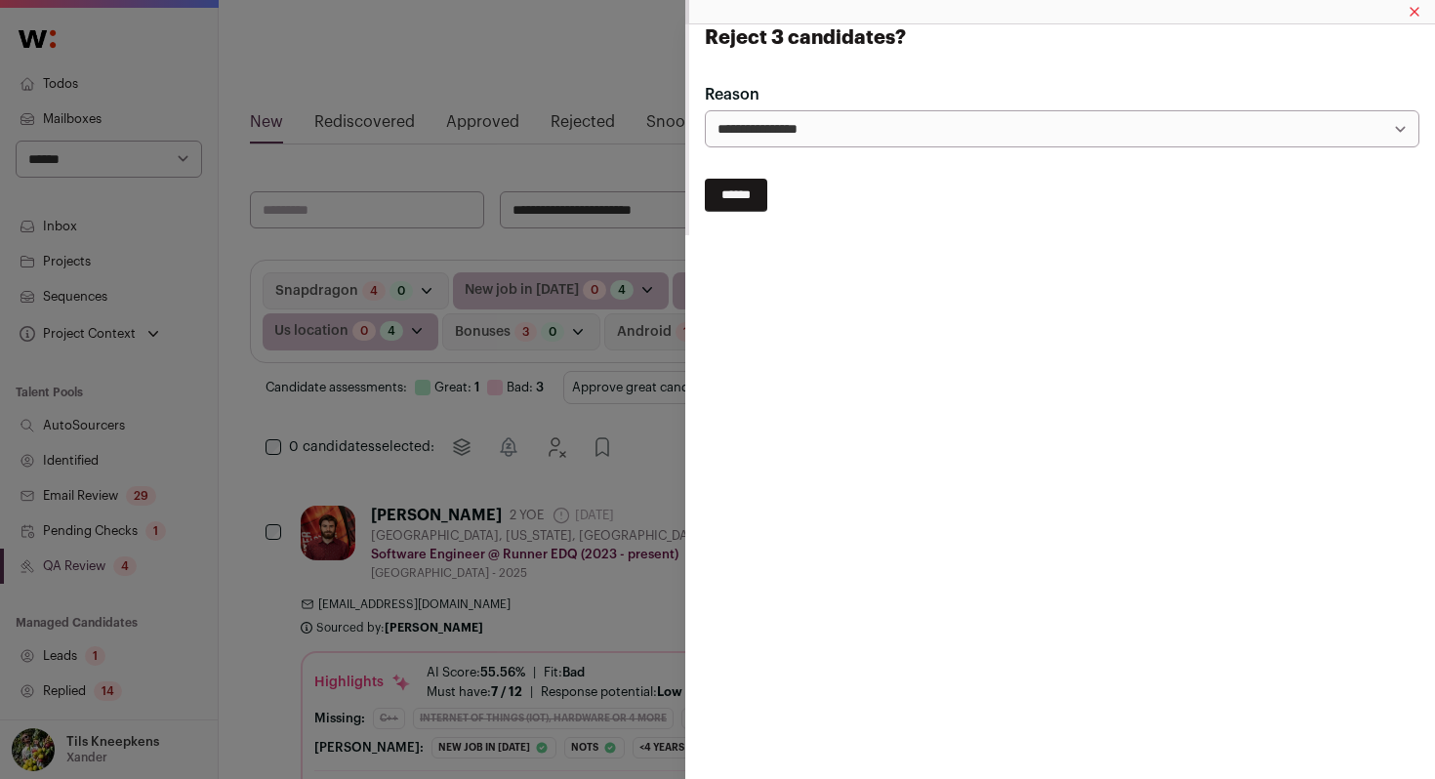
click at [731, 187] on input "******" at bounding box center [736, 195] width 62 height 33
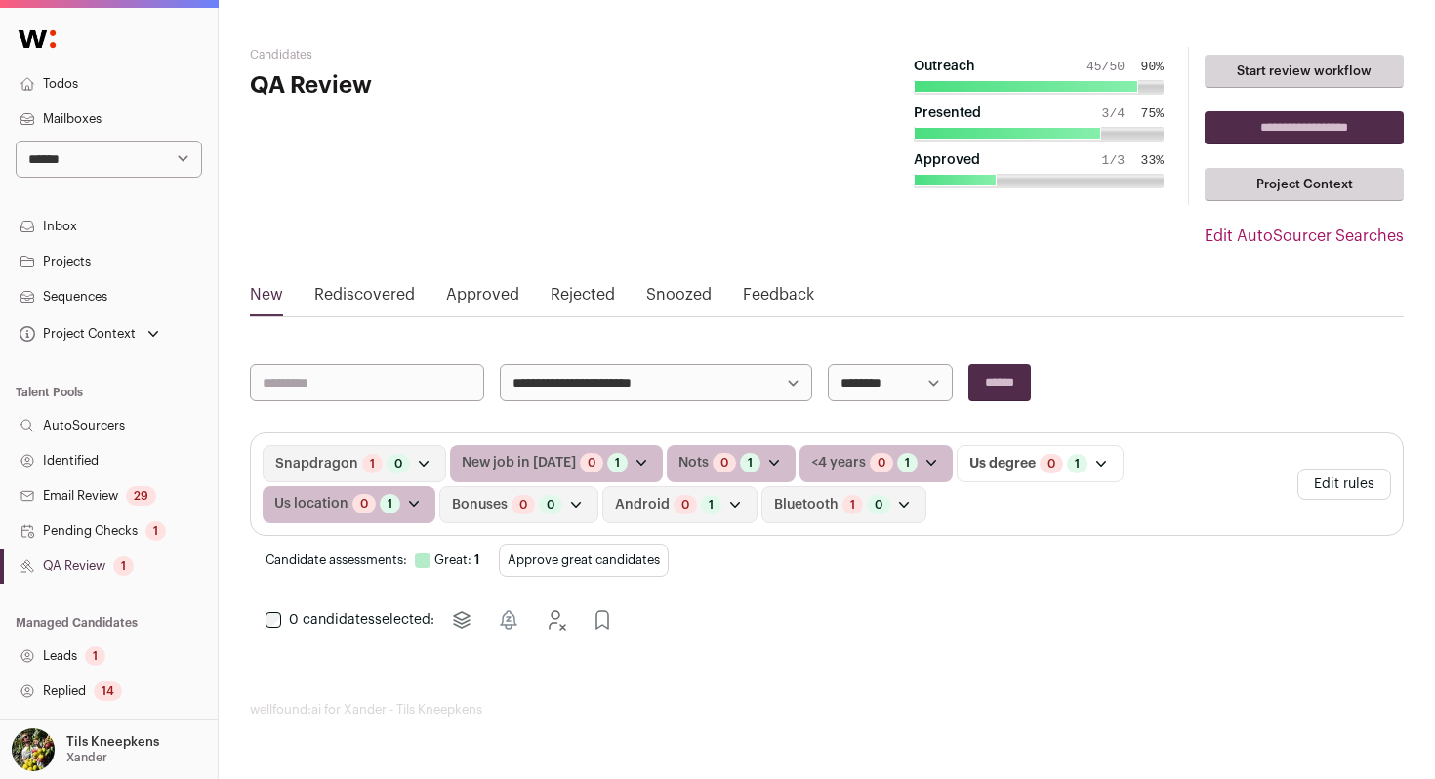
click at [577, 545] on button "Approve great candidates" at bounding box center [584, 560] width 170 height 33
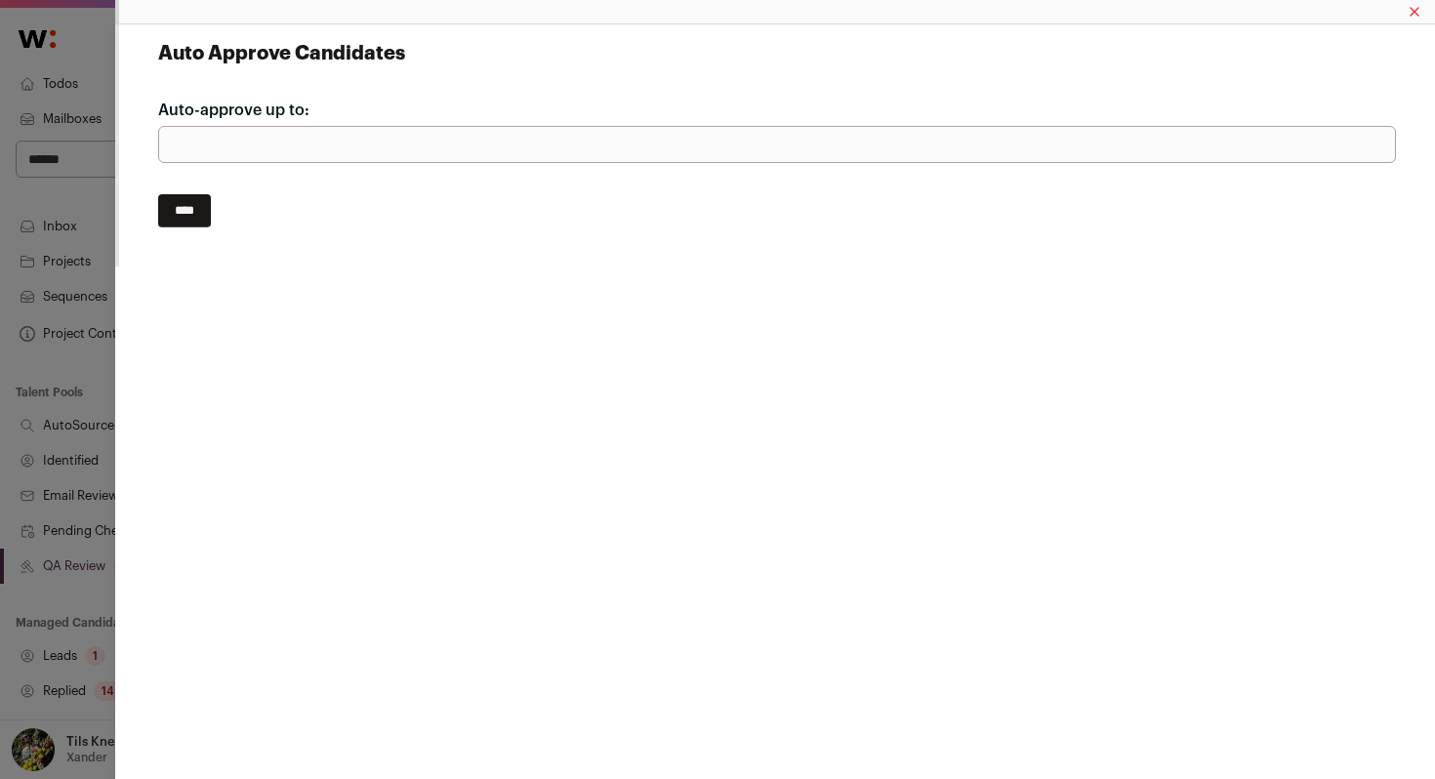
click at [199, 211] on input "****" at bounding box center [184, 210] width 53 height 33
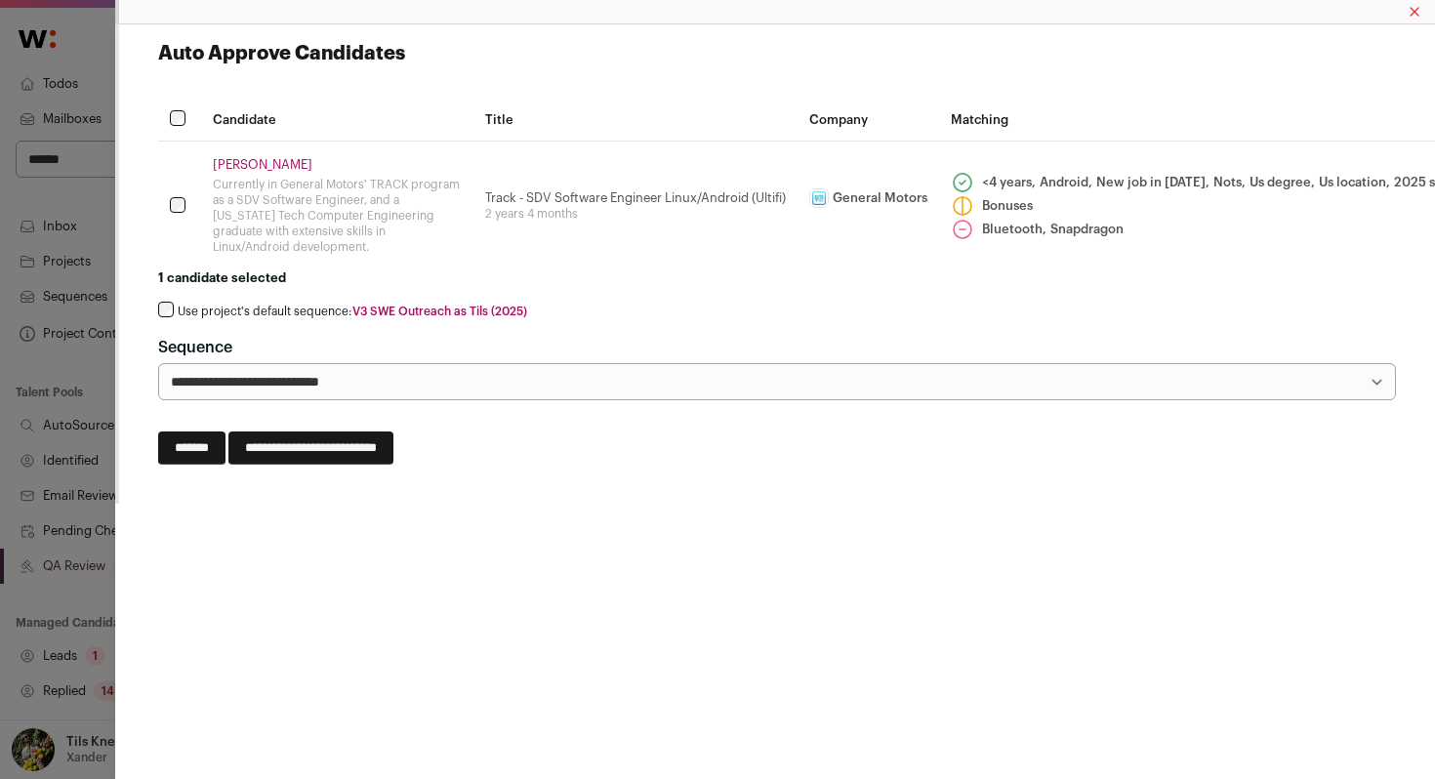
click at [275, 158] on link "[PERSON_NAME]" at bounding box center [337, 165] width 249 height 16
click at [267, 310] on label "Use project's default sequence: V3 SWE Outreach as Tils (2025)" at bounding box center [353, 312] width 350 height 16
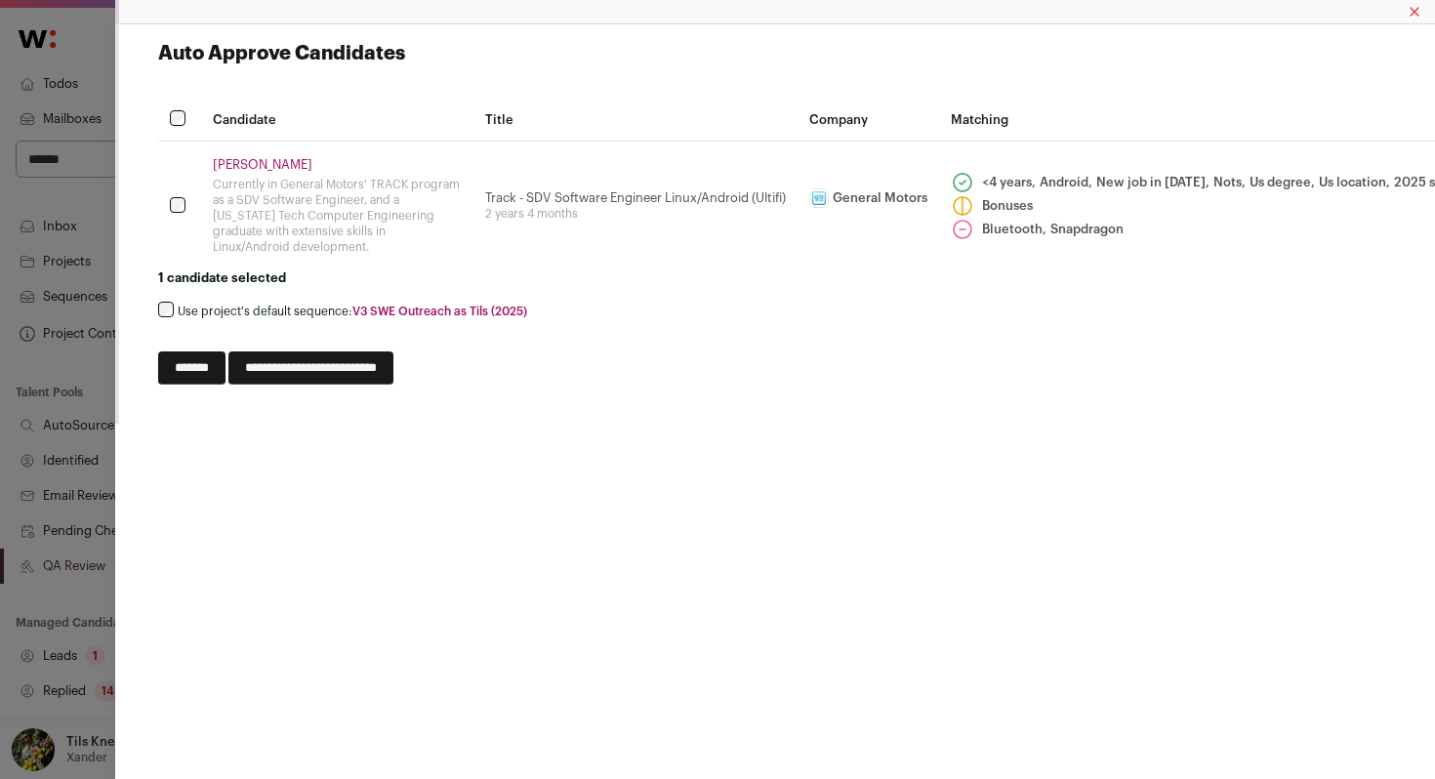
click at [313, 358] on input "**********" at bounding box center [310, 367] width 165 height 33
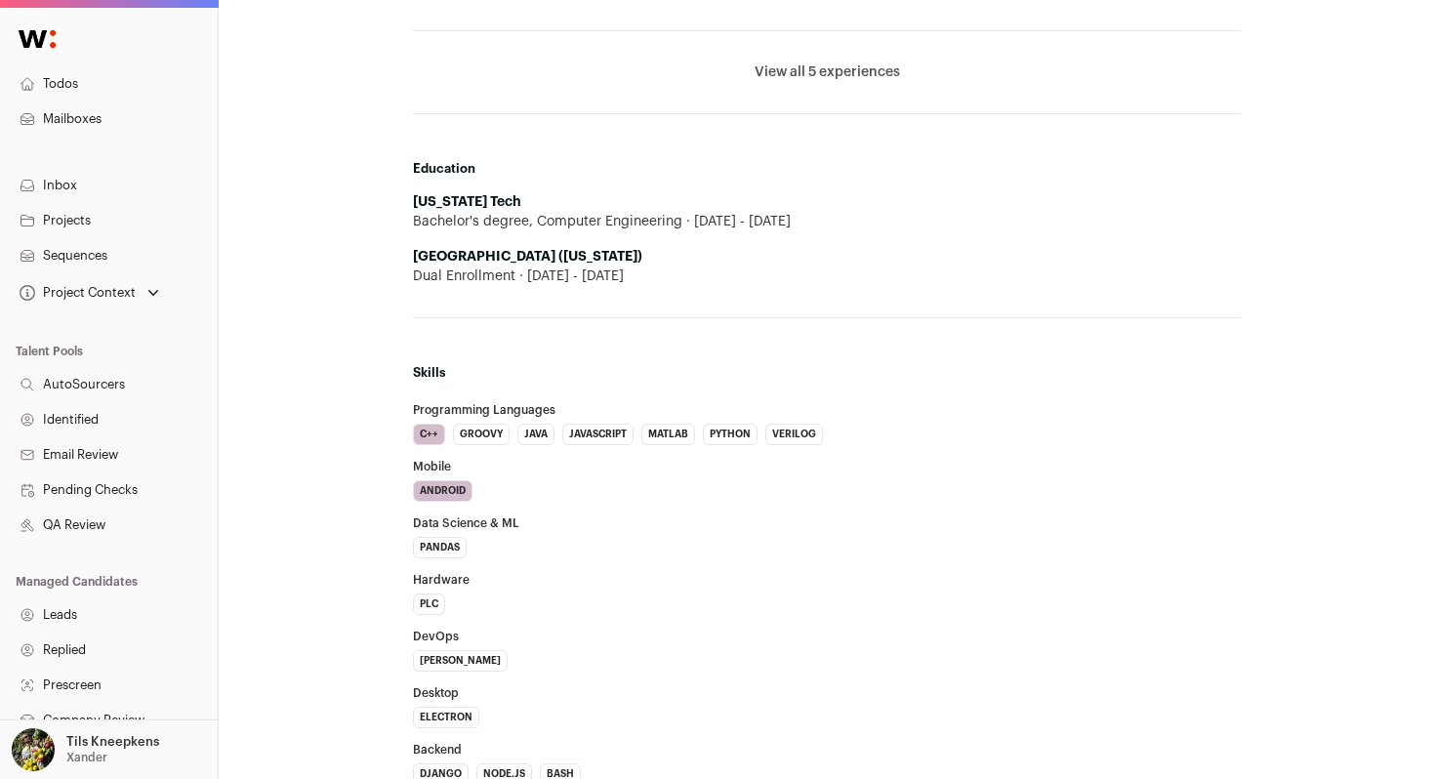
scroll to position [1788, 0]
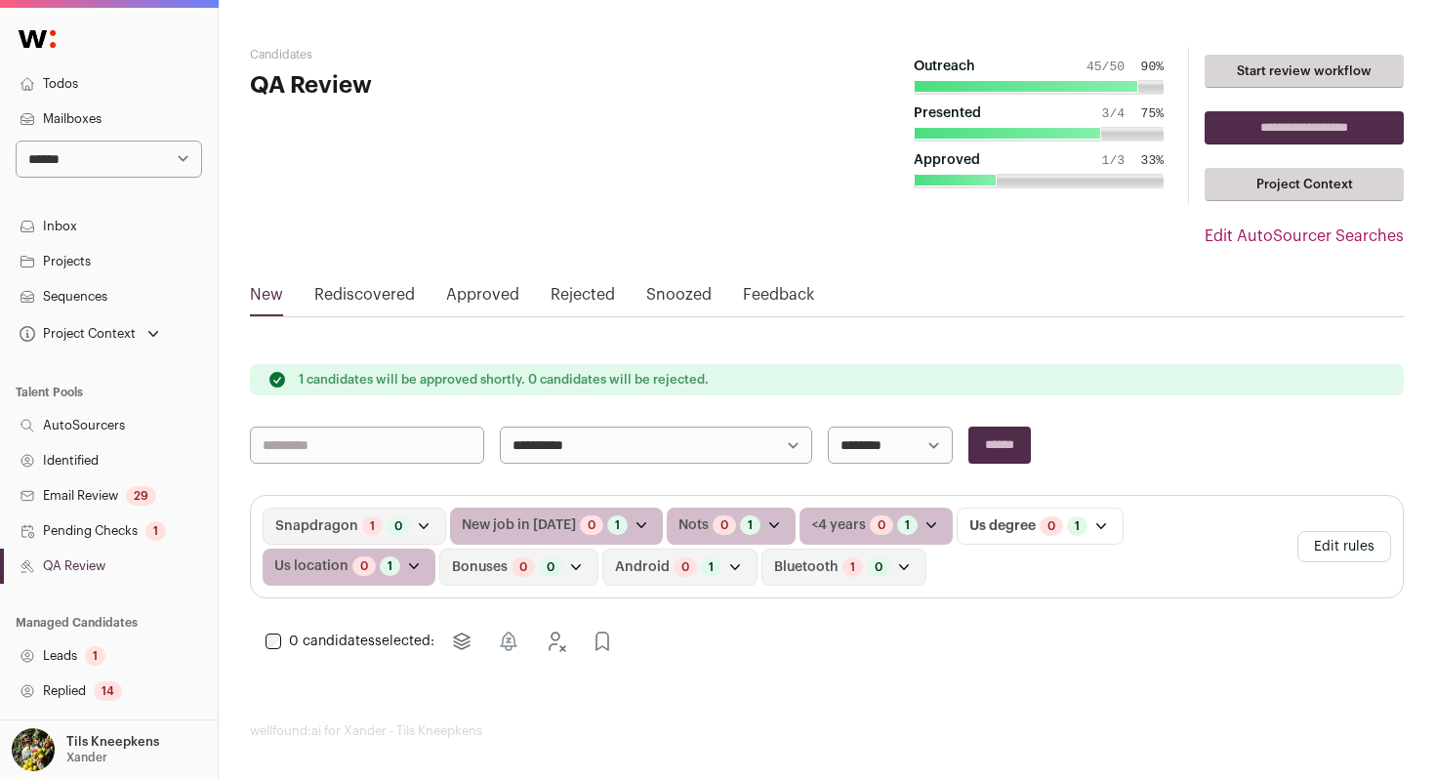
click at [172, 160] on select "**********" at bounding box center [109, 159] width 186 height 37
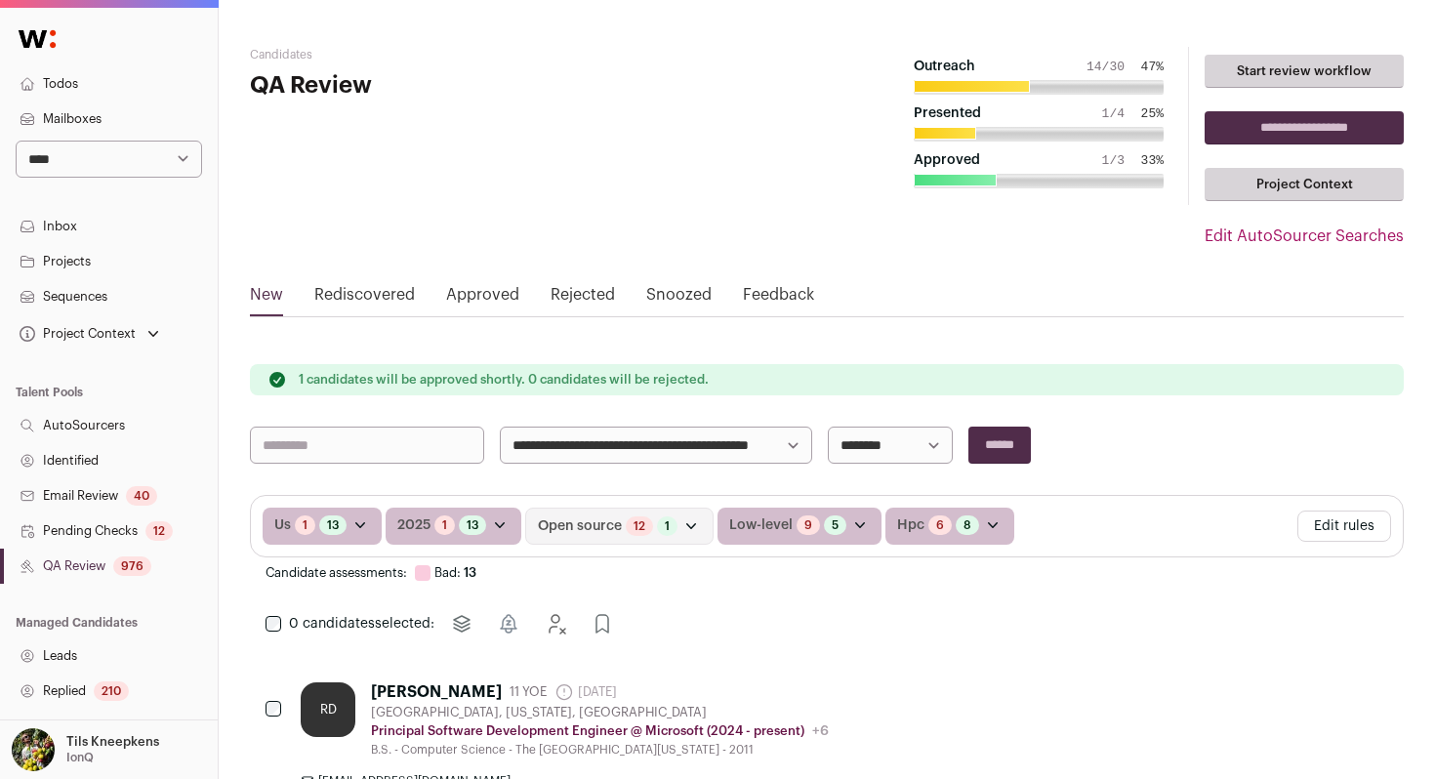
click at [1346, 517] on button "Edit rules" at bounding box center [1345, 526] width 94 height 31
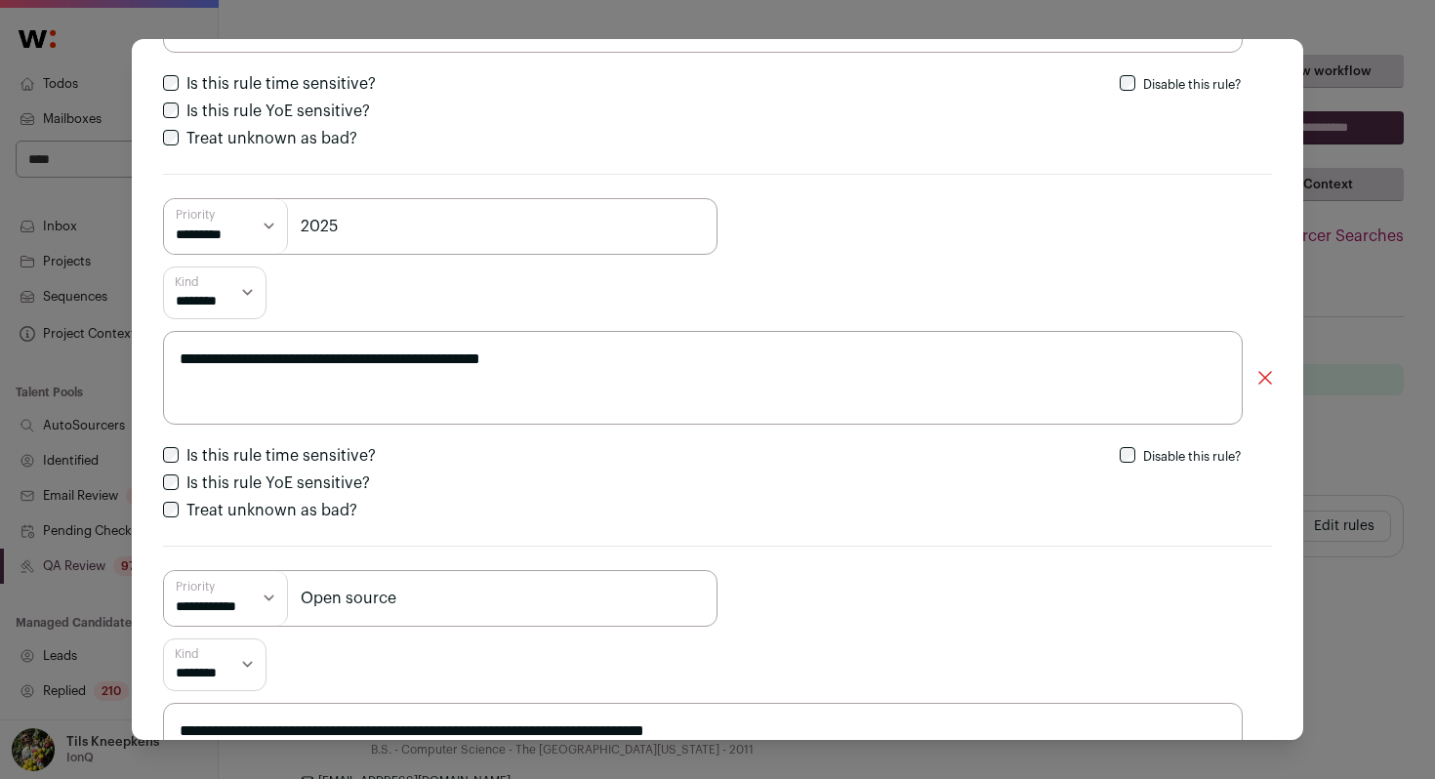
scroll to position [405, 0]
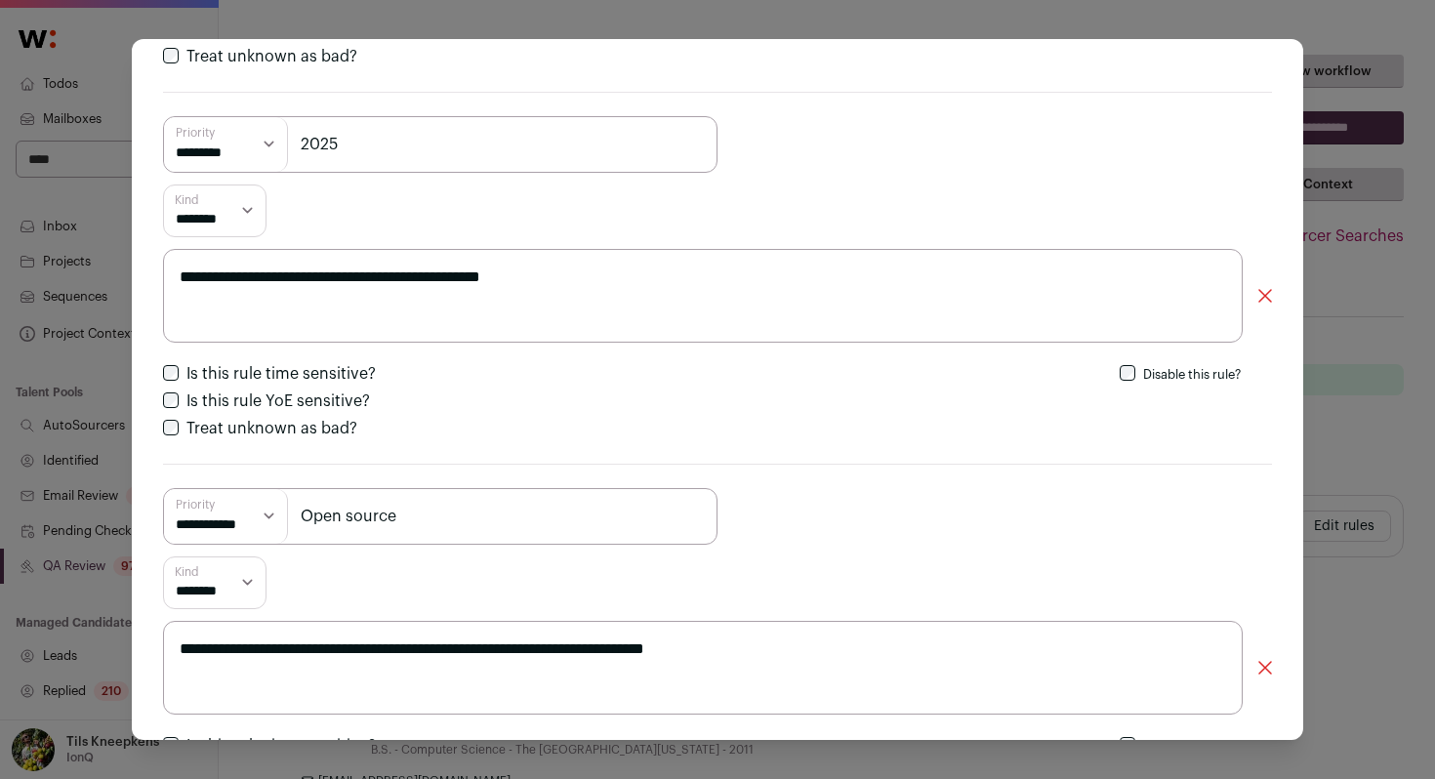
click at [1355, 236] on div "**********" at bounding box center [717, 389] width 1435 height 779
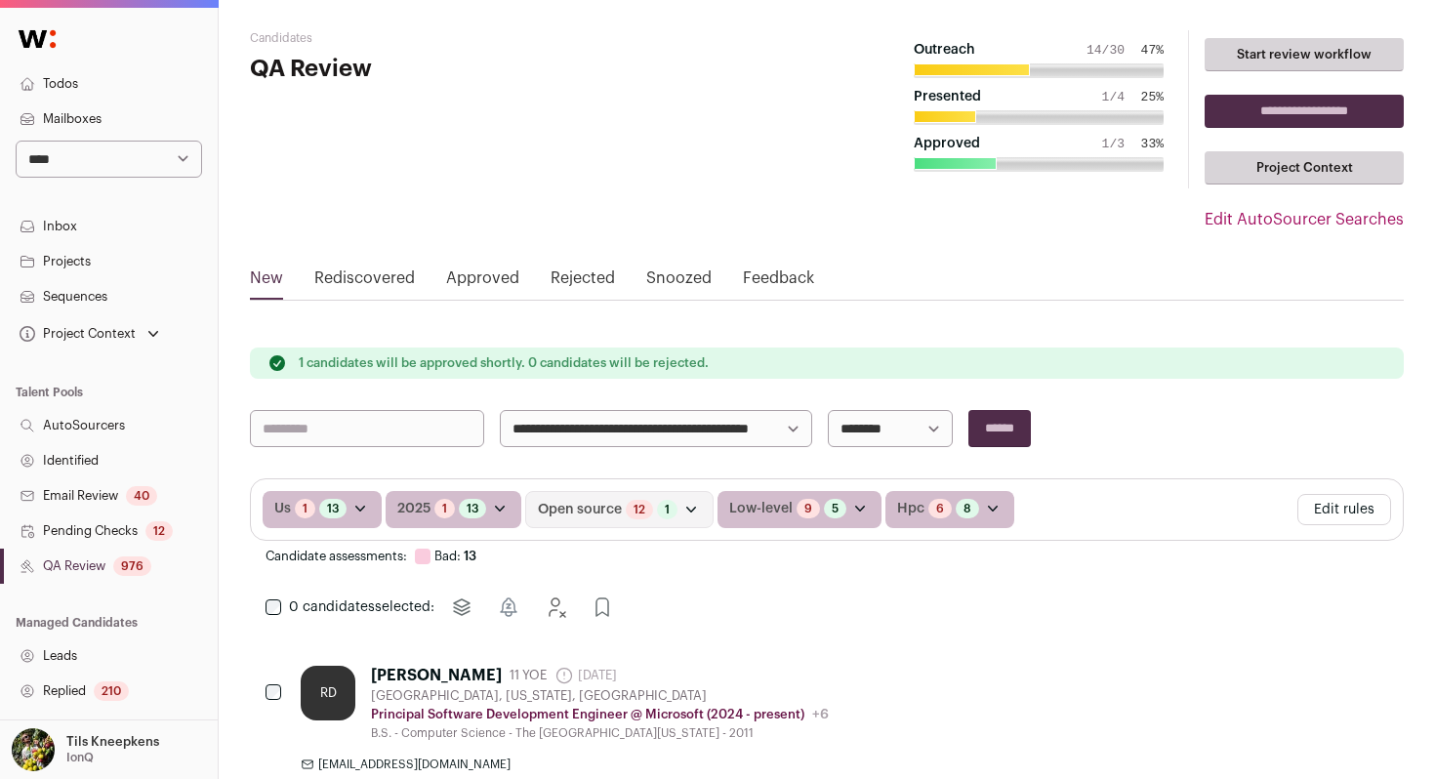
scroll to position [0, 0]
